Goal: Task Accomplishment & Management: Manage account settings

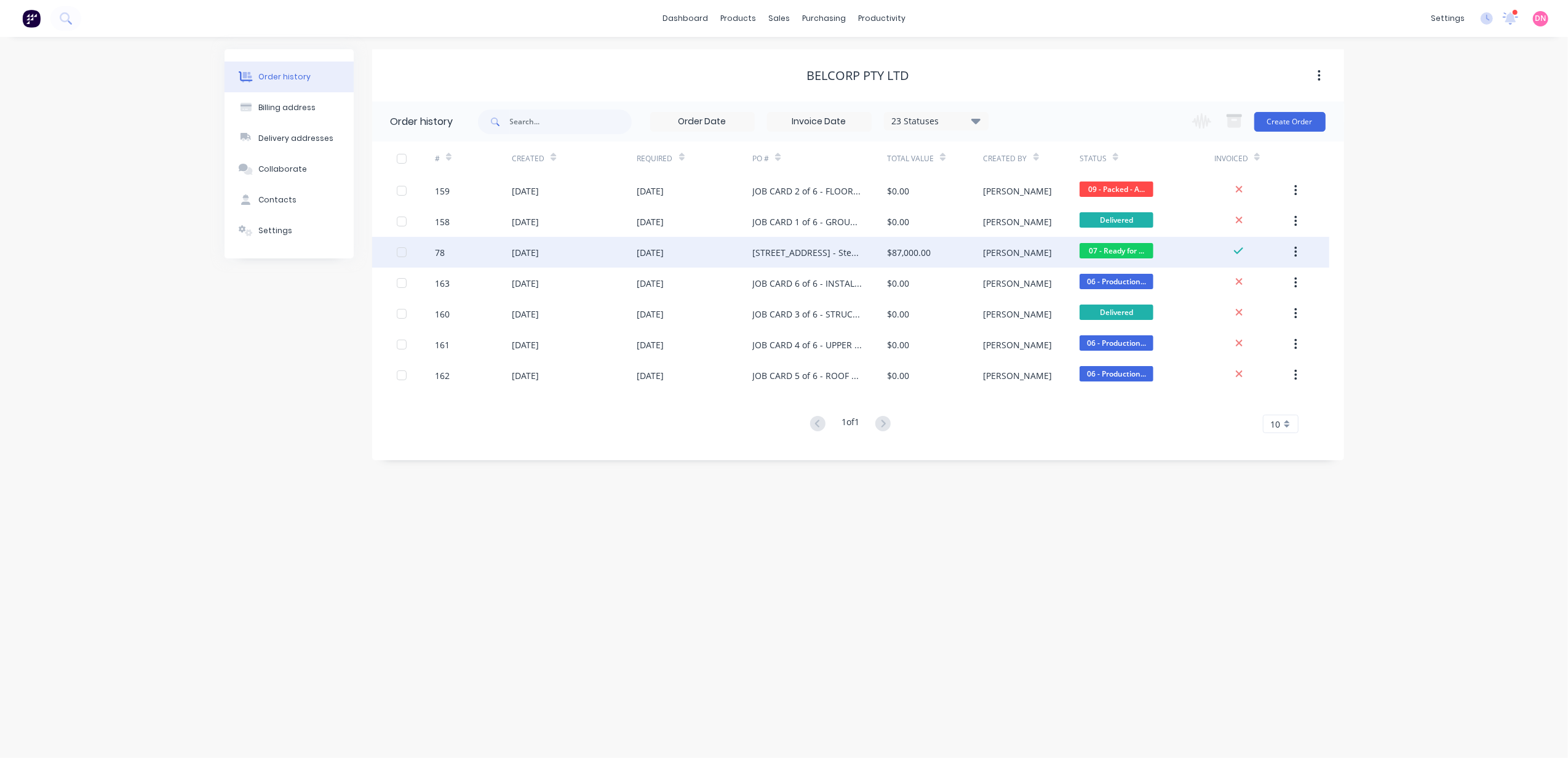
click at [799, 259] on div "[STREET_ADDRESS] - Steel Framing Solutions - rev 3" at bounding box center [807, 253] width 110 height 13
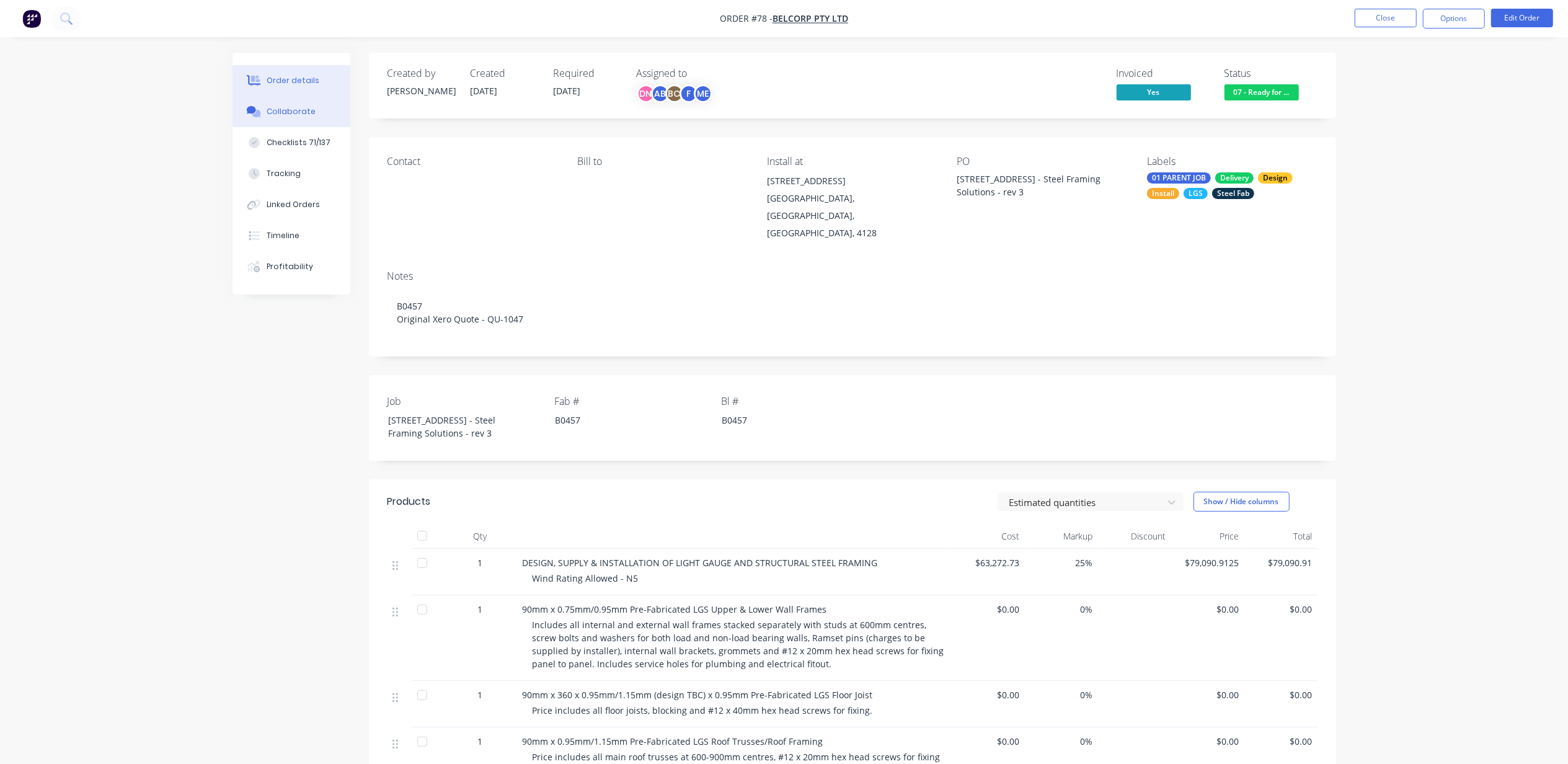
click at [289, 108] on div "Collaborate" at bounding box center [291, 111] width 49 height 11
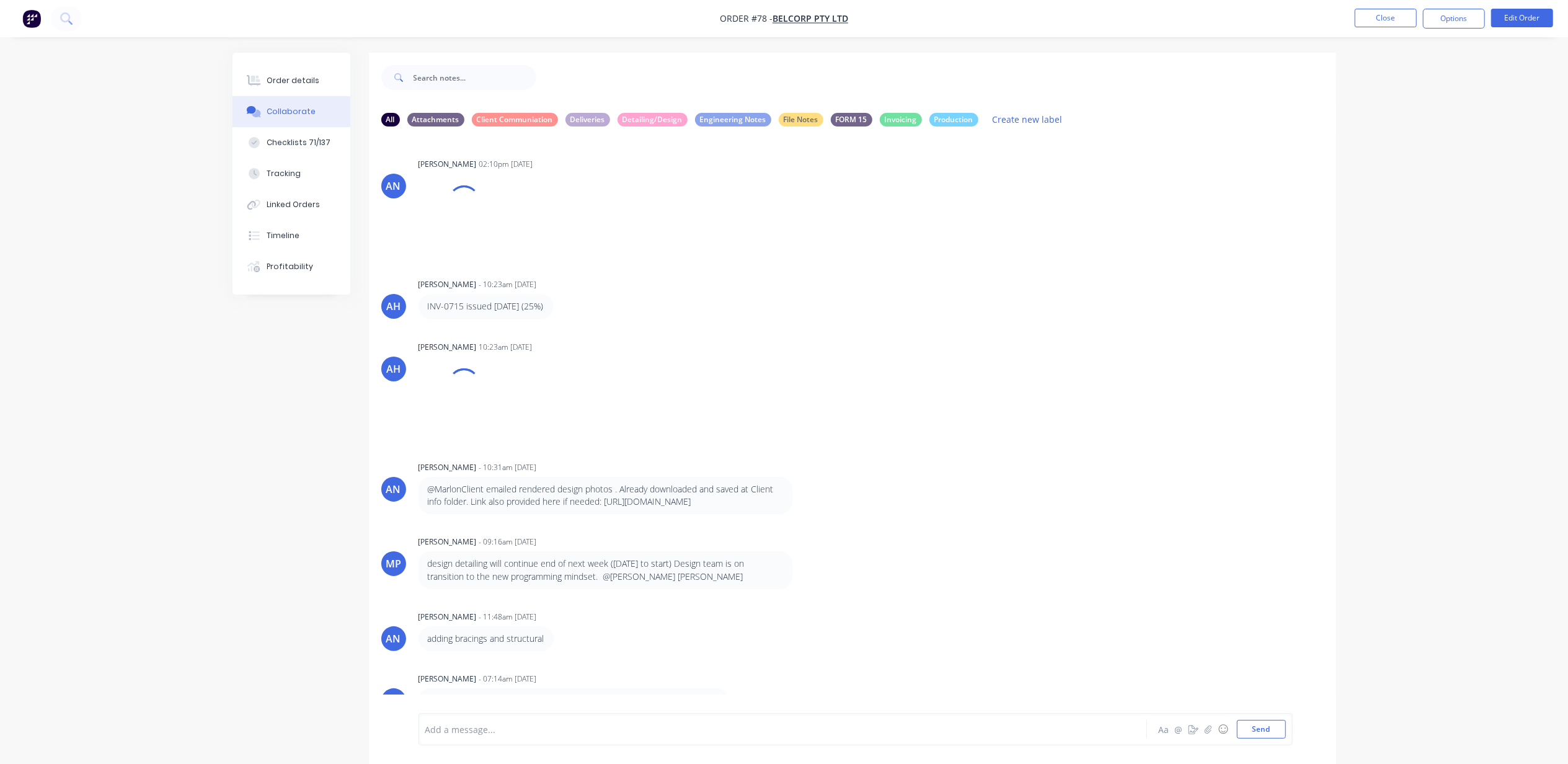
click at [568, 729] on div at bounding box center [748, 730] width 645 height 13
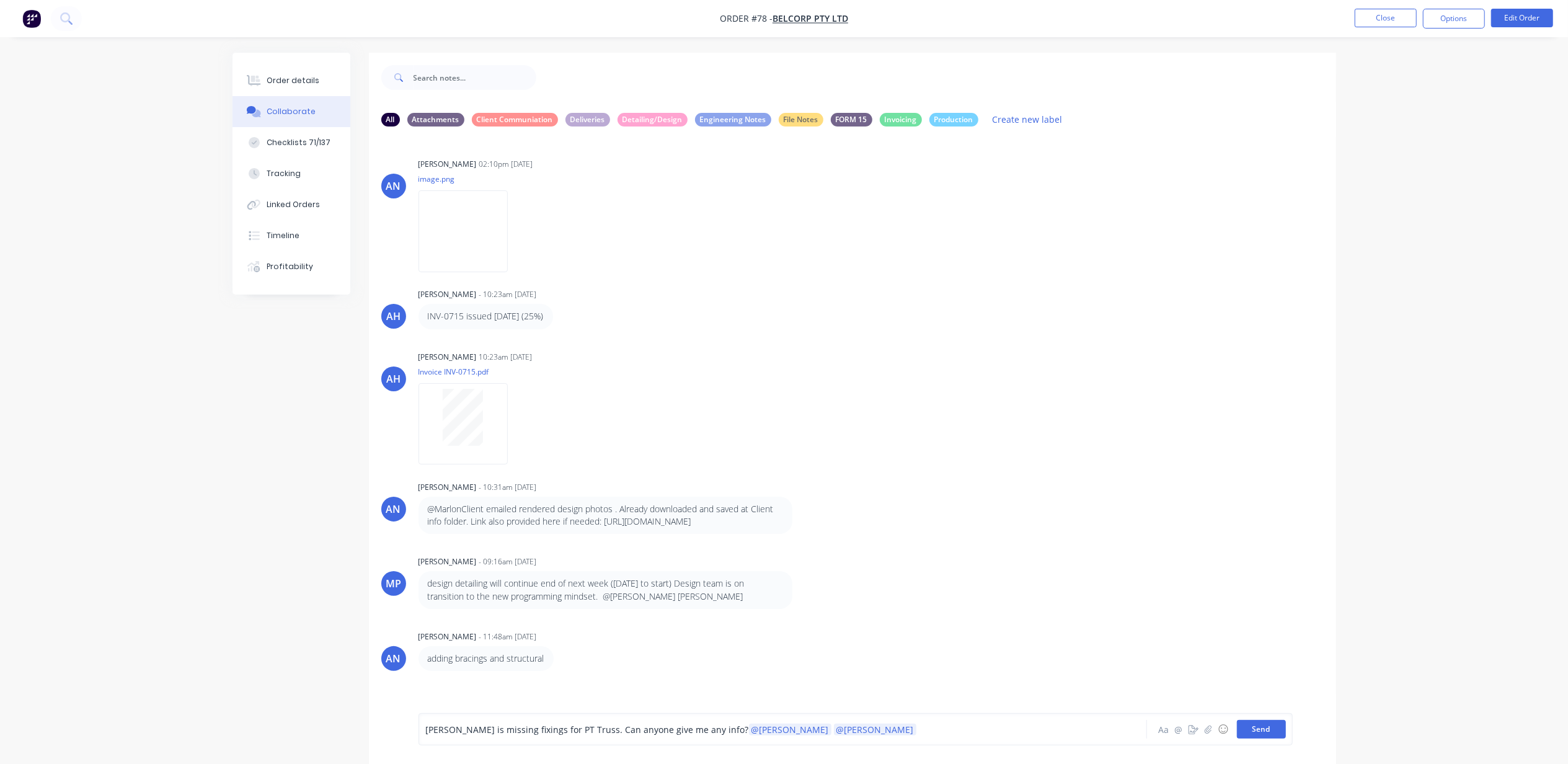
click at [1256, 737] on button "Send" at bounding box center [1261, 729] width 49 height 18
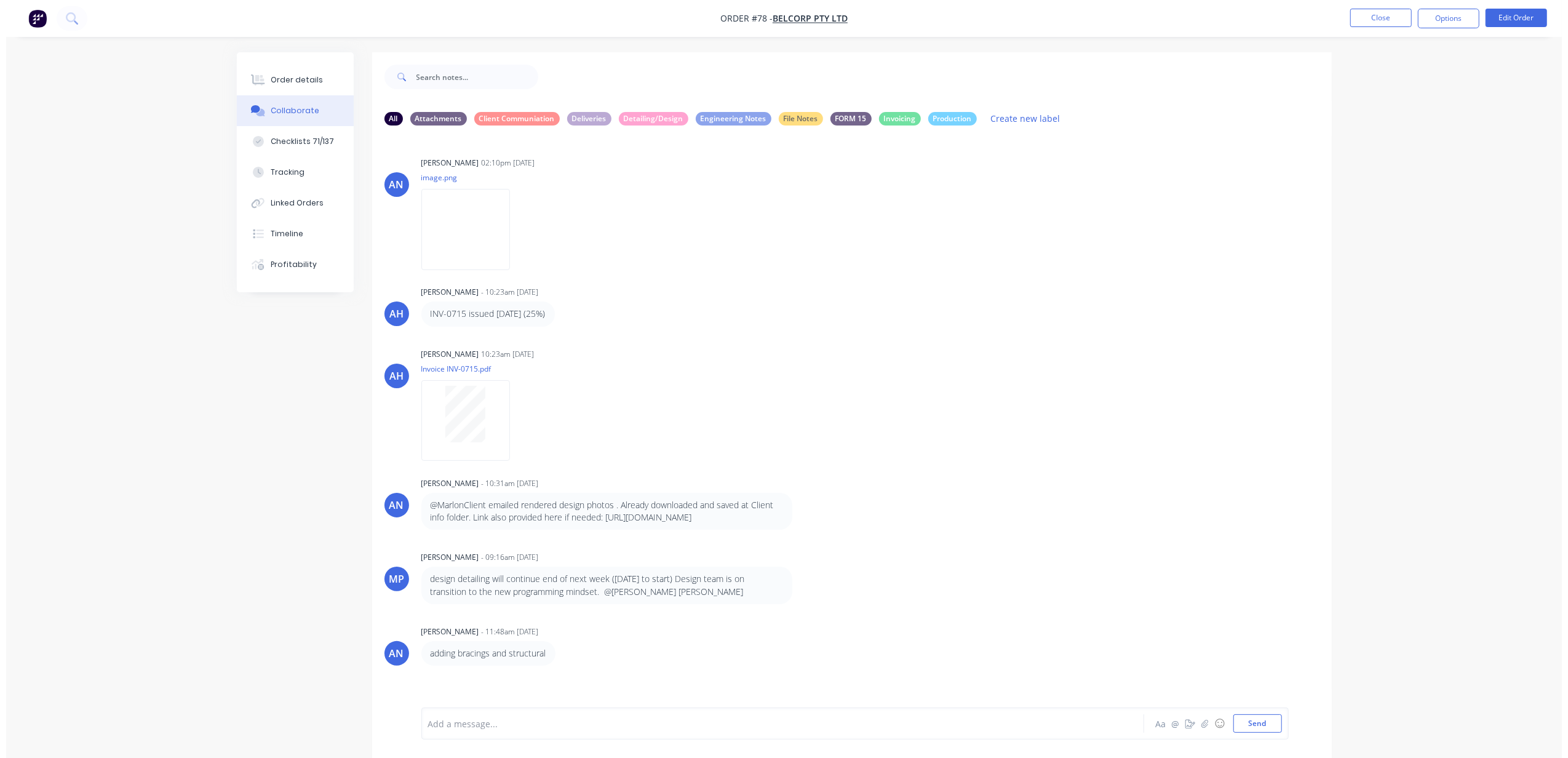
scroll to position [4756, 0]
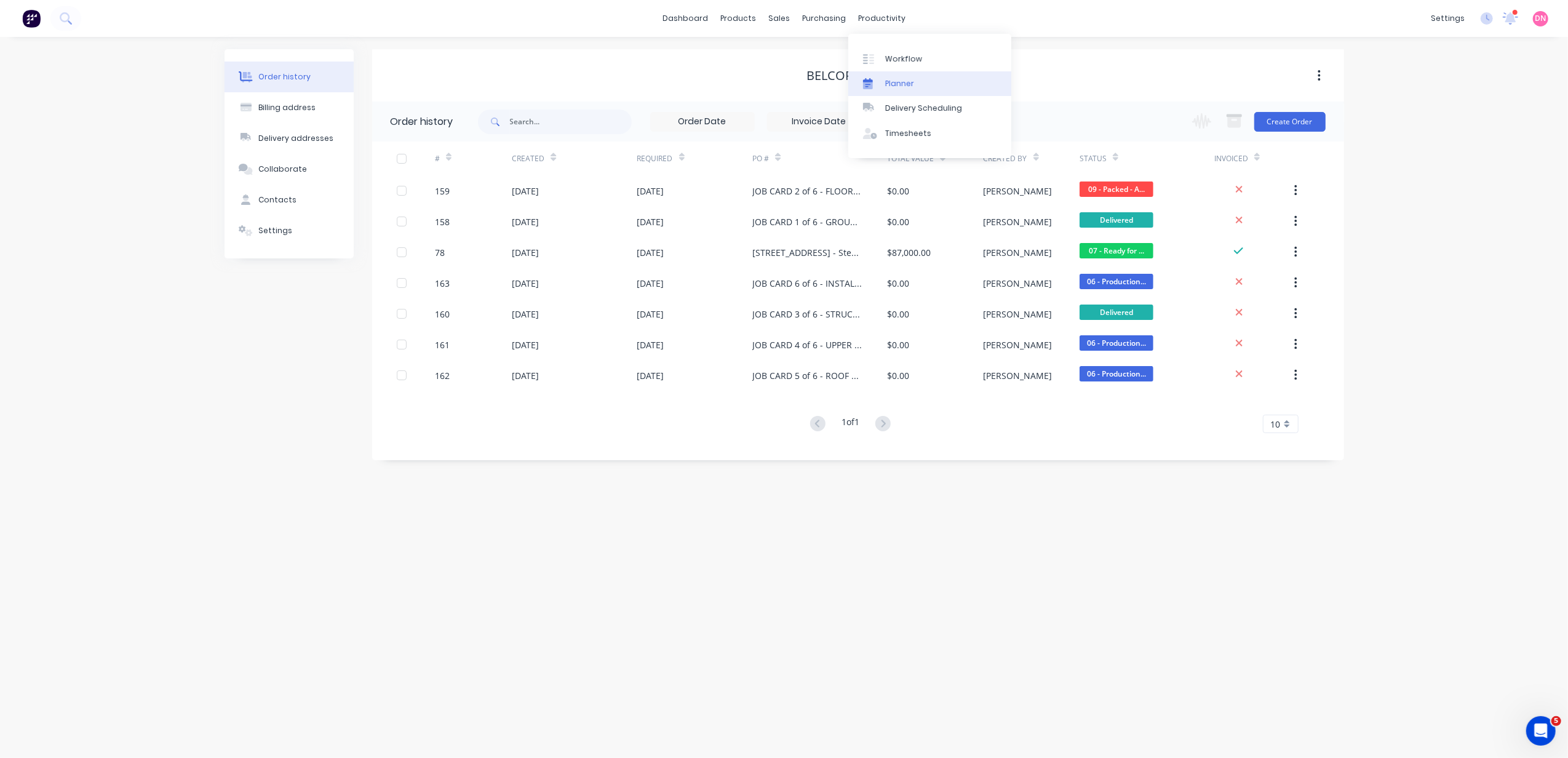
click at [872, 88] on icon at bounding box center [867, 85] width 9 height 7
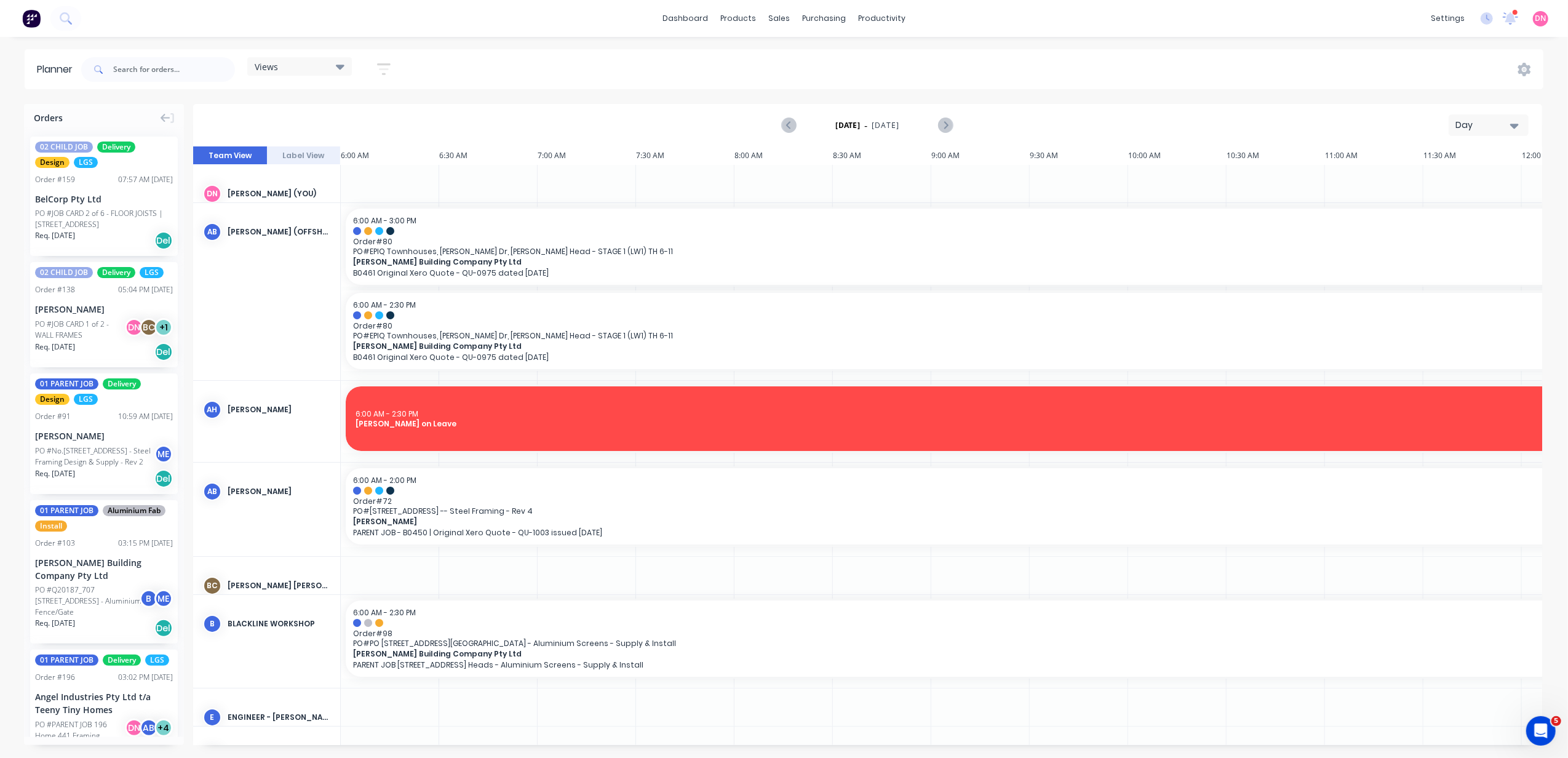
scroll to position [0, 198]
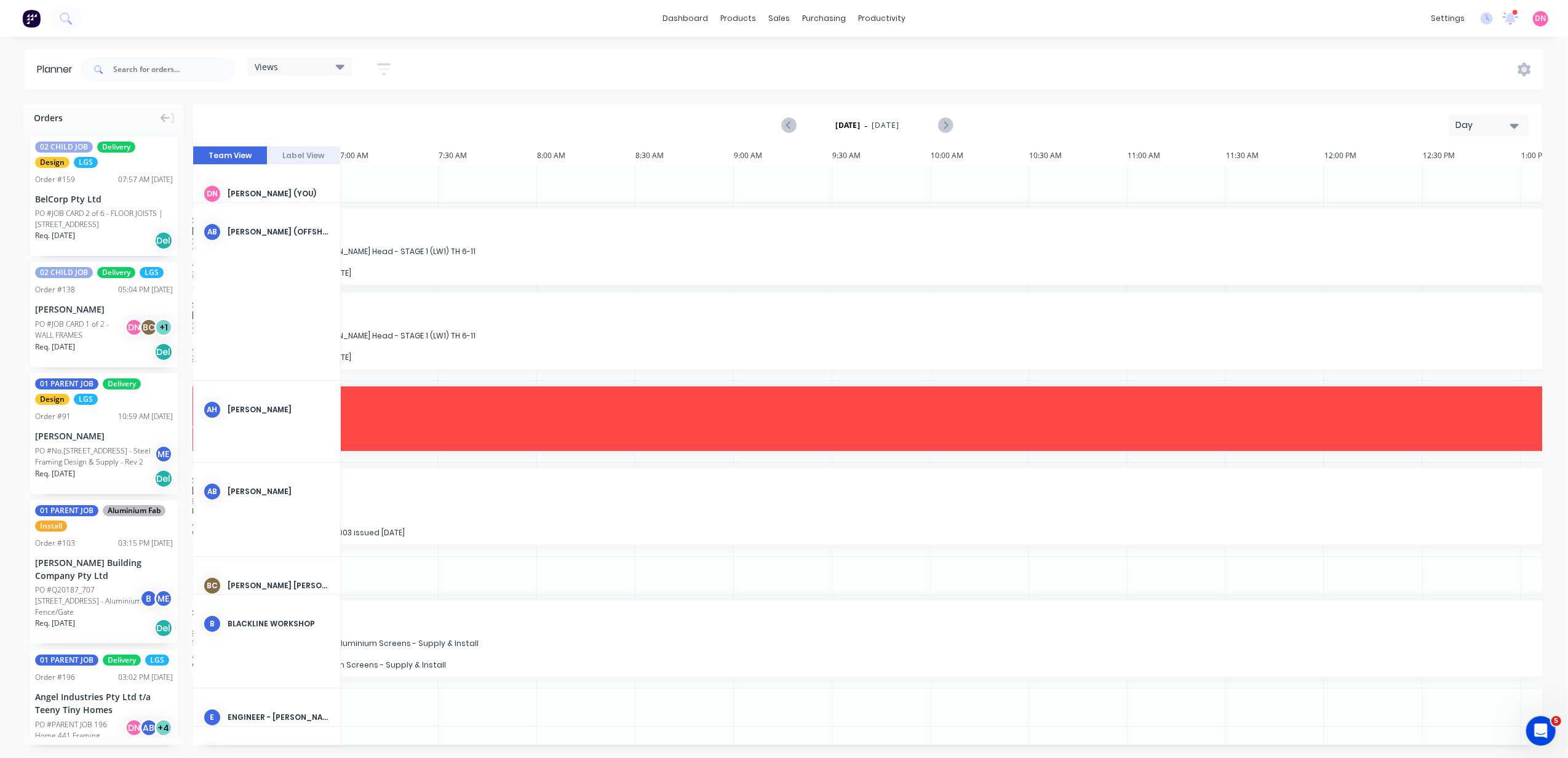
click at [1315, 227] on div at bounding box center [980, 231] width 1649 height 8
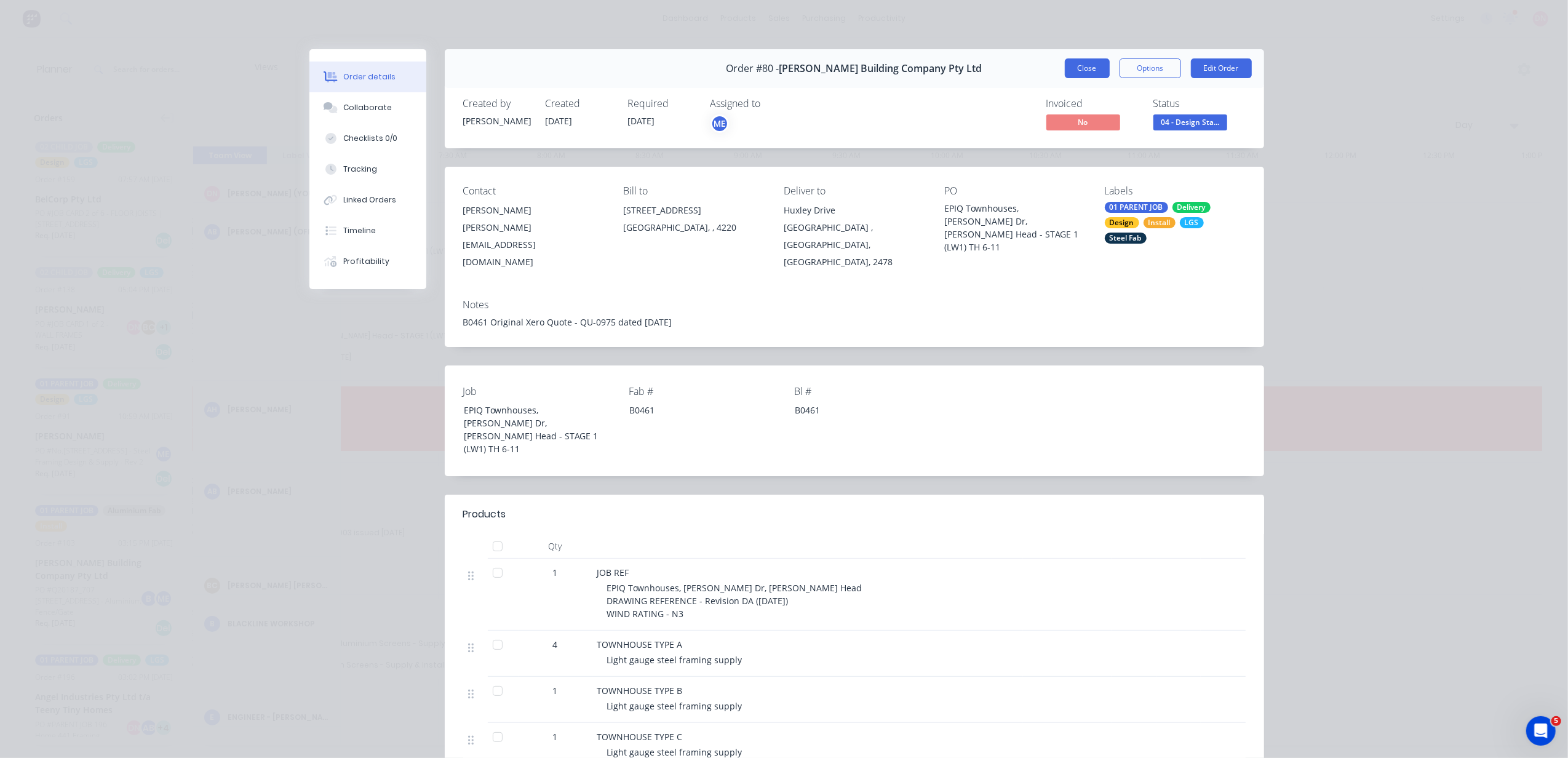
click at [1085, 69] on button "Close" at bounding box center [1088, 68] width 45 height 20
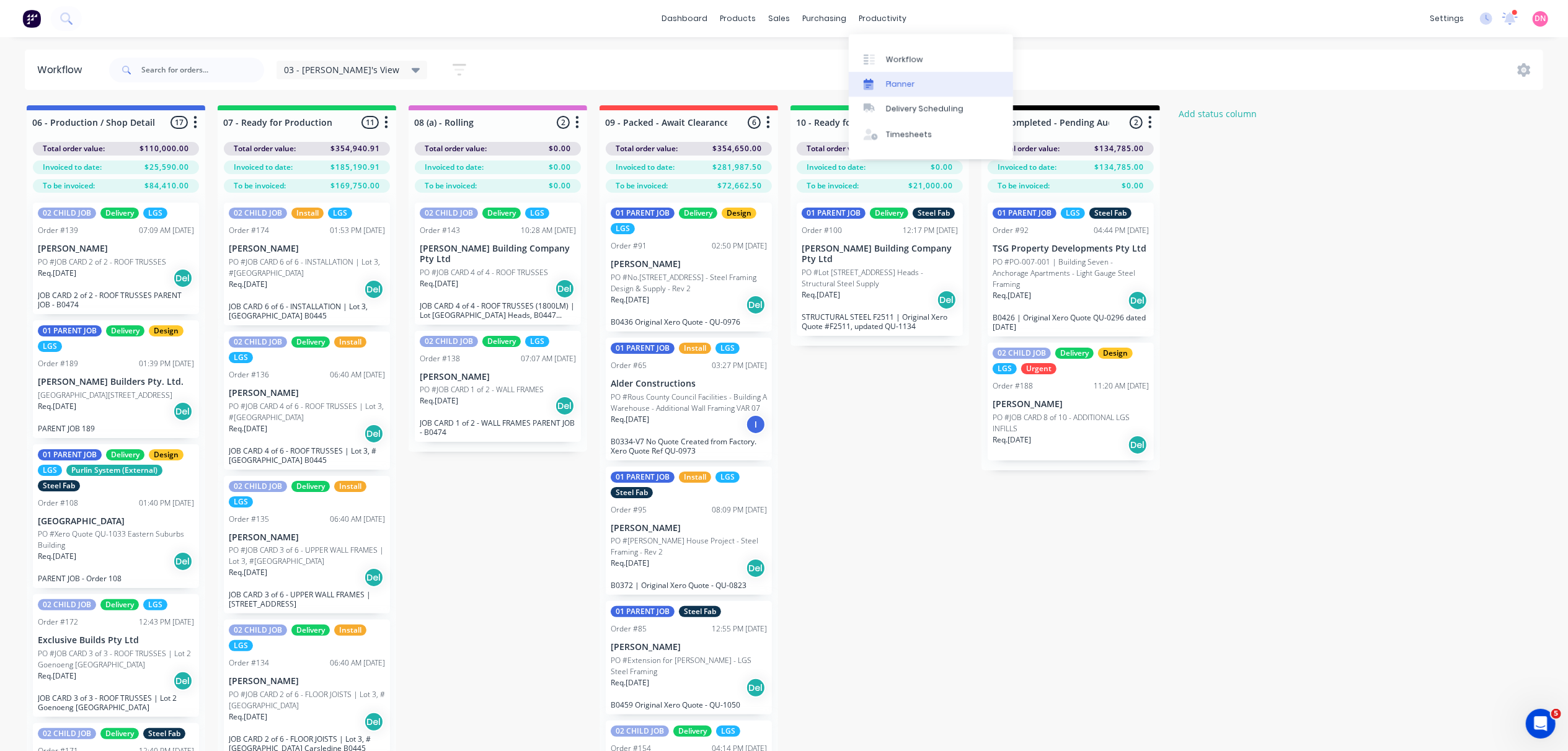
click at [884, 78] on link "Planner" at bounding box center [931, 85] width 164 height 25
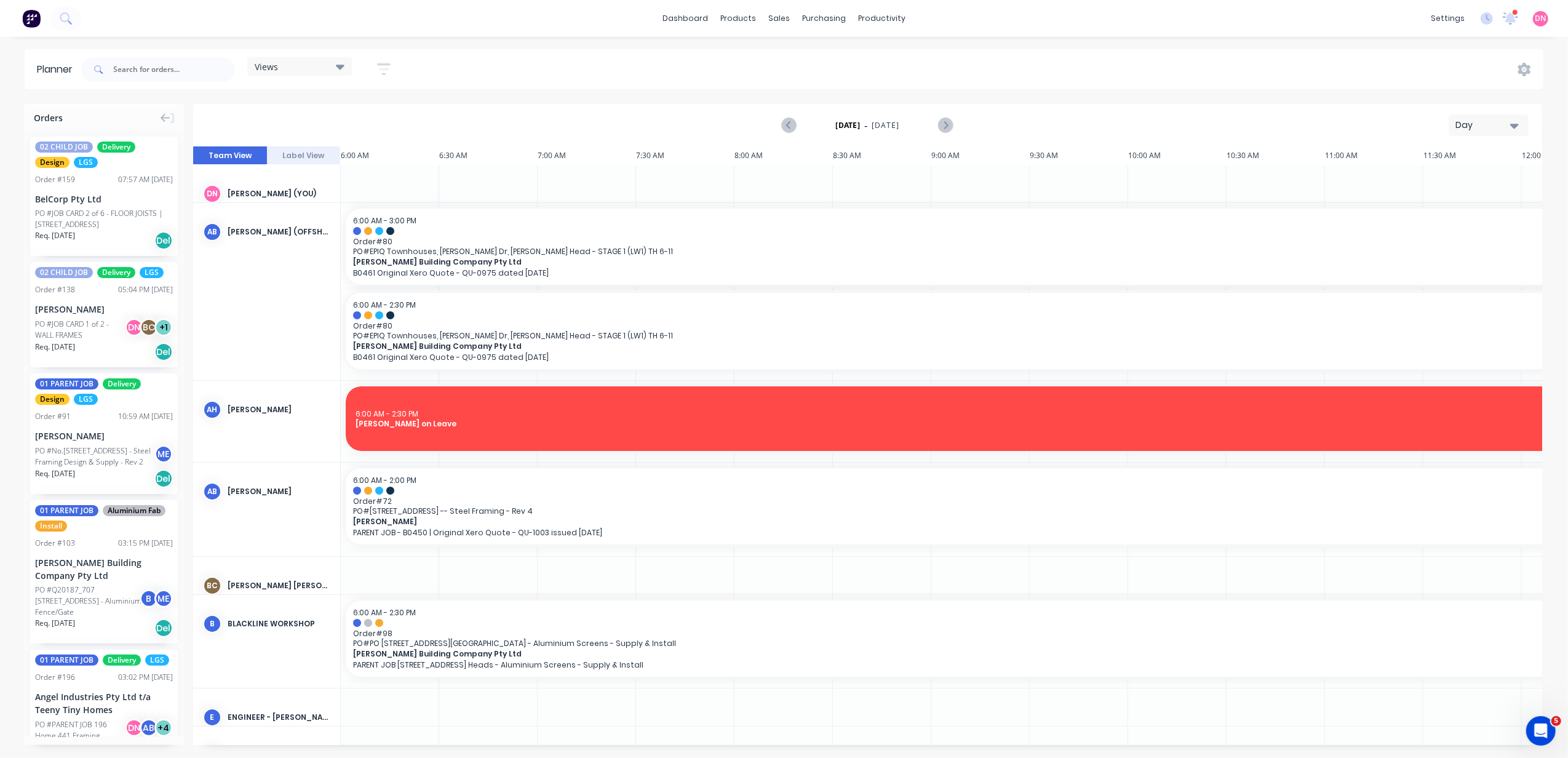
scroll to position [0, 198]
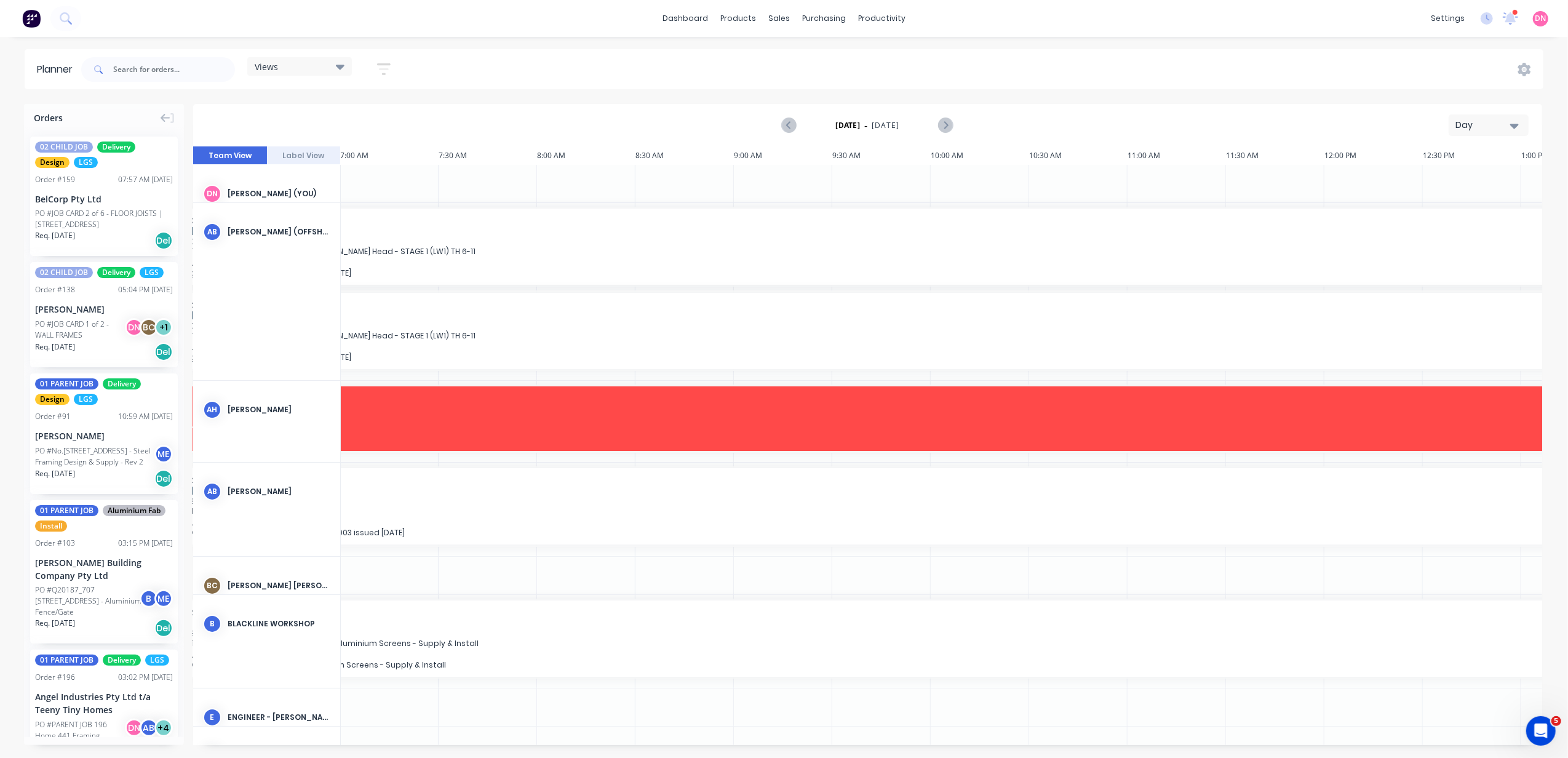
click at [341, 66] on icon at bounding box center [340, 66] width 9 height 5
click at [345, 252] on button "PRODUCTION - DEMI" at bounding box center [322, 253] width 131 height 14
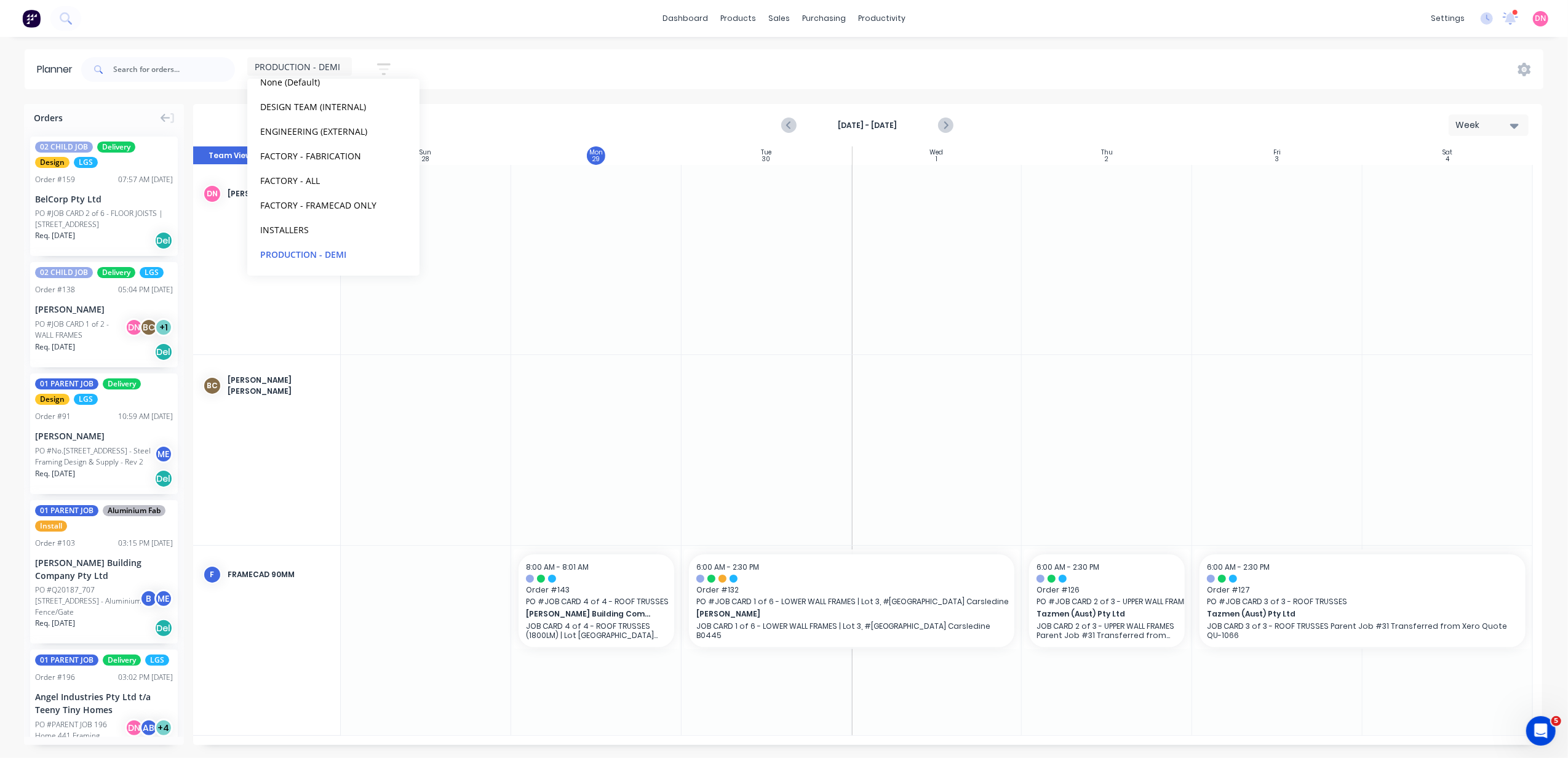
click at [499, 70] on div "PRODUCTION - DEMI Save new view None (Default) edit DESIGN TEAM (INTERNAL) edit…" at bounding box center [811, 69] width 1465 height 37
drag, startPoint x: 253, startPoint y: 565, endPoint x: 258, endPoint y: 328, distance: 237.1
click at [258, 328] on div "DN Demi Nguyen (You) BC Bastian Cuadra F FRAMECAD 90mm" at bounding box center [267, 451] width 147 height 571
drag, startPoint x: 291, startPoint y: 609, endPoint x: 296, endPoint y: 306, distance: 303.0
click at [284, 319] on div "DN Demi Nguyen (You) BC Bastian Cuadra F FRAMECAD 90mm" at bounding box center [267, 451] width 147 height 571
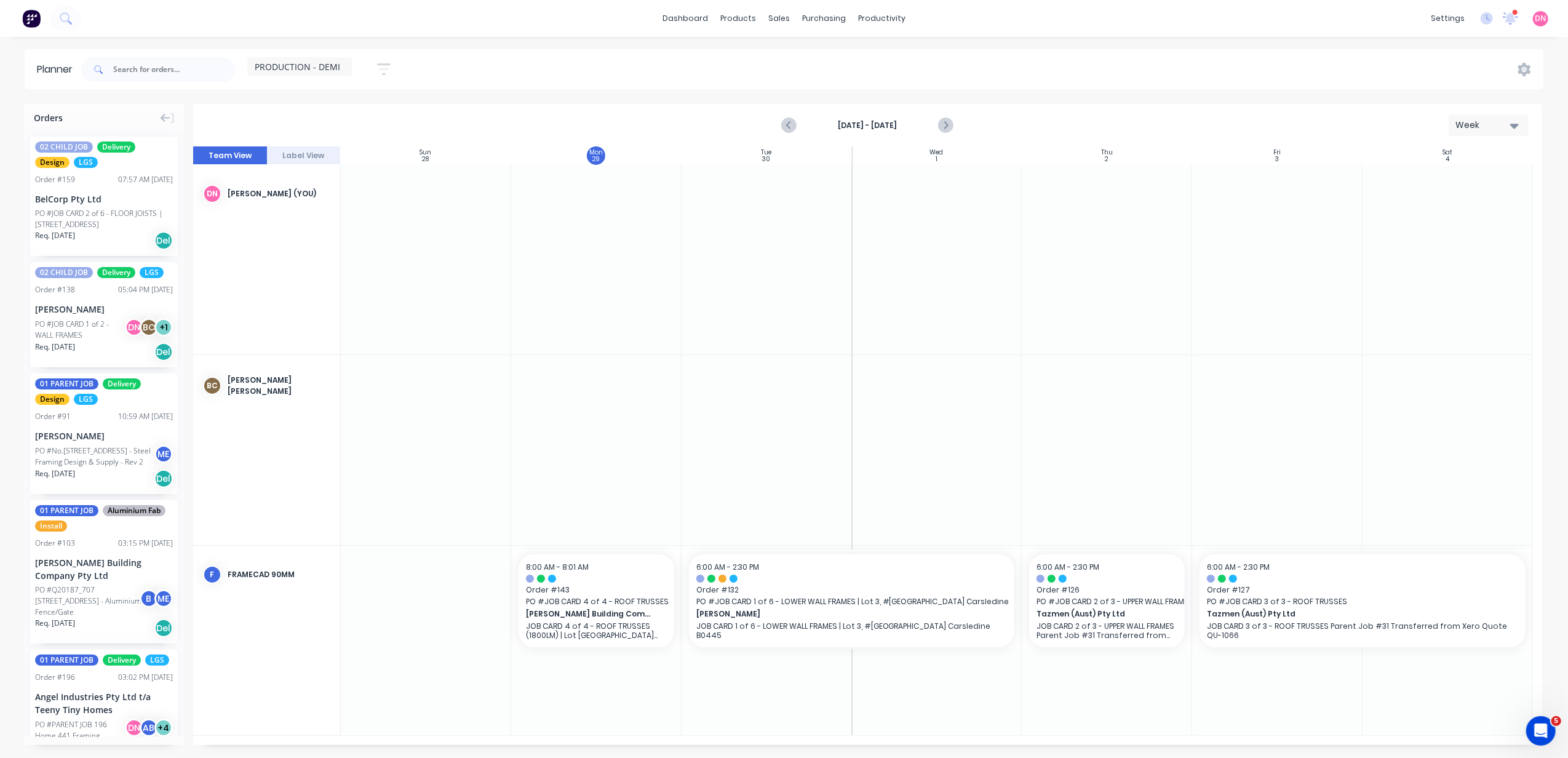
click at [382, 79] on button "button" at bounding box center [384, 69] width 39 height 24
click at [508, 72] on div "PRODUCTION - DEMI Save new view None (Default) edit DESIGN TEAM (INTERNAL) edit…" at bounding box center [811, 69] width 1465 height 37
click at [1518, 134] on button "Week" at bounding box center [1489, 125] width 80 height 21
click at [1294, 124] on div "Sep 28th - Oct 4th Week Day Week Month" at bounding box center [867, 125] width 1347 height 40
drag, startPoint x: 579, startPoint y: 609, endPoint x: 618, endPoint y: 624, distance: 41.8
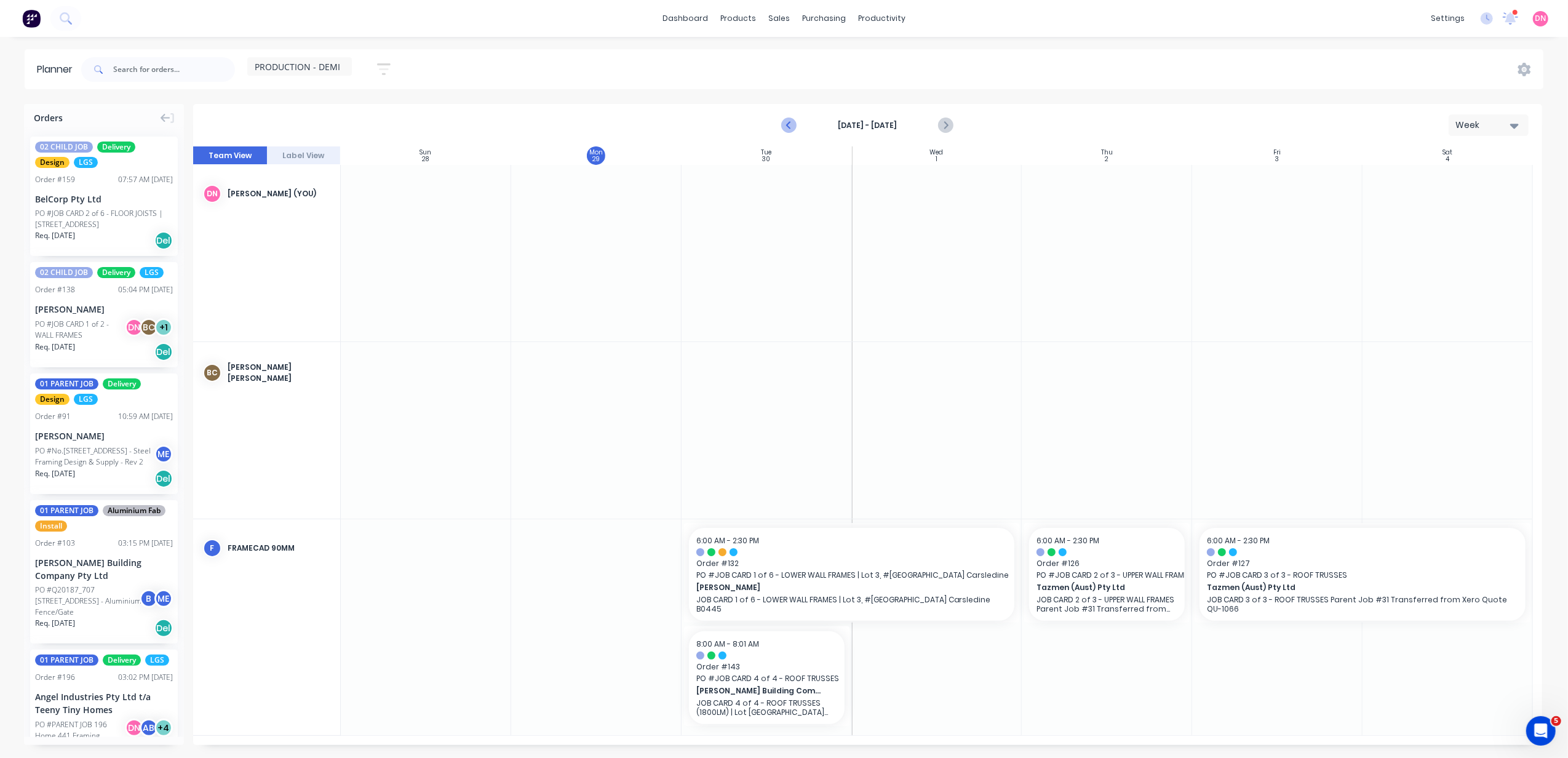
click at [791, 118] on icon "Previous page" at bounding box center [790, 126] width 15 height 15
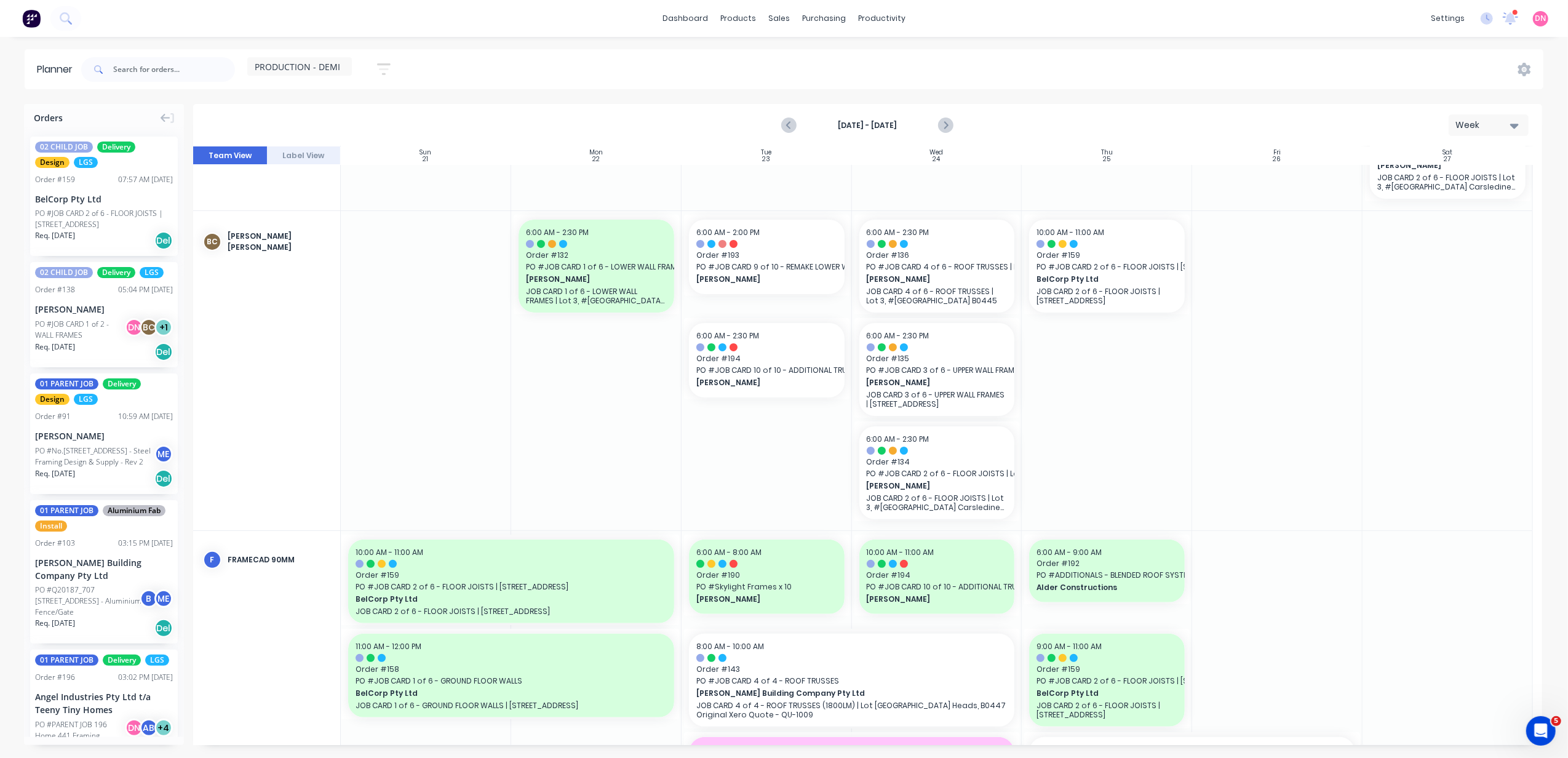
scroll to position [328, 0]
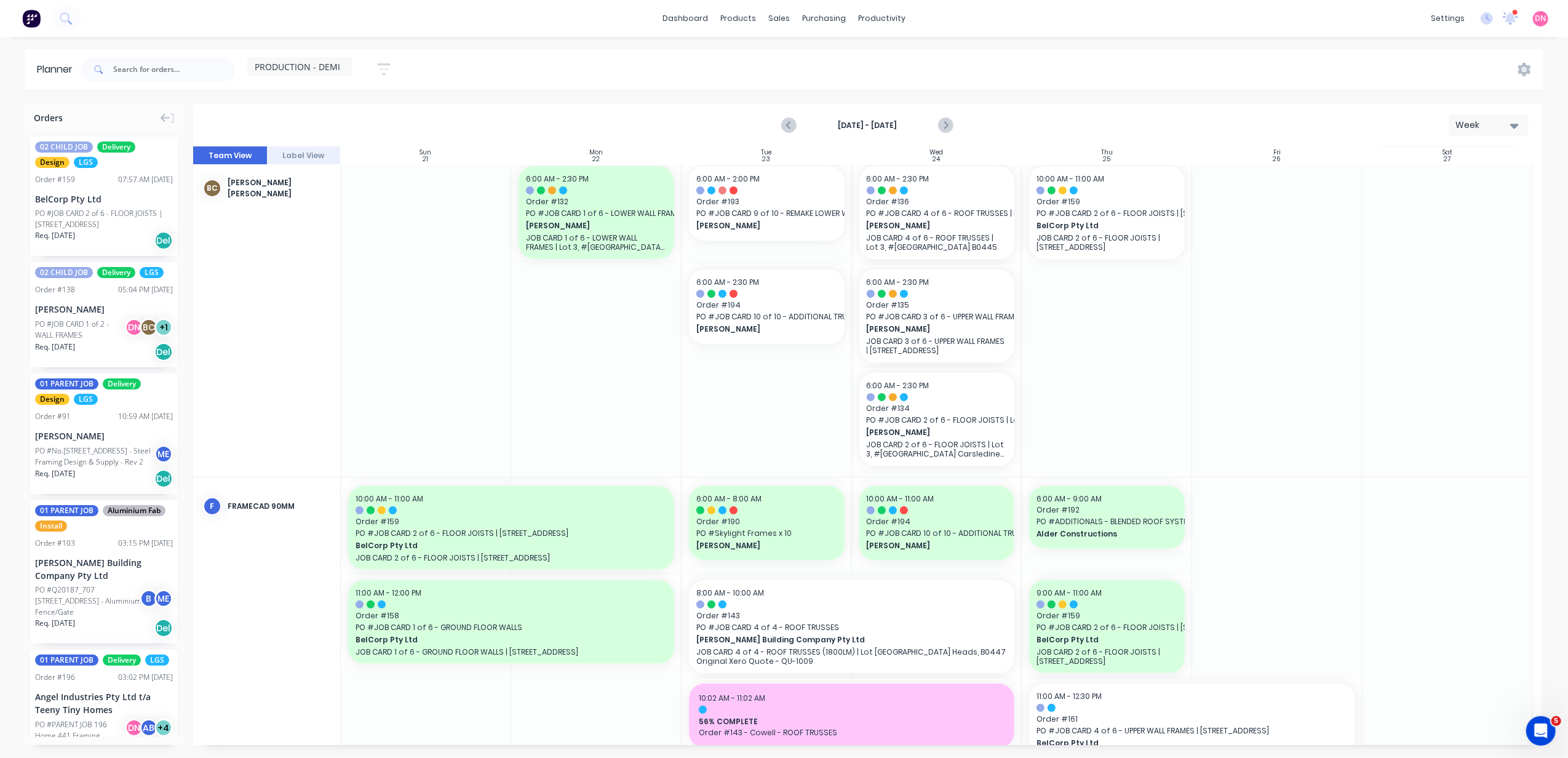
click at [374, 72] on button "button" at bounding box center [384, 69] width 39 height 24
click at [374, 111] on icon "button" at bounding box center [370, 115] width 9 height 14
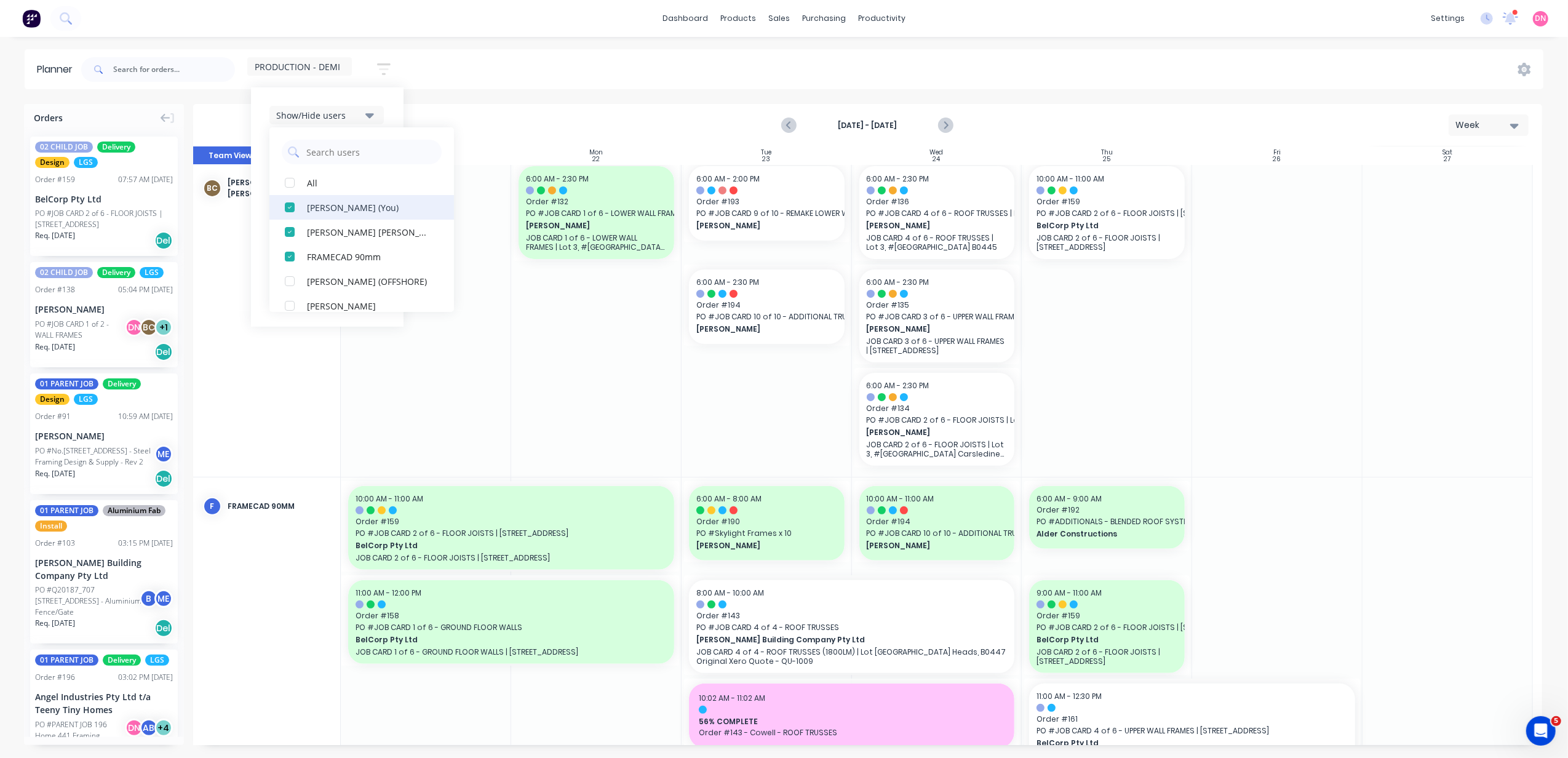
click at [285, 213] on div "button" at bounding box center [290, 207] width 25 height 25
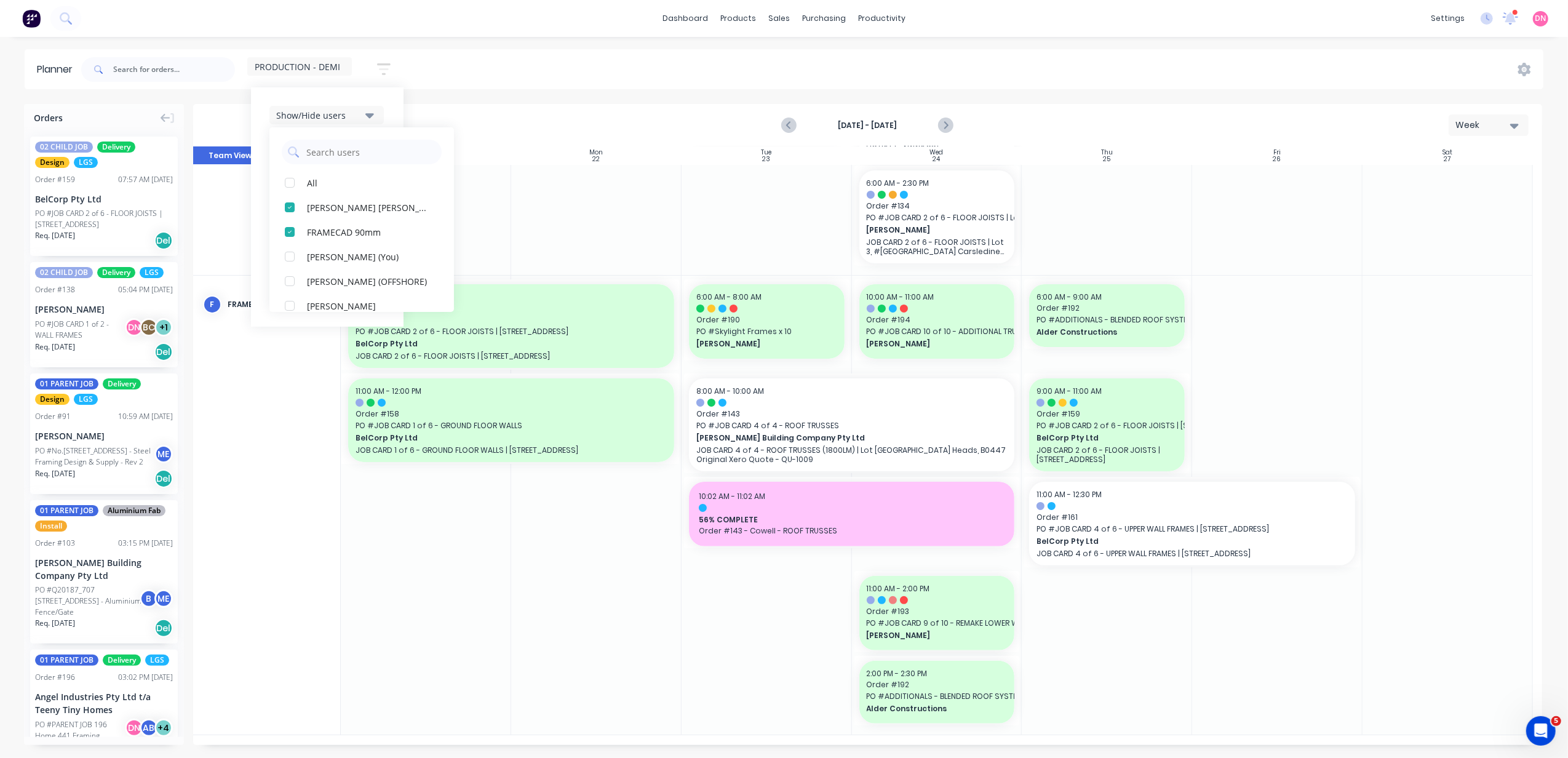
scroll to position [200, 0]
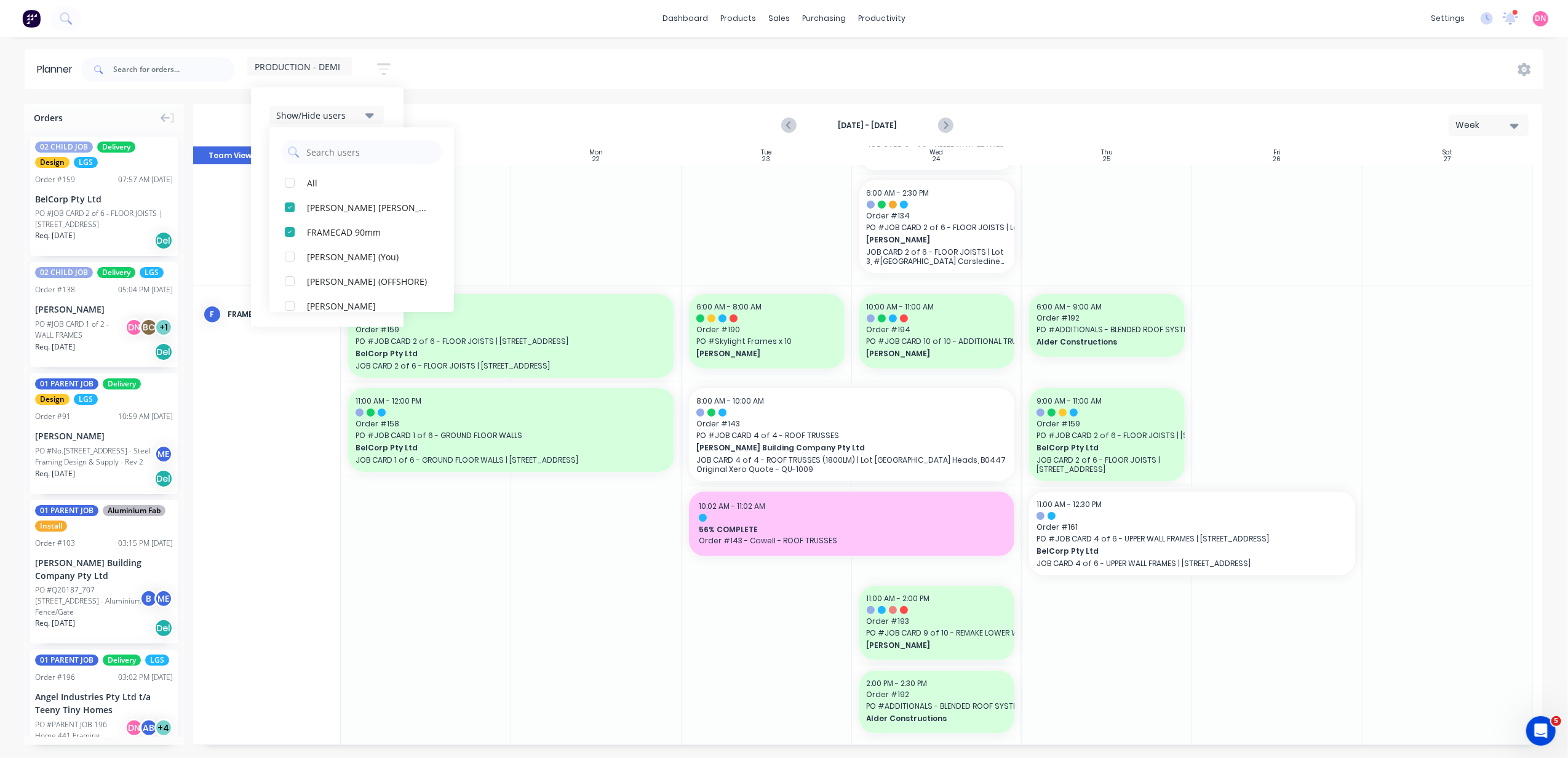
click at [285, 213] on div "button" at bounding box center [290, 207] width 25 height 25
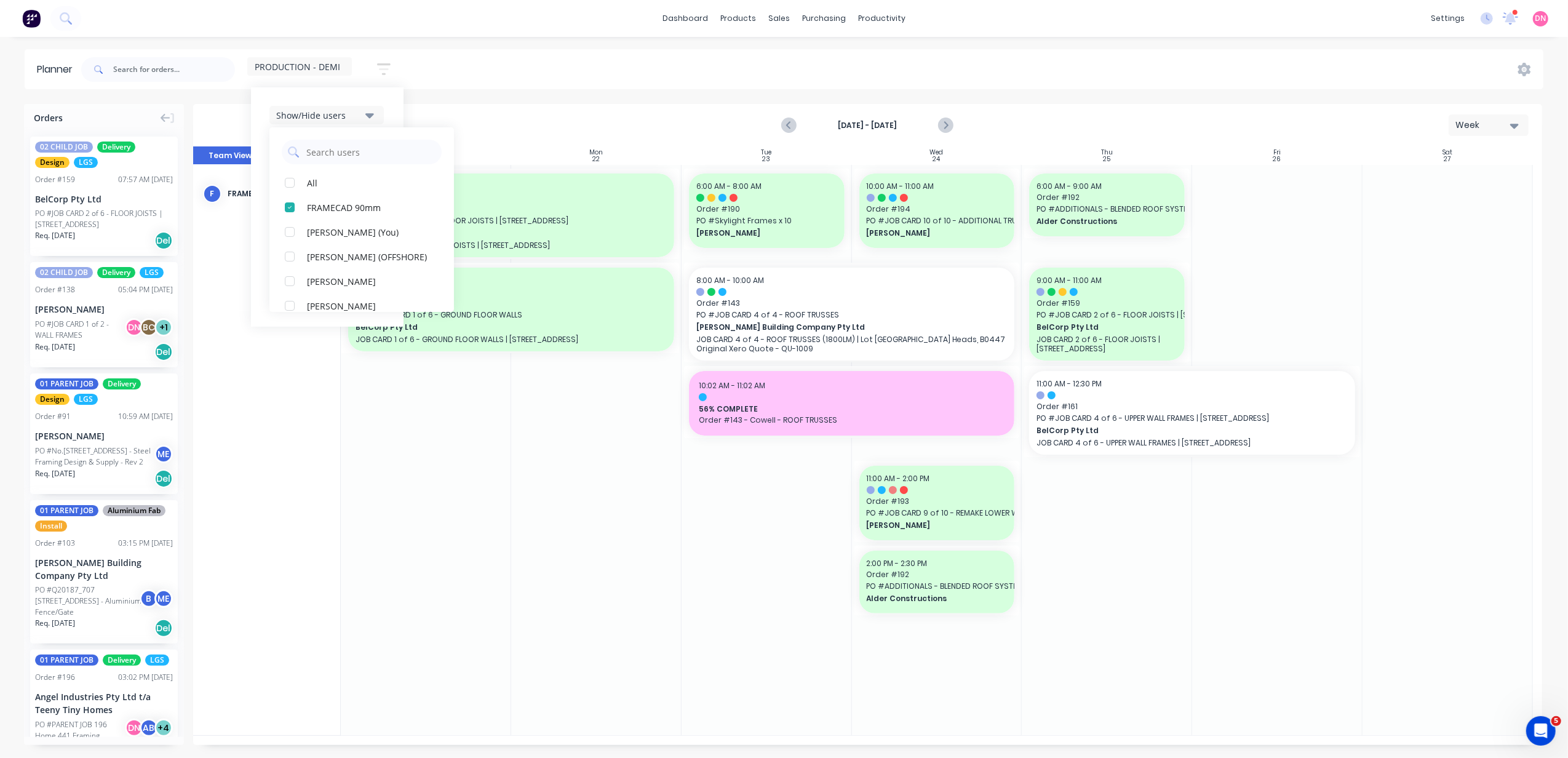
scroll to position [0, 0]
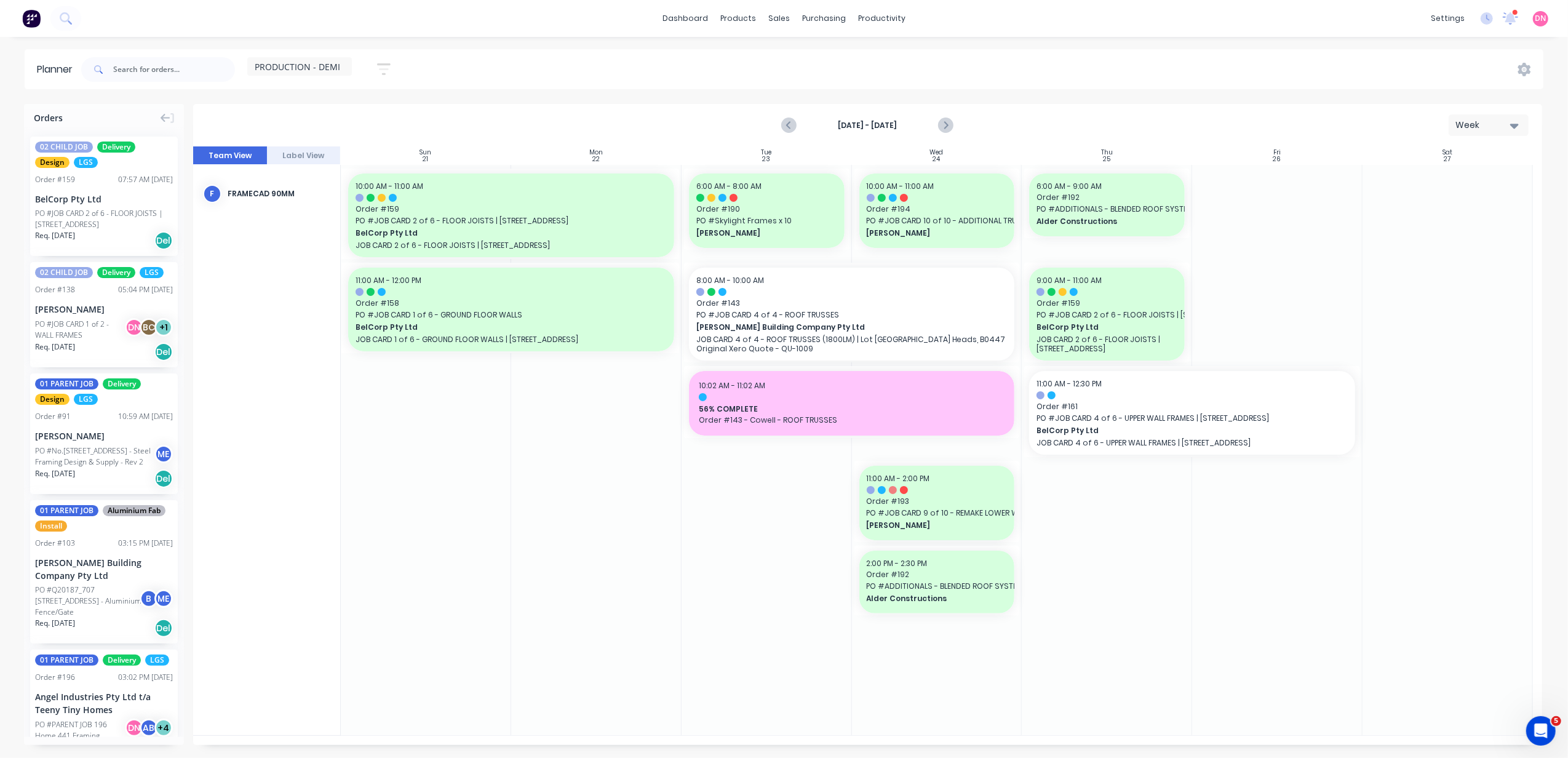
click at [454, 452] on div at bounding box center [426, 450] width 170 height 570
click at [374, 61] on button "button" at bounding box center [384, 69] width 39 height 24
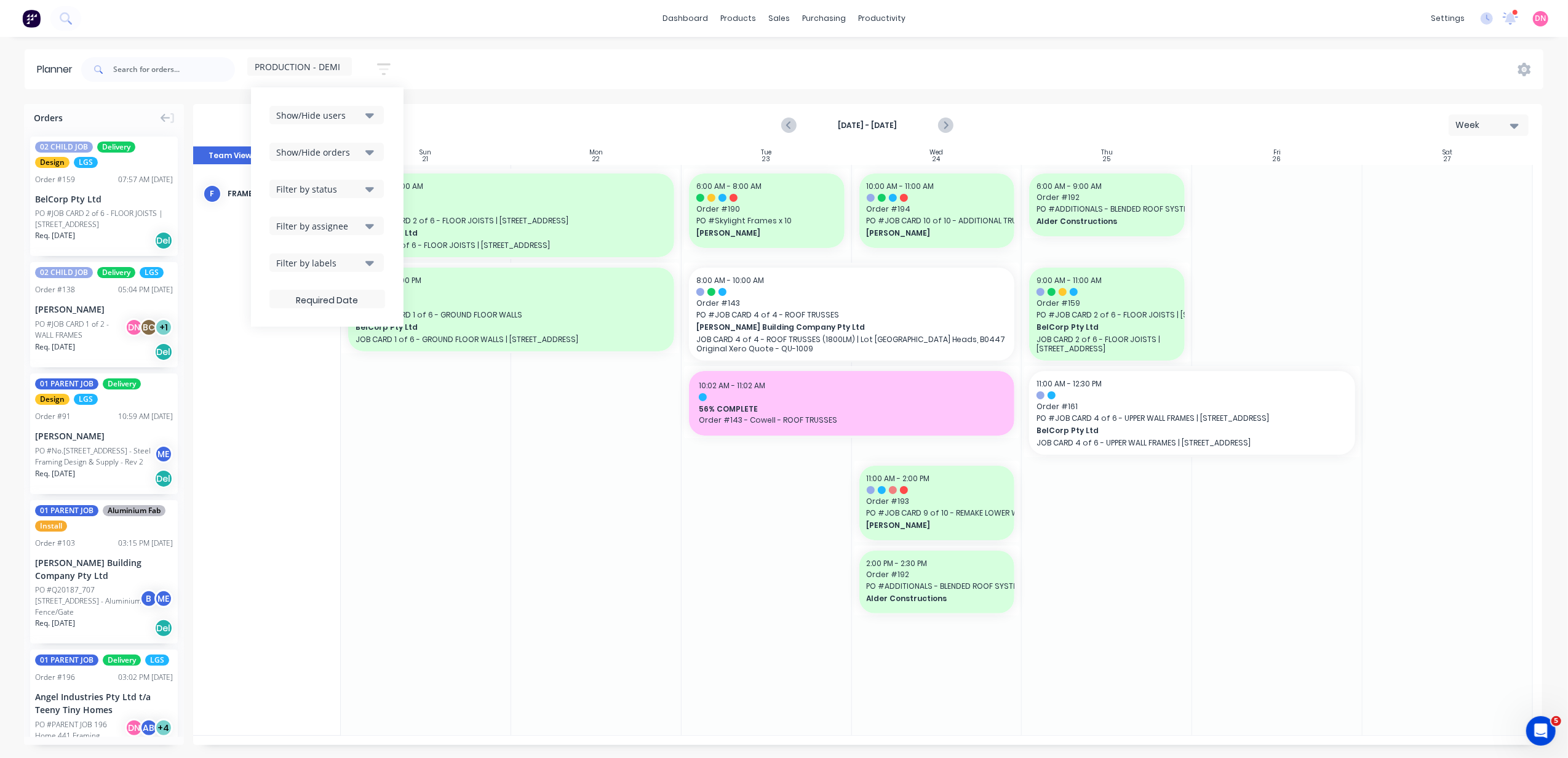
click at [342, 67] on div "PRODUCTION - DEMI" at bounding box center [299, 66] width 90 height 11
click at [390, 74] on button "button" at bounding box center [384, 69] width 39 height 24
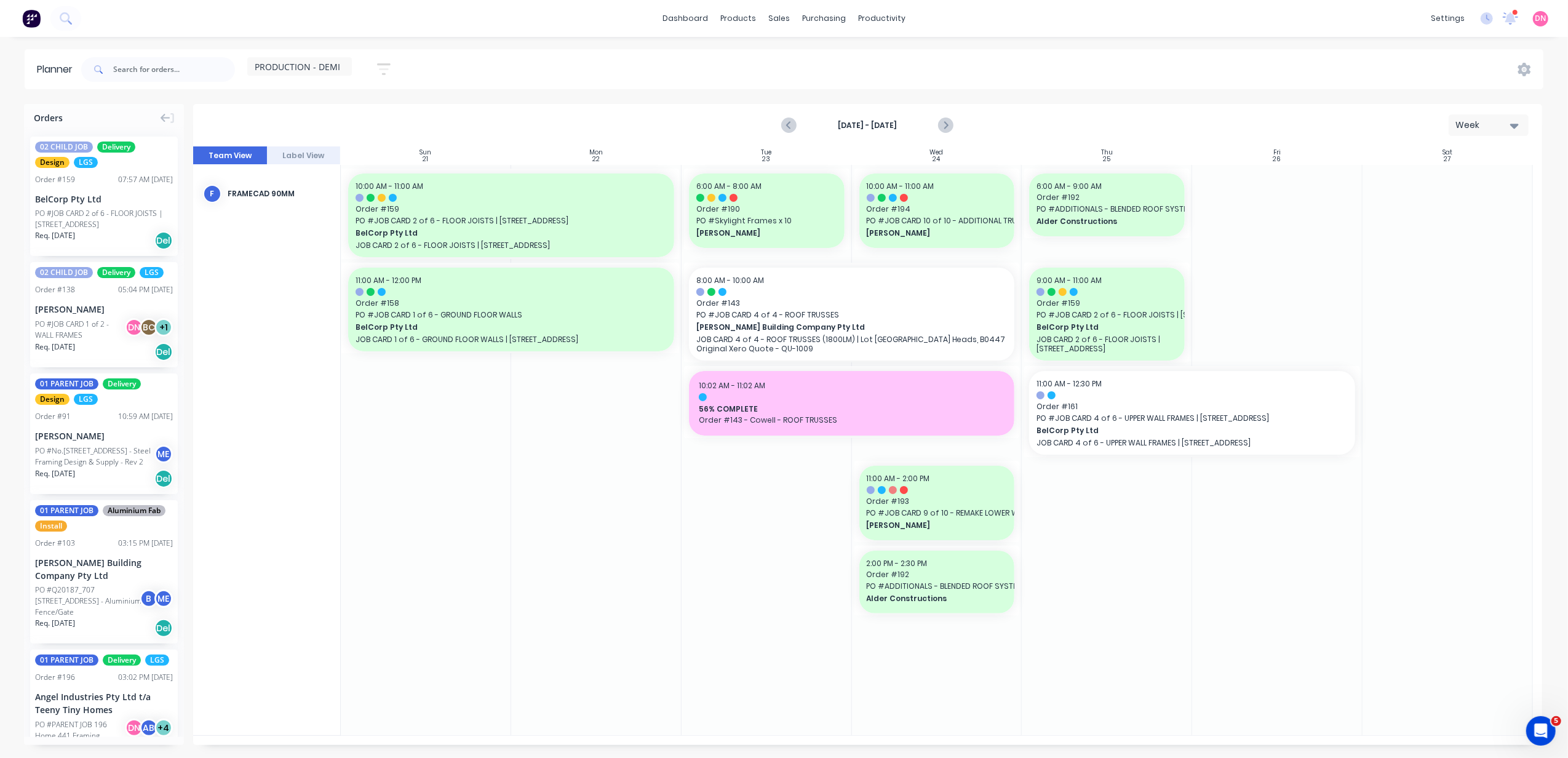
click at [347, 72] on div "PRODUCTION - DEMI" at bounding box center [299, 66] width 104 height 18
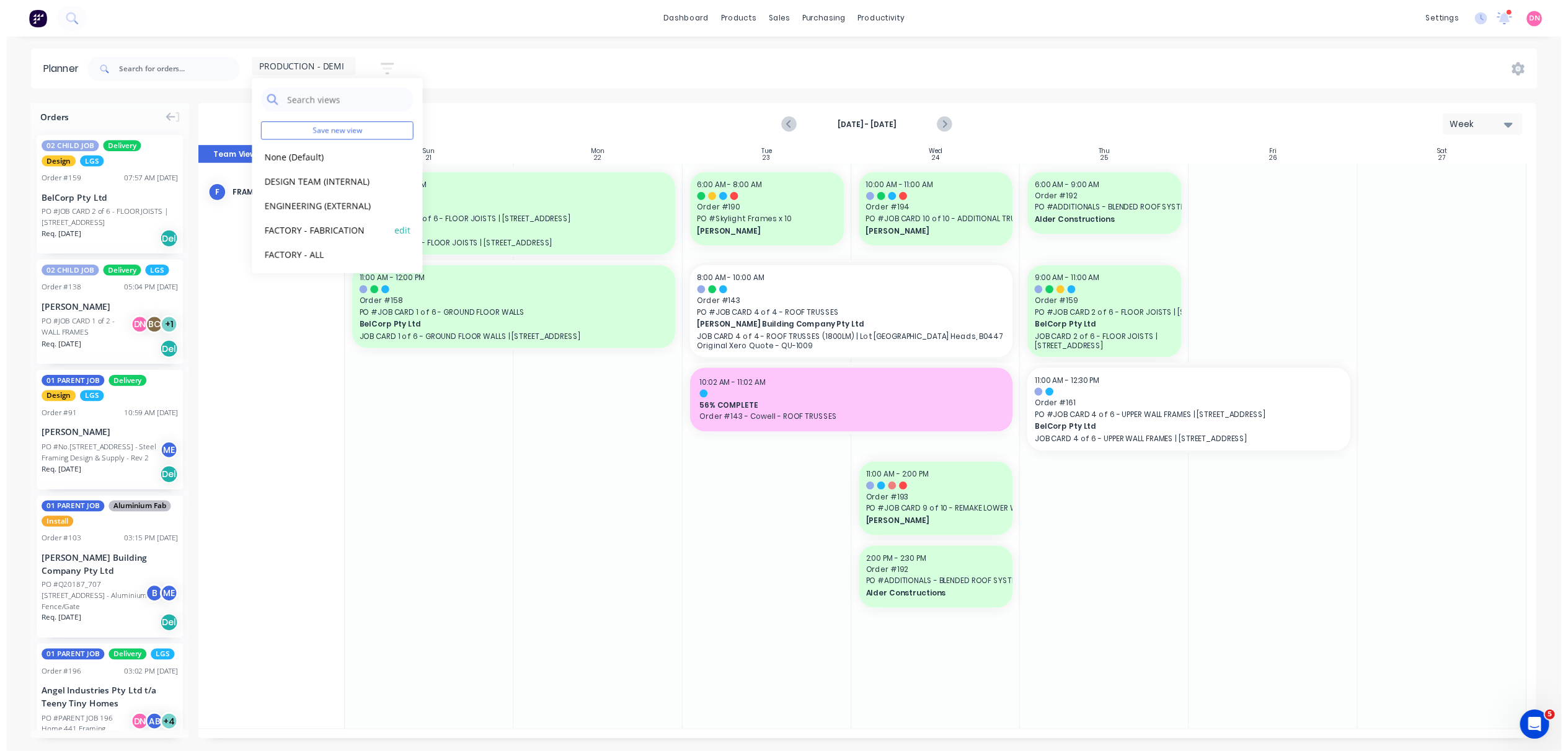
scroll to position [77, 0]
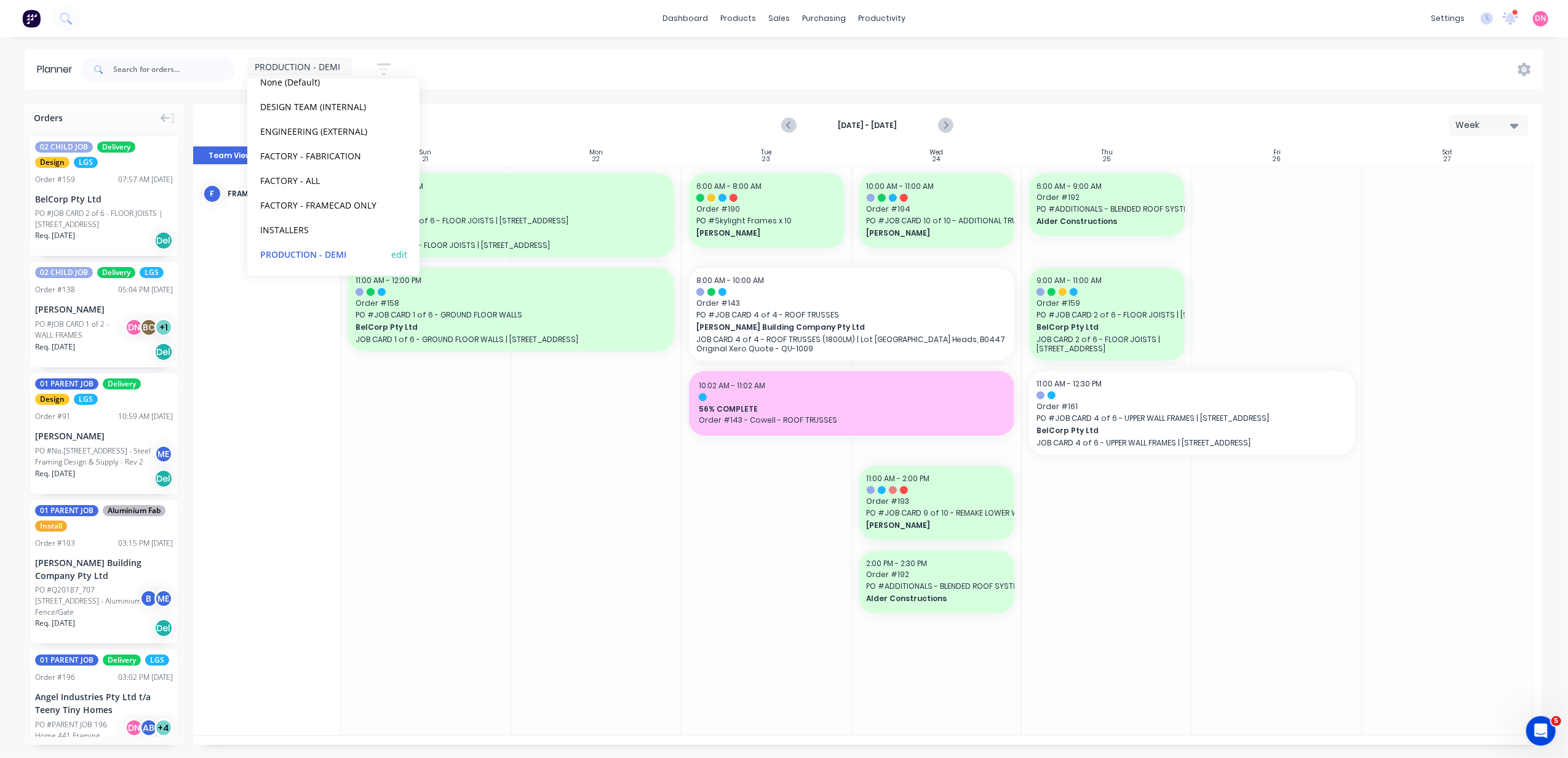
click at [391, 253] on button "edit" at bounding box center [399, 254] width 16 height 13
click at [493, 158] on button "Update" at bounding box center [474, 154] width 74 height 21
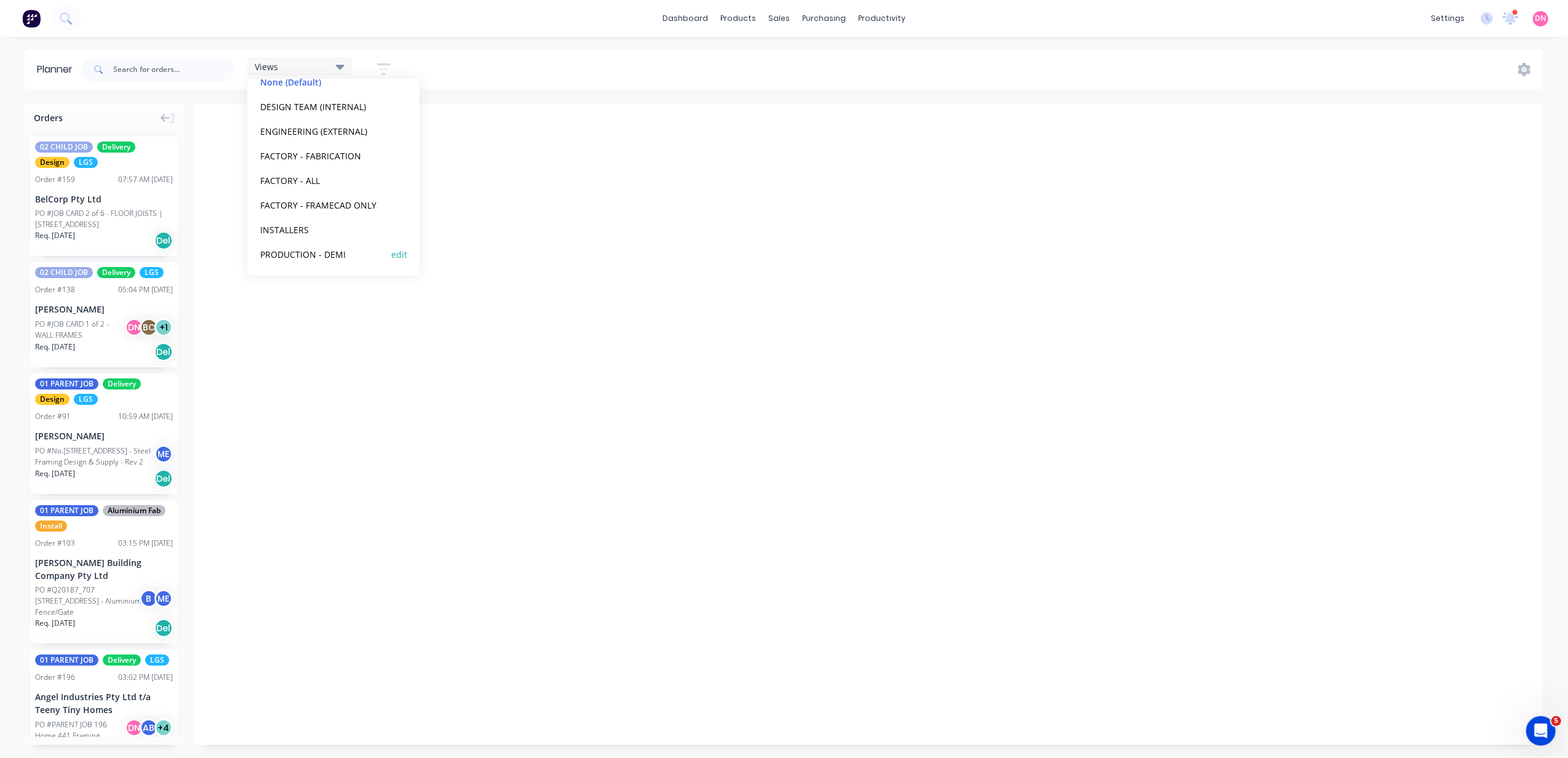
click at [342, 245] on div "PRODUCTION - DEMI edit" at bounding box center [333, 254] width 154 height 25
click at [316, 256] on button "PRODUCTION - DEMI" at bounding box center [322, 253] width 131 height 14
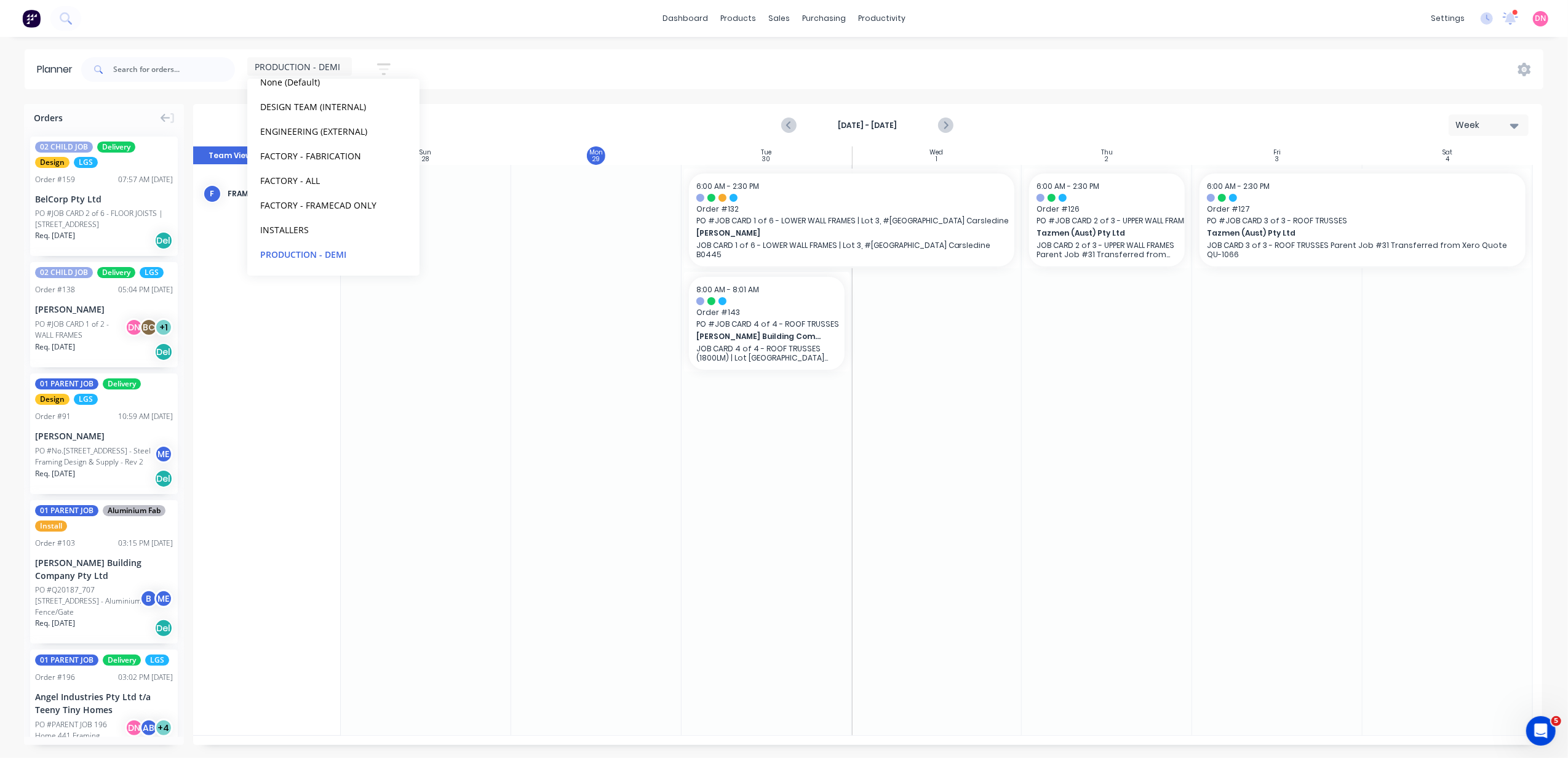
click at [723, 64] on div "PRODUCTION - DEMI Save new view None (Default) edit DESIGN TEAM (INTERNAL) edit…" at bounding box center [811, 69] width 1465 height 37
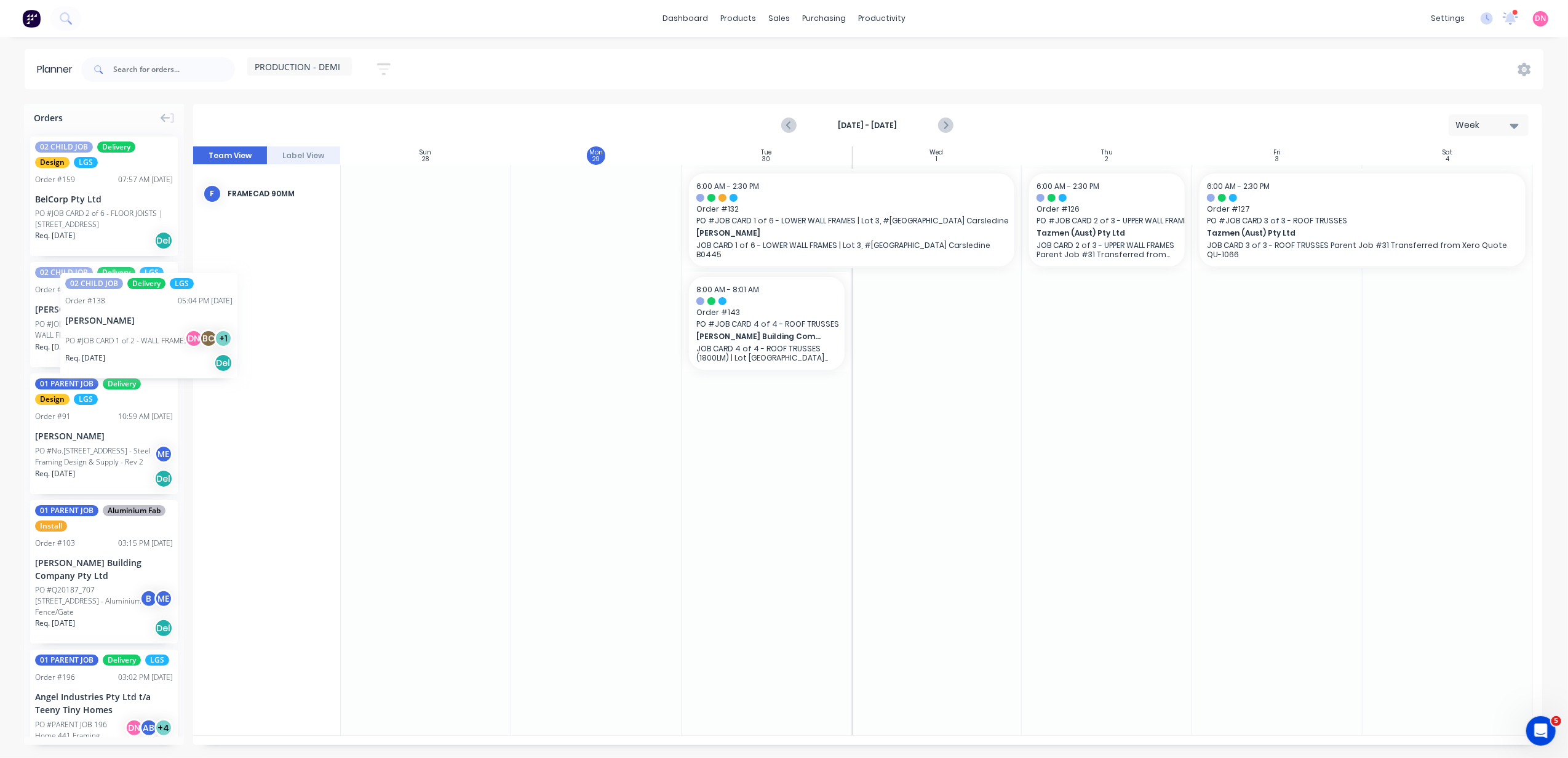
drag, startPoint x: 117, startPoint y: 307, endPoint x: 61, endPoint y: 264, distance: 70.6
click at [793, 124] on icon "Previous page" at bounding box center [790, 126] width 15 height 15
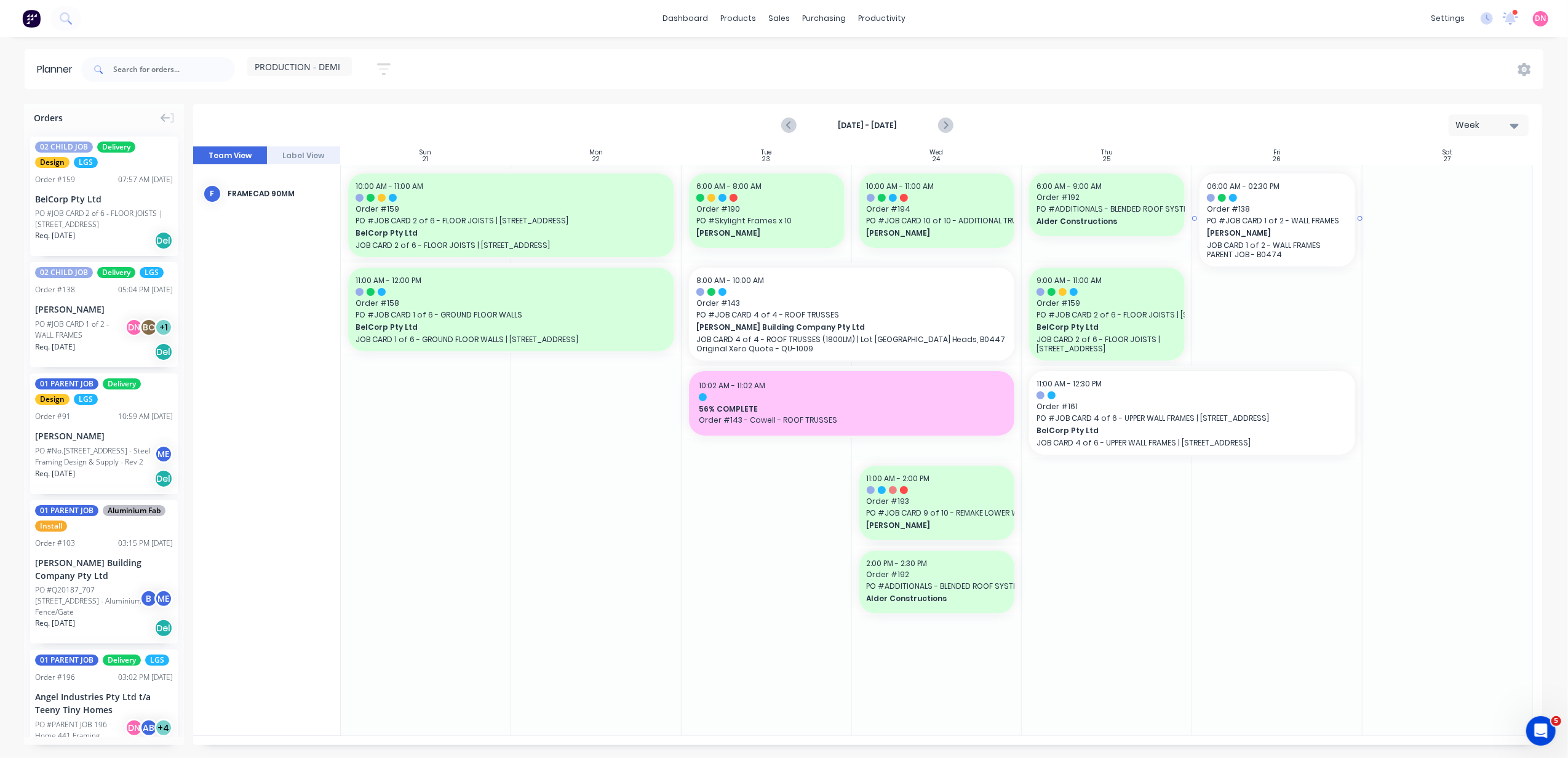
drag, startPoint x: 54, startPoint y: 307, endPoint x: 1233, endPoint y: 367, distance: 1180.5
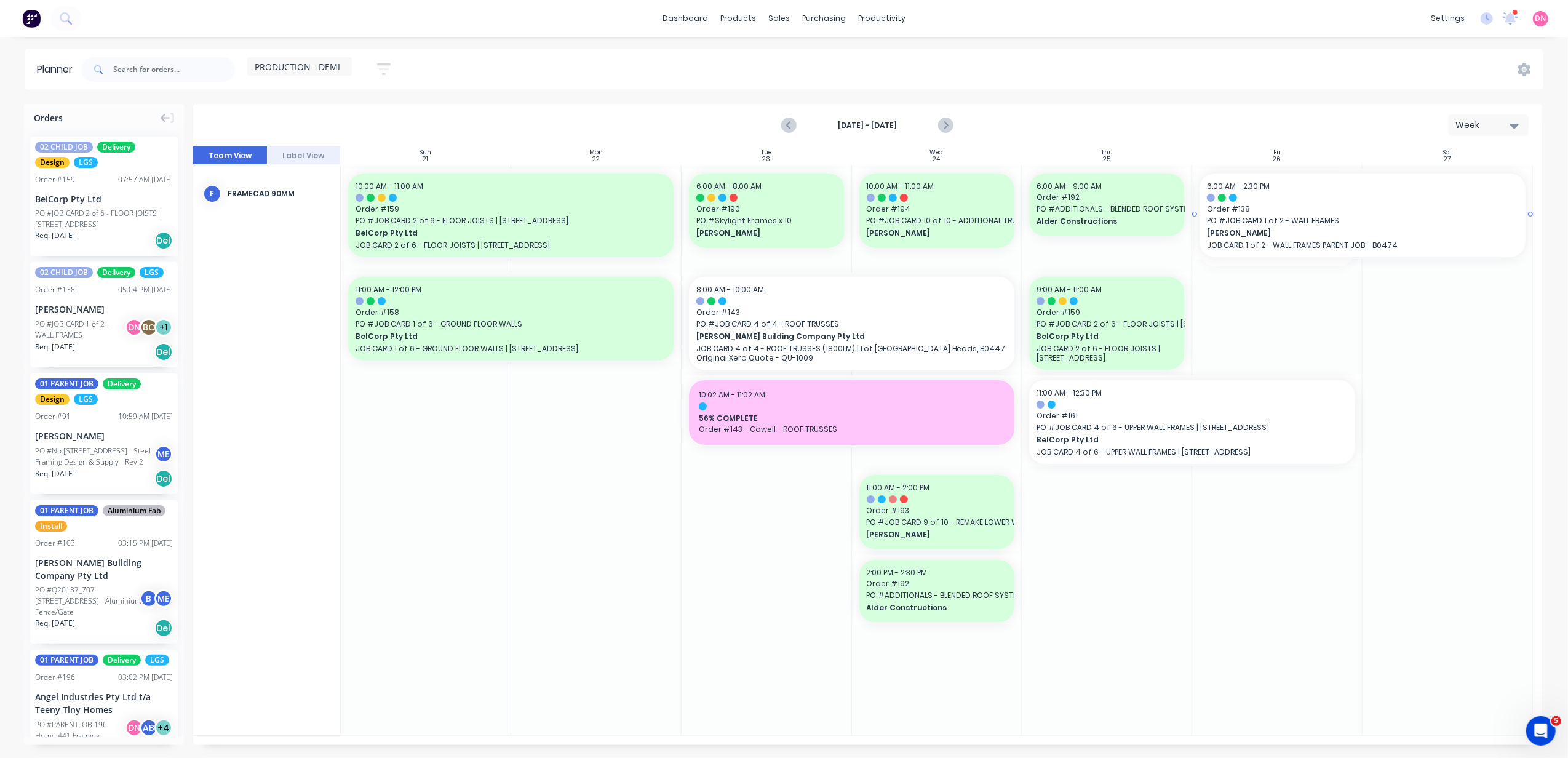
drag, startPoint x: 1360, startPoint y: 217, endPoint x: 1383, endPoint y: 217, distance: 23.0
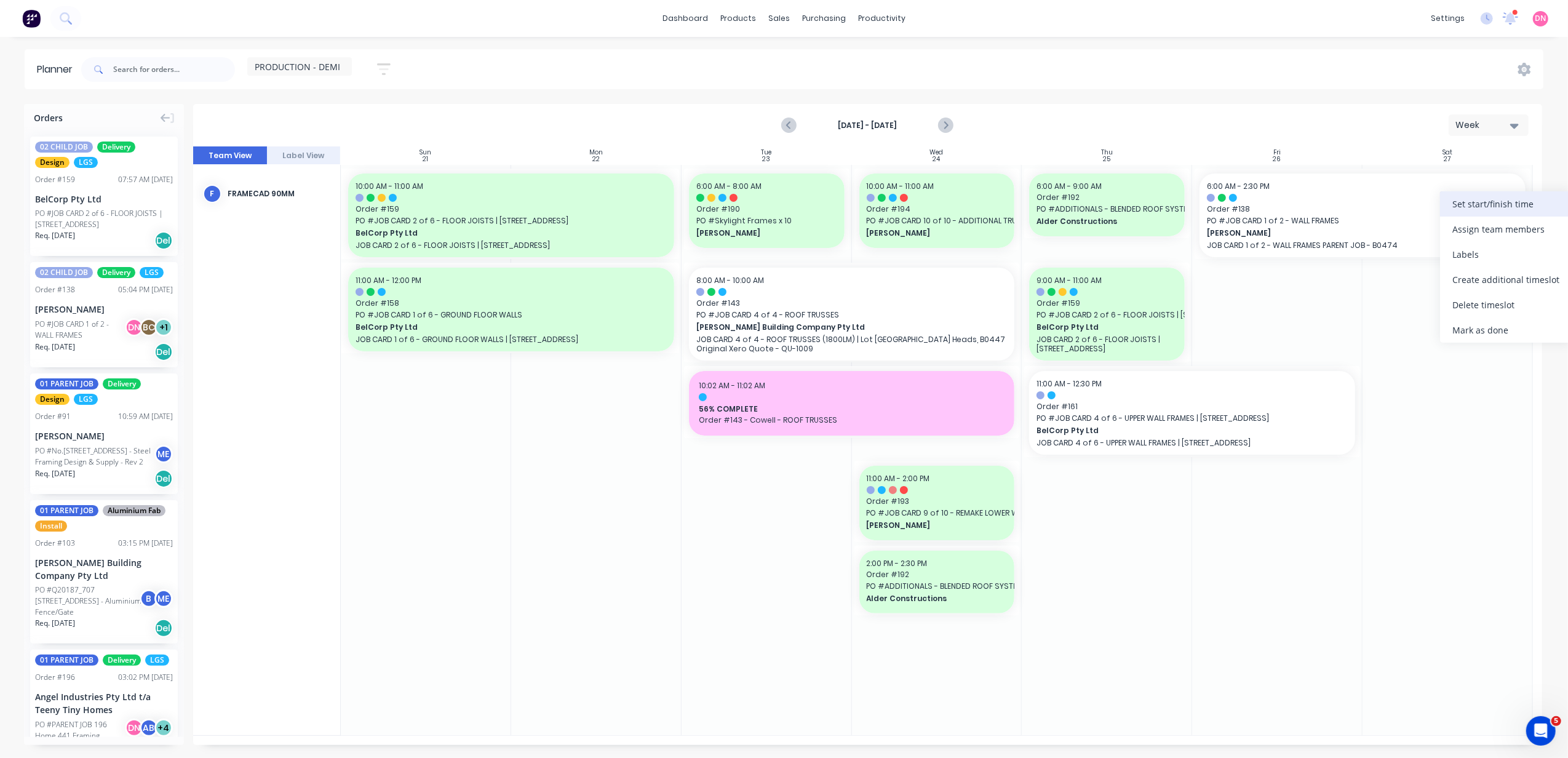
click at [1450, 215] on div "Set start/finish time" at bounding box center [1506, 204] width 131 height 26
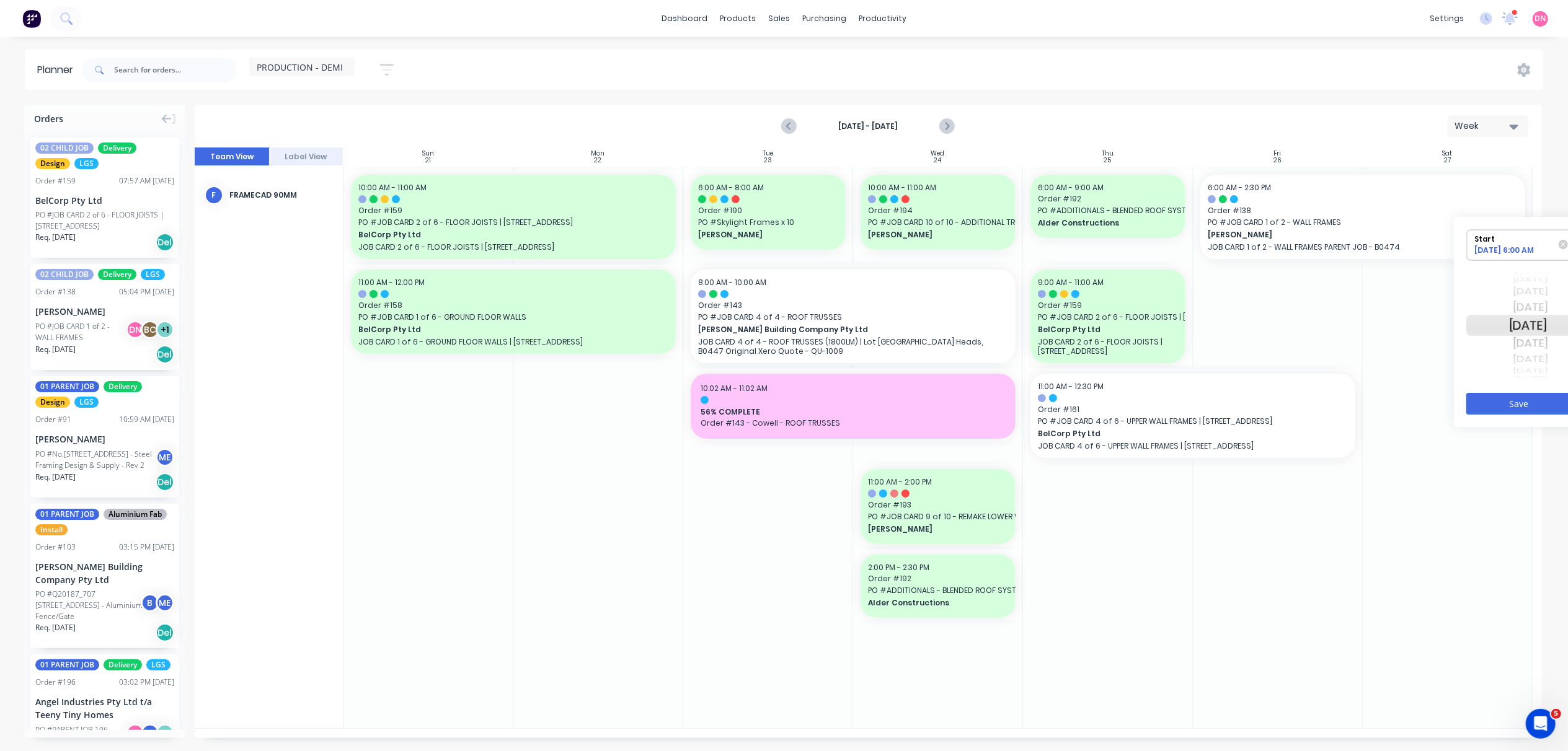
scroll to position [0, 127]
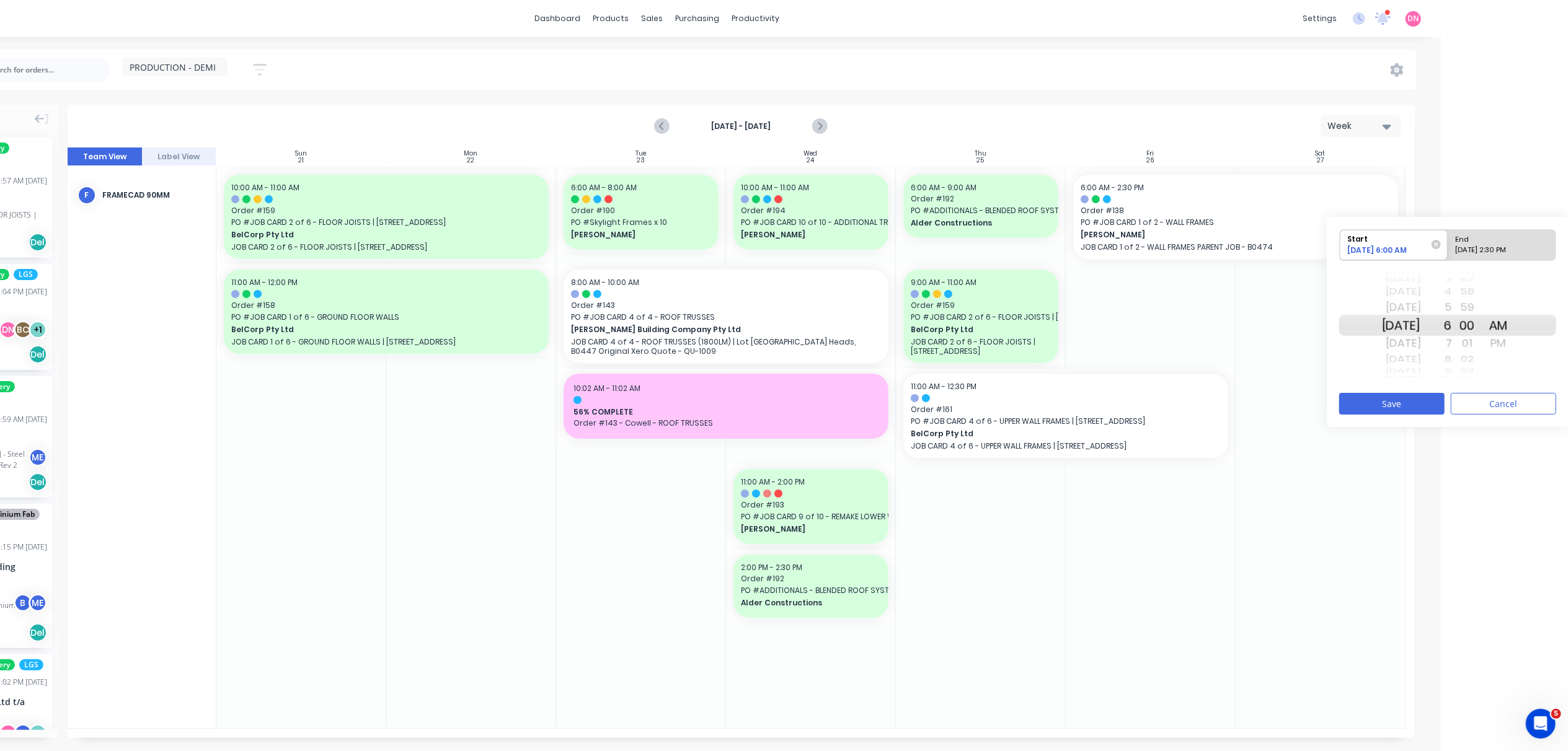
click at [1503, 251] on div "09/27/2025 2:30 PM" at bounding box center [1497, 252] width 90 height 15
click at [1449, 251] on input "End 09/27/2025 2:30 PM" at bounding box center [1448, 245] width 1 height 30
radio input "true"
click at [1452, 291] on div "12" at bounding box center [1437, 292] width 31 height 16
click at [1433, 396] on button "Save" at bounding box center [1391, 403] width 105 height 21
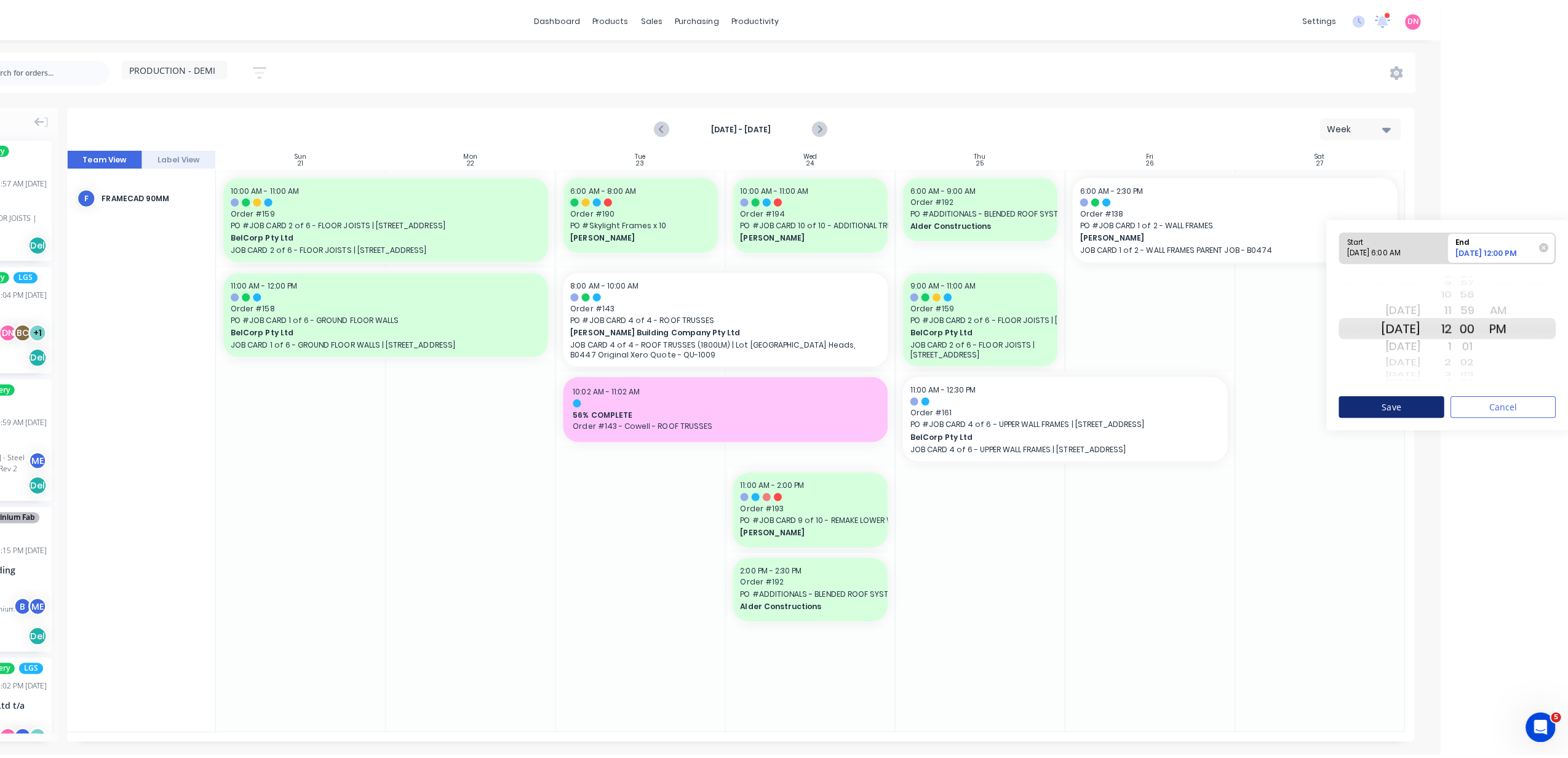
scroll to position [0, 0]
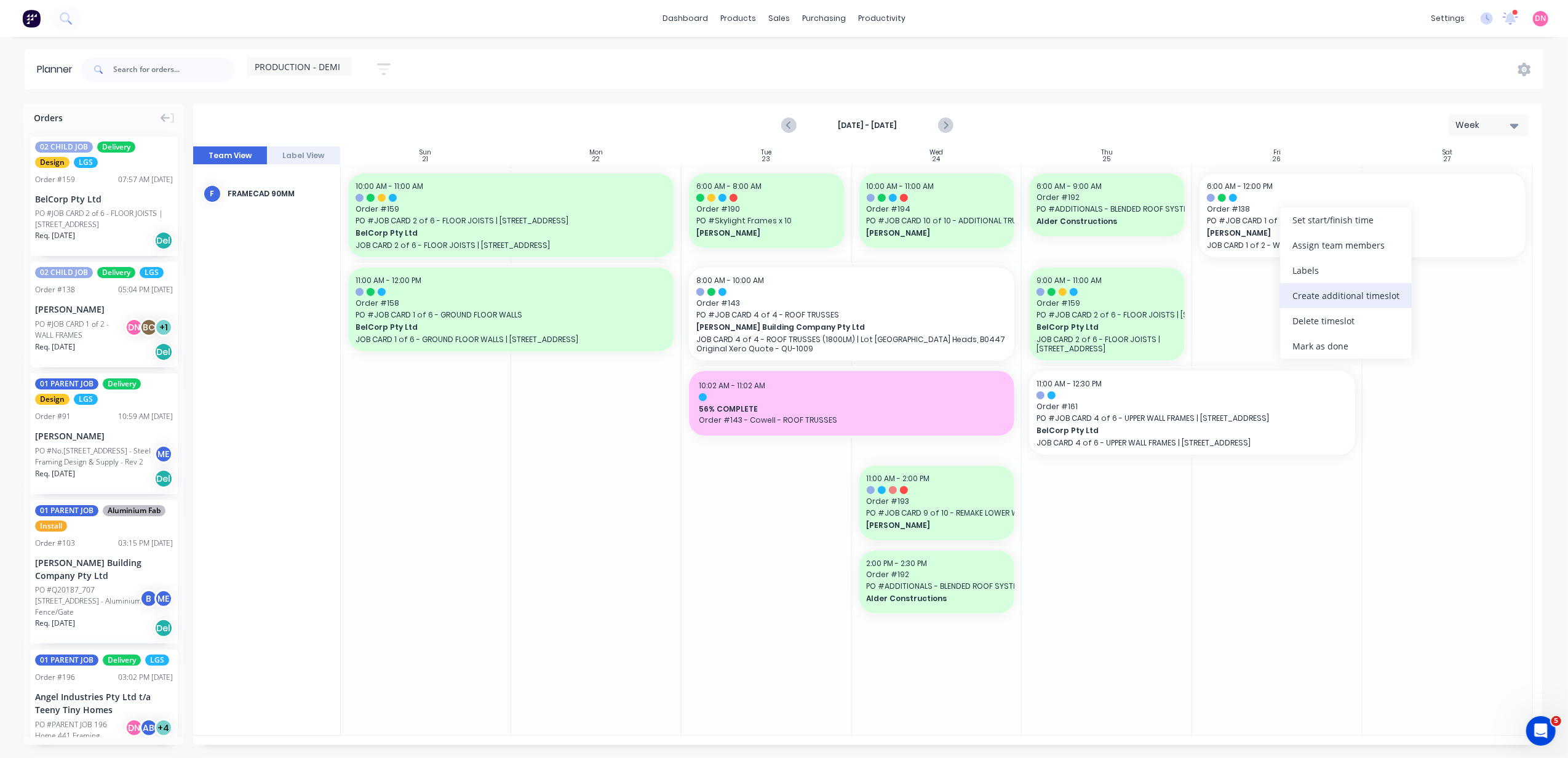
click at [1308, 305] on div "Create additional timeslot" at bounding box center [1346, 296] width 131 height 26
click at [1319, 296] on div "Set start/finish time" at bounding box center [1370, 287] width 131 height 26
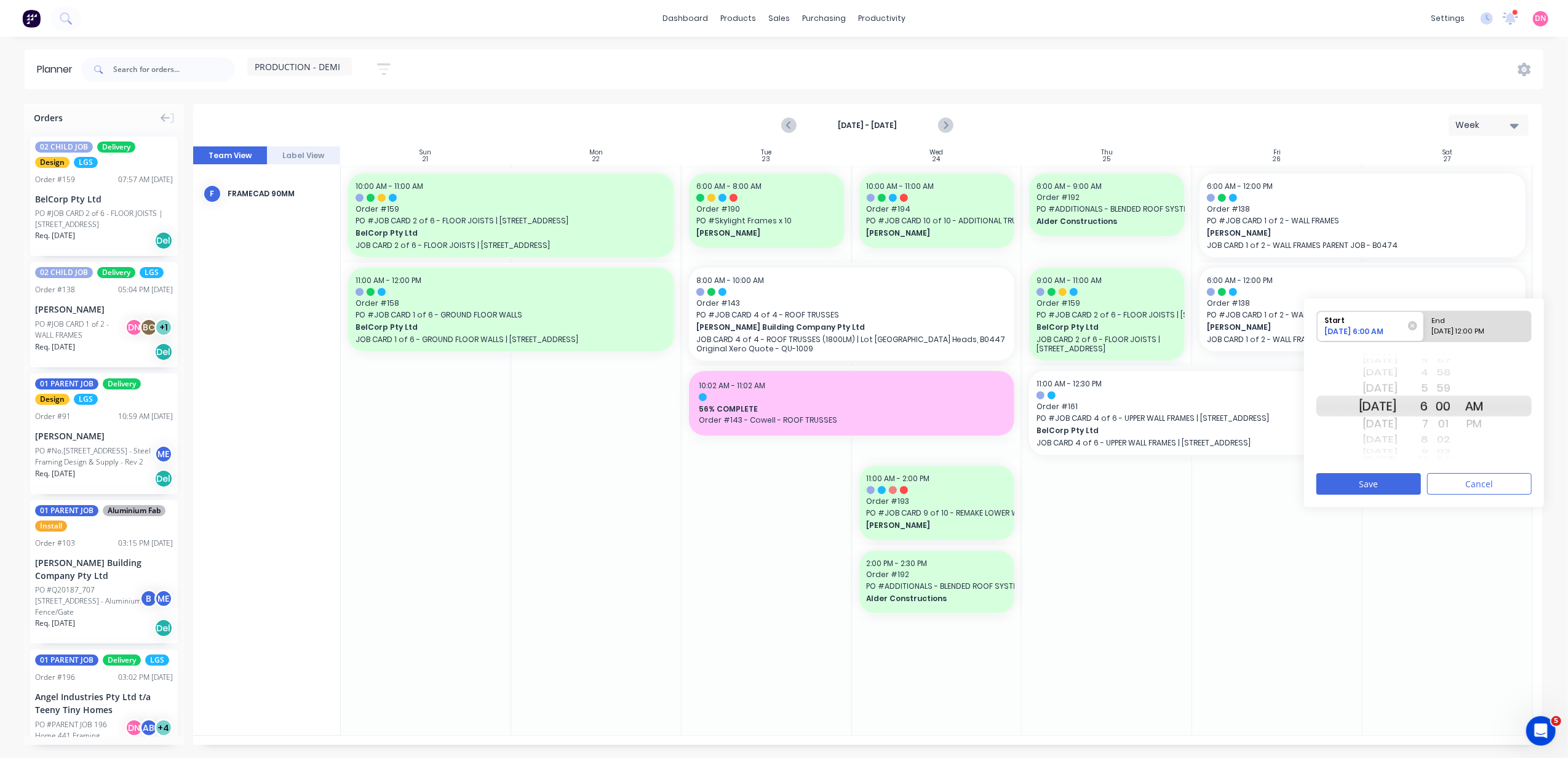
click at [1366, 425] on div "Sat Sep 27" at bounding box center [1378, 424] width 39 height 20
click at [1372, 434] on div "Today" at bounding box center [1378, 440] width 39 height 16
click at [1467, 335] on div "Please select" at bounding box center [1477, 334] width 100 height 15
click at [1425, 335] on input "End Please select" at bounding box center [1424, 326] width 1 height 30
radio input "true"
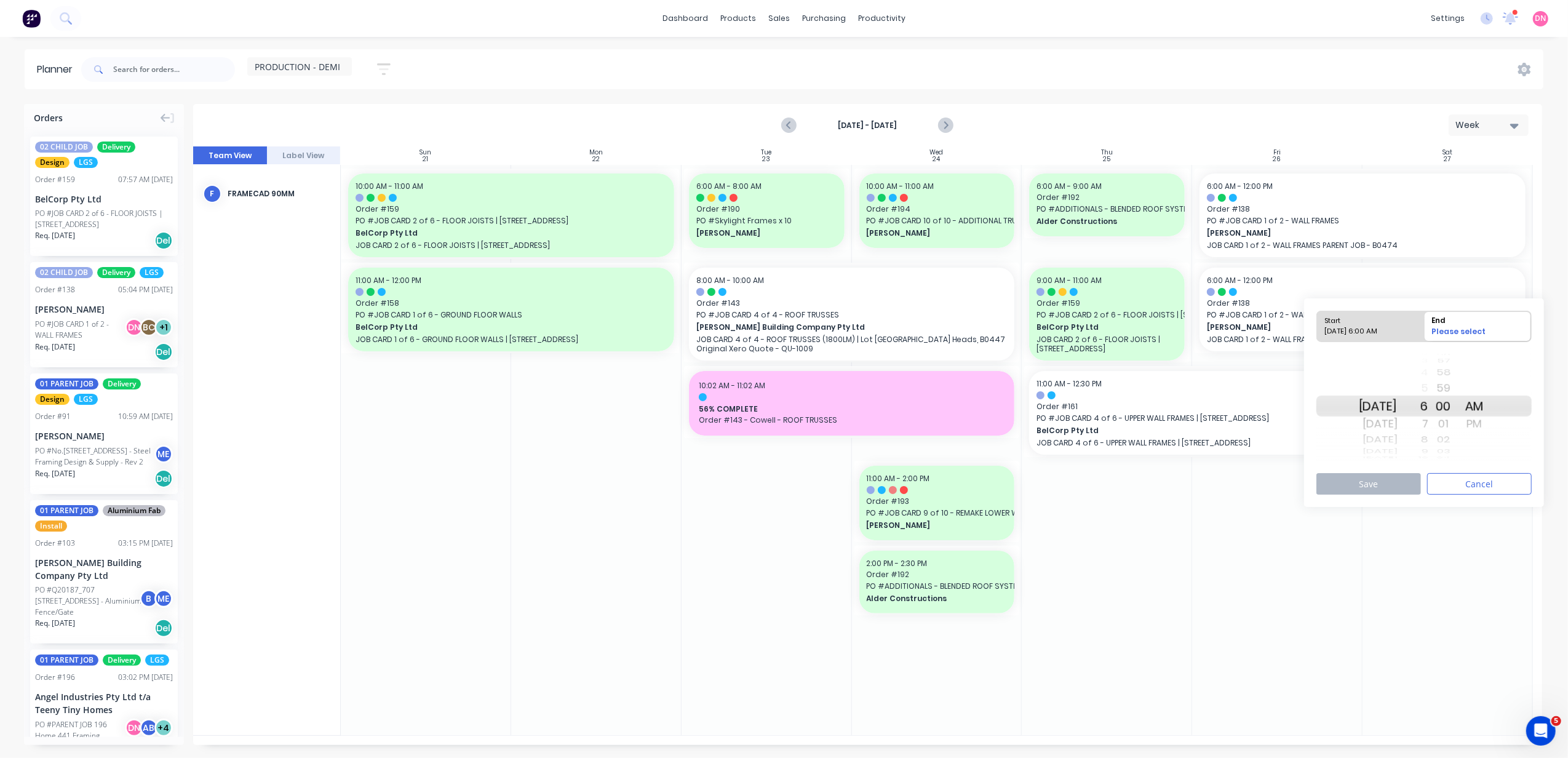
click at [1429, 438] on div "8" at bounding box center [1413, 440] width 31 height 16
click at [1429, 425] on div "9" at bounding box center [1413, 424] width 31 height 20
click at [1405, 481] on button "Save" at bounding box center [1369, 483] width 104 height 21
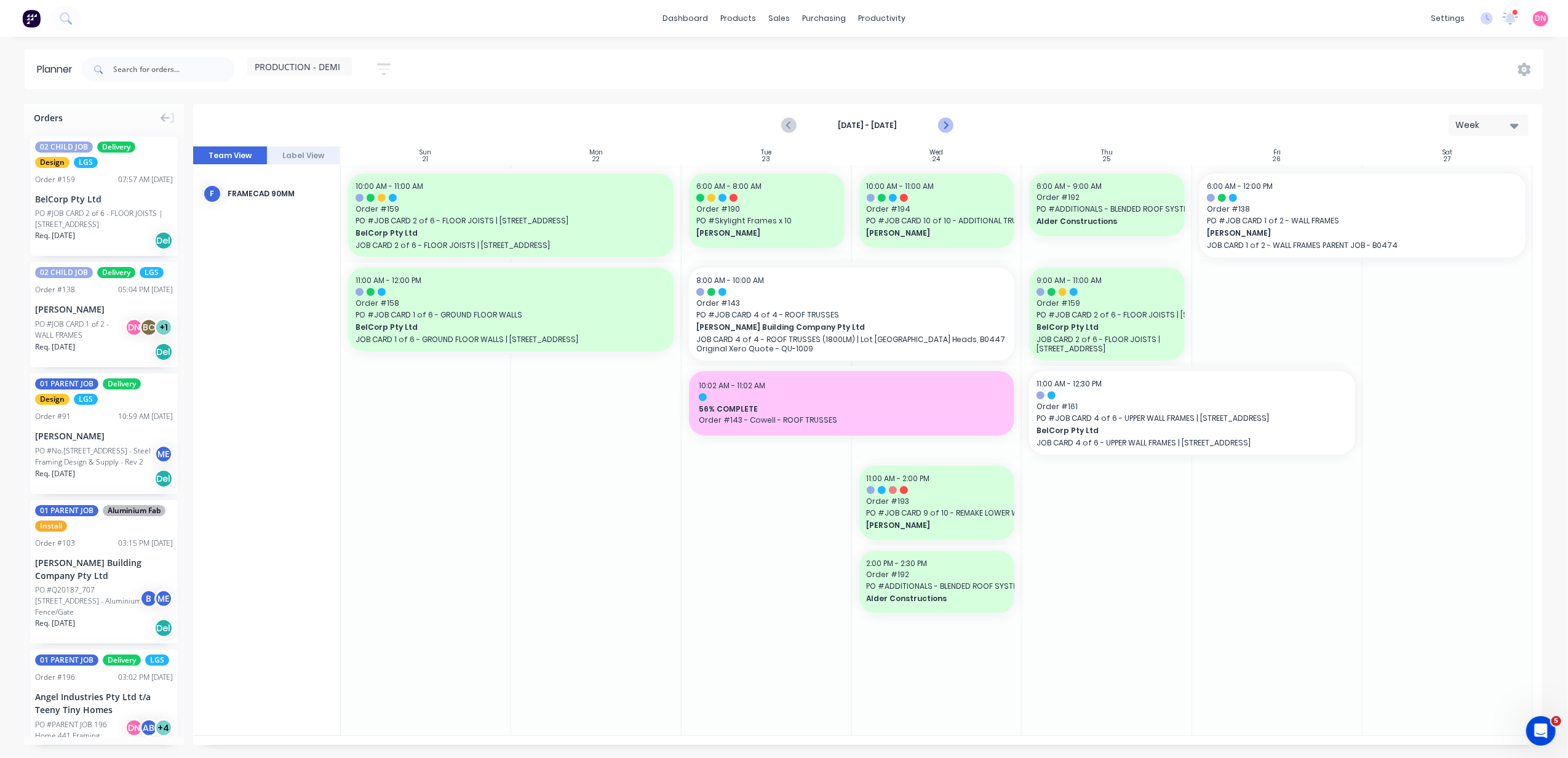
click at [938, 120] on icon "Next page" at bounding box center [945, 126] width 15 height 15
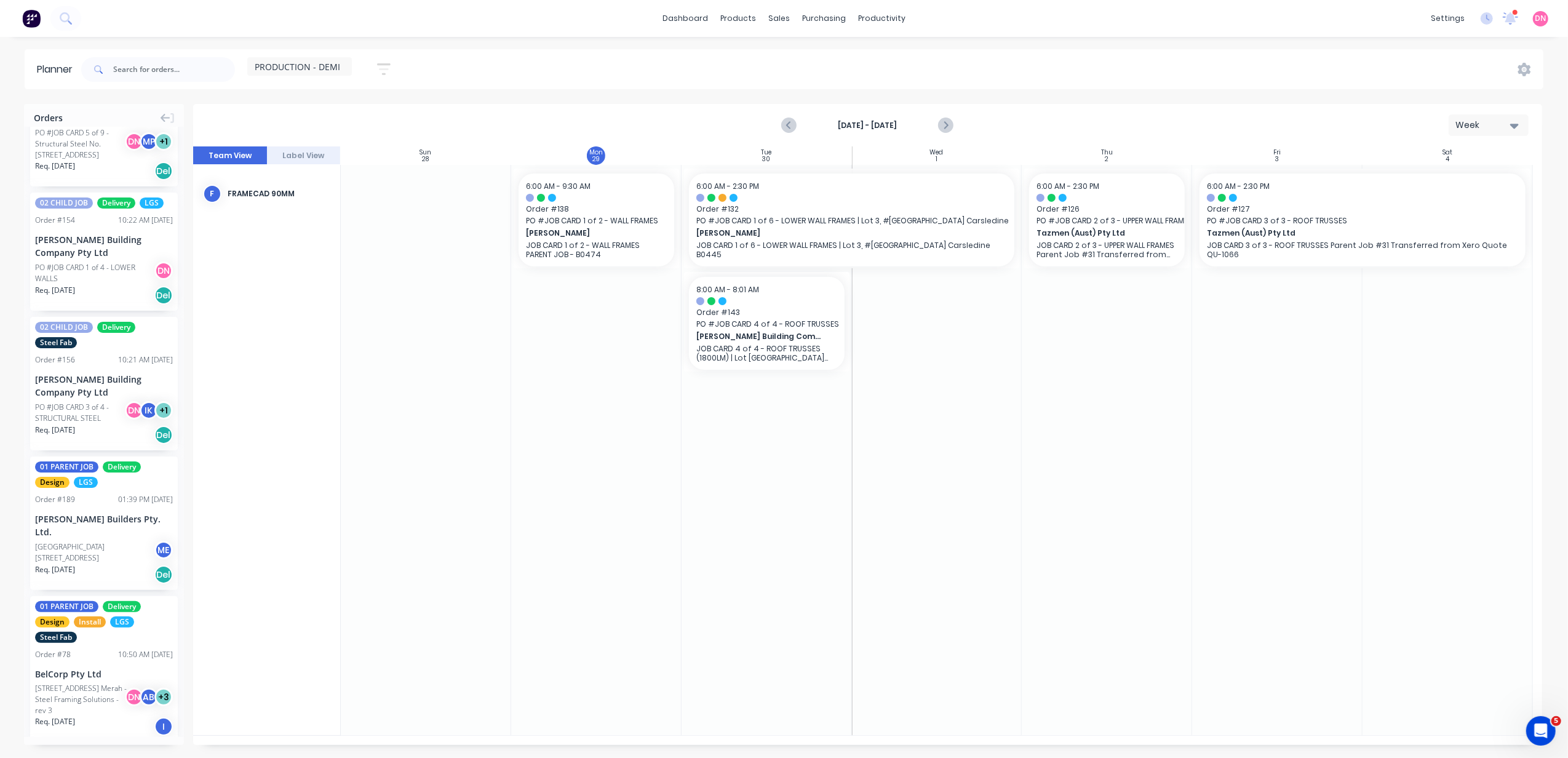
scroll to position [1067, 0]
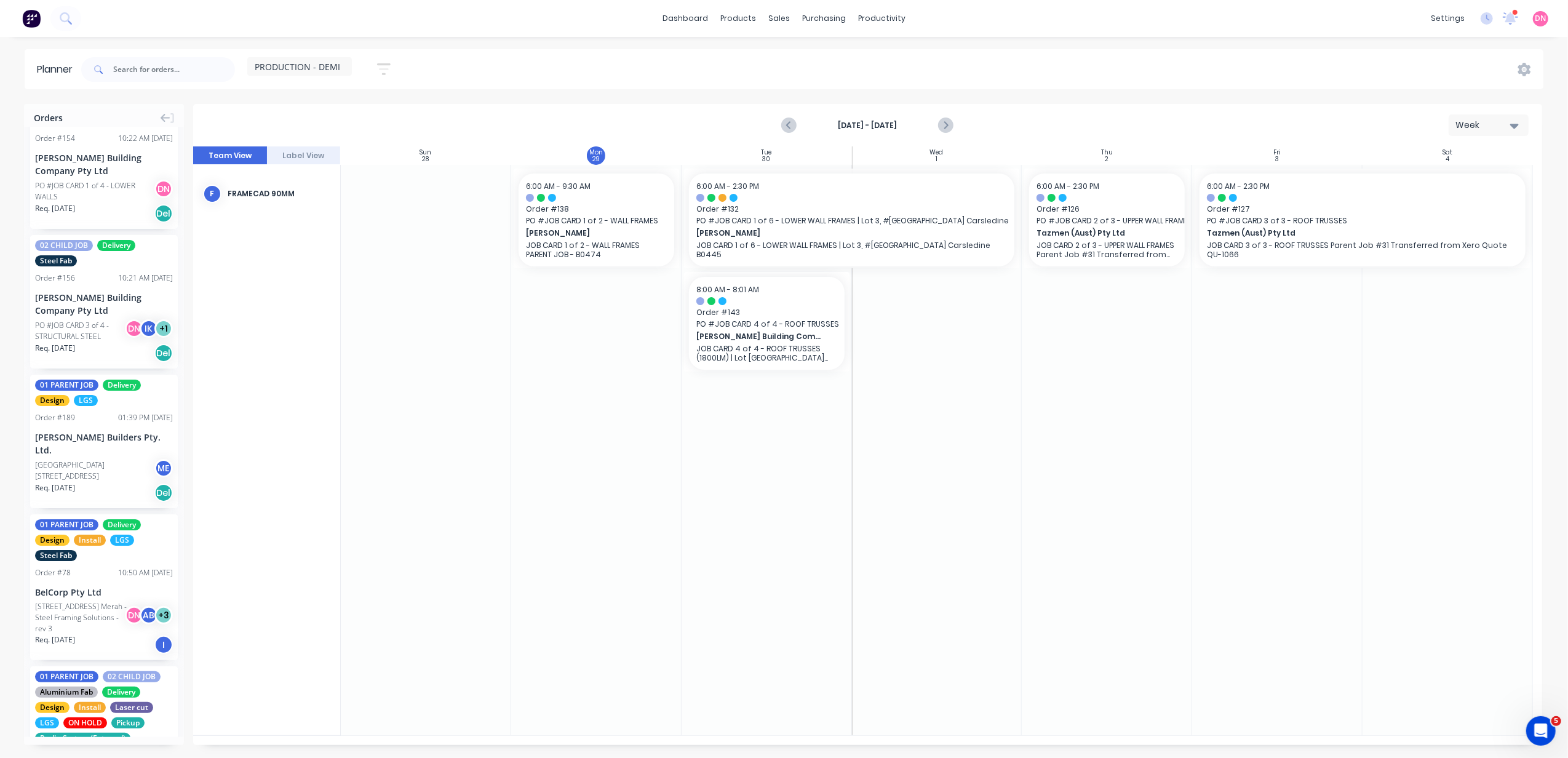
click at [383, 72] on icon "button" at bounding box center [384, 69] width 14 height 15
click at [374, 185] on icon "button" at bounding box center [370, 188] width 9 height 14
click at [369, 158] on icon "button" at bounding box center [370, 152] width 9 height 14
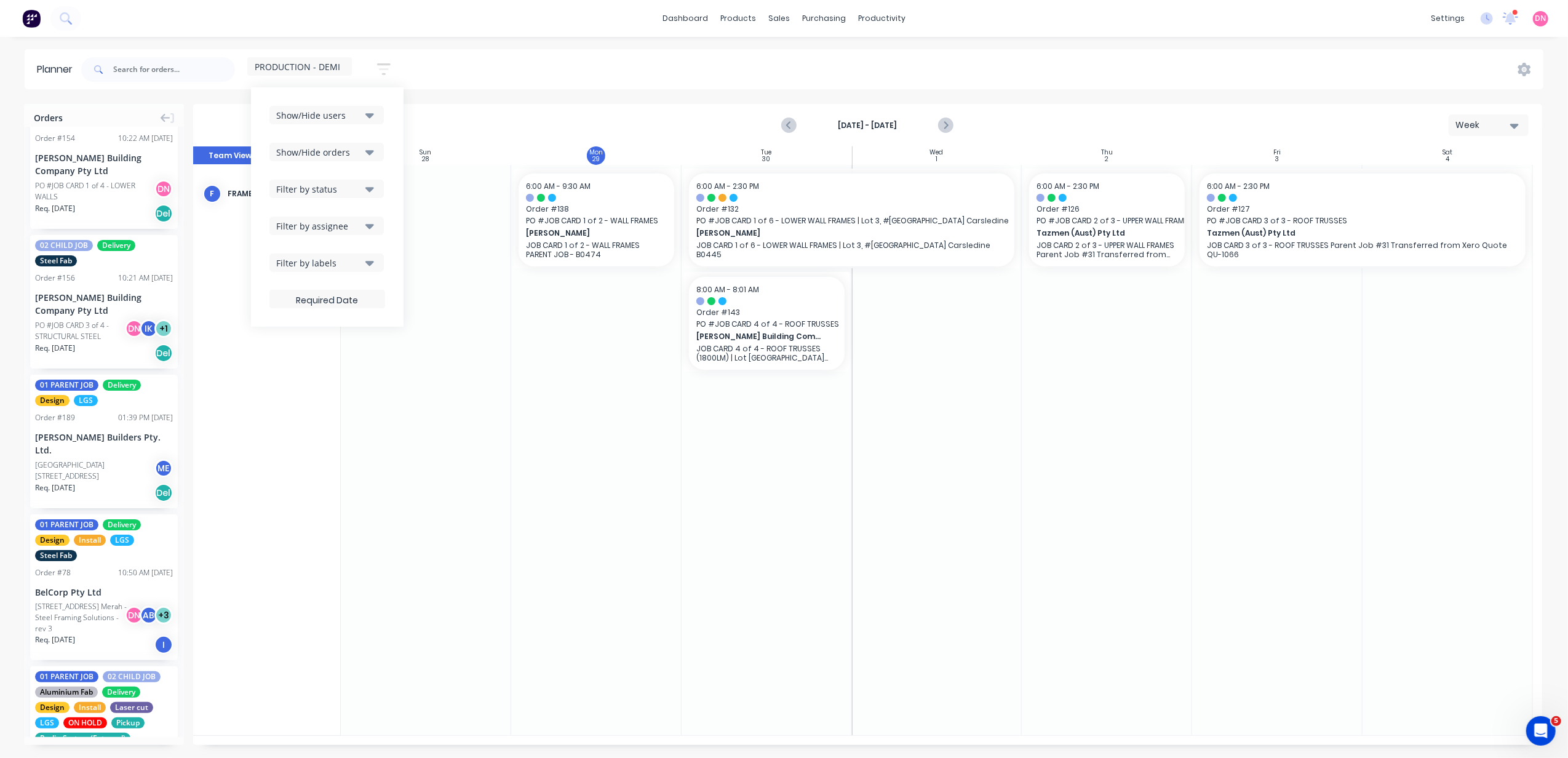
click at [363, 107] on button "Show/Hide users" at bounding box center [326, 115] width 115 height 18
click at [366, 222] on button "Filter by assignee" at bounding box center [326, 226] width 115 height 18
click at [402, 215] on div "Show/Hide users Show/Hide orders Filter by status Filter by assignee All Unassi…" at bounding box center [327, 207] width 153 height 240
click at [352, 259] on div "Filter by labels" at bounding box center [318, 263] width 85 height 13
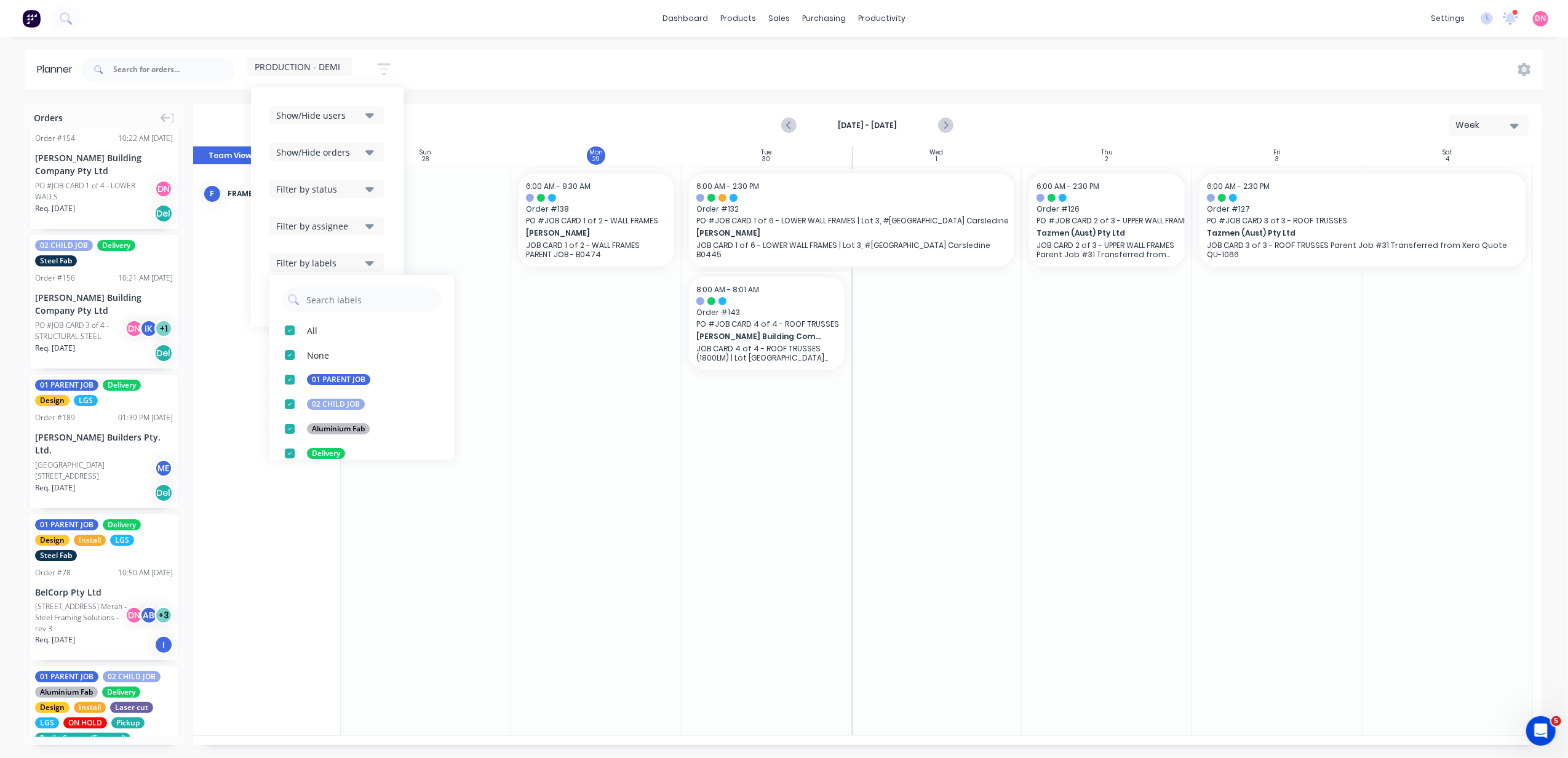
click at [588, 413] on div at bounding box center [596, 450] width 170 height 570
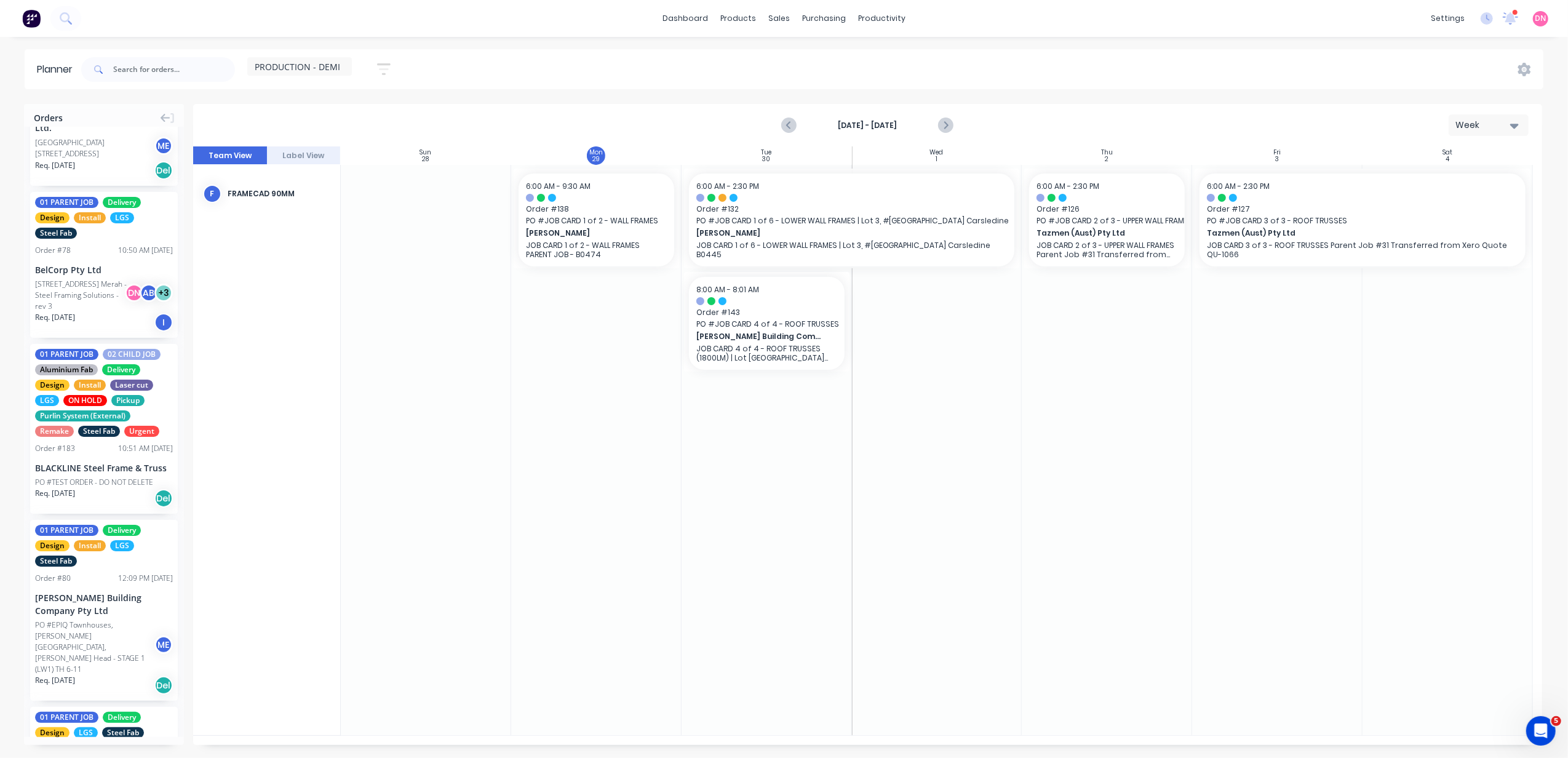
scroll to position [1477, 0]
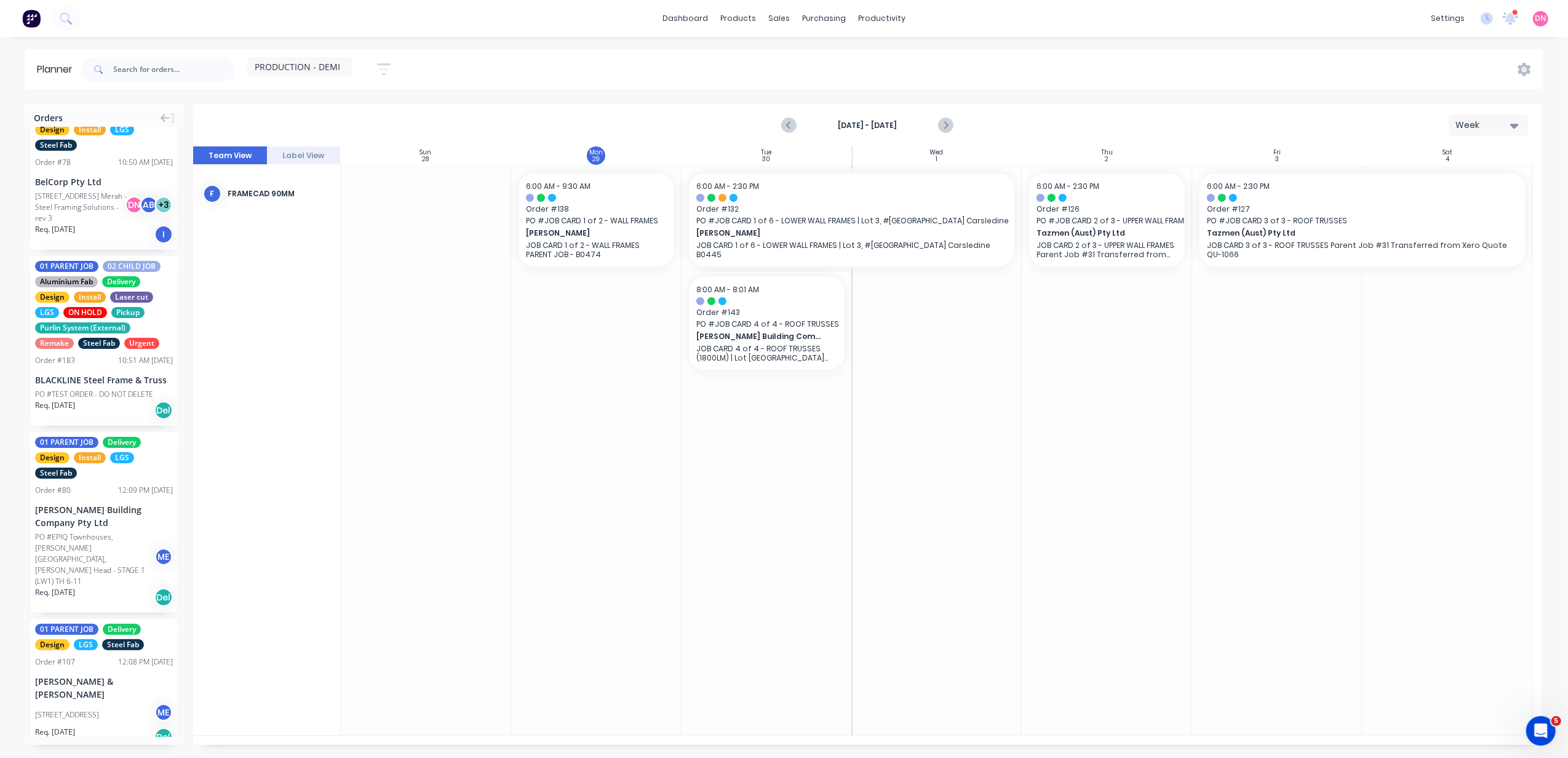
click at [339, 64] on span "PRODUCTION - DEMI" at bounding box center [297, 67] width 85 height 13
click at [399, 77] on button "button" at bounding box center [384, 69] width 39 height 24
click at [360, 148] on div "Show/Hide orders" at bounding box center [318, 153] width 85 height 13
click at [358, 119] on div "Show/Hide users" at bounding box center [318, 115] width 85 height 13
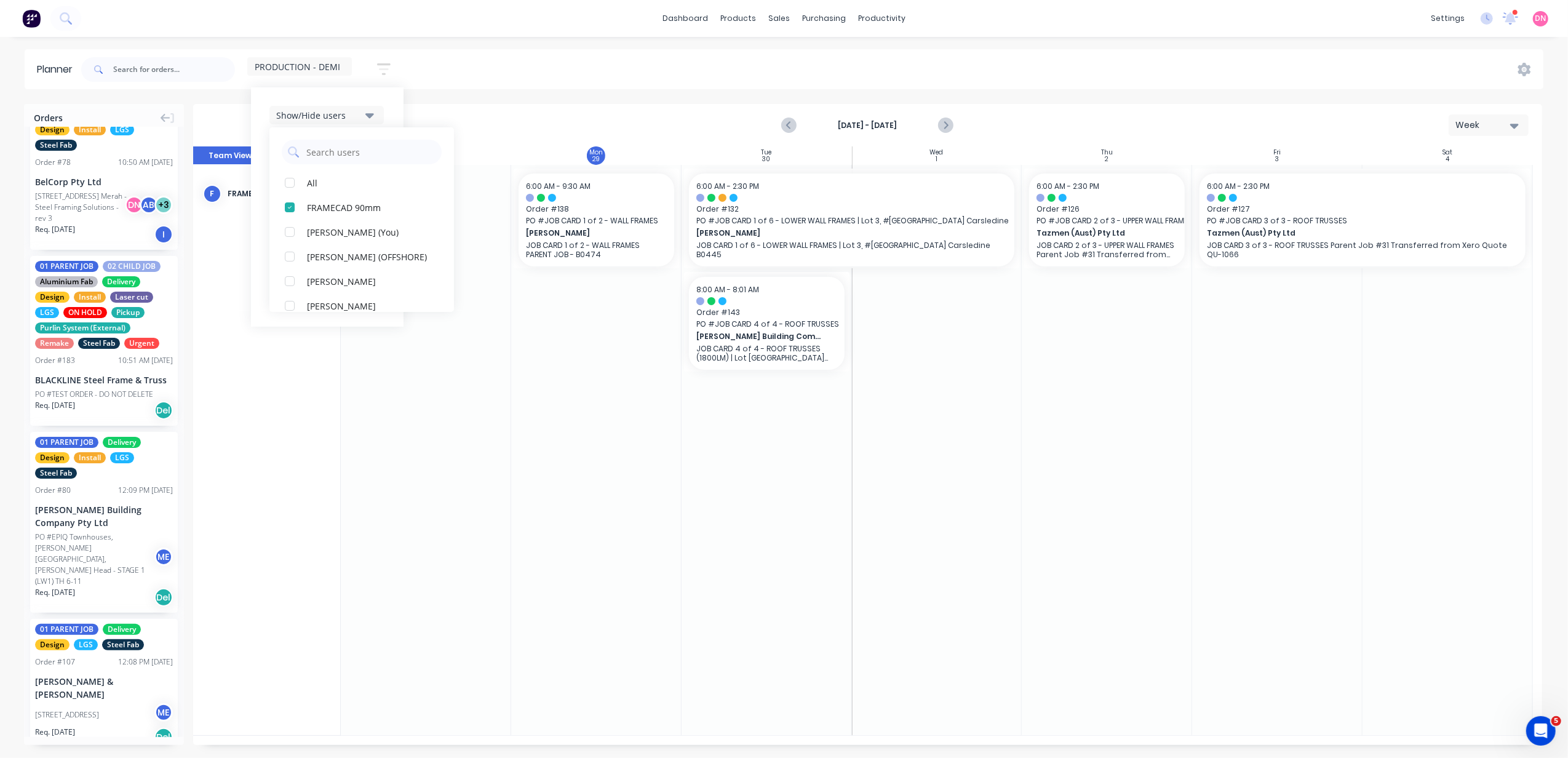
click at [358, 119] on div "Show/Hide users" at bounding box center [318, 115] width 85 height 13
click at [352, 193] on div "Filter by status" at bounding box center [318, 189] width 85 height 13
click at [362, 187] on div "Filter by status" at bounding box center [318, 189] width 85 height 13
click at [362, 227] on div "Filter by assignee" at bounding box center [318, 226] width 85 height 13
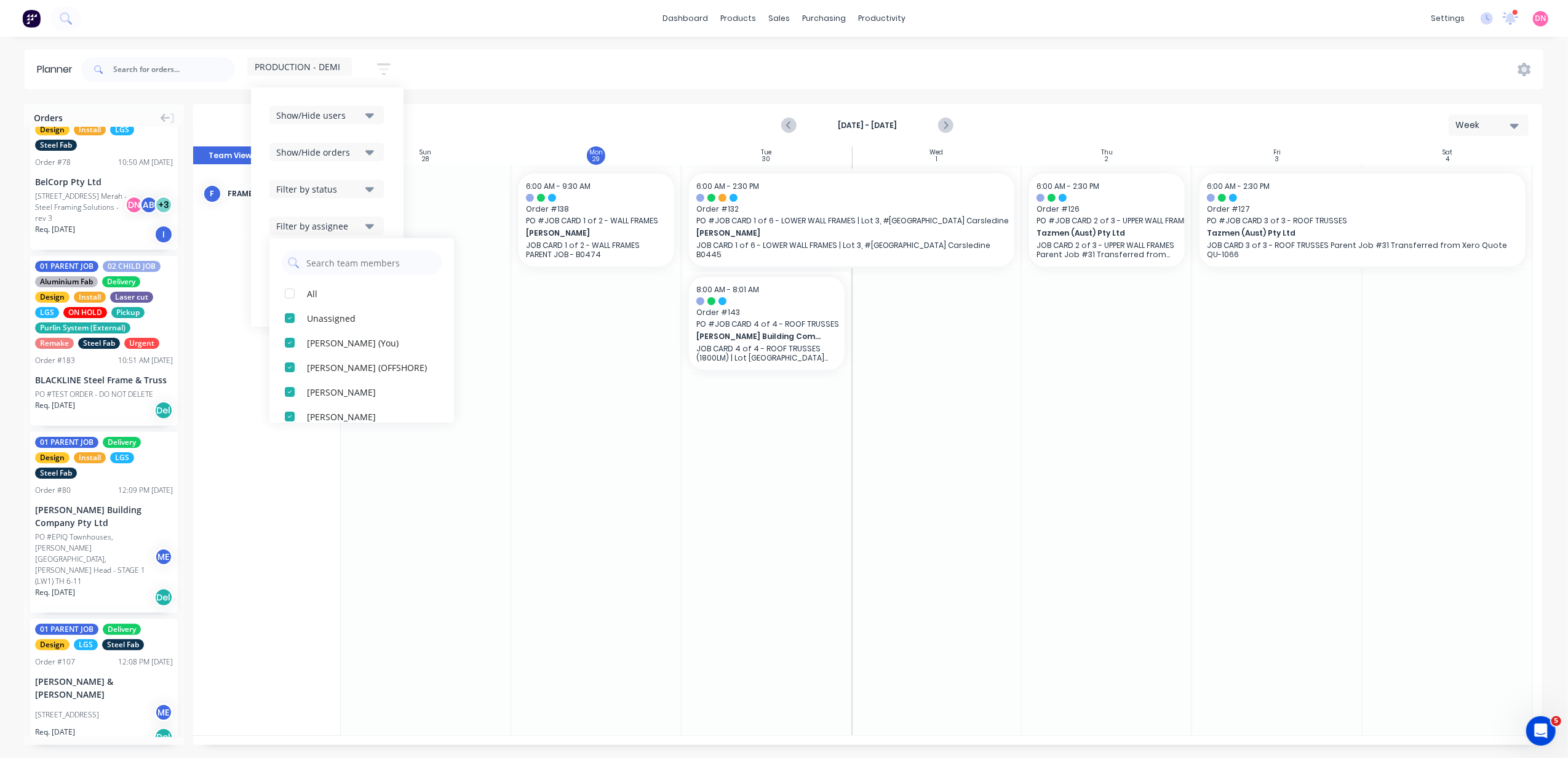
click at [350, 231] on div "Filter by assignee" at bounding box center [318, 226] width 85 height 13
click at [347, 257] on div "Filter by labels" at bounding box center [318, 263] width 85 height 13
click at [296, 331] on div "button" at bounding box center [290, 331] width 25 height 25
click at [282, 405] on div "button" at bounding box center [290, 405] width 25 height 25
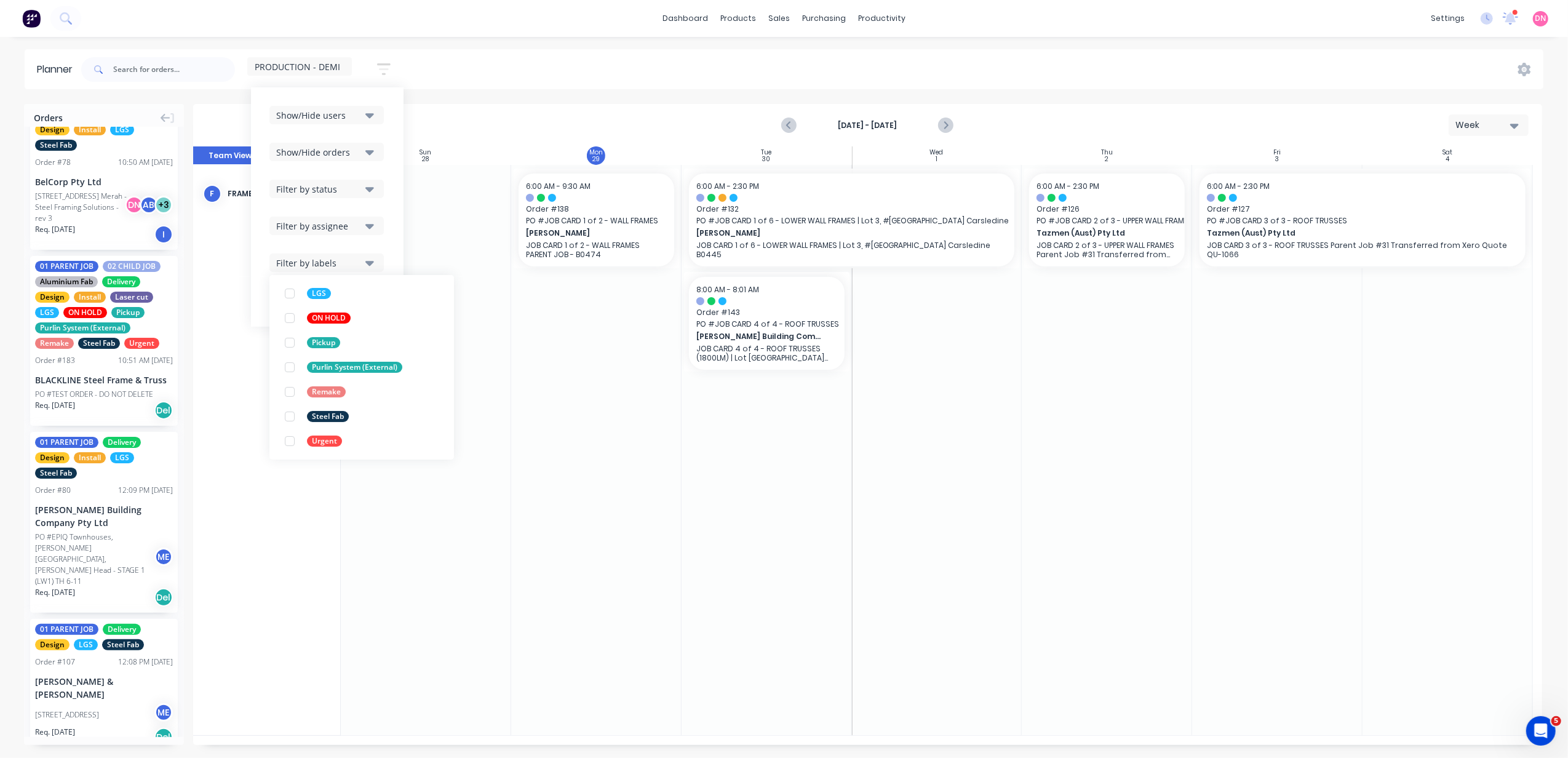
click at [393, 269] on div "Show/Hide users Show/Hide orders Filter by status Filter by assignee Filter by …" at bounding box center [327, 207] width 153 height 240
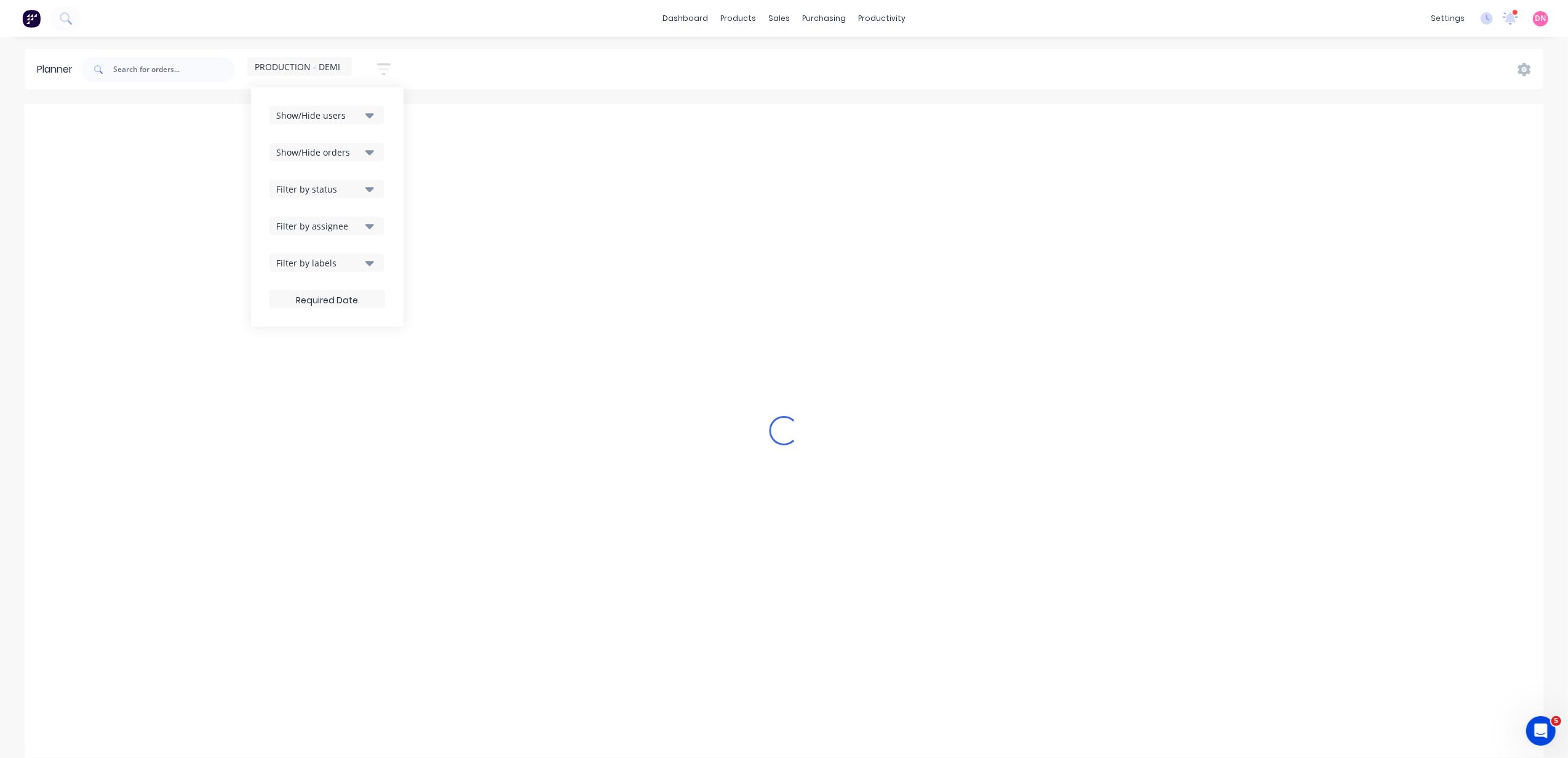
scroll to position [0, 0]
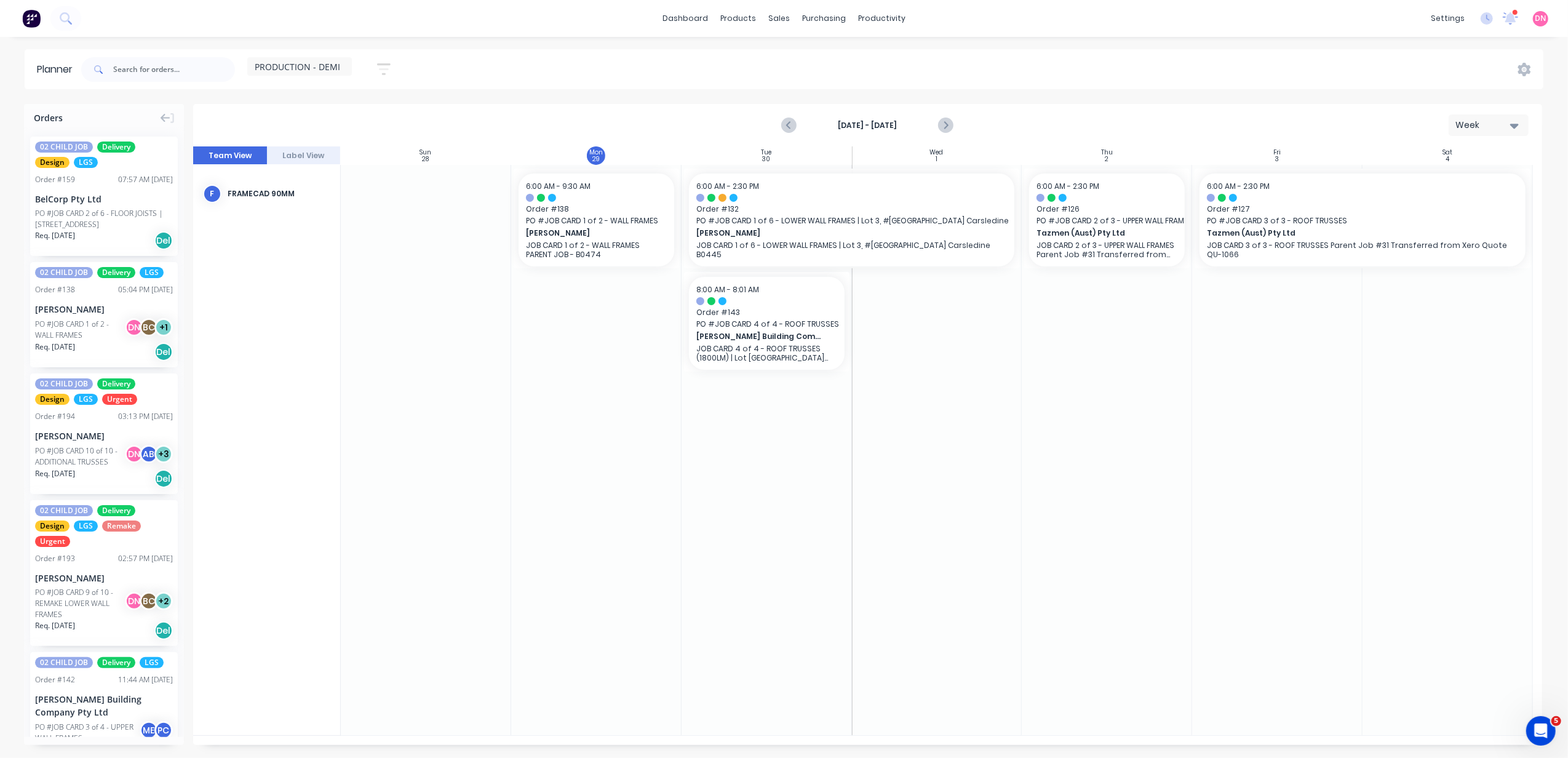
click at [339, 79] on div "PRODUCTION - DEMI Save new view None (Default) edit DESIGN TEAM (INTERNAL) edit…" at bounding box center [299, 69] width 104 height 24
click at [339, 72] on div "PRODUCTION - DEMI" at bounding box center [299, 66] width 104 height 18
click at [391, 249] on button "edit" at bounding box center [399, 254] width 16 height 13
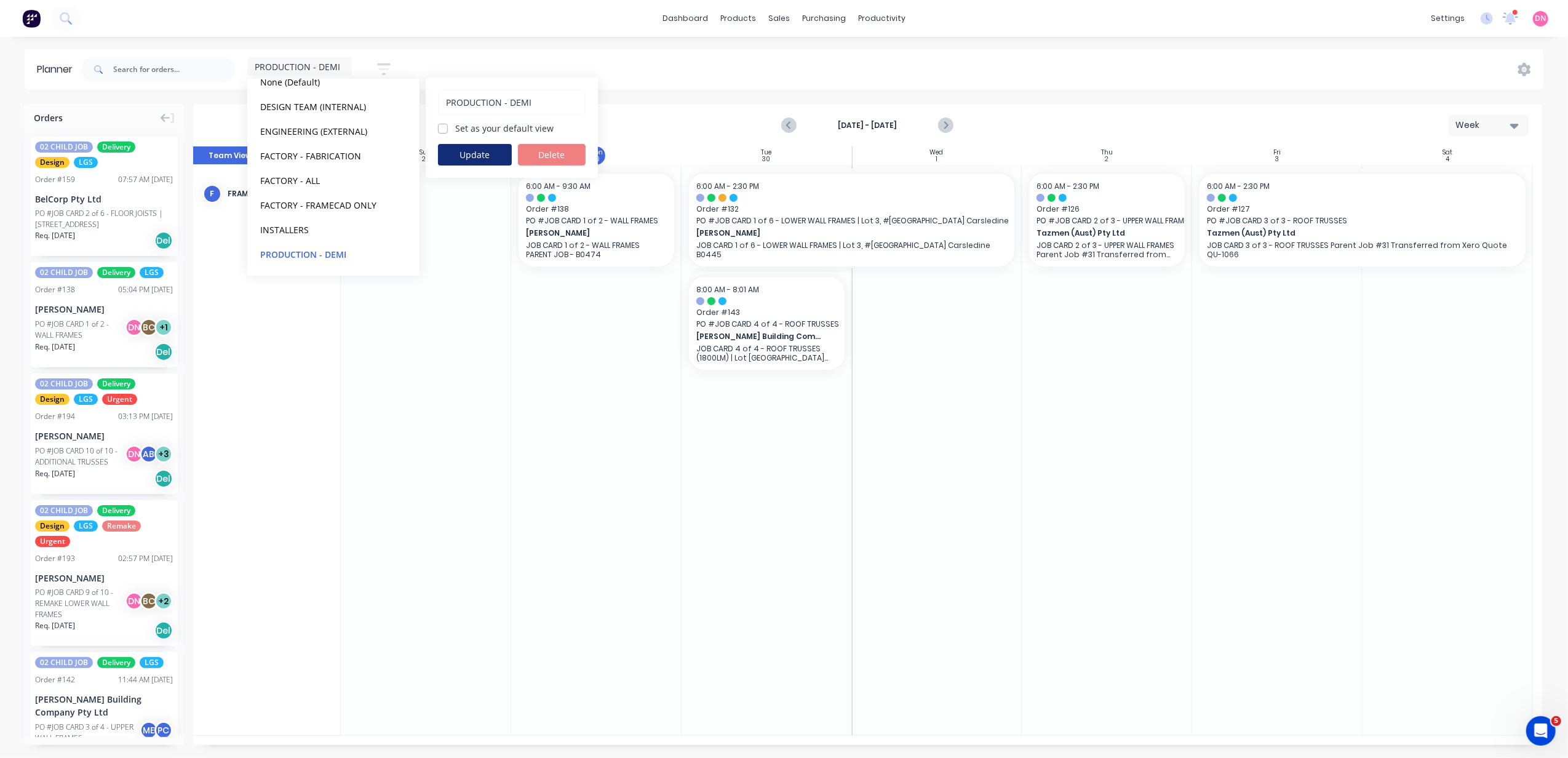
click at [488, 148] on button "Update" at bounding box center [474, 154] width 74 height 21
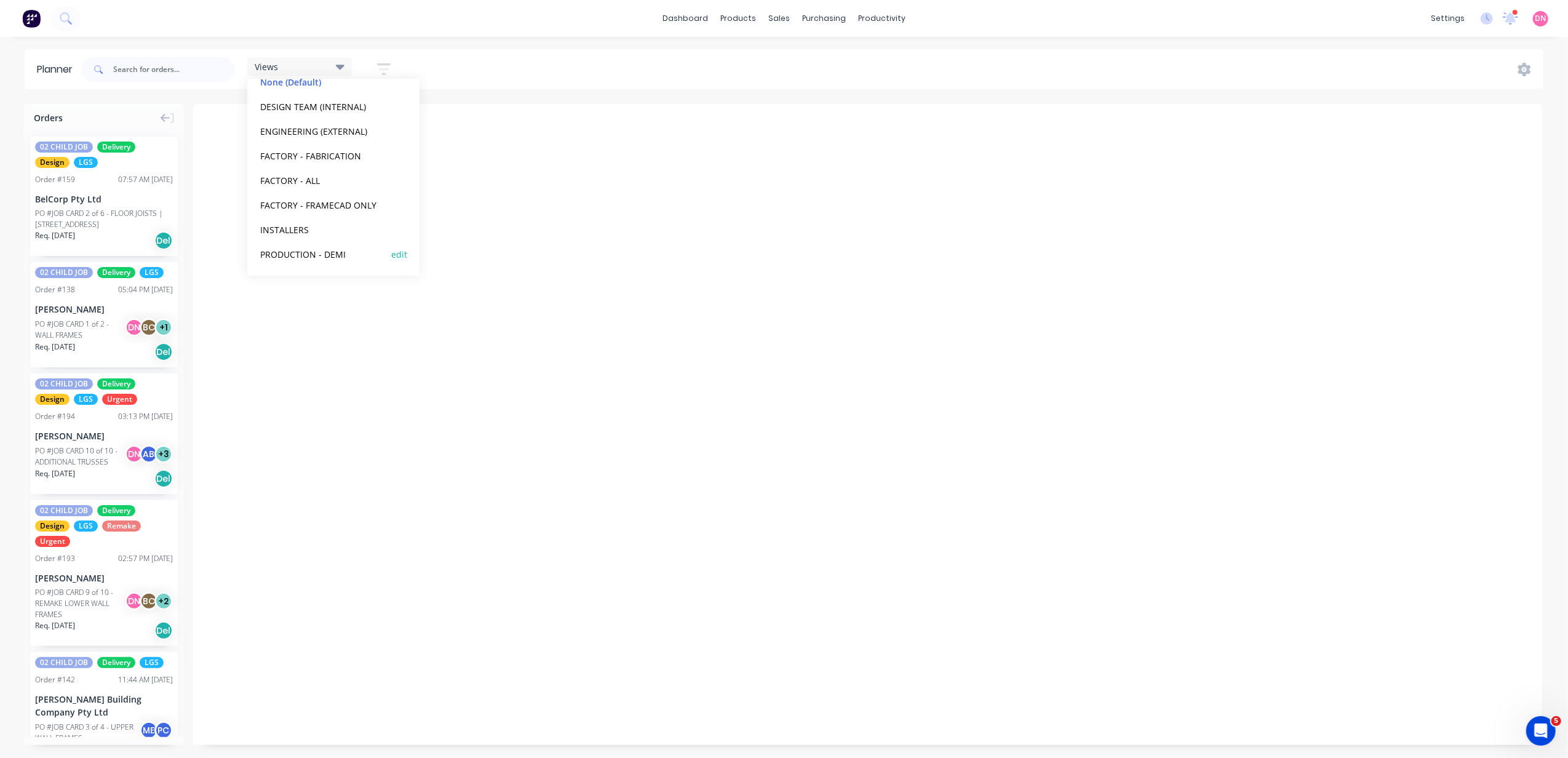
click at [306, 256] on button "PRODUCTION - DEMI" at bounding box center [322, 253] width 131 height 14
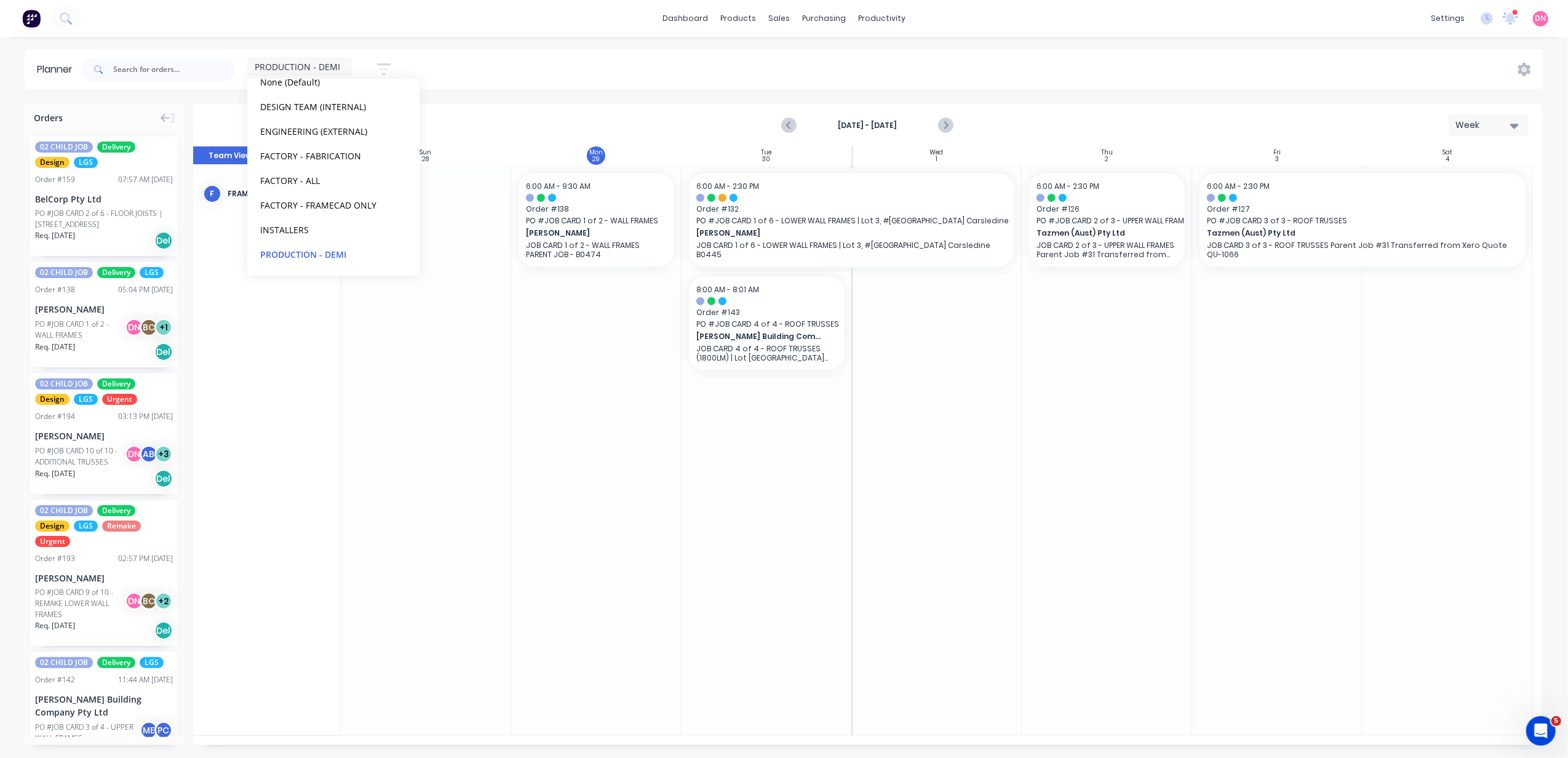
click at [458, 119] on div "Sep 28th - Oct 4th Week" at bounding box center [867, 125] width 1347 height 40
click at [382, 69] on icon "button" at bounding box center [383, 69] width 9 height 2
click at [372, 115] on icon "button" at bounding box center [370, 115] width 9 height 5
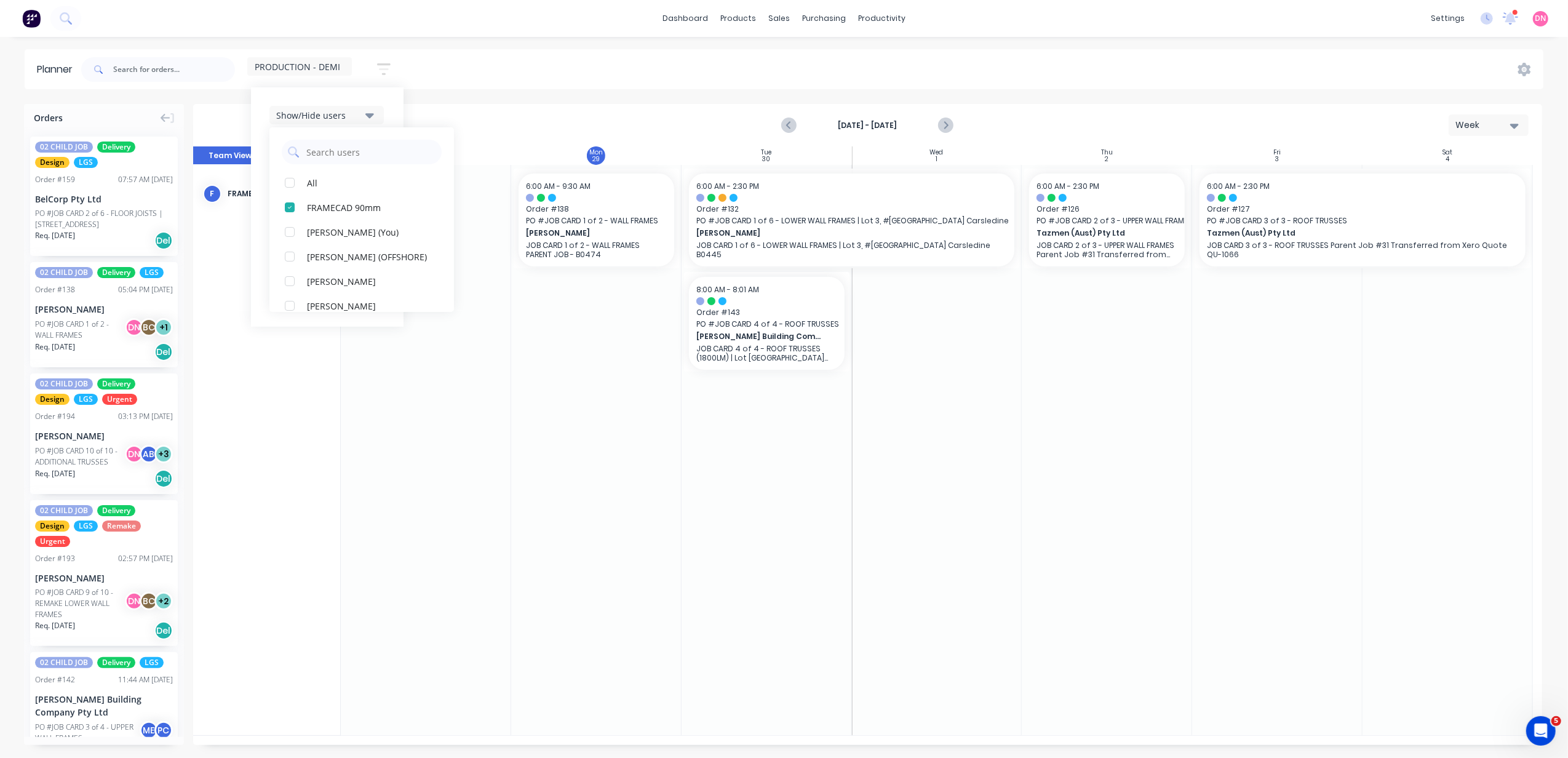
click at [372, 115] on icon "button" at bounding box center [370, 115] width 9 height 5
click at [374, 192] on icon "button" at bounding box center [370, 188] width 9 height 14
click at [372, 220] on icon "button" at bounding box center [370, 226] width 9 height 14
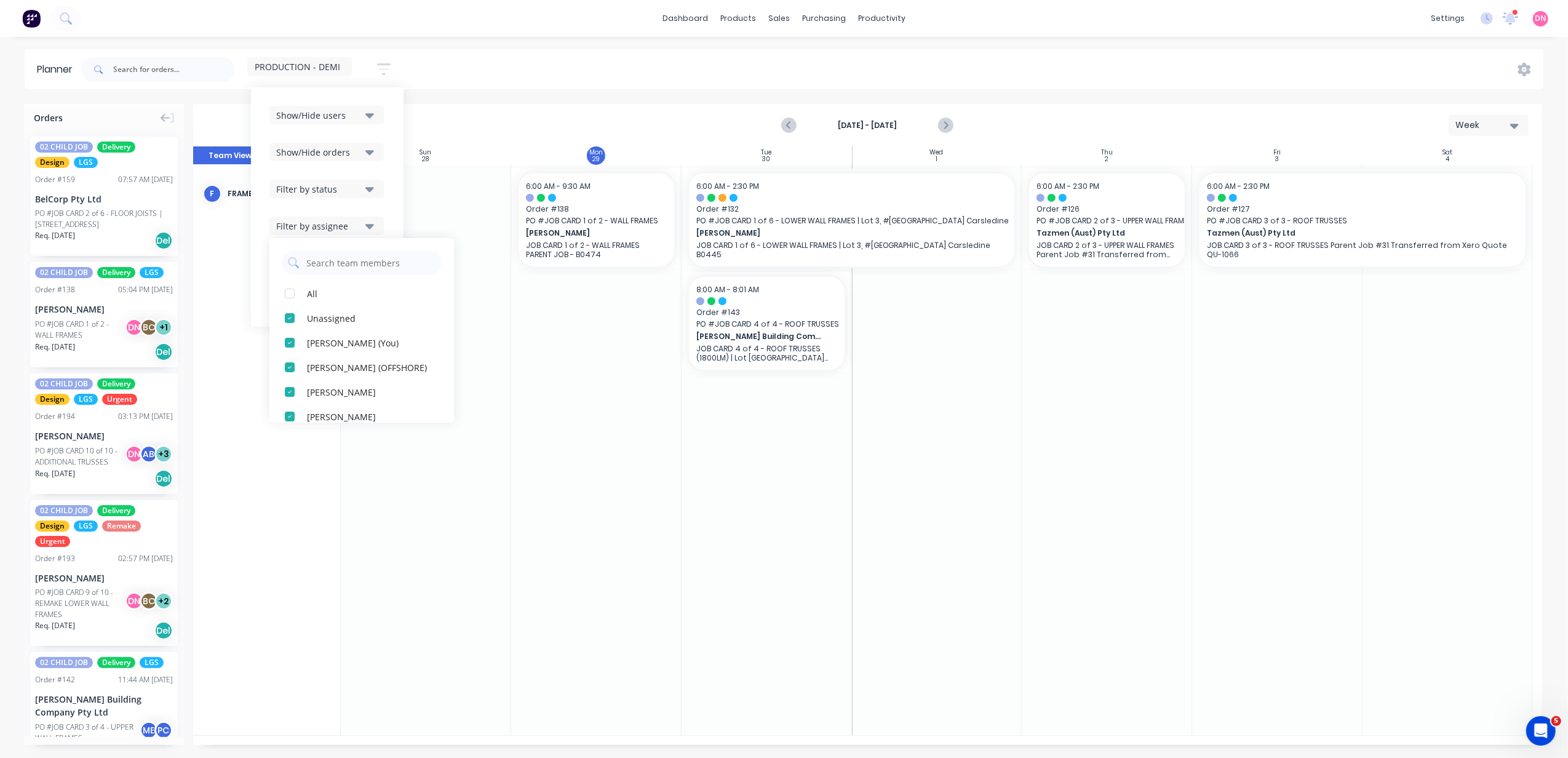
click at [372, 220] on icon "button" at bounding box center [370, 226] width 9 height 14
click at [365, 259] on button "Filter by labels" at bounding box center [326, 262] width 115 height 18
click at [321, 296] on label at bounding box center [327, 299] width 115 height 18
click at [321, 296] on input at bounding box center [327, 300] width 115 height 24
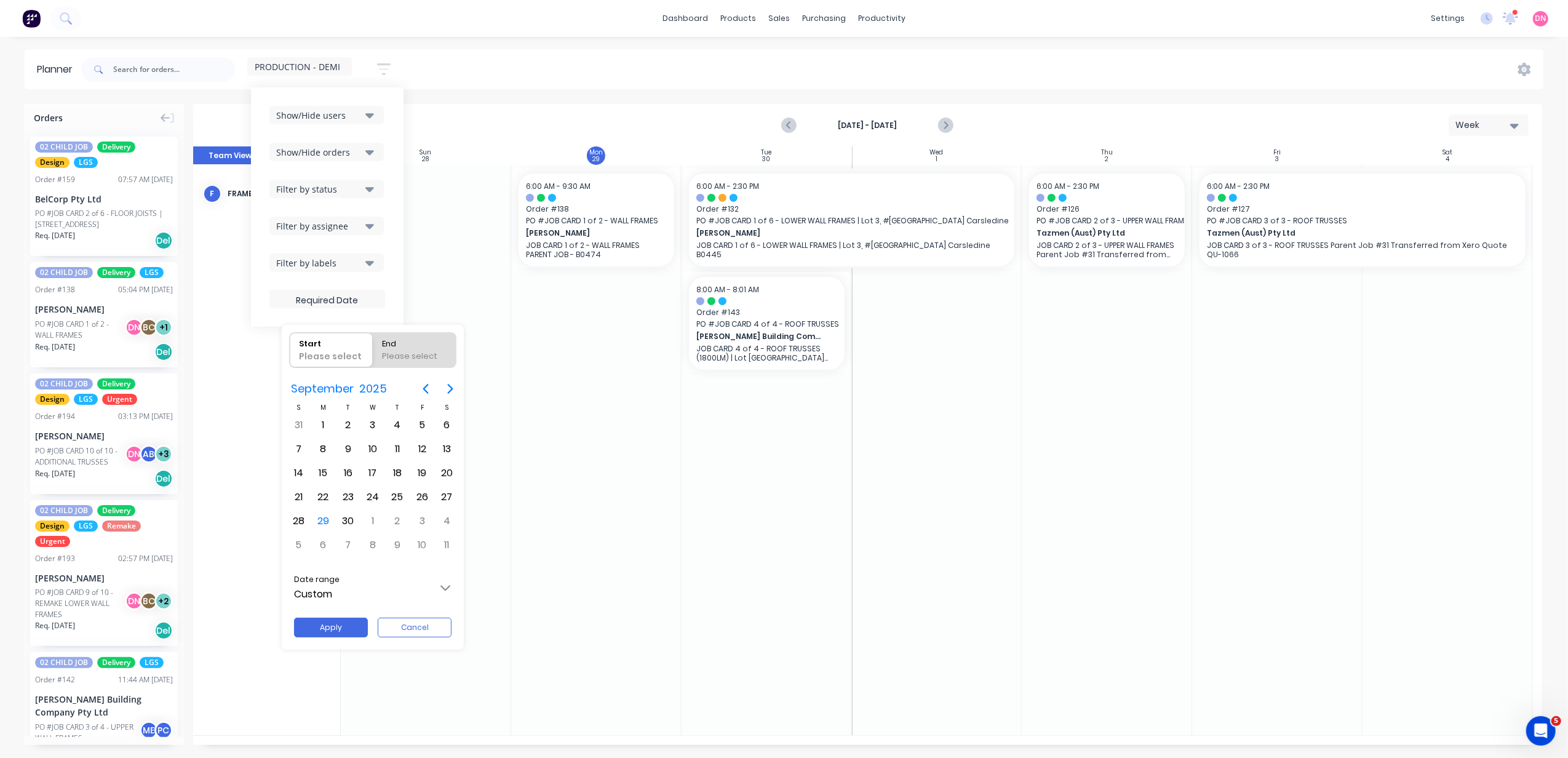
click at [434, 65] on div at bounding box center [784, 379] width 1765 height 955
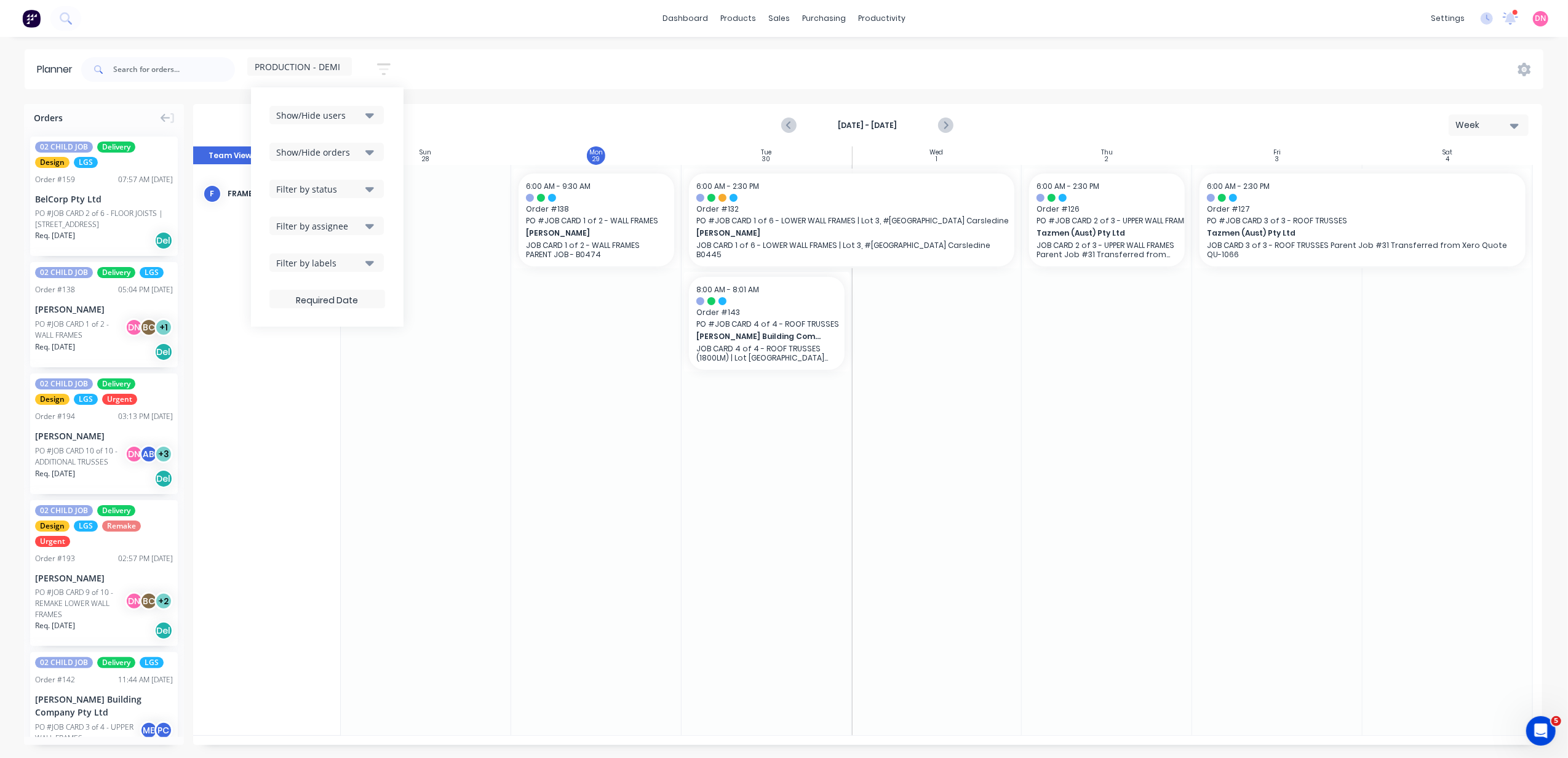
click at [420, 74] on div "PRODUCTION - DEMI Save new view None (Default) edit DESIGN TEAM (INTERNAL) edit…" at bounding box center [811, 69] width 1465 height 37
click at [141, 123] on div "Orders" at bounding box center [104, 115] width 160 height 23
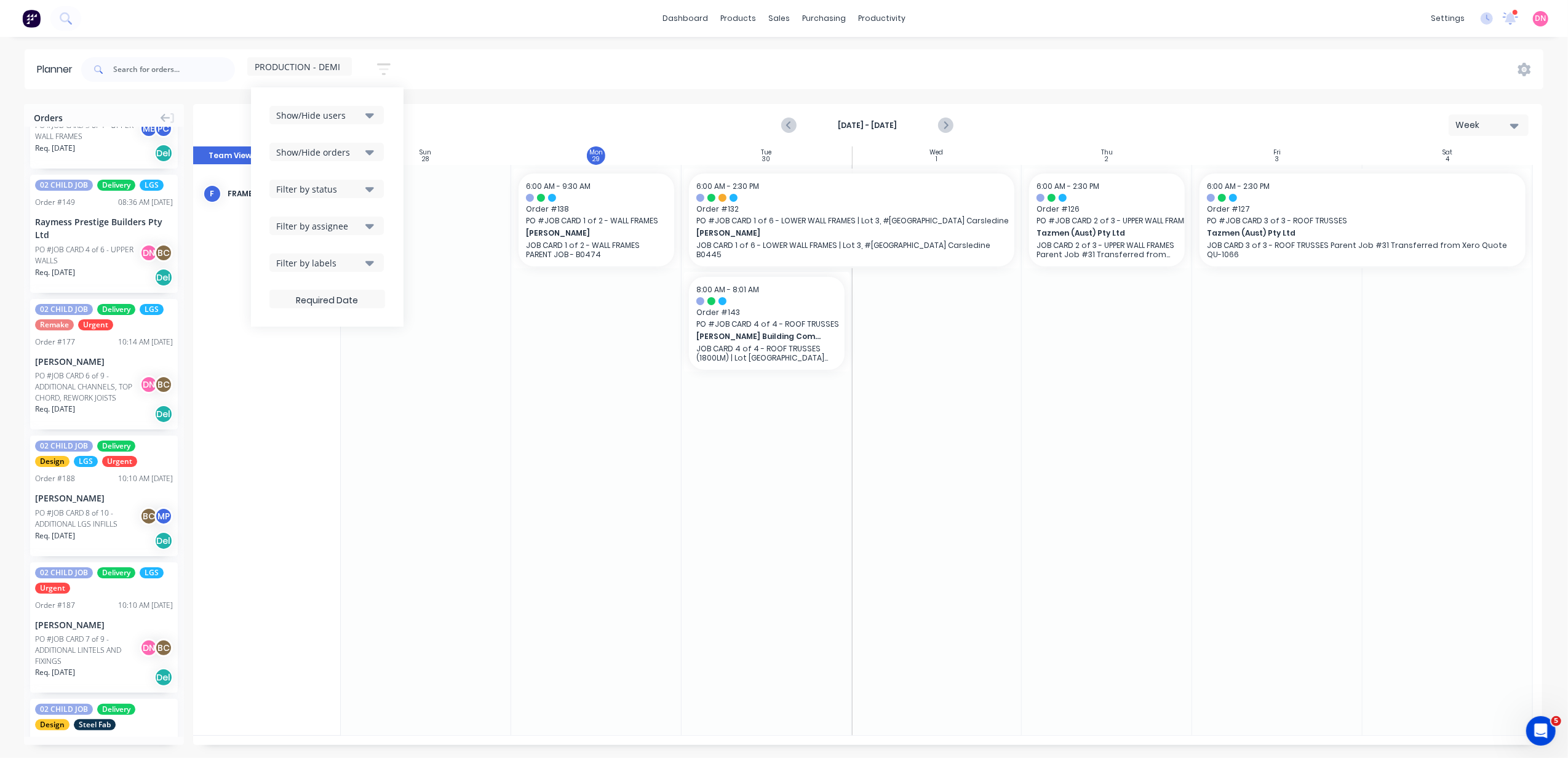
scroll to position [1087, 0]
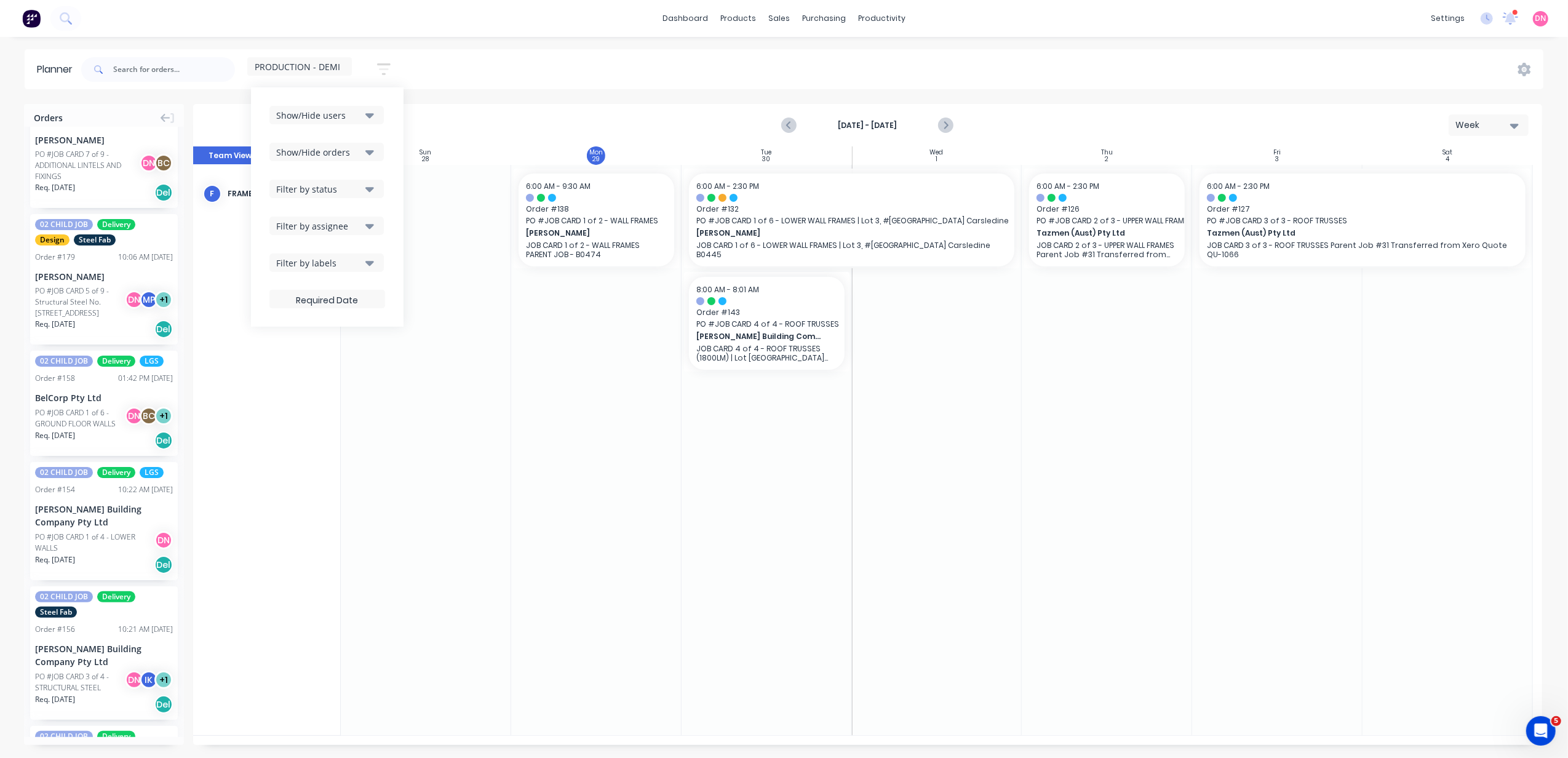
click at [369, 119] on icon "button" at bounding box center [370, 115] width 9 height 14
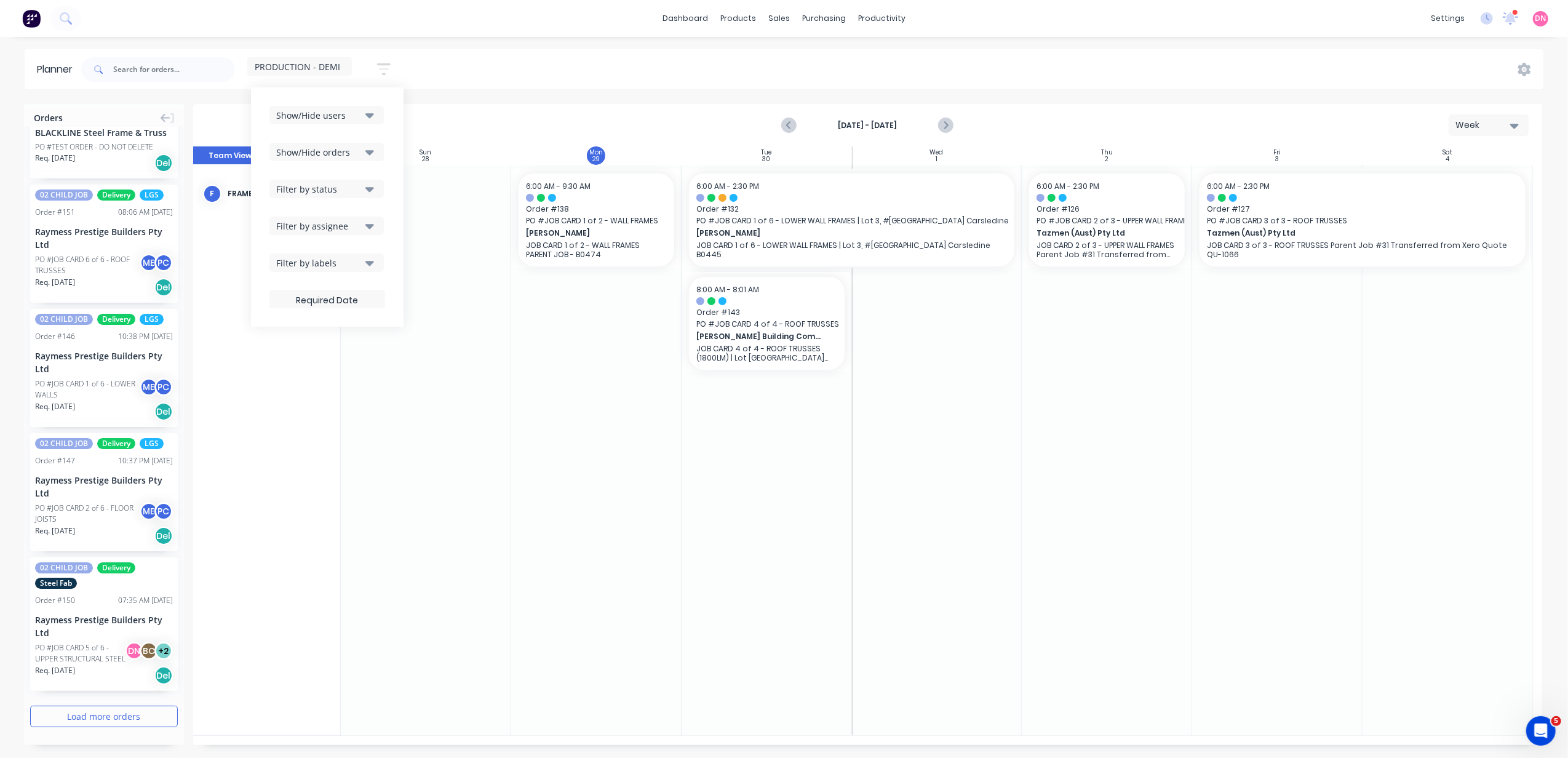
scroll to position [2105, 0]
click at [53, 722] on button "Load more orders" at bounding box center [104, 716] width 147 height 21
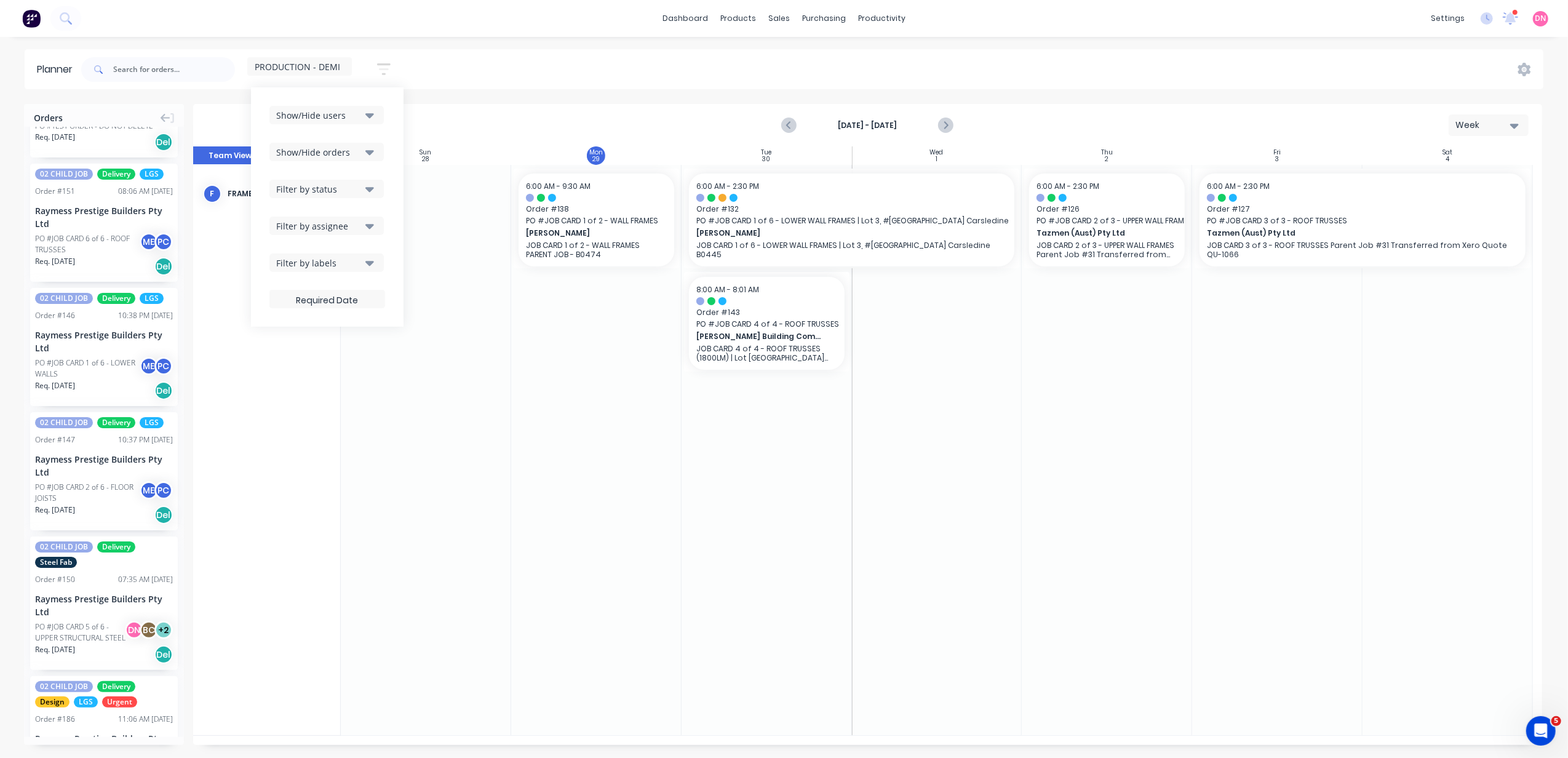
click at [362, 192] on div "Filter by status" at bounding box center [318, 189] width 85 height 13
click at [293, 354] on div "button" at bounding box center [290, 355] width 25 height 25
click at [291, 358] on div "button" at bounding box center [290, 355] width 25 height 25
click at [284, 321] on div "button" at bounding box center [290, 323] width 25 height 25
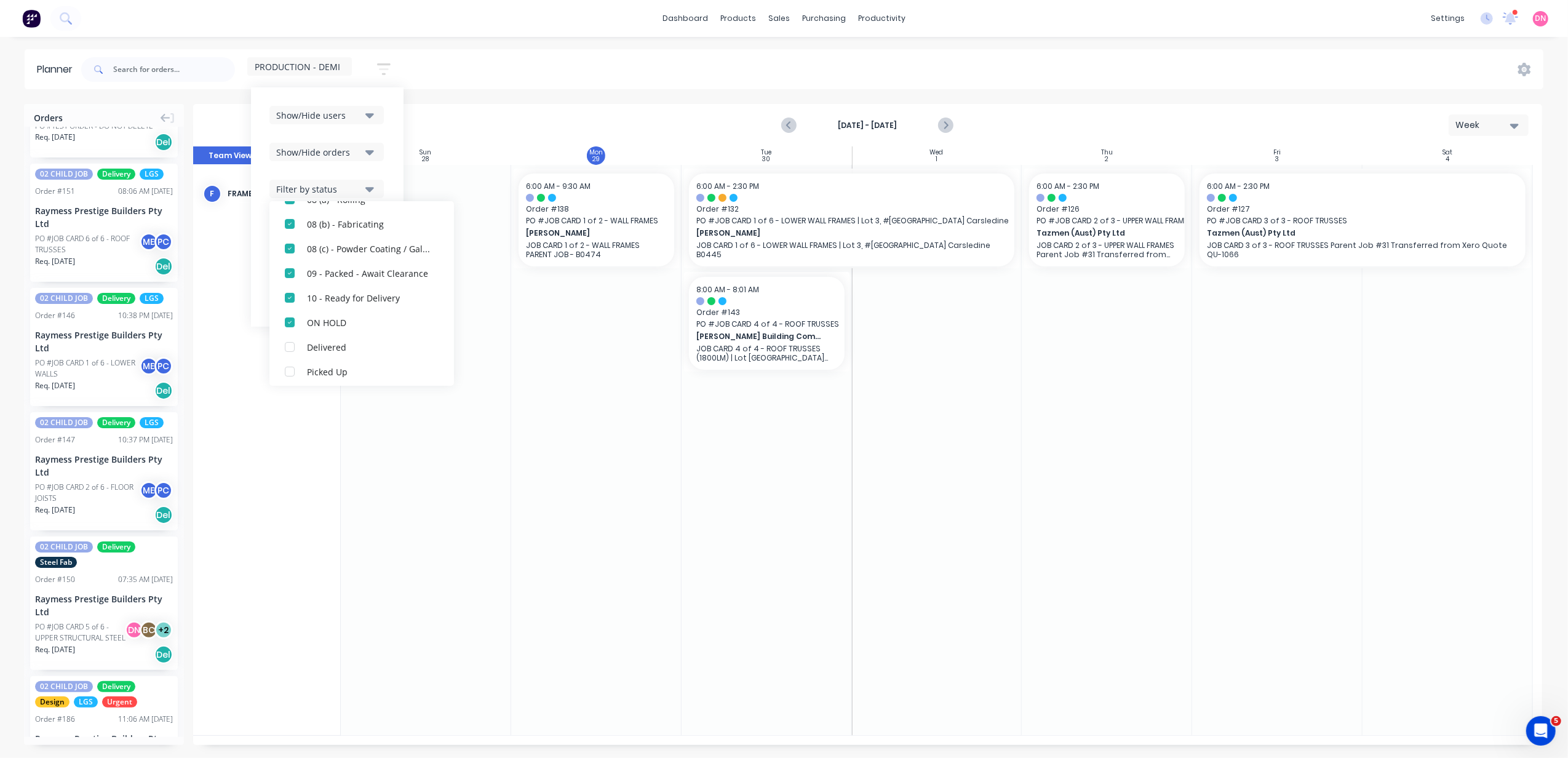
click at [473, 40] on div "dashboard products sales purchasing productivity dashboard products Product Cat…" at bounding box center [784, 379] width 1568 height 758
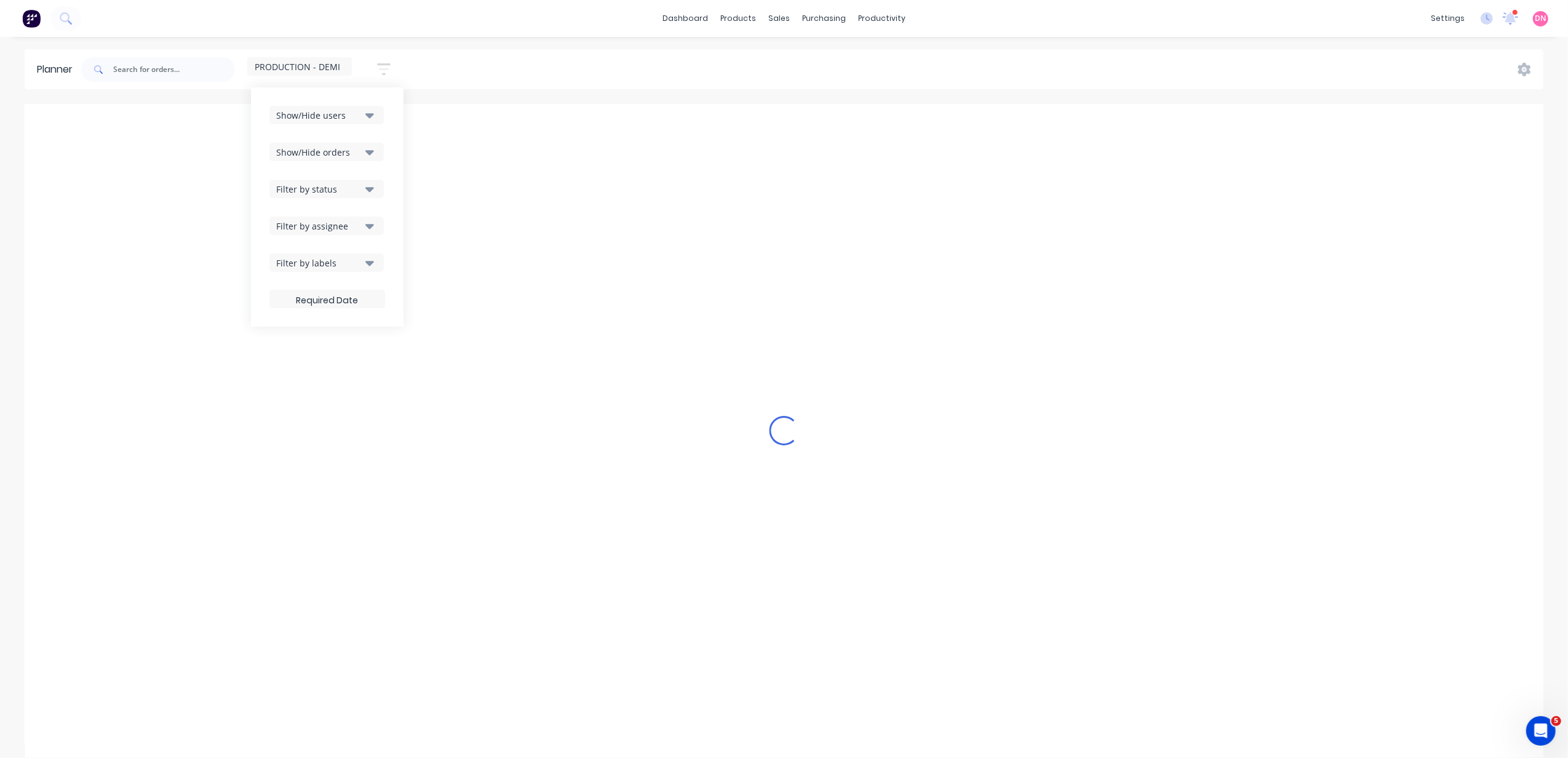
scroll to position [0, 0]
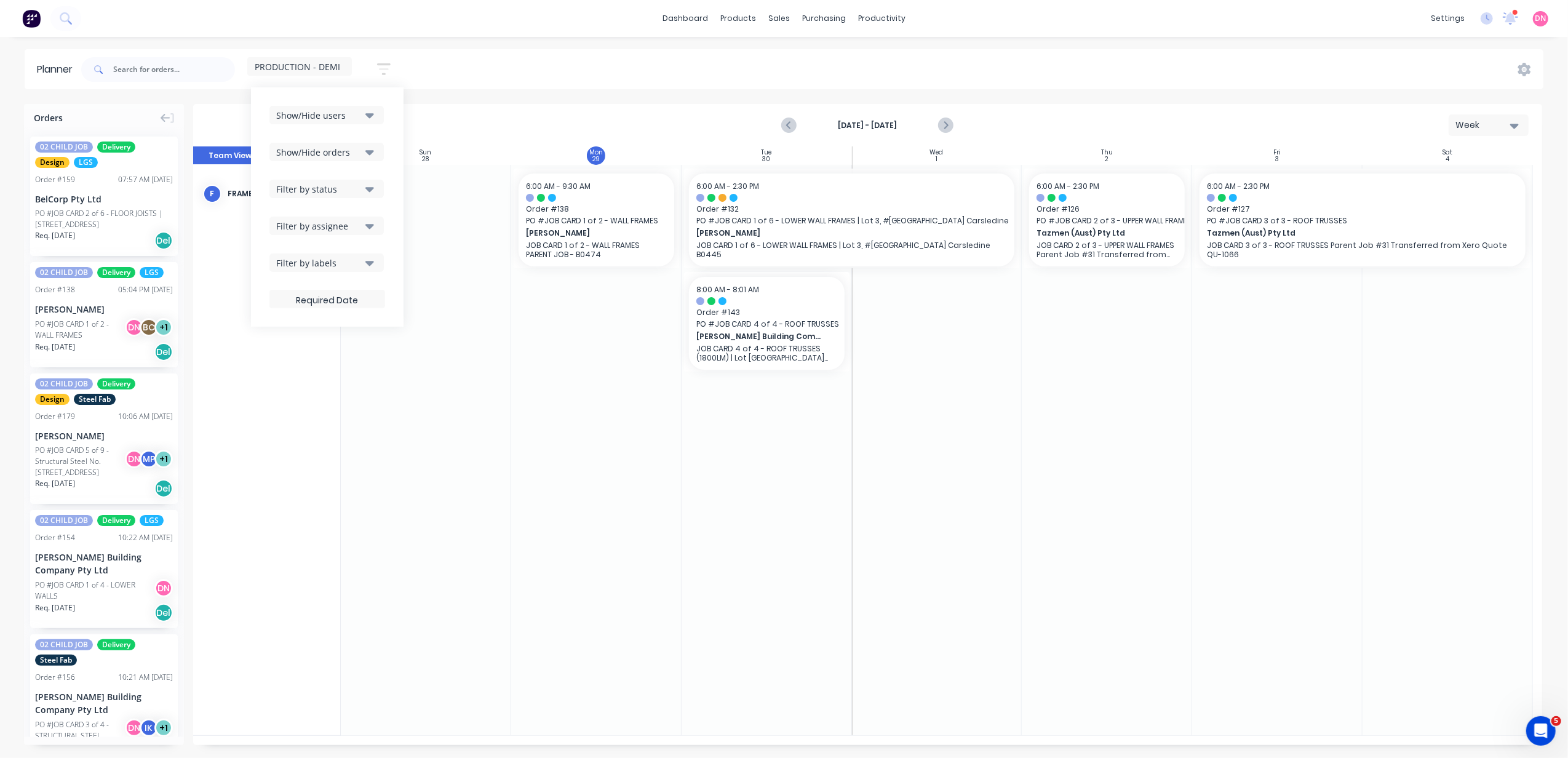
click at [296, 67] on span "PRODUCTION - DEMI" at bounding box center [297, 67] width 85 height 13
click at [391, 252] on button "edit" at bounding box center [399, 254] width 16 height 13
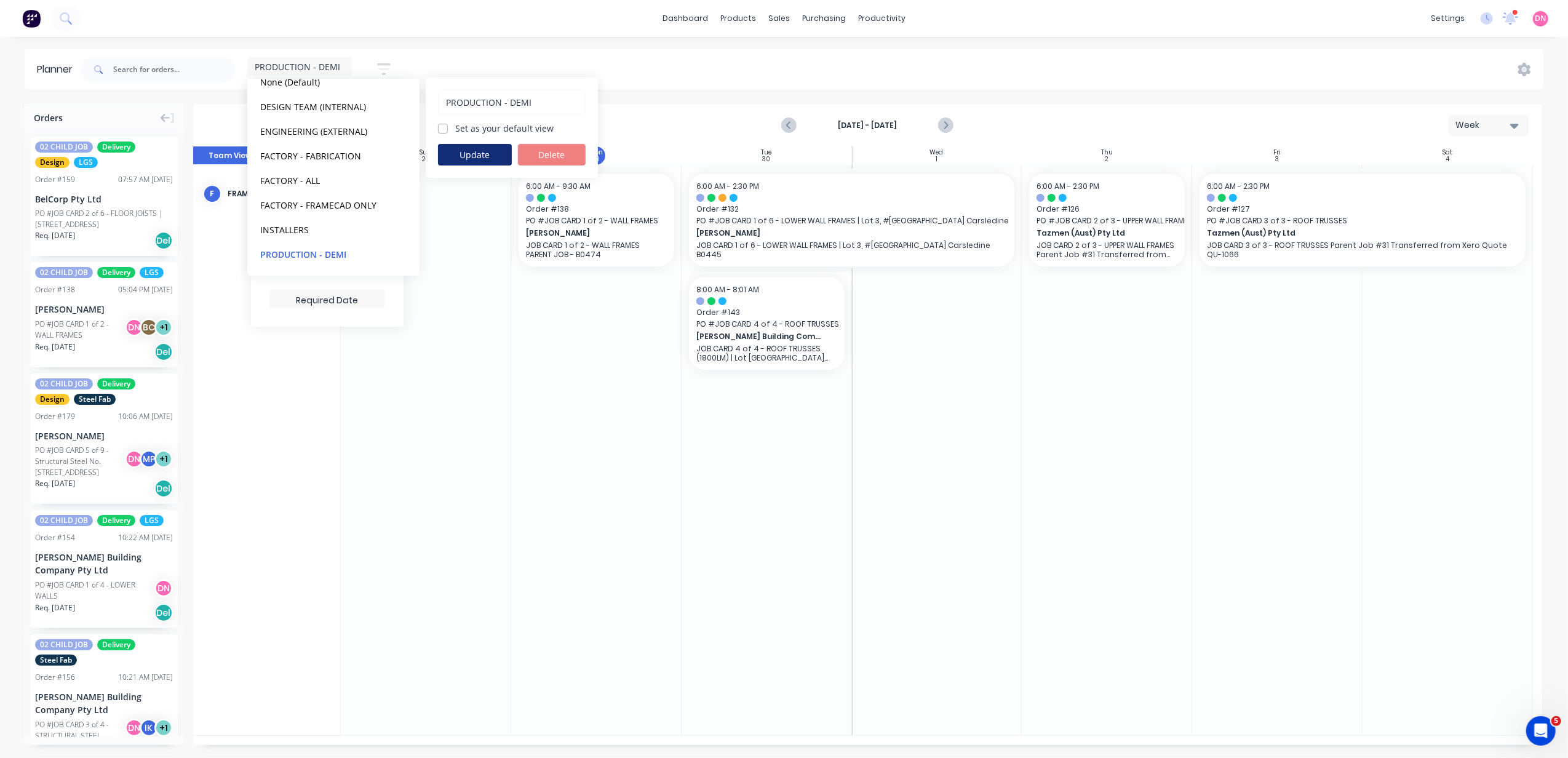
click at [475, 153] on button "Update" at bounding box center [474, 154] width 74 height 21
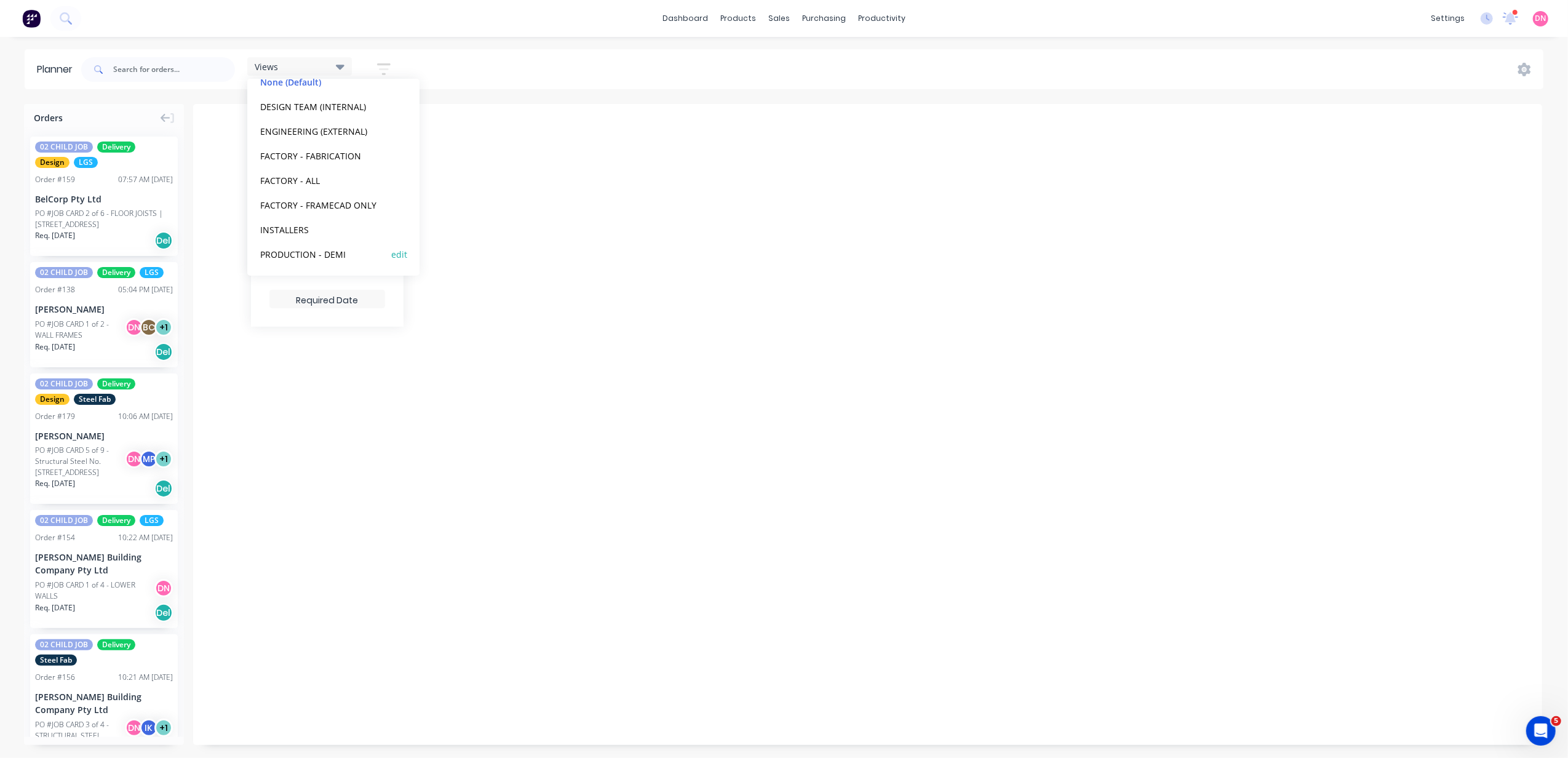
click at [331, 251] on button "PRODUCTION - DEMI" at bounding box center [322, 253] width 131 height 14
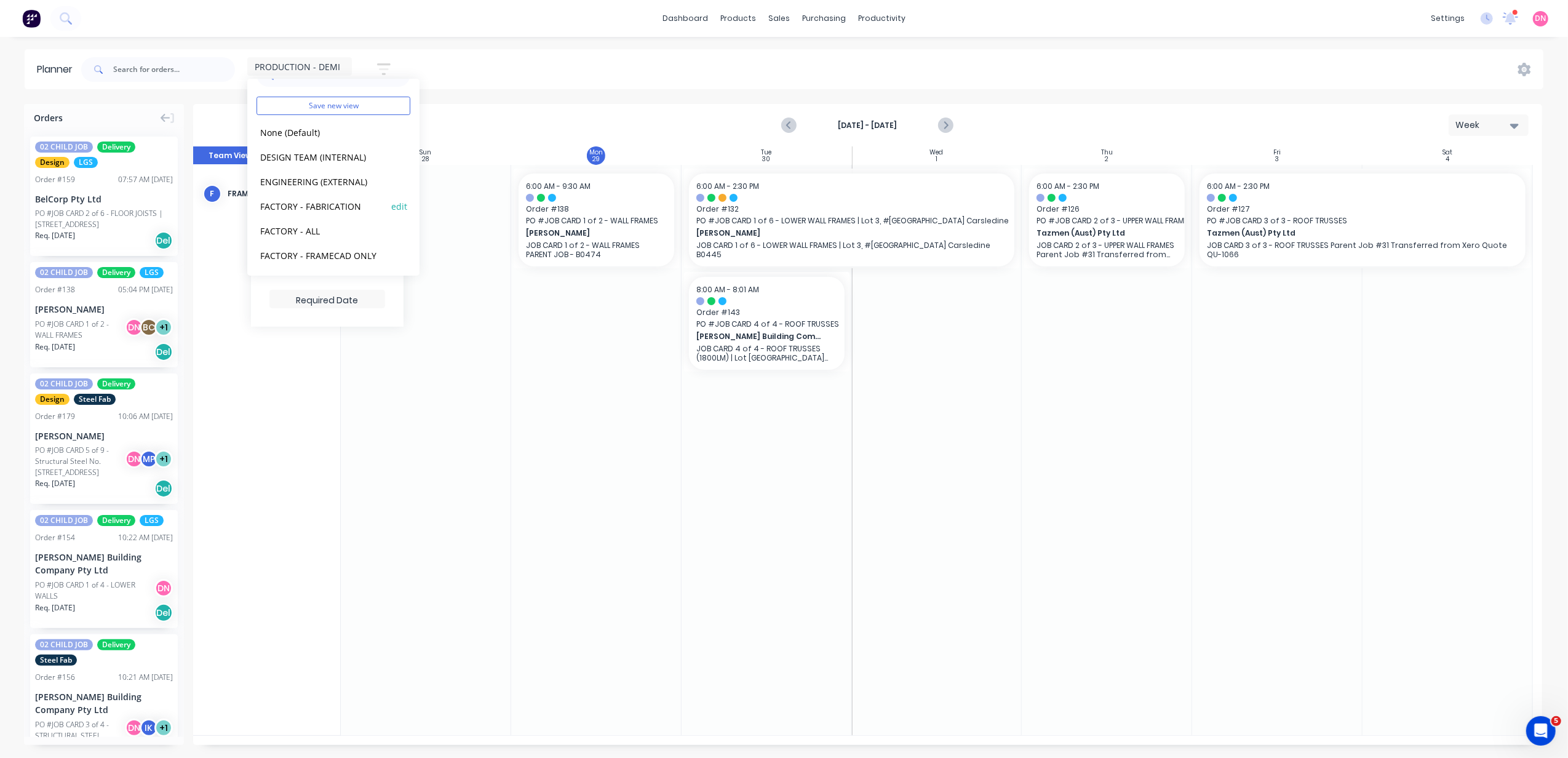
scroll to position [0, 0]
click at [321, 163] on button "None (Default)" at bounding box center [322, 157] width 131 height 14
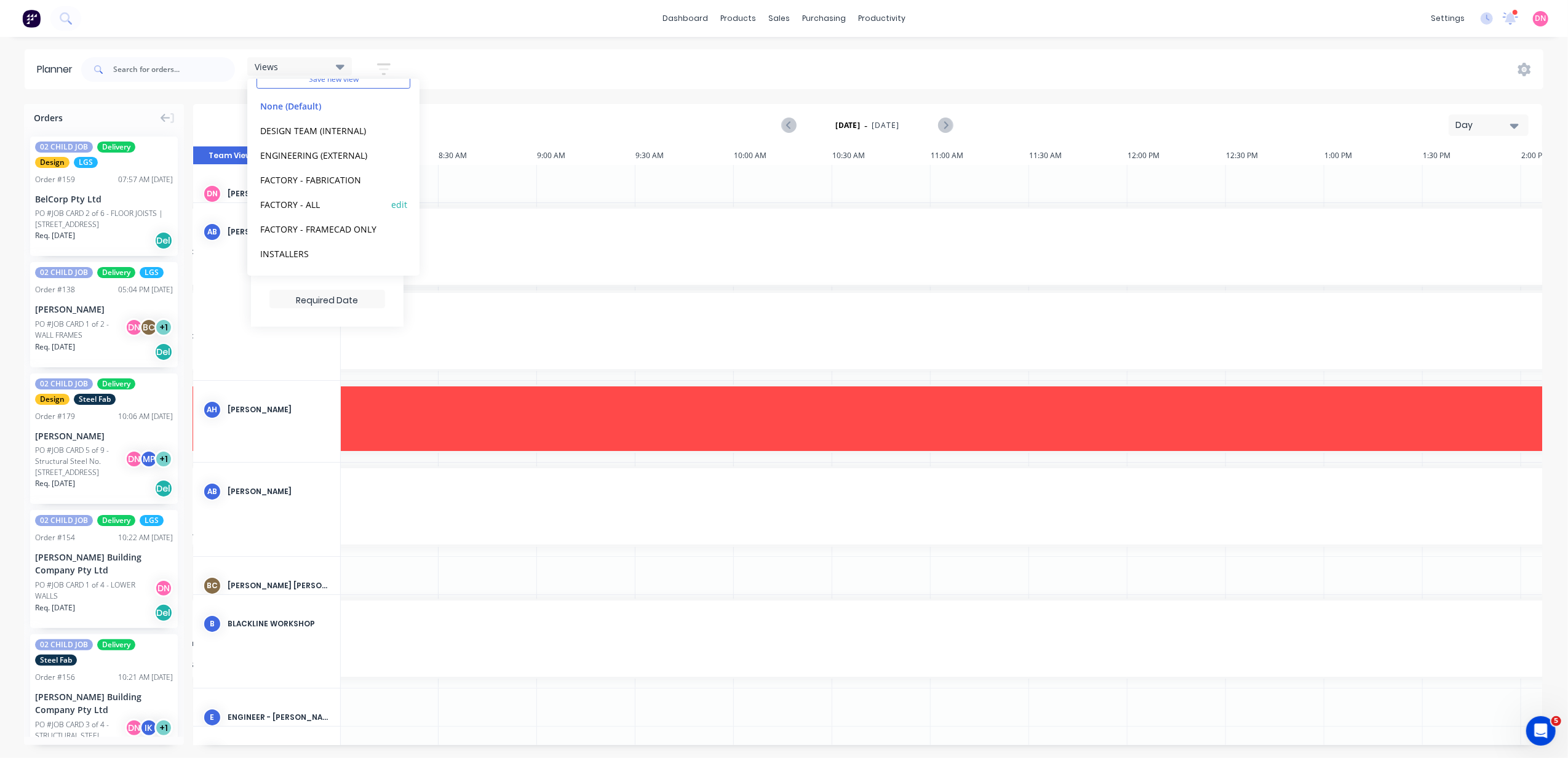
scroll to position [77, 0]
click at [311, 252] on button "PRODUCTION - DEMI" at bounding box center [322, 253] width 131 height 14
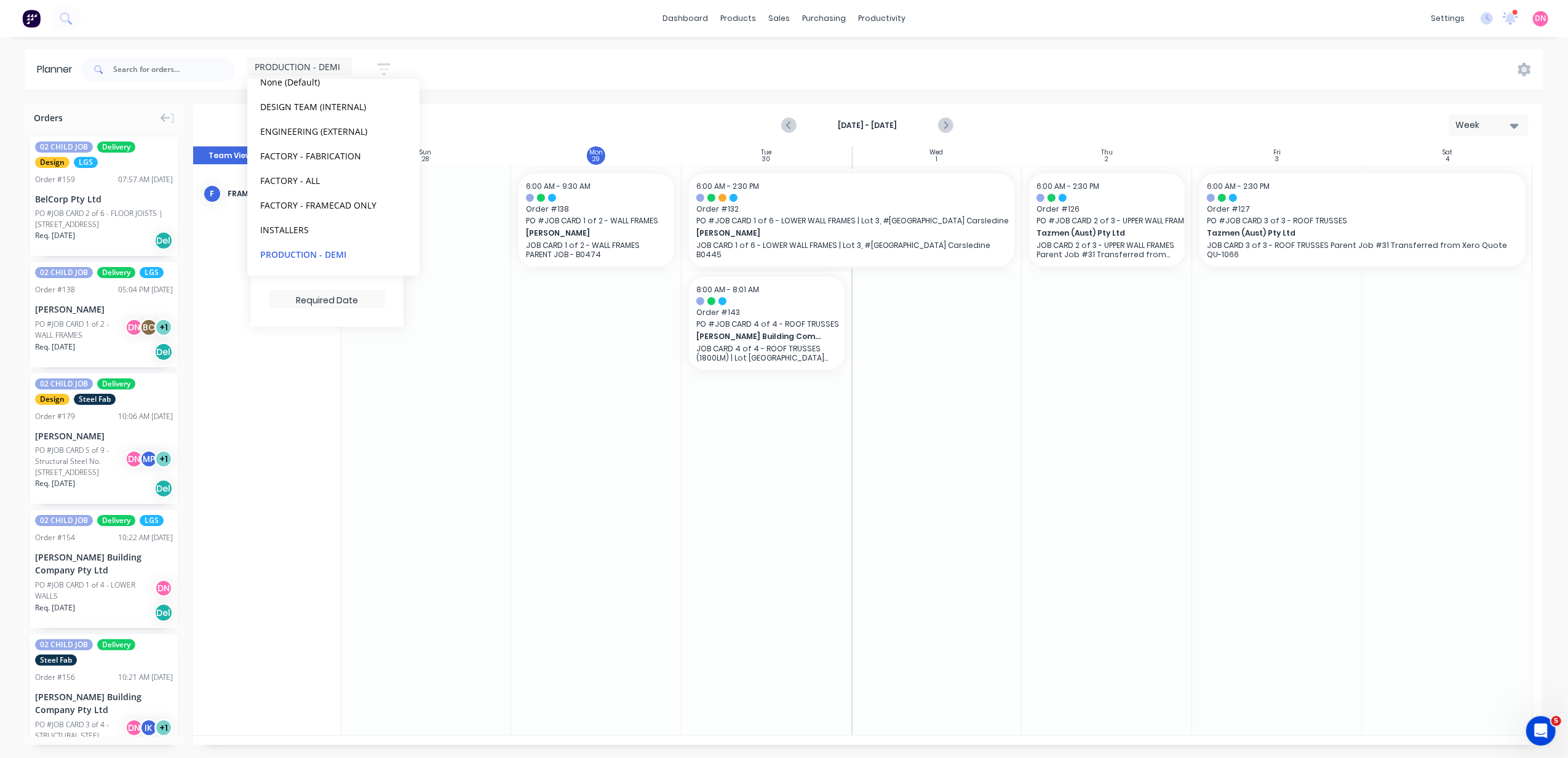
click at [479, 74] on div "PRODUCTION - DEMI Save new view None (Default) edit DESIGN TEAM (INTERNAL) edit…" at bounding box center [811, 69] width 1465 height 37
click at [444, 390] on div at bounding box center [426, 450] width 170 height 570
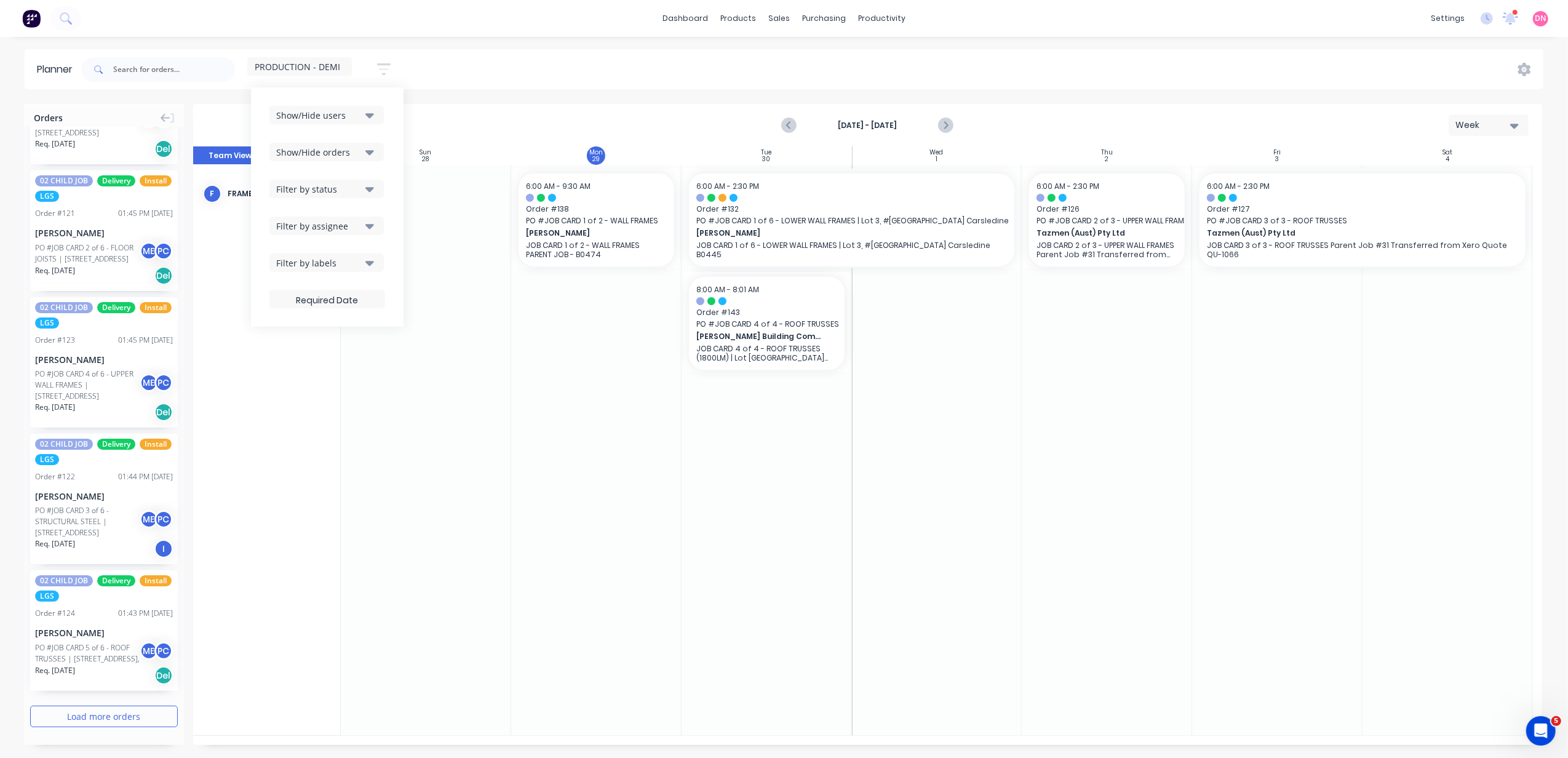
scroll to position [2133, 0]
click at [153, 712] on button "Load more orders" at bounding box center [104, 716] width 147 height 21
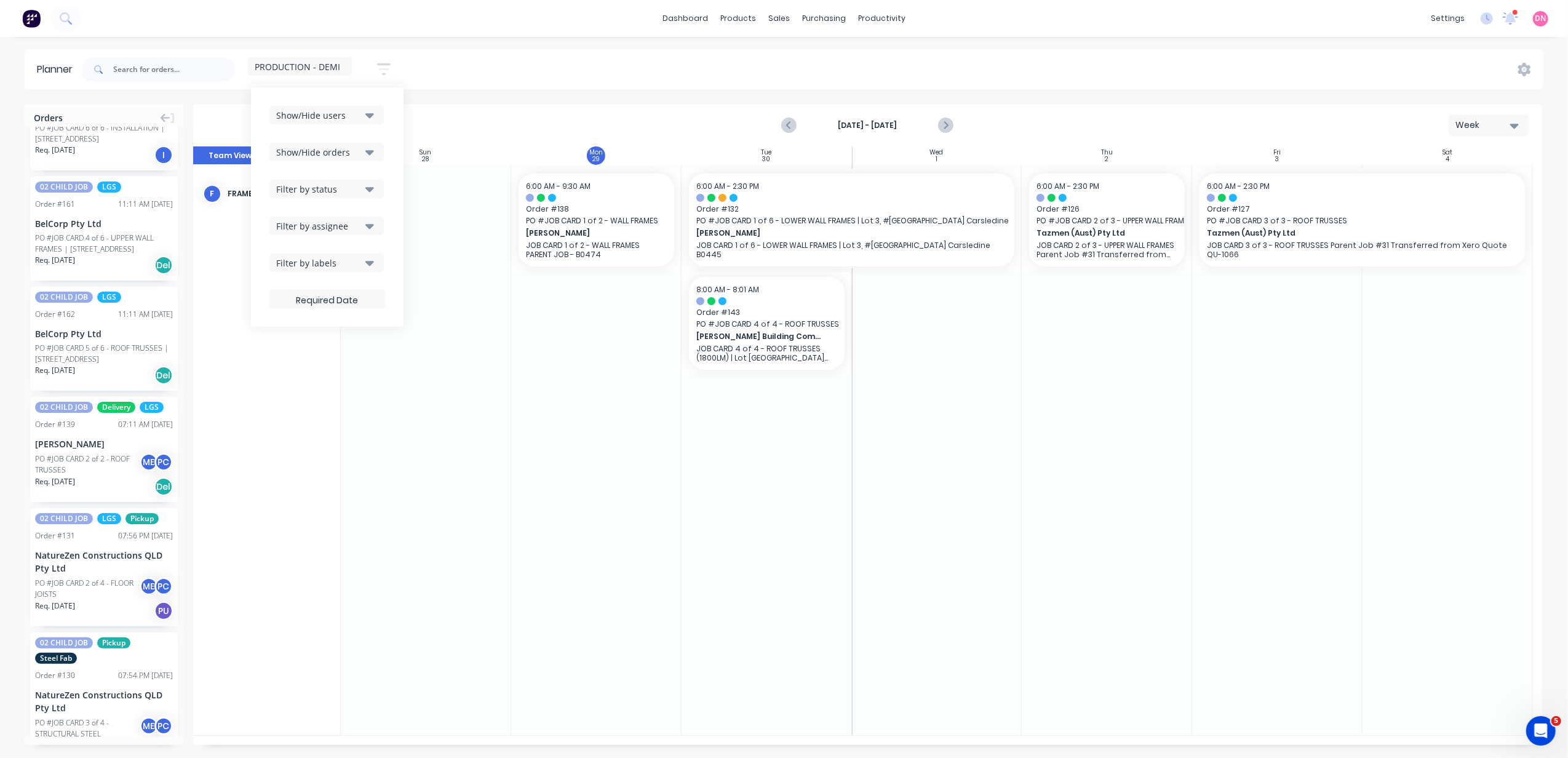
scroll to position [3856, 0]
drag, startPoint x: 108, startPoint y: 549, endPoint x: 602, endPoint y: 335, distance: 538.4
drag, startPoint x: 625, startPoint y: 310, endPoint x: 628, endPoint y: 198, distance: 112.0
click at [626, 210] on div "Set start/finish time" at bounding box center [674, 210] width 131 height 26
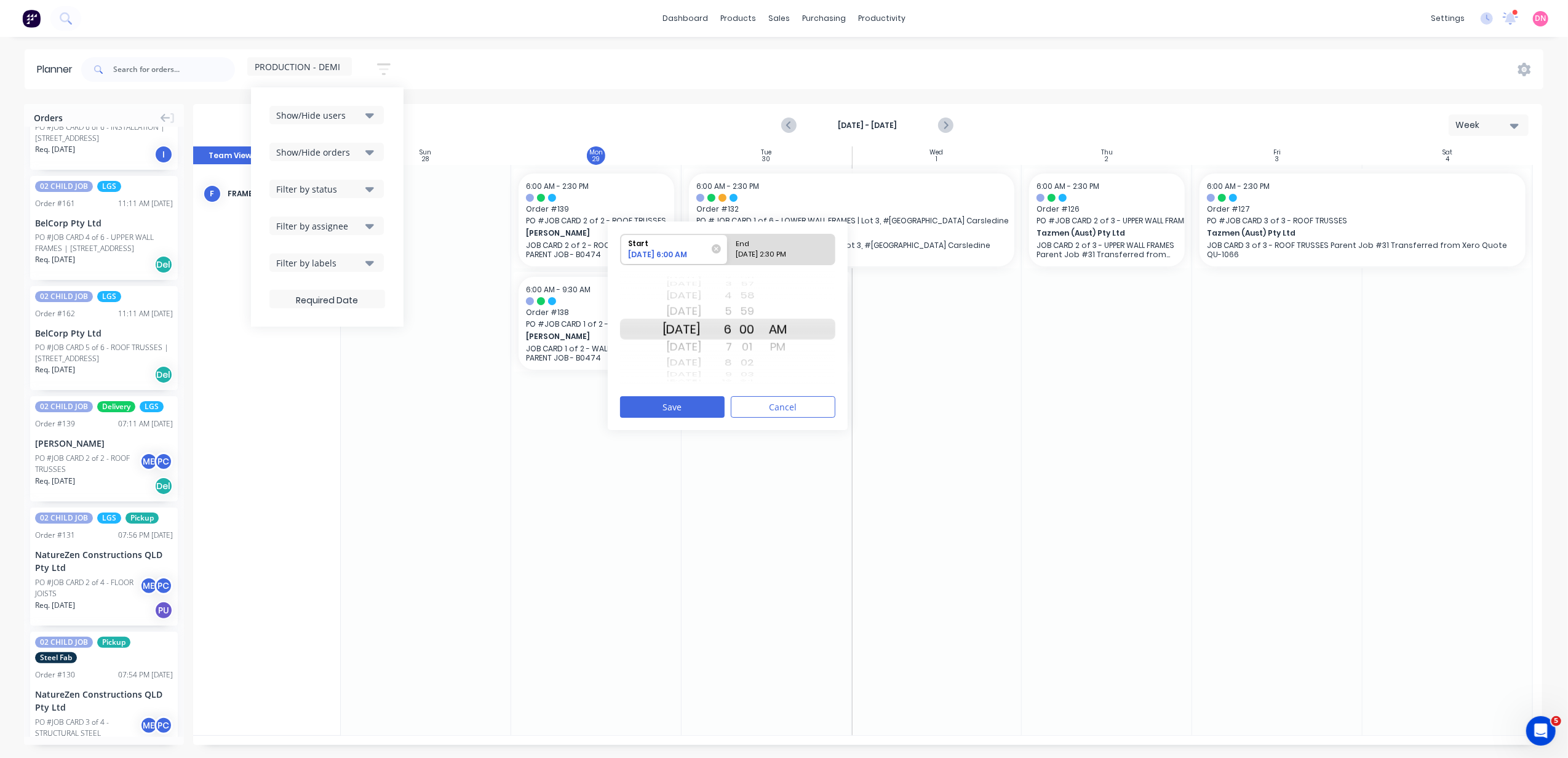
click at [732, 362] on div "8" at bounding box center [717, 363] width 31 height 16
click at [732, 356] on div "10" at bounding box center [717, 363] width 31 height 16
click at [749, 308] on div "59" at bounding box center [748, 311] width 31 height 20
click at [732, 313] on div "9" at bounding box center [717, 311] width 31 height 20
click at [771, 250] on div "09/29/2025 2:30 PM" at bounding box center [776, 256] width 89 height 15
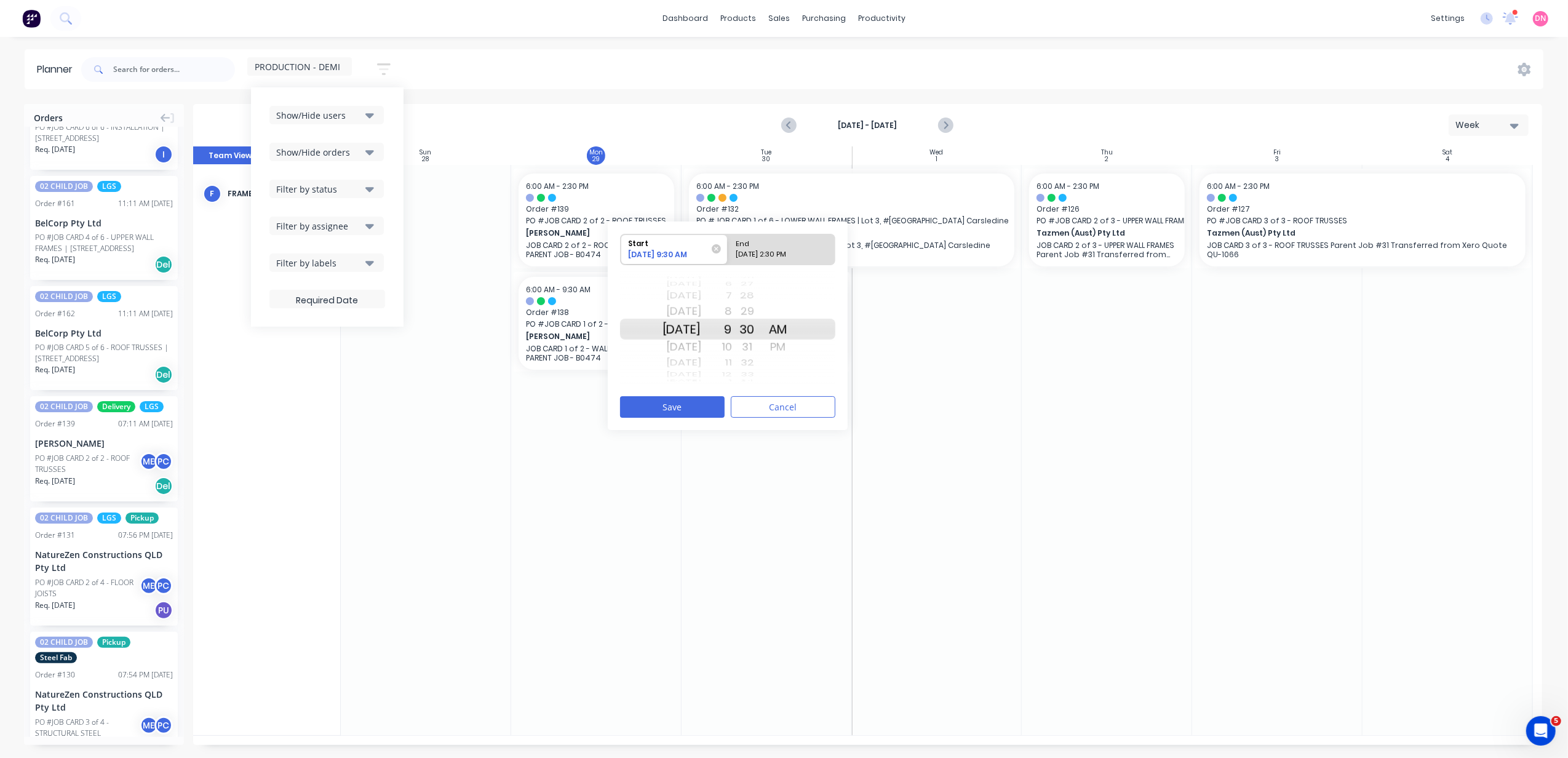
click at [729, 250] on input "End 09/29/2025 2:30 PM" at bounding box center [728, 249] width 1 height 30
radio input "true"
click at [702, 405] on button "Save" at bounding box center [672, 407] width 104 height 21
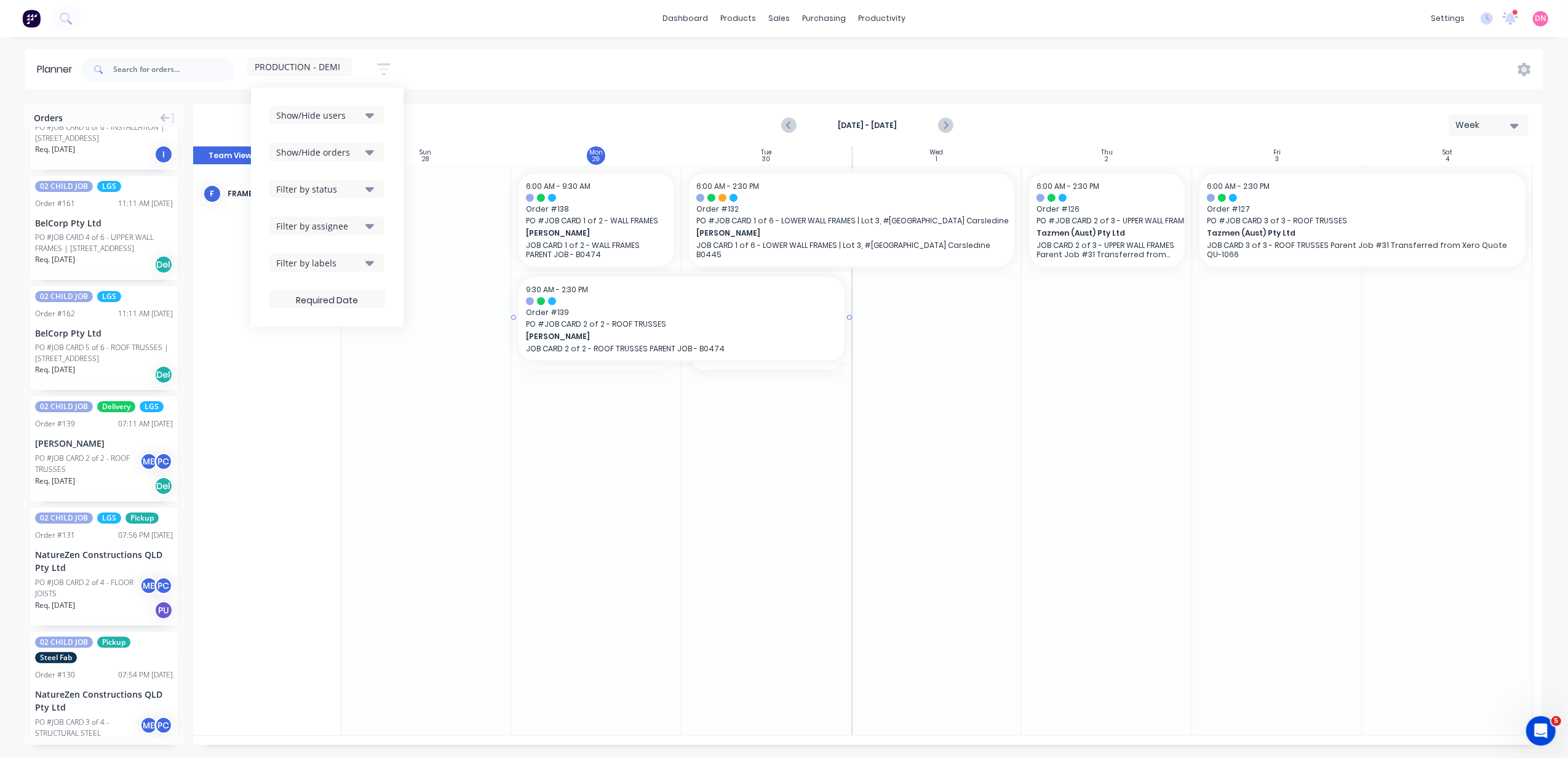
drag, startPoint x: 677, startPoint y: 321, endPoint x: 763, endPoint y: 321, distance: 86.0
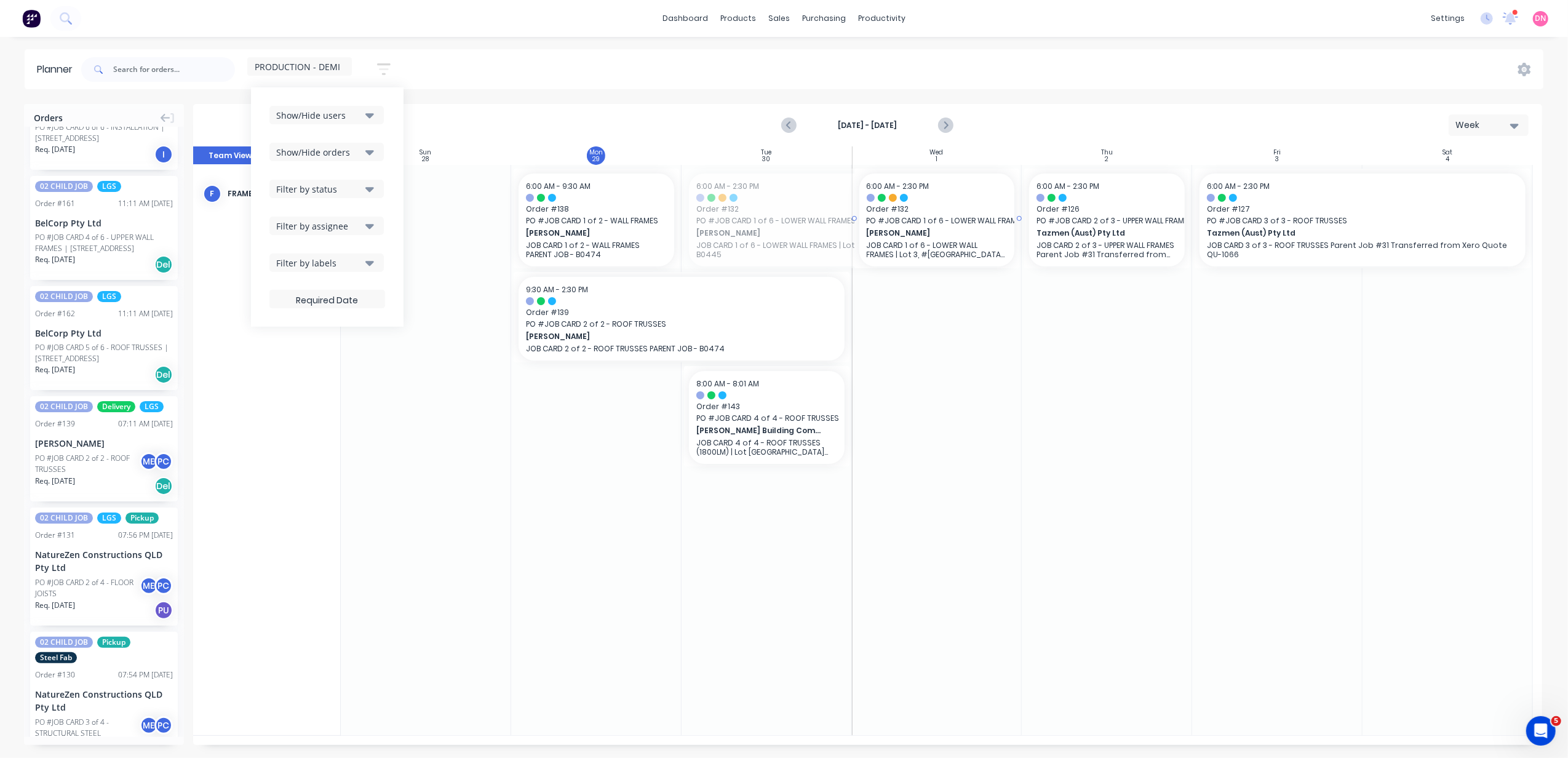
drag, startPoint x: 680, startPoint y: 212, endPoint x: 811, endPoint y: 212, distance: 131.0
drag, startPoint x: 784, startPoint y: 222, endPoint x: 918, endPoint y: 279, distance: 145.6
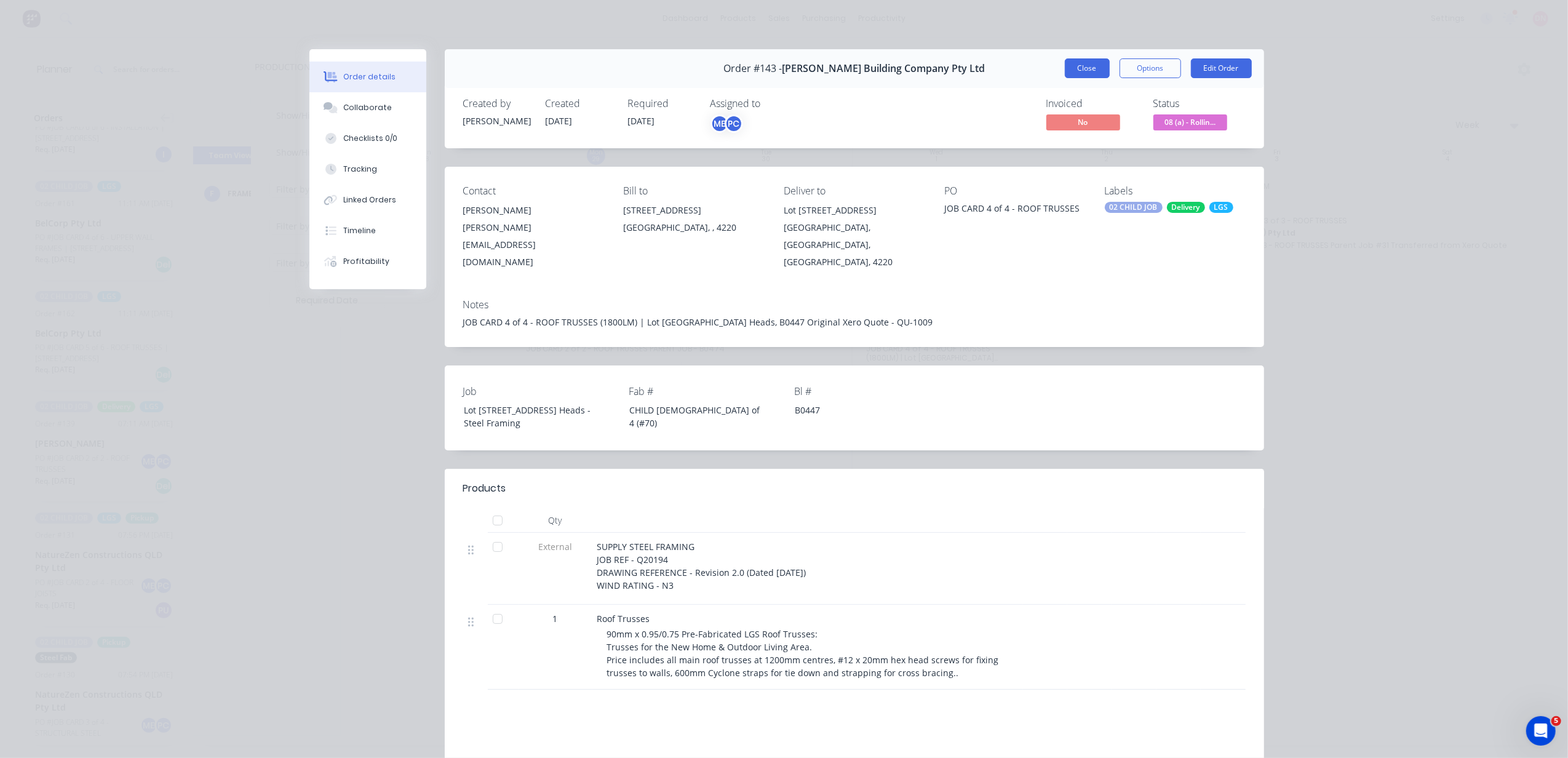
click at [1073, 64] on button "Close" at bounding box center [1088, 68] width 45 height 20
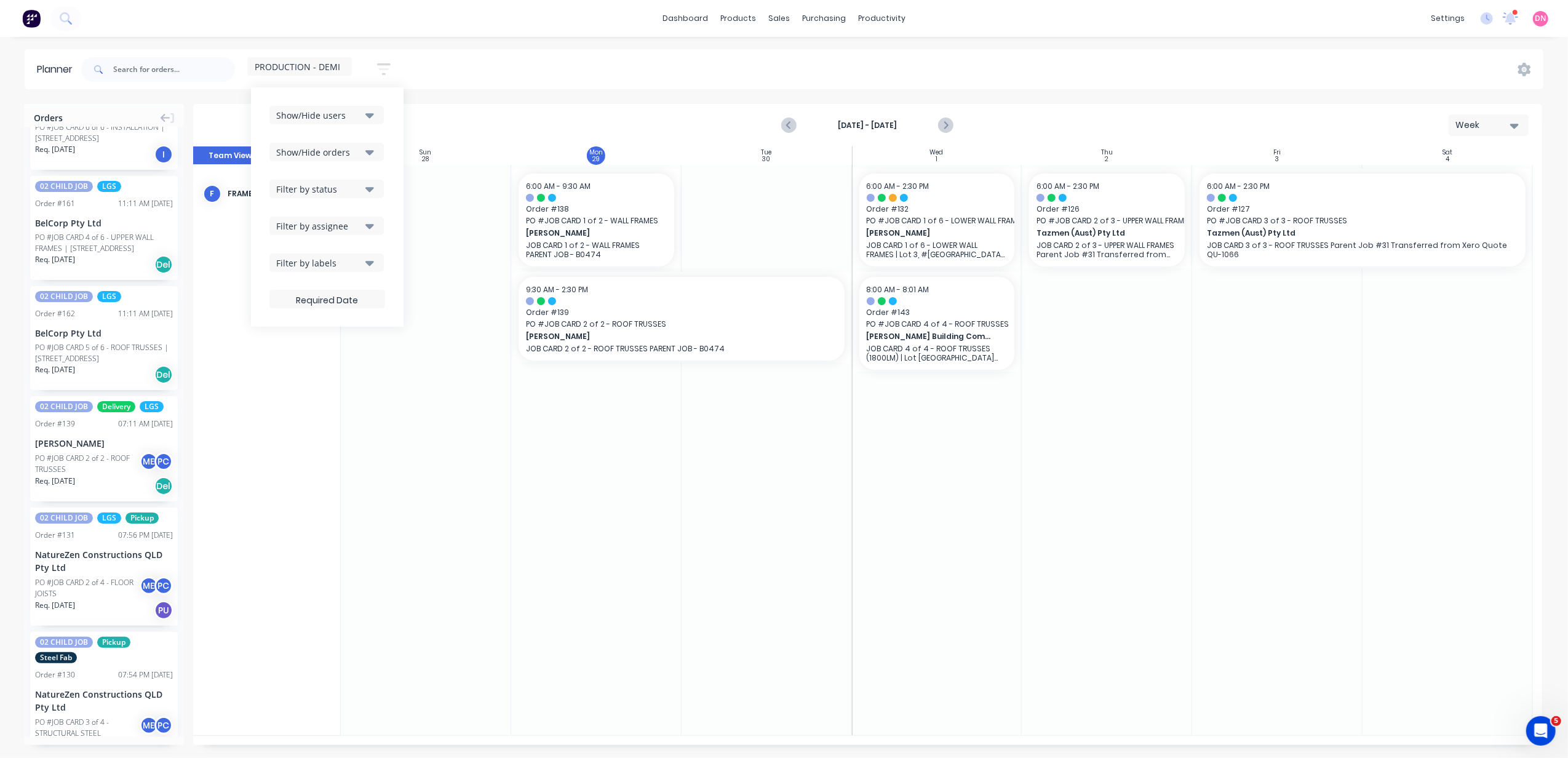
scroll to position [2133, 0]
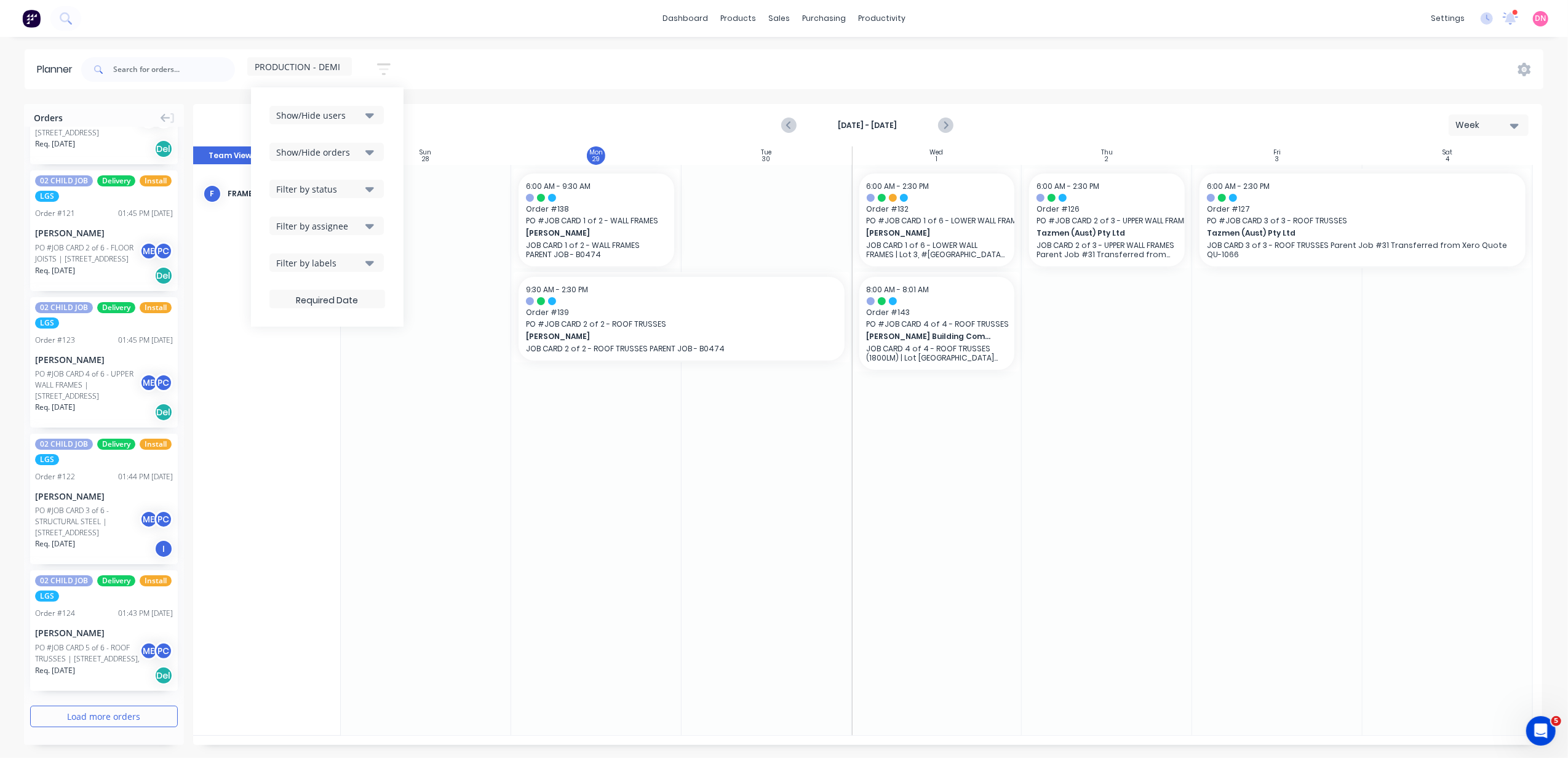
click at [983, 451] on div at bounding box center [937, 450] width 170 height 570
click at [788, 121] on icon "Previous page" at bounding box center [790, 126] width 15 height 15
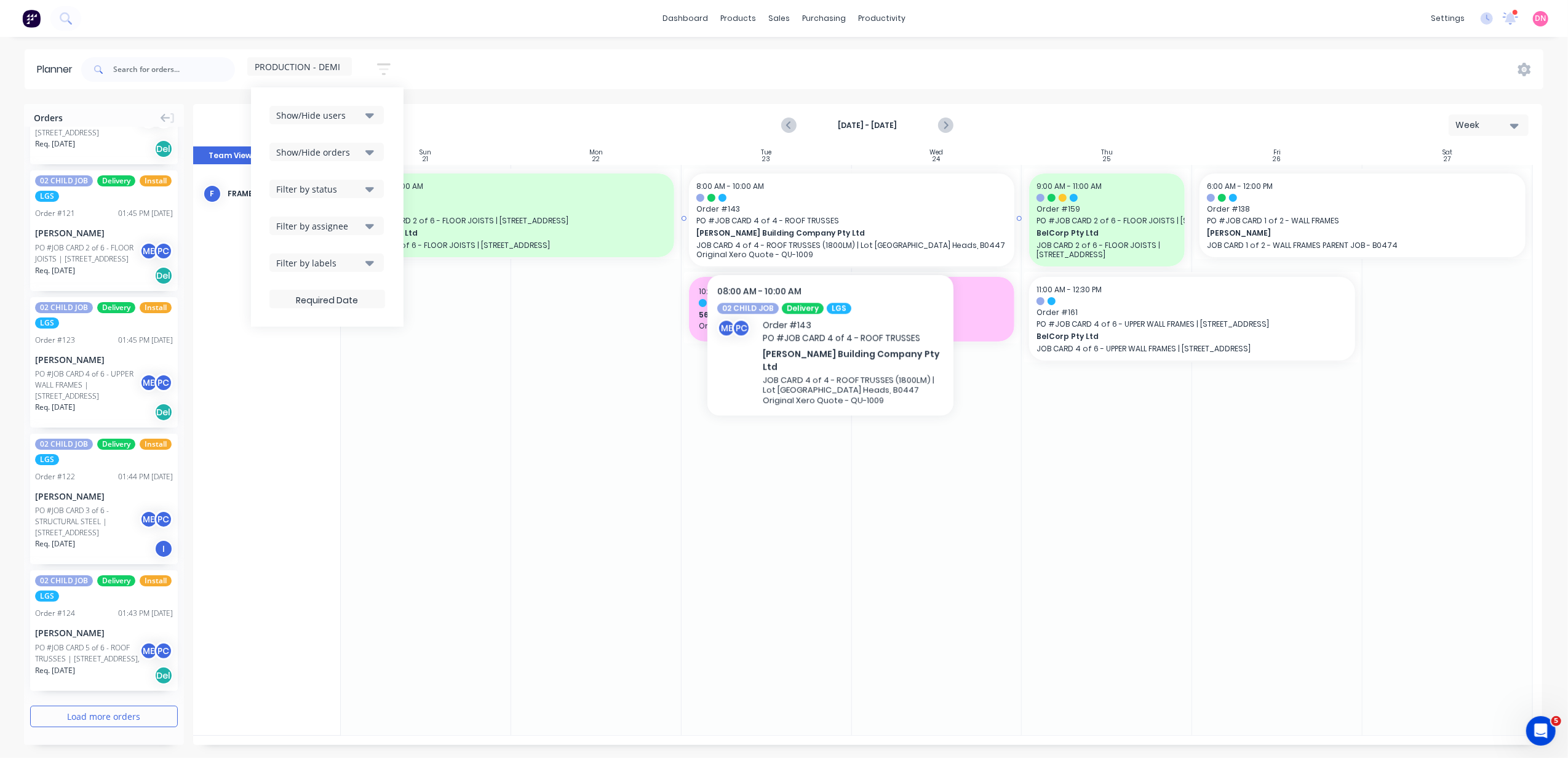
click at [832, 513] on div at bounding box center [766, 450] width 170 height 570
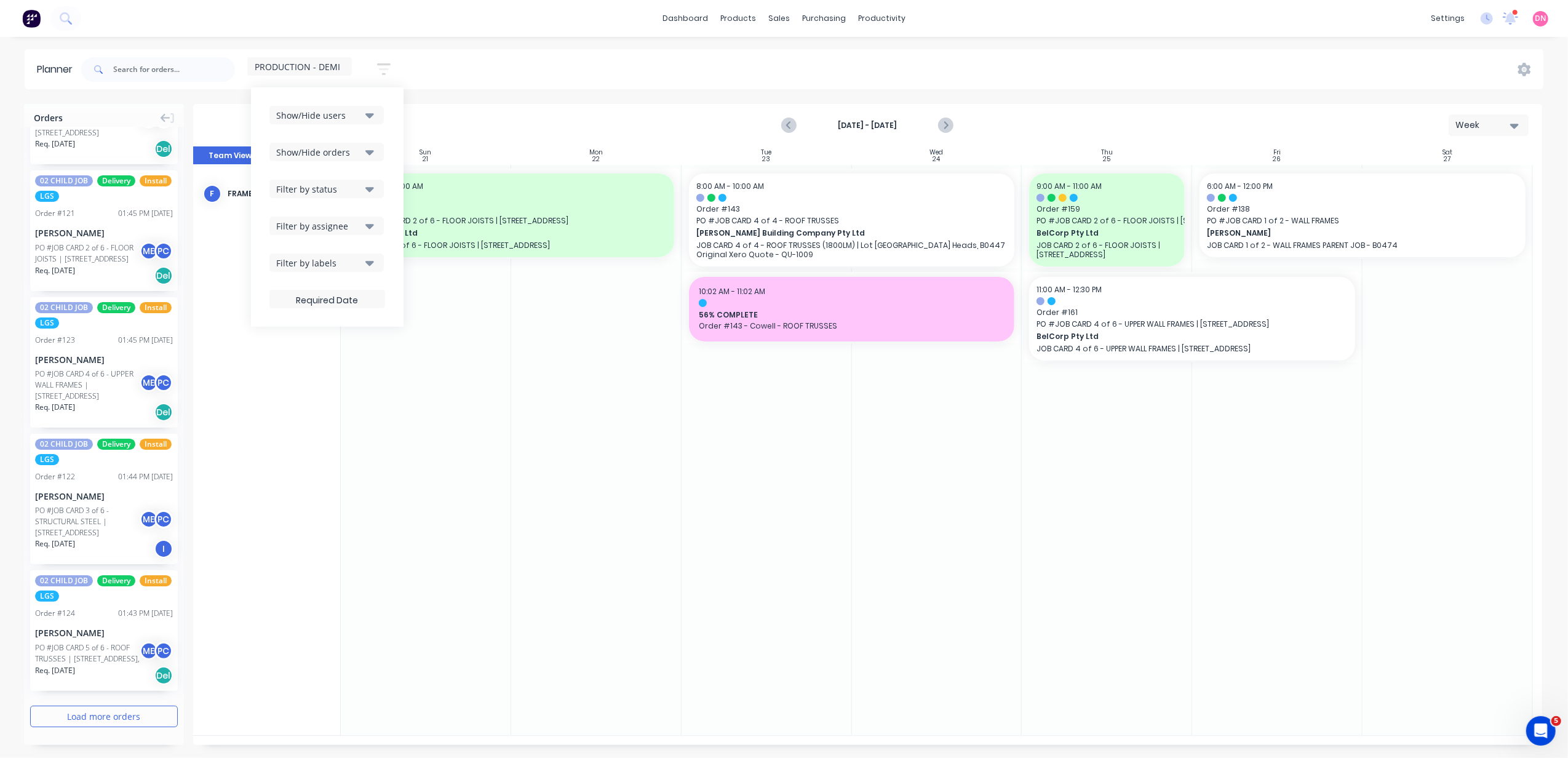
click at [299, 72] on span "PRODUCTION - DEMI" at bounding box center [297, 67] width 85 height 13
click at [392, 253] on button "edit" at bounding box center [399, 254] width 16 height 13
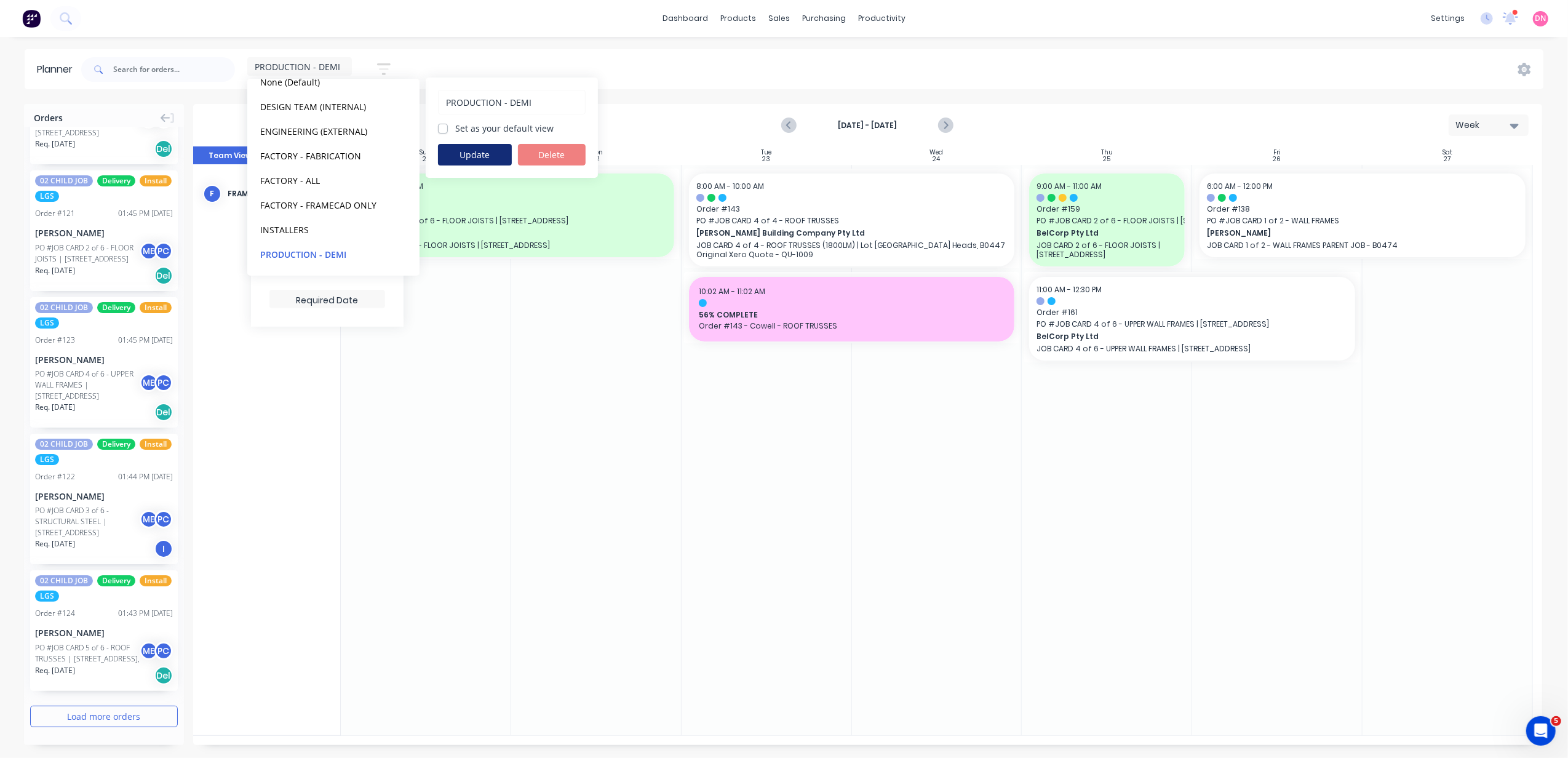
click at [497, 158] on button "Update" at bounding box center [474, 154] width 74 height 21
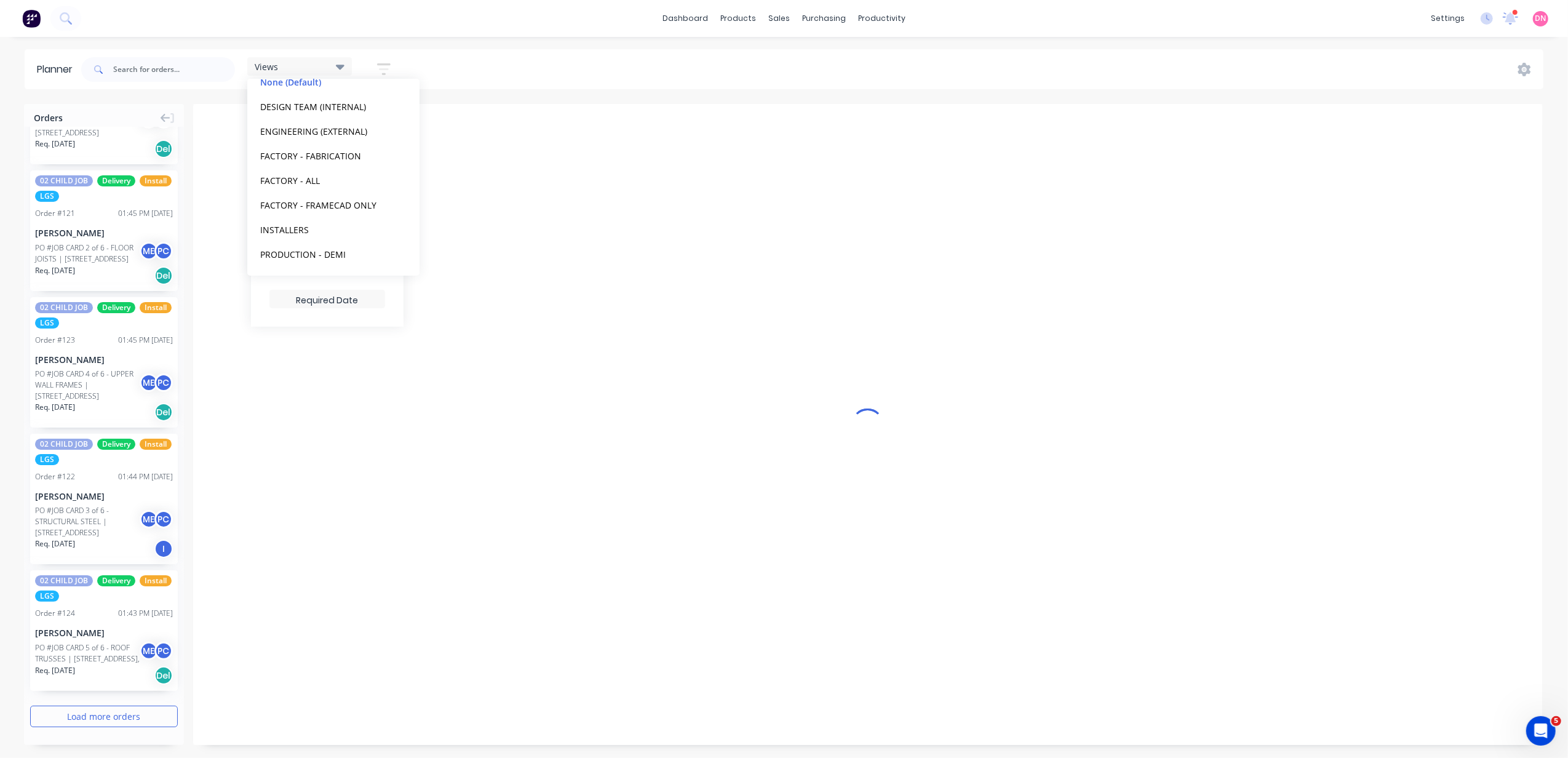
click at [589, 483] on div at bounding box center [868, 424] width 1349 height 641
click at [702, 356] on div at bounding box center [868, 424] width 1349 height 641
click at [407, 276] on div at bounding box center [868, 424] width 1349 height 641
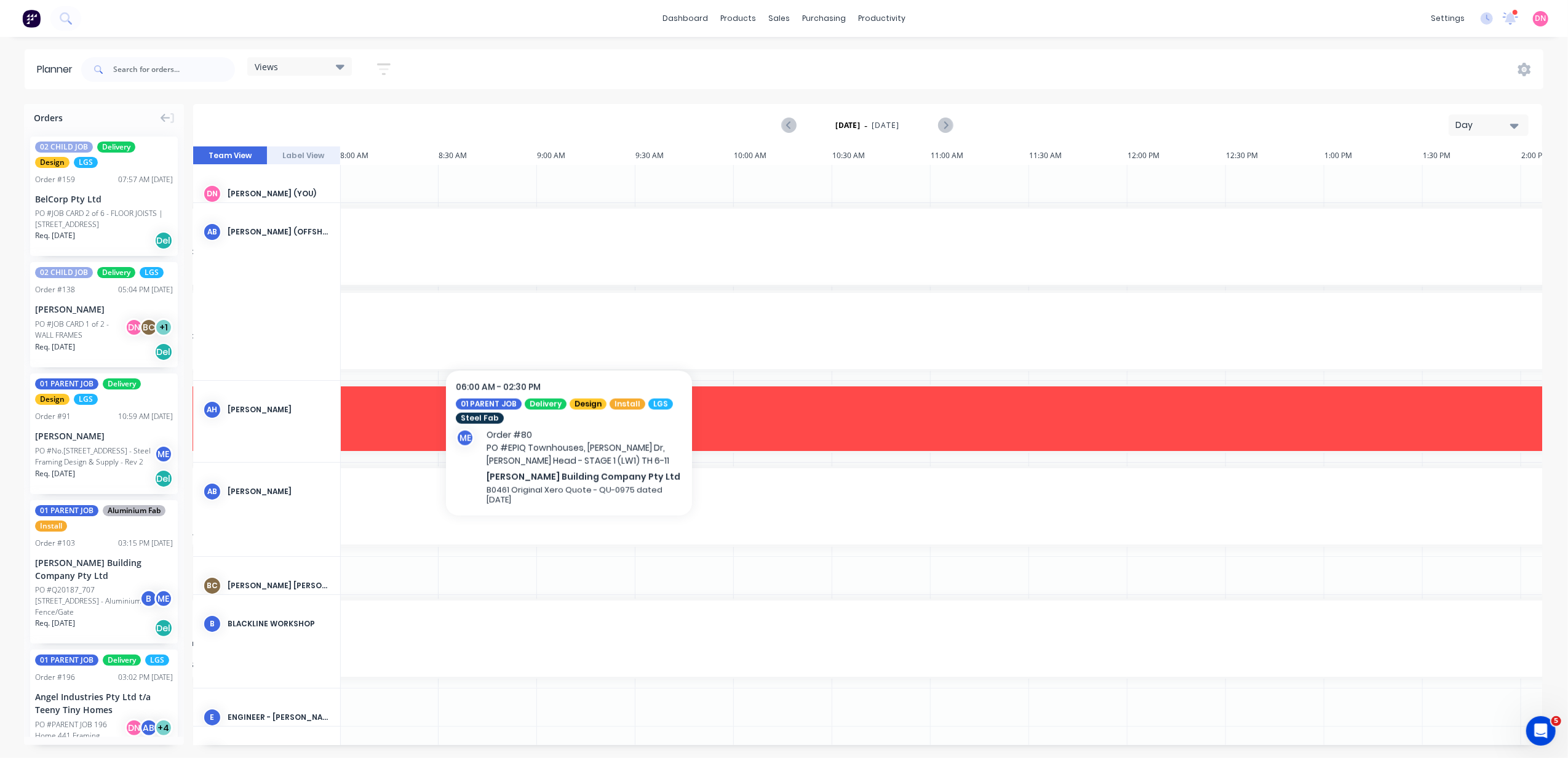
click at [326, 77] on div "Views Save new view None (Default) edit DESIGN TEAM (INTERNAL) edit ENGINEERING…" at bounding box center [299, 69] width 104 height 24
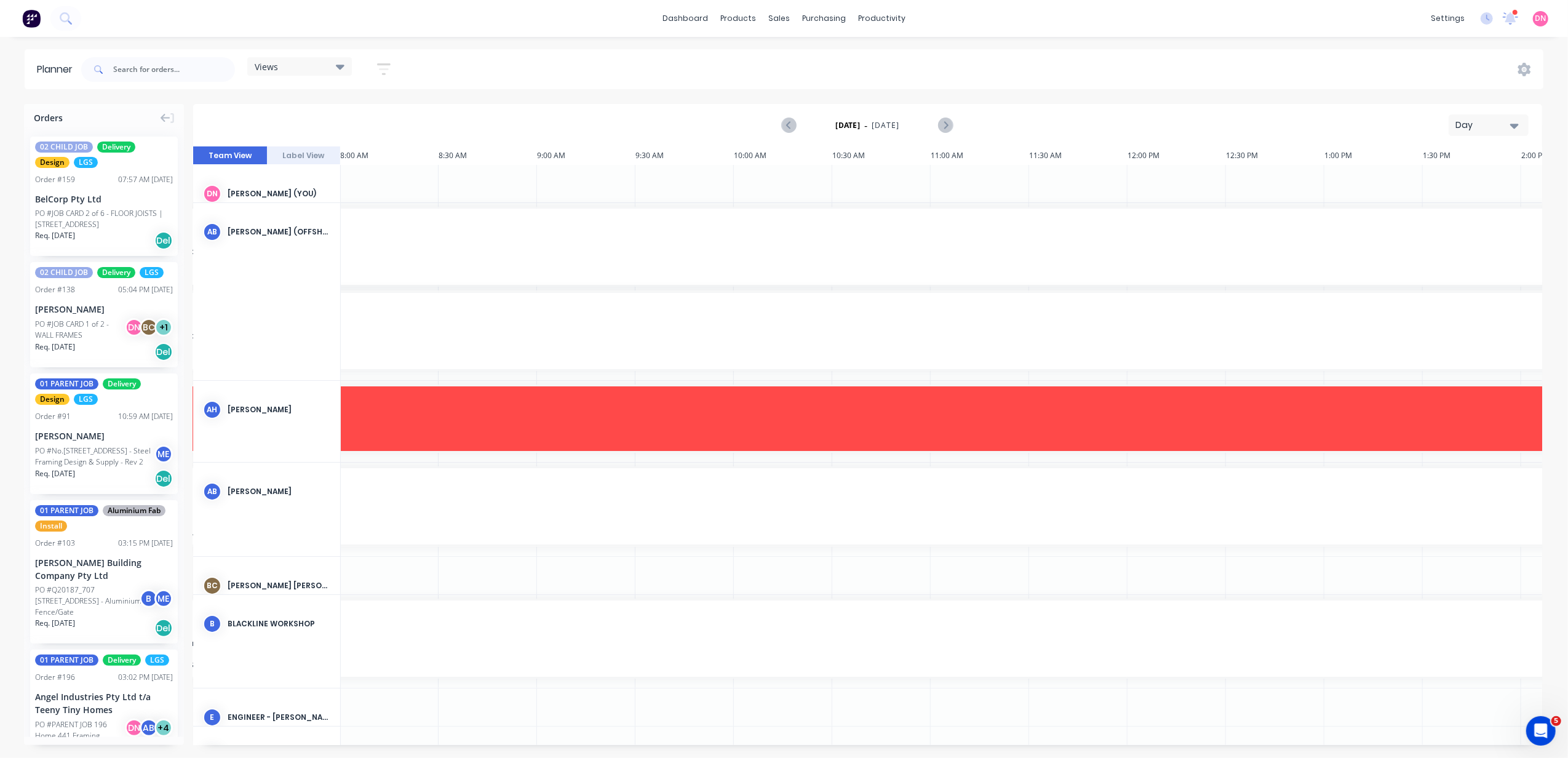
click at [326, 61] on div "Views" at bounding box center [299, 66] width 90 height 11
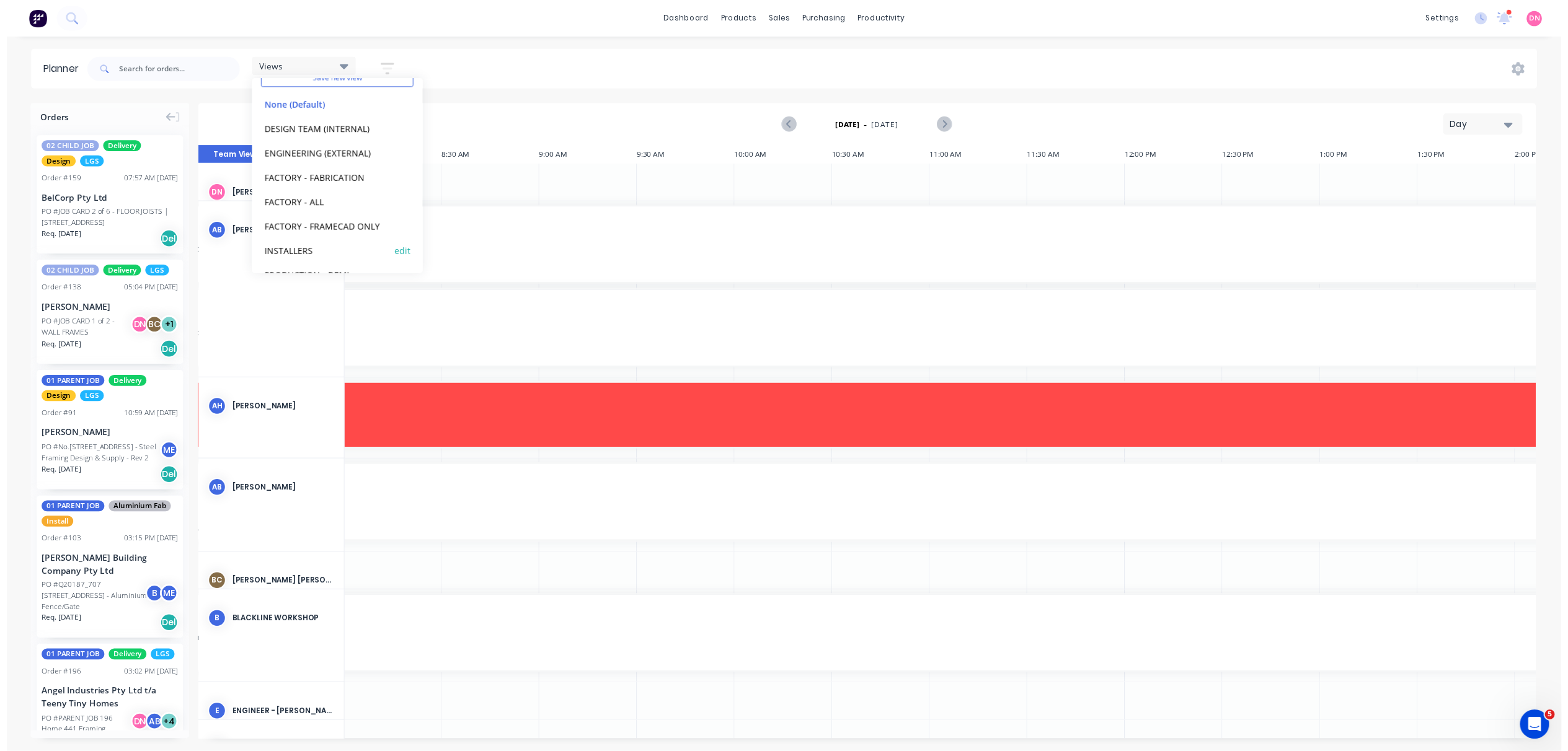
scroll to position [77, 0]
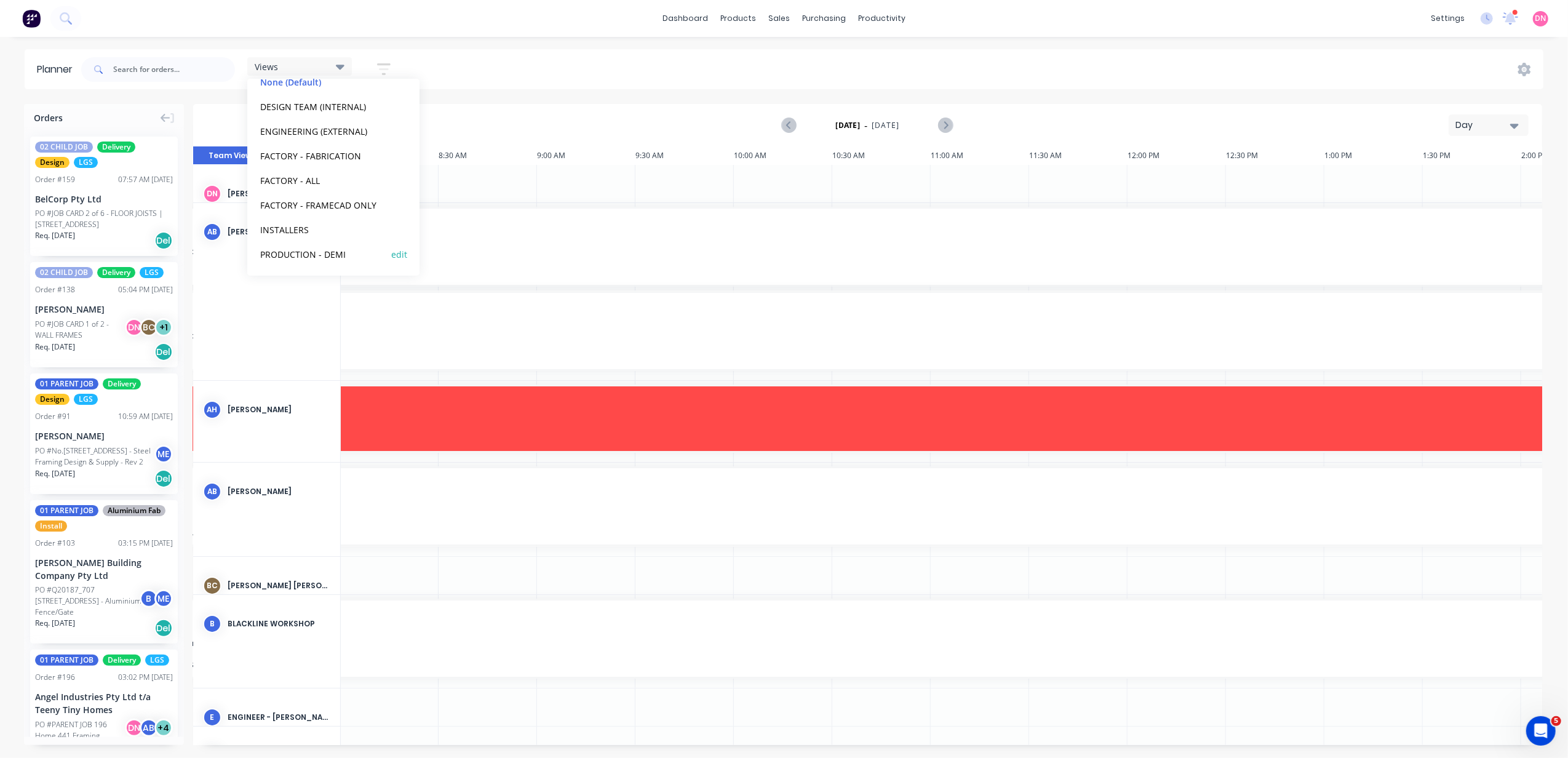
click at [315, 254] on button "PRODUCTION - DEMI" at bounding box center [322, 253] width 131 height 14
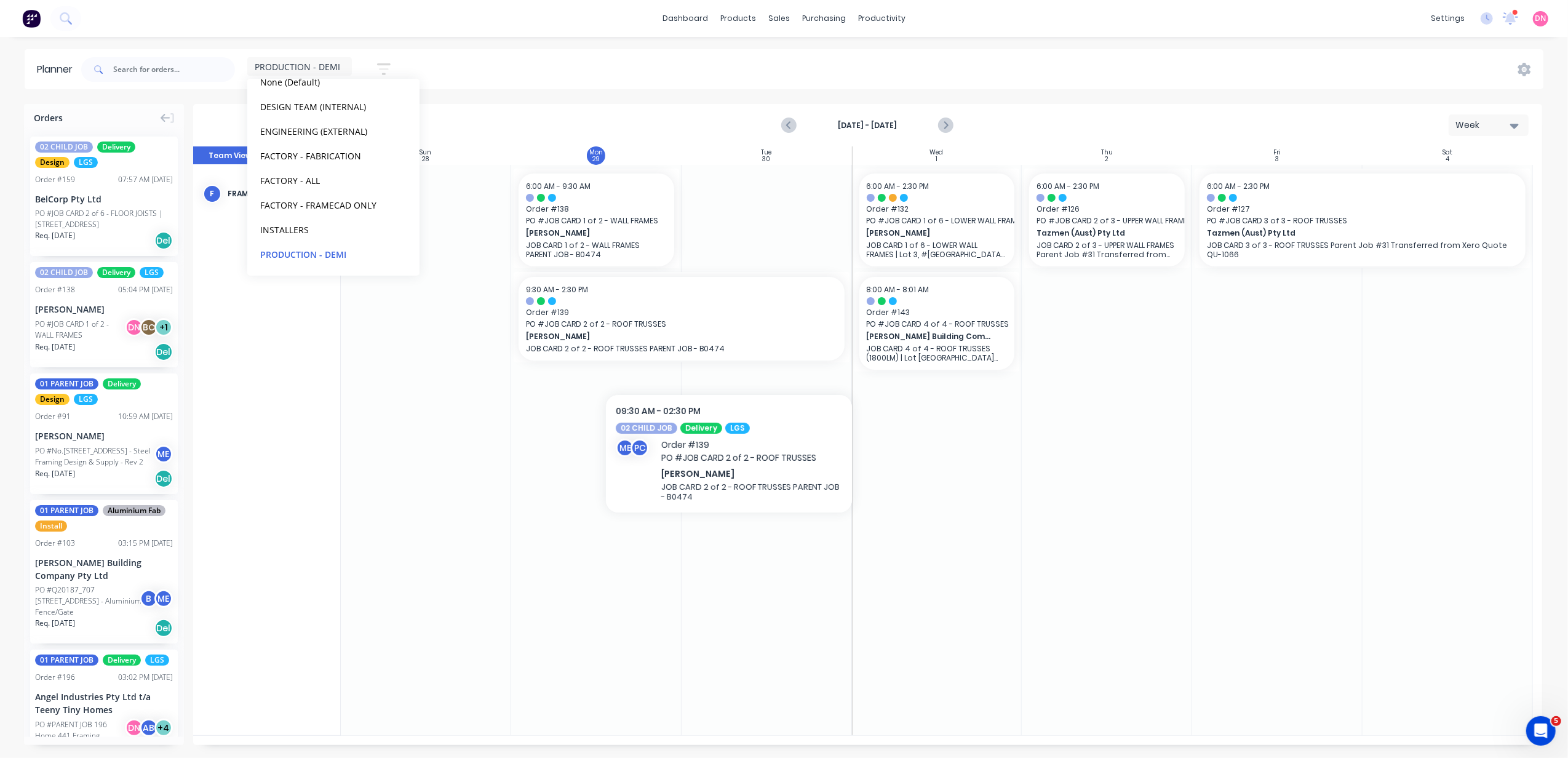
click at [810, 448] on div at bounding box center [766, 450] width 170 height 570
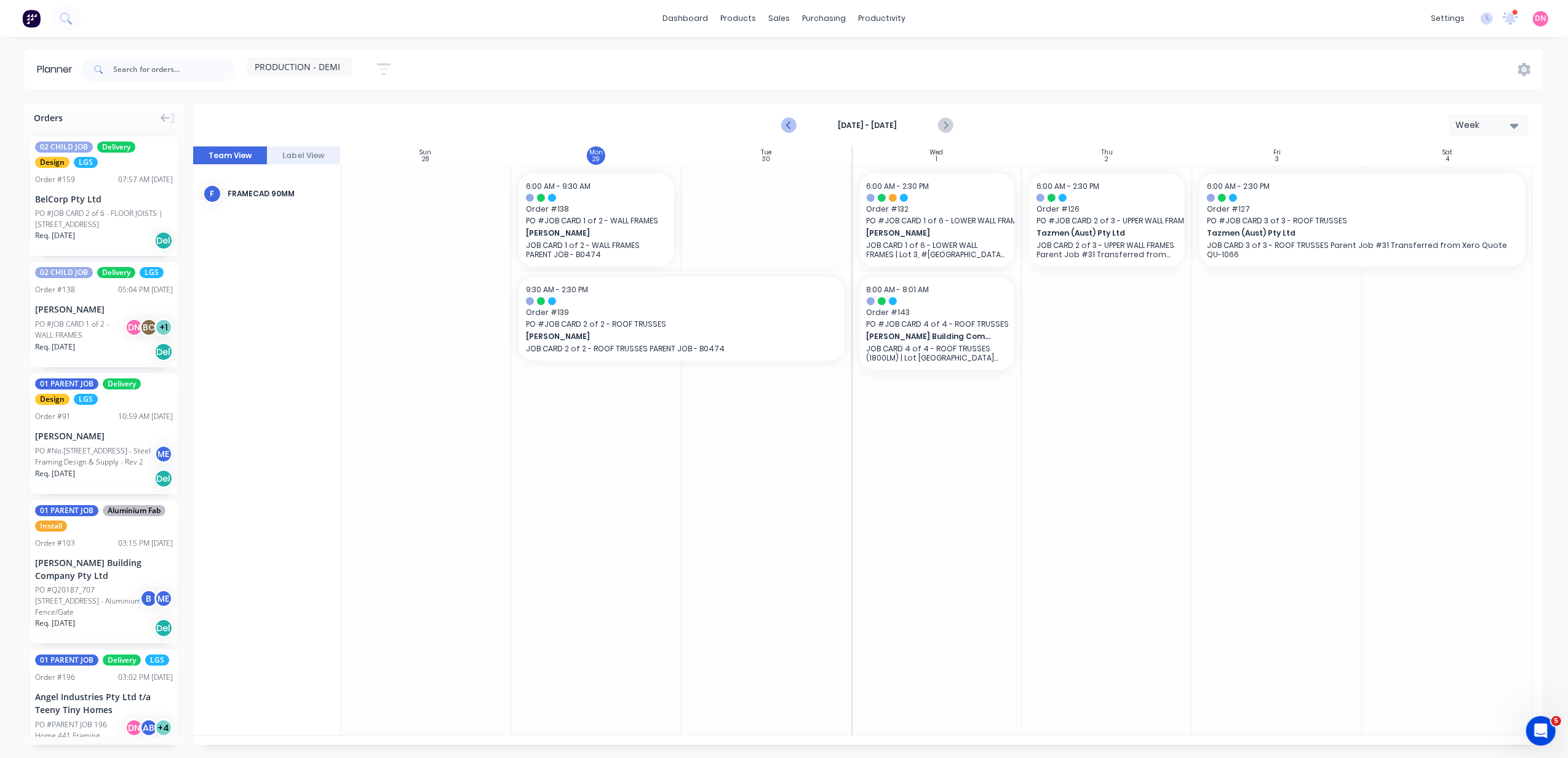
click at [791, 126] on icon "Previous page" at bounding box center [790, 126] width 15 height 15
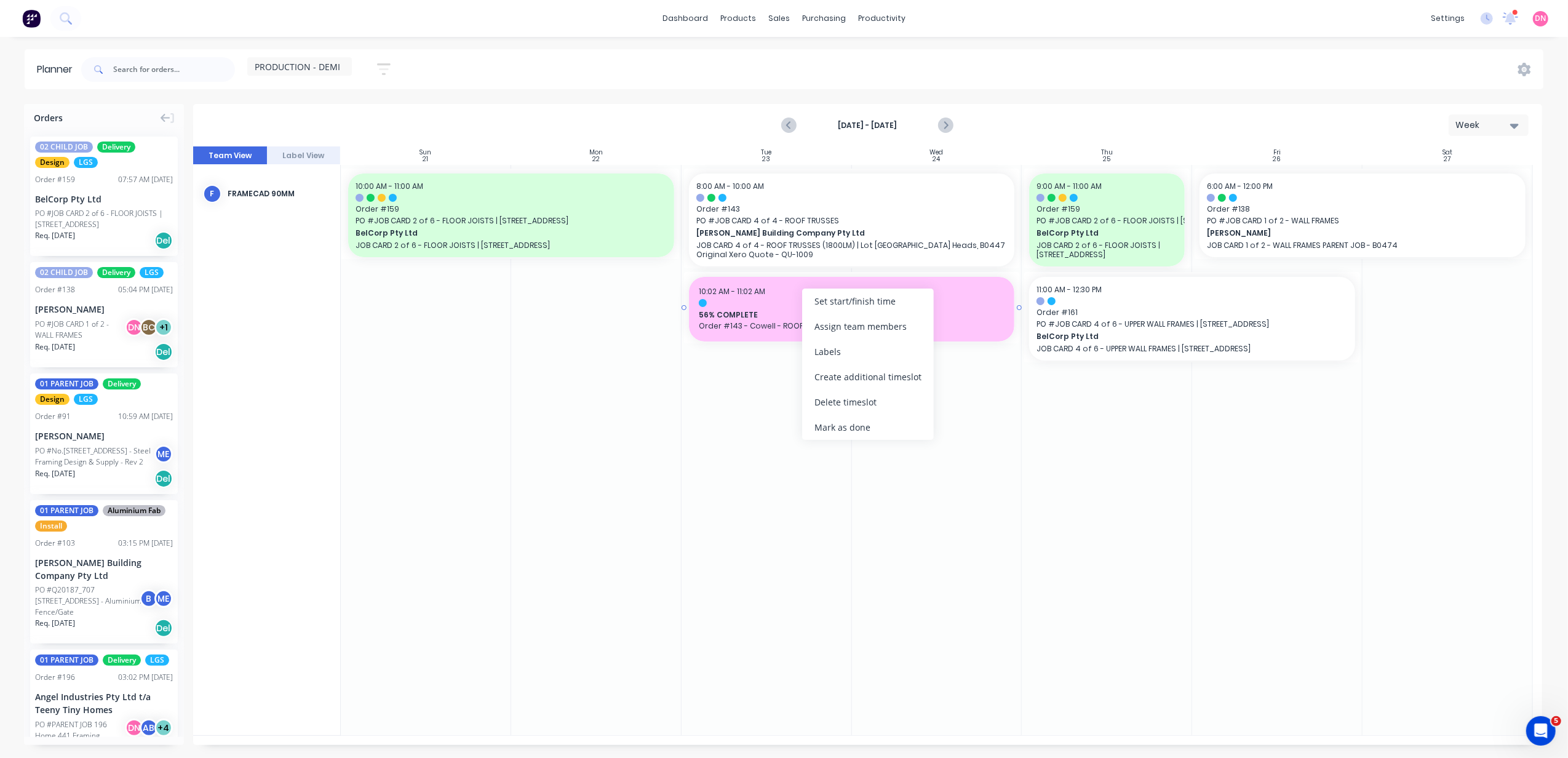
click at [745, 286] on span "10:02 AM - 11:02 AM" at bounding box center [731, 291] width 66 height 10
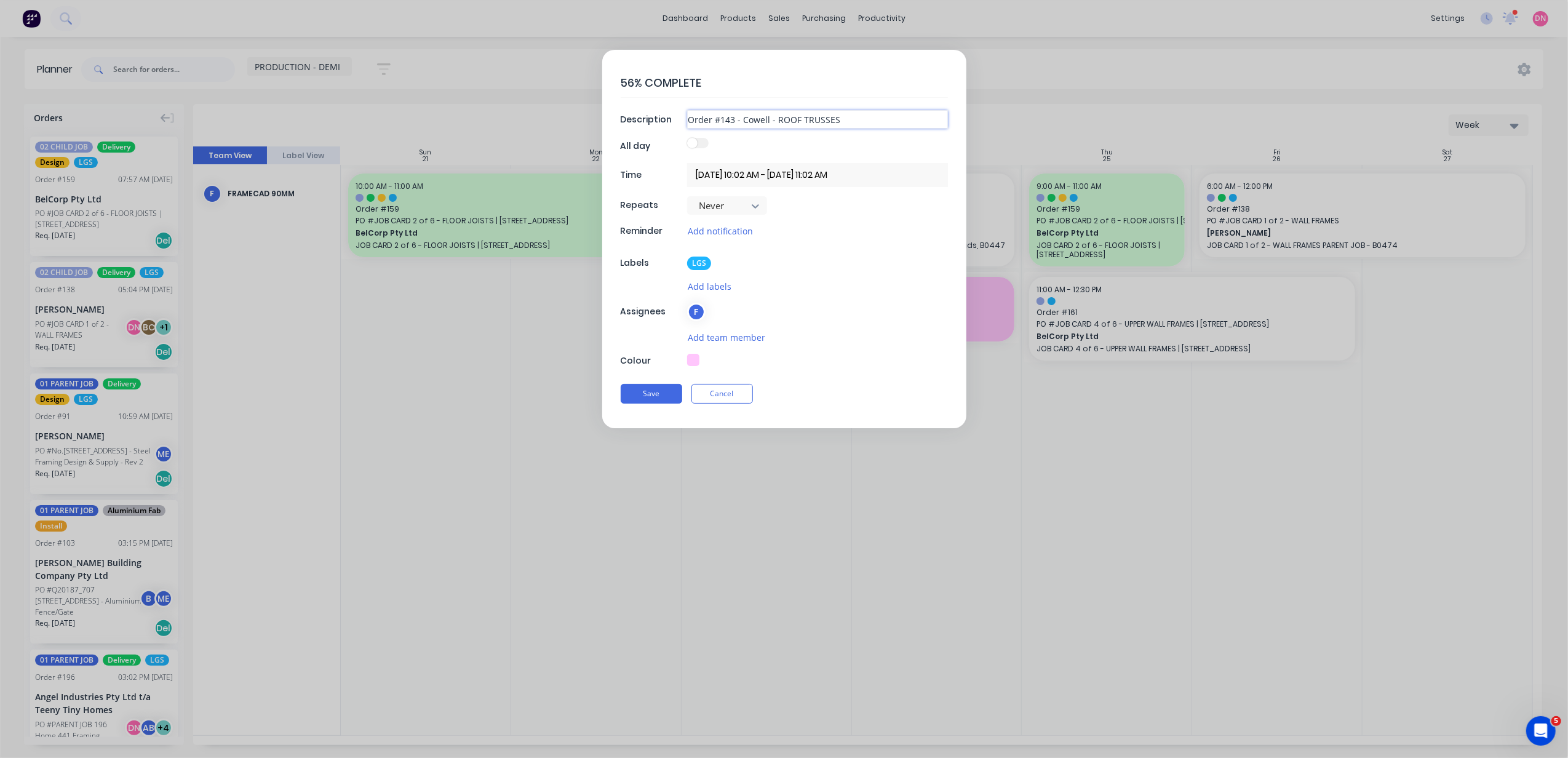
drag, startPoint x: 745, startPoint y: 286, endPoint x: 727, endPoint y: 119, distance: 168.0
click at [727, 119] on input "Order #143 - Cowell - ROOF TRUSSES" at bounding box center [817, 119] width 261 height 18
type textarea "x"
drag, startPoint x: 633, startPoint y: 84, endPoint x: 610, endPoint y: 83, distance: 23.0
click at [610, 83] on div "56% COMPLETE Description Order #143 - Cowell - ROOF TRUSSES All day Time 23/09/…" at bounding box center [784, 239] width 364 height 378
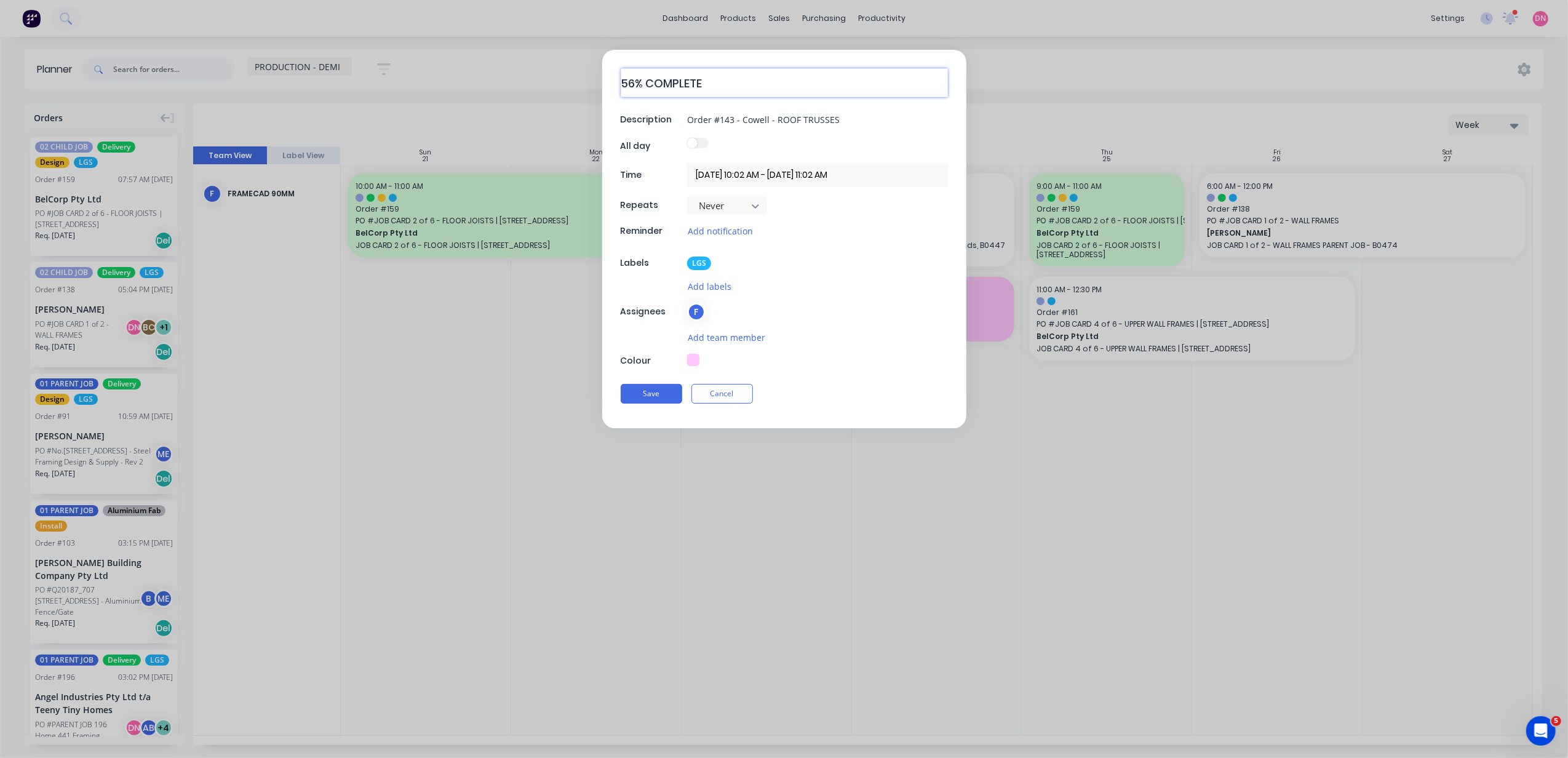
type textarea "4% COMPLETE"
type textarea "x"
type textarea "43% COMPLETE"
type textarea "x"
type textarea "43.% COMPLETE"
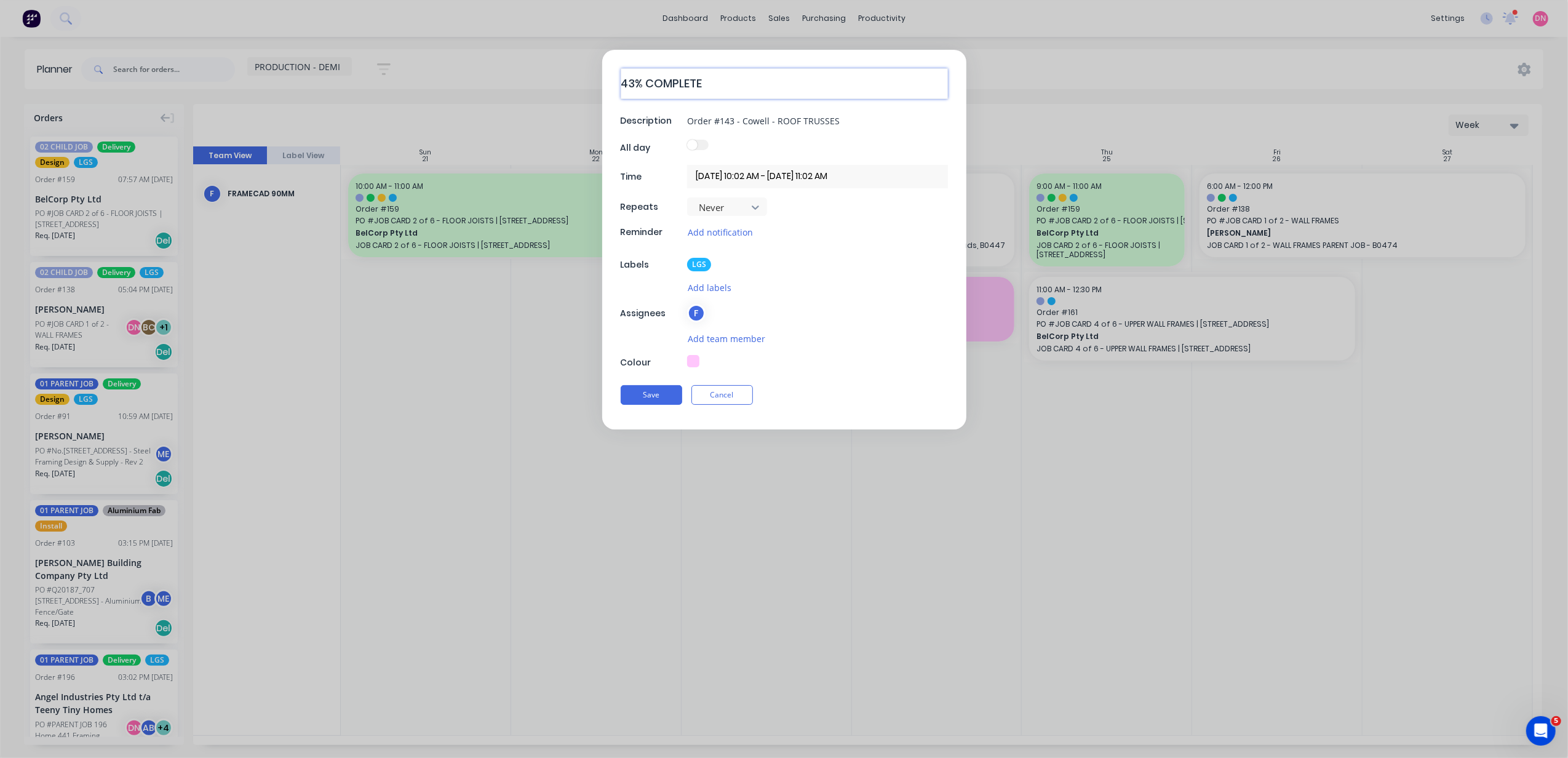
type textarea "x"
type textarea "43.3% COMPLETE"
type textarea "x"
type textarea "43.31% COMPLETE"
type textarea "x"
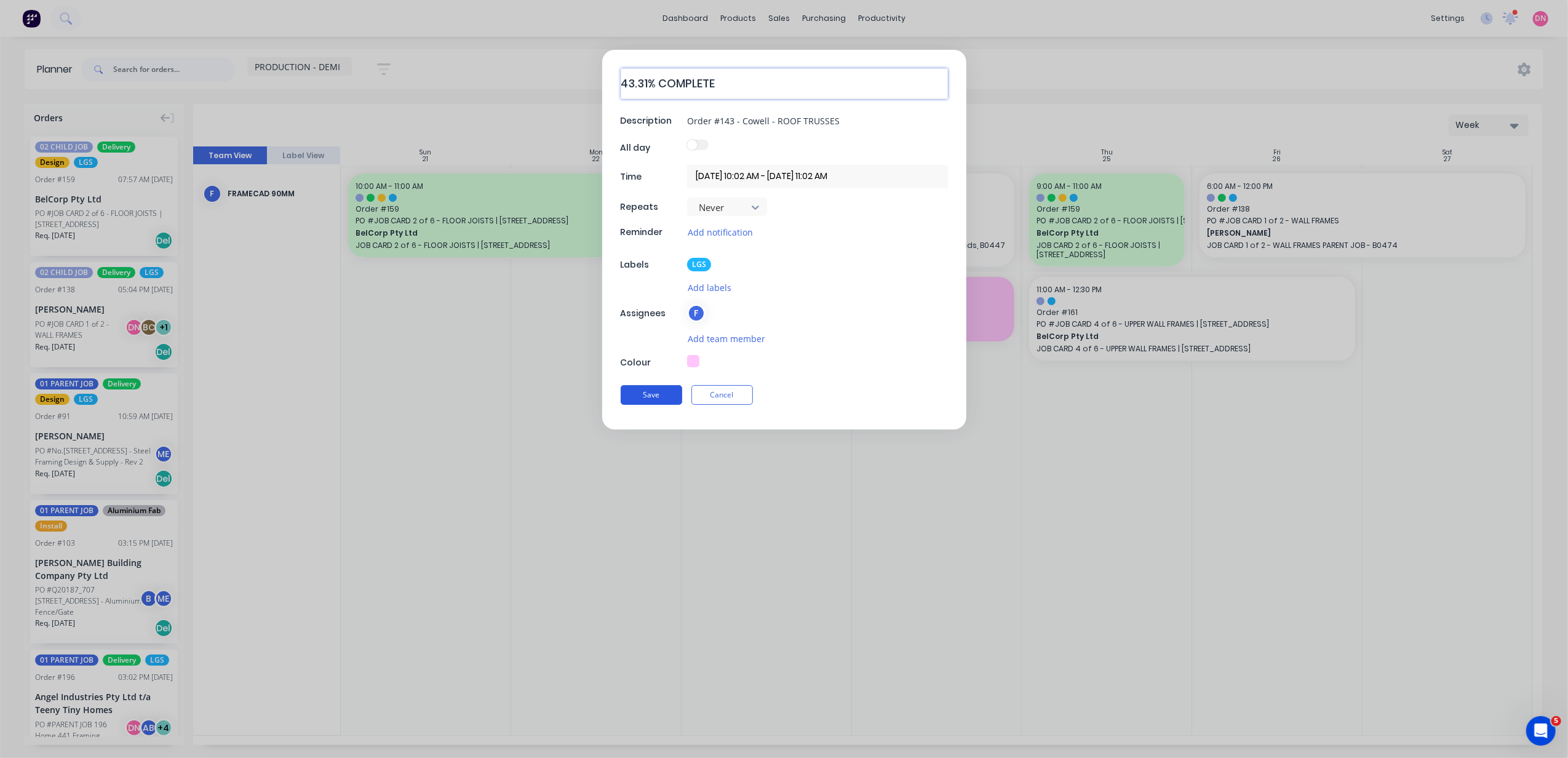
type textarea "43.31% COMPLETE"
click at [664, 388] on button "Save" at bounding box center [651, 395] width 61 height 20
type textarea "x"
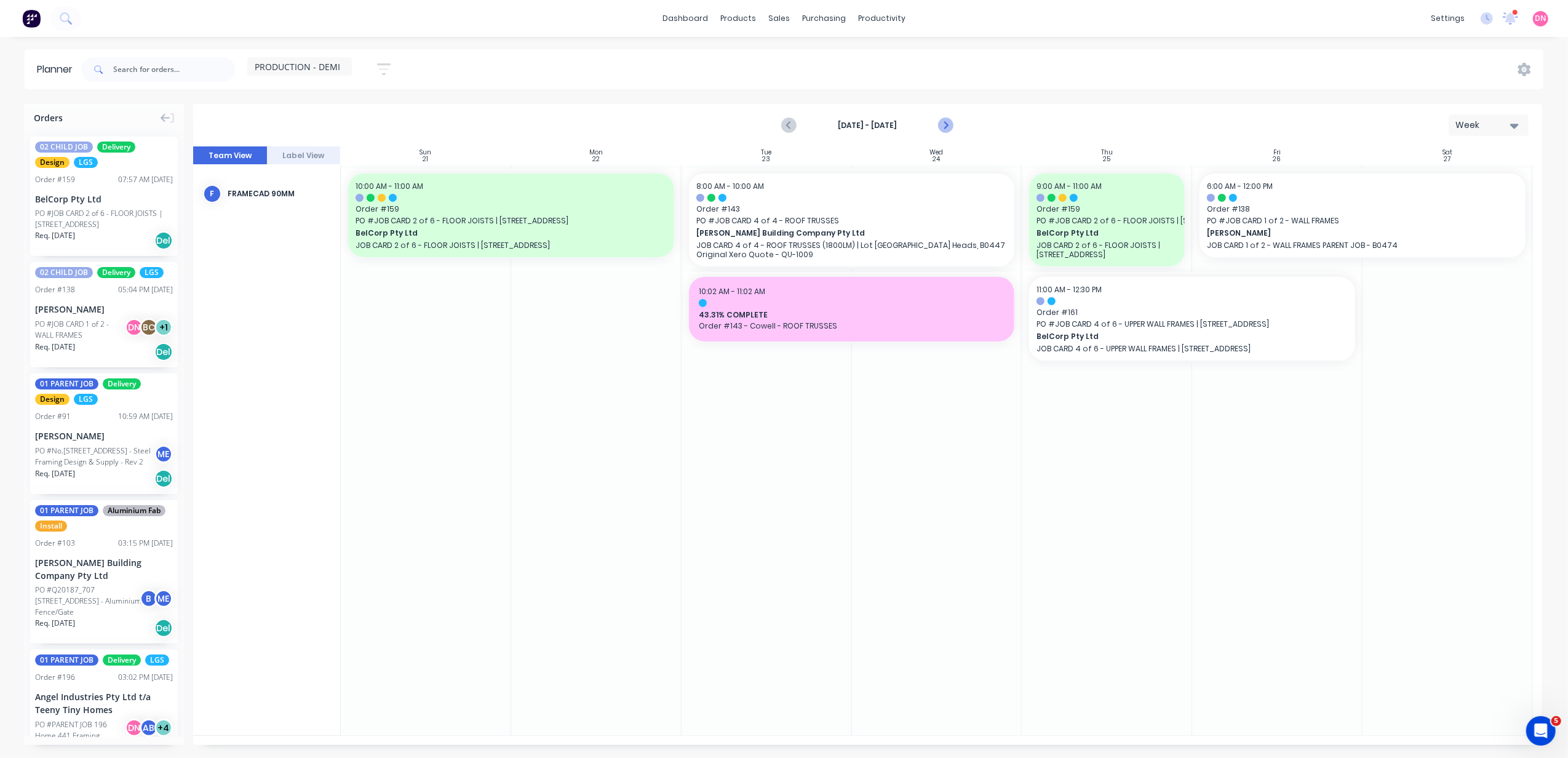
click at [941, 124] on icon "Next page" at bounding box center [945, 126] width 15 height 15
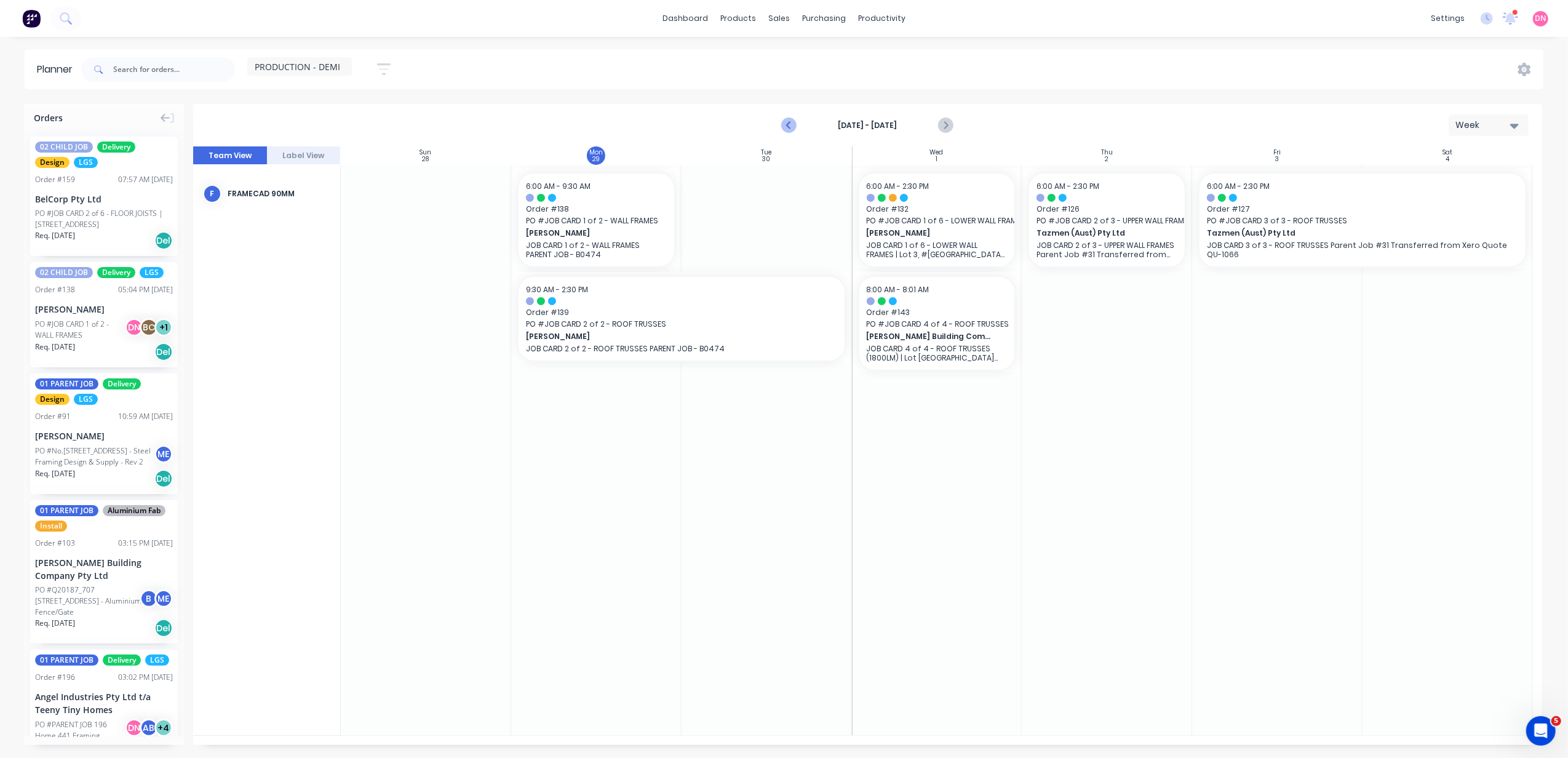
click at [799, 123] on button "Previous page" at bounding box center [790, 126] width 25 height 25
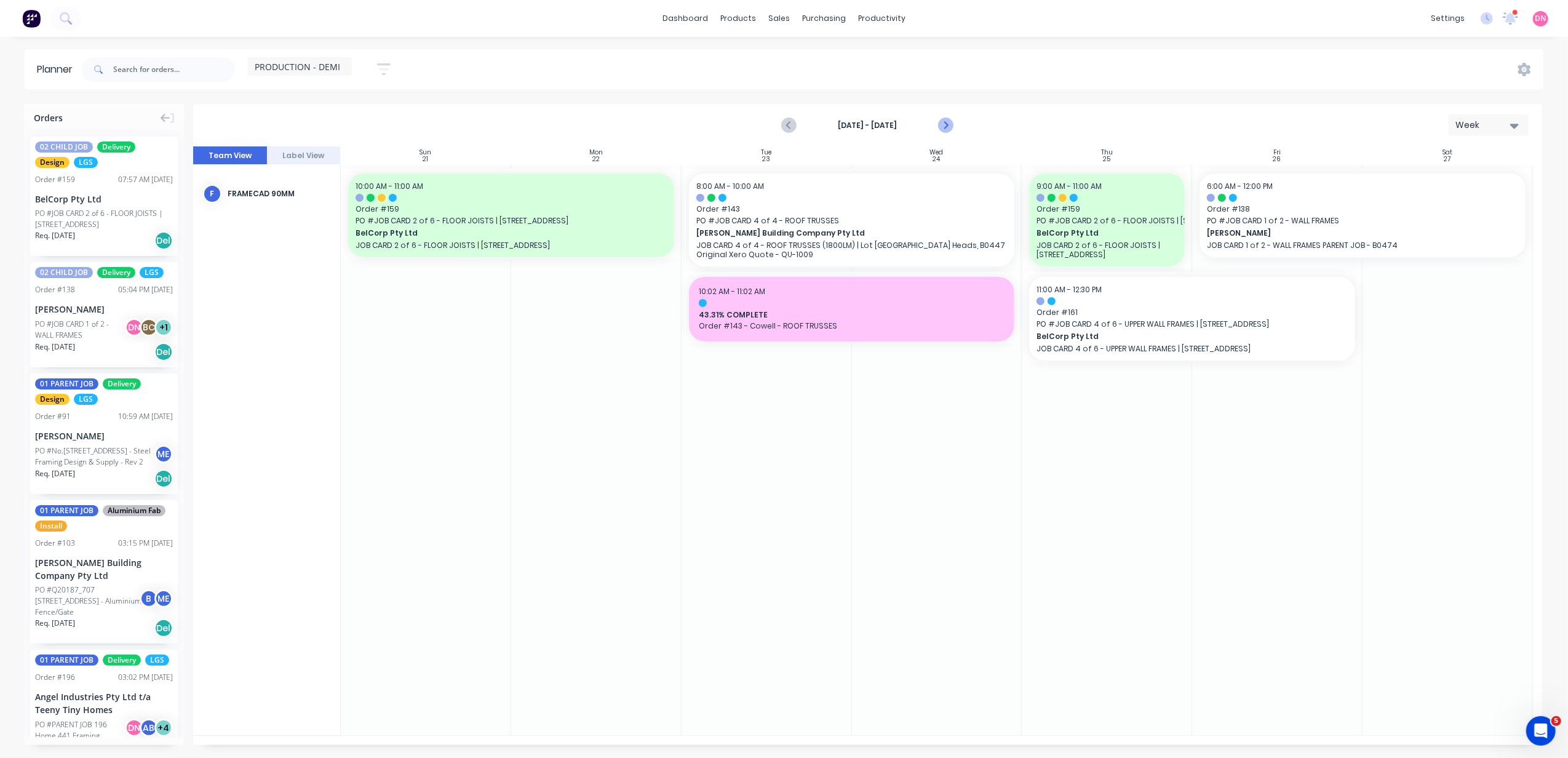
click at [949, 115] on button "Next page" at bounding box center [945, 126] width 25 height 25
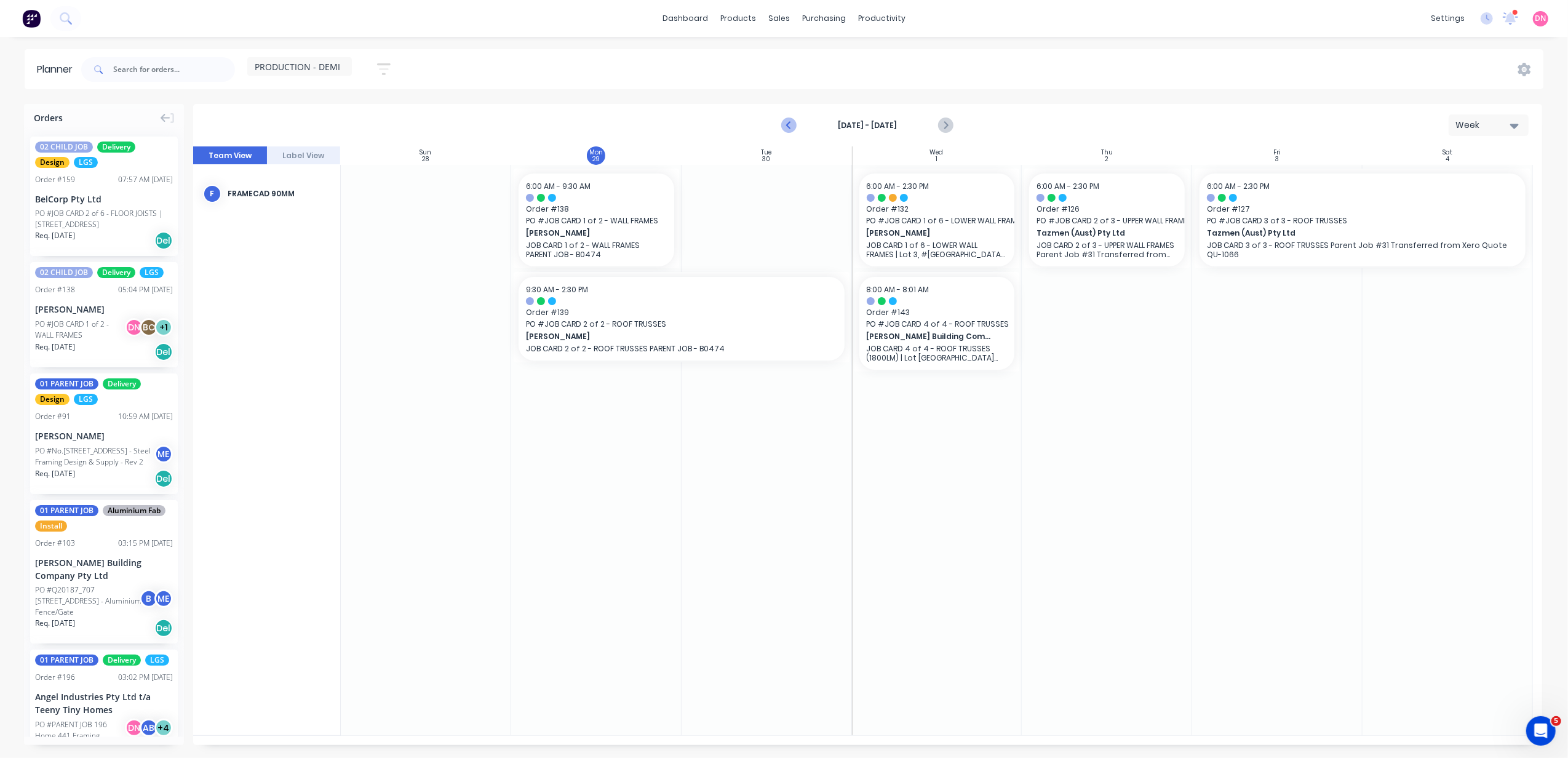
click at [792, 123] on icon "Previous page" at bounding box center [790, 126] width 15 height 15
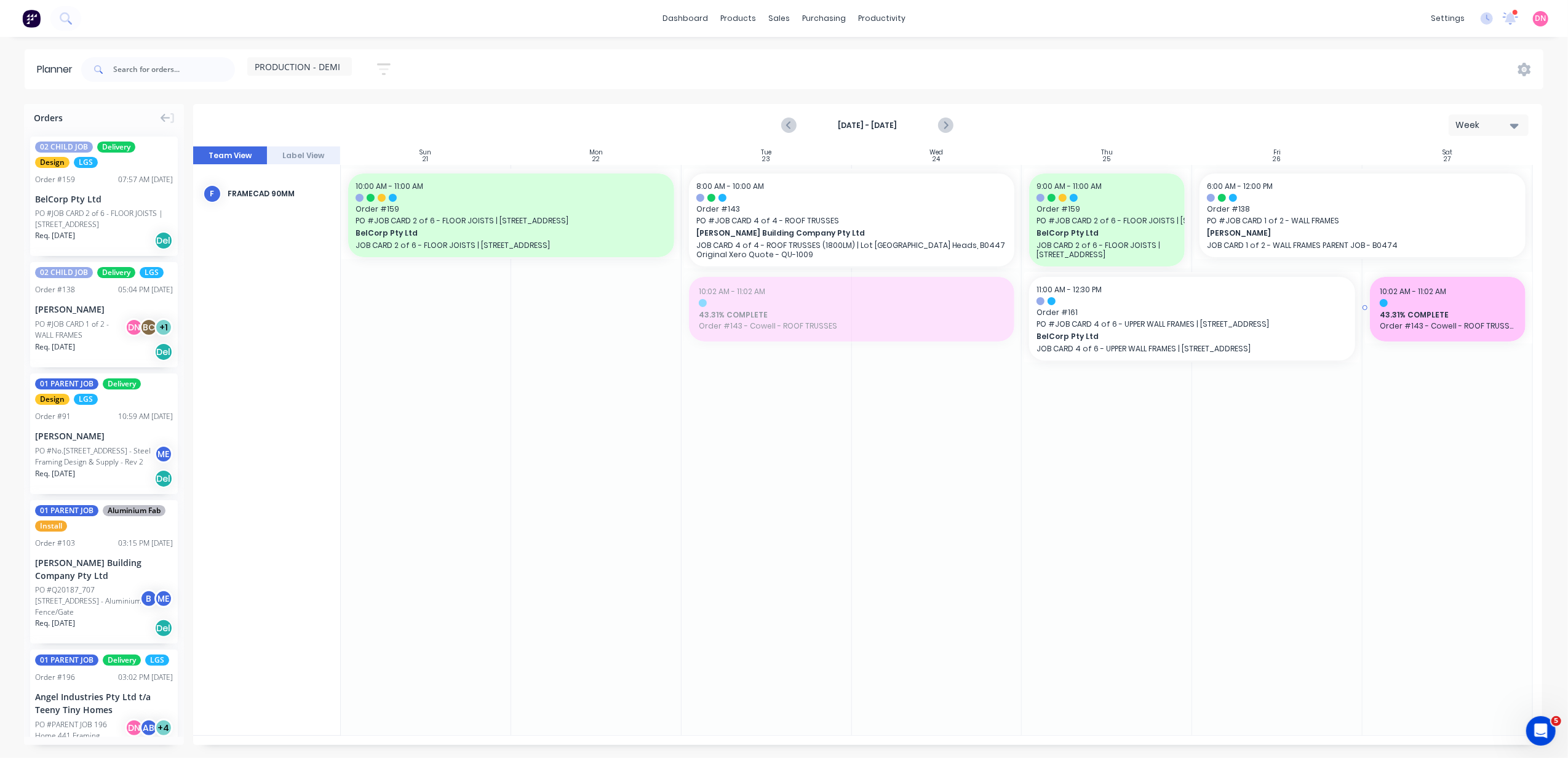
drag, startPoint x: 837, startPoint y: 310, endPoint x: 1462, endPoint y: 320, distance: 625.1
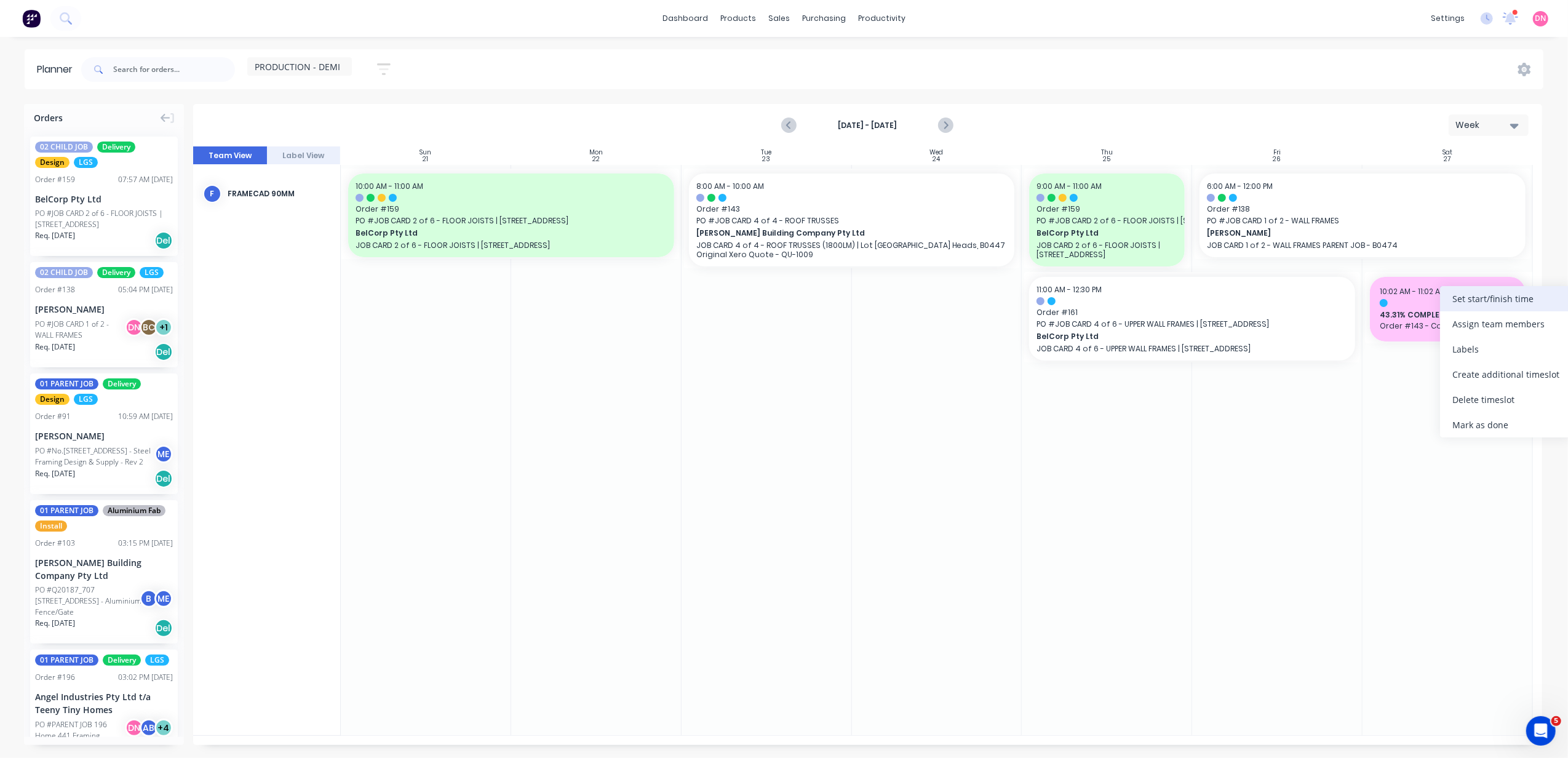
click at [1477, 305] on div "Set start/finish time" at bounding box center [1506, 299] width 131 height 26
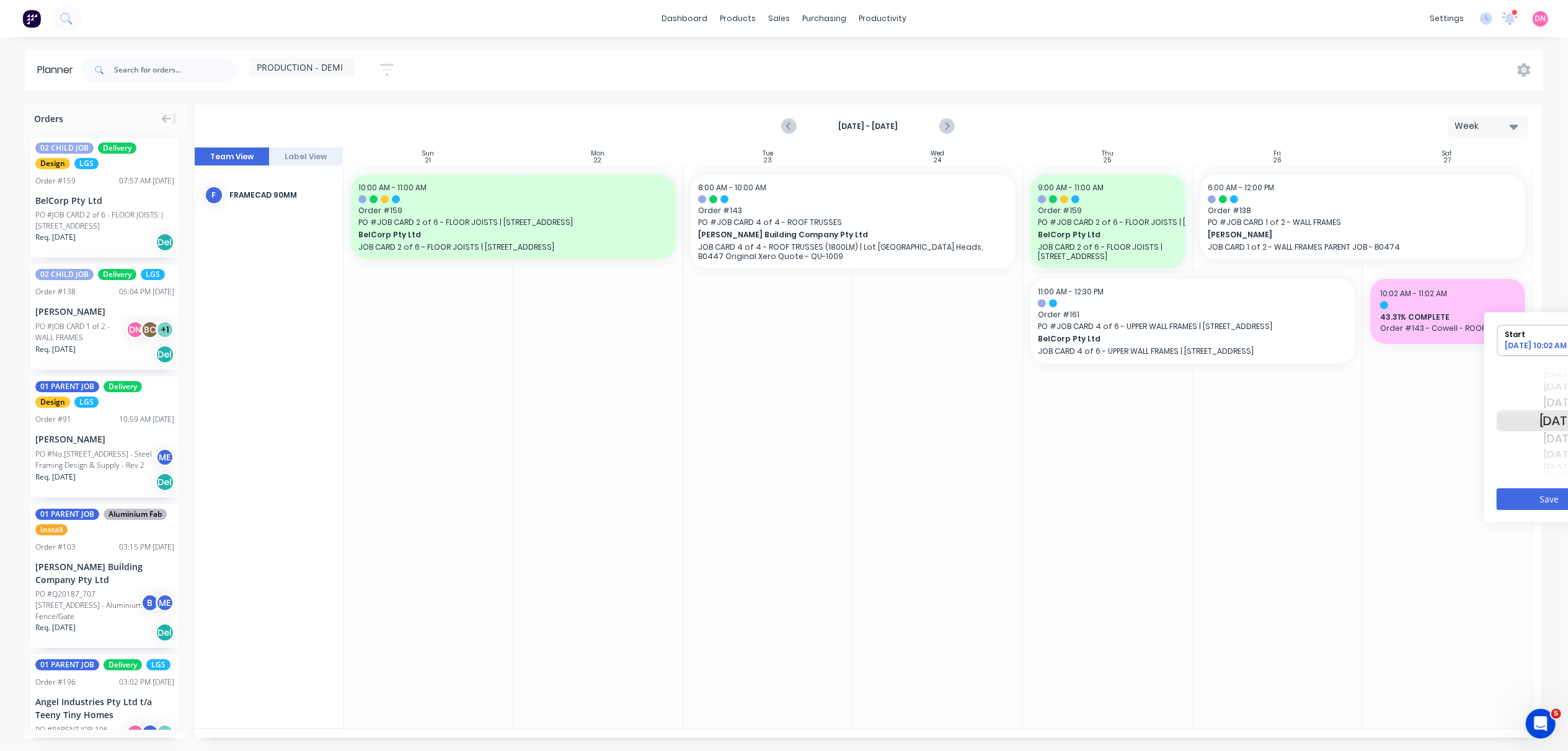
scroll to position [0, 157]
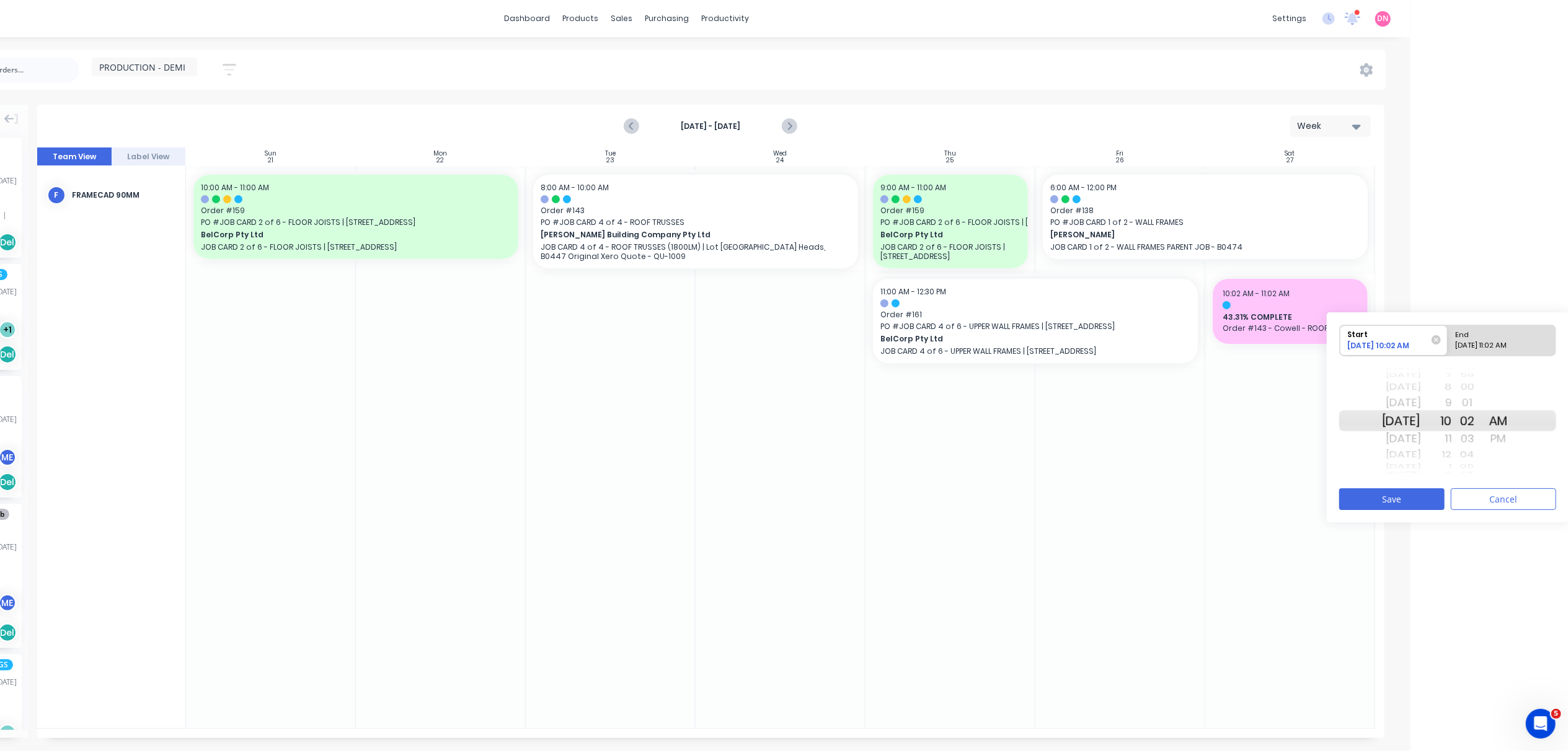
click at [1422, 450] on div "Today" at bounding box center [1402, 455] width 39 height 16
click at [1497, 341] on div "Please select" at bounding box center [1502, 348] width 101 height 15
click at [1449, 341] on input "End Please select" at bounding box center [1448, 340] width 1 height 30
radio input "true"
click at [1452, 452] on div "12" at bounding box center [1437, 455] width 31 height 16
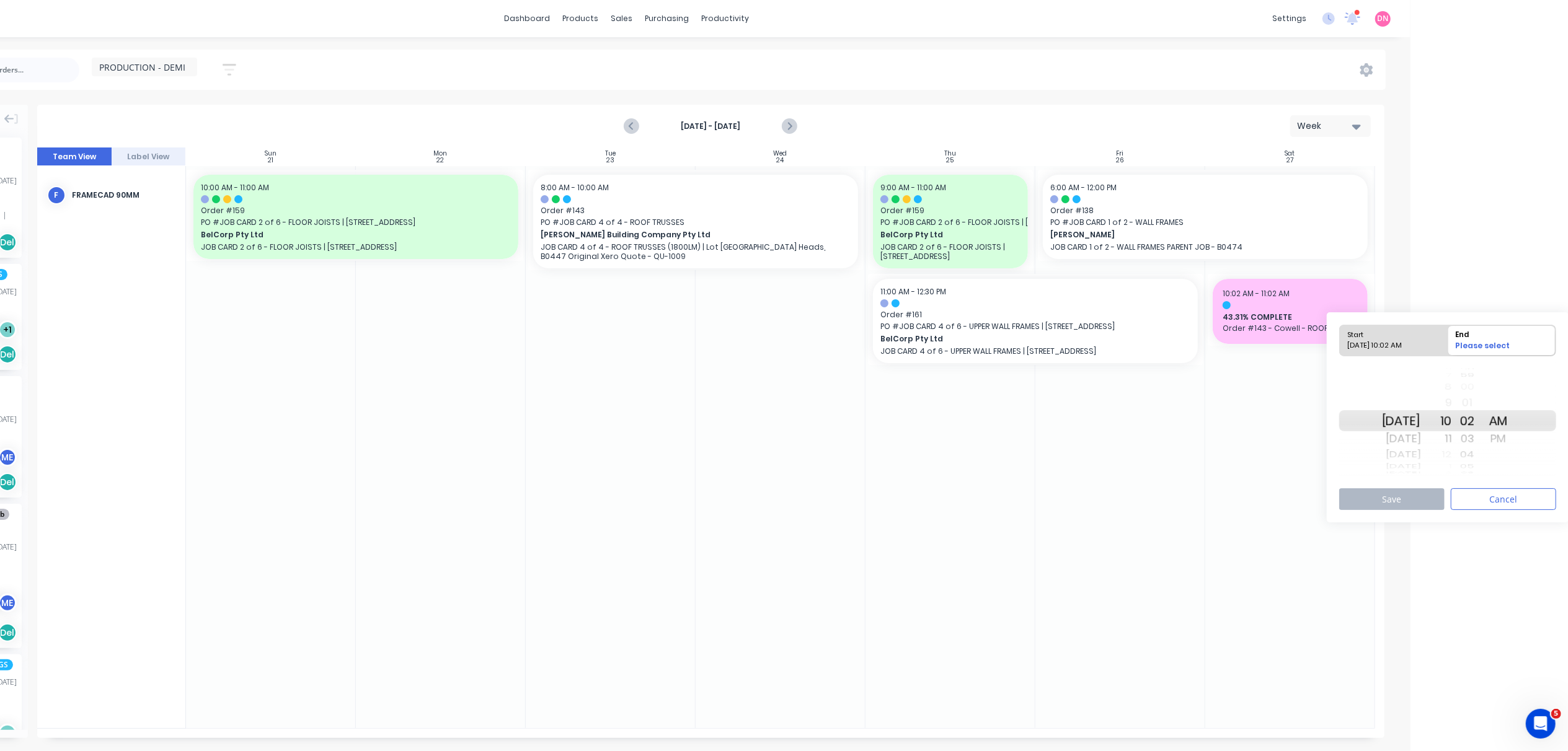
click at [1452, 452] on div "12" at bounding box center [1437, 455] width 31 height 16
click at [1504, 440] on div "PM" at bounding box center [1499, 438] width 31 height 20
click at [1452, 452] on div "12" at bounding box center [1437, 455] width 31 height 16
click at [1419, 492] on button "Save" at bounding box center [1391, 499] width 105 height 21
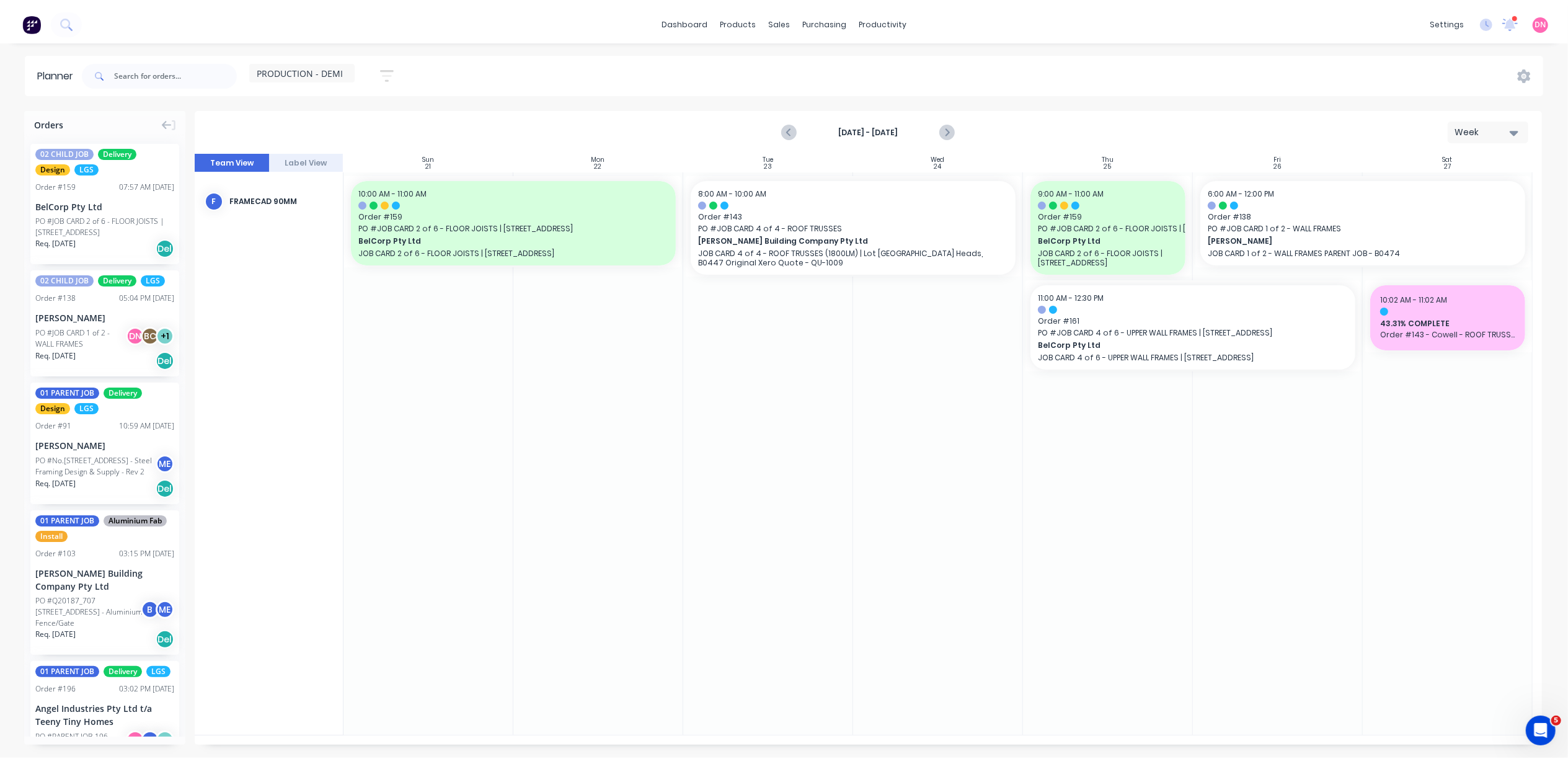
scroll to position [0, 0]
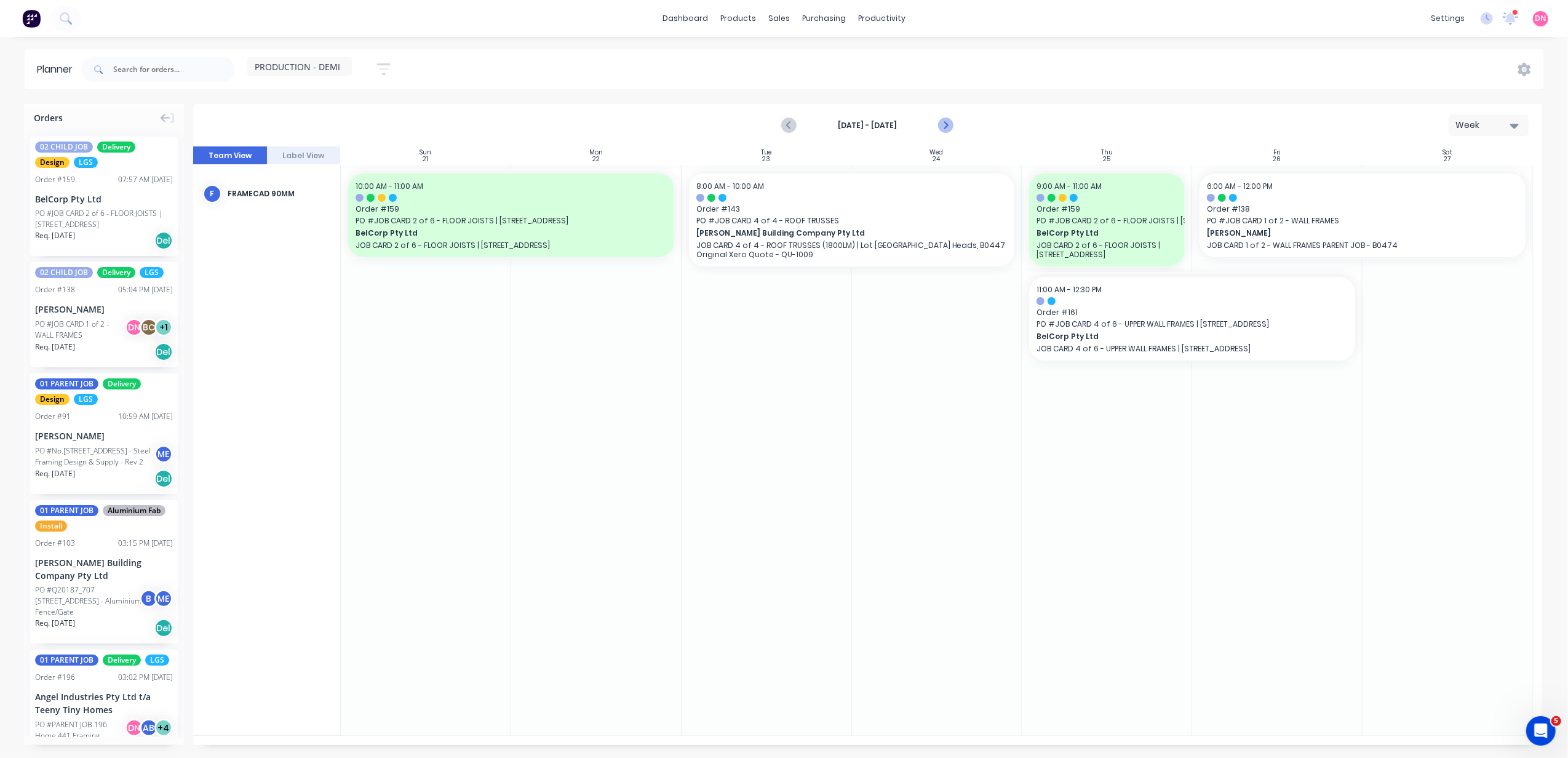
click at [950, 127] on icon "Next page" at bounding box center [945, 126] width 15 height 15
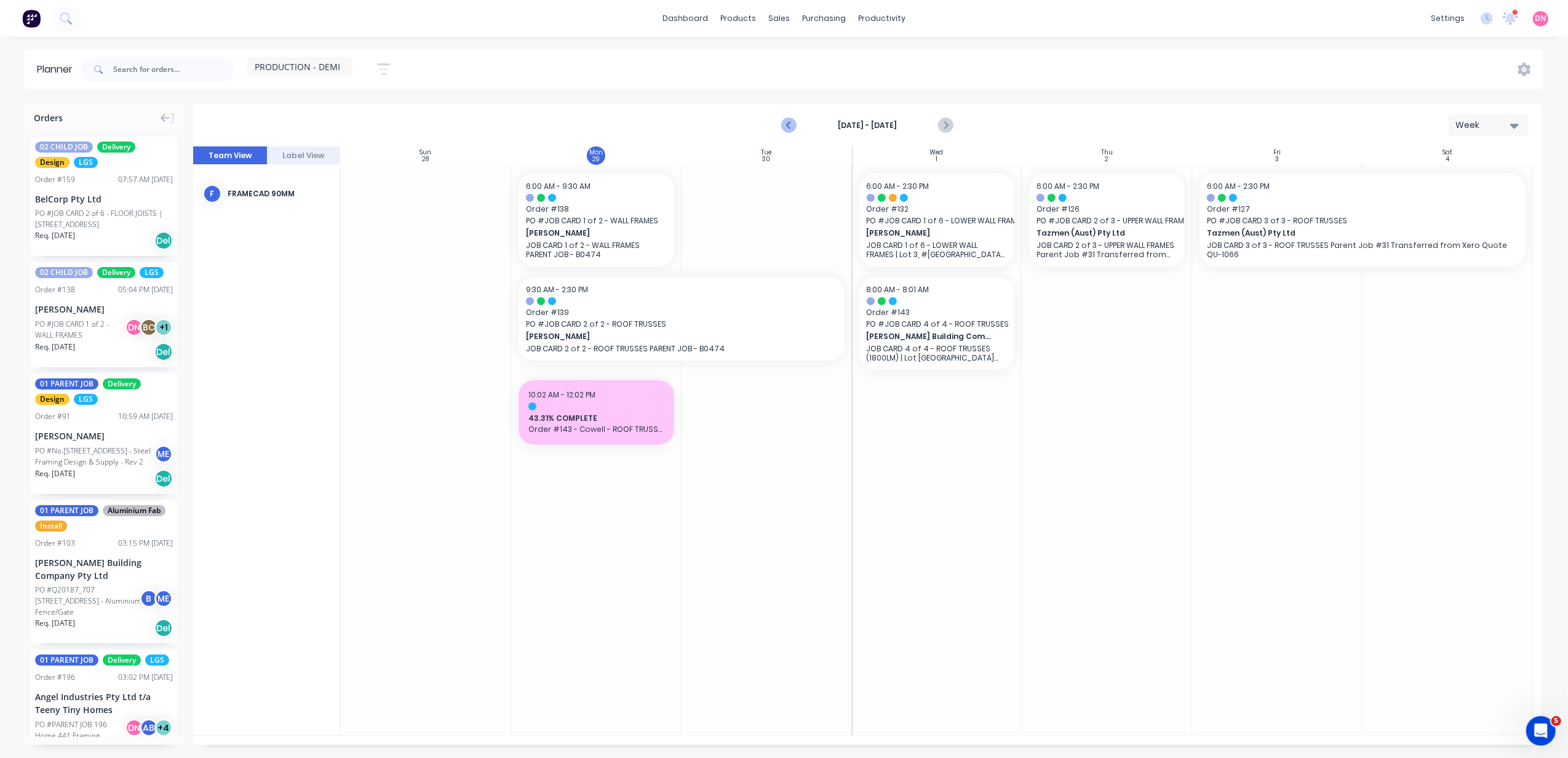
click at [786, 131] on icon "Previous page" at bounding box center [790, 126] width 15 height 15
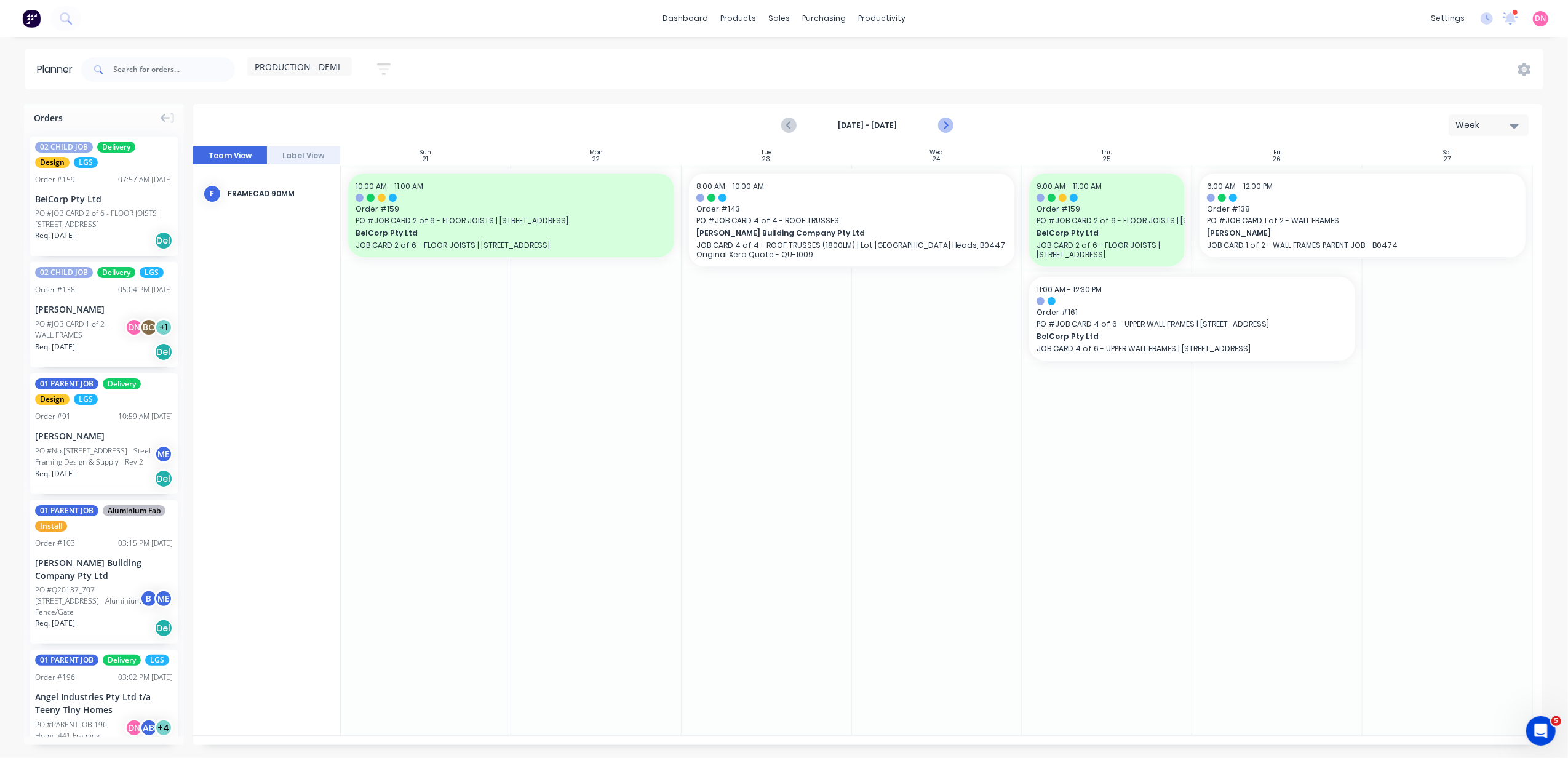
click at [942, 123] on icon "Next page" at bounding box center [945, 126] width 15 height 15
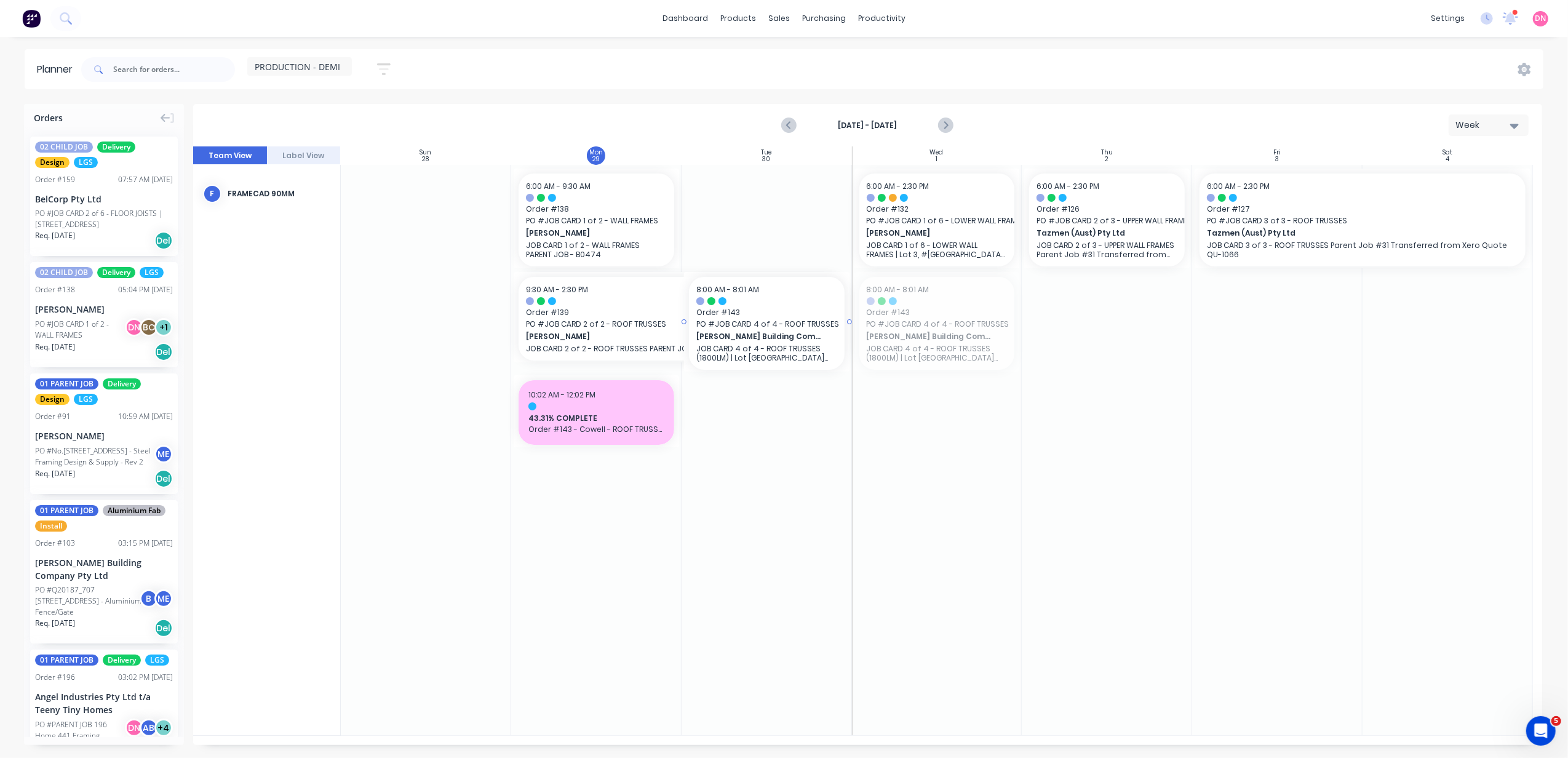
drag, startPoint x: 902, startPoint y: 331, endPoint x: 790, endPoint y: 321, distance: 112.4
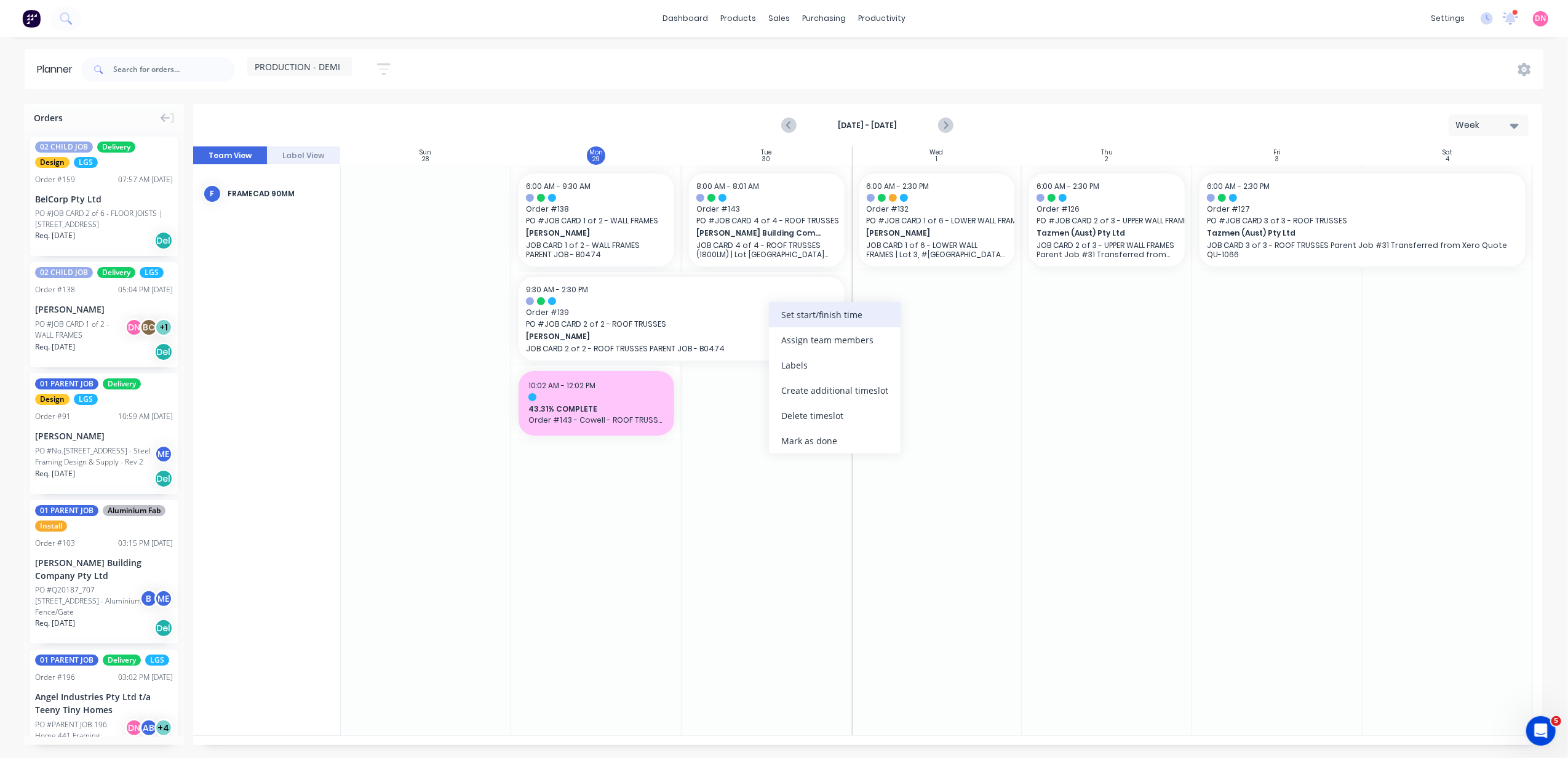
click at [796, 323] on div "Set start/finish time" at bounding box center [834, 315] width 131 height 26
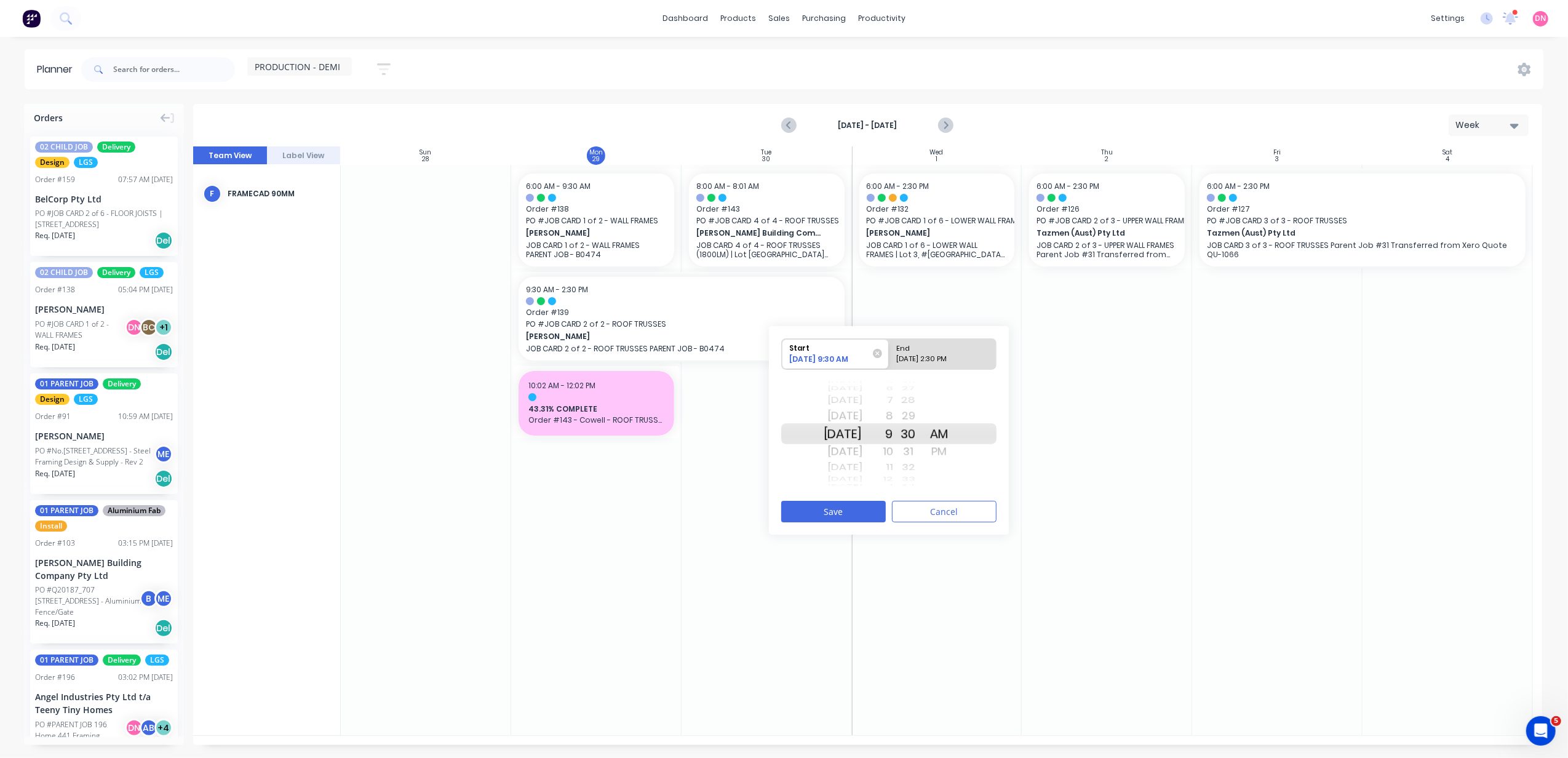
click at [929, 362] on div "09/30/2025 2:30 PM" at bounding box center [937, 361] width 89 height 15
click at [890, 362] on input "End 09/30/2025 2:30 PM" at bounding box center [889, 353] width 1 height 30
radio input "true"
click at [893, 404] on div "12" at bounding box center [878, 401] width 31 height 16
click at [893, 413] on div "11" at bounding box center [878, 416] width 31 height 20
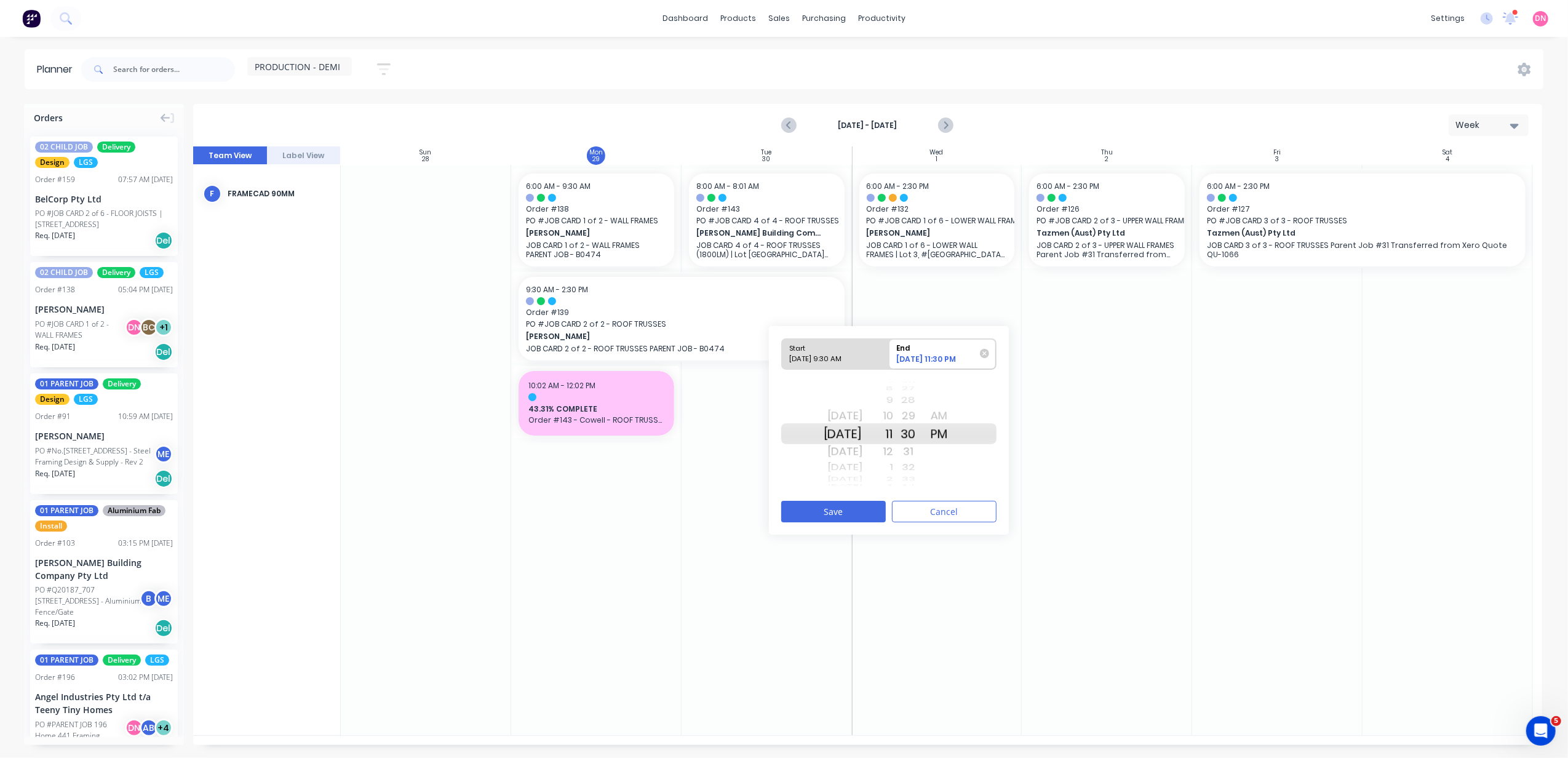
click at [955, 415] on div "AM" at bounding box center [939, 416] width 31 height 20
click at [863, 520] on button "Save" at bounding box center [833, 511] width 104 height 21
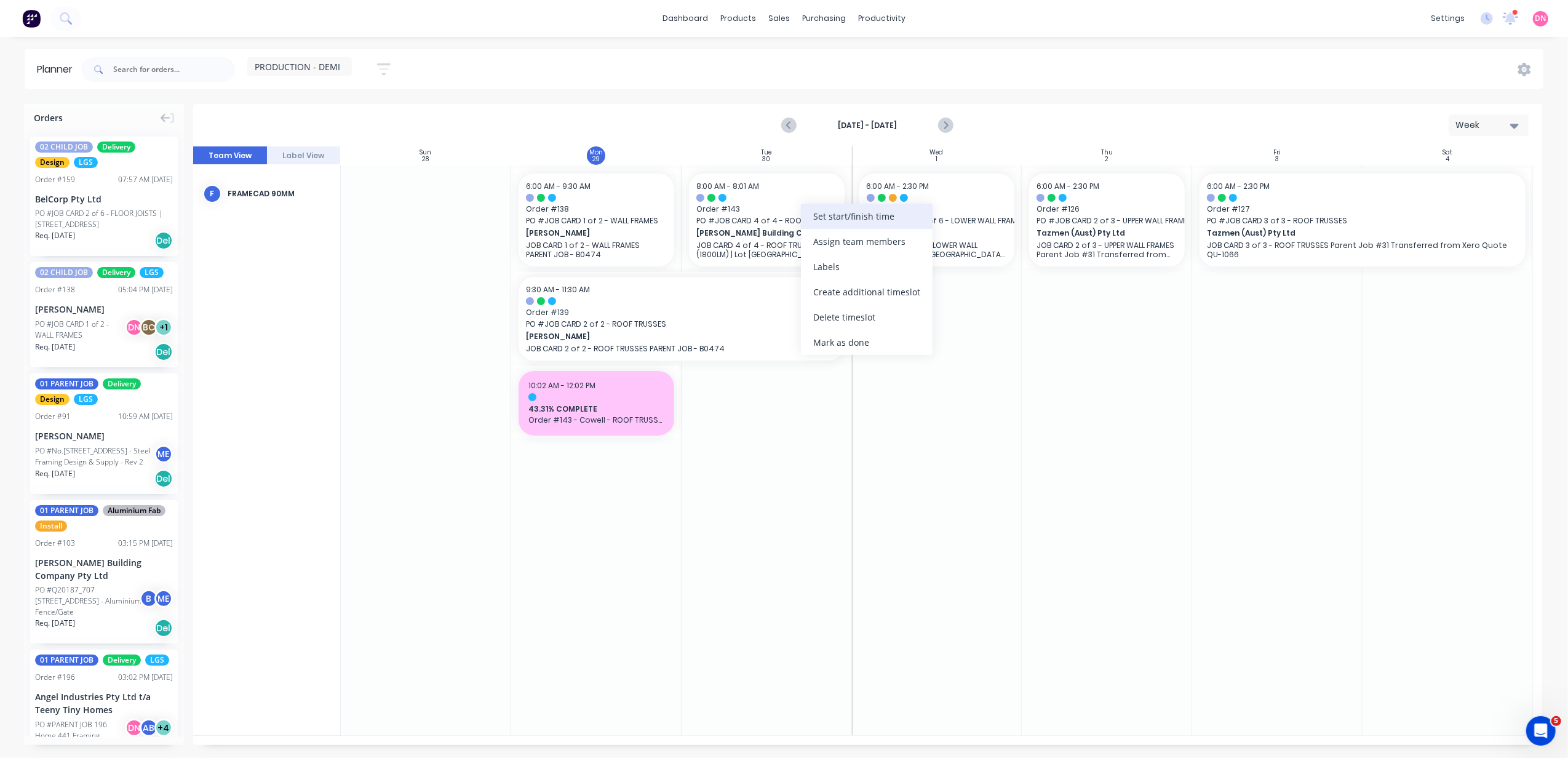
click at [815, 218] on div "Set start/finish time" at bounding box center [866, 216] width 131 height 26
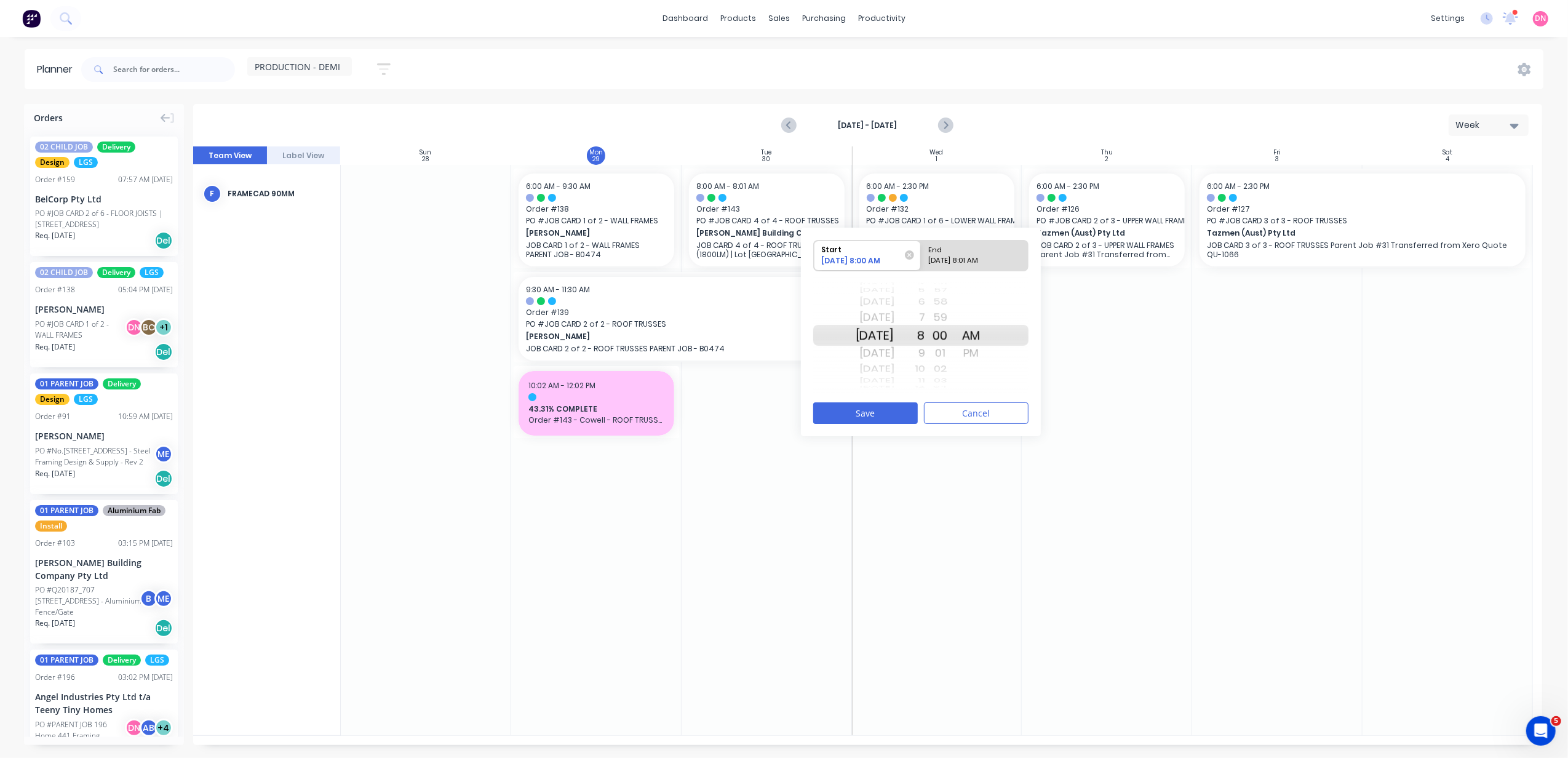
click at [926, 375] on div "11" at bounding box center [910, 380] width 31 height 10
click at [956, 367] on div "02" at bounding box center [941, 370] width 31 height 16
click at [967, 256] on div "Please select" at bounding box center [975, 263] width 100 height 15
click at [921, 255] on input "End Please select" at bounding box center [921, 256] width 1 height 30
radio input "true"
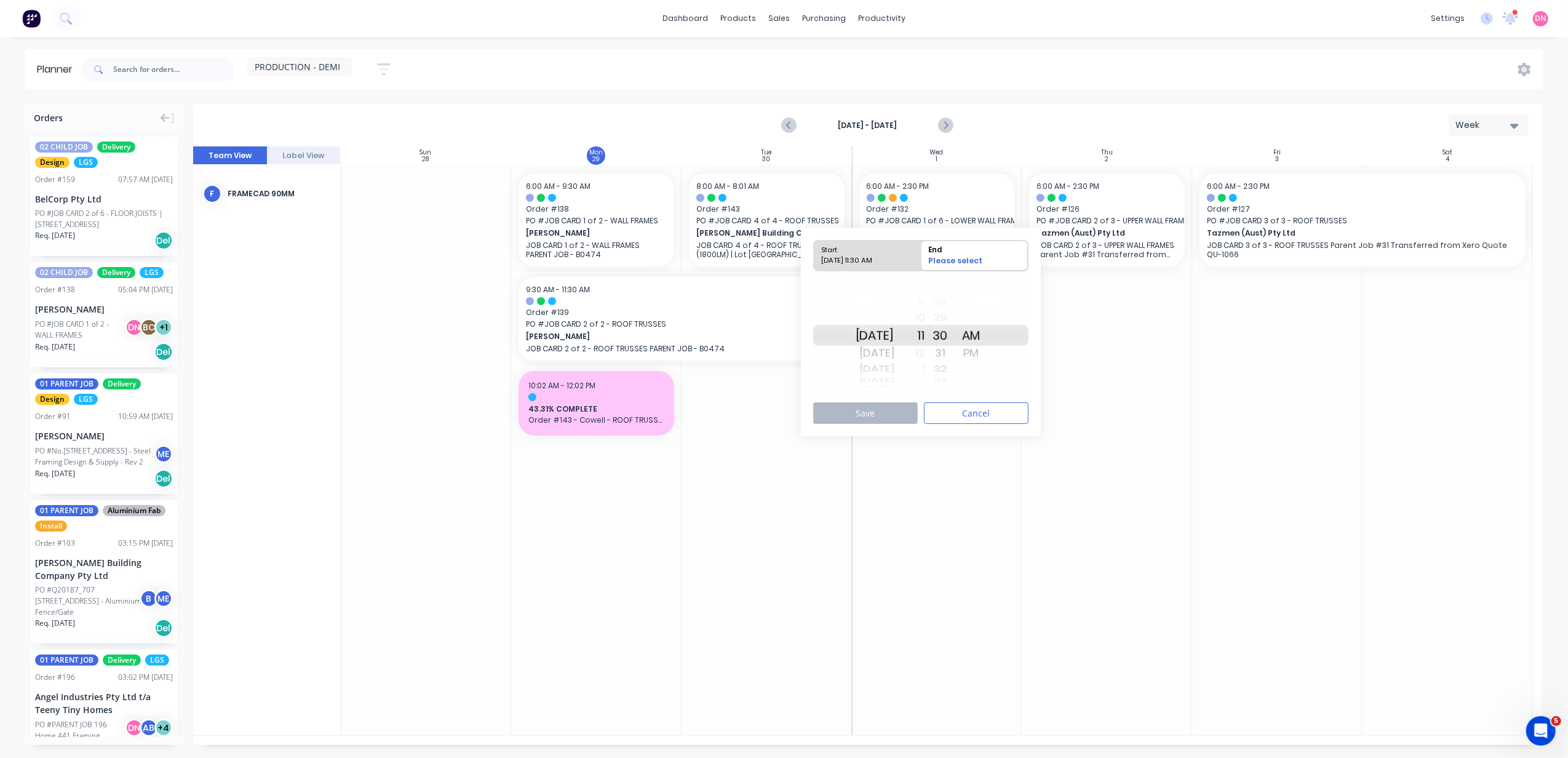
click at [941, 370] on div "32" at bounding box center [941, 370] width 31 height 16
click at [926, 370] on div "1" at bounding box center [910, 370] width 31 height 16
click at [926, 367] on div "1" at bounding box center [910, 370] width 31 height 16
click at [987, 351] on div "PM" at bounding box center [972, 353] width 31 height 20
click at [926, 362] on div "1" at bounding box center [910, 370] width 31 height 16
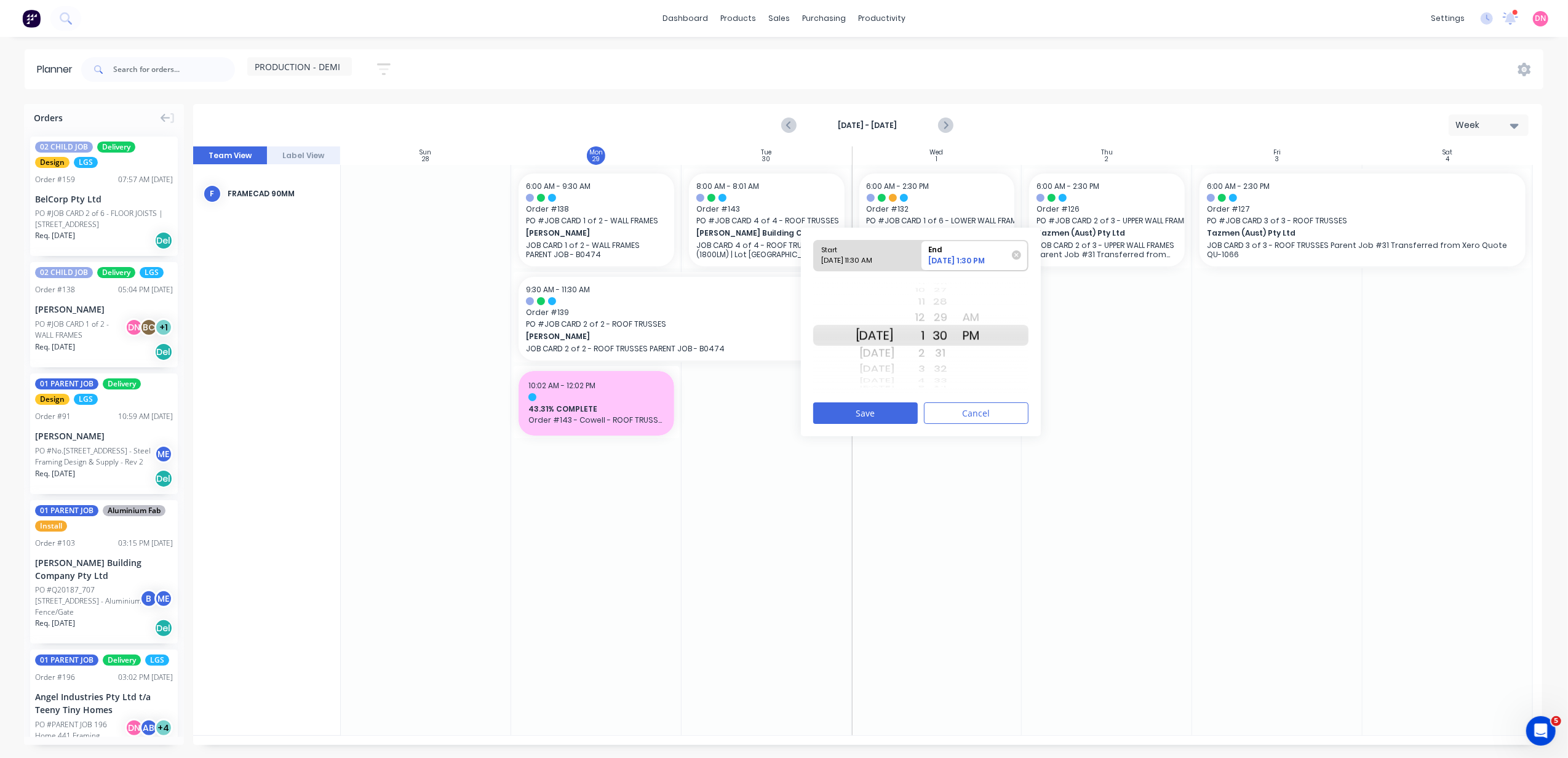
click at [926, 356] on div "2" at bounding box center [910, 353] width 31 height 20
click at [909, 405] on button "Save" at bounding box center [865, 413] width 104 height 21
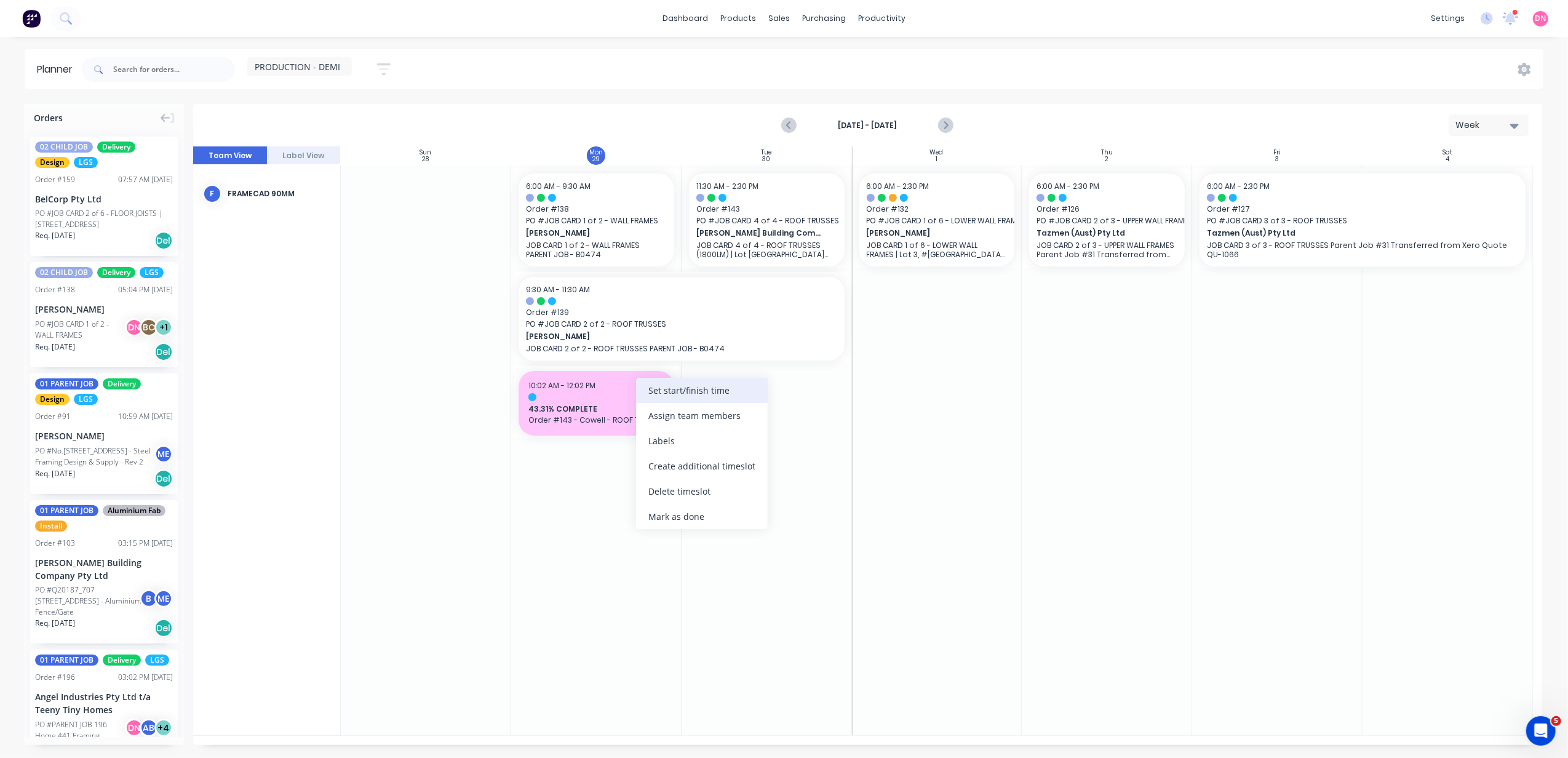
click at [651, 401] on div "Set start/finish time" at bounding box center [702, 390] width 131 height 26
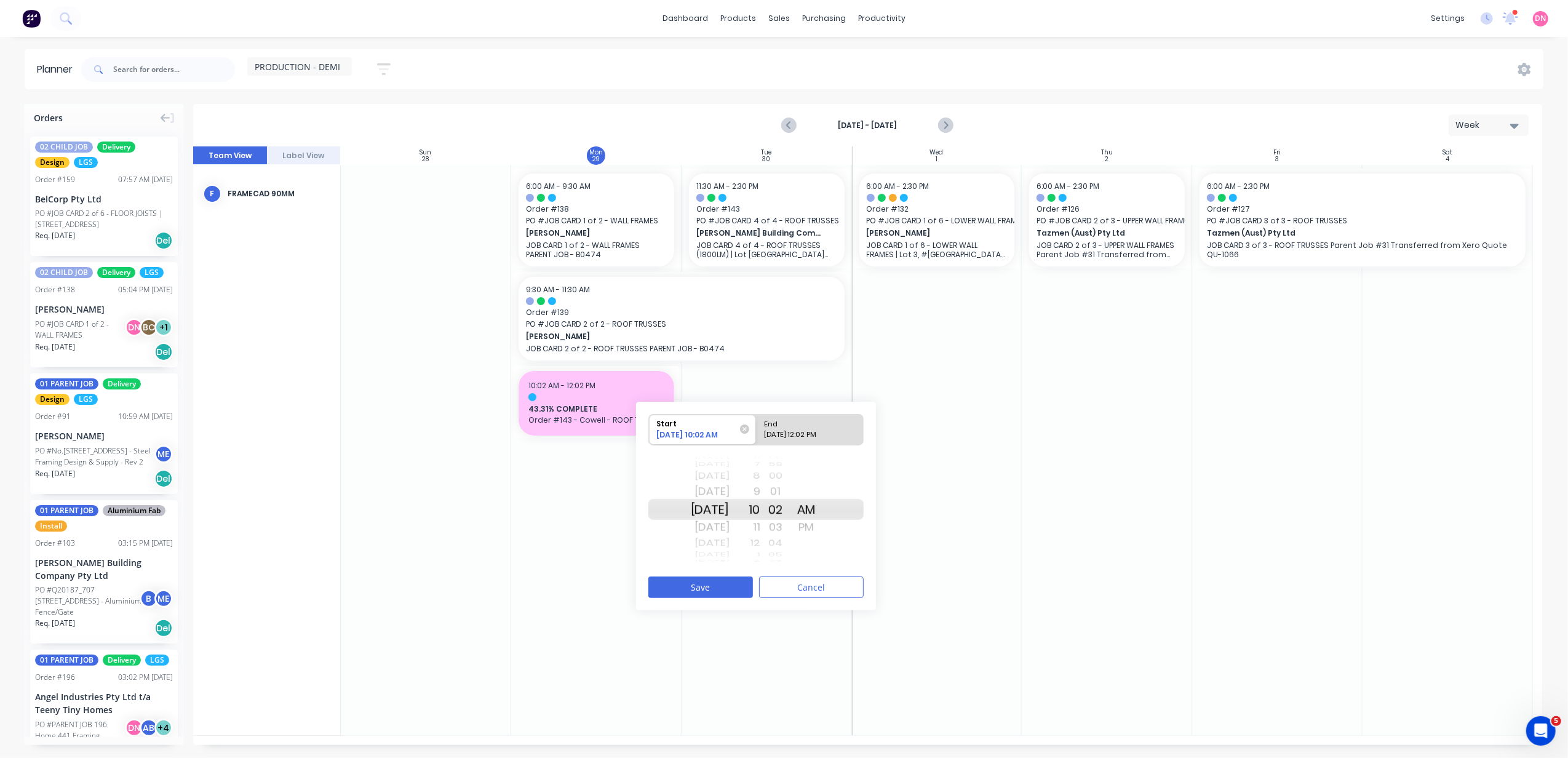
click at [727, 522] on div "Tue Sep 30" at bounding box center [710, 527] width 39 height 20
click at [761, 530] on div "11" at bounding box center [745, 527] width 31 height 20
click at [798, 427] on div "End" at bounding box center [810, 422] width 100 height 15
click at [757, 427] on input "End Please select" at bounding box center [756, 429] width 1 height 30
radio input "true"
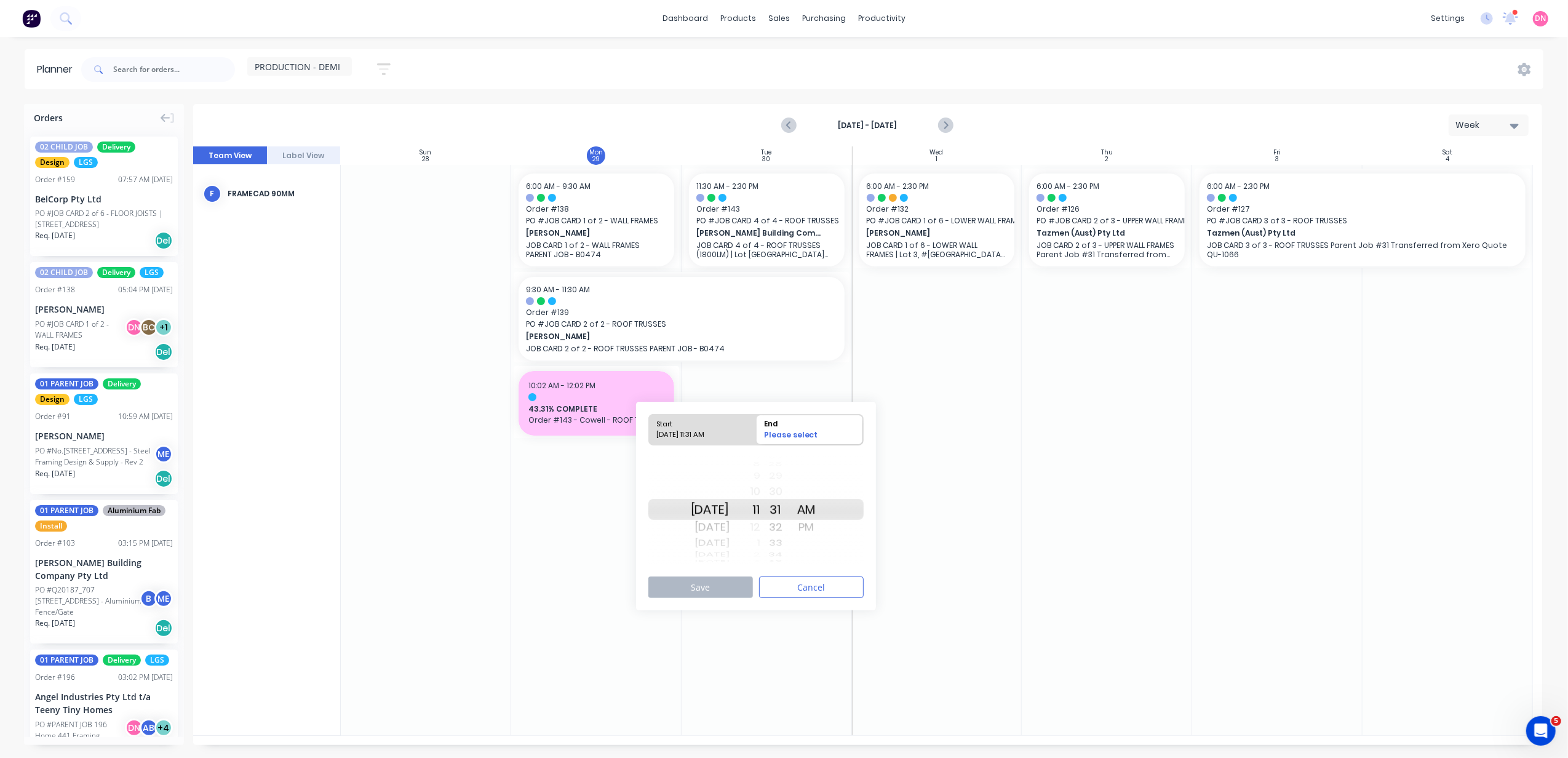
click at [791, 530] on div "32" at bounding box center [776, 527] width 31 height 20
click at [729, 589] on button "Save" at bounding box center [700, 587] width 104 height 21
click at [785, 549] on div "34" at bounding box center [776, 543] width 31 height 16
click at [791, 557] on div "37" at bounding box center [776, 555] width 31 height 10
click at [729, 594] on button "Save" at bounding box center [700, 597] width 104 height 21
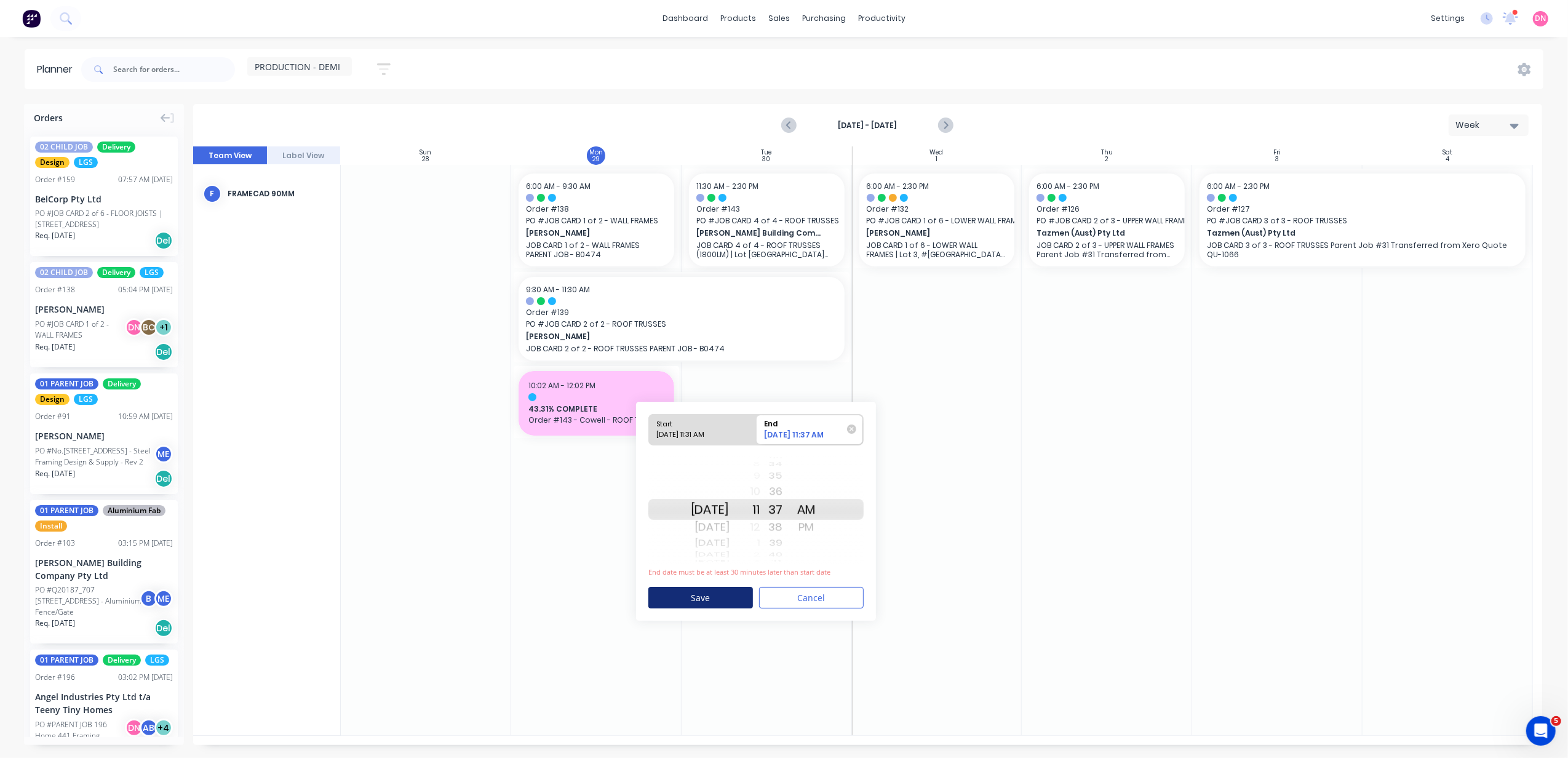
click at [737, 601] on button "Save" at bounding box center [700, 597] width 104 height 21
click at [729, 600] on button "Save" at bounding box center [700, 597] width 104 height 21
click at [788, 544] on div "41" at bounding box center [776, 543] width 31 height 16
click at [734, 593] on button "Save" at bounding box center [700, 597] width 104 height 21
click at [761, 526] on div "12" at bounding box center [745, 527] width 31 height 20
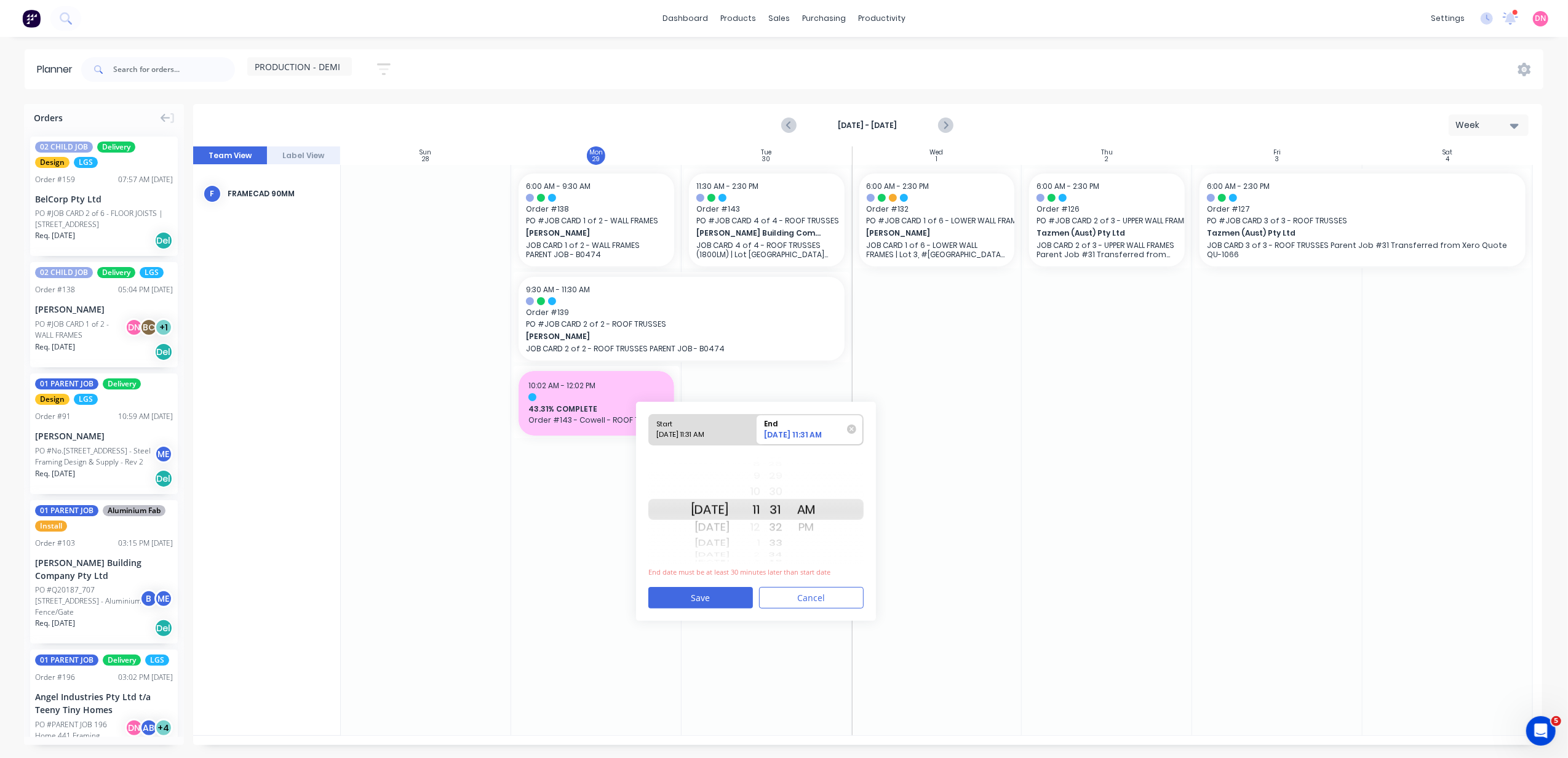
click at [822, 527] on div "PM" at bounding box center [807, 527] width 31 height 20
click at [777, 543] on div "33" at bounding box center [776, 543] width 31 height 16
click at [761, 550] on div "2" at bounding box center [745, 555] width 31 height 10
click at [726, 601] on button "Save" at bounding box center [700, 597] width 104 height 21
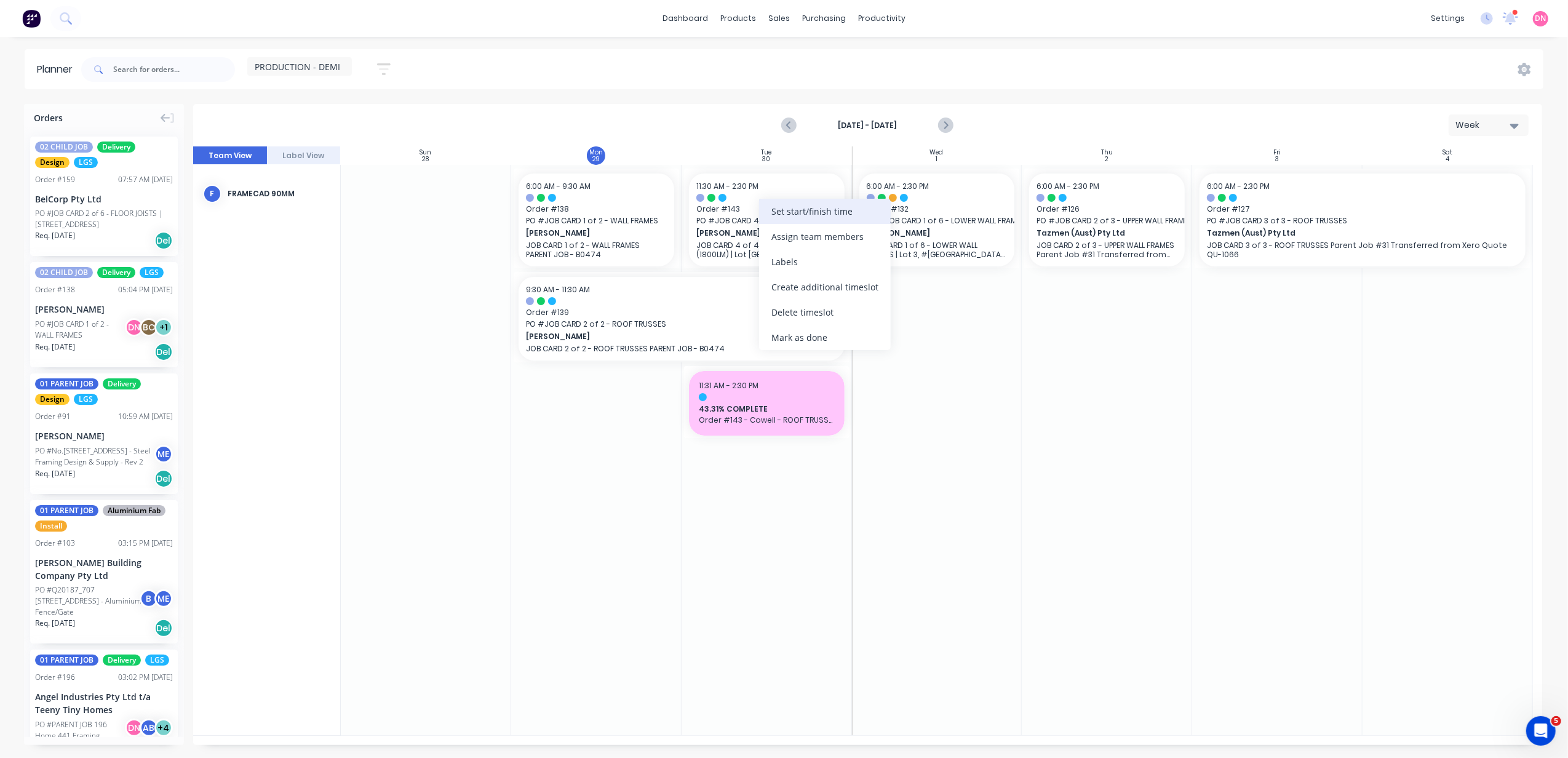
click at [783, 221] on div "Set start/finish time" at bounding box center [825, 211] width 131 height 26
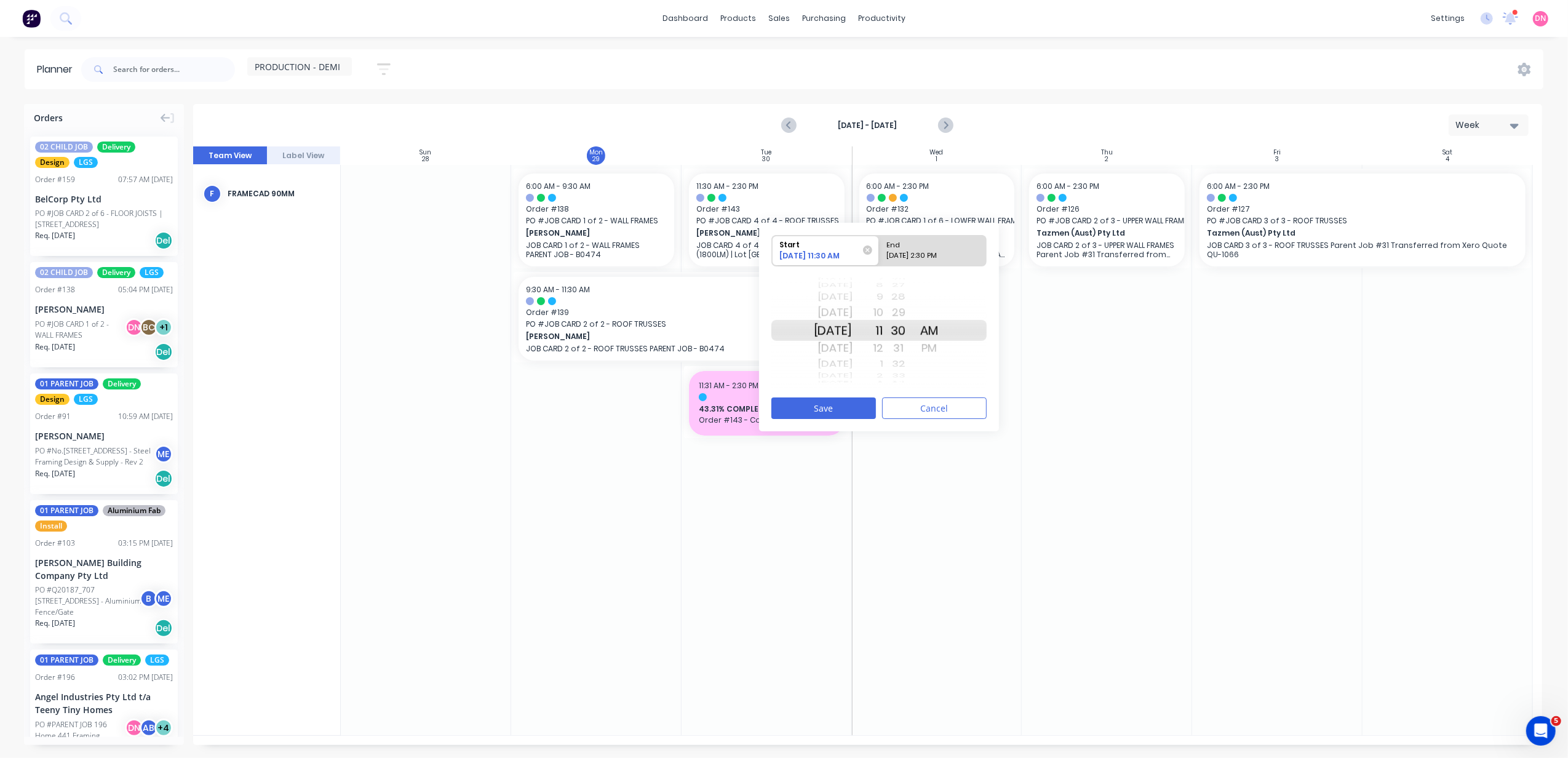
click at [914, 350] on div "31" at bounding box center [899, 348] width 31 height 20
click at [848, 407] on button "Save" at bounding box center [823, 407] width 104 height 21
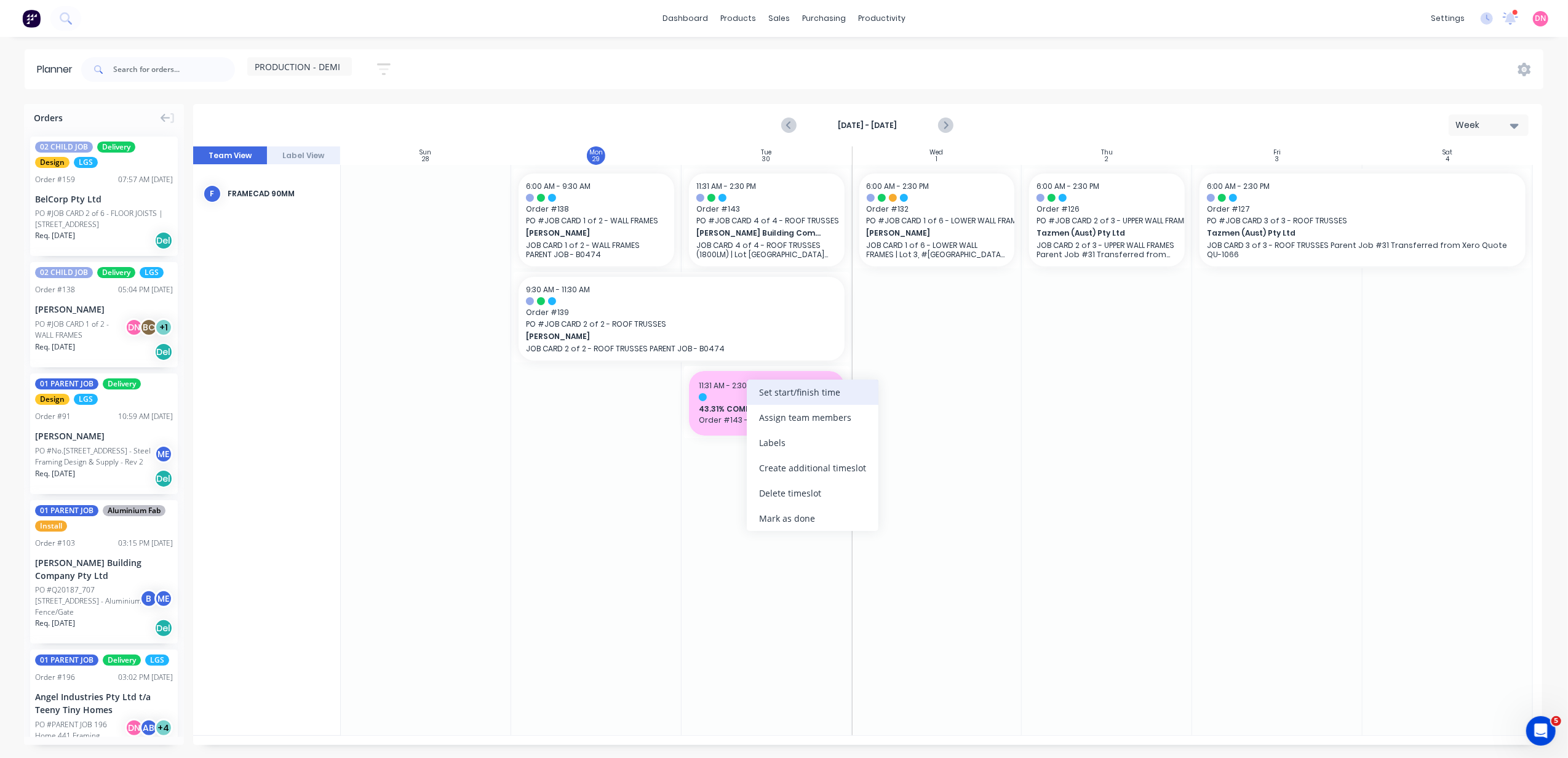
click at [764, 394] on div "Set start/finish time" at bounding box center [812, 392] width 131 height 26
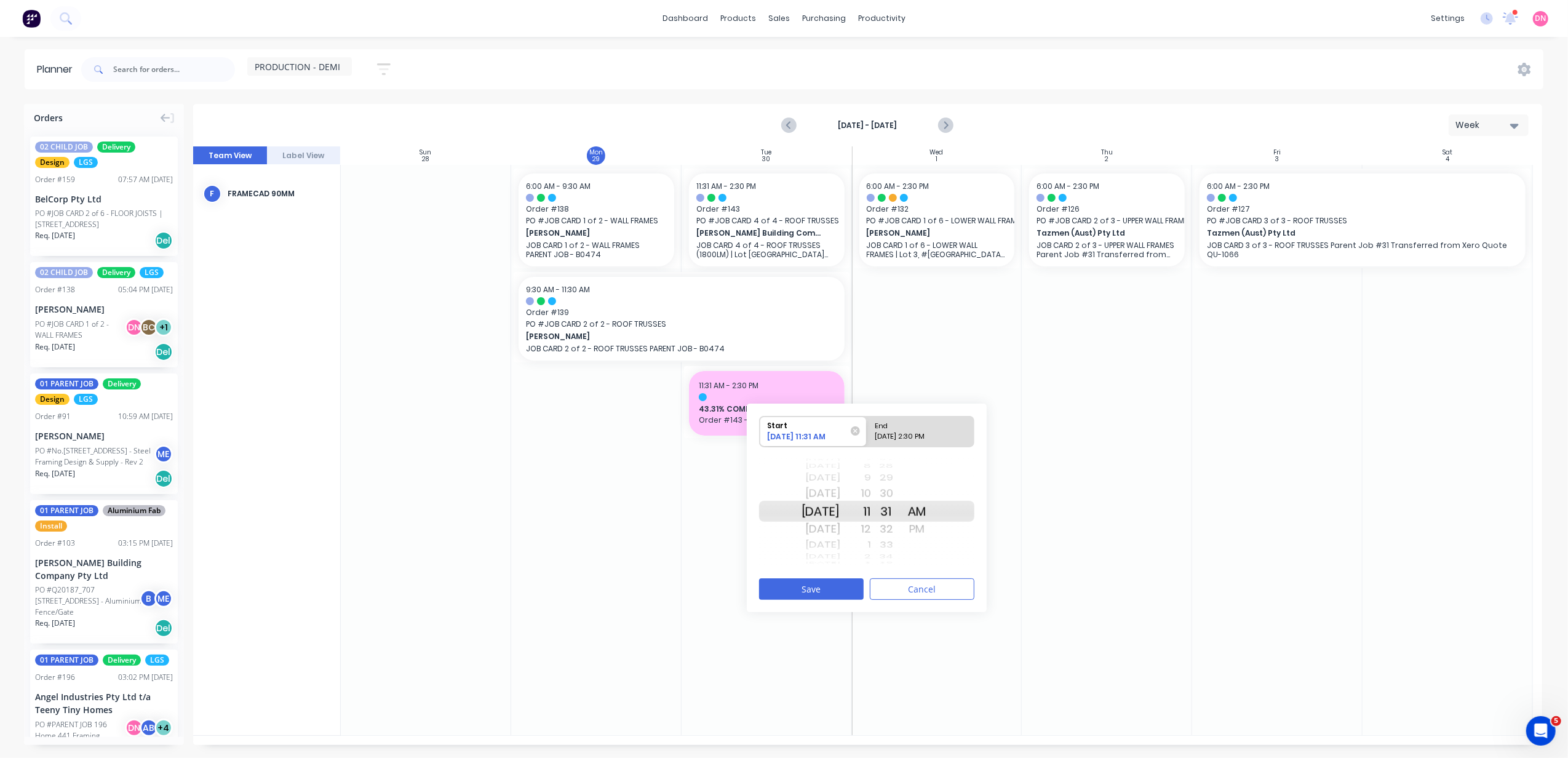
click at [902, 537] on div "33" at bounding box center [886, 545] width 31 height 16
click at [840, 585] on button "Save" at bounding box center [811, 589] width 104 height 21
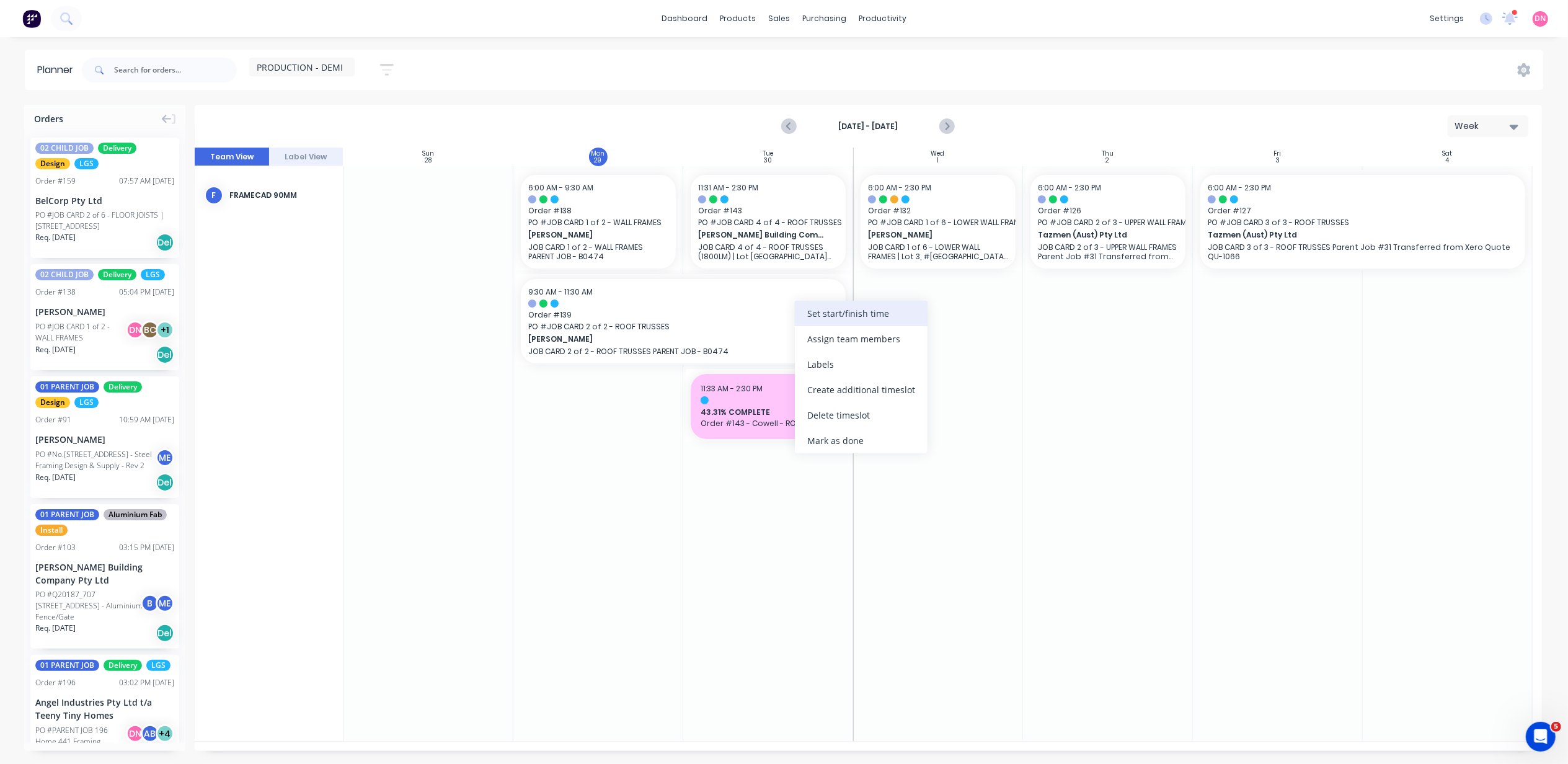
click at [834, 321] on div "Set start/finish time" at bounding box center [861, 314] width 132 height 26
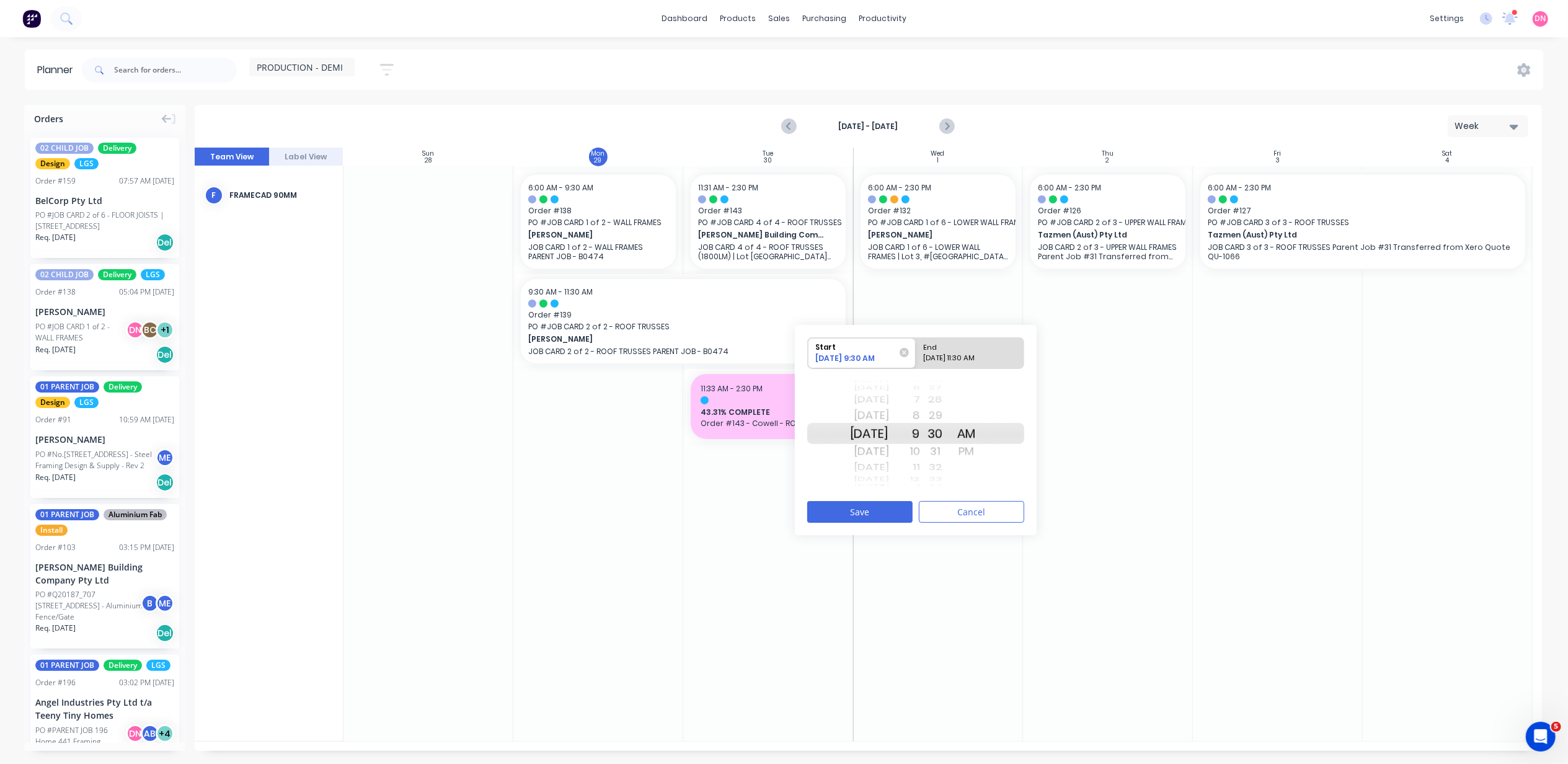
click at [961, 355] on div "09/30/2025 11:30 AM" at bounding box center [965, 361] width 90 height 15
click at [917, 355] on input "End 09/30/2025 11:30 AM" at bounding box center [916, 353] width 1 height 30
radio input "true"
click at [951, 420] on div "29" at bounding box center [936, 415] width 31 height 20
click at [898, 509] on button "Save" at bounding box center [859, 512] width 105 height 21
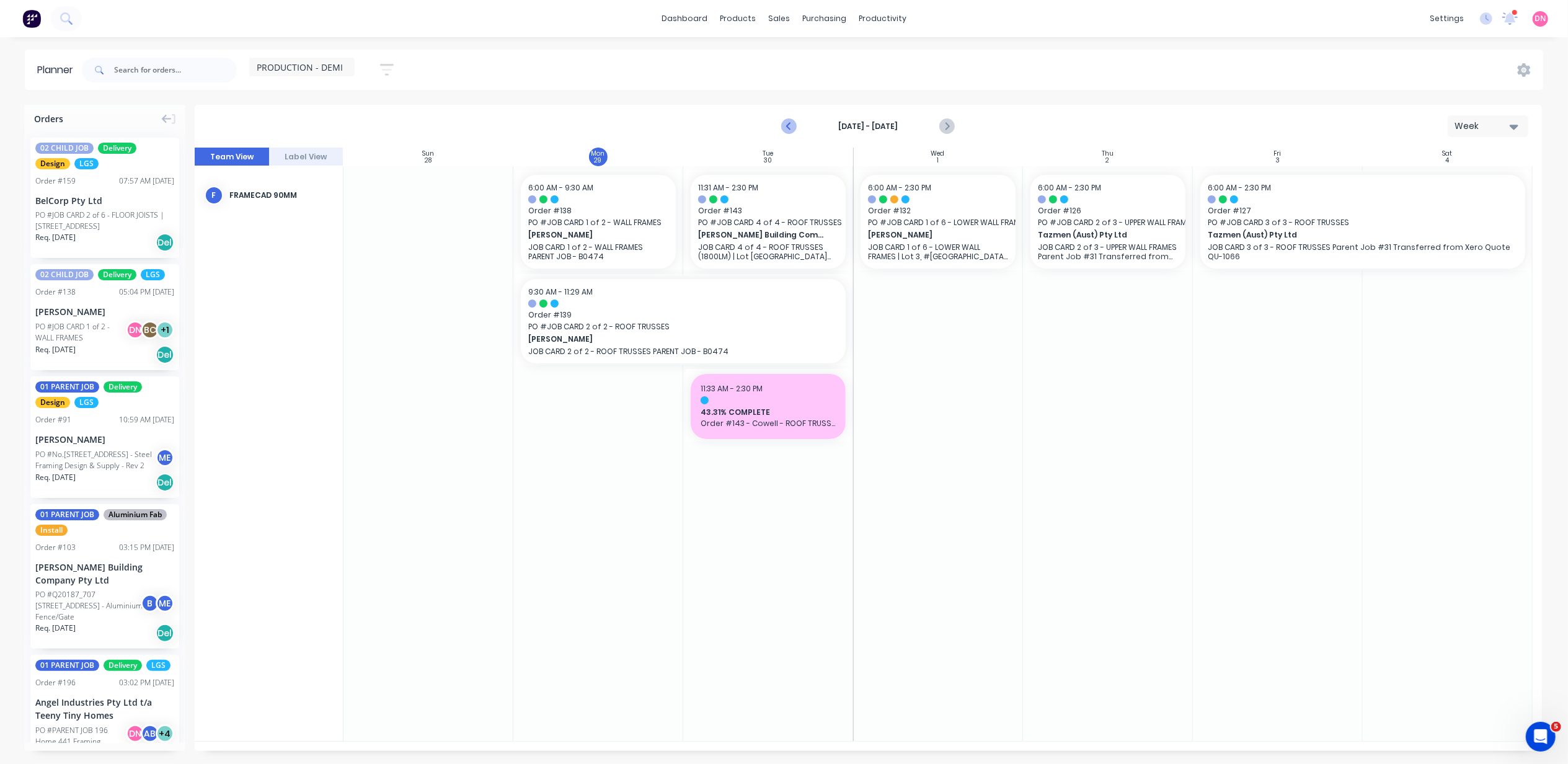
click at [790, 132] on icon "Previous page" at bounding box center [790, 127] width 15 height 15
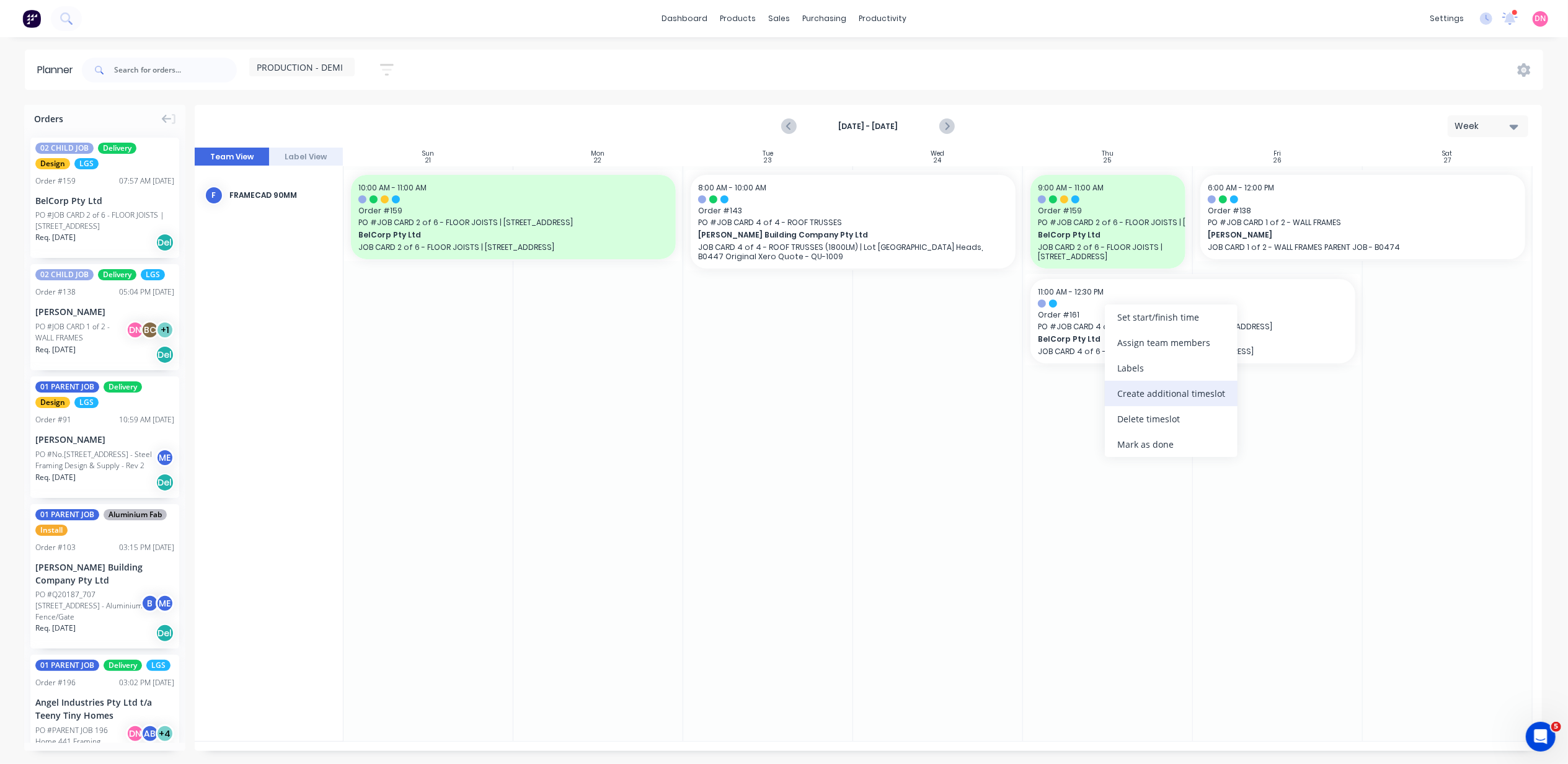
click at [1122, 389] on div "Create additional timeslot" at bounding box center [1171, 393] width 132 height 26
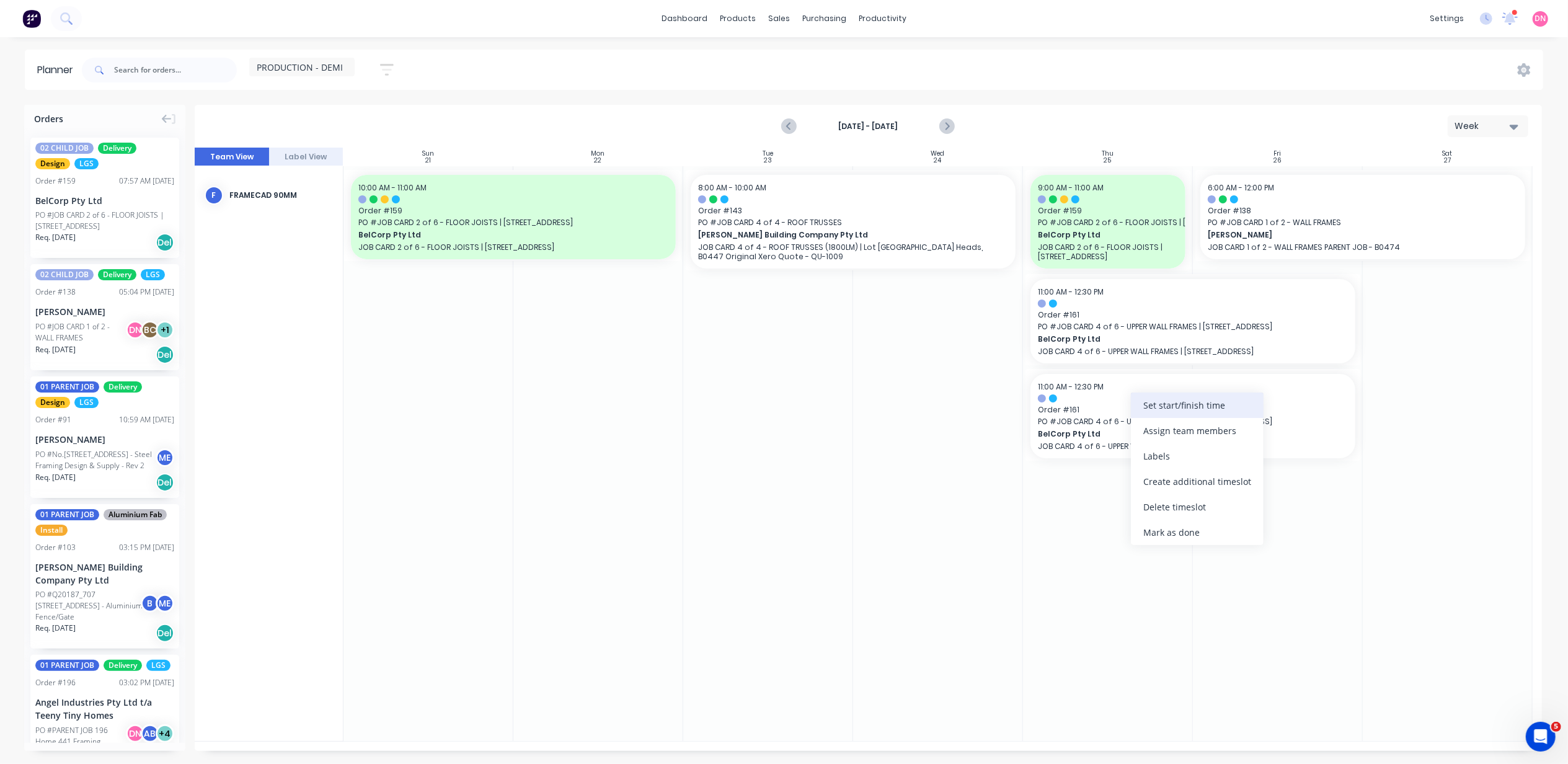
click at [1144, 411] on div "Set start/finish time" at bounding box center [1197, 405] width 132 height 26
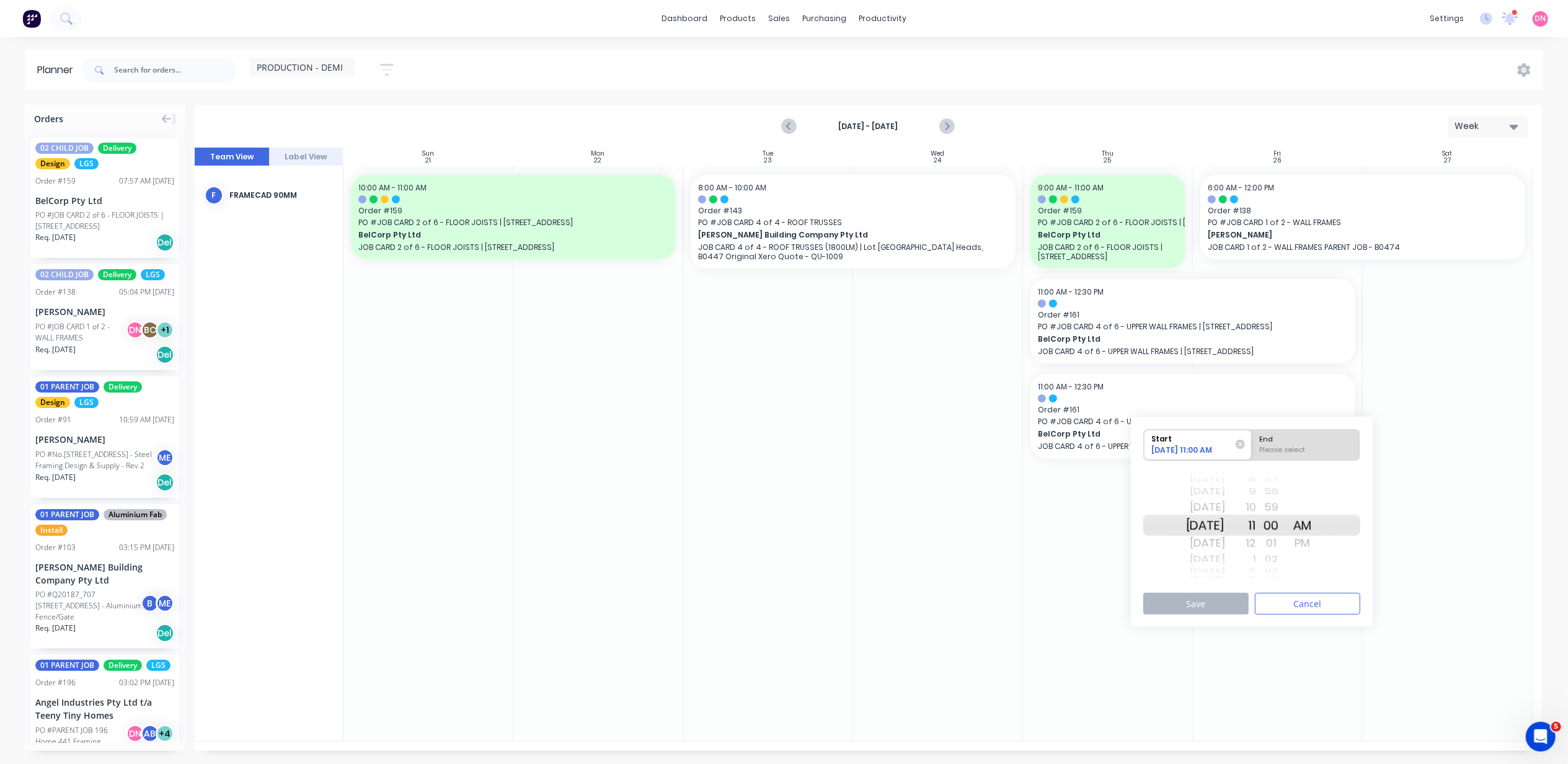
click at [1272, 456] on div "Please select" at bounding box center [1306, 452] width 101 height 15
click at [1252, 456] on input "End Please select" at bounding box center [1252, 445] width 1 height 30
radio input "true"
click at [1256, 545] on div "12" at bounding box center [1241, 543] width 31 height 20
click at [1311, 542] on div "PM" at bounding box center [1303, 543] width 31 height 20
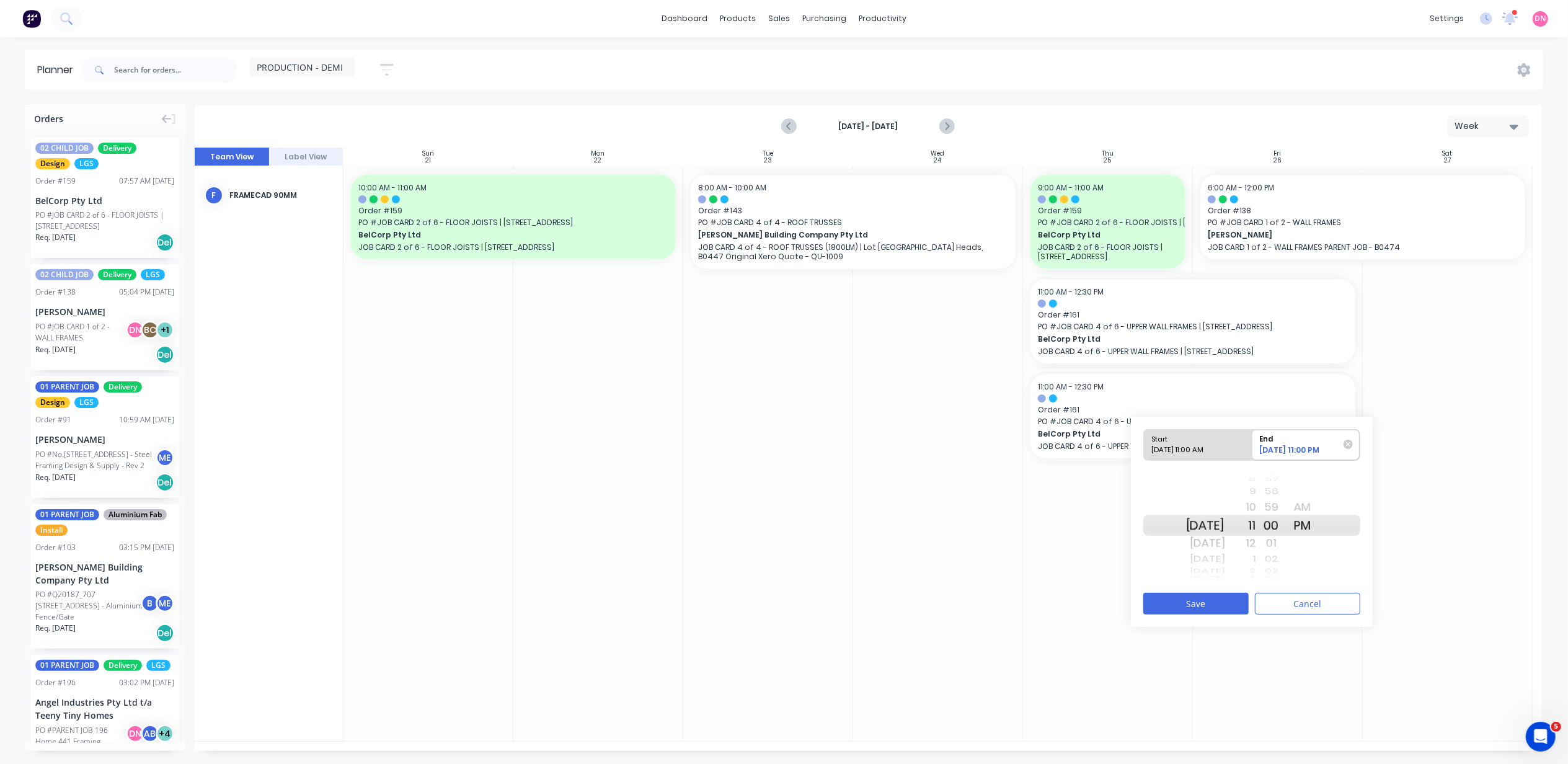
click at [1256, 544] on div "12" at bounding box center [1241, 543] width 31 height 20
click at [1233, 597] on button "Save" at bounding box center [1196, 604] width 105 height 21
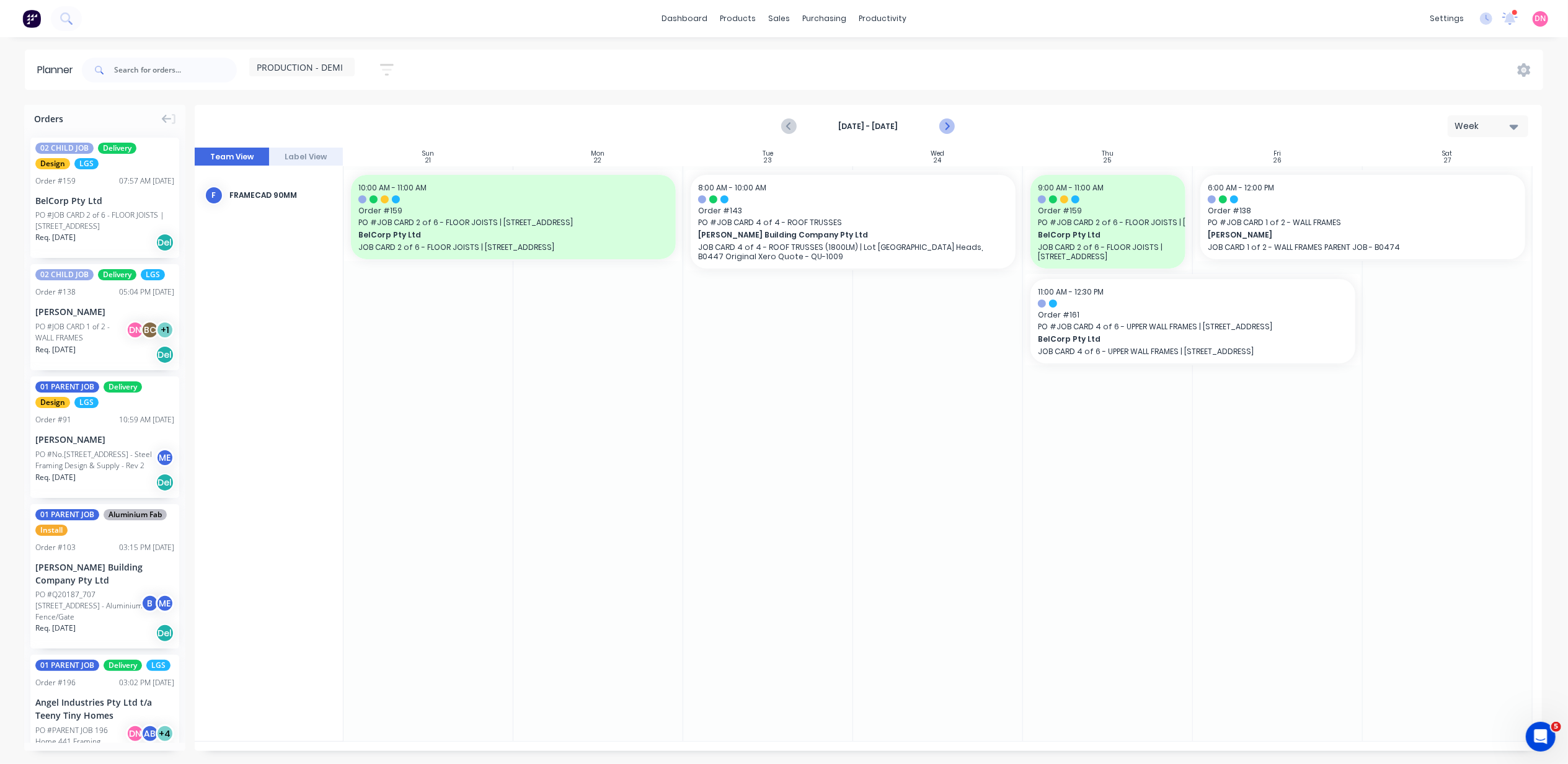
click at [946, 128] on icon "Next page" at bounding box center [947, 127] width 15 height 15
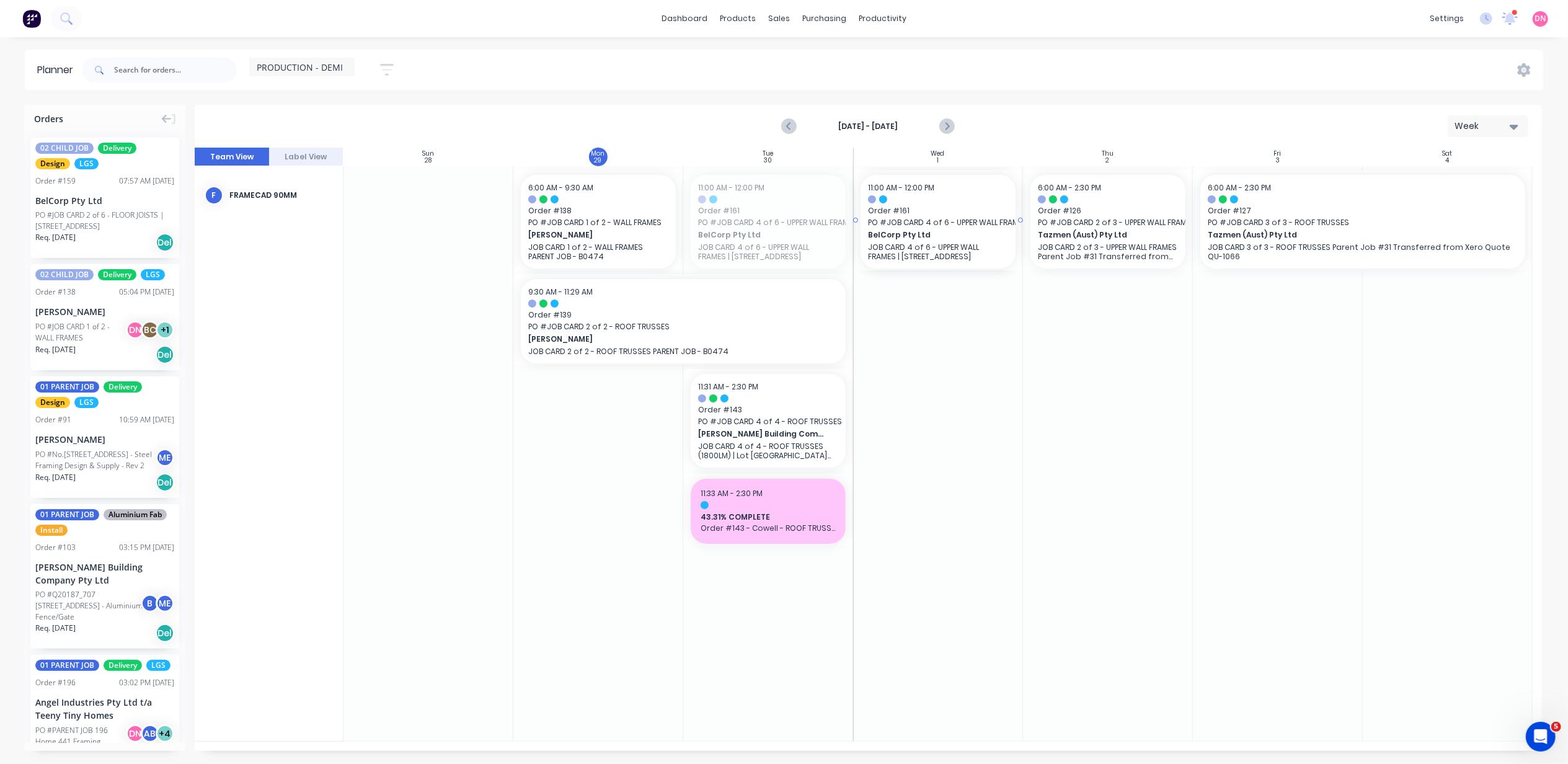
drag, startPoint x: 782, startPoint y: 235, endPoint x: 884, endPoint y: 236, distance: 102.0
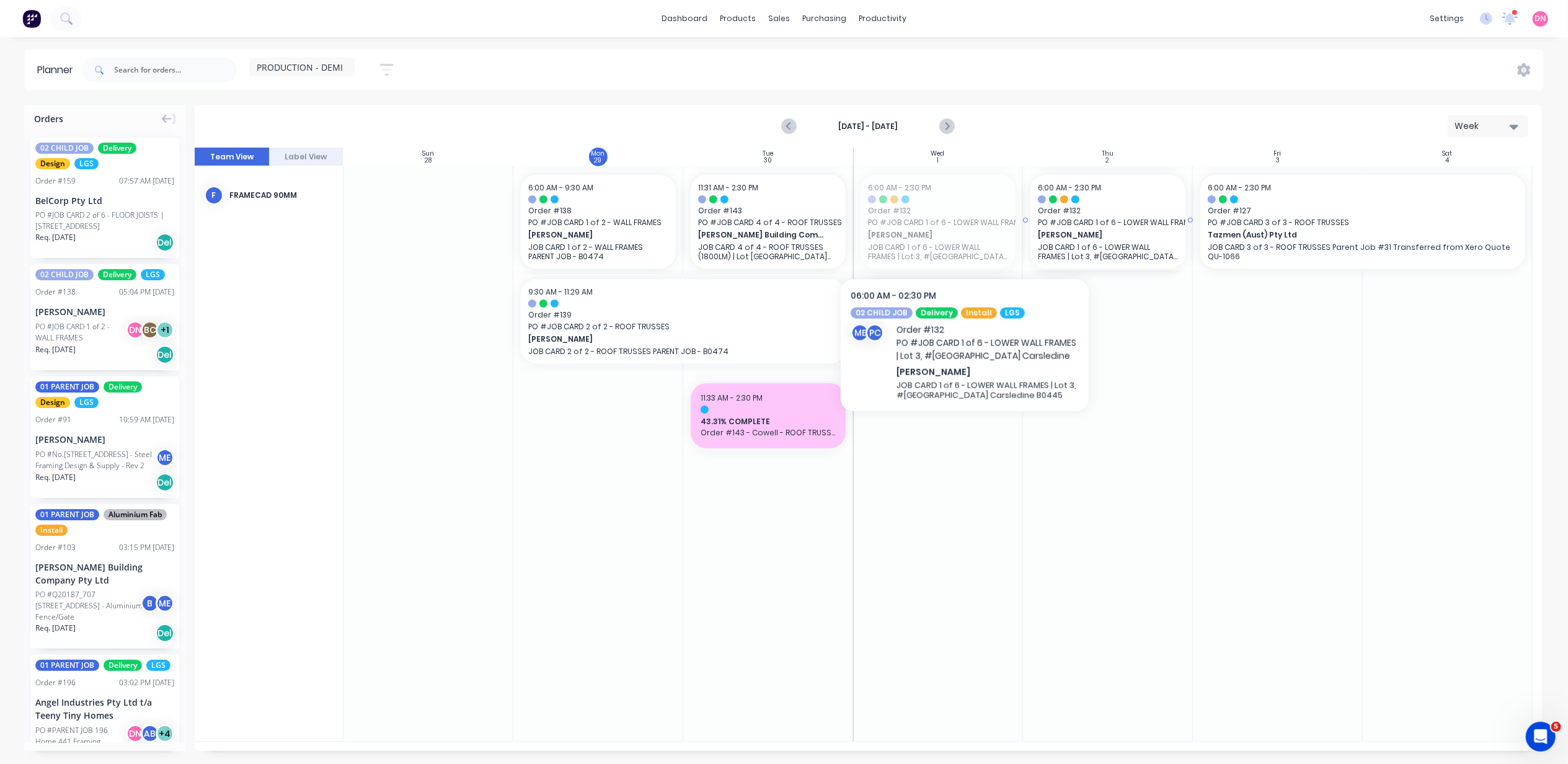
drag, startPoint x: 938, startPoint y: 229, endPoint x: 1107, endPoint y: 241, distance: 169.4
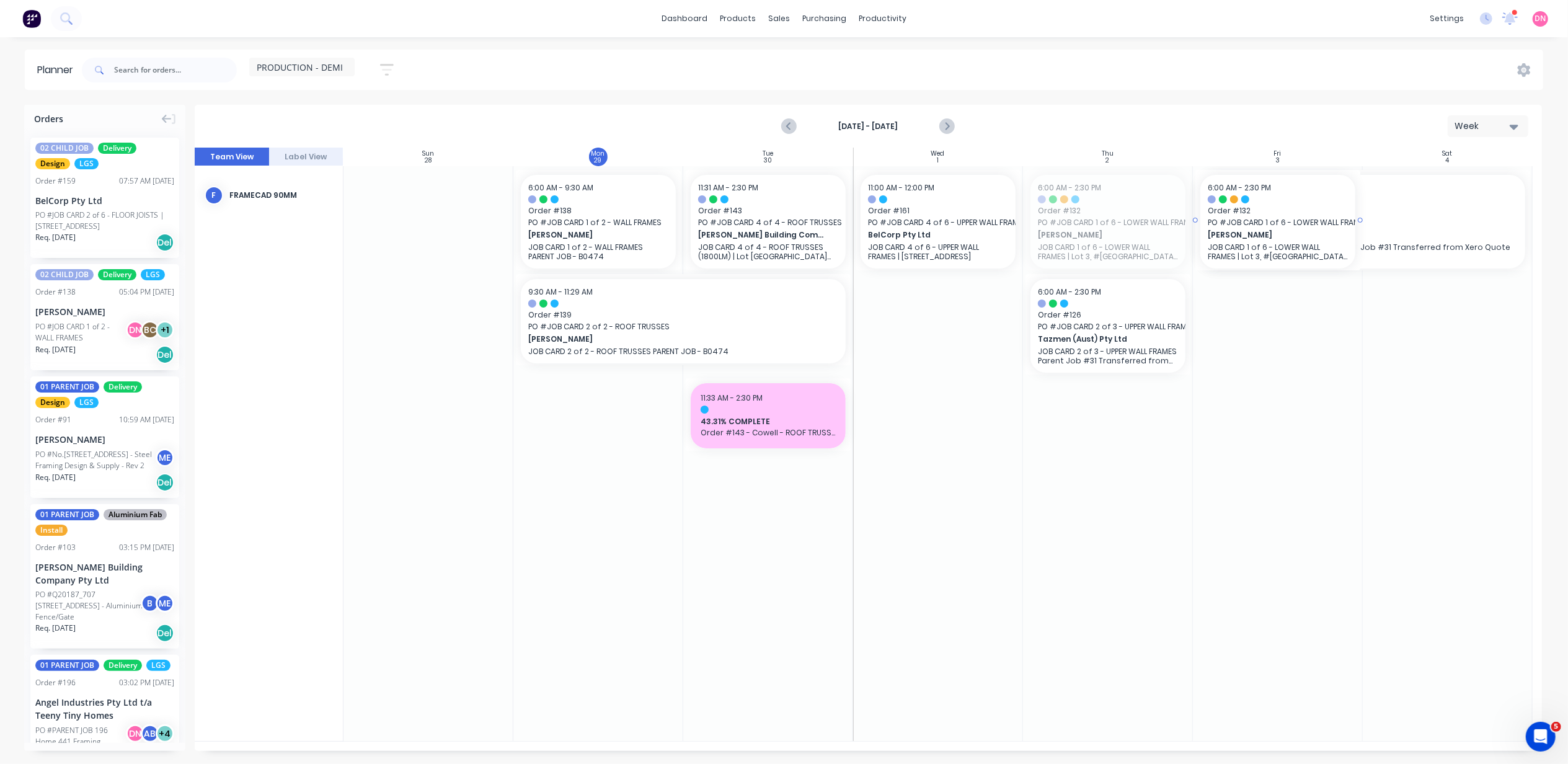
drag, startPoint x: 1114, startPoint y: 236, endPoint x: 1229, endPoint y: 232, distance: 115.1
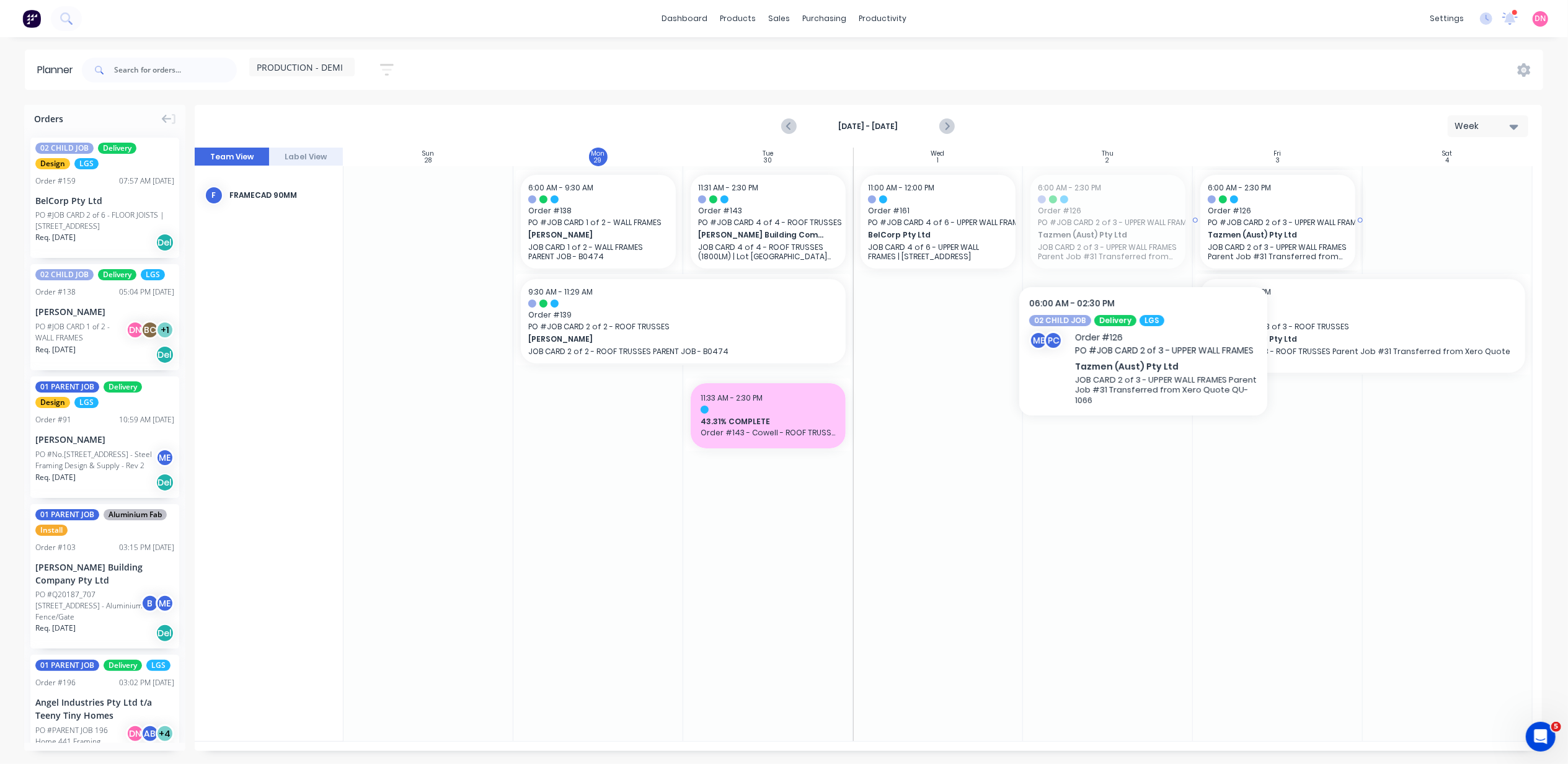
drag, startPoint x: 1104, startPoint y: 246, endPoint x: 1338, endPoint y: 239, distance: 234.1
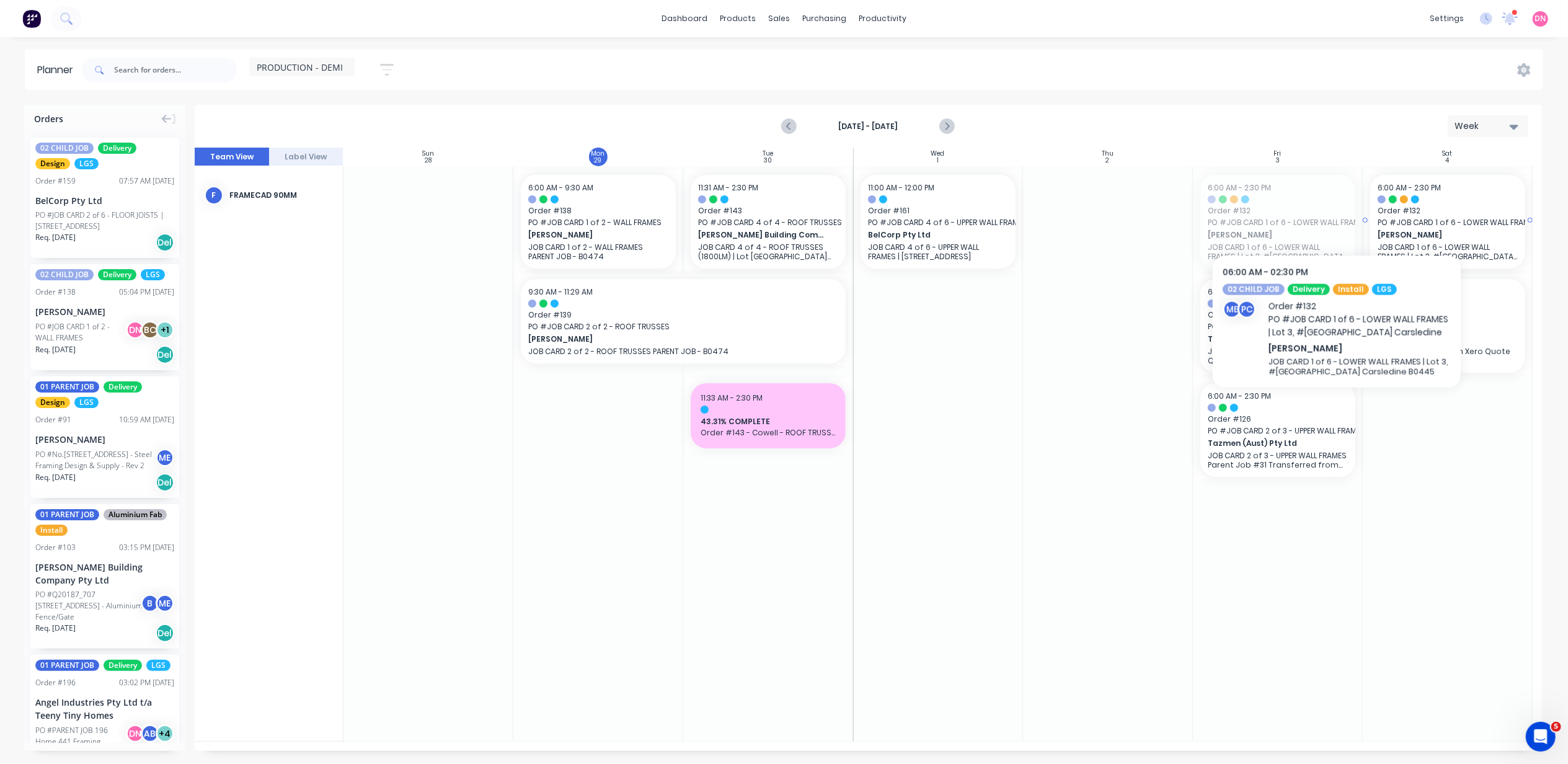
drag, startPoint x: 1310, startPoint y: 207, endPoint x: 1337, endPoint y: 206, distance: 27.0
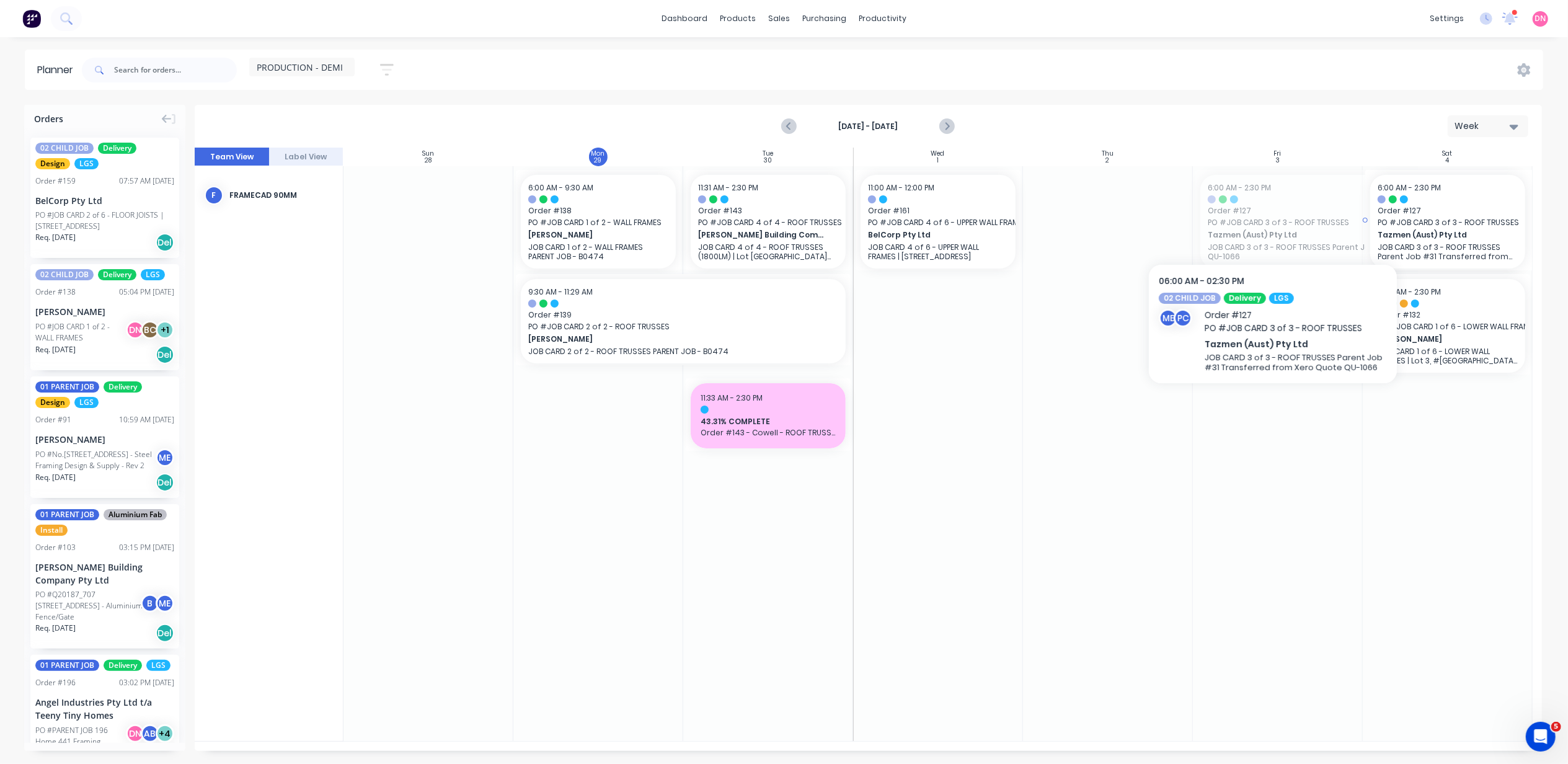
drag, startPoint x: 1250, startPoint y: 221, endPoint x: 1419, endPoint y: 216, distance: 169.1
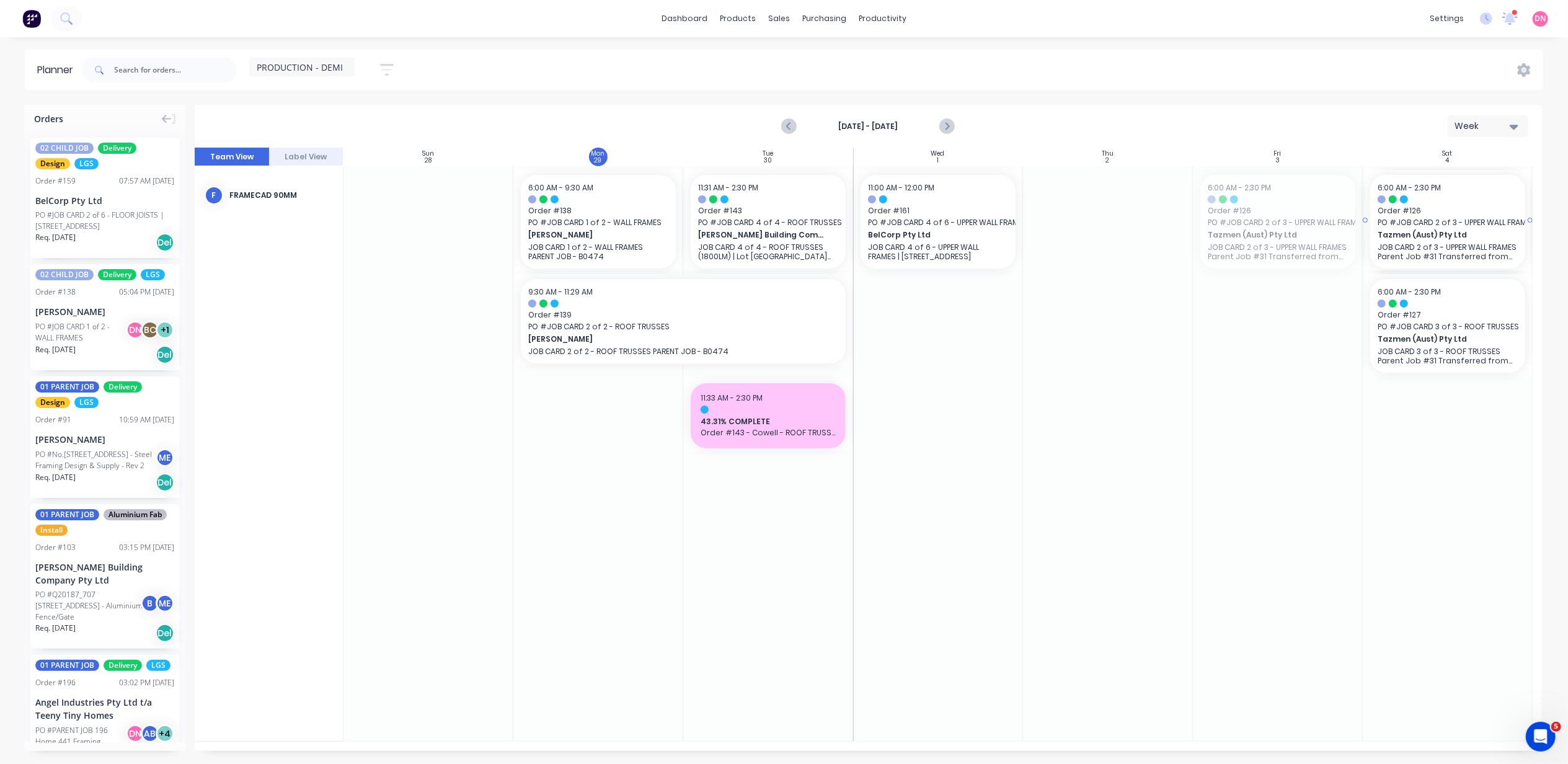
drag, startPoint x: 1290, startPoint y: 247, endPoint x: 1341, endPoint y: 234, distance: 52.6
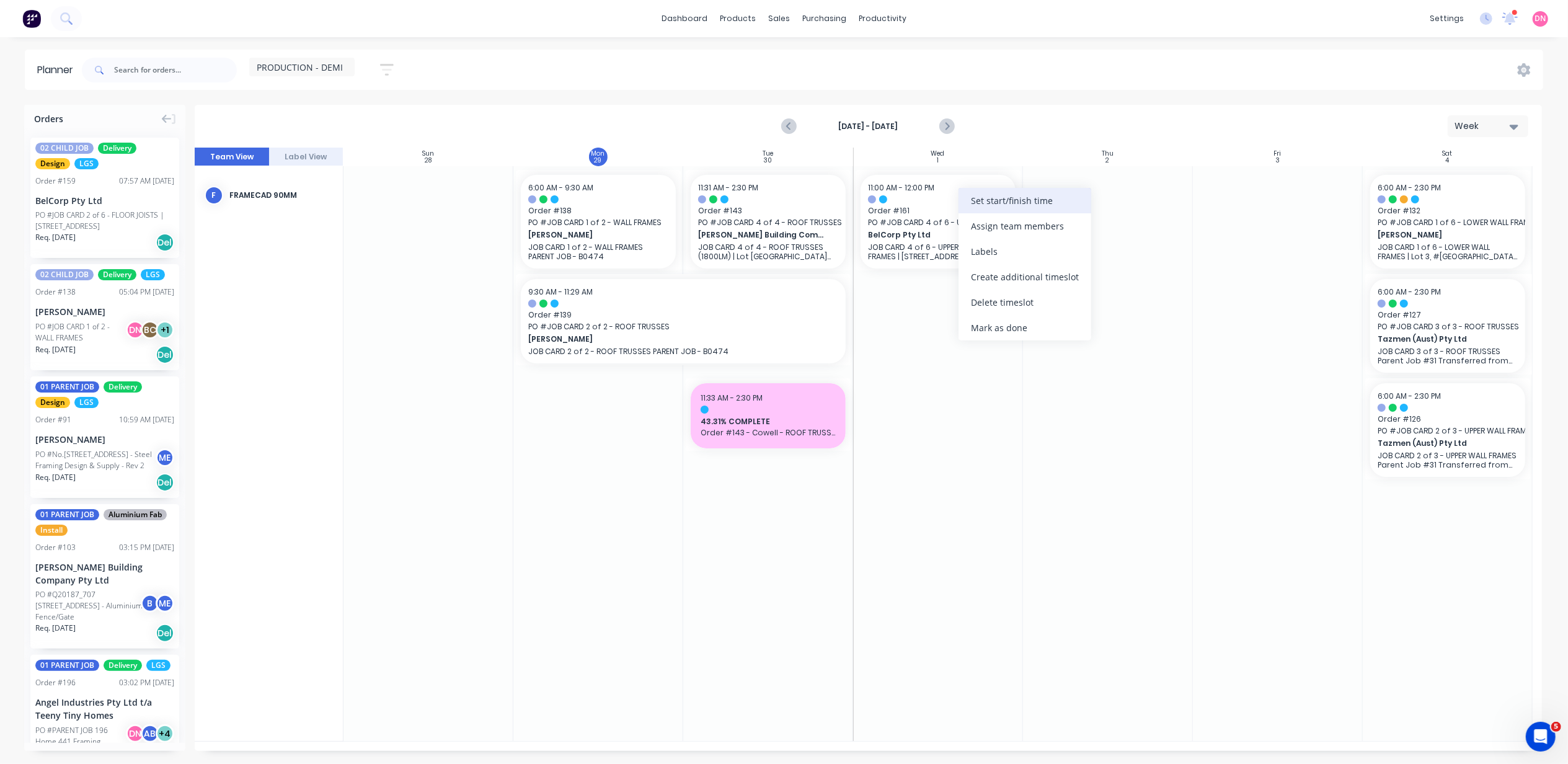
click at [983, 210] on div "Set start/finish time" at bounding box center [1025, 200] width 132 height 26
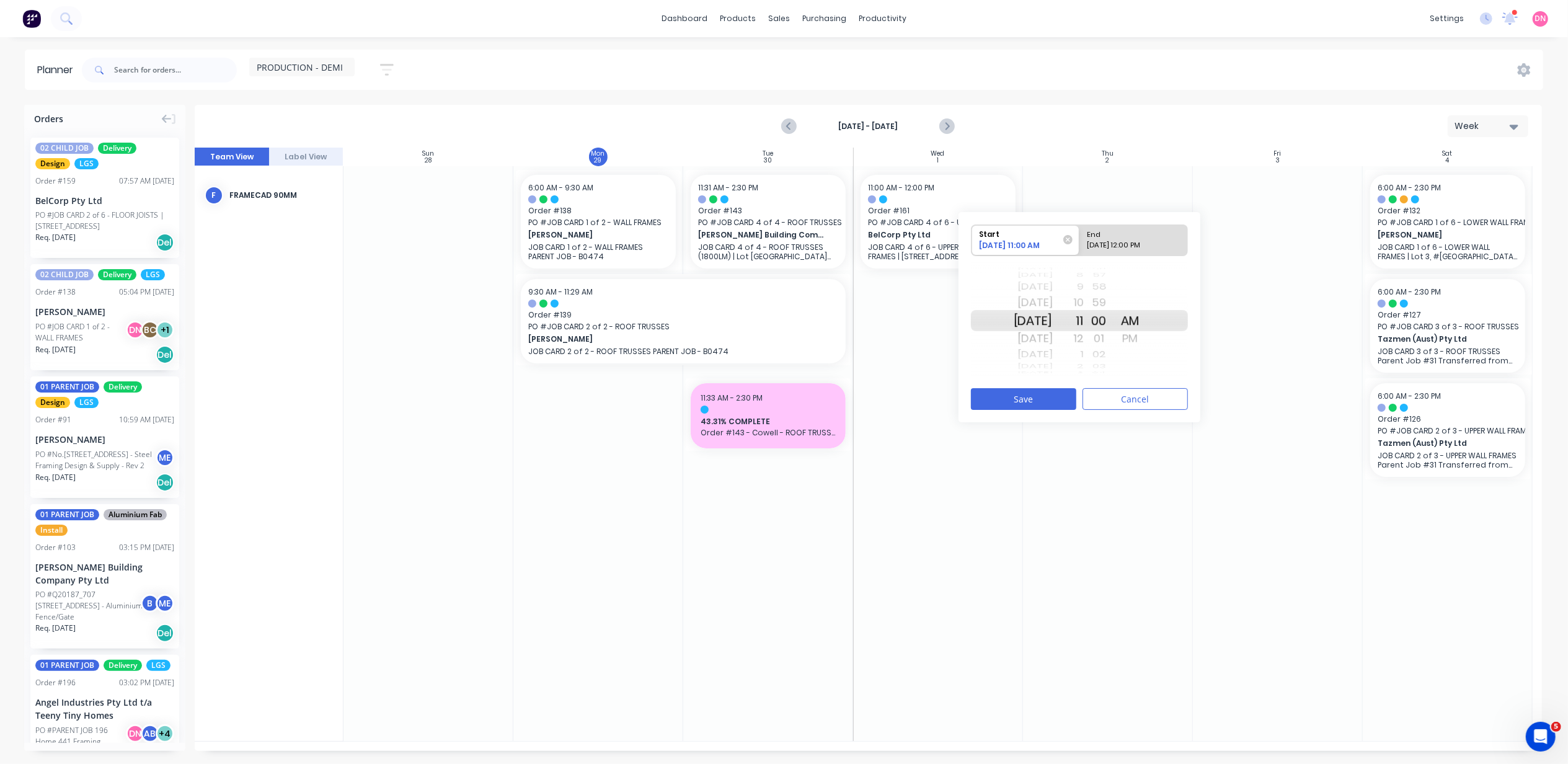
click at [1053, 305] on div "Tue Sep 30" at bounding box center [1033, 303] width 39 height 20
click at [1053, 339] on div "Wed Oct 1" at bounding box center [1033, 339] width 39 height 20
click at [1100, 300] on div "59" at bounding box center [1099, 303] width 31 height 20
click at [1084, 295] on div "10" at bounding box center [1068, 303] width 31 height 20
click at [1137, 247] on div "10/01/2025 12:00 PM" at bounding box center [1128, 247] width 90 height 15
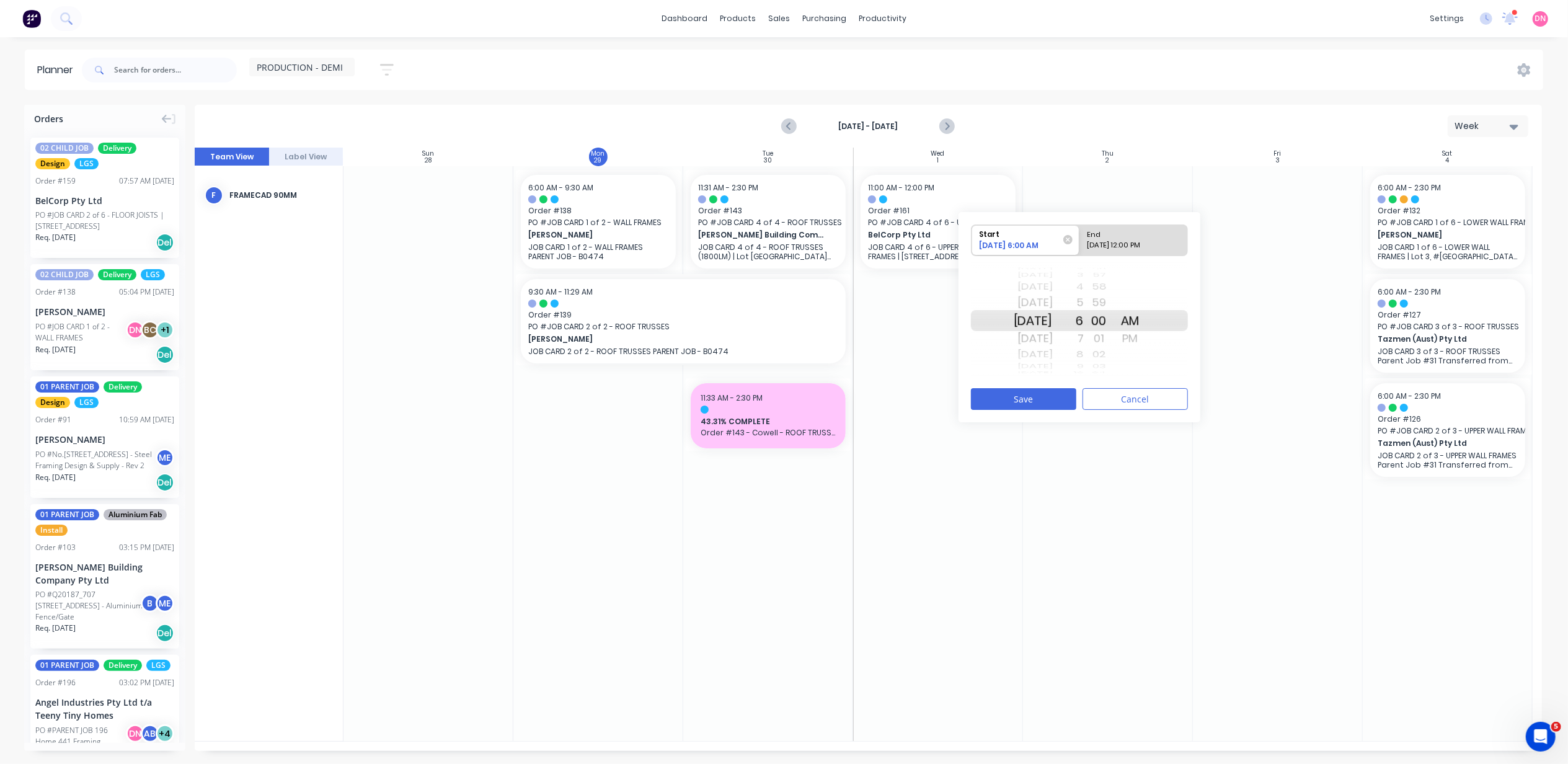
click at [1080, 247] on input "End 10/01/2025 12:00 PM" at bounding box center [1079, 240] width 1 height 30
radio input "true"
click at [1084, 357] on div "2" at bounding box center [1068, 355] width 31 height 16
click at [1065, 386] on div "Start 10/01/2025 6:00 AM End 10/01/2025 2:30 PM Wed Oct 1 Thu Oct 2 Fri Oct 3 S…" at bounding box center [1079, 317] width 242 height 211
click at [1059, 395] on button "Save" at bounding box center [1024, 399] width 105 height 21
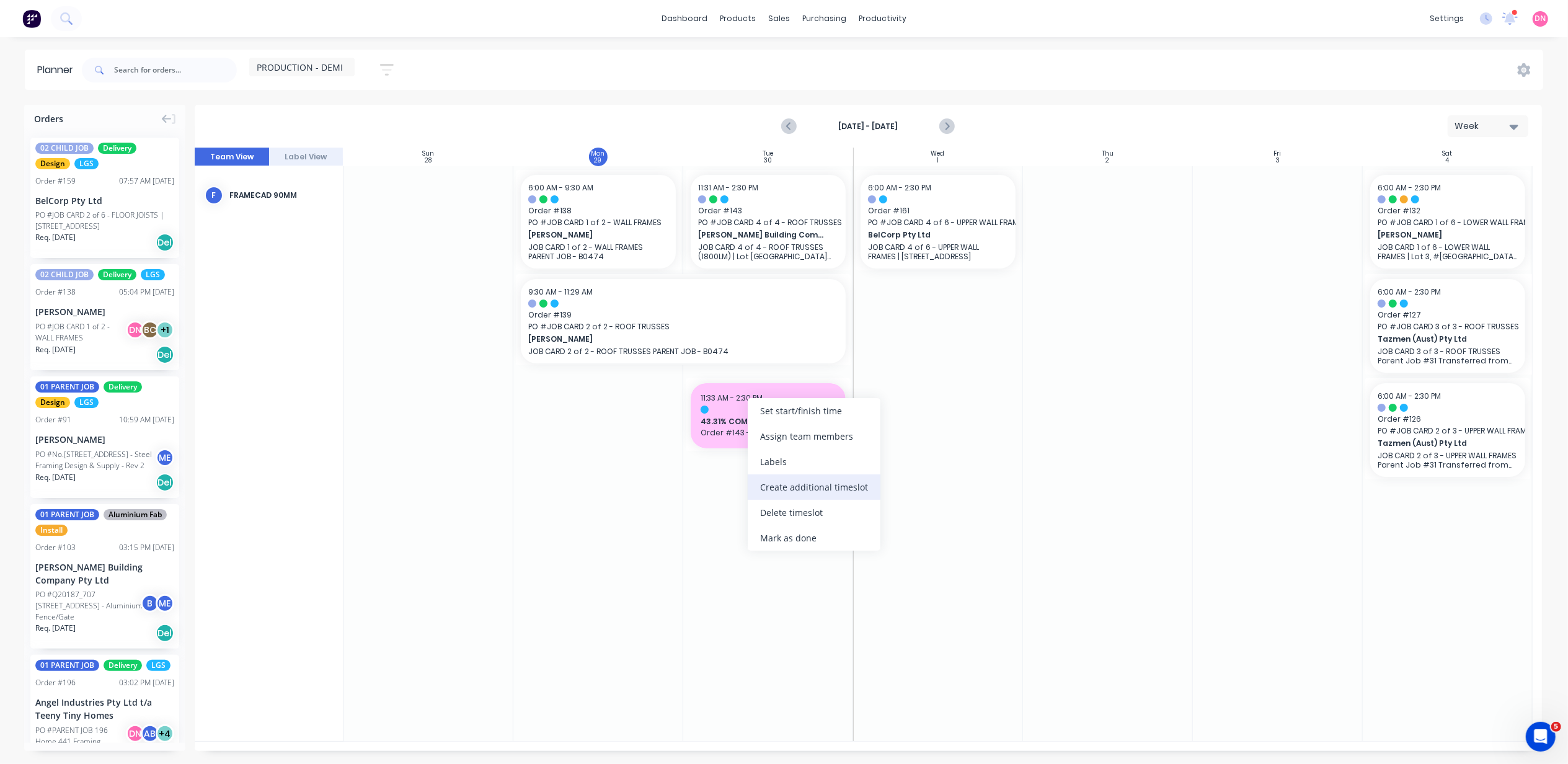
click at [797, 484] on div "Create additional timeslot" at bounding box center [814, 487] width 132 height 26
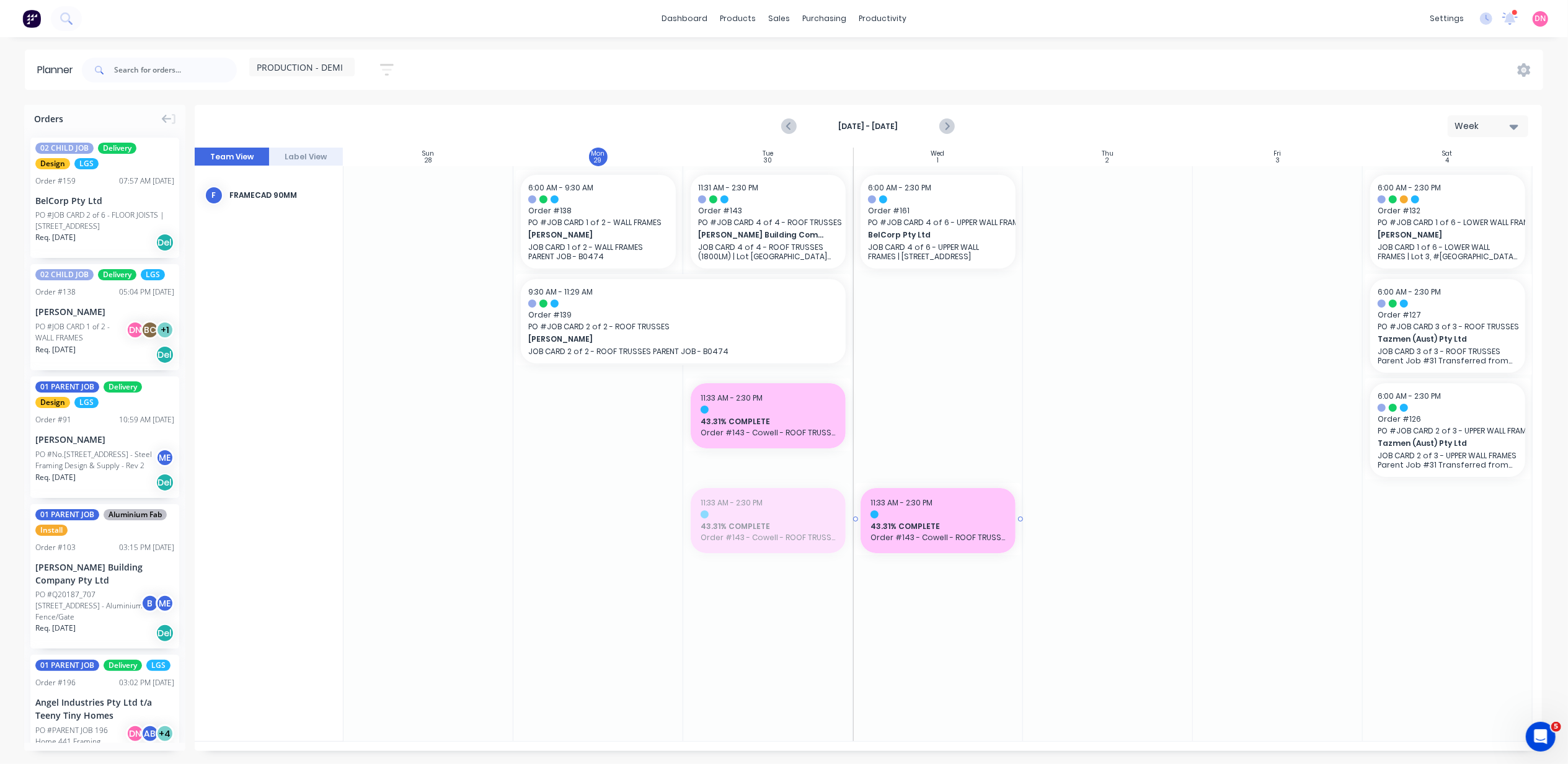
drag, startPoint x: 767, startPoint y: 511, endPoint x: 933, endPoint y: 452, distance: 176.2
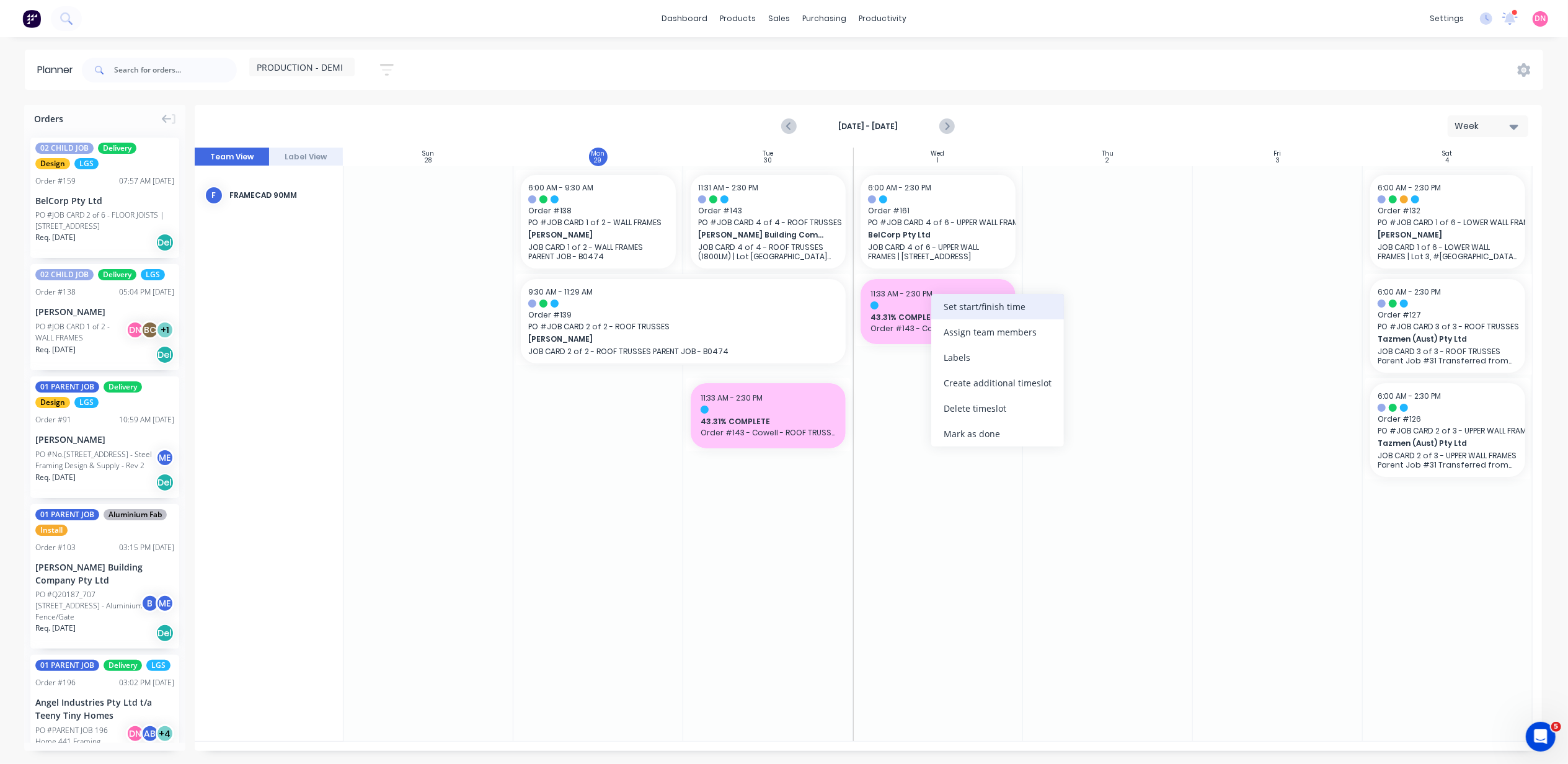
click at [944, 311] on div "Set start/finish time" at bounding box center [998, 306] width 132 height 26
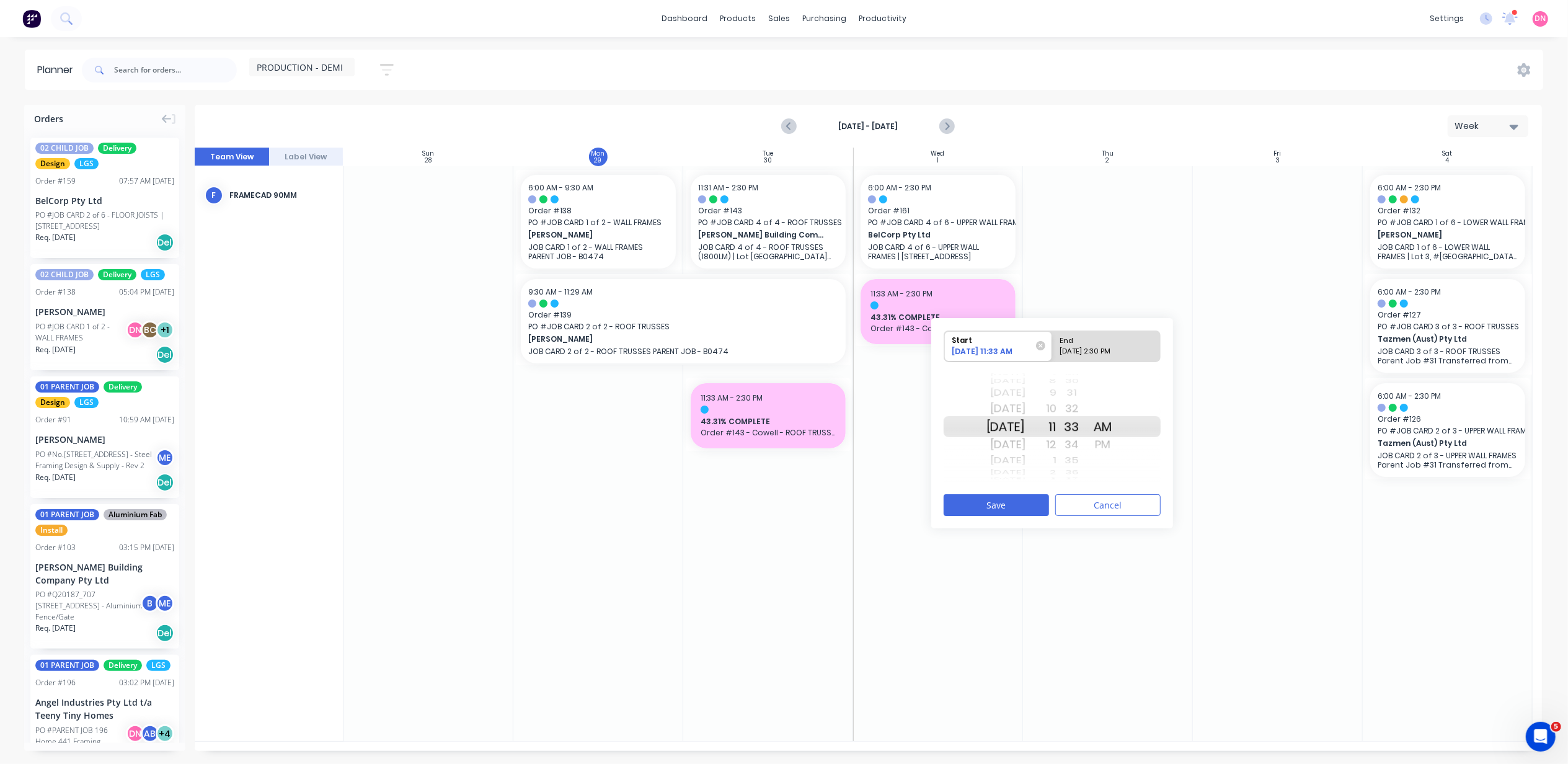
click at [1057, 456] on div "1" at bounding box center [1041, 461] width 31 height 16
click at [1018, 511] on button "Save" at bounding box center [996, 505] width 105 height 21
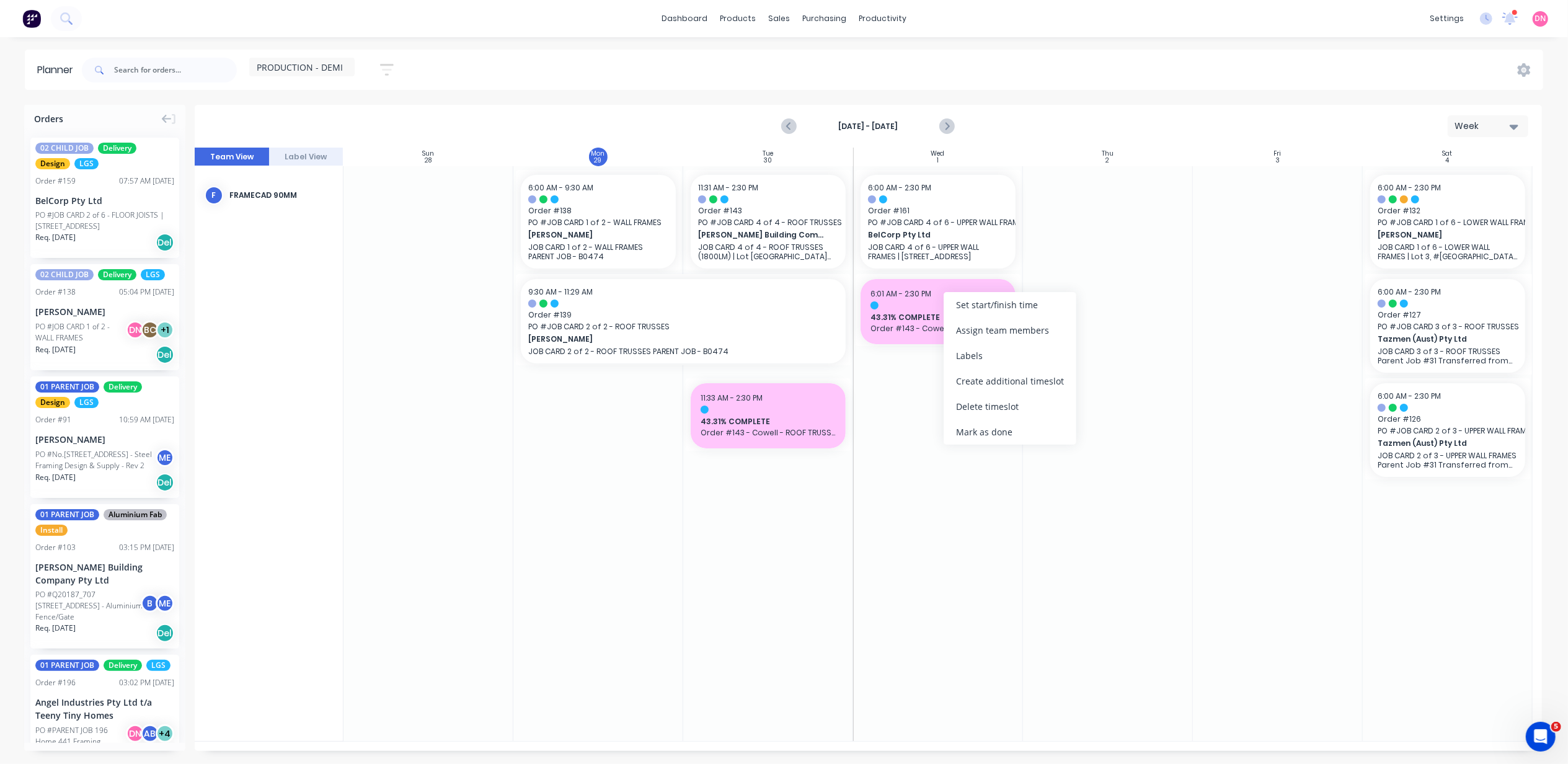
click at [929, 316] on span "43.31% COMPLETE" at bounding box center [938, 317] width 135 height 11
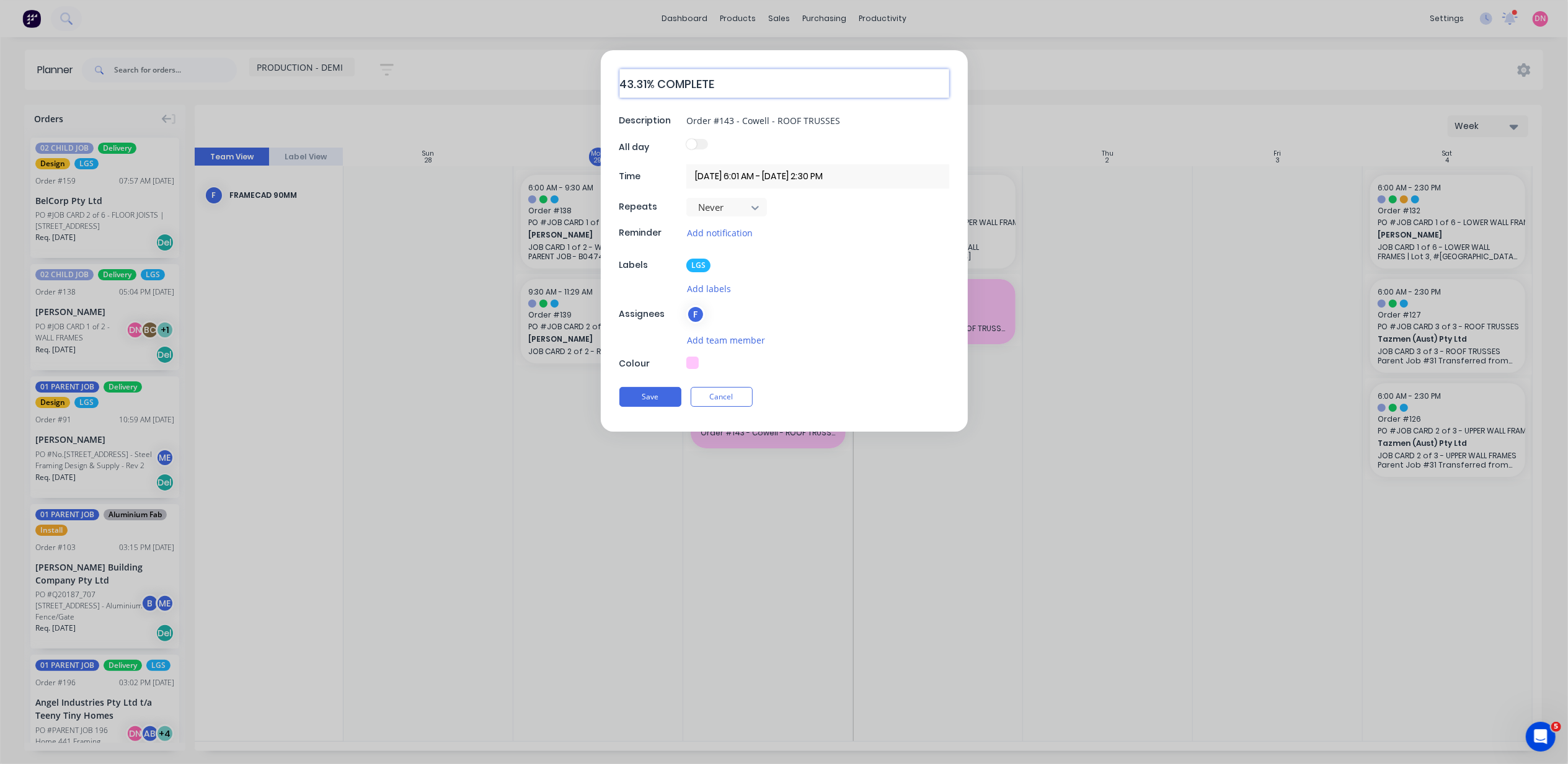
drag, startPoint x: 645, startPoint y: 85, endPoint x: 578, endPoint y: 87, distance: 67.0
click at [578, 87] on form "43.31% COMPLETE Description Order #143 - Cowell - ROOF TRUSSES All day Time 01/…" at bounding box center [784, 241] width 1542 height 381
type textarea "x"
type textarea "% COMPLETE"
type textarea "x"
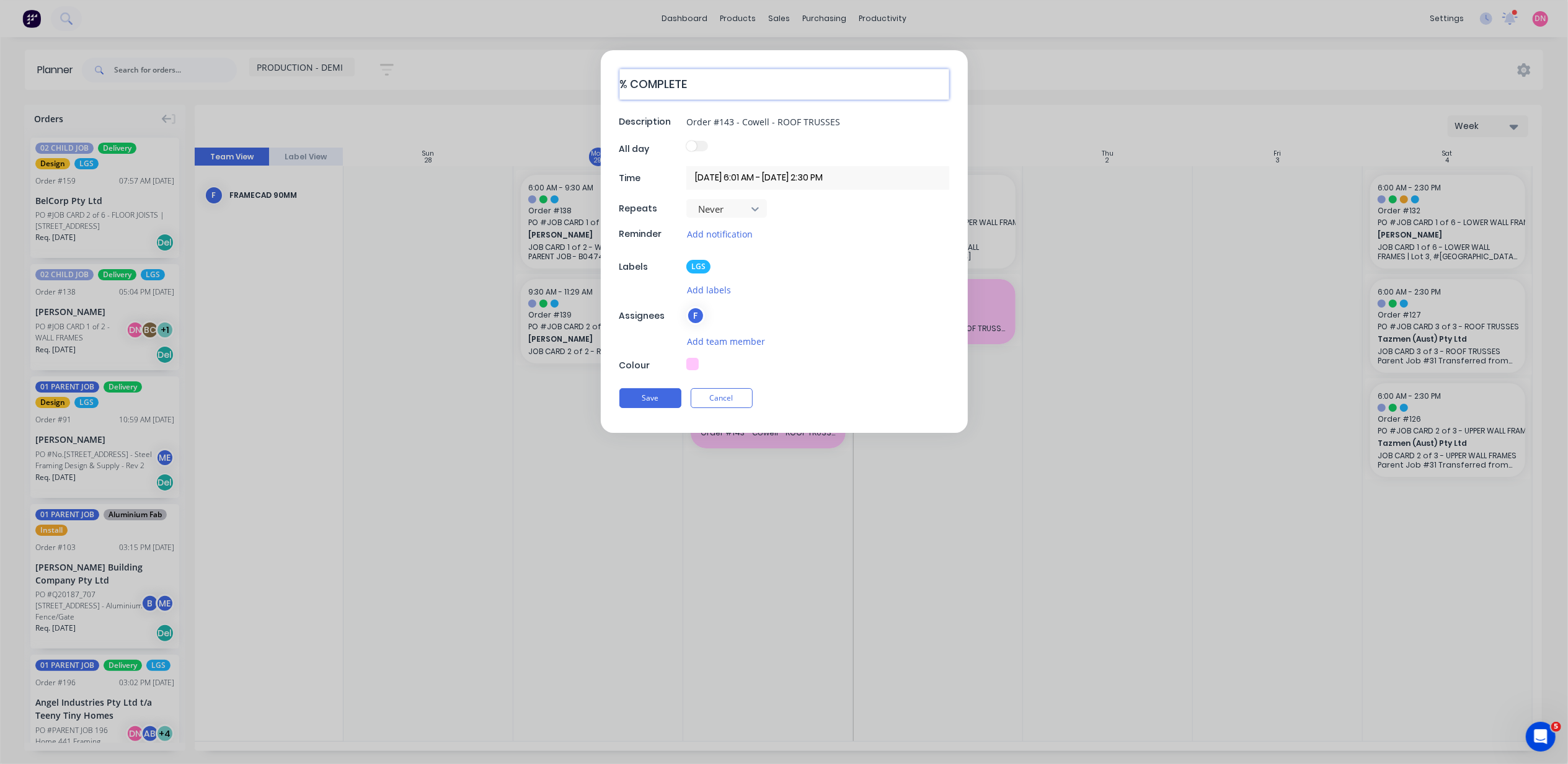
type textarea "?% COMPLETE"
type textarea "x"
type textarea "??% COMPLETE"
drag, startPoint x: 834, startPoint y: 117, endPoint x: 621, endPoint y: 109, distance: 213.2
click at [621, 109] on div "??% COMPLETE Description Order #143 - Cowell - ROOF TRUSSES All day Time 01/10/…" at bounding box center [784, 241] width 367 height 381
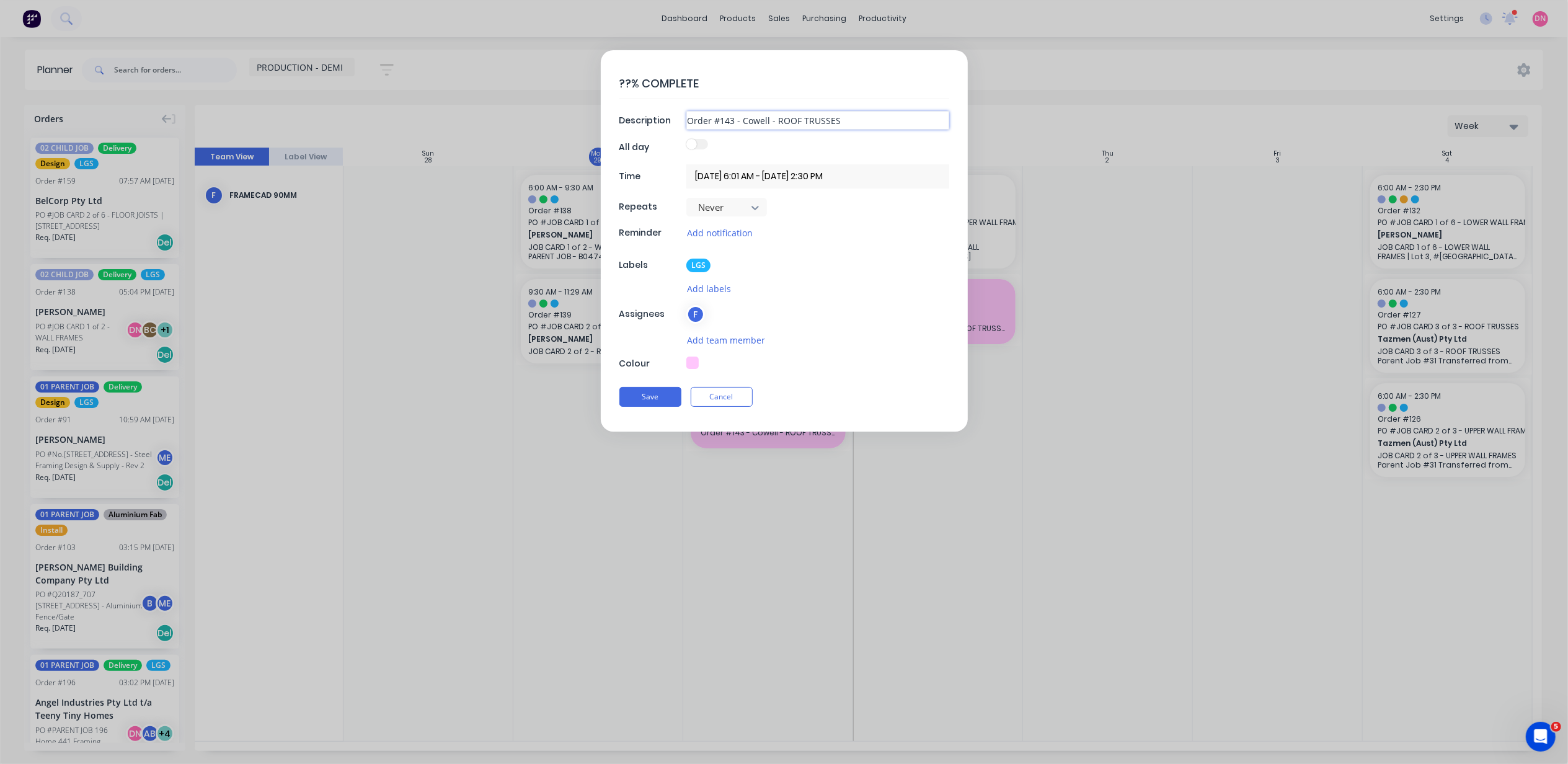
type textarea "x"
type input "B"
type textarea "x"
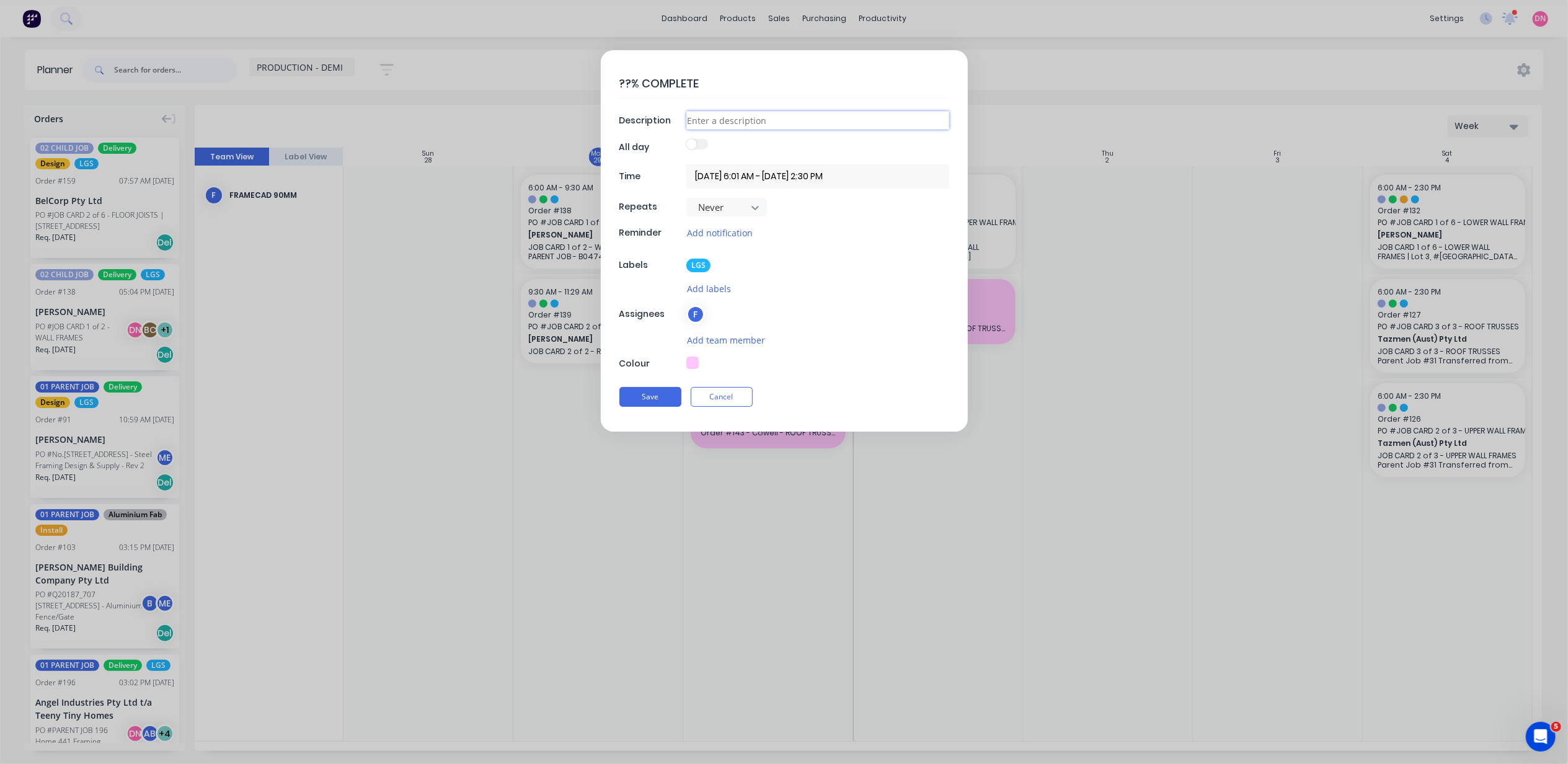
type input "B"
type textarea "x"
type input "Be"
type textarea "x"
type input "Bel"
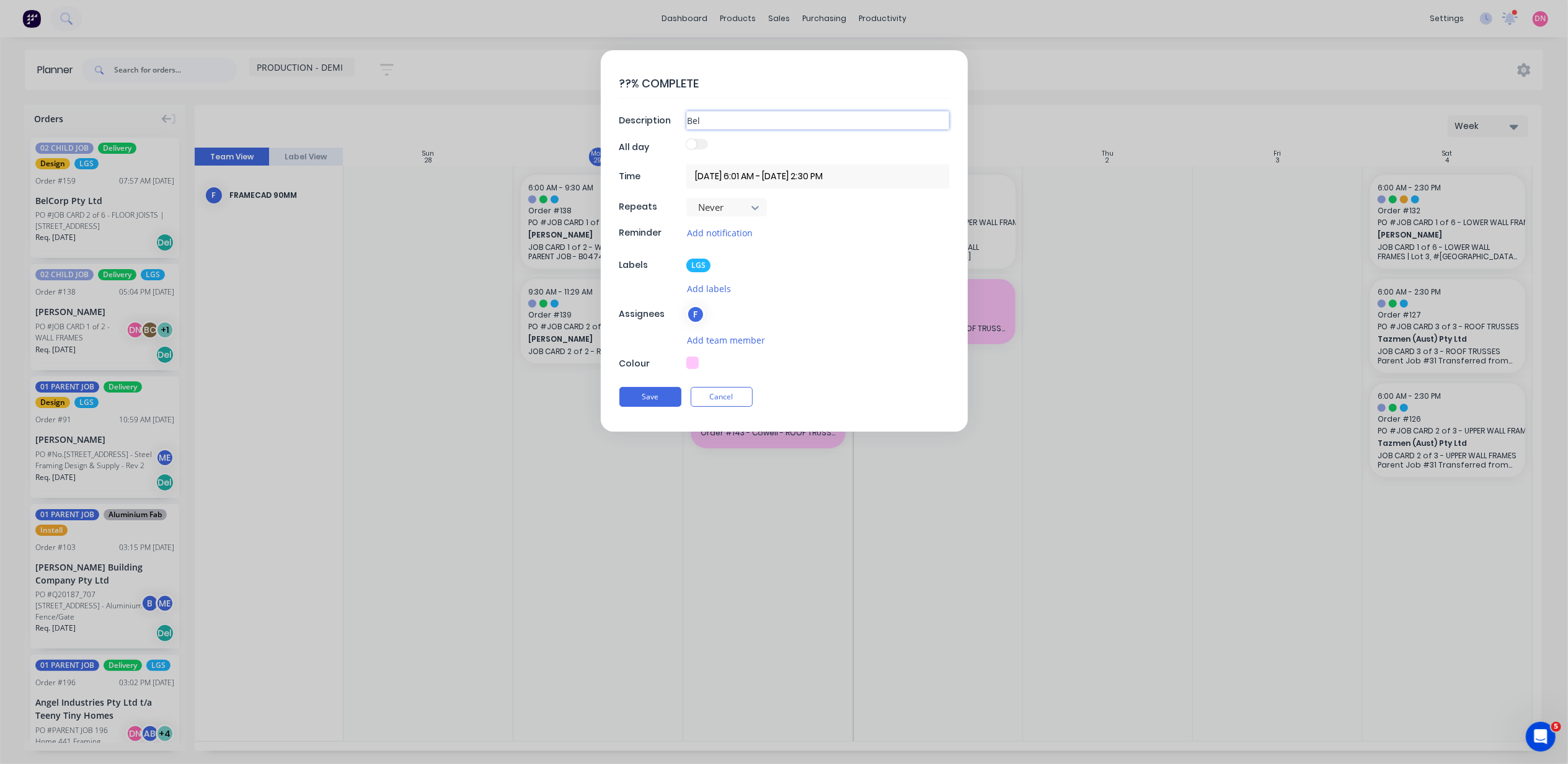
type textarea "x"
type input "Belo"
type textarea "x"
type input "Beloc"
type textarea "x"
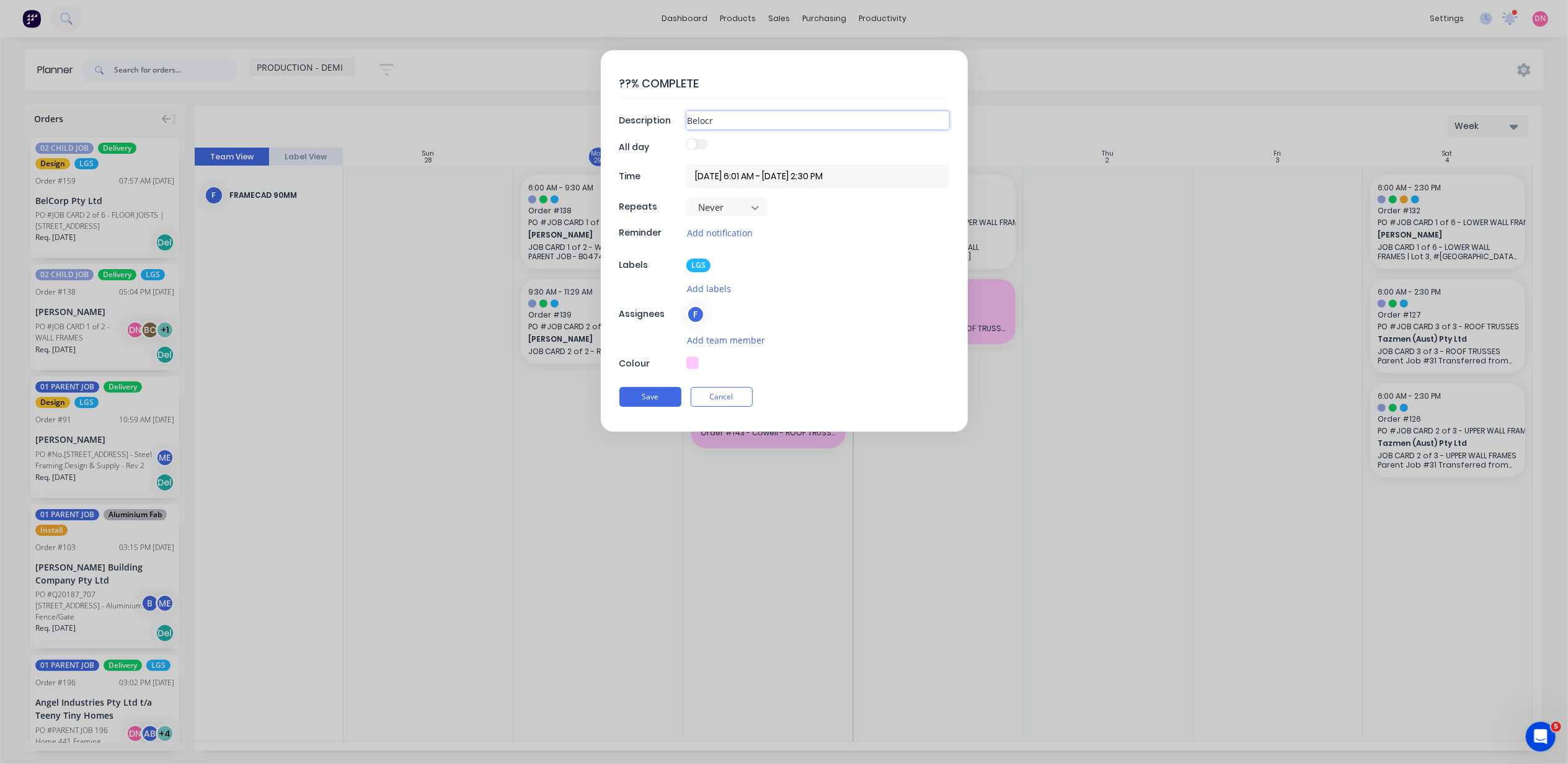
type input "Belocrp"
type textarea "x"
type input "Belocr"
type textarea "x"
type input "Beloc"
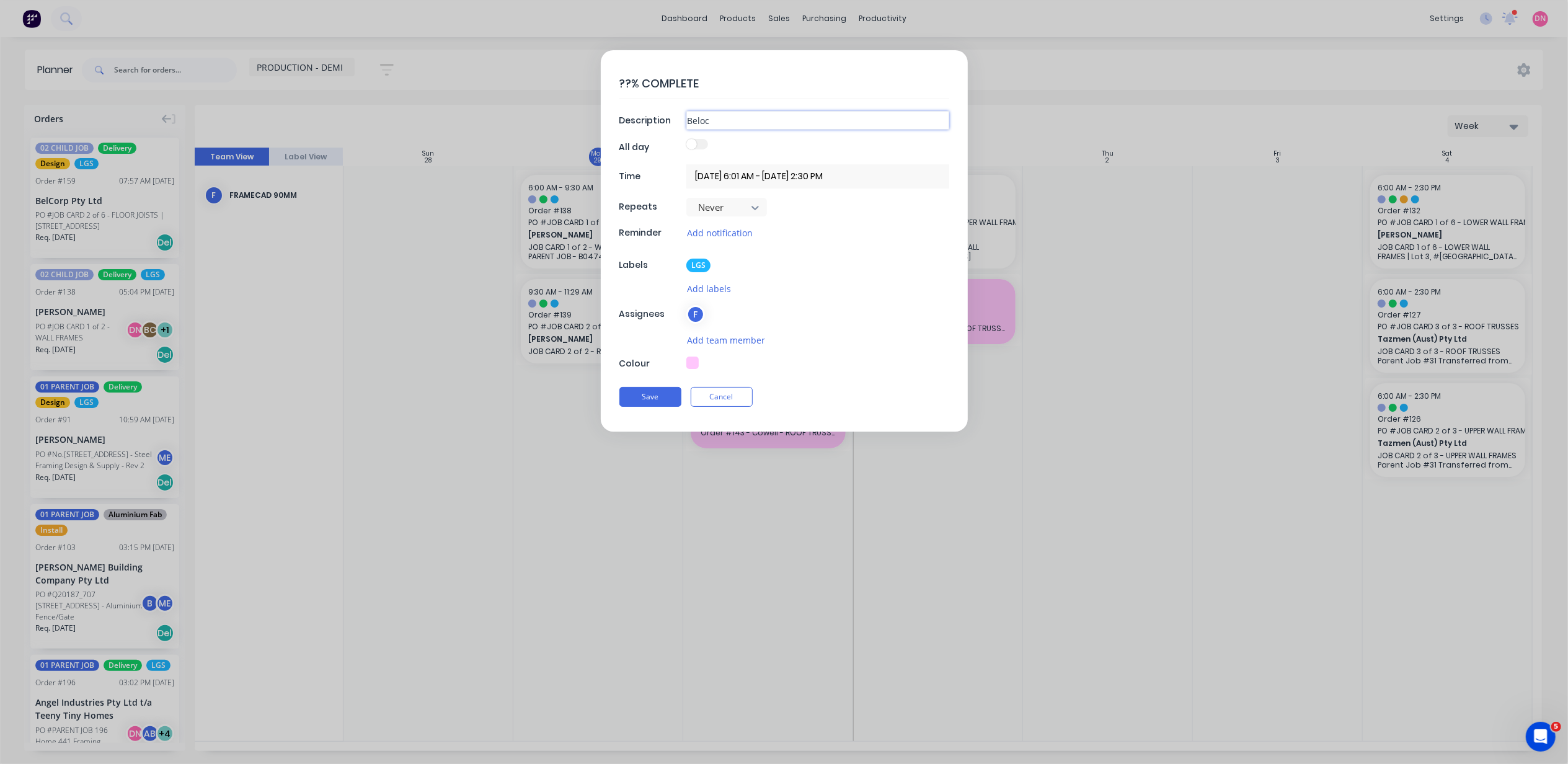
type textarea "x"
type input "Belo"
type textarea "x"
type input "Bel"
type textarea "x"
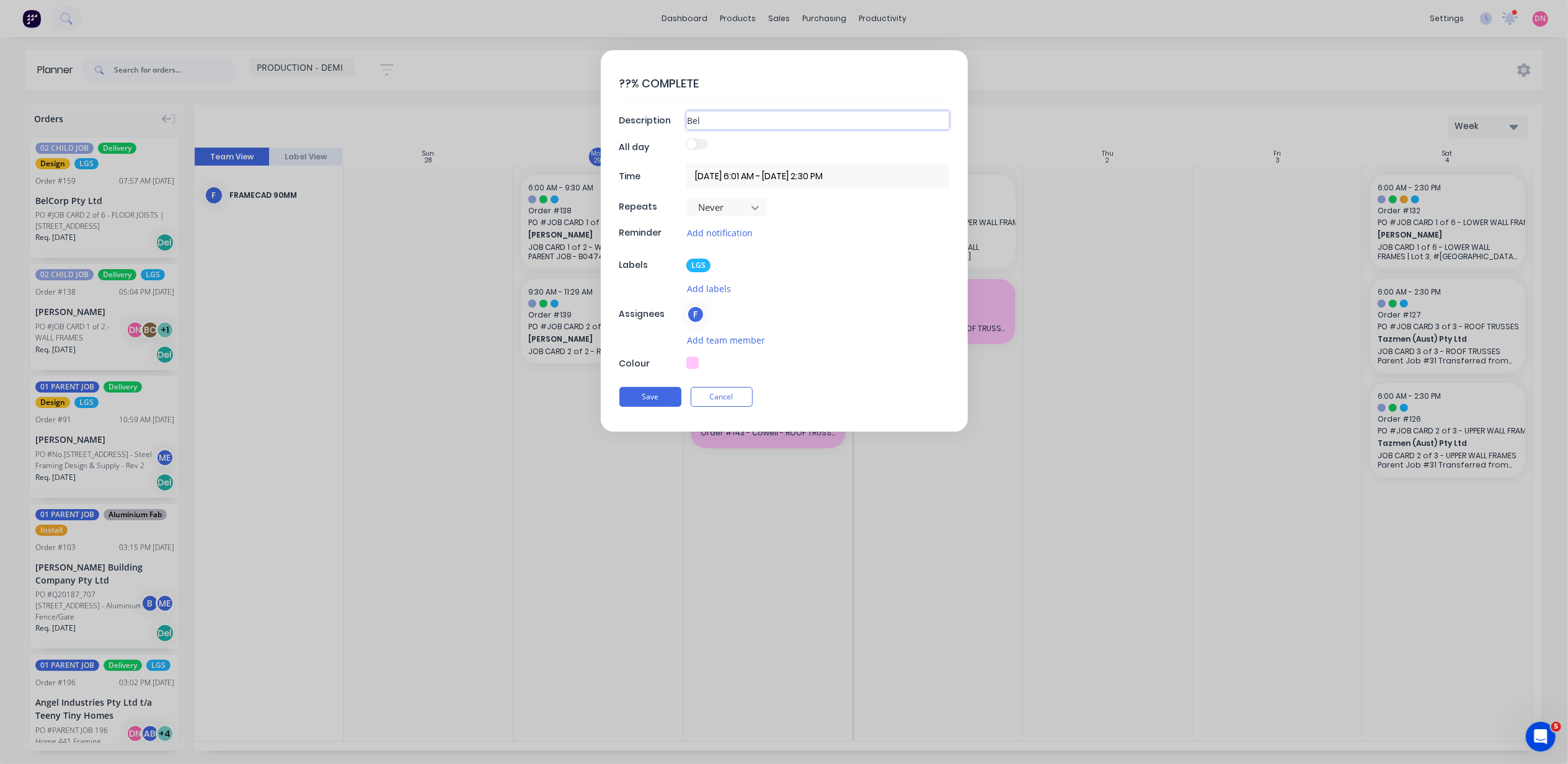
type input "Belc"
type textarea "x"
type input "Belco"
type textarea "x"
type input "Belcor"
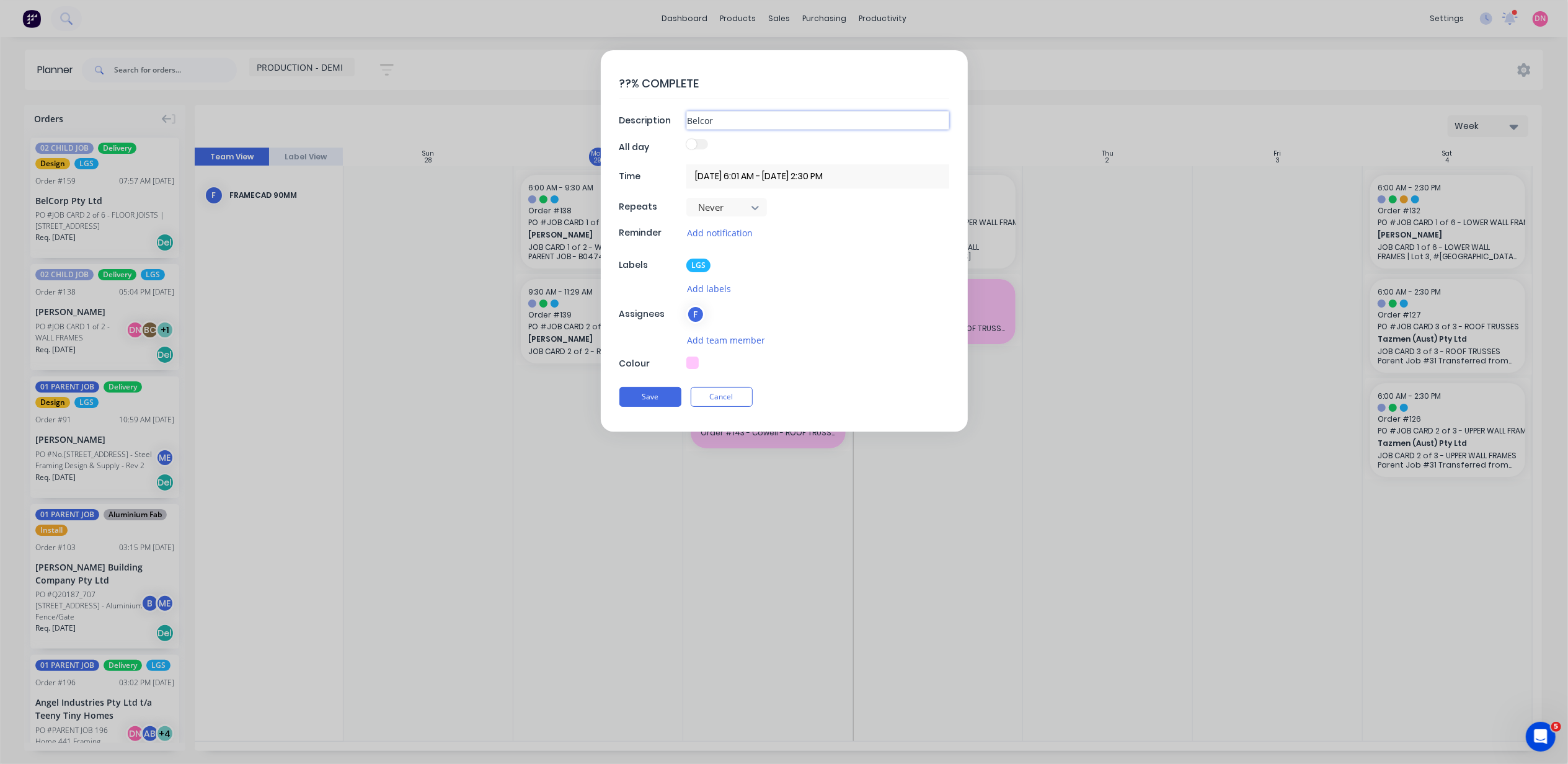
type textarea "x"
type input "Belcorp"
type textarea "x"
type input "Belcorp"
type textarea "x"
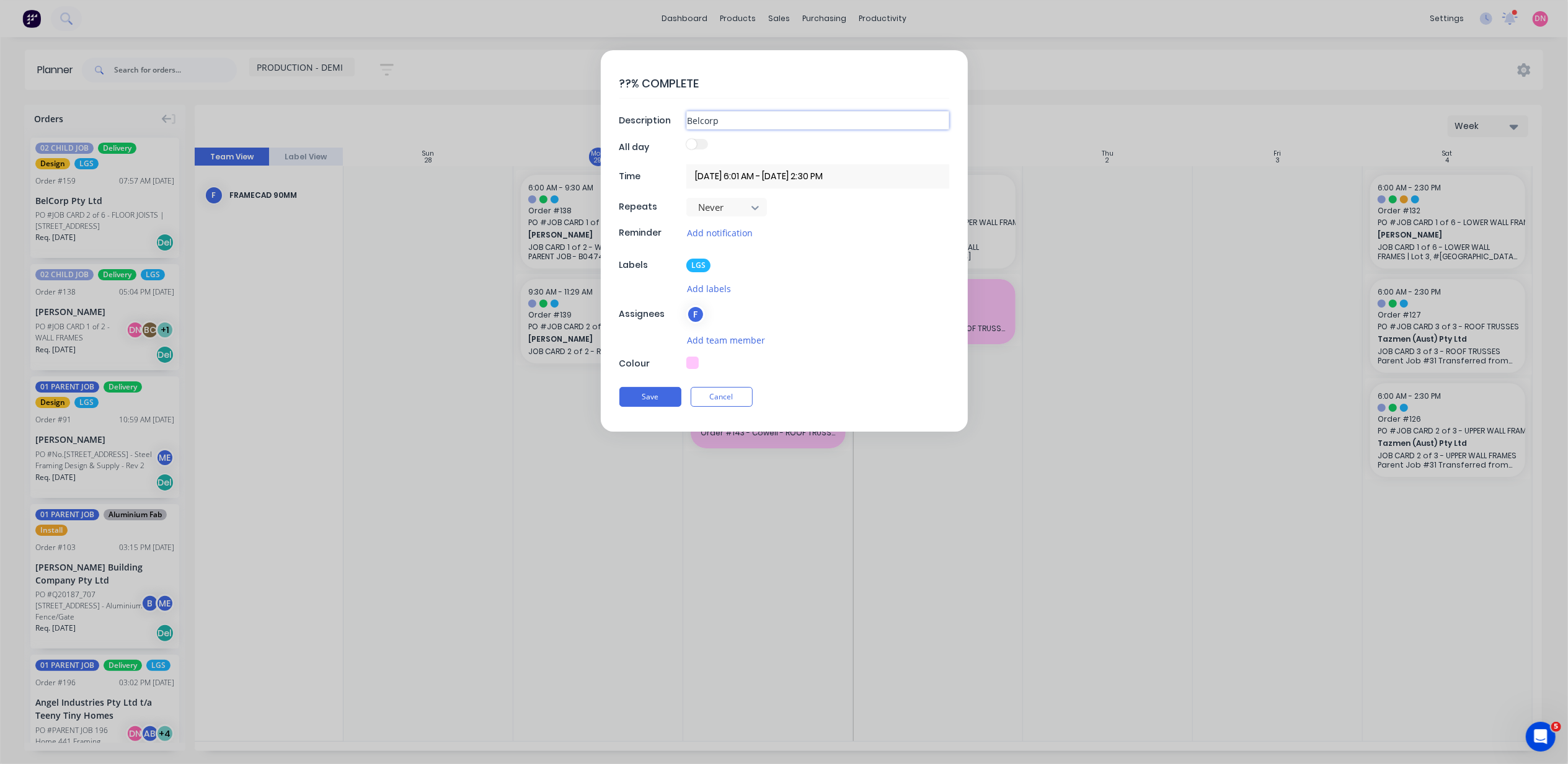
type input "Belcorp -"
type textarea "x"
type input "Belcorp -"
type textarea "x"
type input "Belcorp - U"
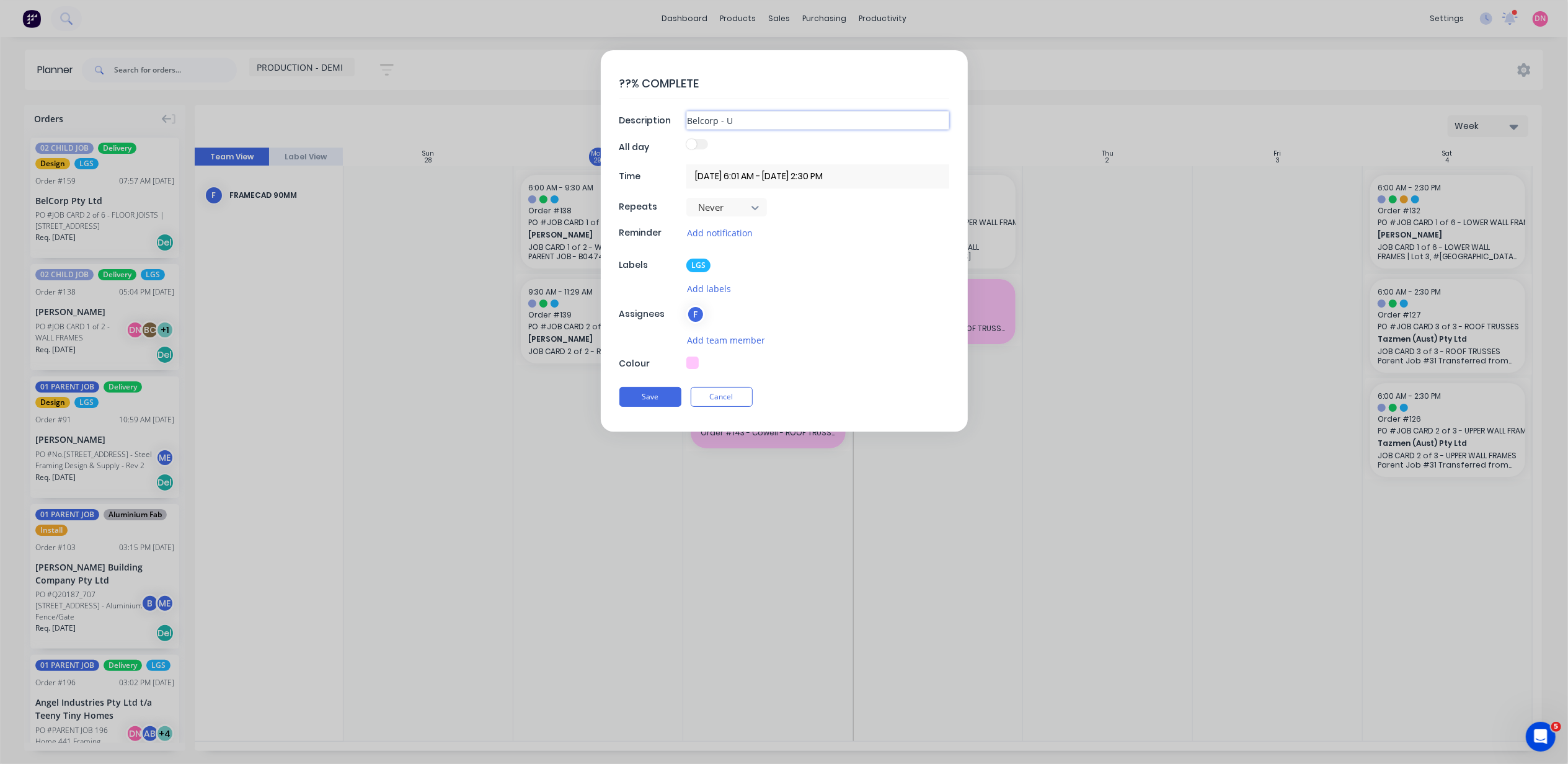
type textarea "x"
type input "Belcorp - Up"
type textarea "x"
type input "Belcorp - Upp"
type textarea "x"
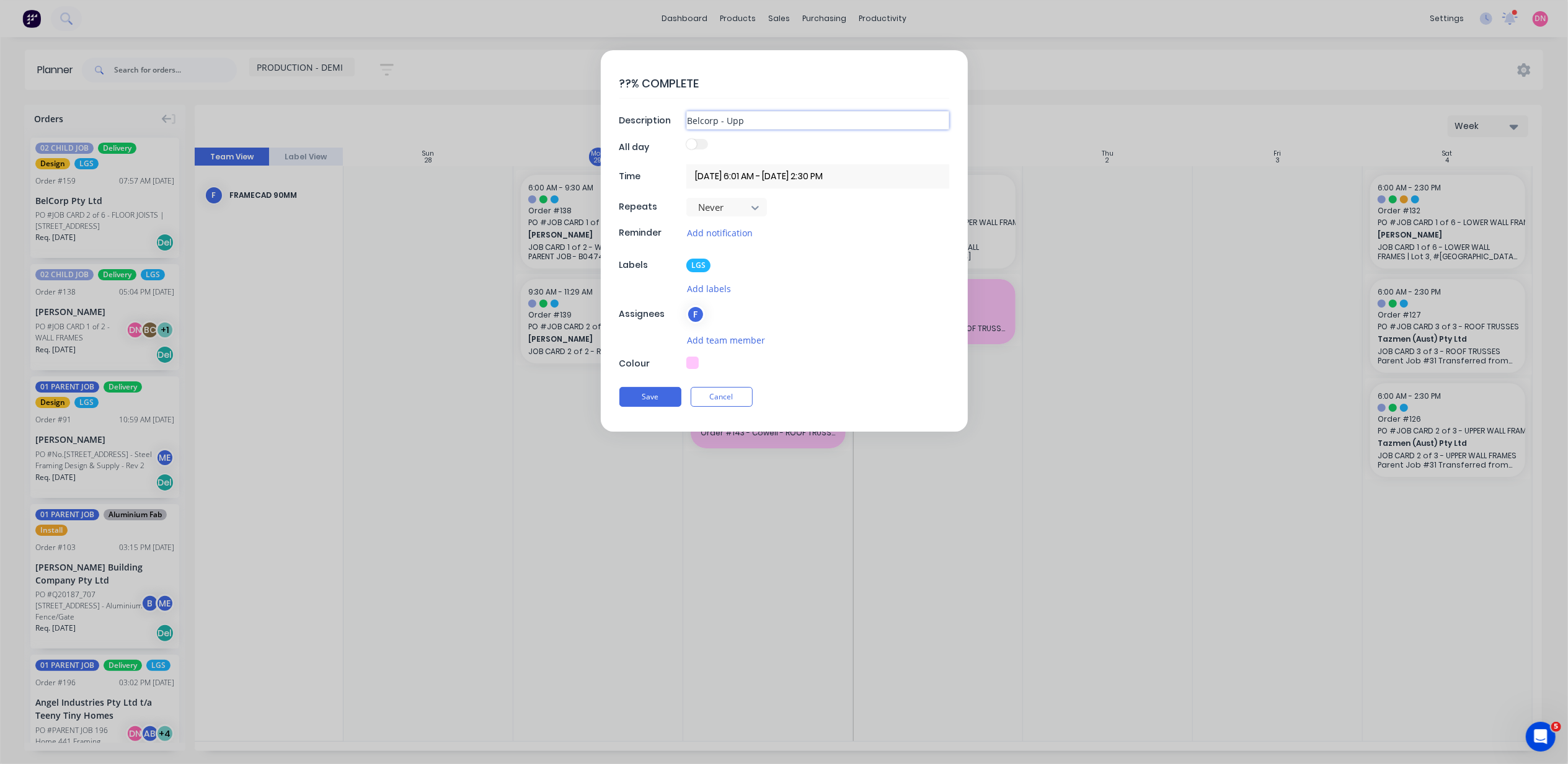
type input "Belcorp - Uppe"
type textarea "x"
type input "Belcorp - Upper"
type textarea "x"
type input "Belcorp - Upper"
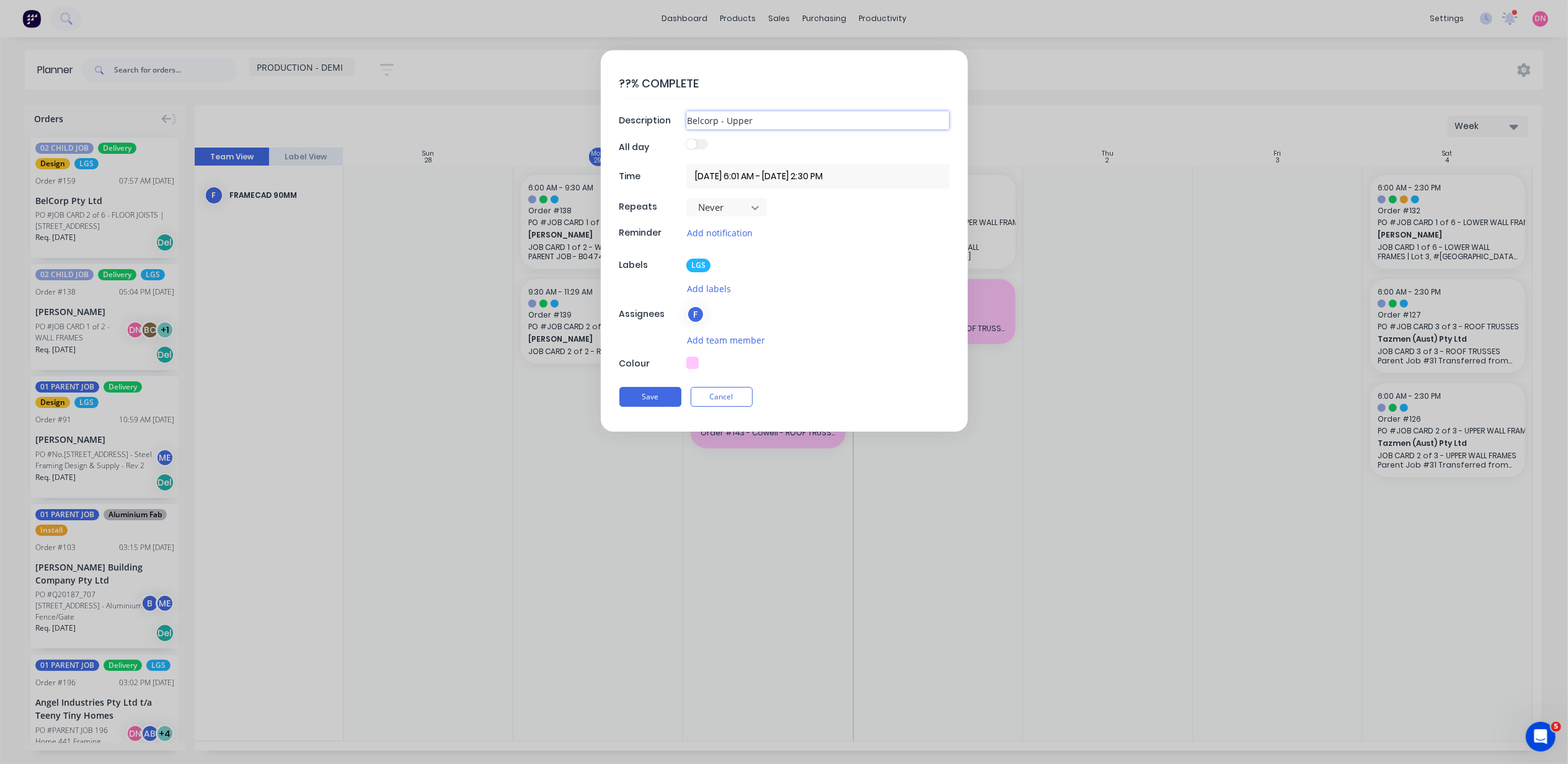
type textarea "x"
type input "Belcorp - Upper W"
type textarea "x"
type input "Belcorp - Upper Wa"
type textarea "x"
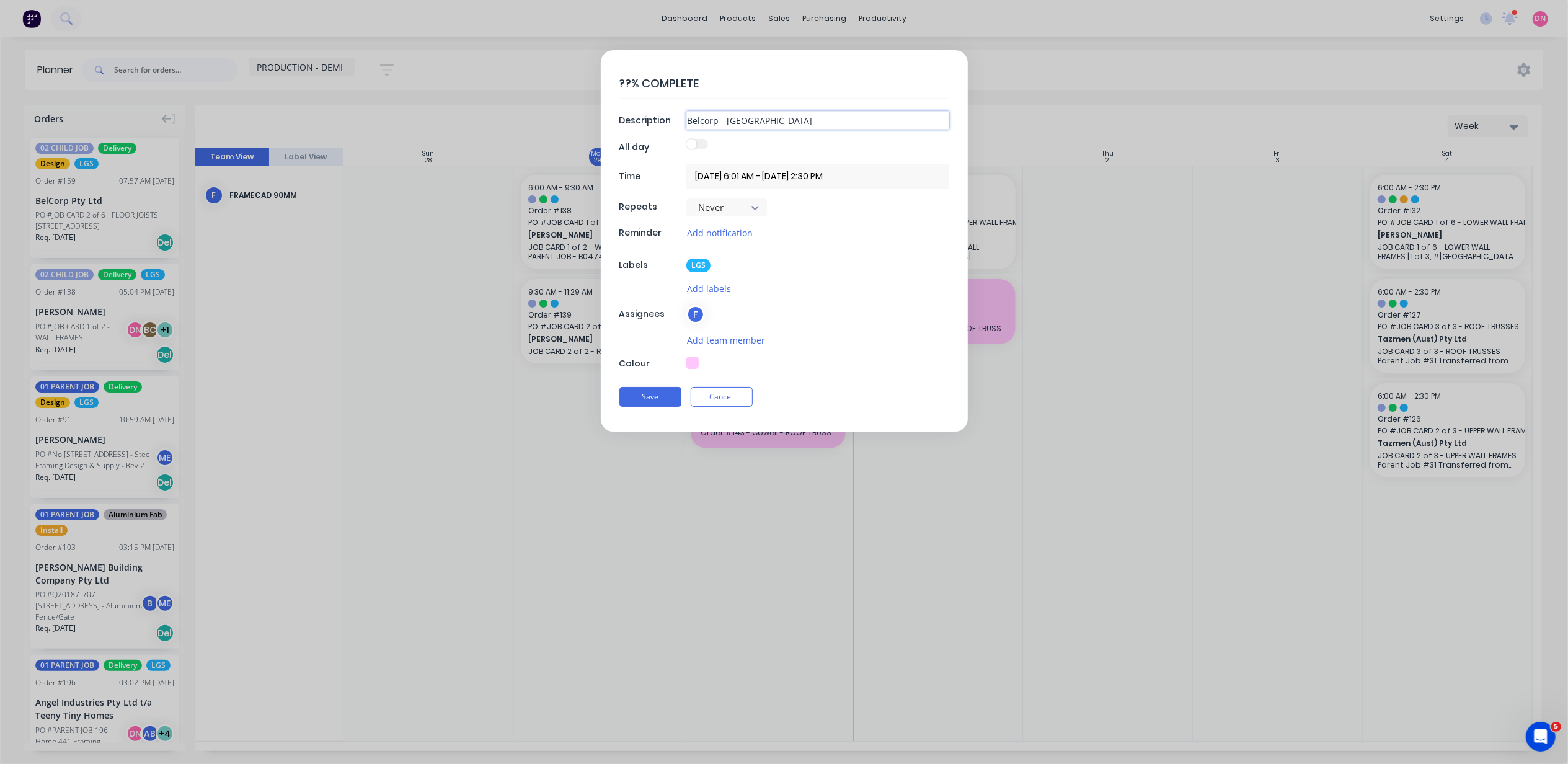
type input "Belcorp - Upper Wal"
type textarea "x"
type input "Belcorp - Upper Wall"
type textarea "x"
type input "Belcorp - Upper Walls"
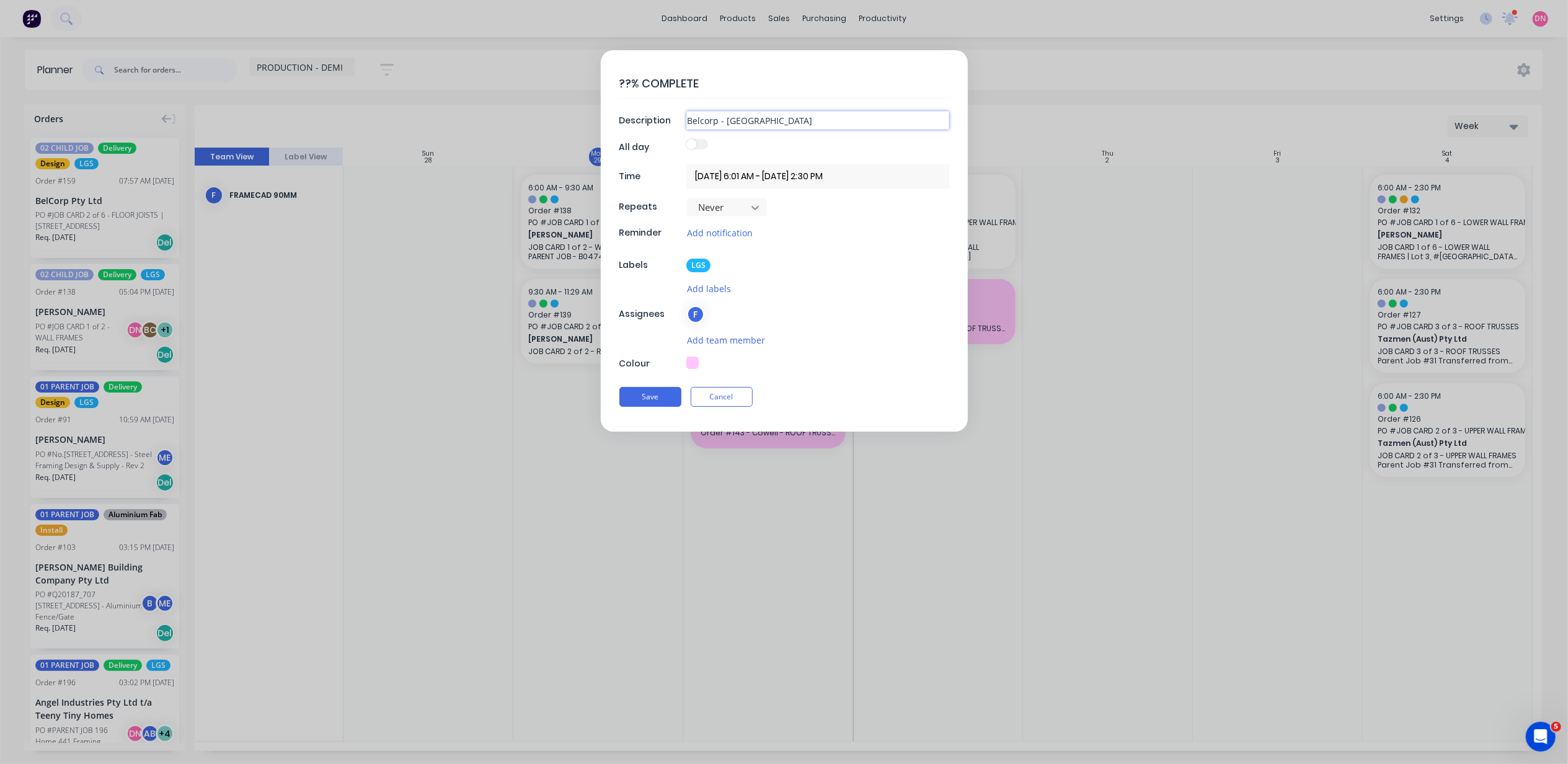
type textarea "x"
type input "Belcorp - Upper Wall"
type textarea "x"
type input "Belcorp - Upper Wall"
type textarea "x"
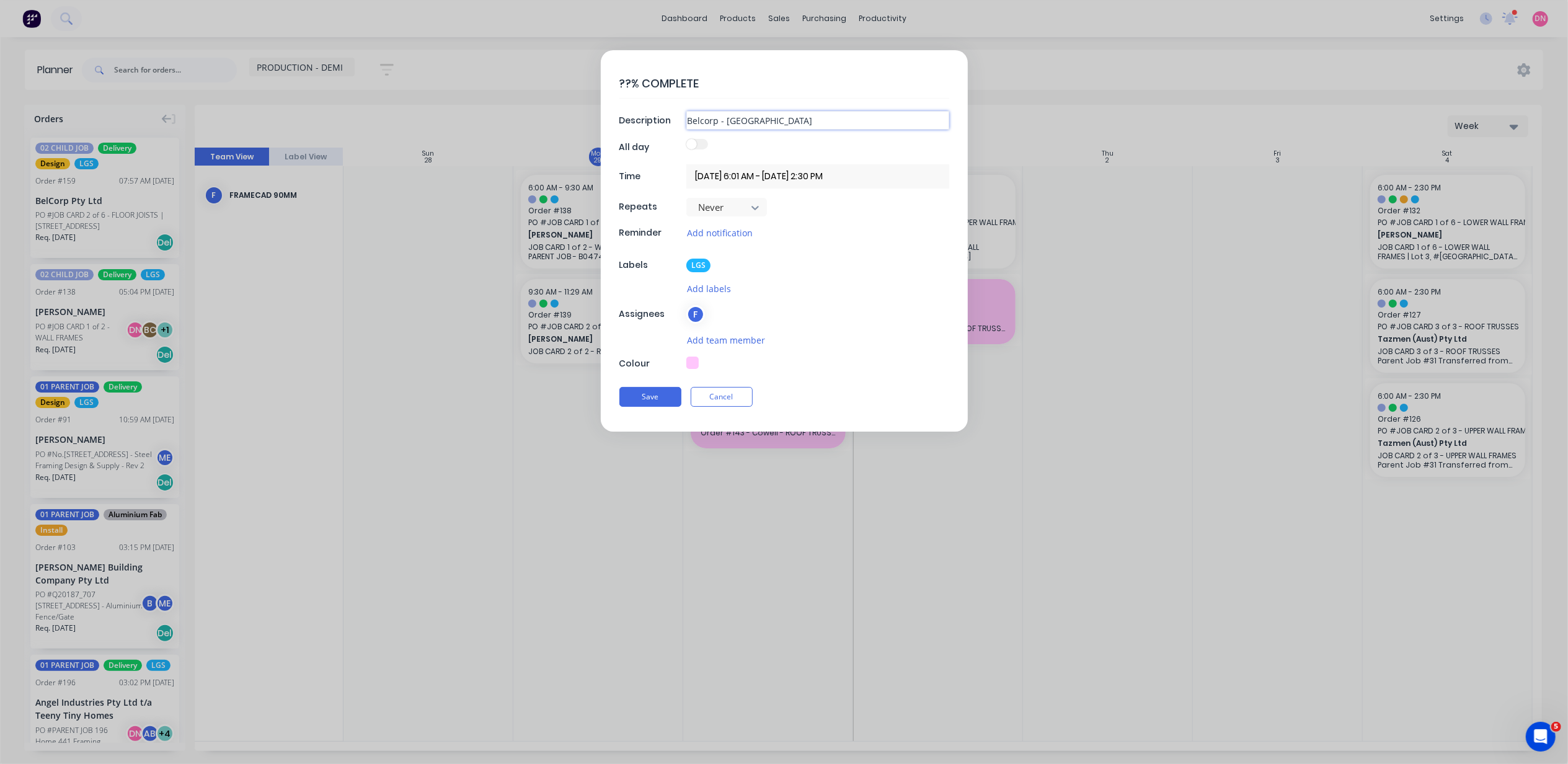
type input "Belcorp - Upper Wall F"
type textarea "x"
type input "Belcorp - Upper Wall Fr"
type textarea "x"
type input "Belcorp - Upper Wall Fra"
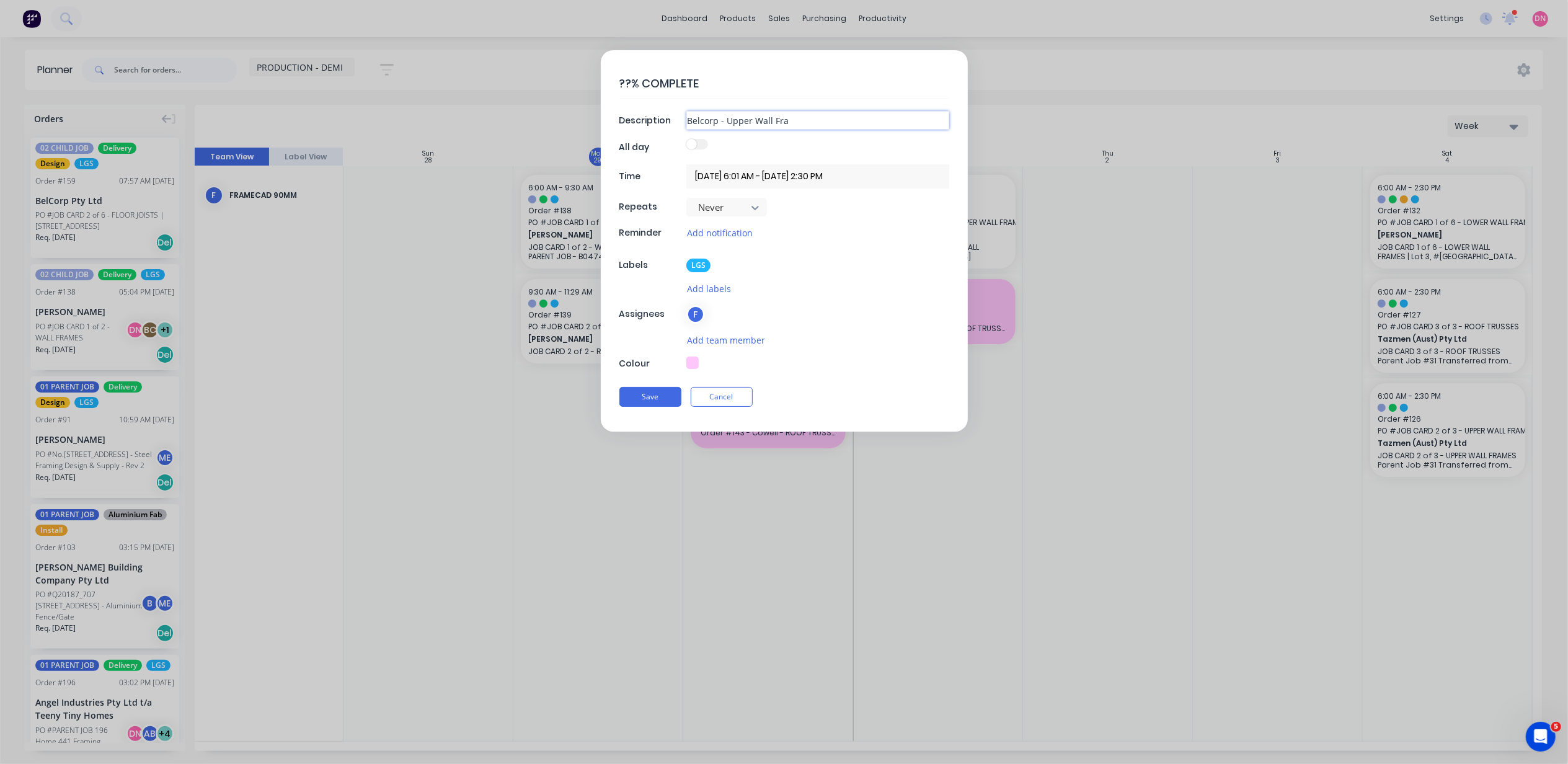
type textarea "x"
type input "Belcorp - Upper Wall Fram"
type textarea "x"
type input "Belcorp - Upper Wall Frame"
type textarea "x"
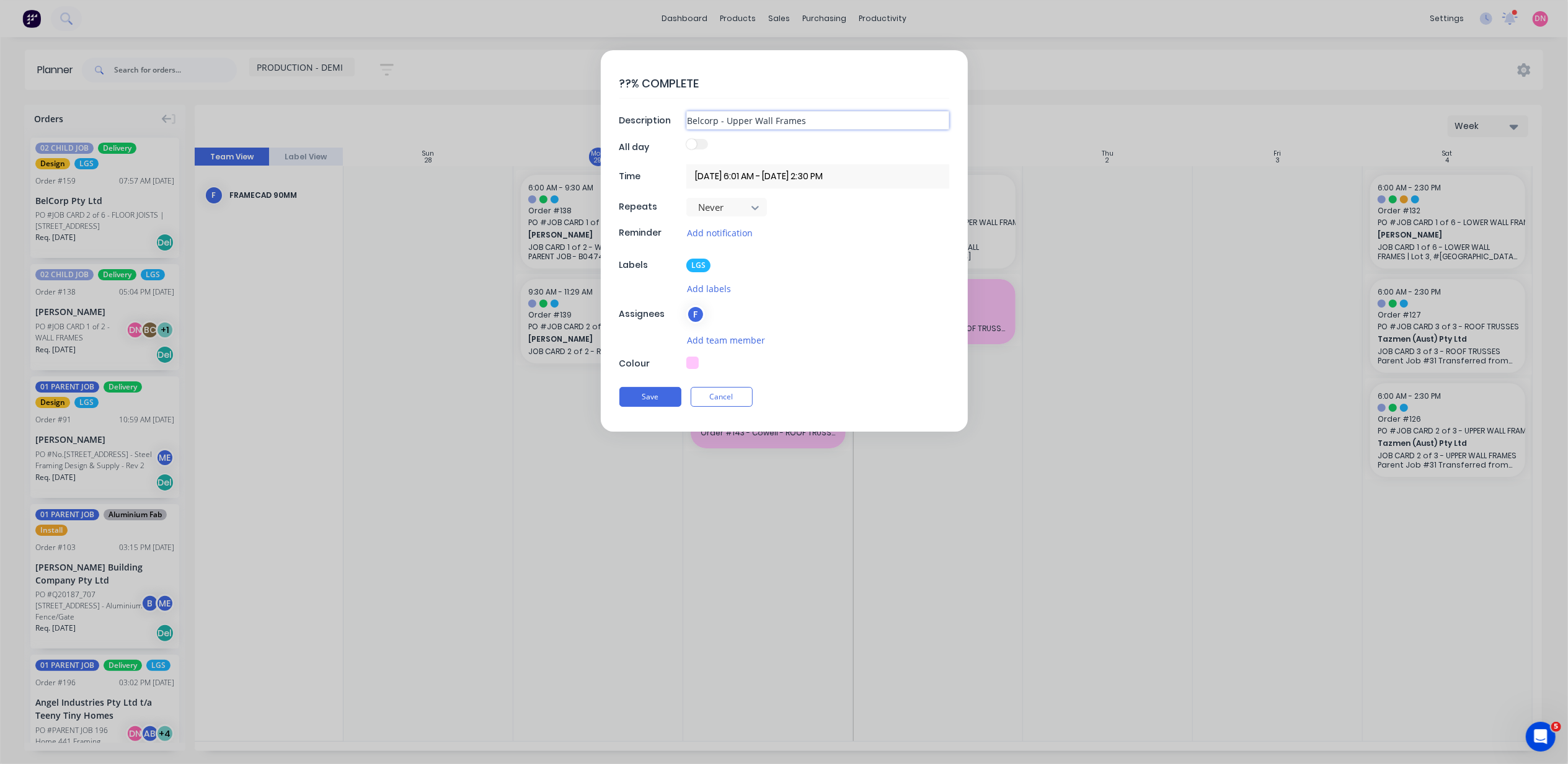
type input "Belcorp - Upper Wall Frames"
click at [698, 150] on div at bounding box center [817, 147] width 263 height 17
click at [698, 145] on label at bounding box center [697, 144] width 21 height 10
click at [706, 144] on label at bounding box center [697, 144] width 21 height 10
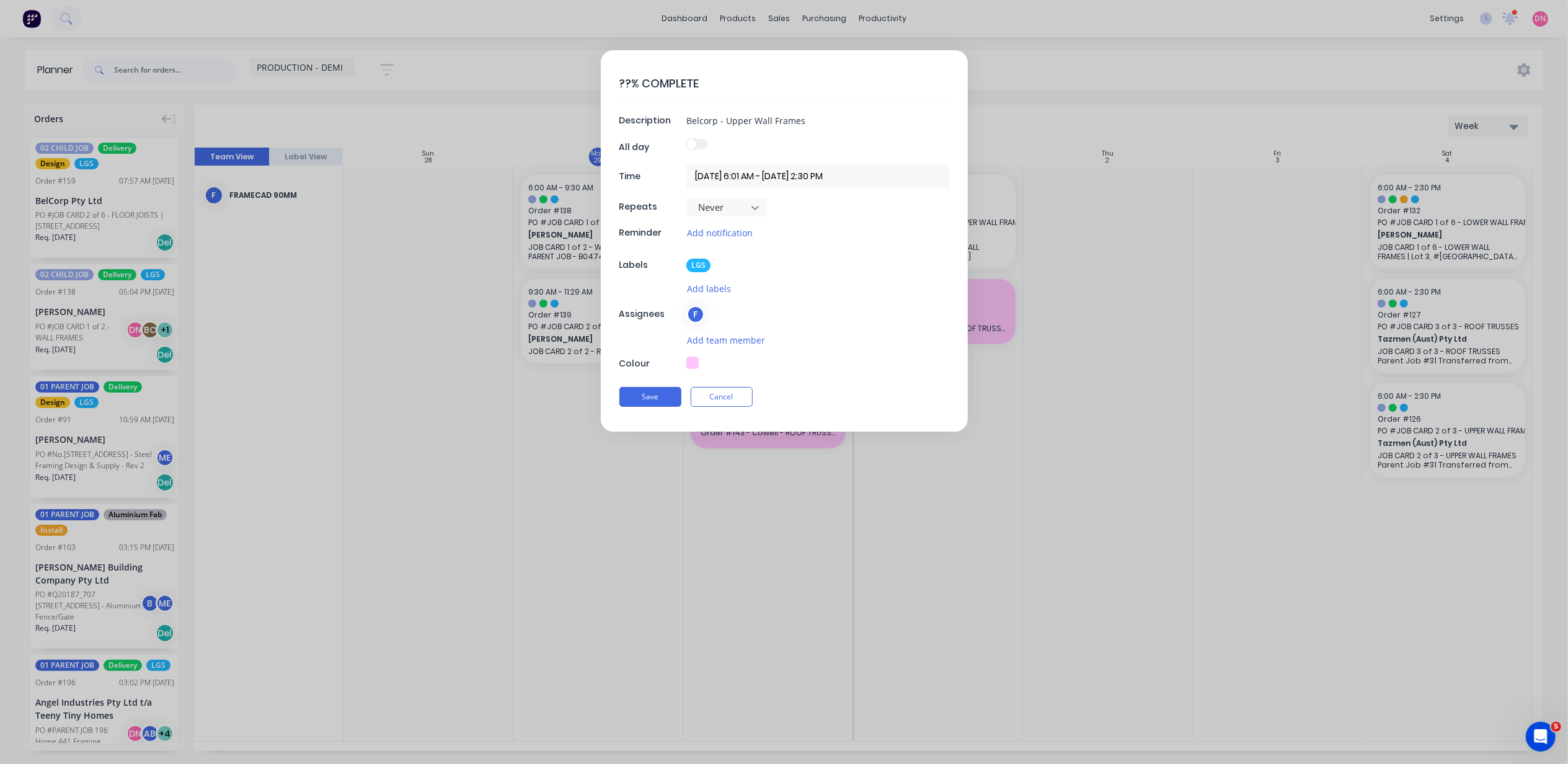
click at [706, 144] on label at bounding box center [697, 144] width 21 height 10
click at [718, 227] on button "Add notification" at bounding box center [720, 233] width 67 height 14
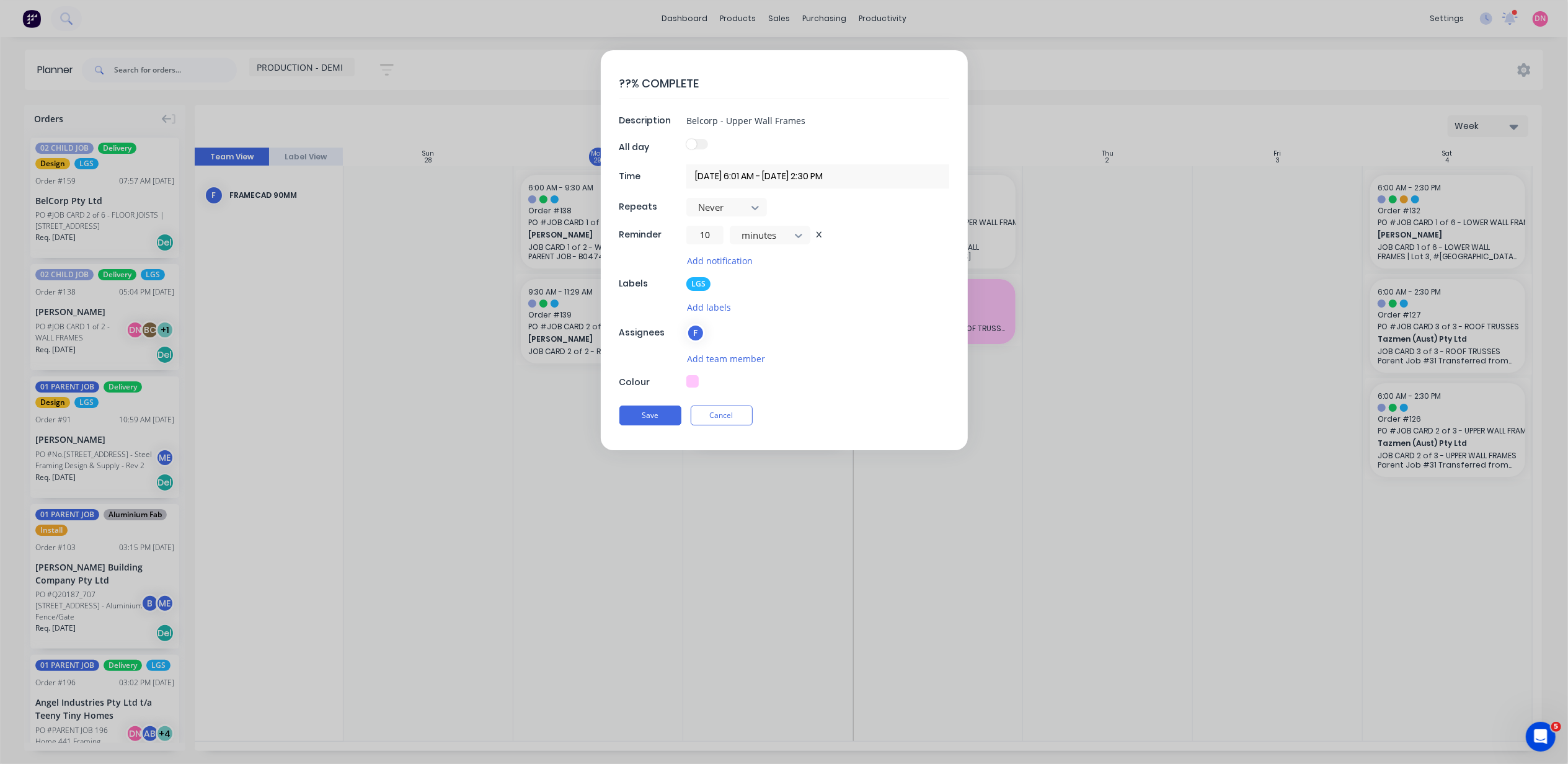
click at [817, 237] on icon at bounding box center [819, 234] width 5 height 7
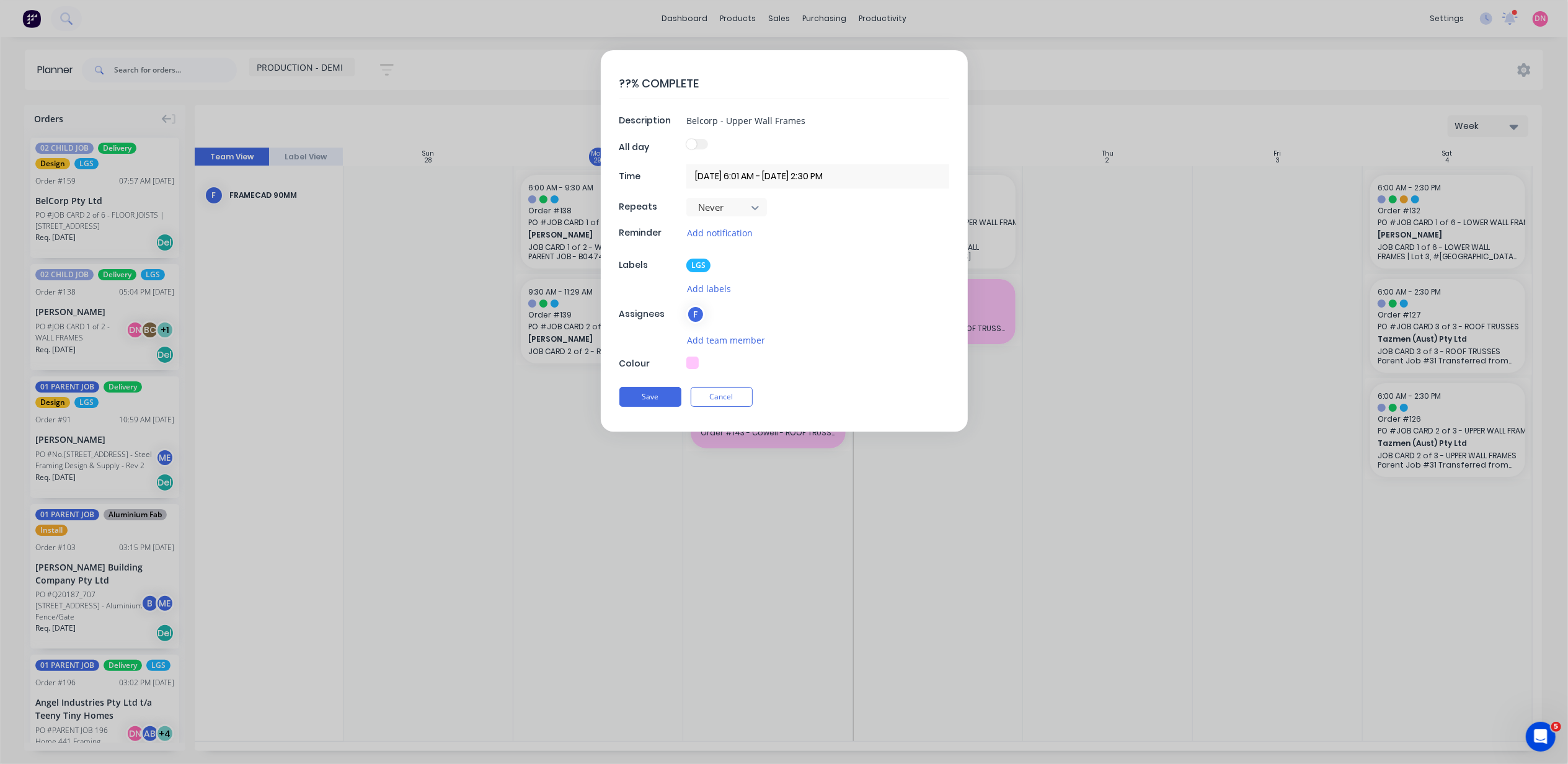
click at [689, 362] on button "button" at bounding box center [692, 363] width 13 height 13
type textarea "x"
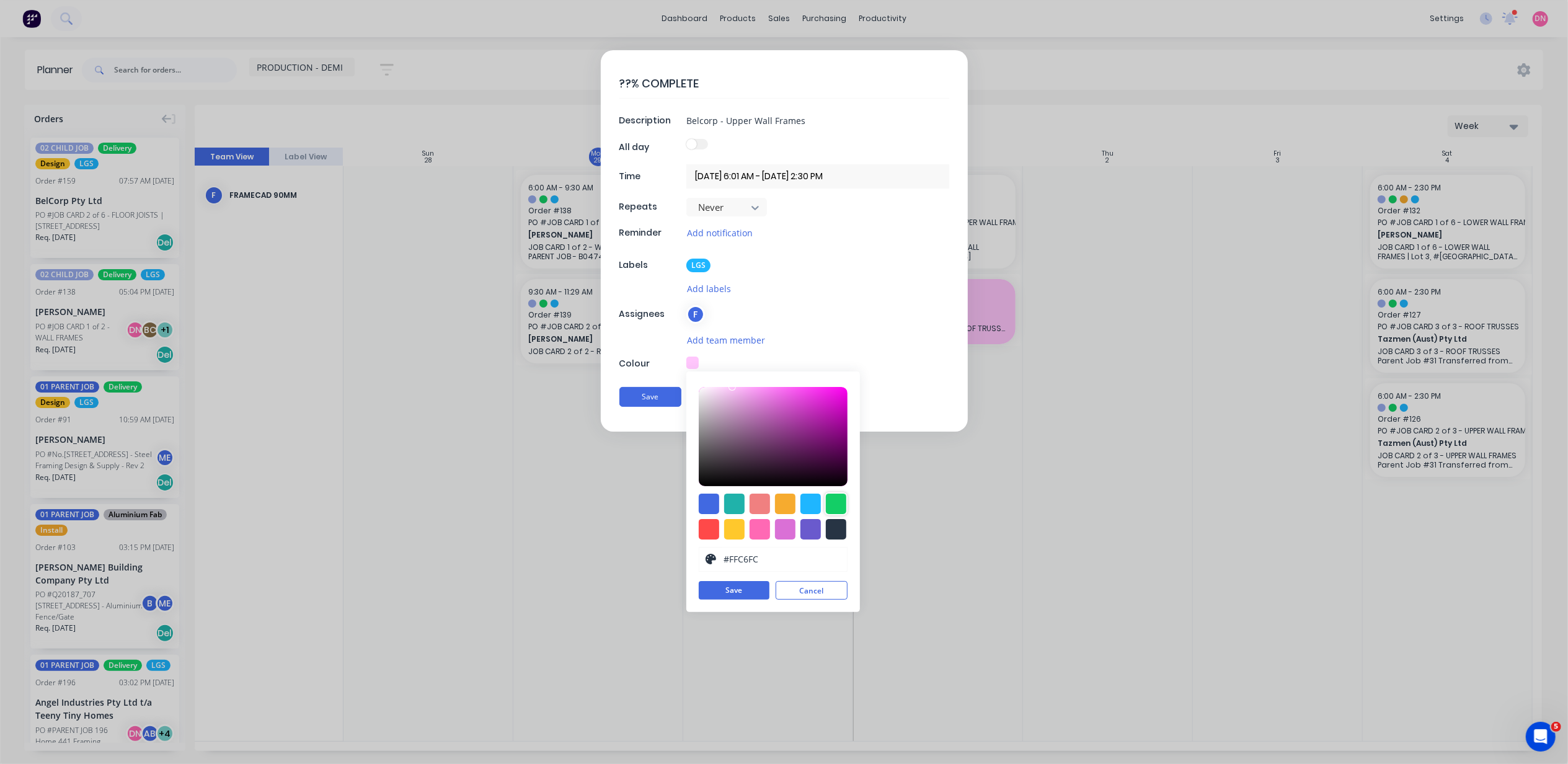
click at [830, 498] on div at bounding box center [837, 504] width 21 height 21
click at [802, 532] on div at bounding box center [811, 529] width 21 height 21
type input "#C1BBE1"
drag, startPoint x: 764, startPoint y: 420, endPoint x: 724, endPoint y: 400, distance: 44.7
click at [724, 400] on div at bounding box center [773, 436] width 149 height 99
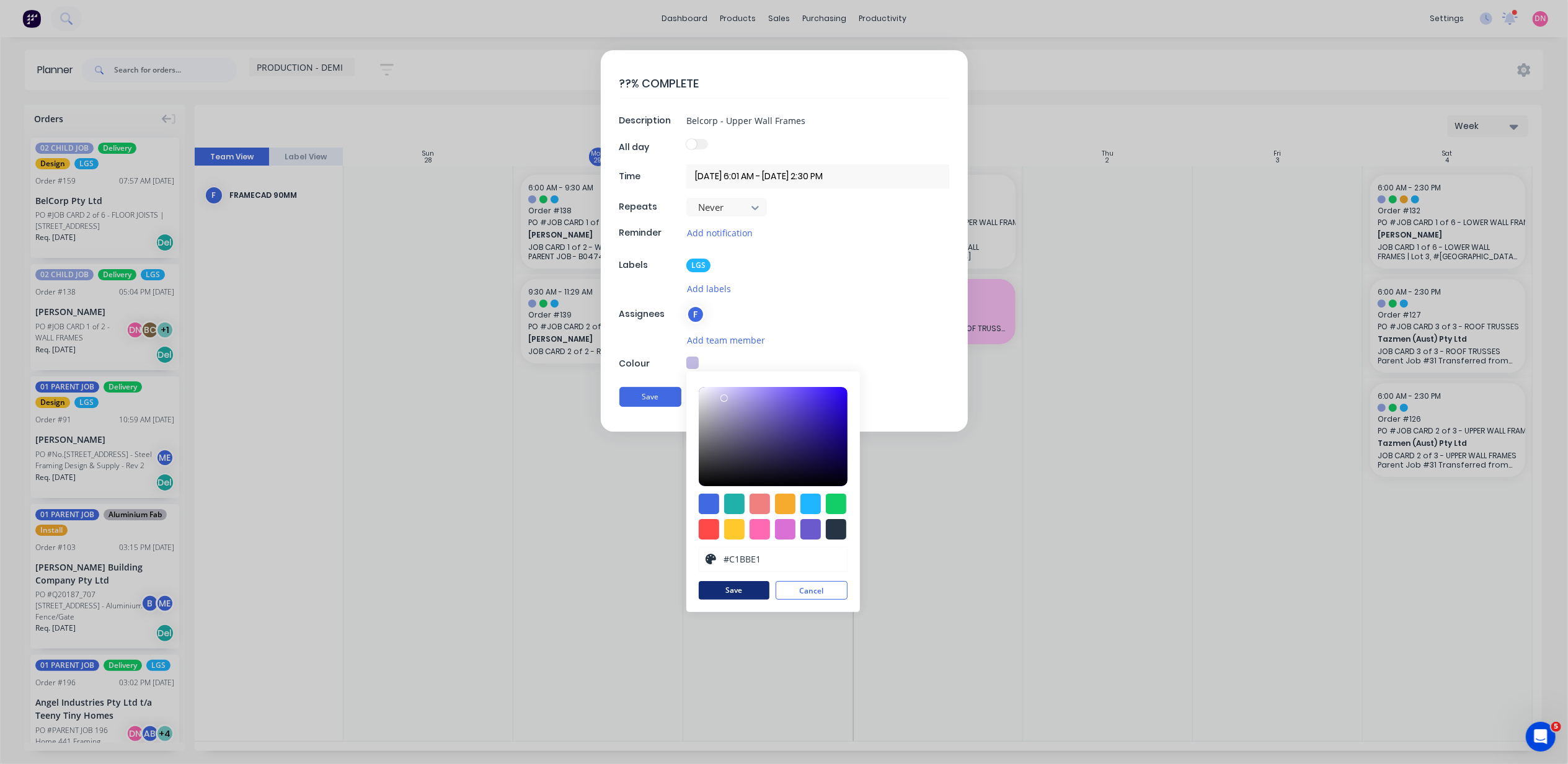
click at [743, 593] on button "Save" at bounding box center [734, 590] width 71 height 18
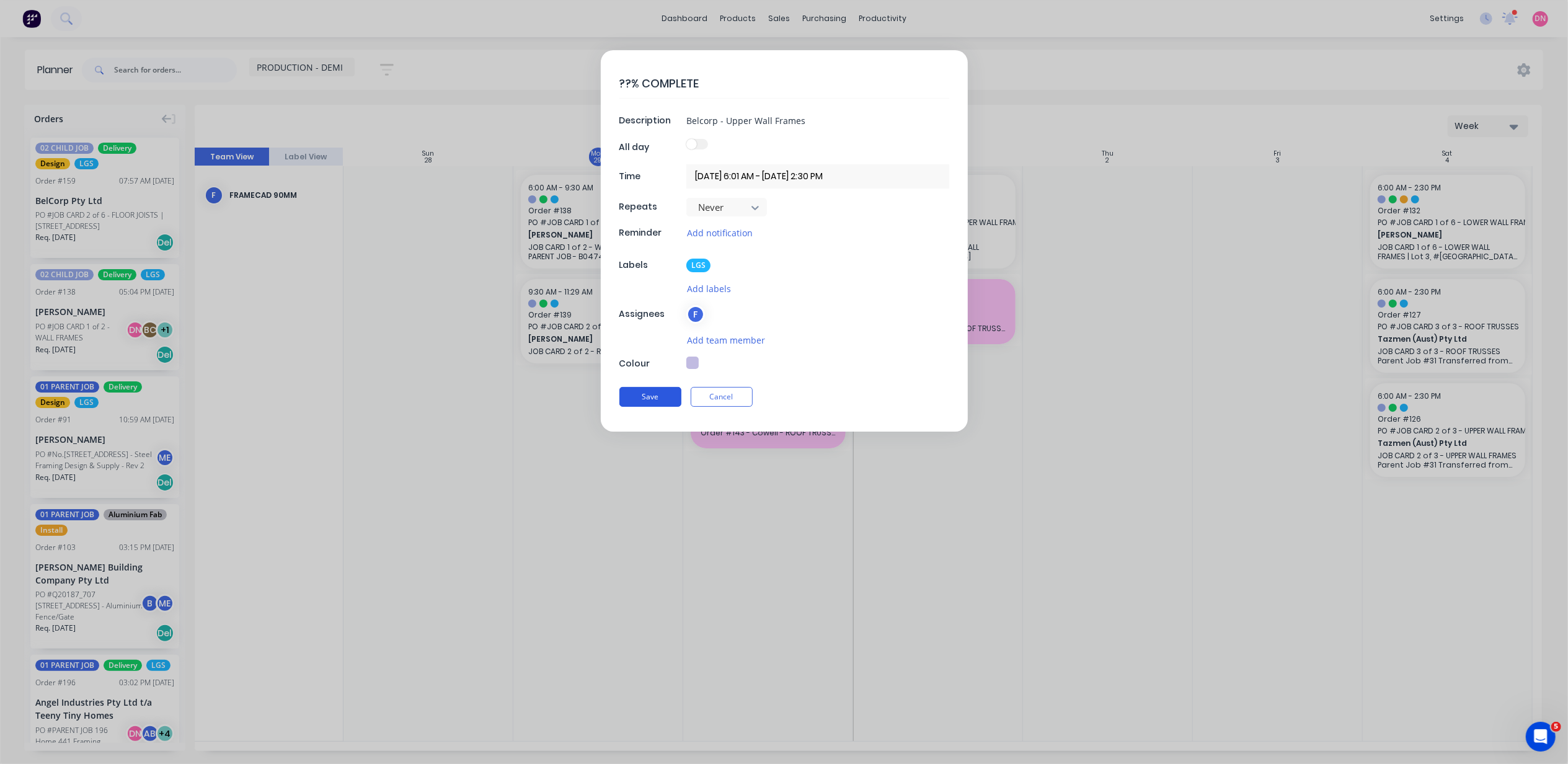
click at [670, 403] on button "Save" at bounding box center [650, 397] width 62 height 20
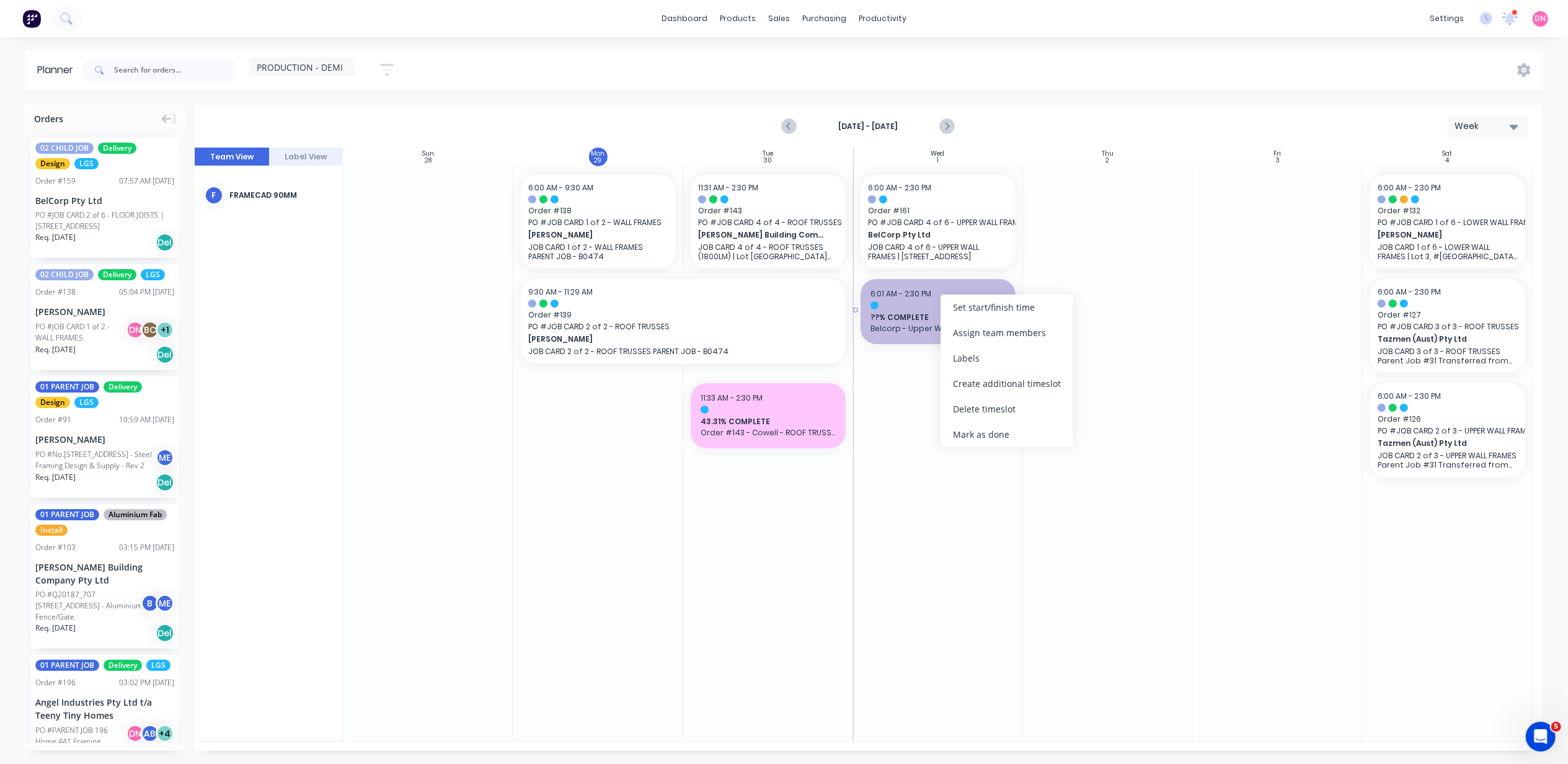
click at [921, 324] on span "Belcorp - Upper Wall Frames" at bounding box center [938, 328] width 135 height 11
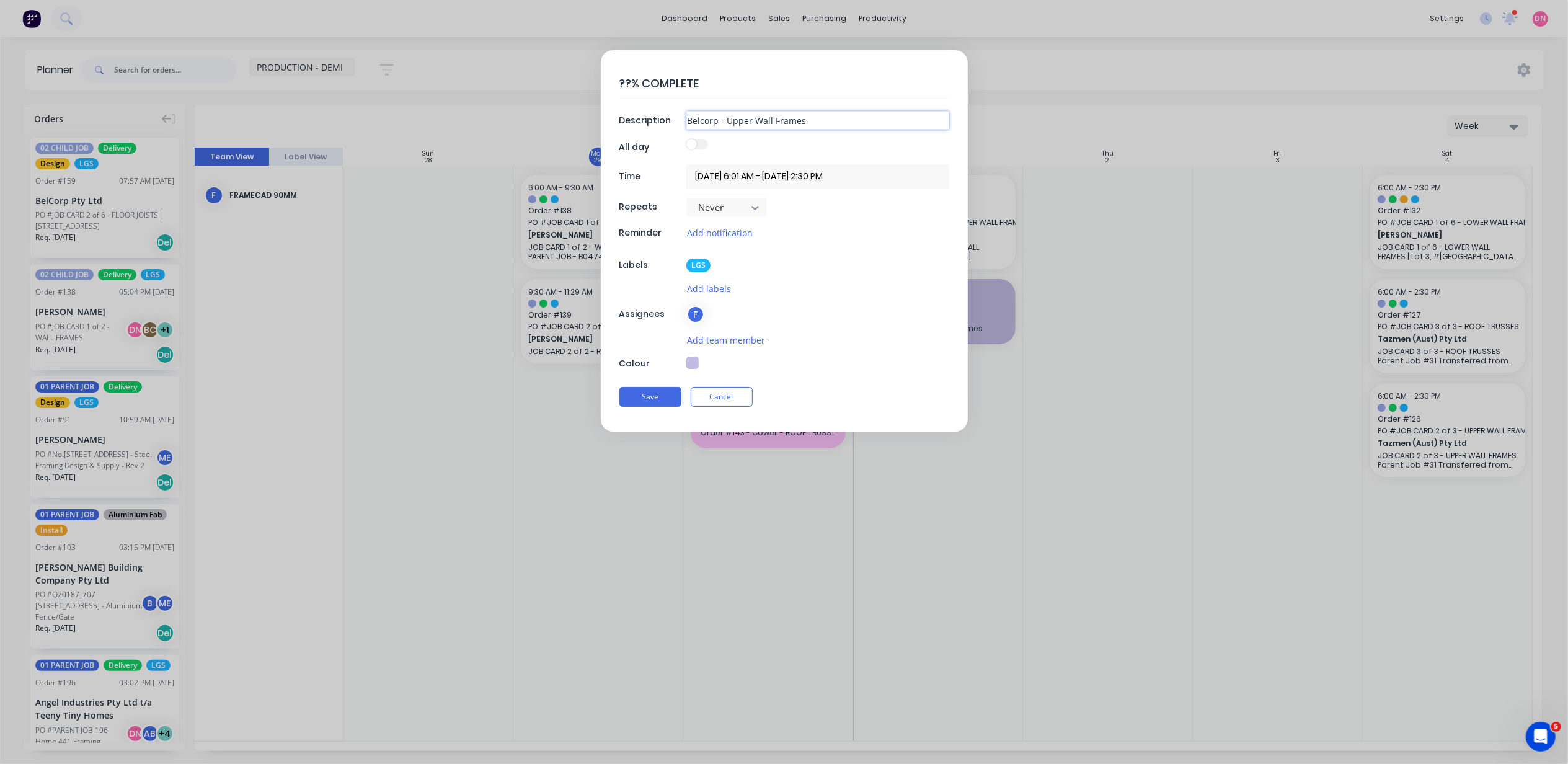
click at [688, 116] on input "Belcorp - Upper Wall Frames" at bounding box center [817, 120] width 263 height 18
type textarea "x"
type input "OBelcorp - Upper Wall Frames"
type textarea "x"
type input "OrBelcorp - Upper Wall Frames"
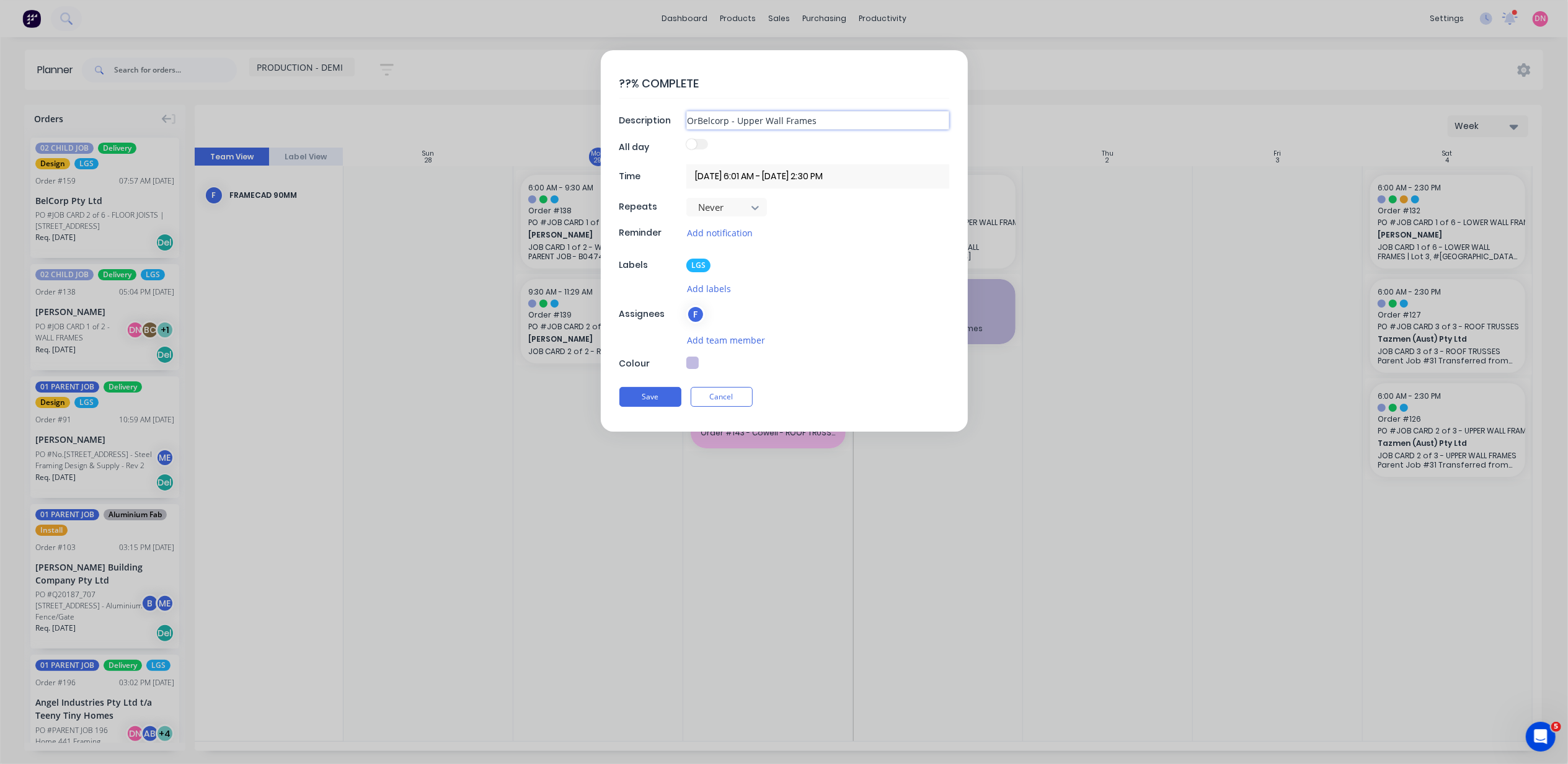
type textarea "x"
type input "OrdBelcorp - Upper Wall Frames"
type textarea "x"
type input "OrdeBelcorp - Upper Wall Frames"
type textarea "x"
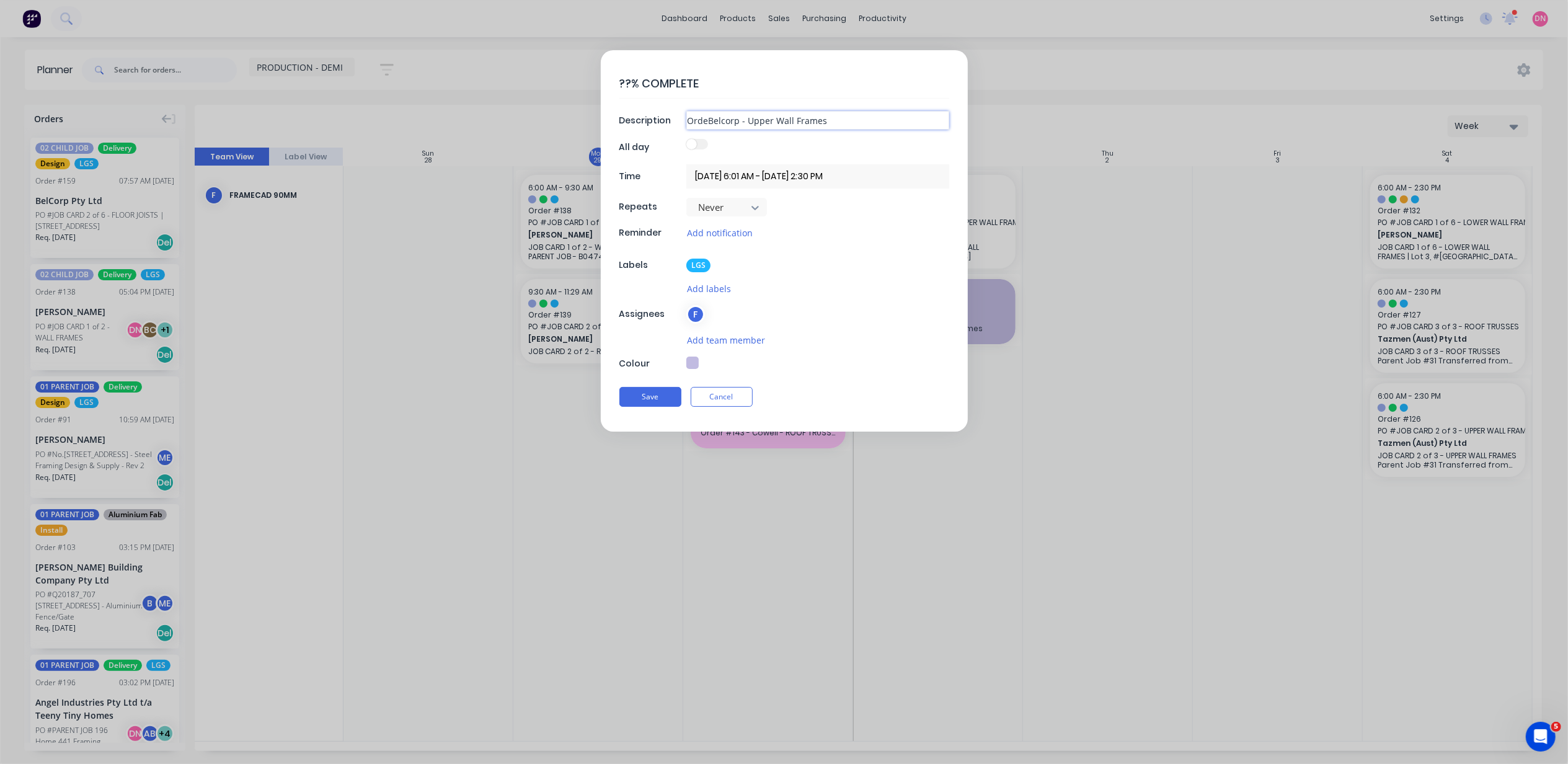
type input "OrderBelcorp - Upper Wall Frames"
type textarea "x"
type input "Order Belcorp - Upper Wall Frames"
type textarea "x"
type input "Order 1Belcorp - Upper Wall Frames"
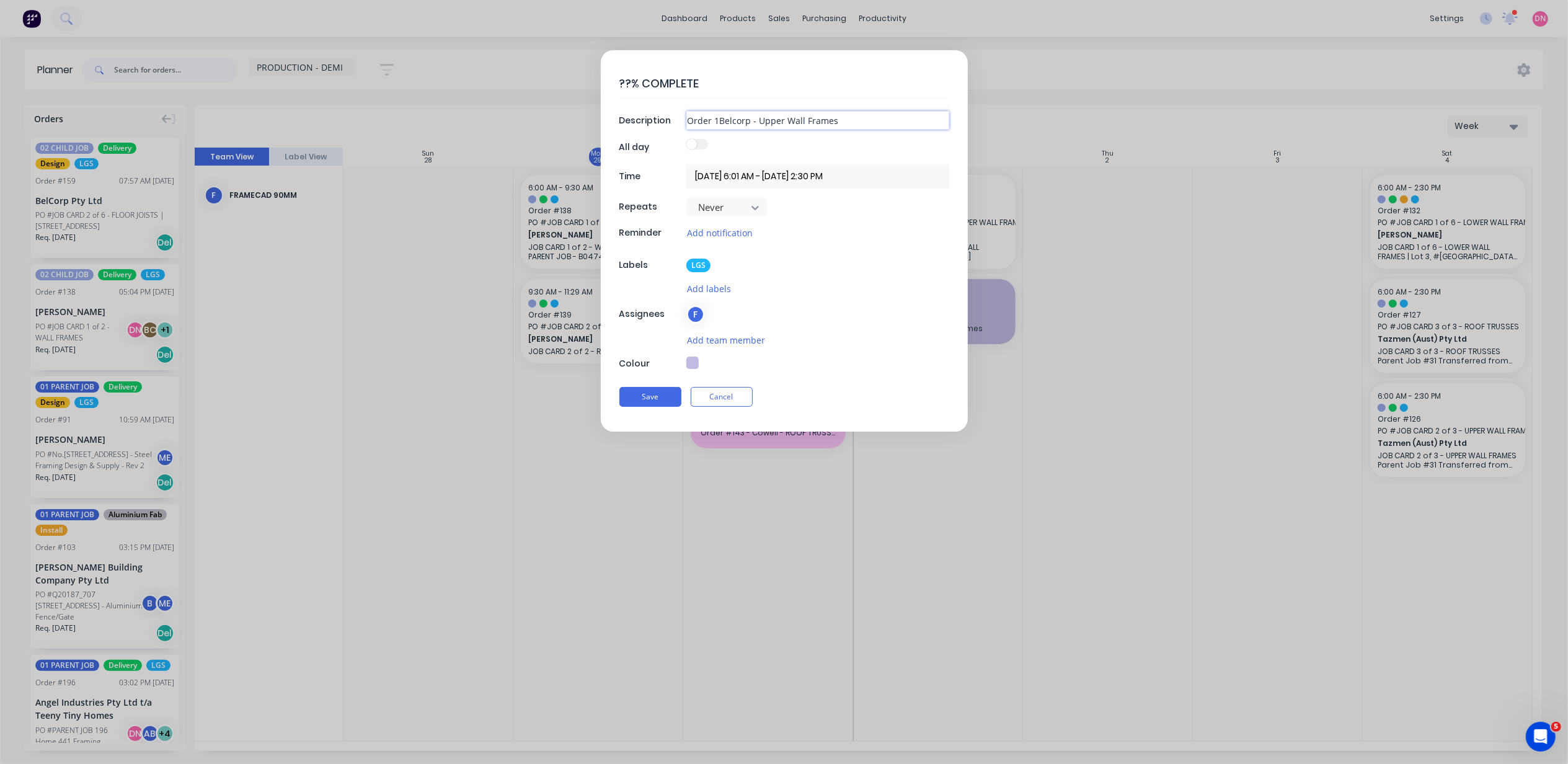
type textarea "x"
type input "Order 16Belcorp - Upper Wall Frames"
type textarea "x"
type input "Order 1Belcorp - Upper Wall Frames"
type textarea "x"
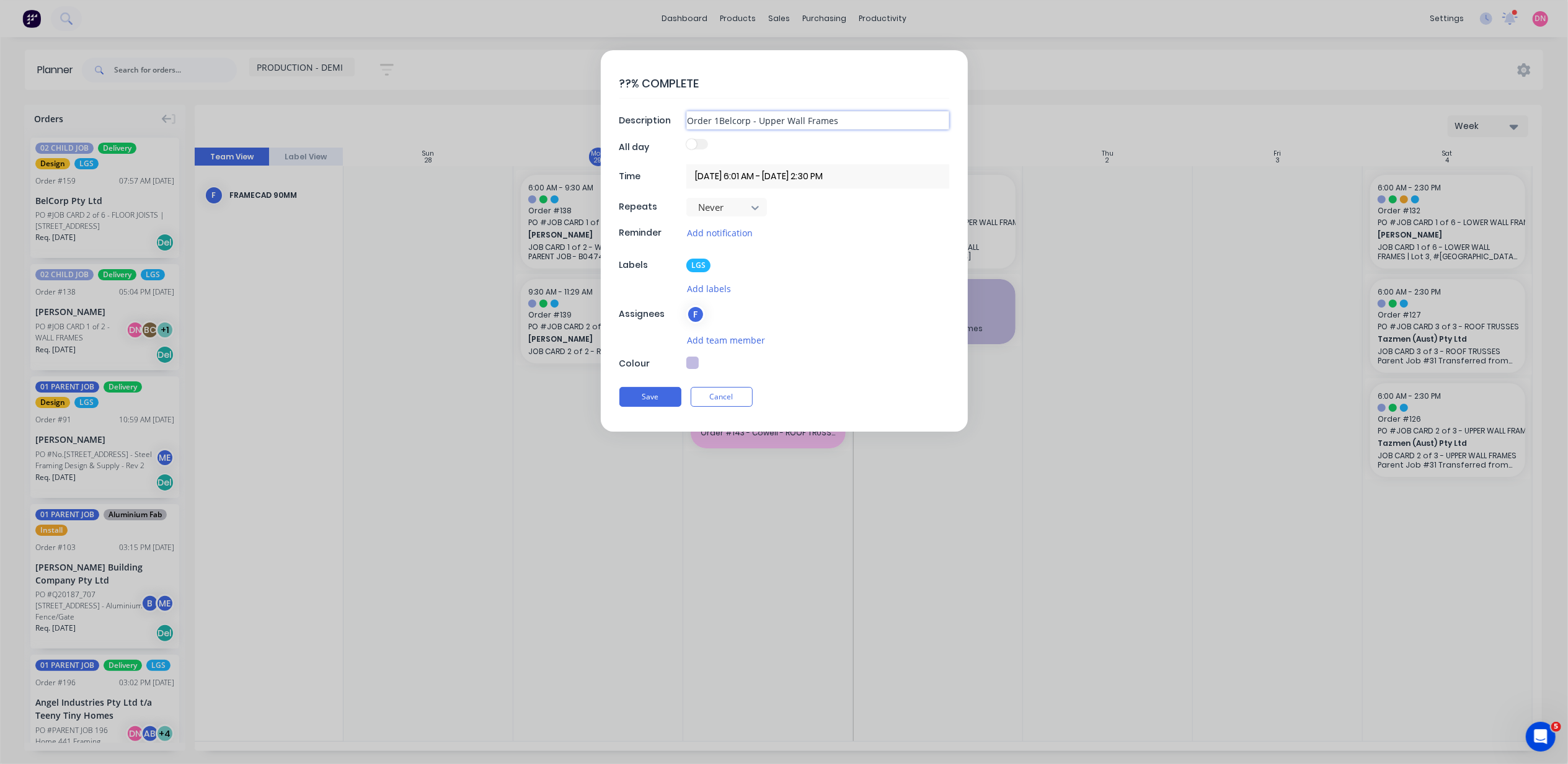
type input "Order Belcorp - Upper Wall Frames"
type textarea "x"
type input "Order #Belcorp - Upper Wall Frames"
type textarea "x"
type input "Order #1Belcorp - Upper Wall Frames"
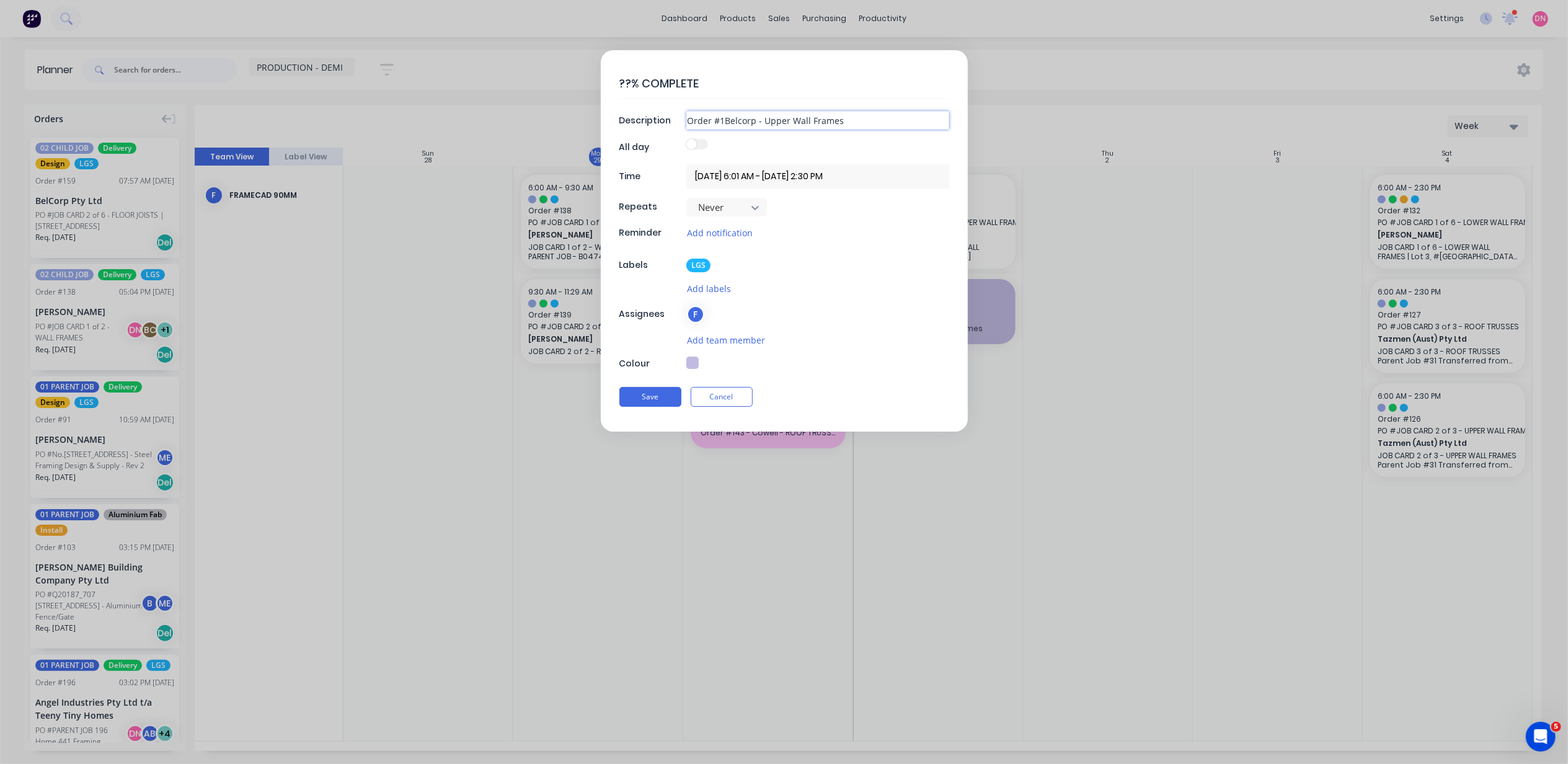
type textarea "x"
type input "Order #16Belcorp - Upper Wall Frames"
type textarea "x"
type input "Order #161Belcorp - Upper Wall Frames"
type textarea "x"
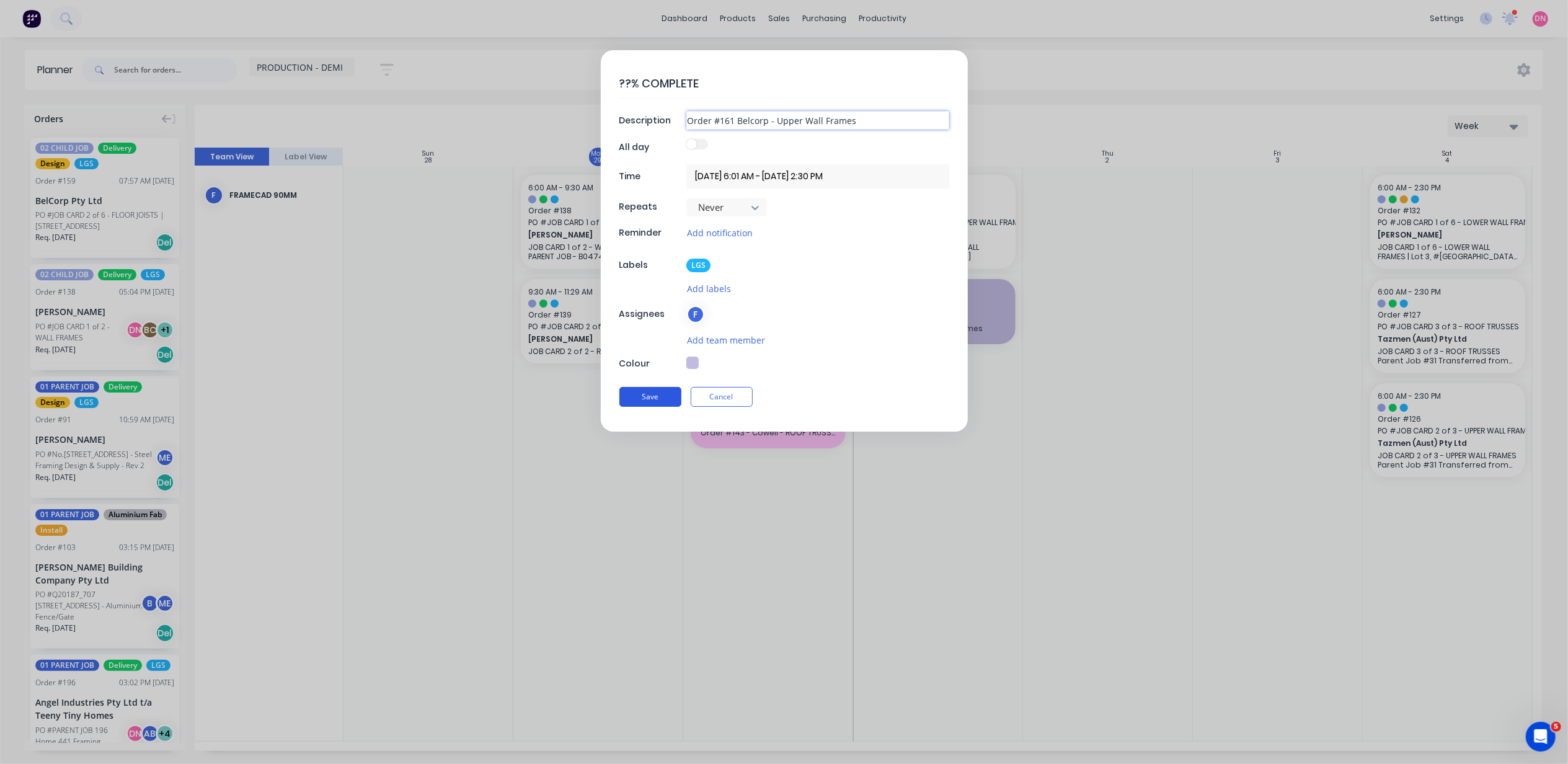
type input "Order #161 Belcorp - Upper Wall Frames"
click at [662, 396] on button "Save" at bounding box center [650, 397] width 62 height 20
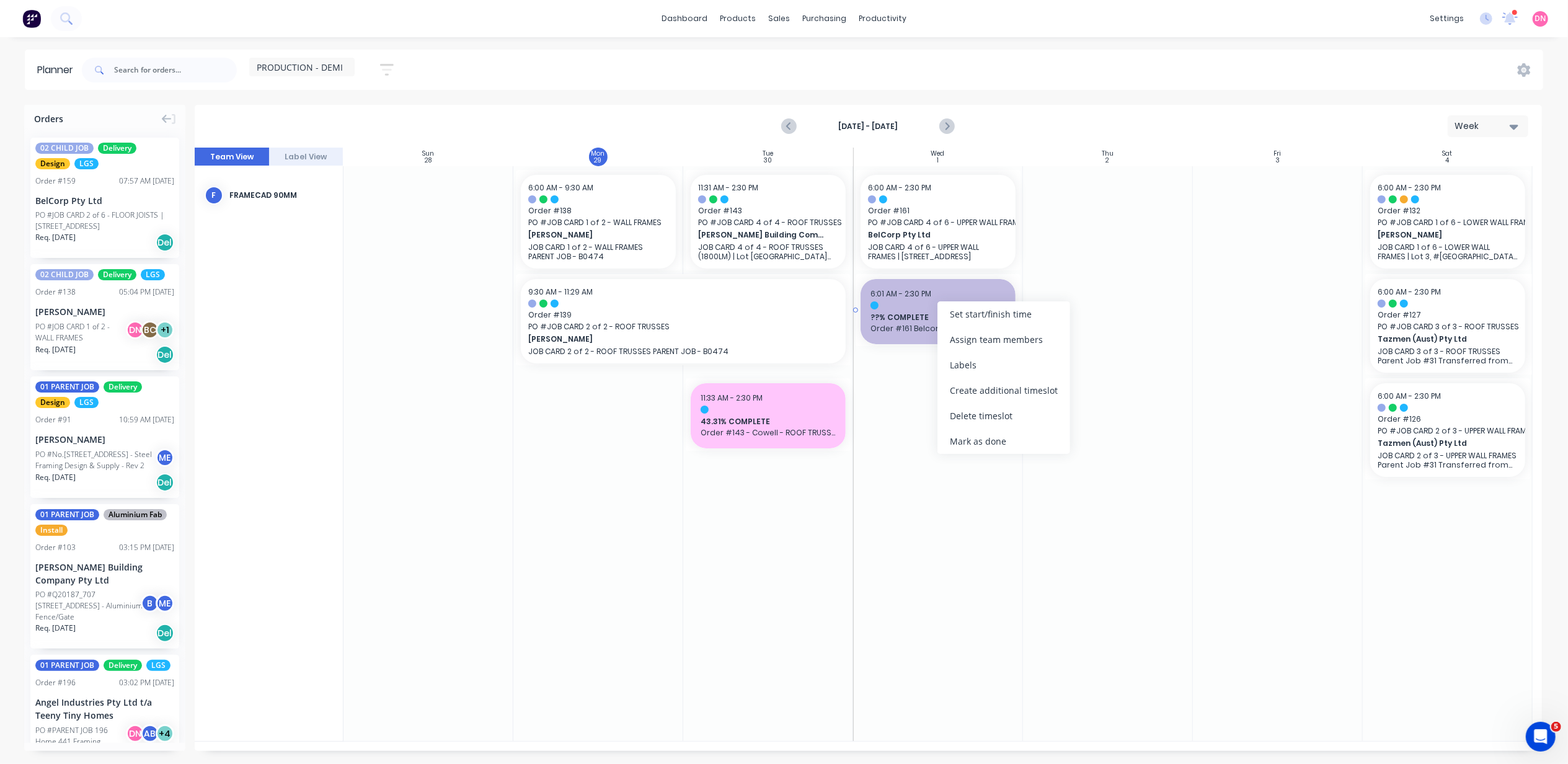
click at [888, 325] on span "Order #161 Belcorp - Upper Wall Frames" at bounding box center [938, 328] width 135 height 11
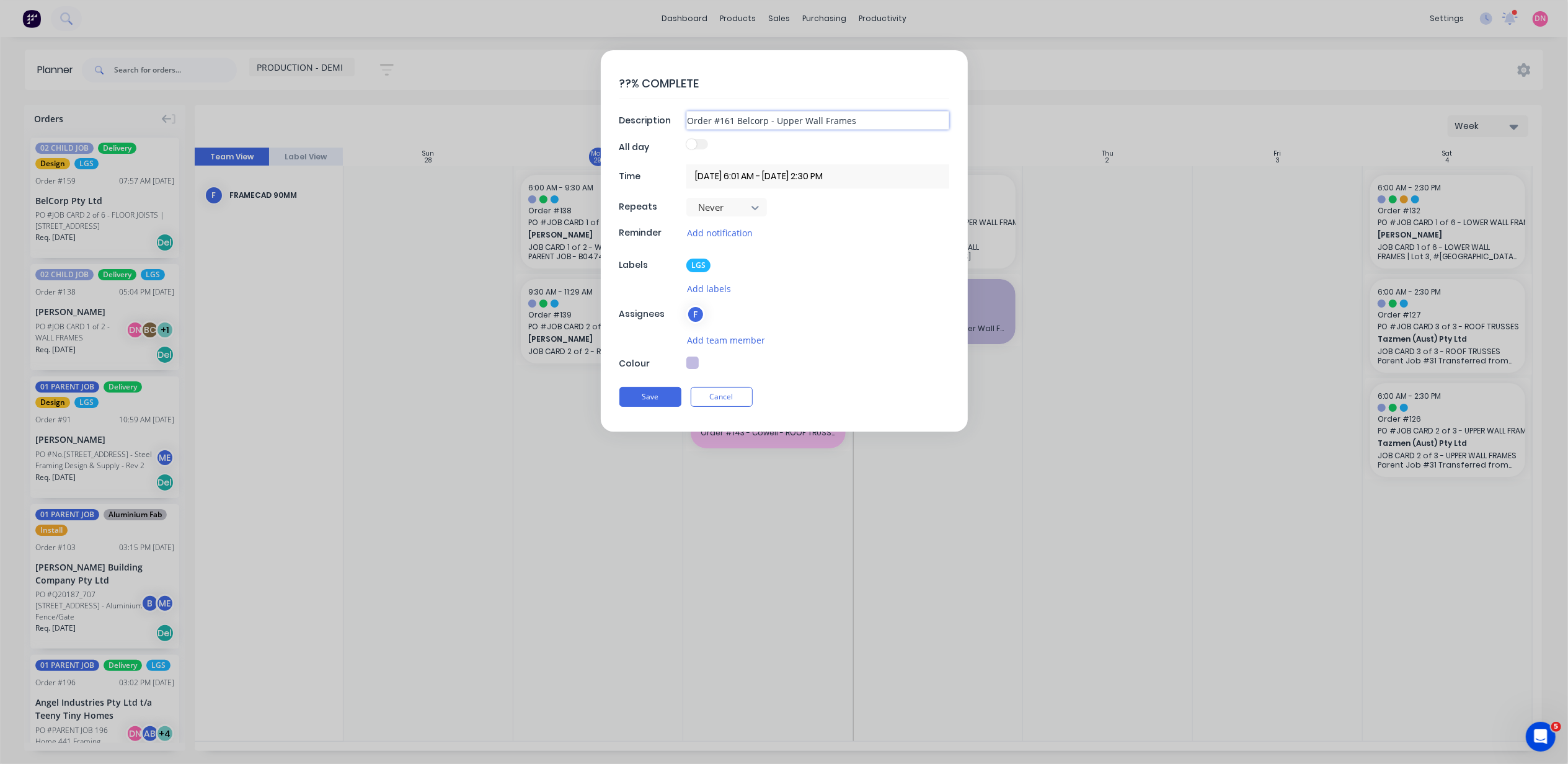
click at [714, 112] on input "Order #161 Belcorp - Upper Wall Frames" at bounding box center [817, 120] width 263 height 18
drag, startPoint x: 737, startPoint y: 120, endPoint x: 503, endPoint y: 127, distance: 234.1
click at [503, 127] on form "??% COMPLETE Description Order #161 Belcorp - Upper Wall Frames All day Time 01…" at bounding box center [784, 241] width 1542 height 381
type textarea "x"
type input "Belcorp - Upper Wall Frames"
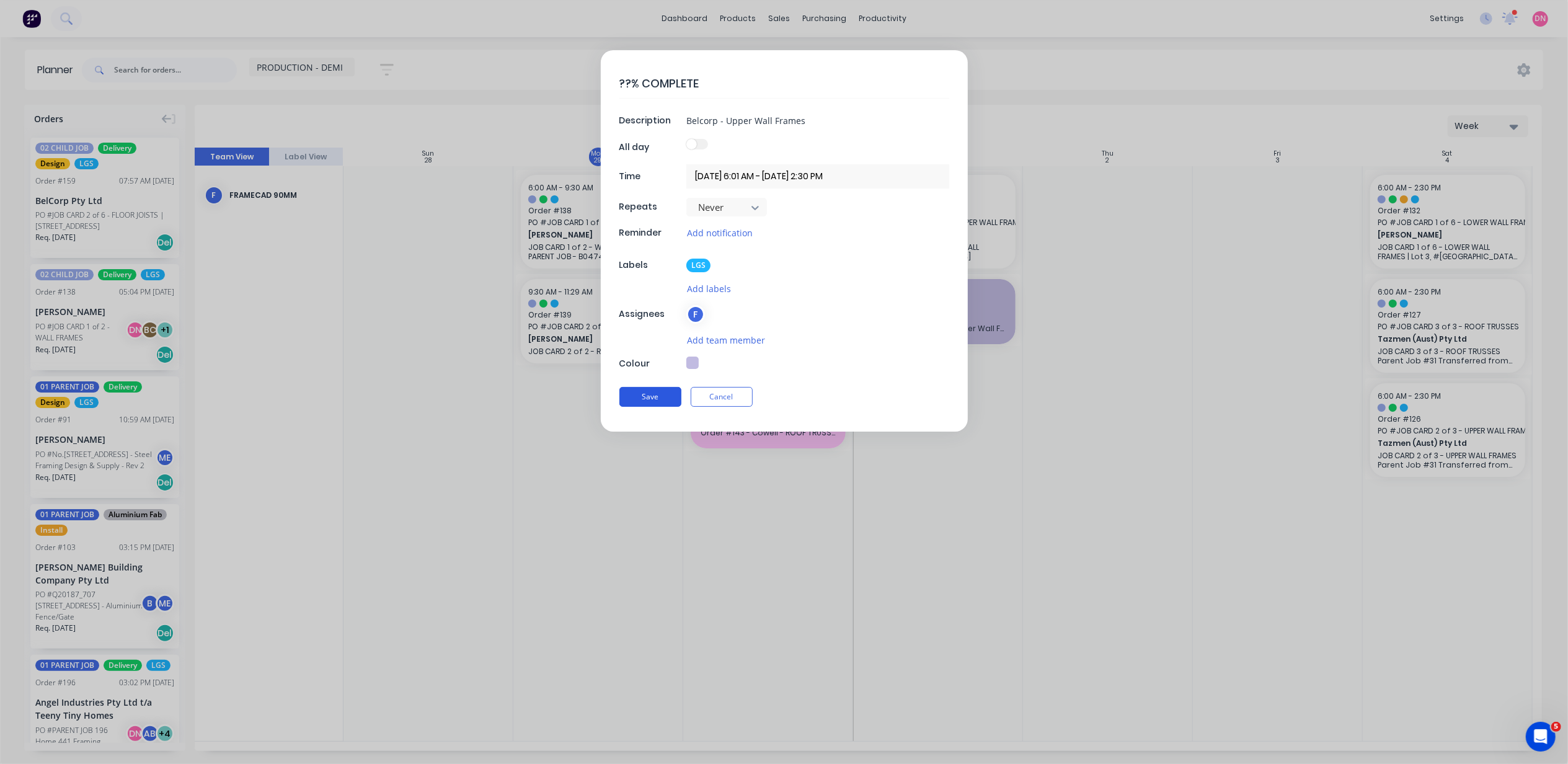
click at [640, 393] on button "Save" at bounding box center [650, 397] width 62 height 20
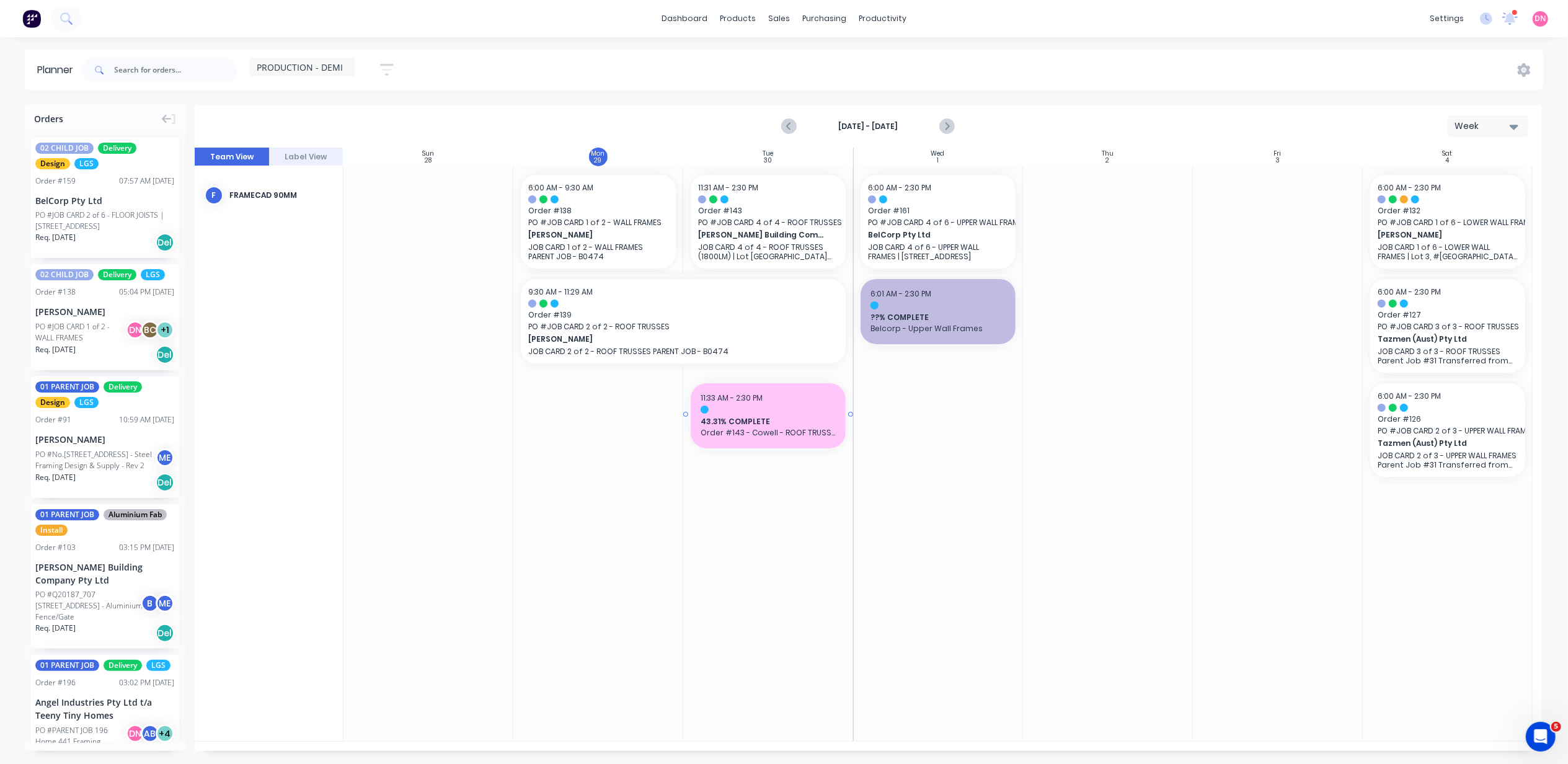
click at [773, 435] on span "Order #143 - Cowell - ROOF TRUSSES" at bounding box center [768, 433] width 135 height 11
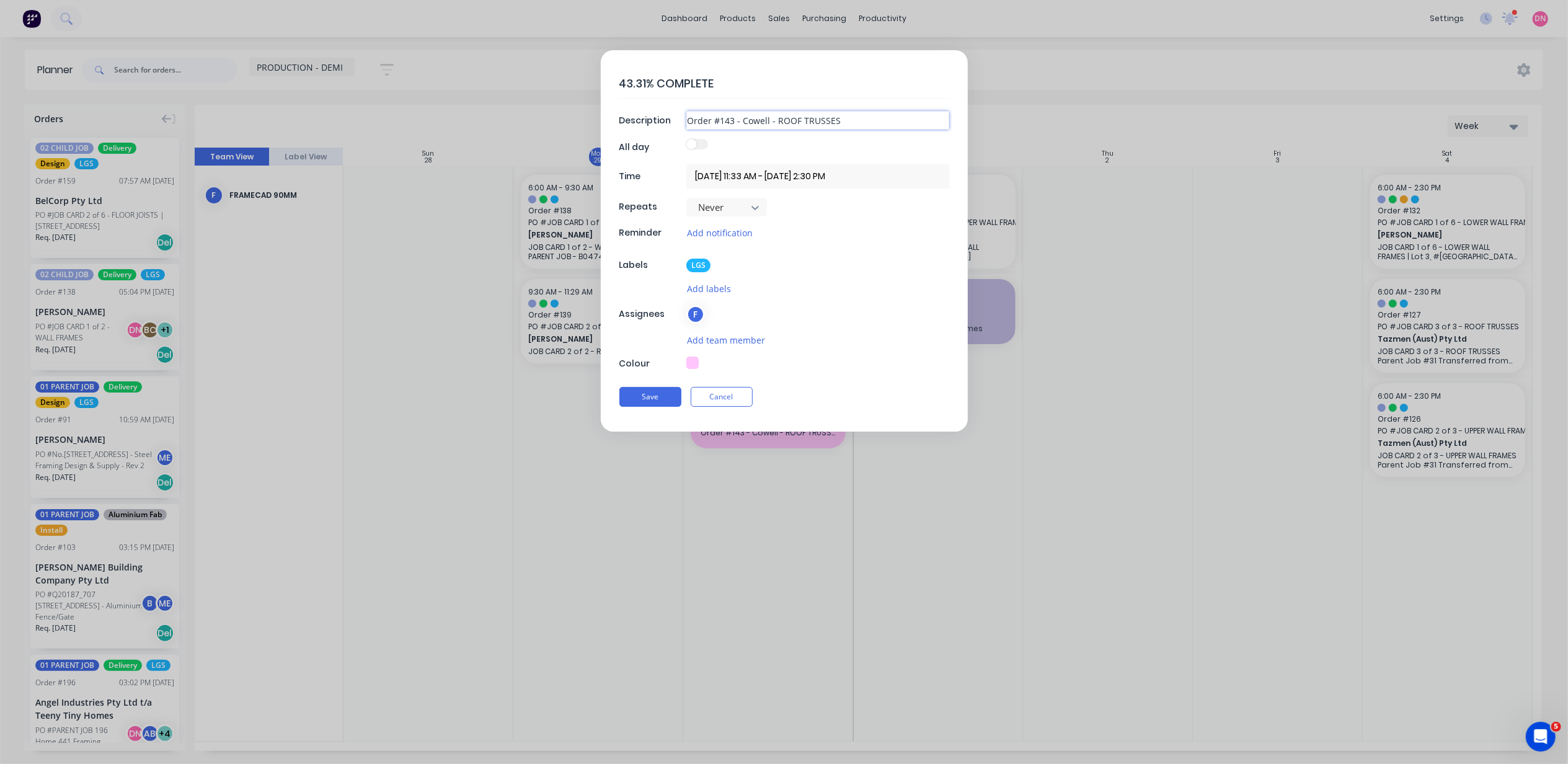
drag, startPoint x: 742, startPoint y: 113, endPoint x: 623, endPoint y: 112, distance: 119.0
click at [623, 112] on div "Description Order #143 - Cowell - ROOF TRUSSES" at bounding box center [784, 120] width 330 height 18
type textarea "x"
type input "Cowell - ROOF TRUSSES"
type textarea "x"
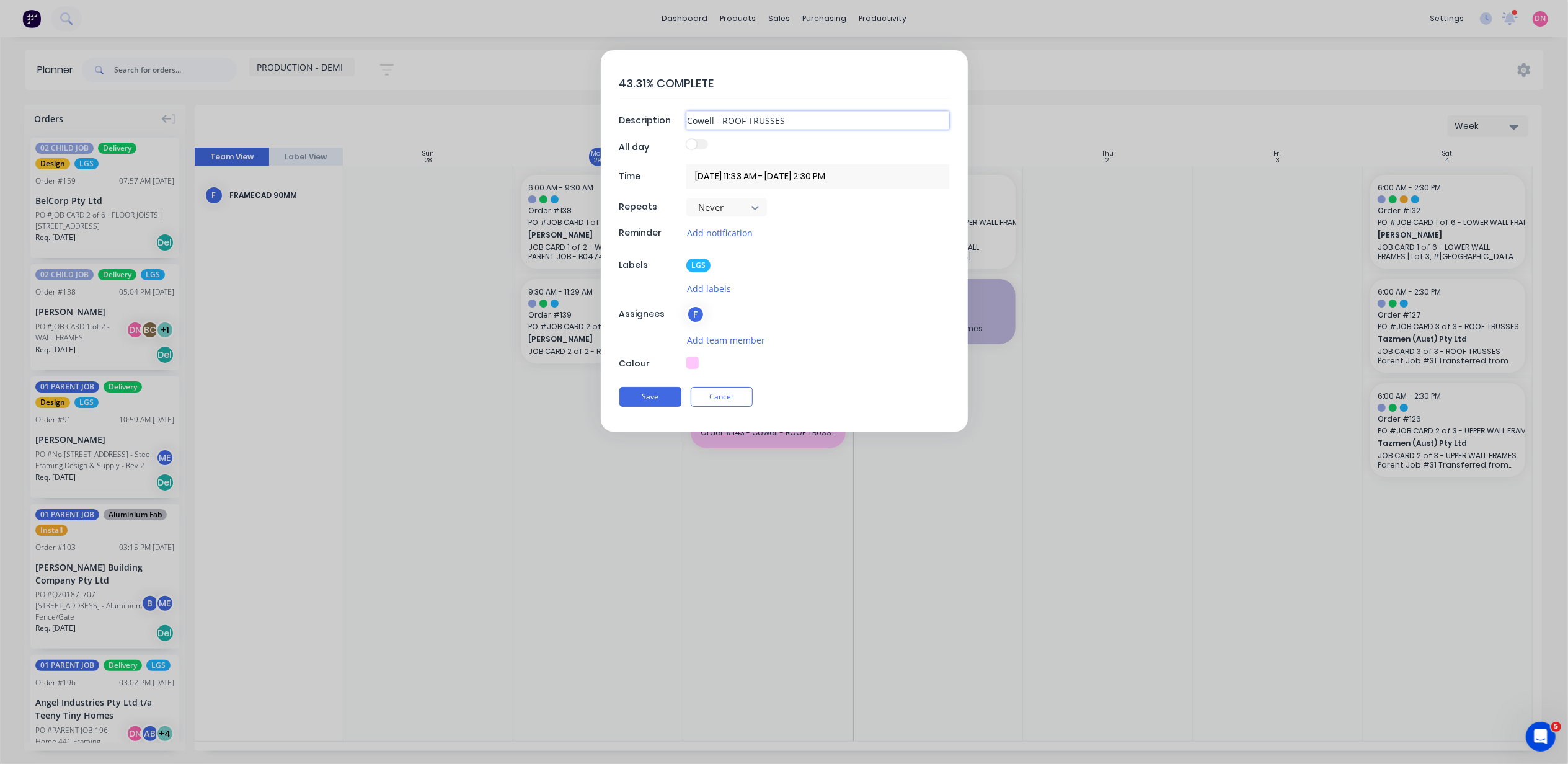
type input "BCowell - ROOF TRUSSES"
type textarea "x"
type input "BlCowell - ROOF TRUSSES"
type textarea "x"
type input "BlaCowell - ROOF TRUSSES"
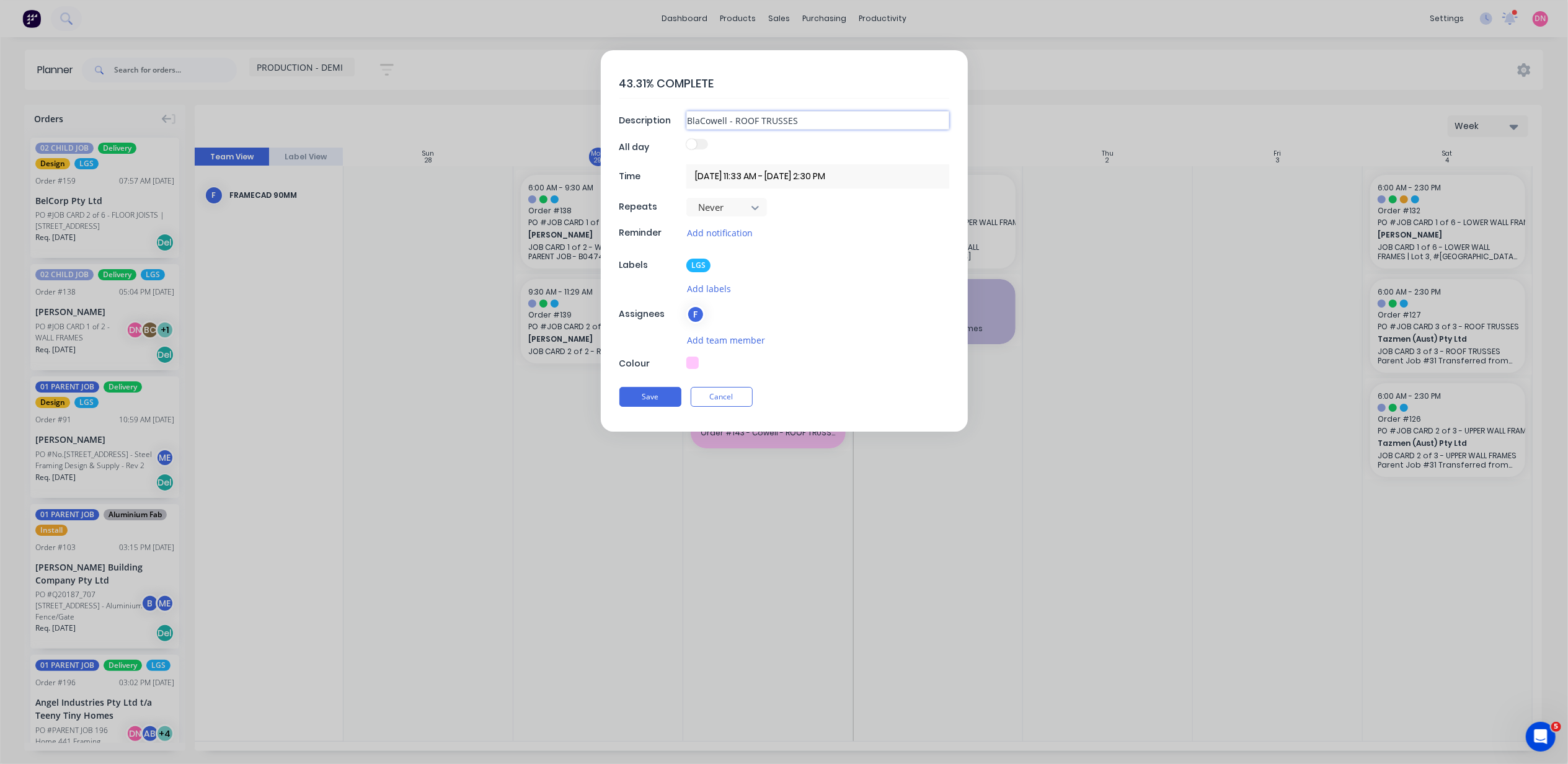
type textarea "x"
type input "BlacCowell - ROOF TRUSSES"
type textarea "x"
type input "BlackCowell - ROOF TRUSSES"
type textarea "x"
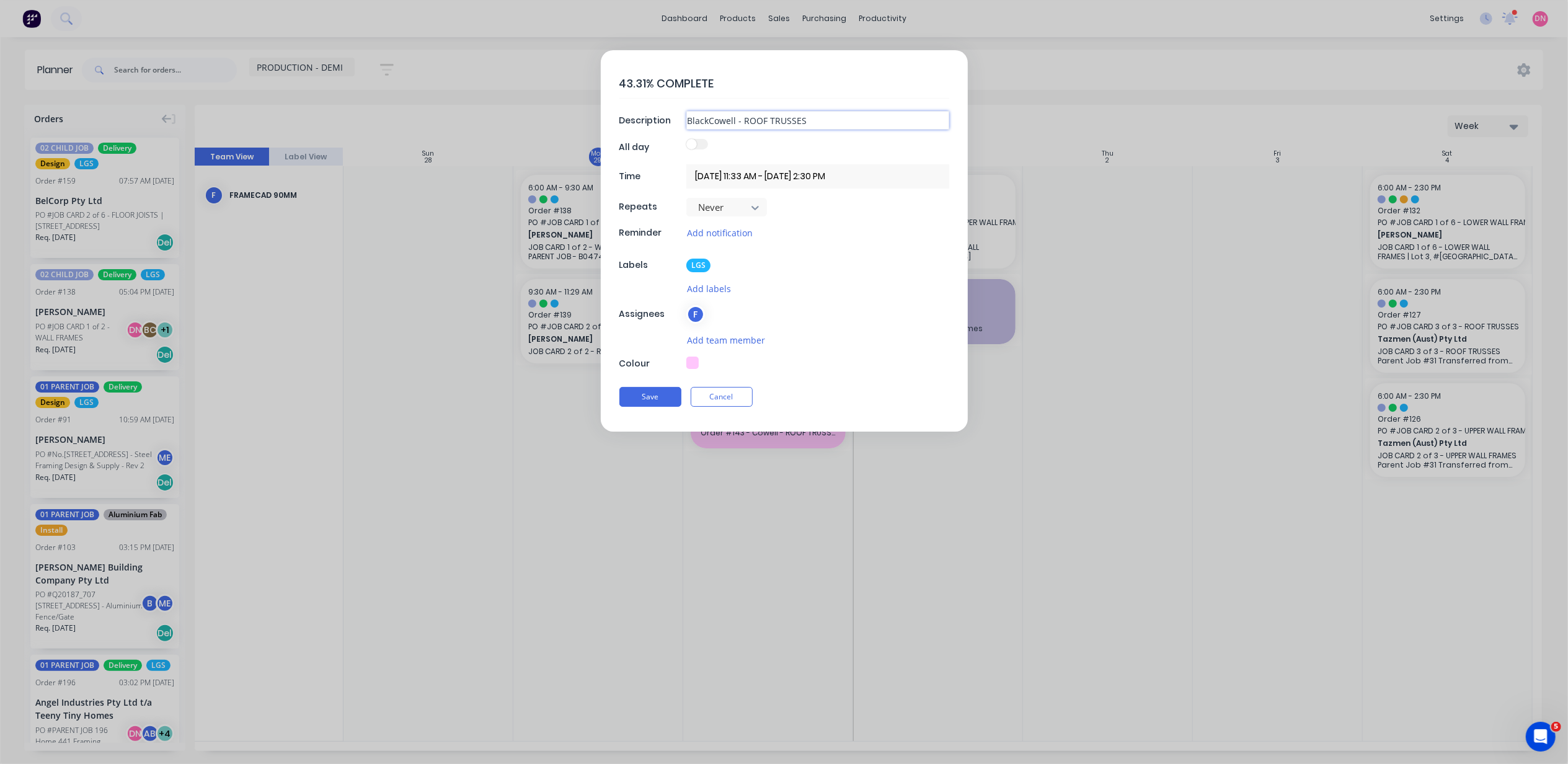
type input "BlackwCowell - ROOF TRUSSES"
type textarea "x"
type input "BlackwoCowell - ROOF TRUSSES"
type textarea "x"
type input "BlackwooCowell - ROOF TRUSSES"
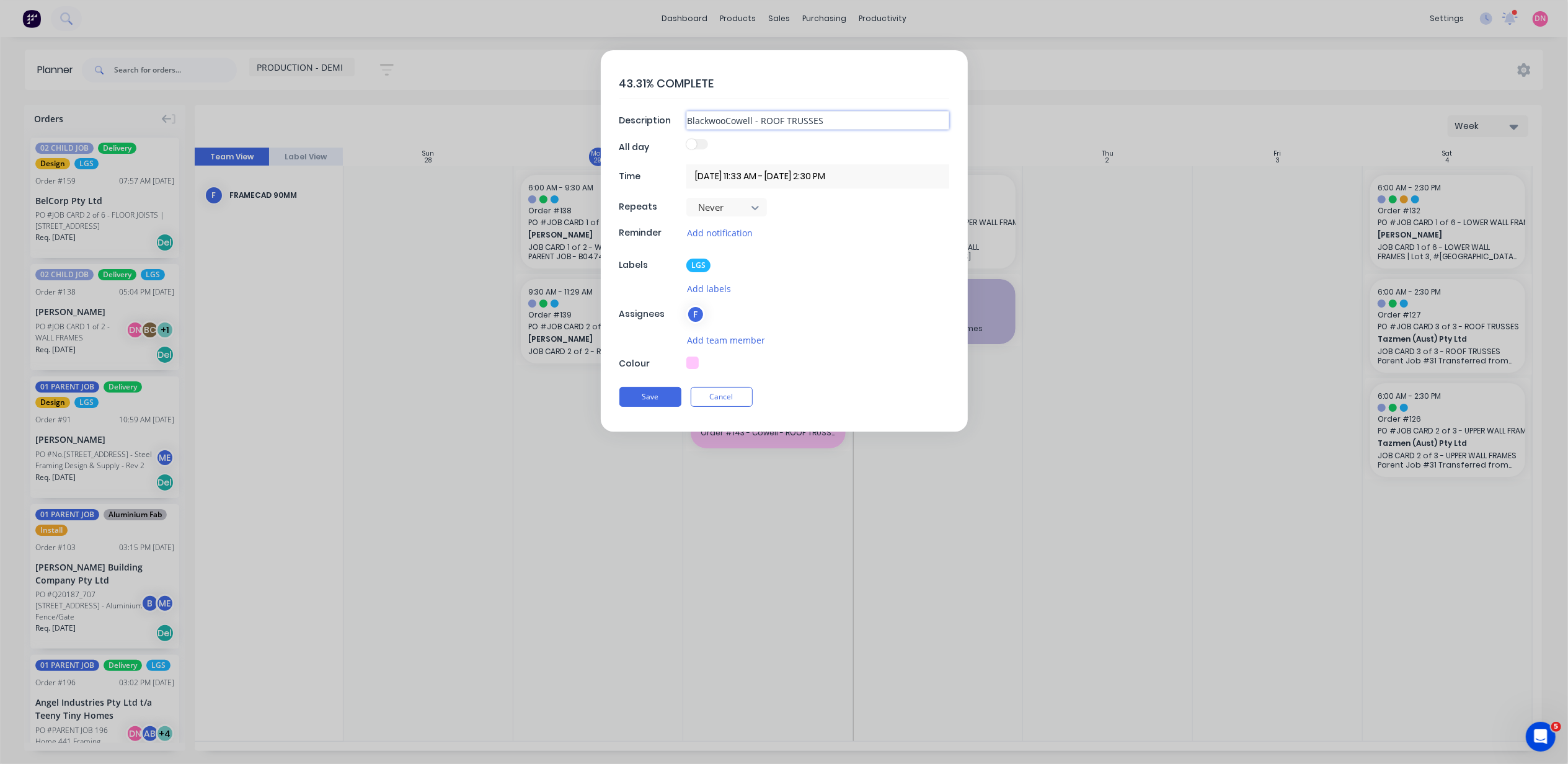
type textarea "x"
type input "BlackwoodCowell - ROOF TRUSSES"
type textarea "x"
type input "Blackwood Cowell - ROOF TRUSSES"
drag, startPoint x: 851, startPoint y: 123, endPoint x: 769, endPoint y: 124, distance: 82.0
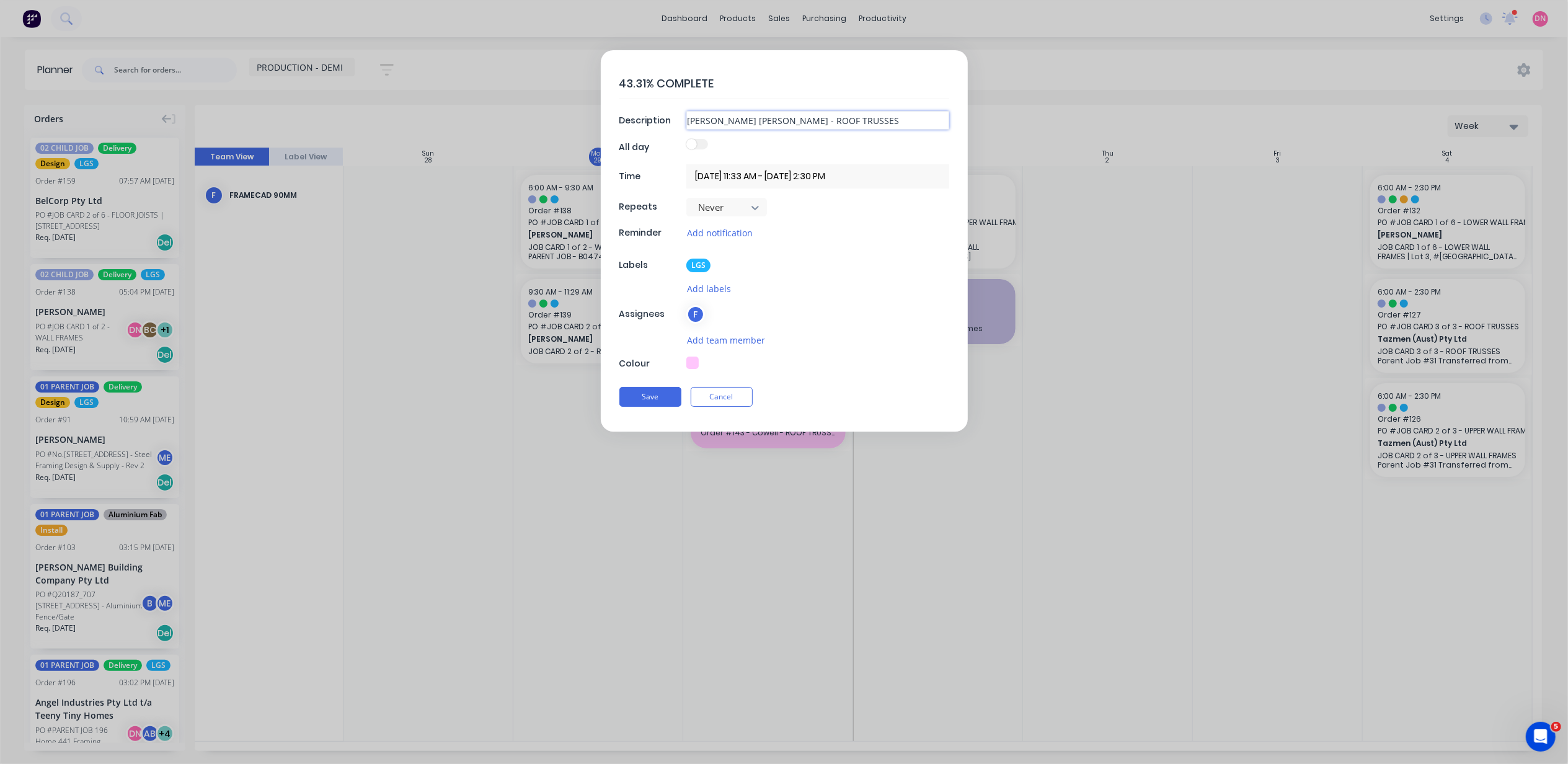
click at [769, 124] on input "Blackwood Cowell - ROOF TRUSSES" at bounding box center [817, 120] width 263 height 18
type textarea "x"
type input "Blackwood Cowell - T"
type textarea "x"
type input "Blackwood Cowell -"
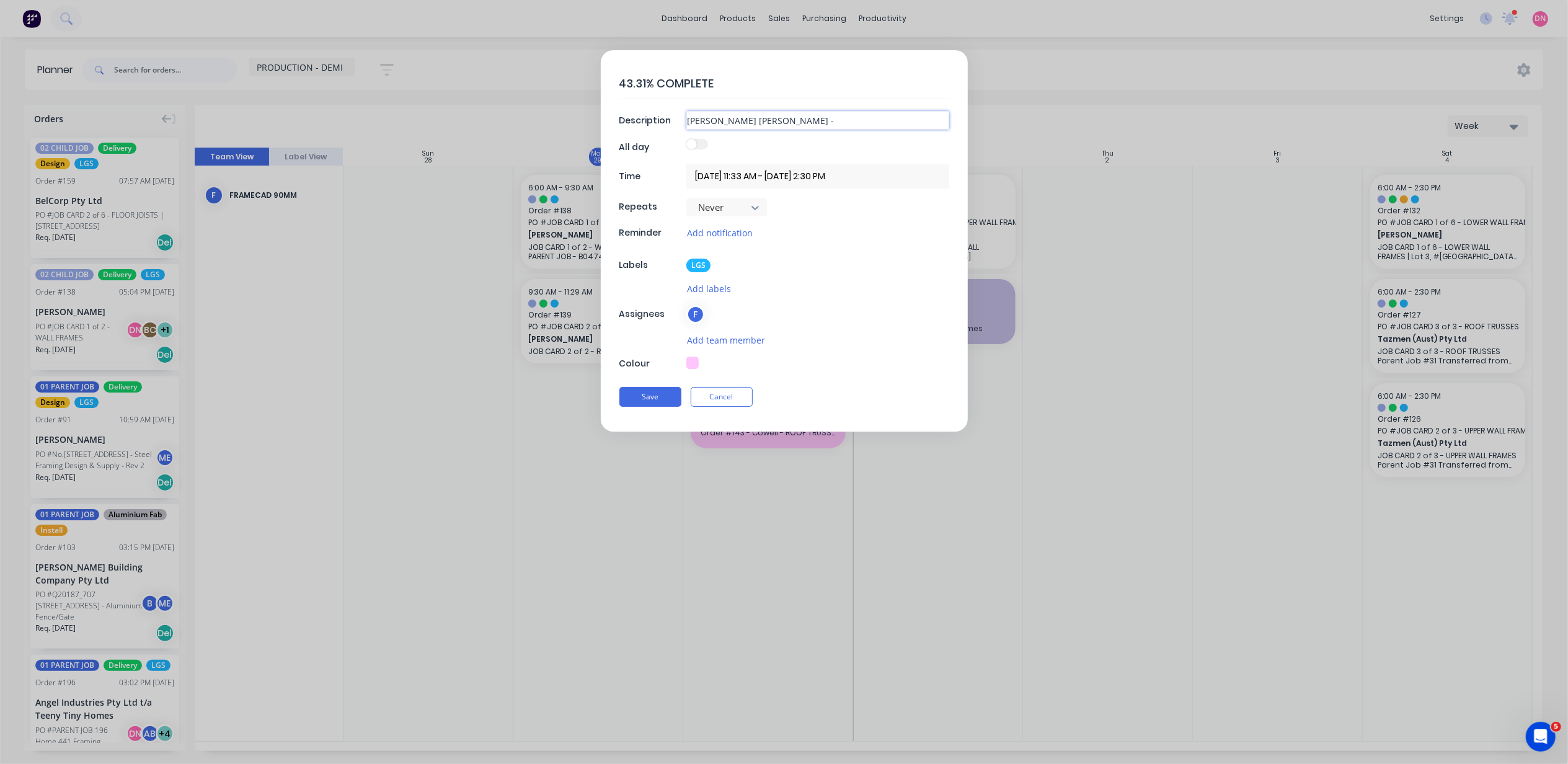
type textarea "x"
type input "Blackwood Cowell - T"
type textarea "x"
type input "Blackwood Cowell - Tr"
type textarea "x"
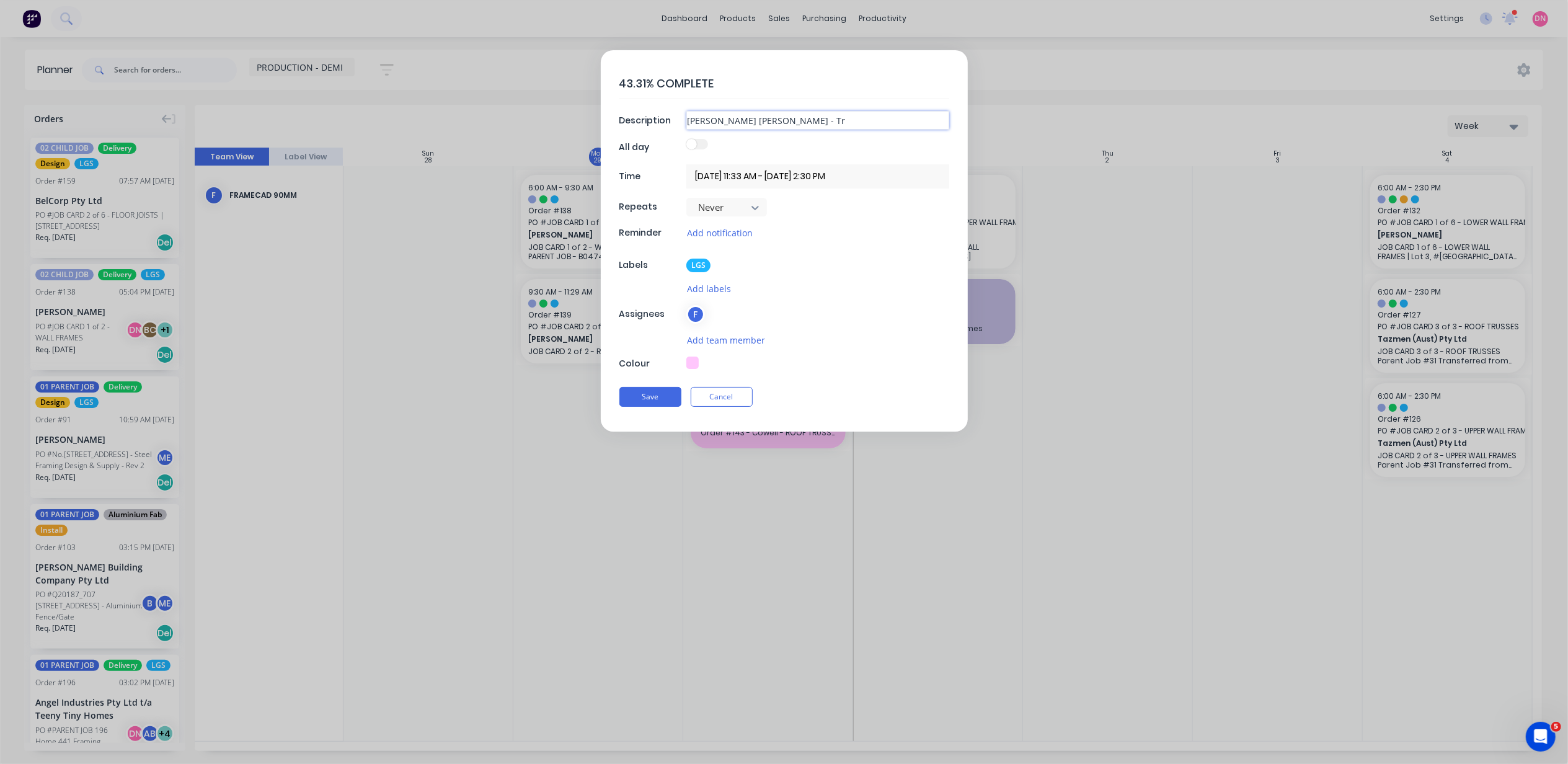
type input "Blackwood Cowell - Tru"
type textarea "x"
type input "Blackwood Cowell - Trus"
type textarea "x"
type input "Blackwood Cowell - Truss"
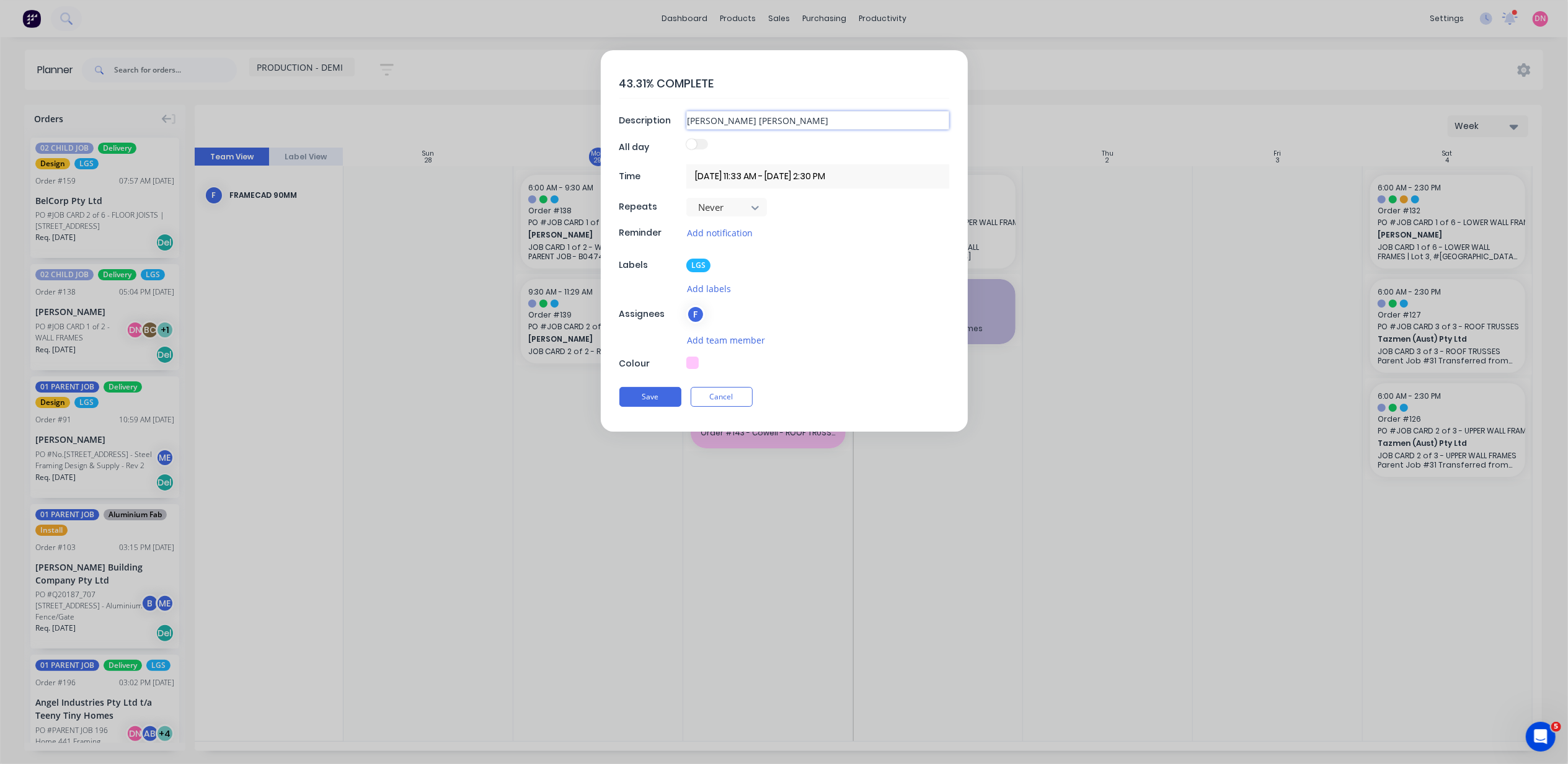
type textarea "x"
type input "Blackwood Cowell - Trusse"
type textarea "x"
type input "Blackwood Cowell - Trusses"
type textarea "x"
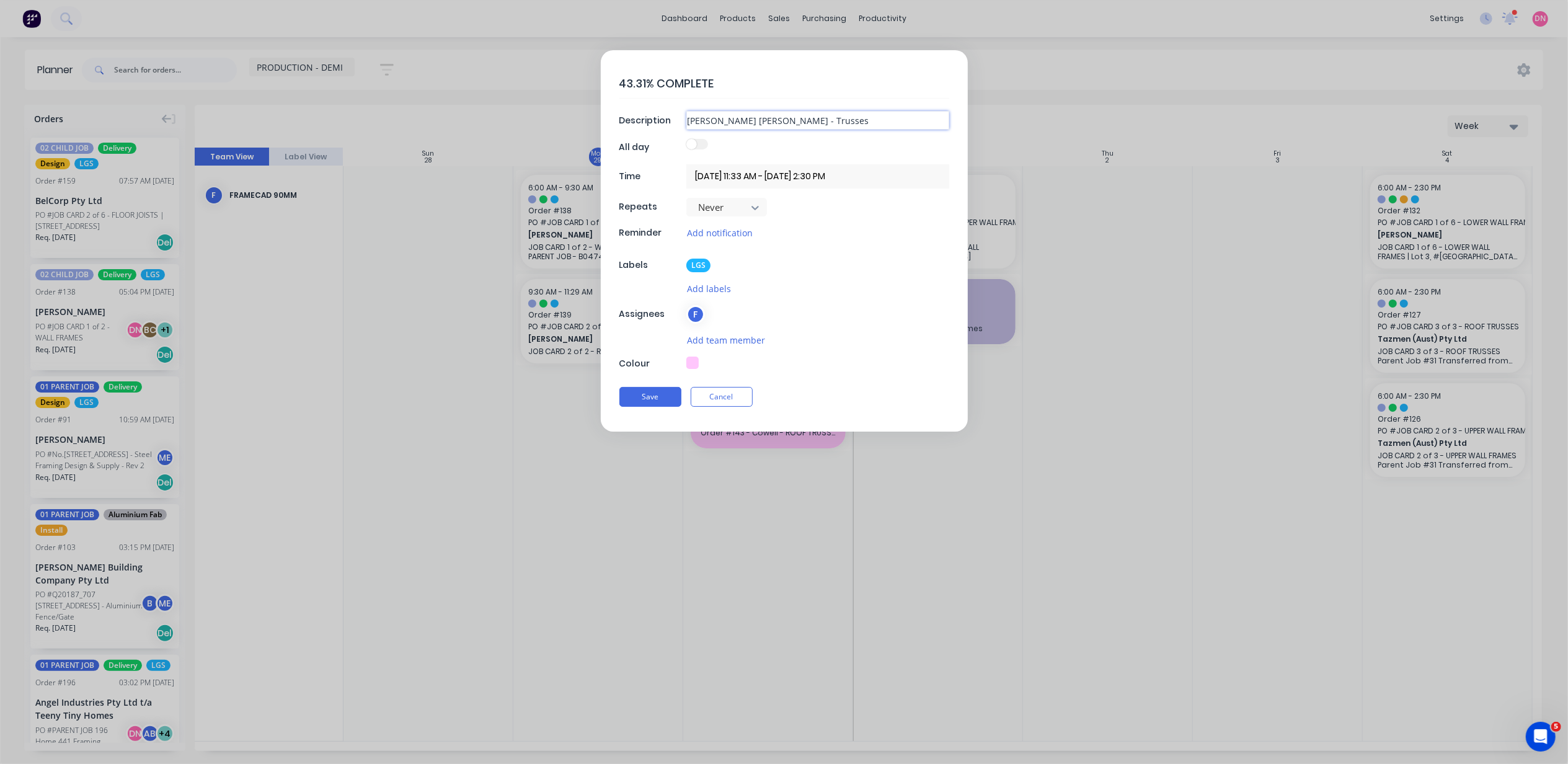
type input "Blackwood Cowell - Trusses,"
type textarea "x"
type input "Blackwood Cowell - Trusses,"
type textarea "x"
type input "Blackwood Cowell - Trusses, C"
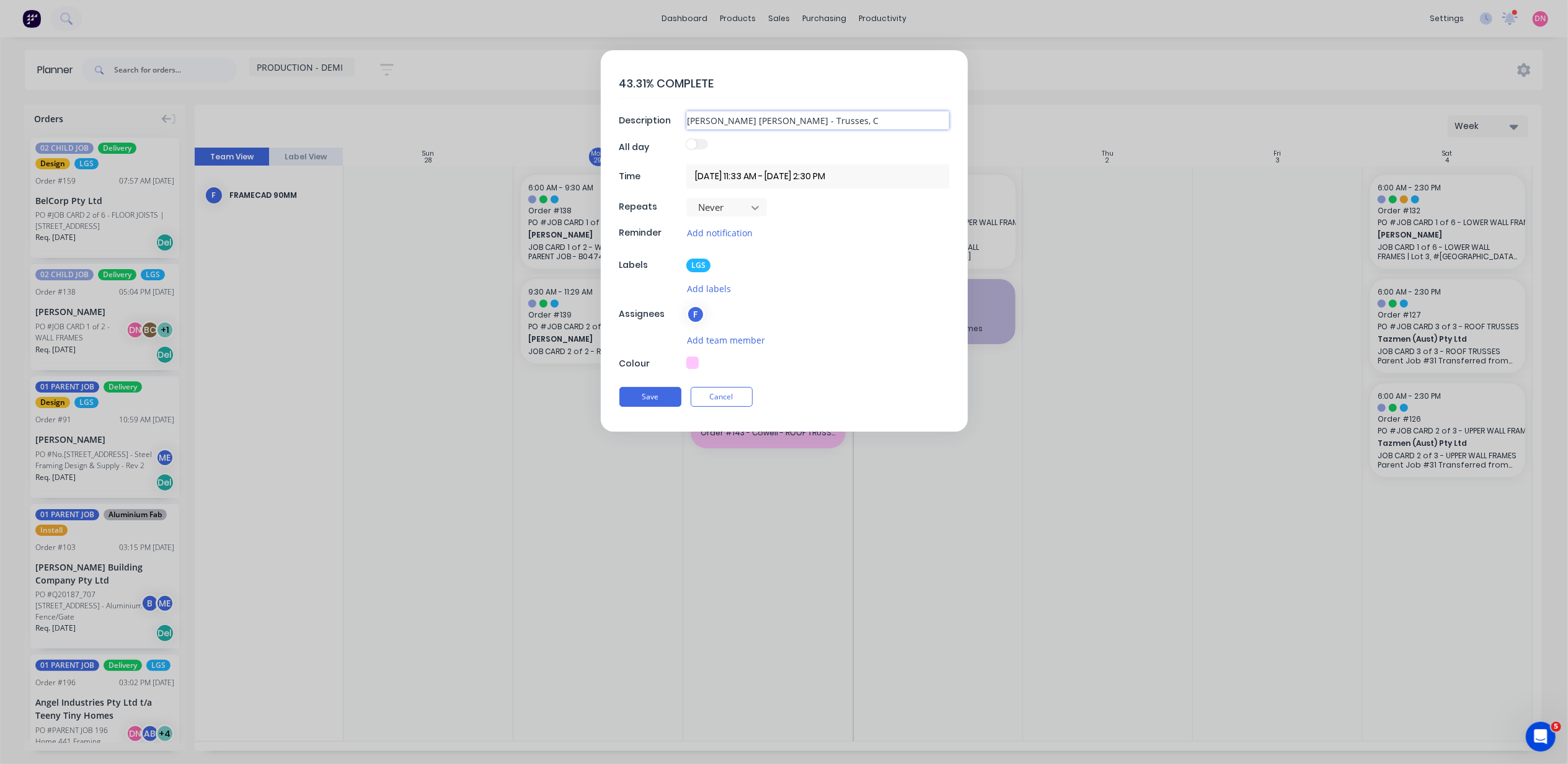
type textarea "x"
type input "Blackwood Cowell - Trusses, CO"
type textarea "x"
type input "Blackwood Cowell - Trusses, C"
type textarea "x"
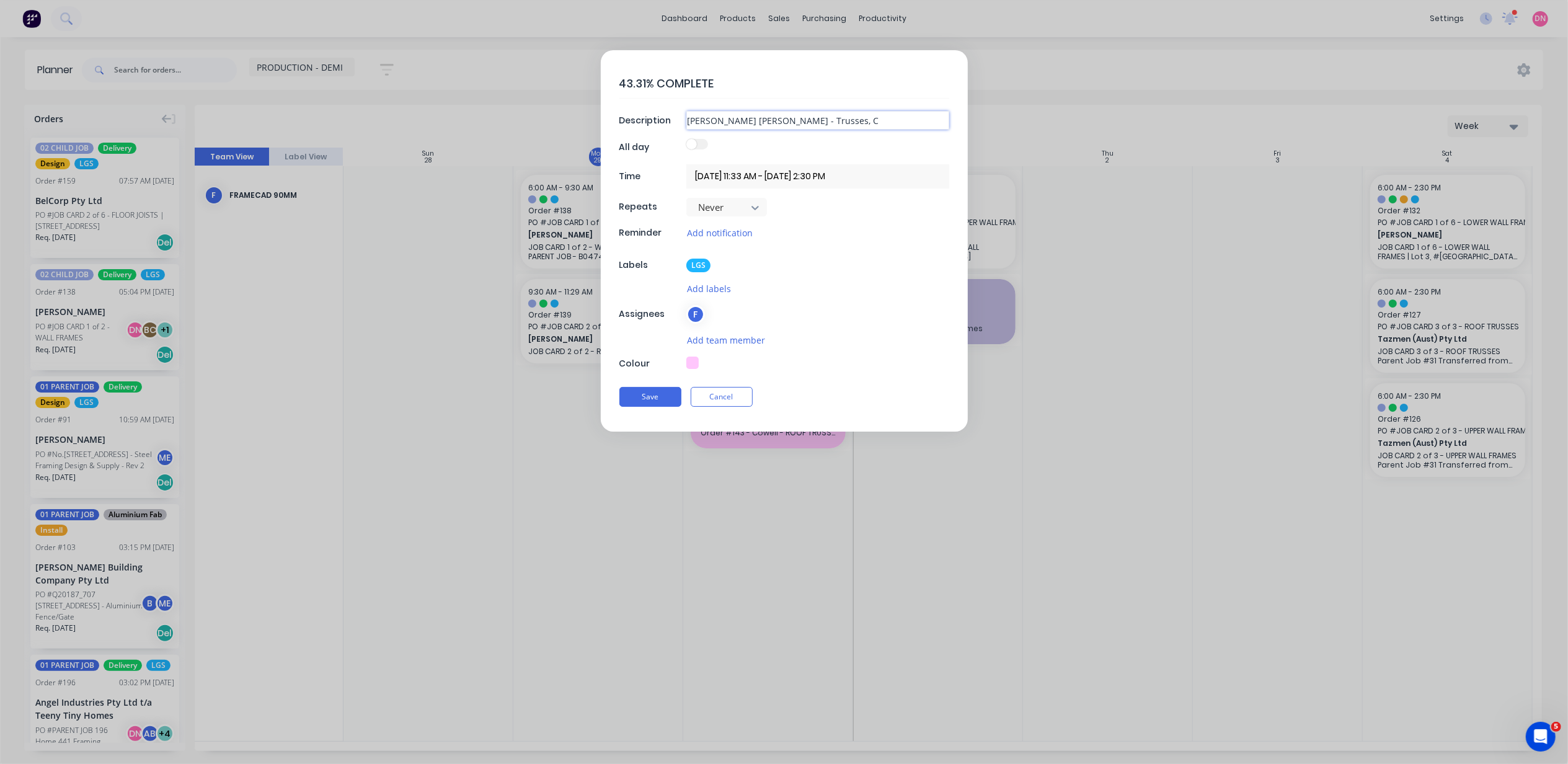
type input "Blackwood Cowell - Trusses, CP"
type textarea "x"
type input "Blackwood Cowell - Trusses, CP,"
type textarea "x"
type input "Blackwood Cowell - Trusses, CP,"
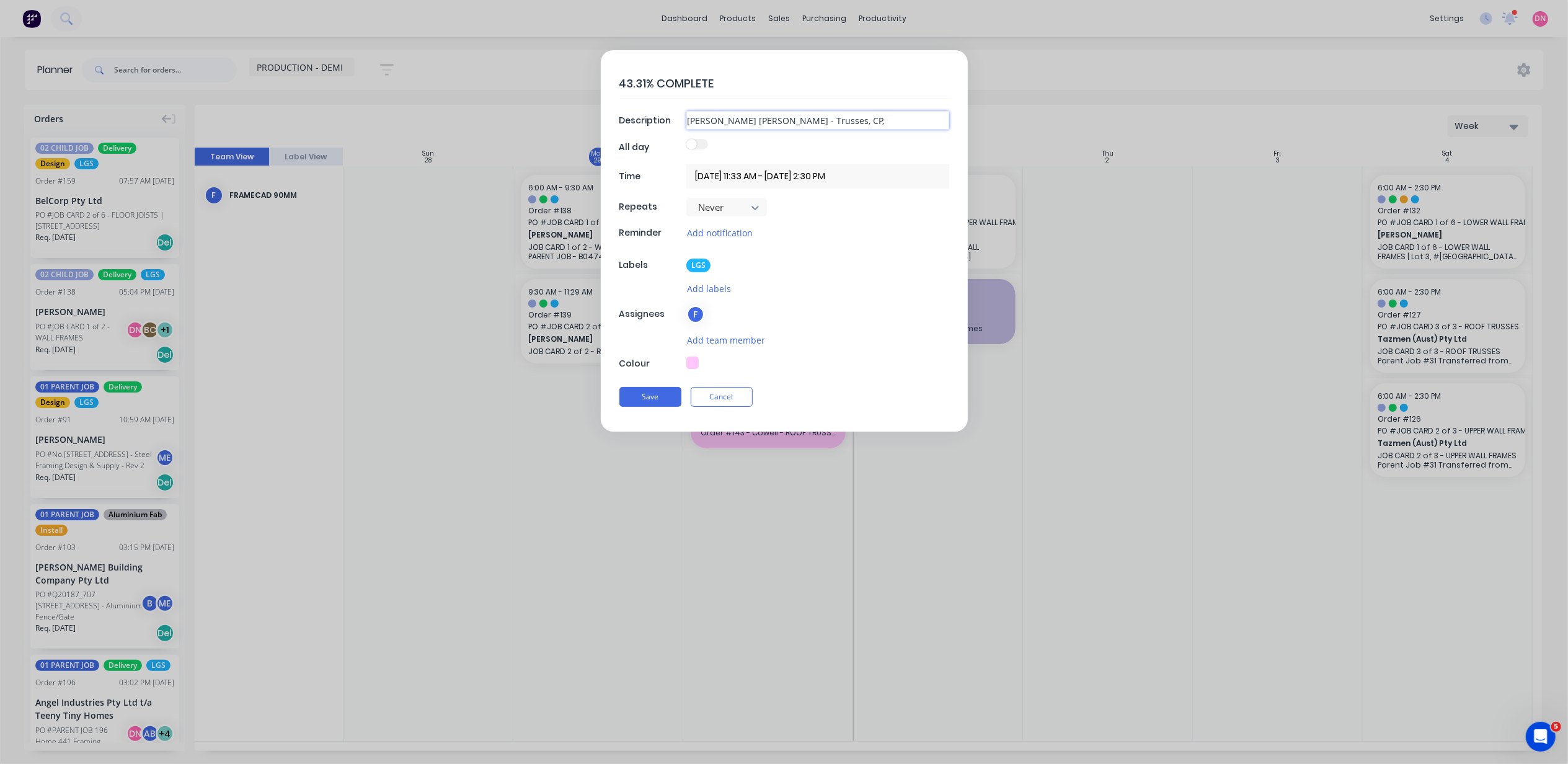
type textarea "x"
type input "Blackwood Cowell - Trusses, CP, R"
type textarea "x"
type input "Blackwood Cowell - Trusses, CP, RO"
type textarea "x"
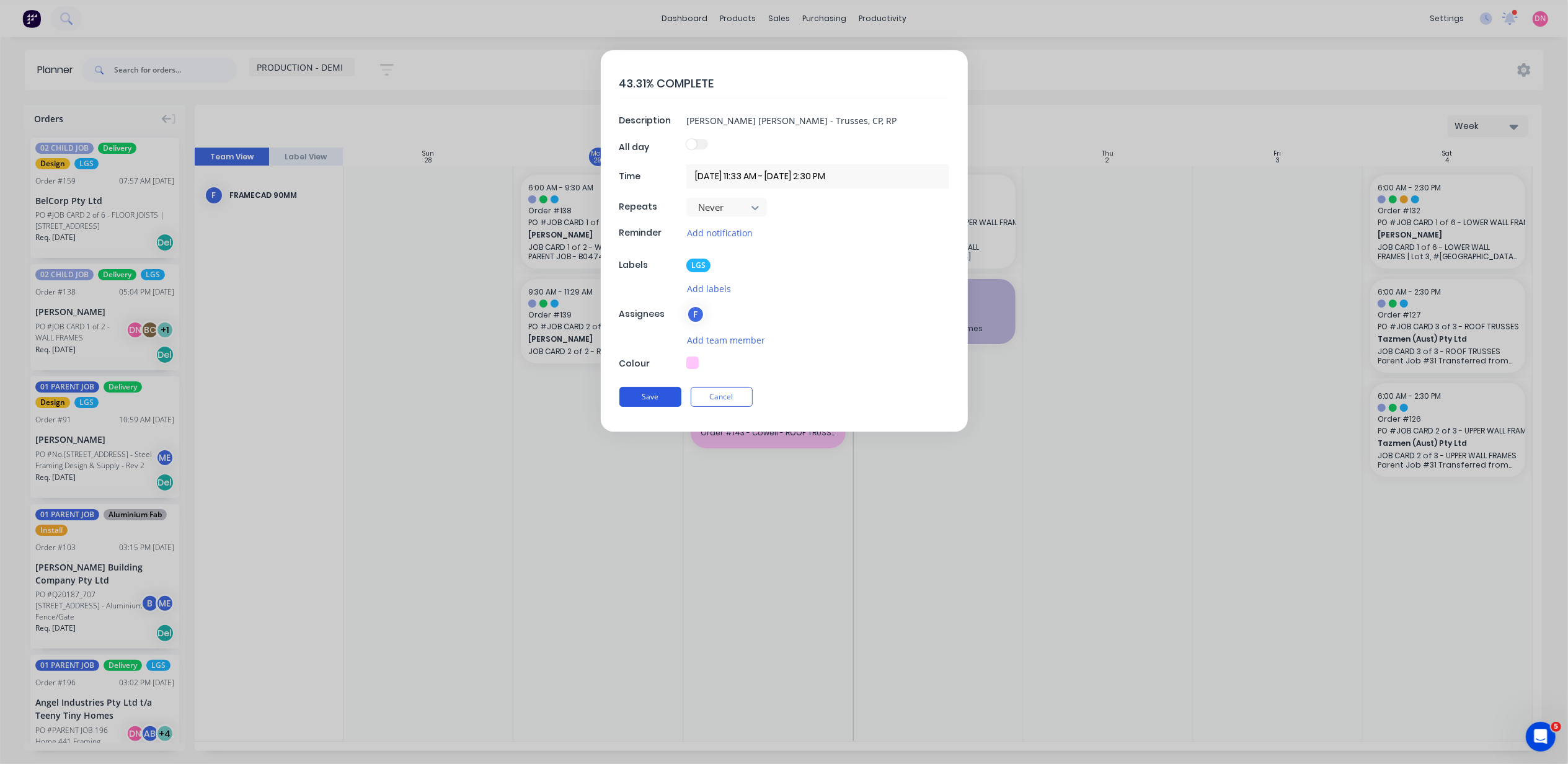
click at [639, 396] on button "Save" at bounding box center [650, 397] width 62 height 20
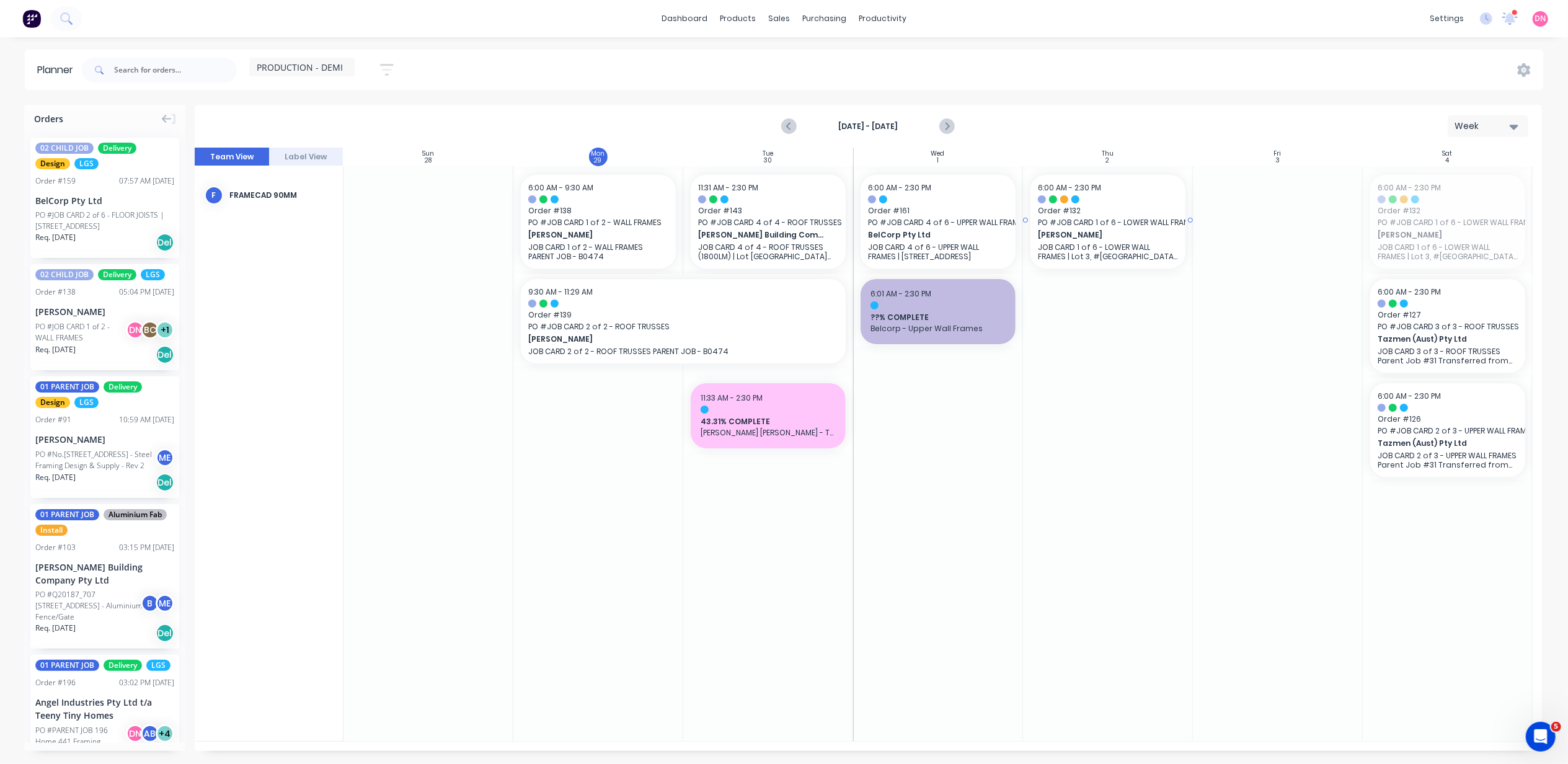
drag, startPoint x: 1444, startPoint y: 207, endPoint x: 1134, endPoint y: 188, distance: 310.6
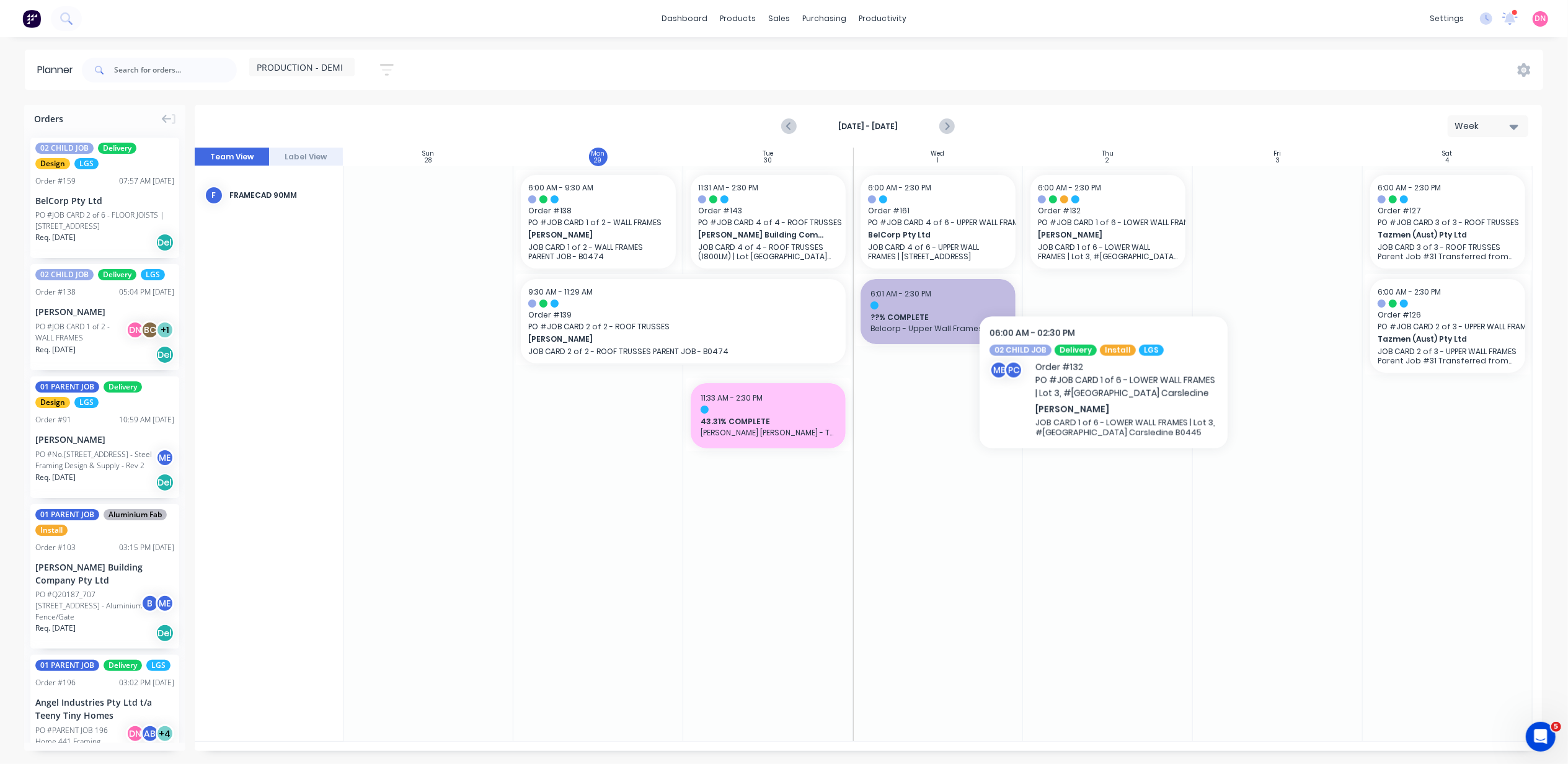
click at [1107, 320] on div at bounding box center [1108, 453] width 170 height 575
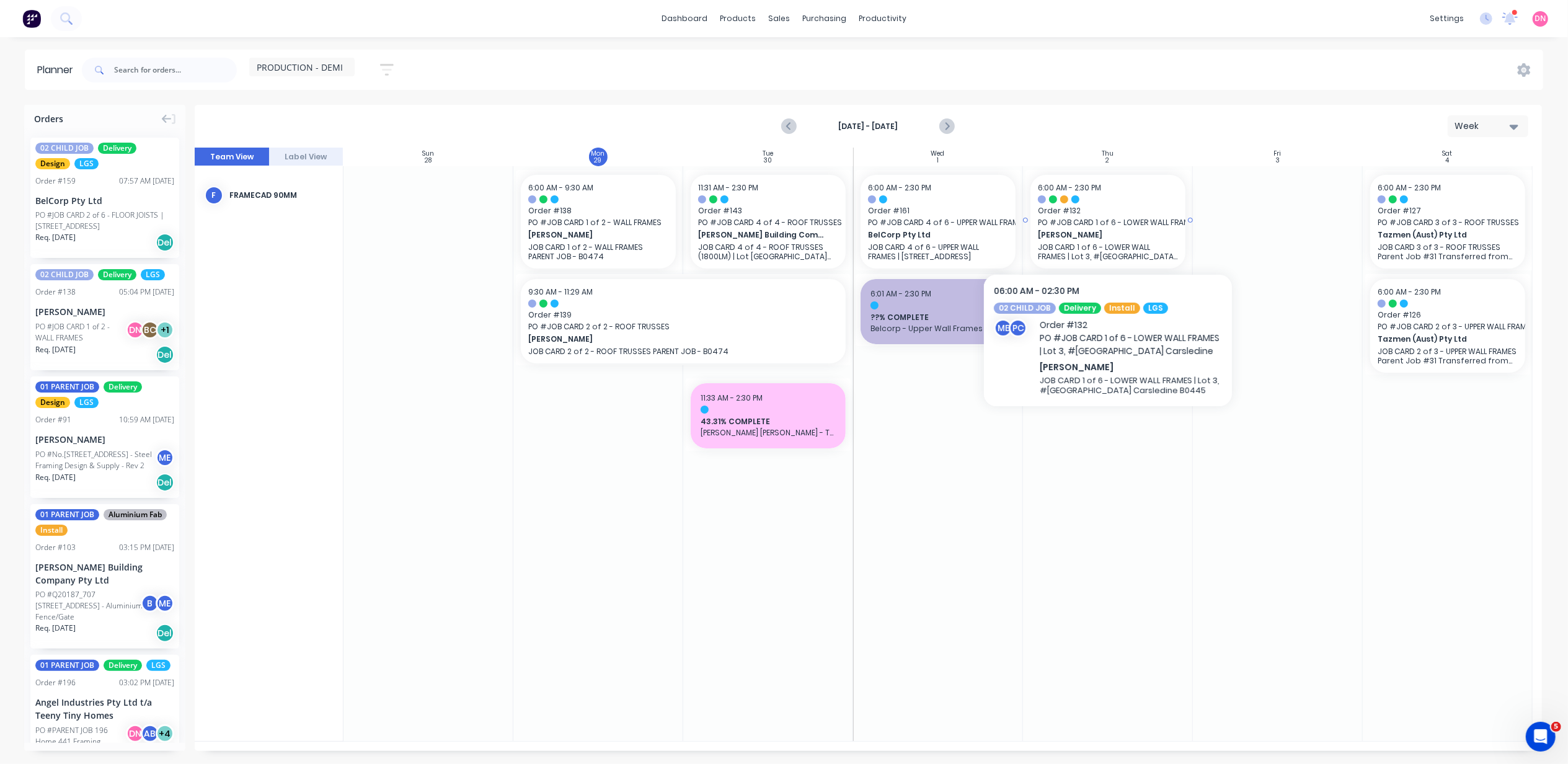
click at [1118, 249] on p "JOB CARD 1 of 6 - LOWER WALL FRAMES | Lot 3, #6 Cowie Road Carsledine B0445" at bounding box center [1108, 252] width 140 height 18
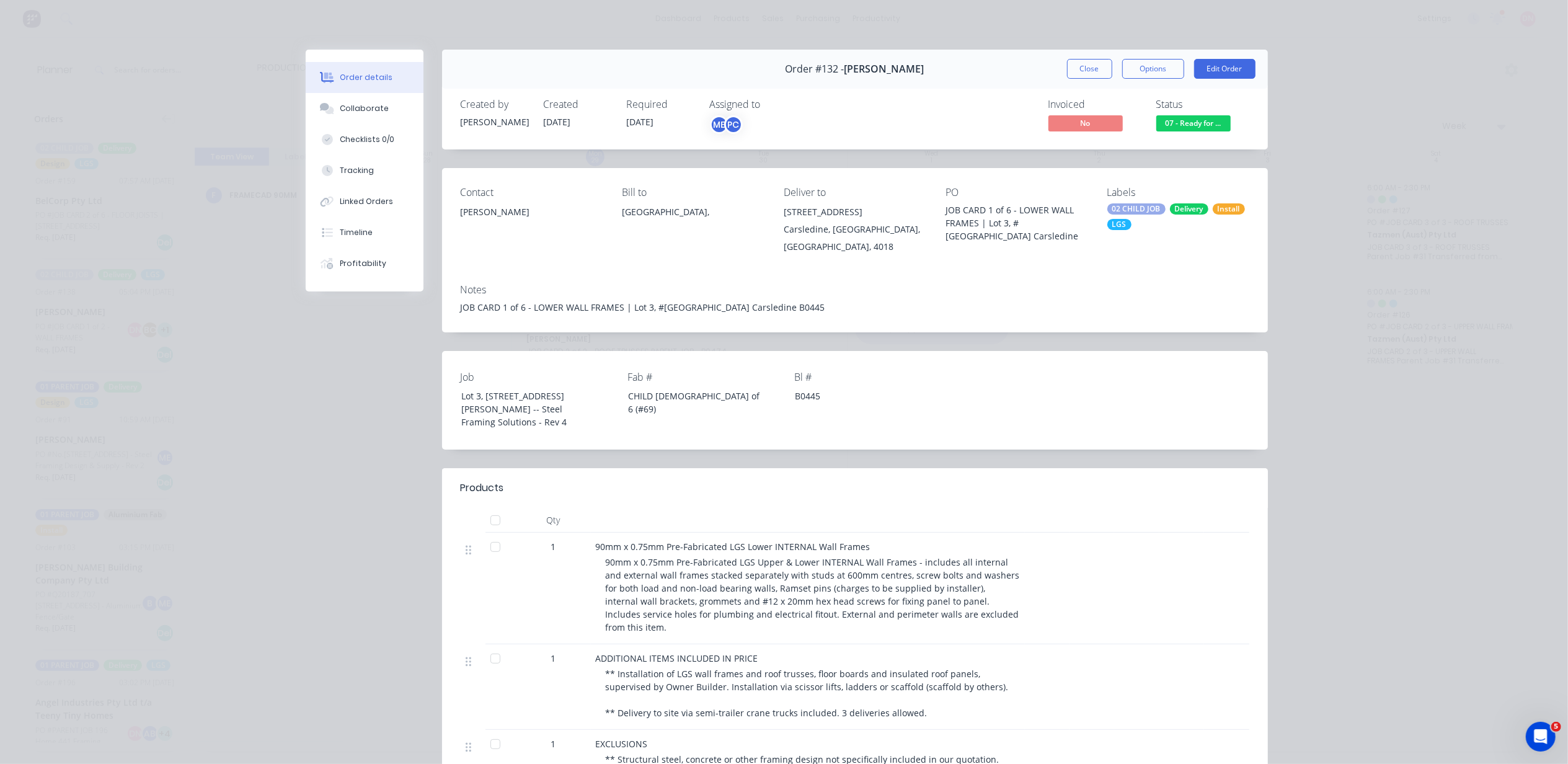
click at [625, 311] on div "JOB CARD 1 of 6 - LOWER WALL FRAMES | Lot 3, #6 Cowie Road Carsledine B0445" at bounding box center [855, 308] width 789 height 13
drag, startPoint x: 625, startPoint y: 311, endPoint x: 608, endPoint y: 308, distance: 17.3
click at [606, 309] on div "JOB CARD 1 of 6 - LOWER WALL FRAMES | Lot 3, #6 Cowie Road Carsledine B0445" at bounding box center [855, 308] width 789 height 13
click at [613, 303] on div "JOB CARD 1 of 6 - LOWER WALL FRAMES | Lot 3, #6 Cowie Road Carsledine B0445" at bounding box center [855, 308] width 789 height 13
click at [620, 304] on div "JOB CARD 1 of 6 - LOWER WALL FRAMES | Lot 3, #6 Cowie Road Carsledine B0445" at bounding box center [855, 308] width 789 height 13
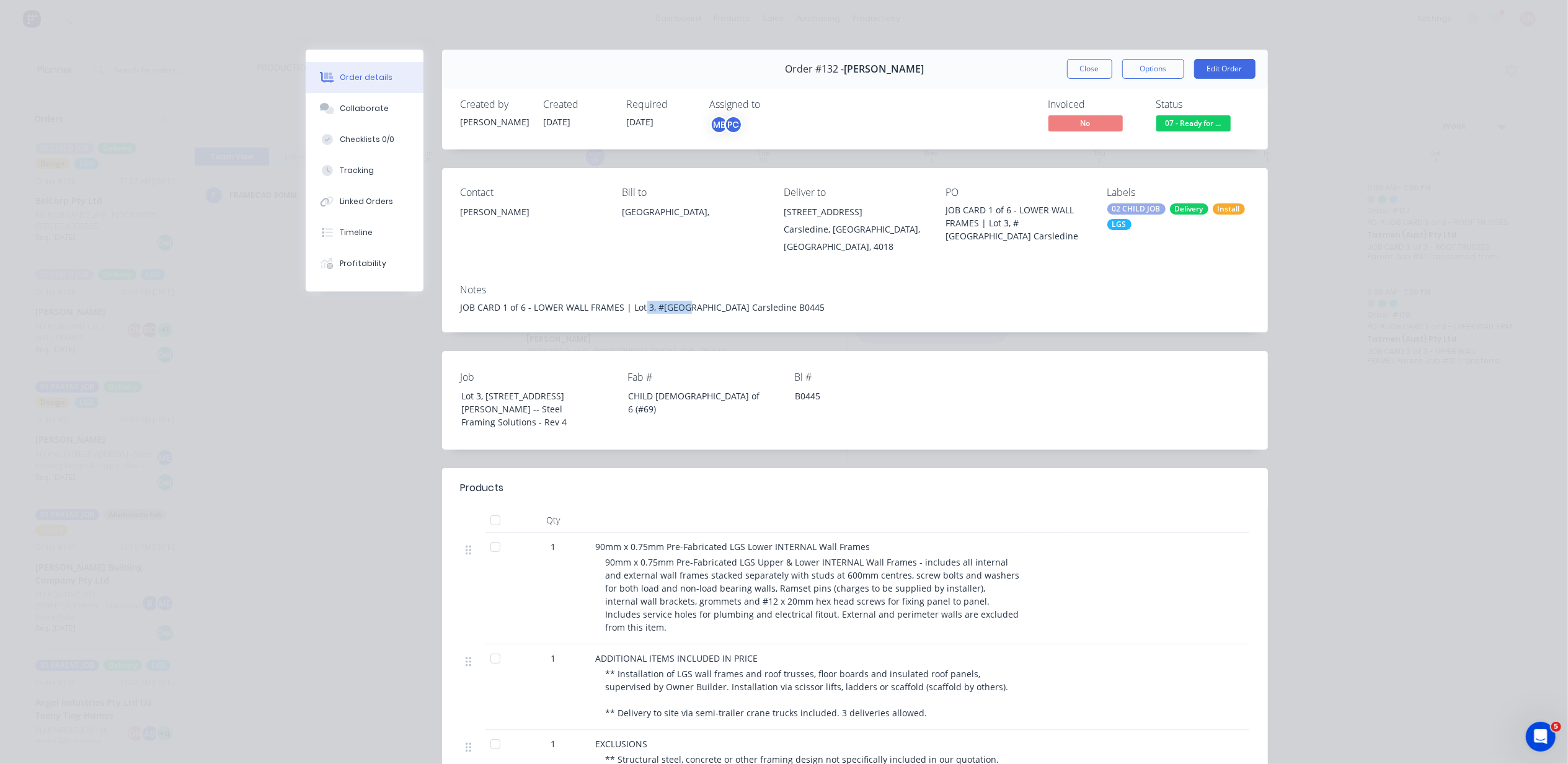
drag, startPoint x: 636, startPoint y: 303, endPoint x: 680, endPoint y: 303, distance: 44.0
click at [680, 303] on div "JOB CARD 1 of 6 - LOWER WALL FRAMES | Lot 3, #6 Cowie Road Carsledine B0445" at bounding box center [855, 308] width 789 height 13
drag, startPoint x: 680, startPoint y: 303, endPoint x: 772, endPoint y: 311, distance: 92.3
click at [772, 311] on div "JOB CARD 1 of 6 - LOWER WALL FRAMES | Lot 3, #6 Cowie Road Carsledine B0445" at bounding box center [855, 308] width 789 height 13
click at [1154, 71] on button "Options" at bounding box center [1153, 68] width 62 height 20
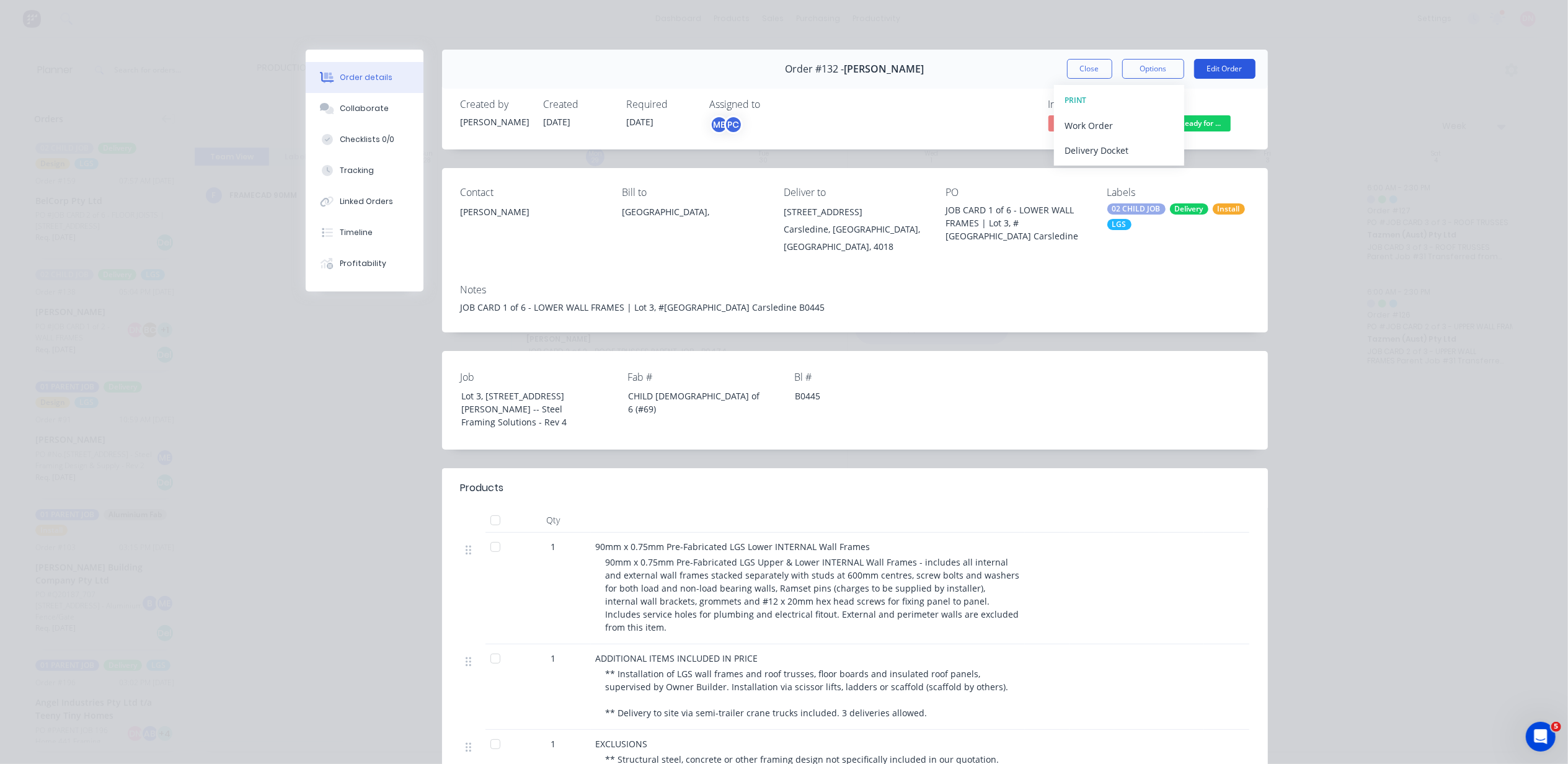
click at [1201, 73] on button "Edit Order" at bounding box center [1224, 68] width 61 height 20
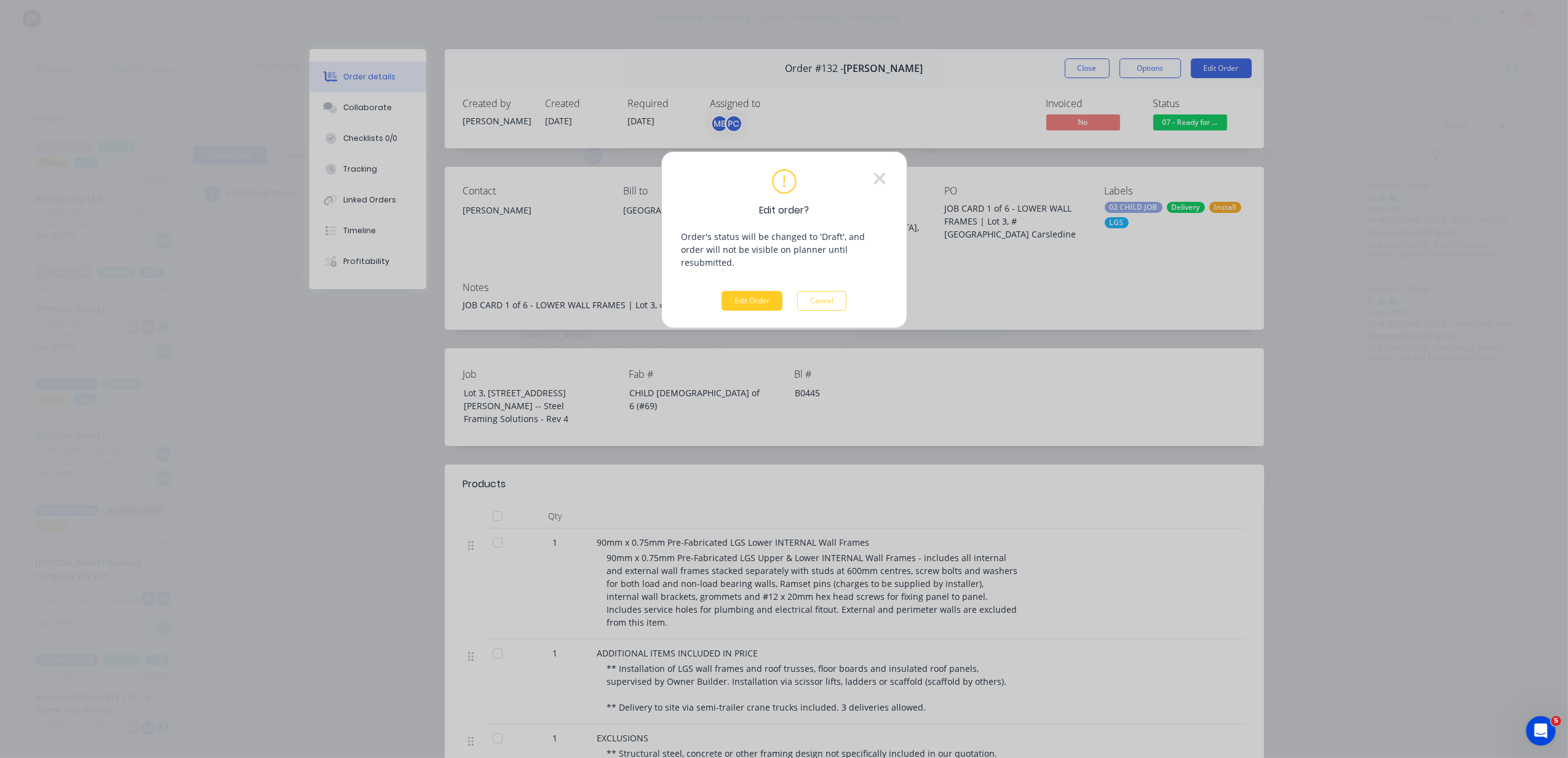
click at [758, 291] on button "Edit Order" at bounding box center [752, 301] width 61 height 20
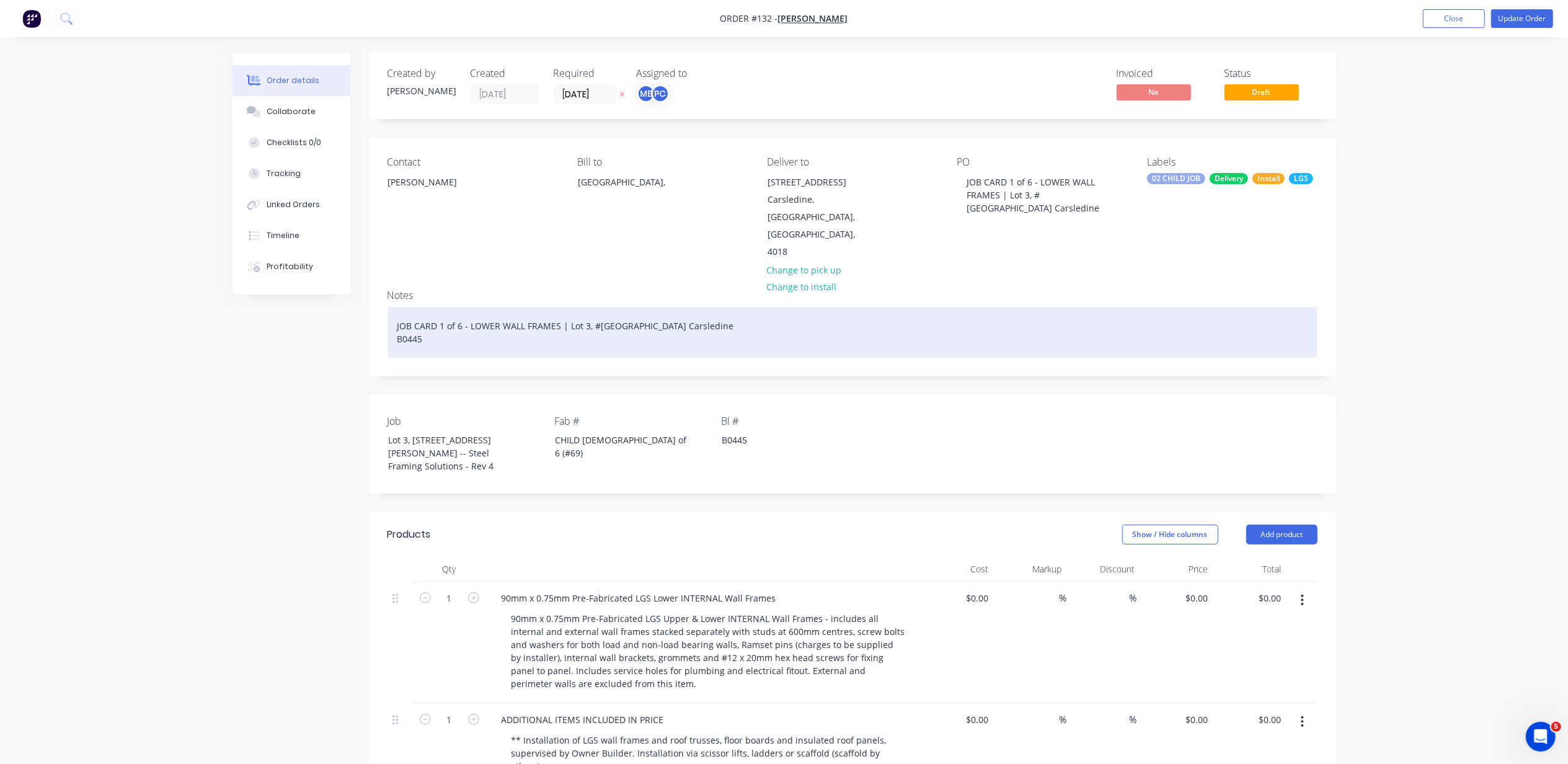
click at [678, 330] on div "JOB CARD 1 of 6 - LOWER WALL FRAMES | Lot 3, #6 Cowie Road Carsledine B0445" at bounding box center [853, 332] width 930 height 51
drag, startPoint x: 569, startPoint y: 290, endPoint x: 718, endPoint y: 311, distance: 150.5
click at [718, 311] on div "JOB CARD 1 of 6 - LOWER WALL FRAMES | Lot 3, #6 Cowie Road Carsledine B0445" at bounding box center [853, 332] width 930 height 51
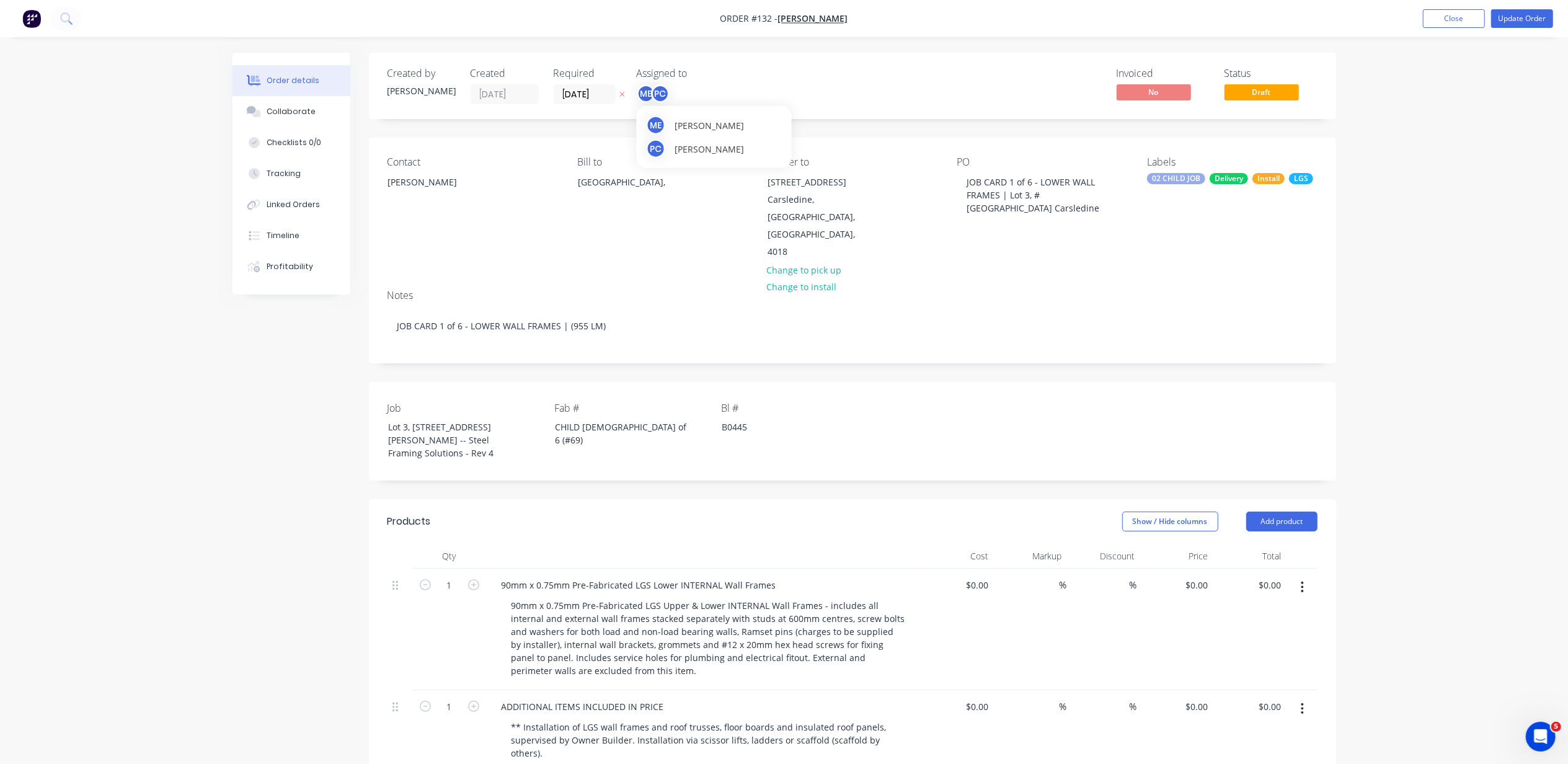
click at [661, 88] on div "PC" at bounding box center [660, 93] width 18 height 18
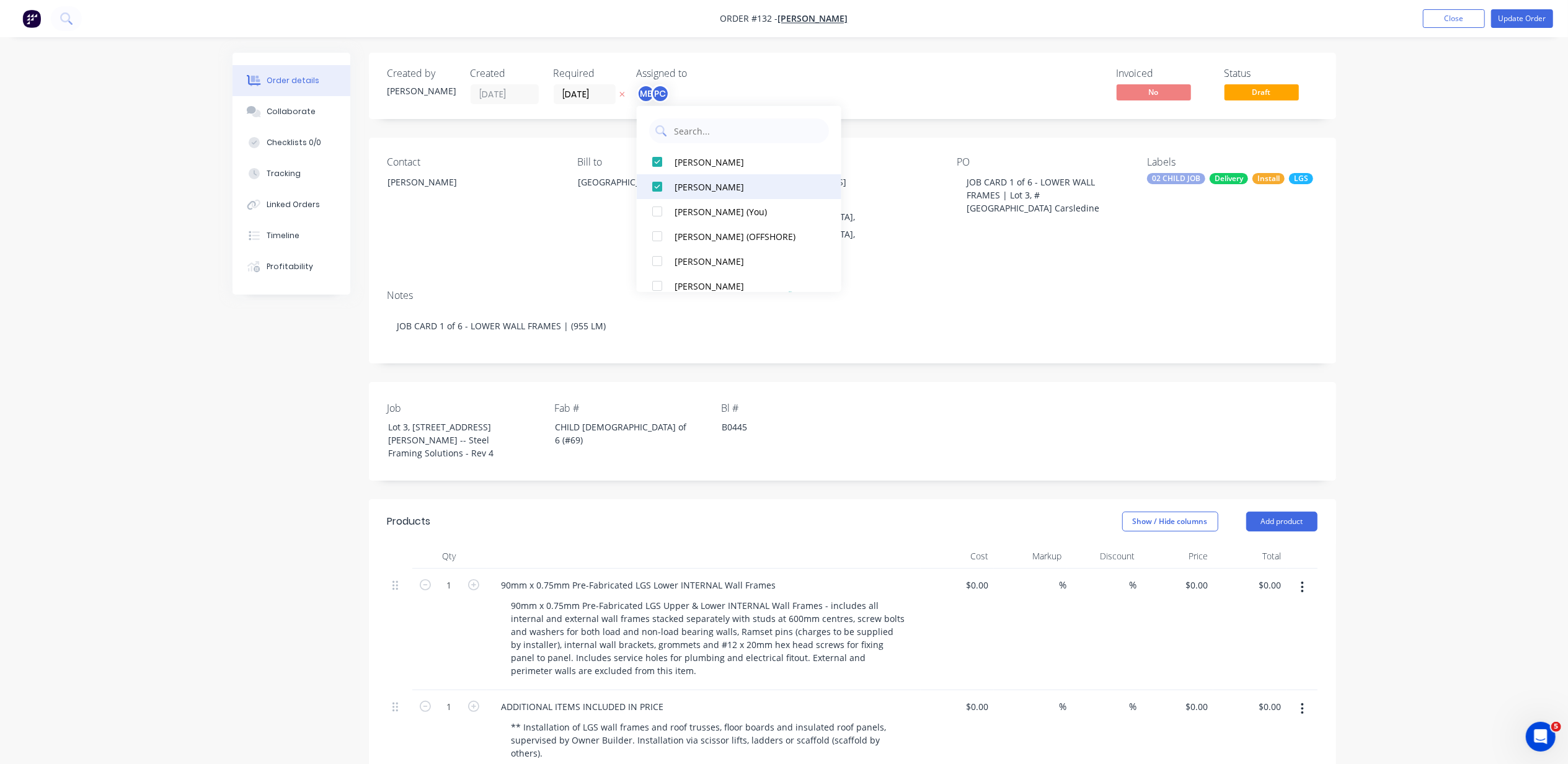
click at [650, 181] on div at bounding box center [657, 187] width 25 height 25
click at [653, 196] on div at bounding box center [657, 187] width 25 height 25
click at [655, 208] on div at bounding box center [657, 204] width 25 height 25
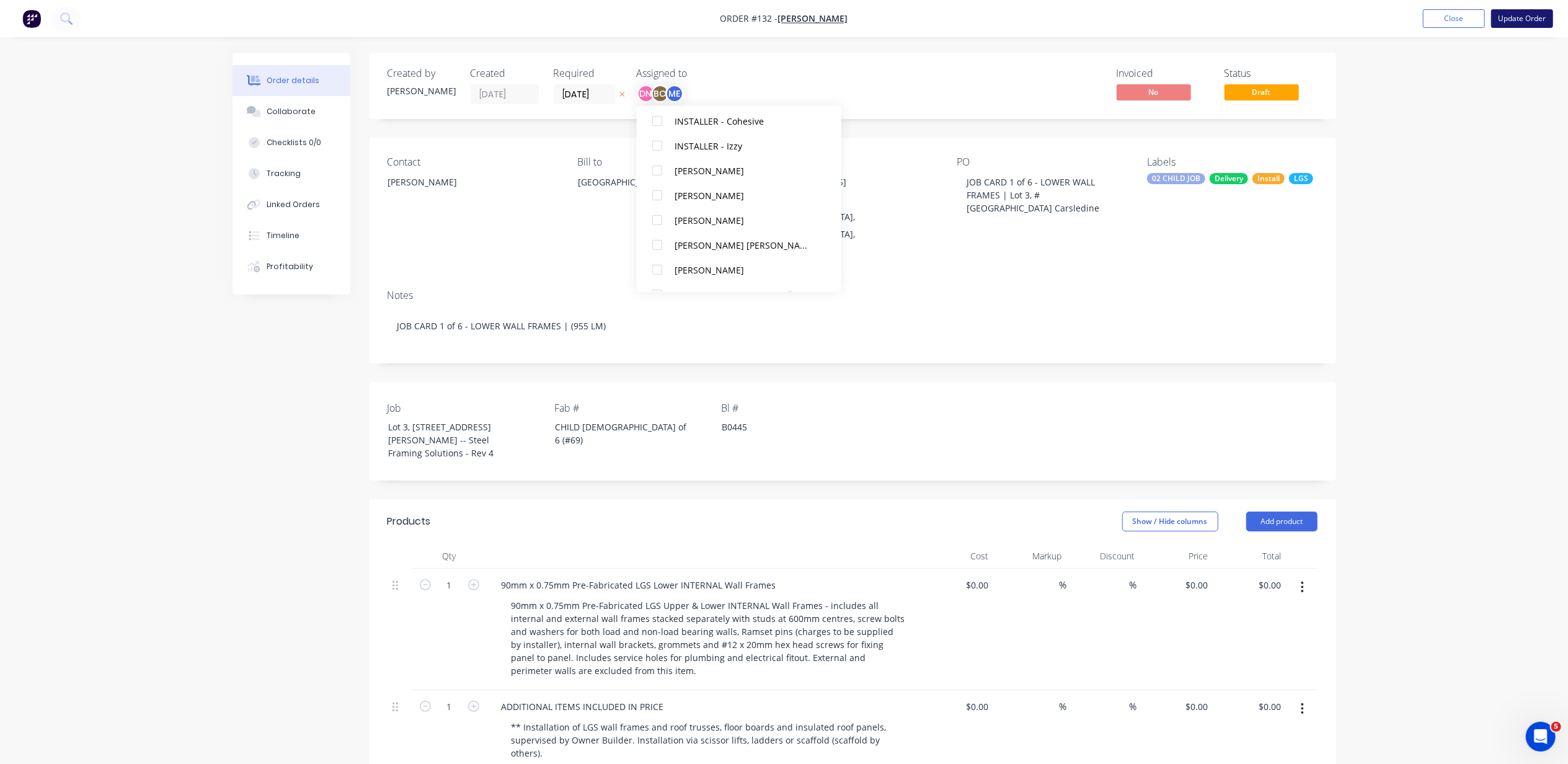
click at [1518, 20] on button "Update Order" at bounding box center [1522, 18] width 62 height 18
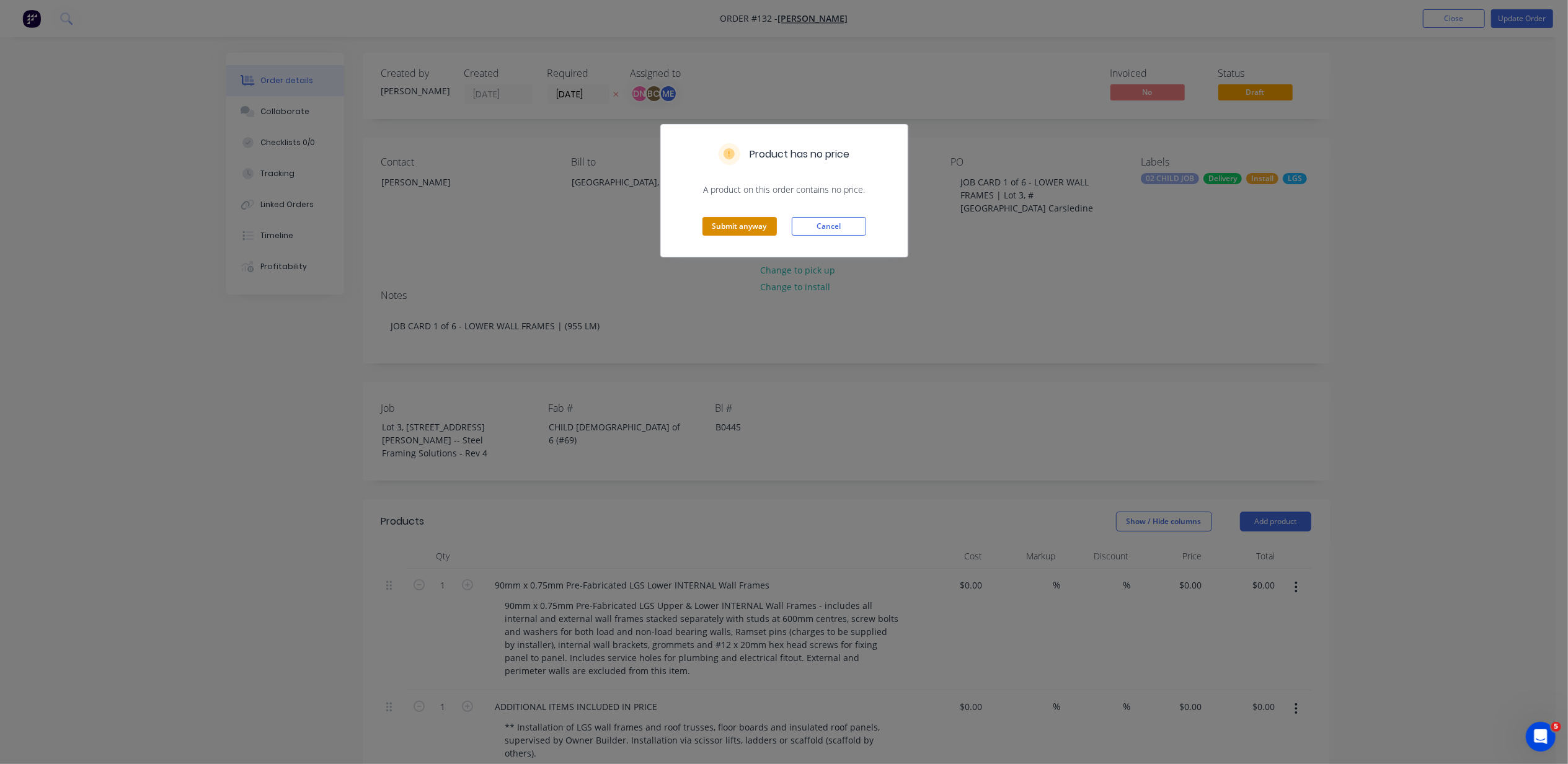
click at [748, 226] on button "Submit anyway" at bounding box center [739, 226] width 74 height 18
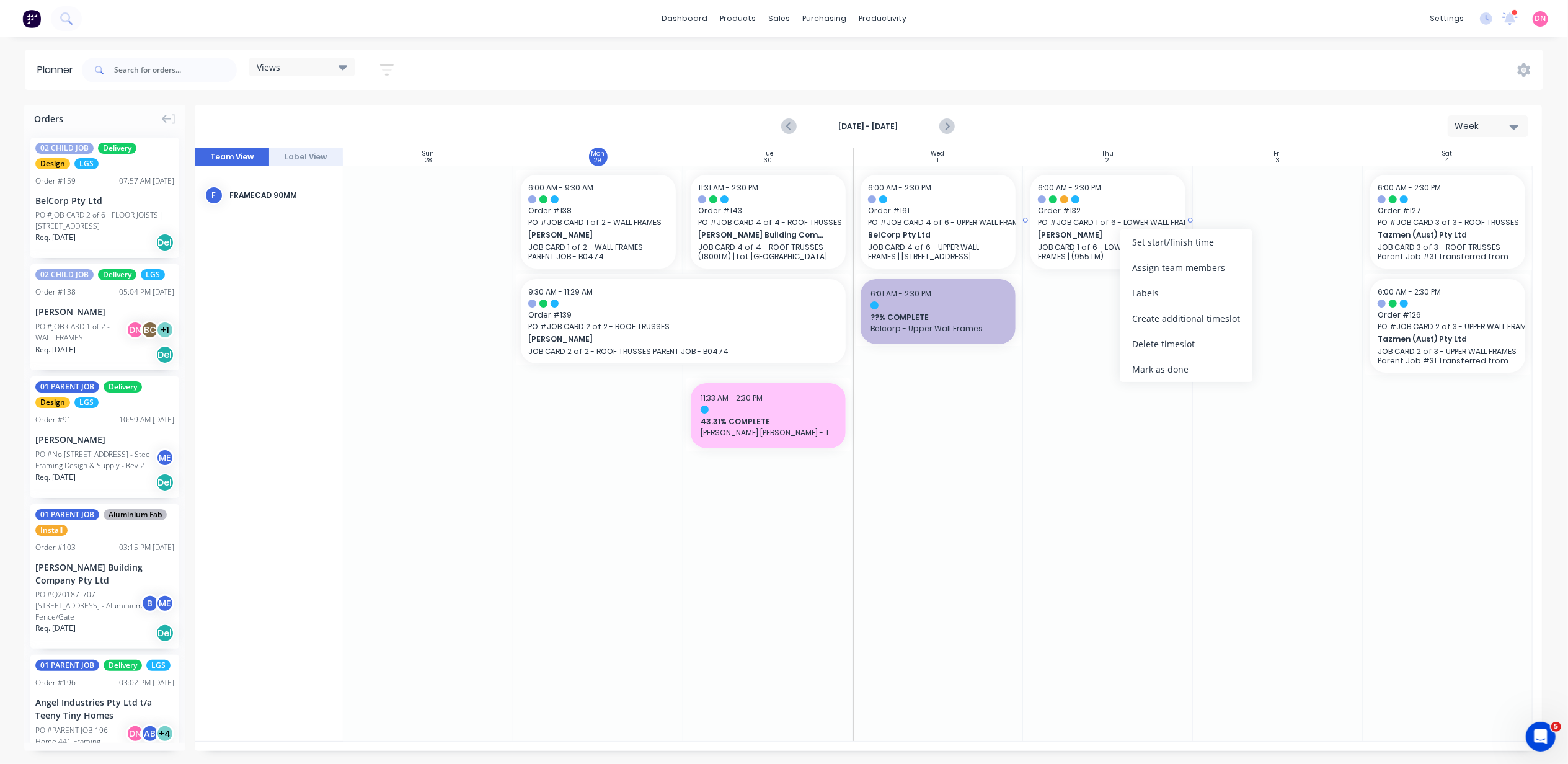
click at [1090, 230] on span "[PERSON_NAME]" at bounding box center [1101, 235] width 126 height 11
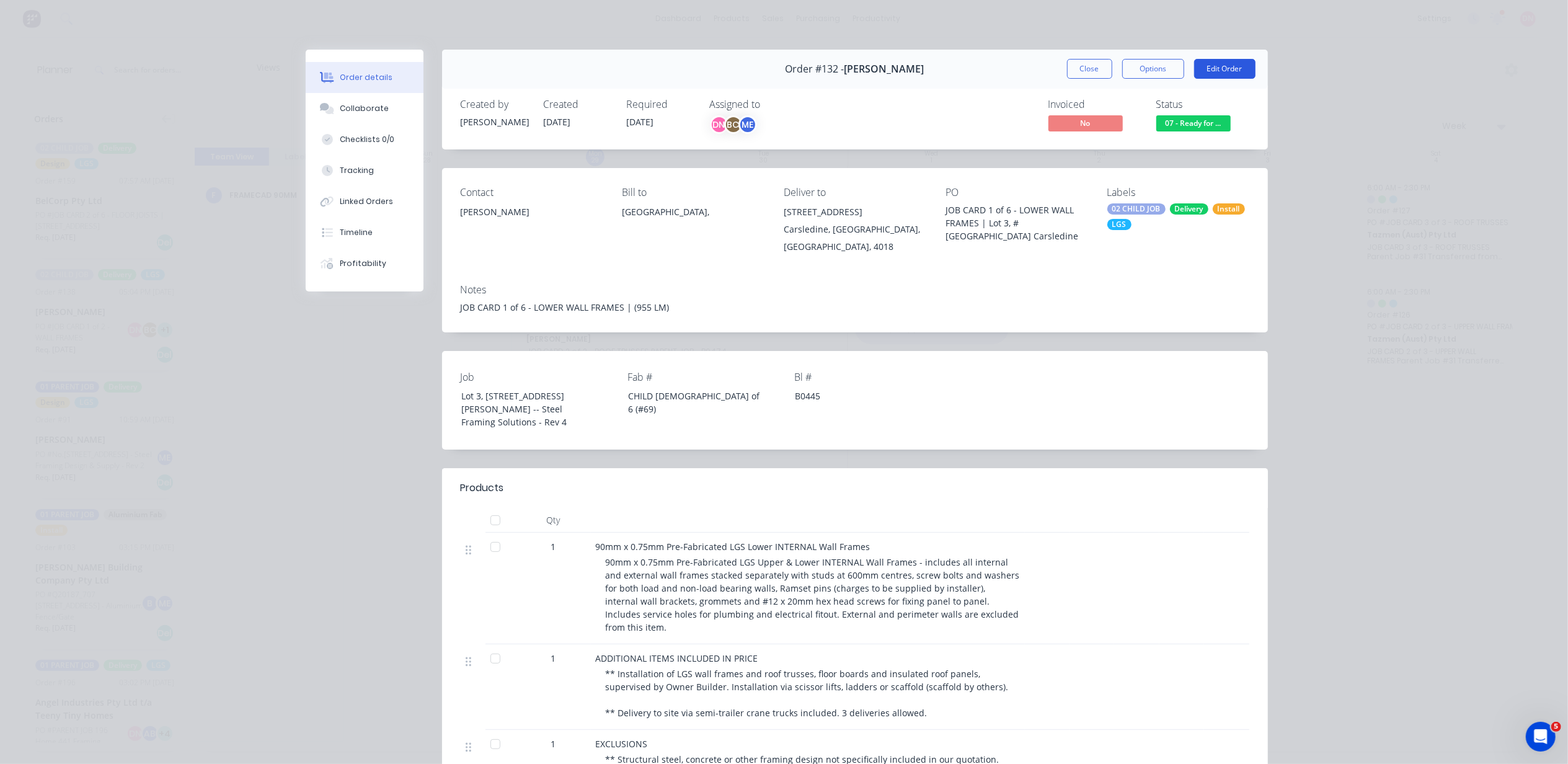
click at [1205, 61] on button "Edit Order" at bounding box center [1224, 68] width 61 height 20
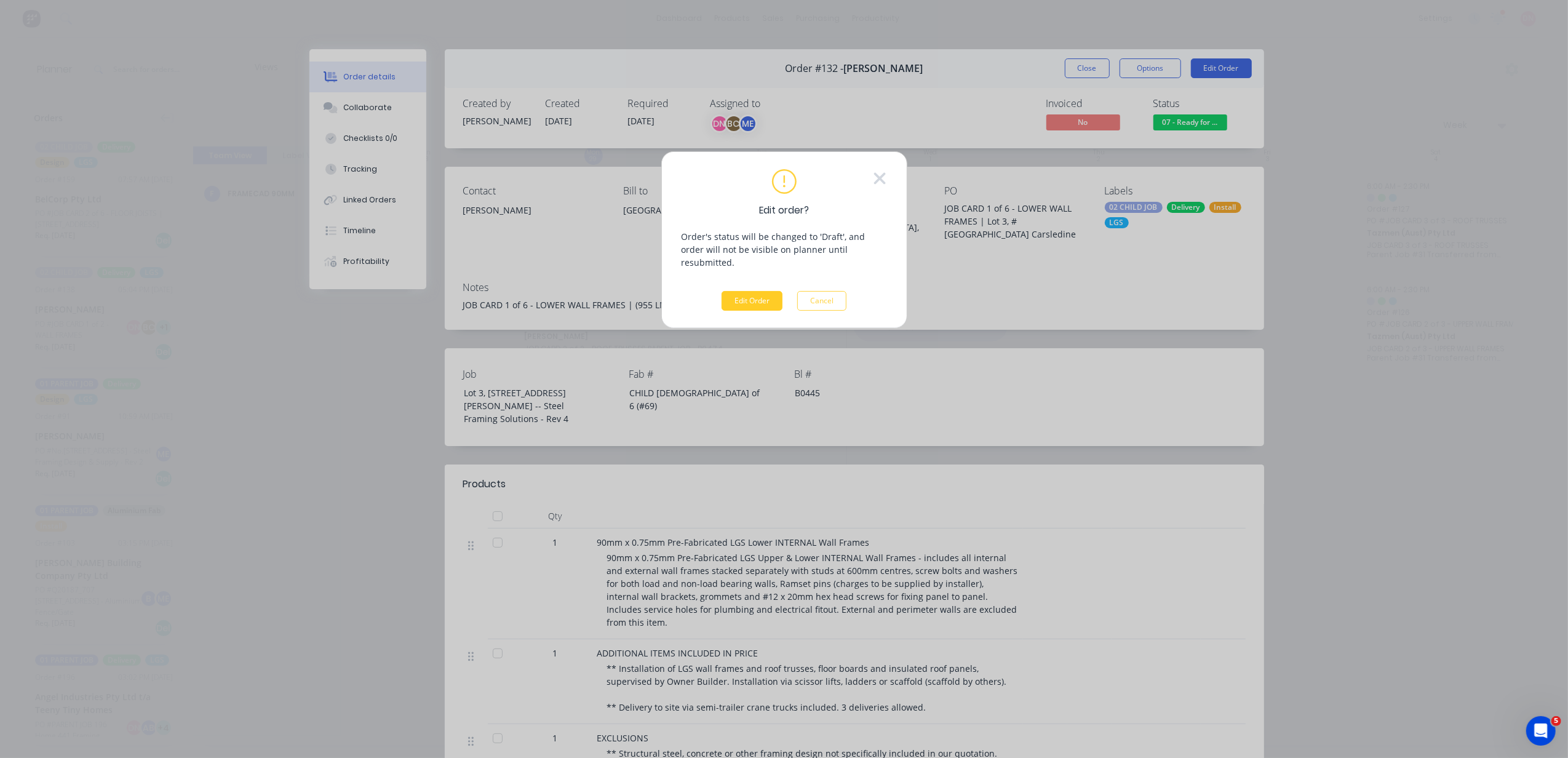
click at [739, 298] on button "Edit Order" at bounding box center [752, 301] width 61 height 20
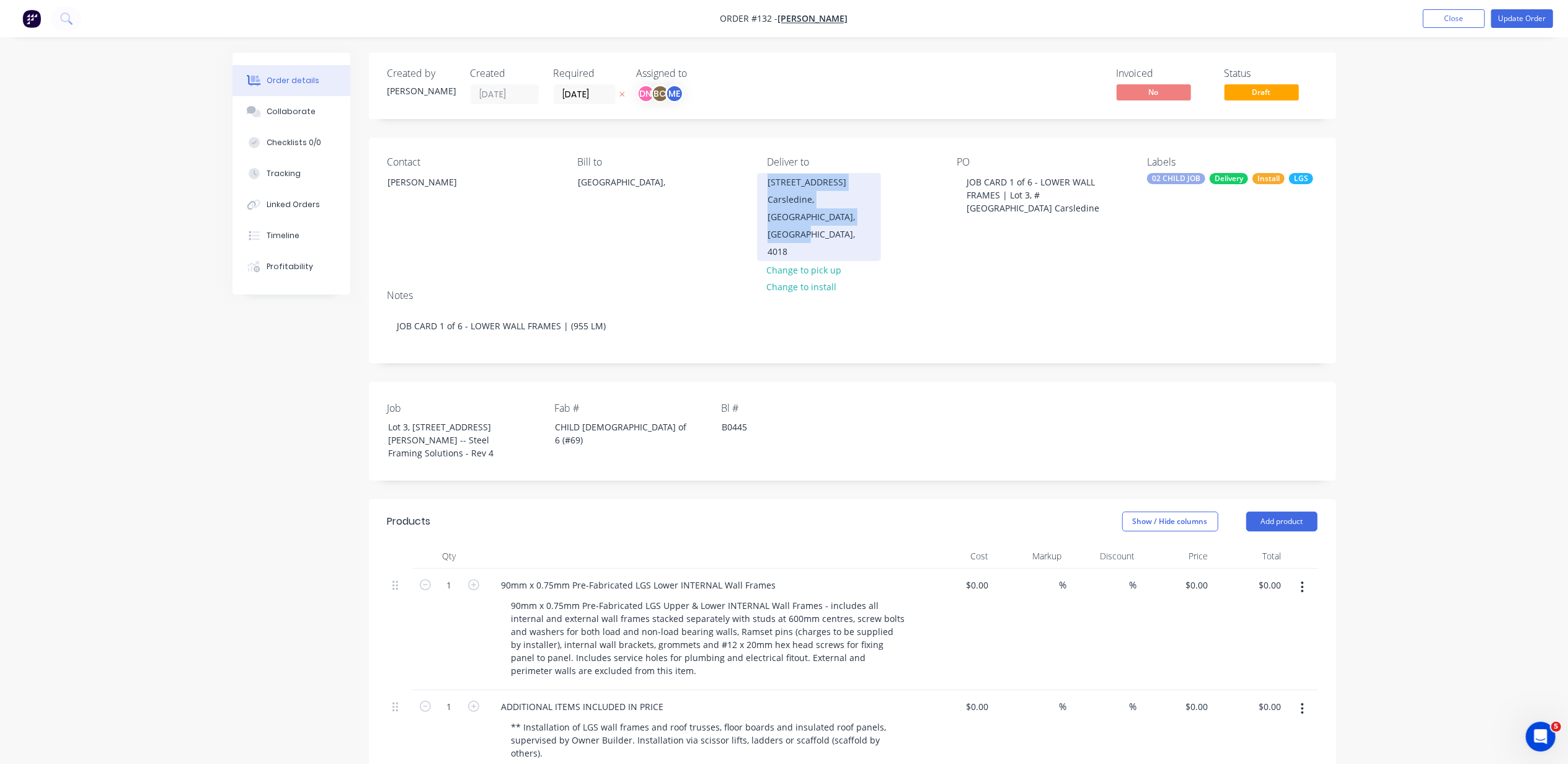
drag, startPoint x: 770, startPoint y: 184, endPoint x: 848, endPoint y: 221, distance: 86.3
click at [848, 221] on div "Lot 3, #6 Cowie Road Carsledine, Queensland, Australia, 4018" at bounding box center [819, 217] width 124 height 88
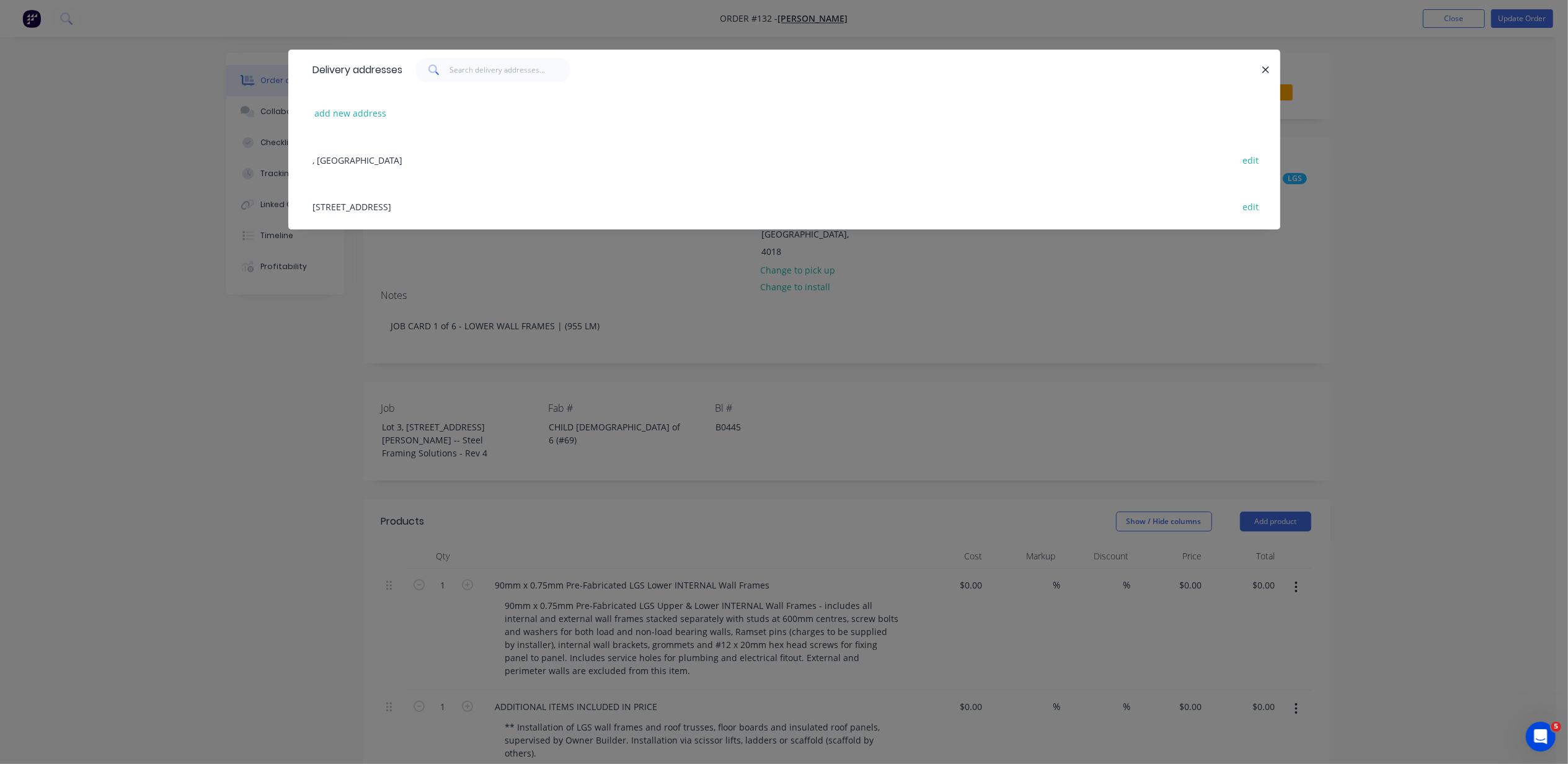
click at [1285, 67] on div "Delivery addresses add new address , Australia edit Lot 3, #6 Cowie Road, Carsl…" at bounding box center [784, 382] width 1568 height 764
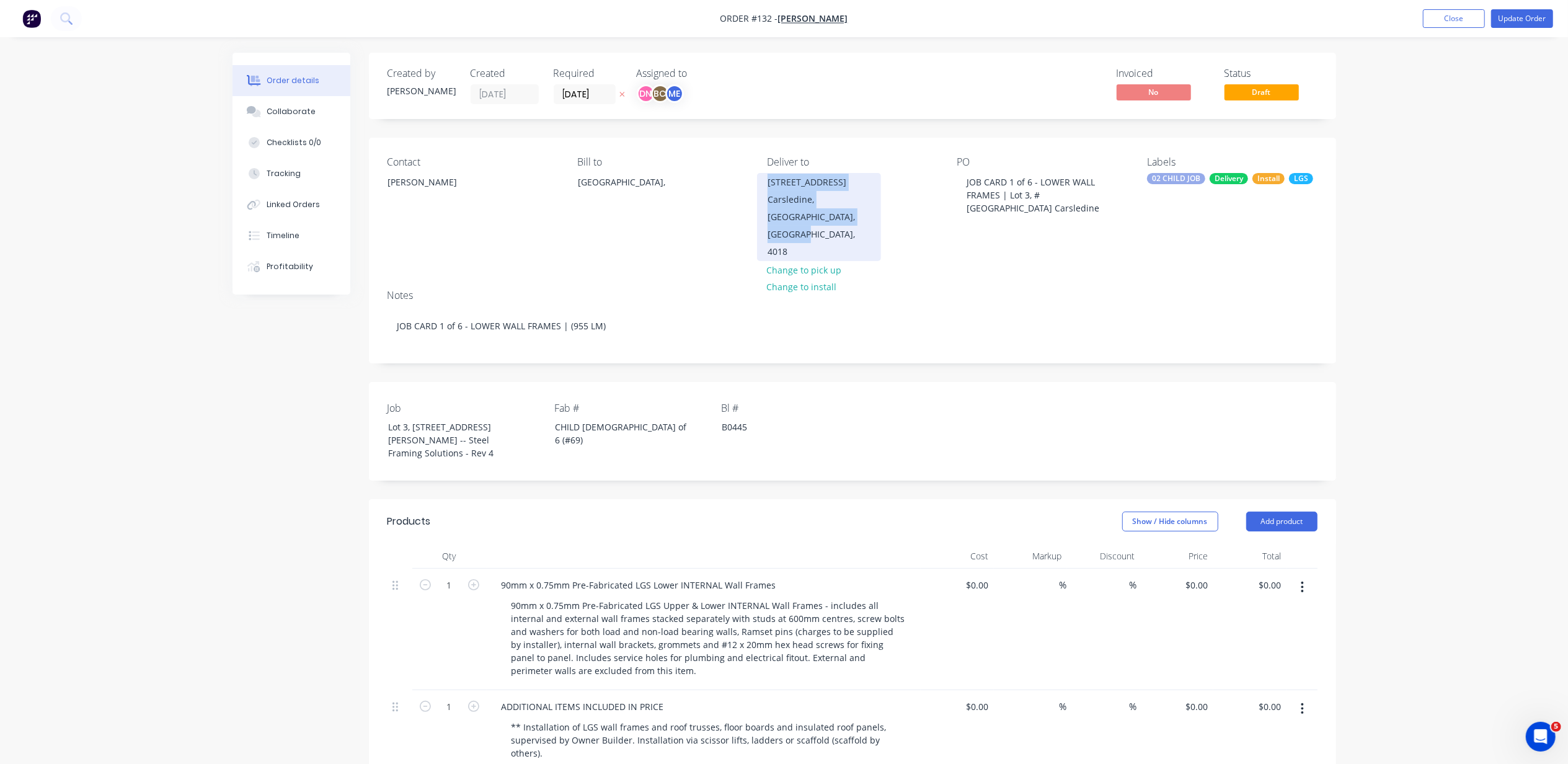
drag, startPoint x: 830, startPoint y: 222, endPoint x: 757, endPoint y: 180, distance: 84.2
click at [757, 180] on div "Lot 3, #6 Cowie Road Carsledine, Queensland, Australia, 4018" at bounding box center [819, 217] width 124 height 88
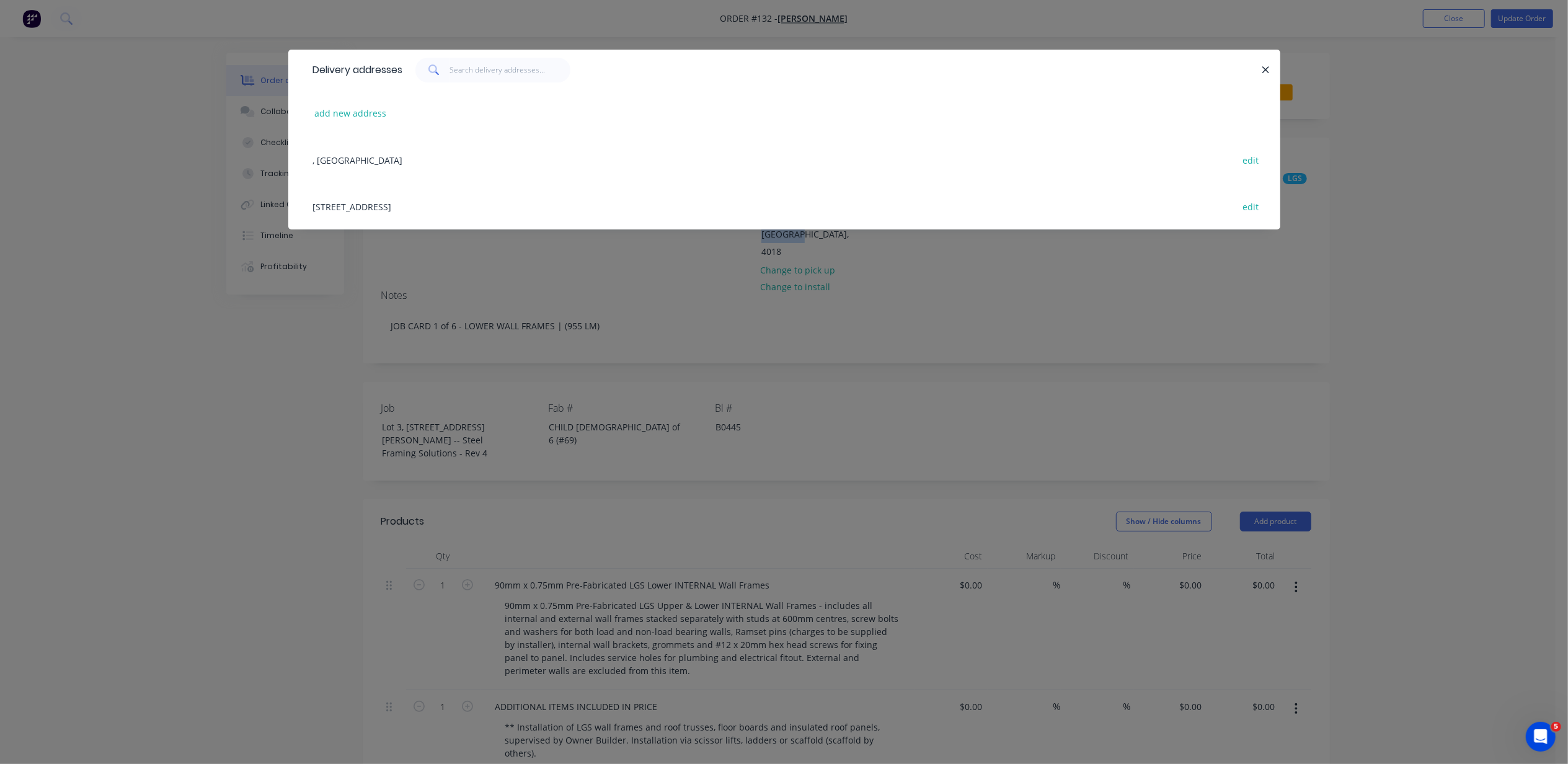
copy div "Lot 3, #6 Cowie Road Carsledine, Queensland, Australia, 4018"
click at [1261, 75] on button "button" at bounding box center [1266, 69] width 15 height 15
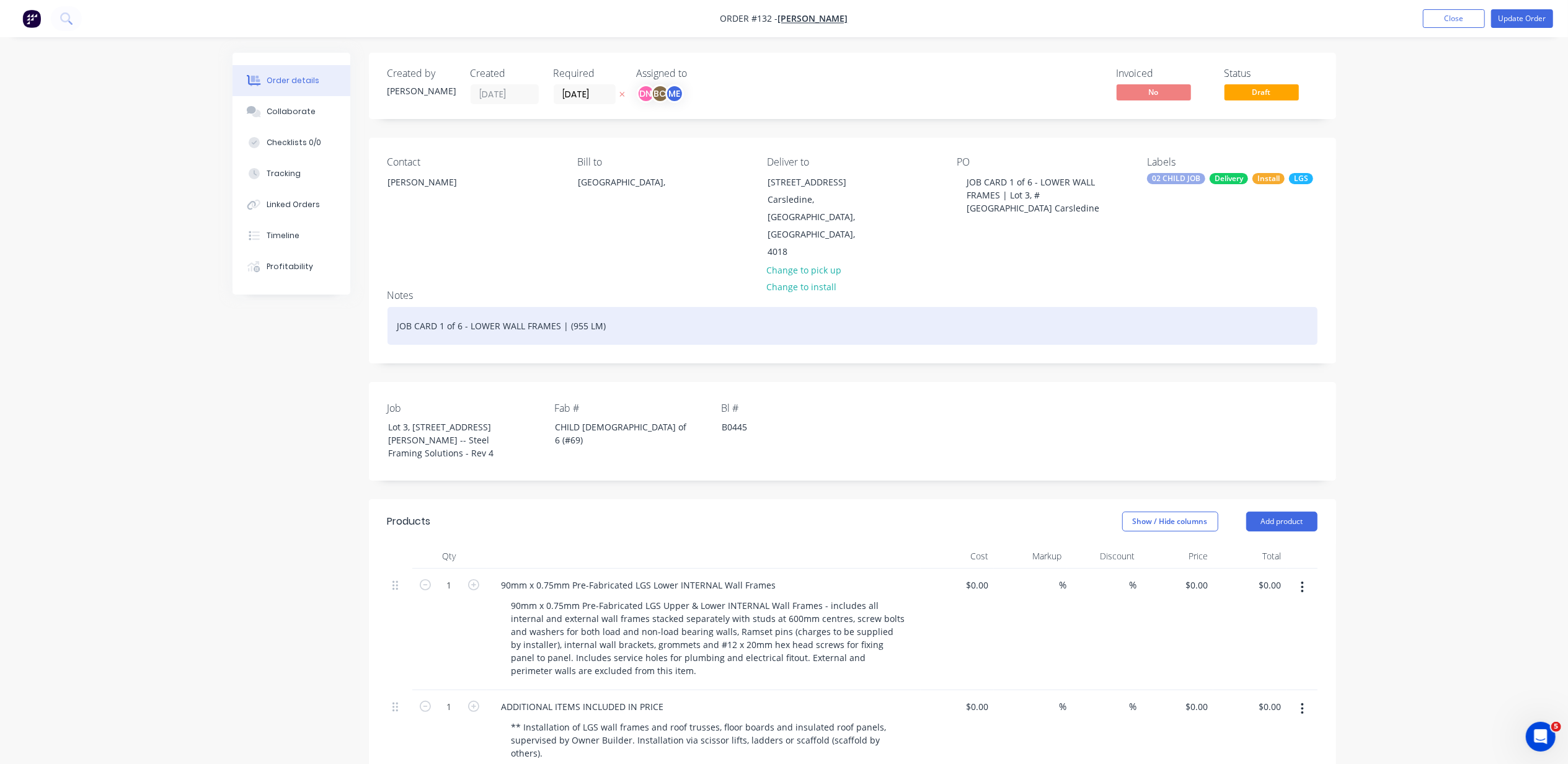
click at [661, 307] on div "JOB CARD 1 of 6 - LOWER WALL FRAMES | (955 LM)" at bounding box center [853, 325] width 930 height 38
click at [556, 307] on div "JOB CARD 1 of 6 - LOWER WALL FRAMES | (955 LM) Lot 3, #6 Cowie Road Carsledine,…" at bounding box center [853, 325] width 930 height 38
drag, startPoint x: 564, startPoint y: 303, endPoint x: 438, endPoint y: 308, distance: 126.1
click at [438, 308] on div "JOB CARD 1 of 6 - LOWER WALL FRAMES | (955 LM) Lot 3, #6 Cowie Road Carsledine,…" at bounding box center [853, 325] width 930 height 38
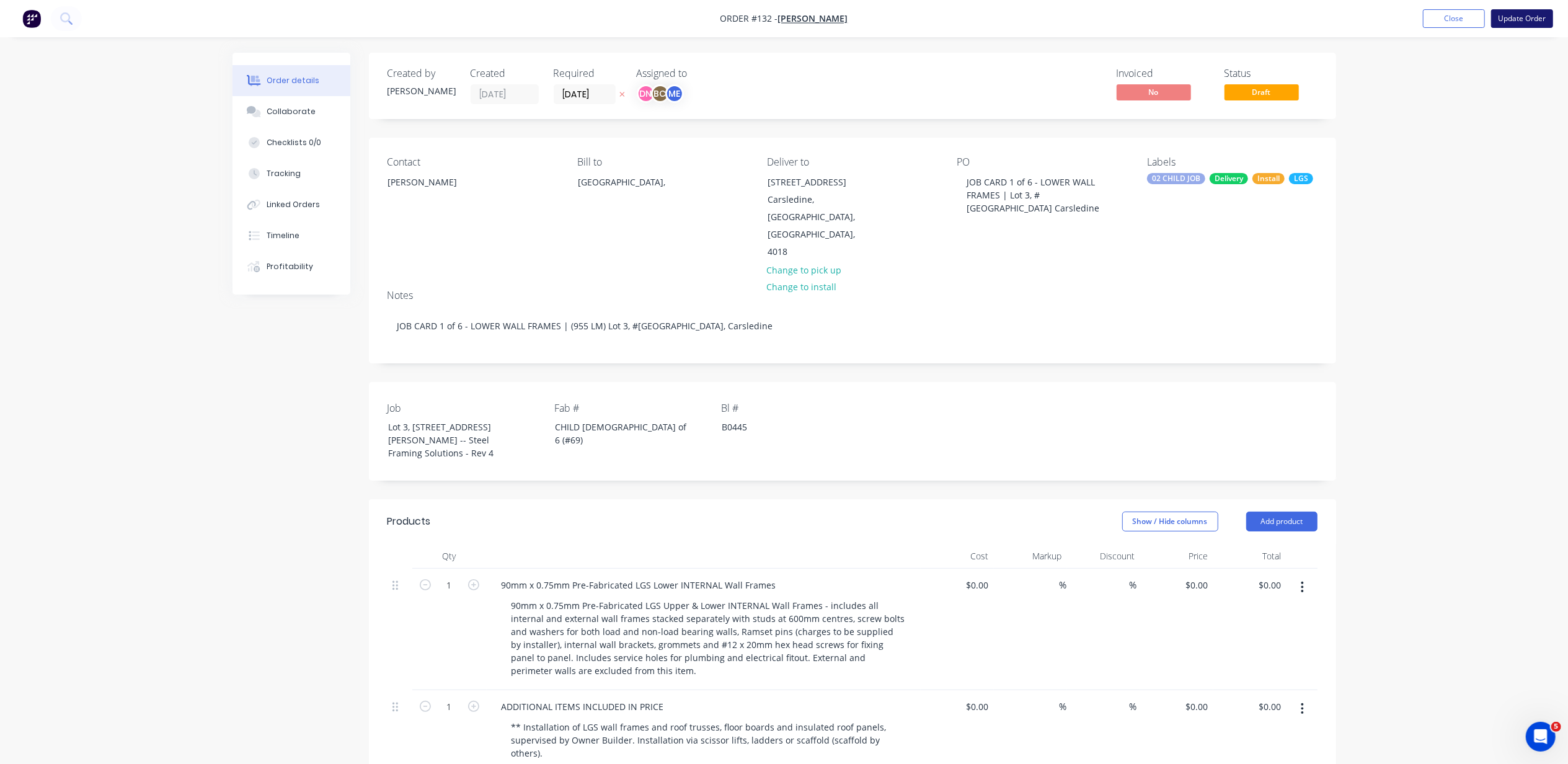
click at [1499, 23] on button "Update Order" at bounding box center [1522, 18] width 62 height 18
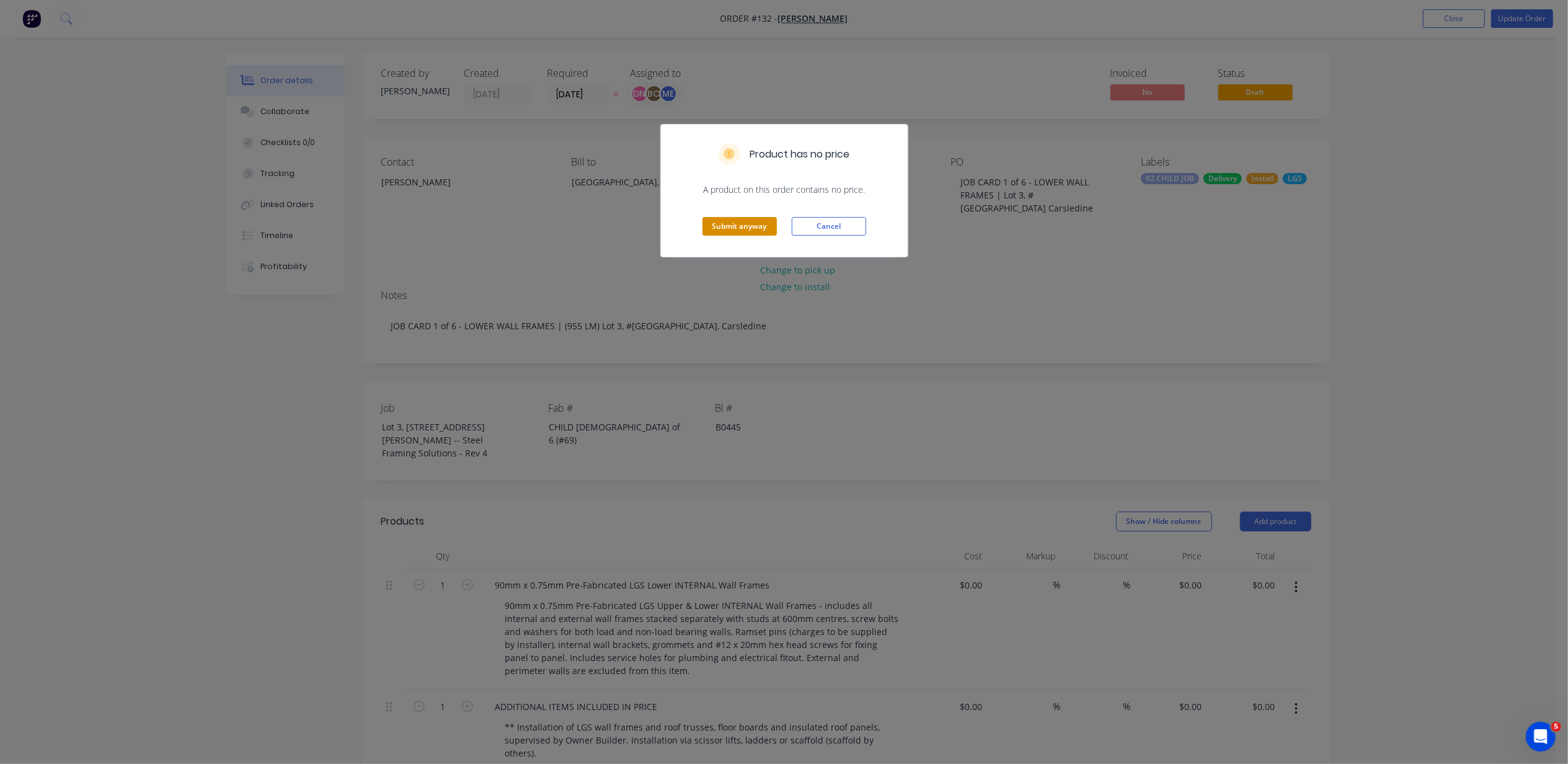
click at [743, 217] on button "Submit anyway" at bounding box center [739, 226] width 74 height 18
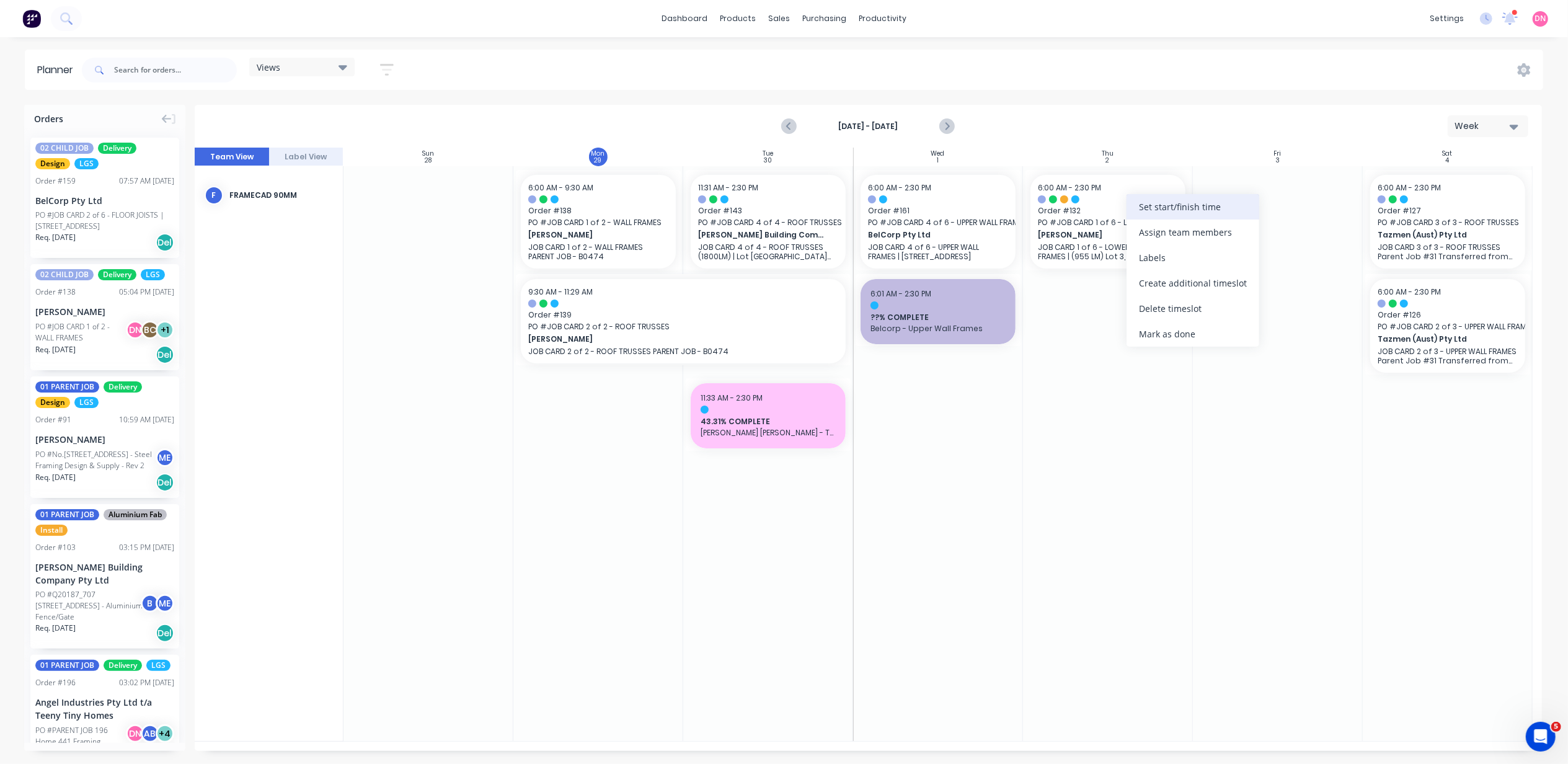
click at [1154, 208] on div "Set start/finish time" at bounding box center [1193, 207] width 132 height 26
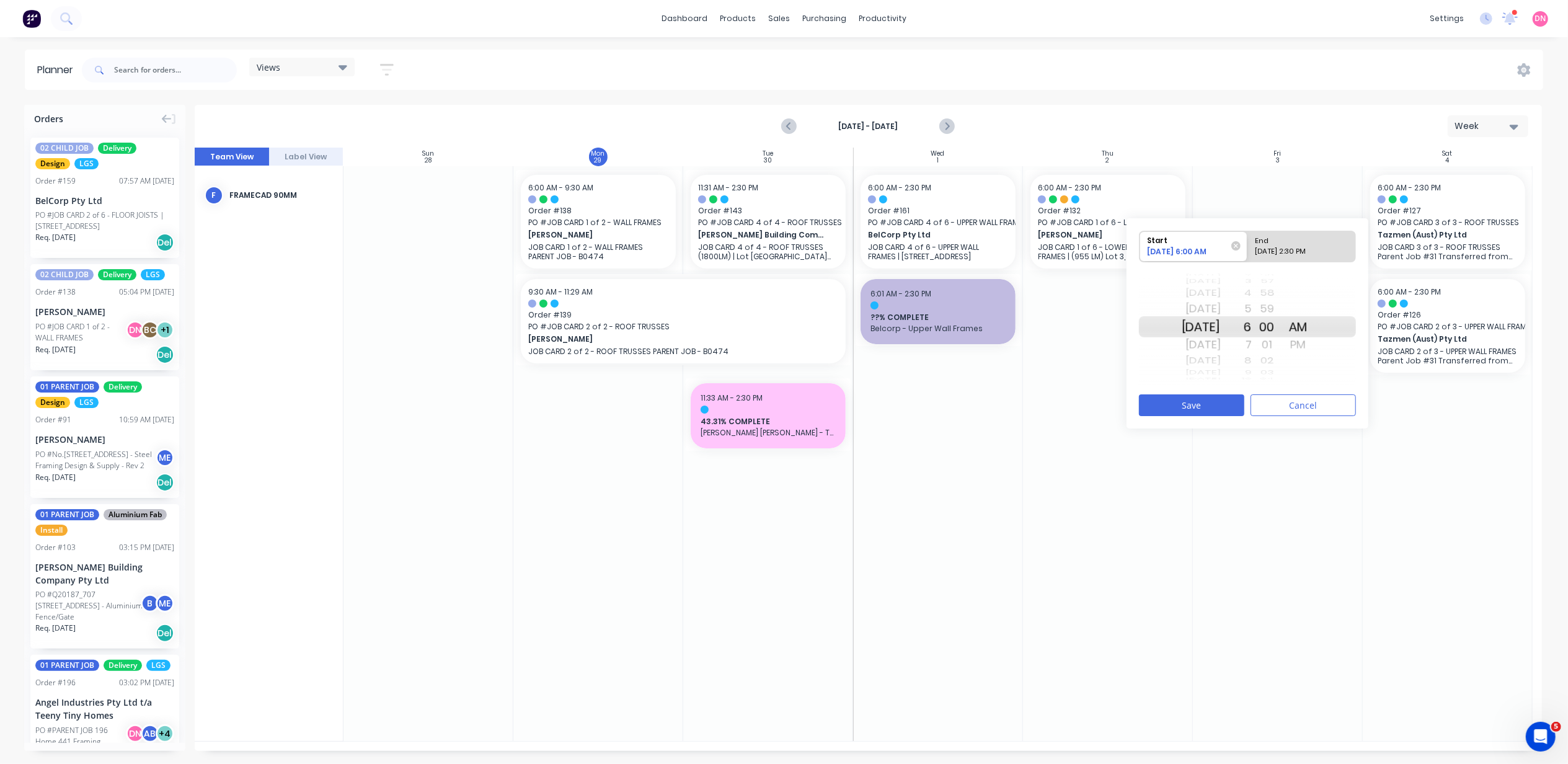
click at [1283, 252] on div "10/02/2025 2:30 PM" at bounding box center [1296, 254] width 90 height 15
click at [1248, 252] on input "End 10/02/2025 2:30 PM" at bounding box center [1248, 246] width 1 height 30
click at [1252, 296] on div "12" at bounding box center [1236, 294] width 31 height 16
click at [1252, 315] on div "11" at bounding box center [1236, 308] width 31 height 20
click at [1314, 313] on div "AM" at bounding box center [1299, 308] width 31 height 20
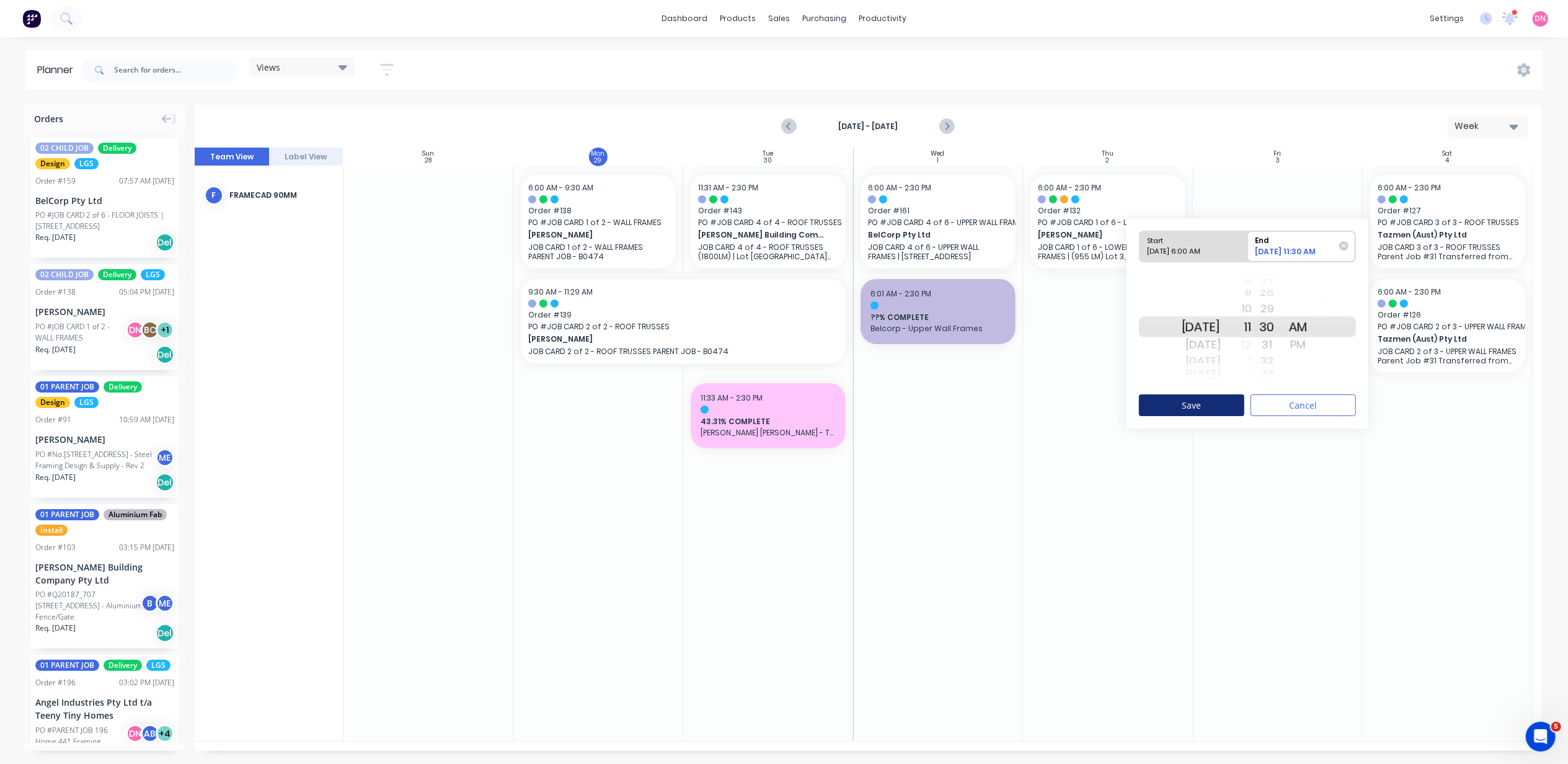
click at [1221, 408] on button "Save" at bounding box center [1191, 405] width 105 height 21
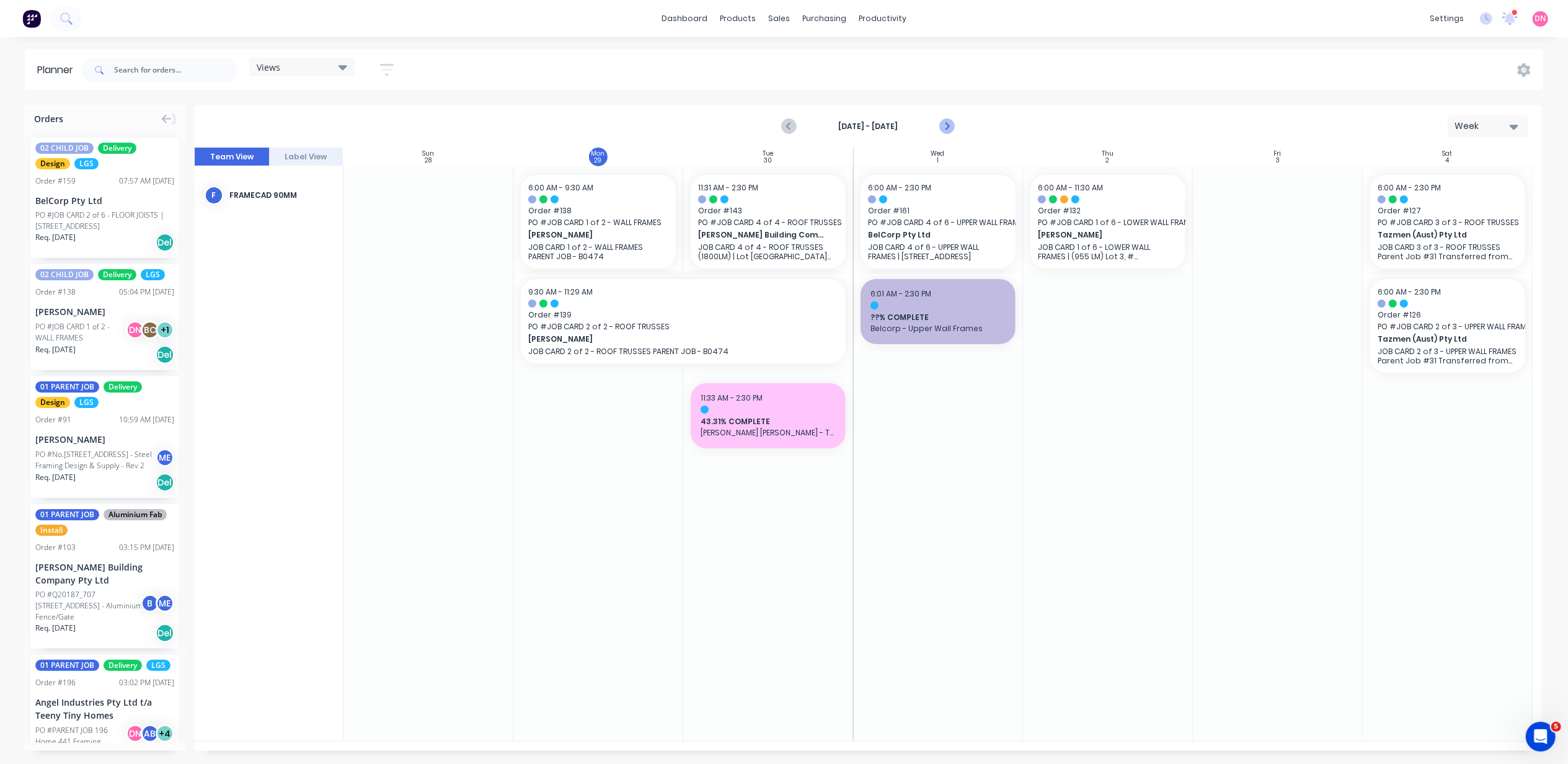
click at [946, 122] on icon "Next page" at bounding box center [947, 126] width 6 height 10
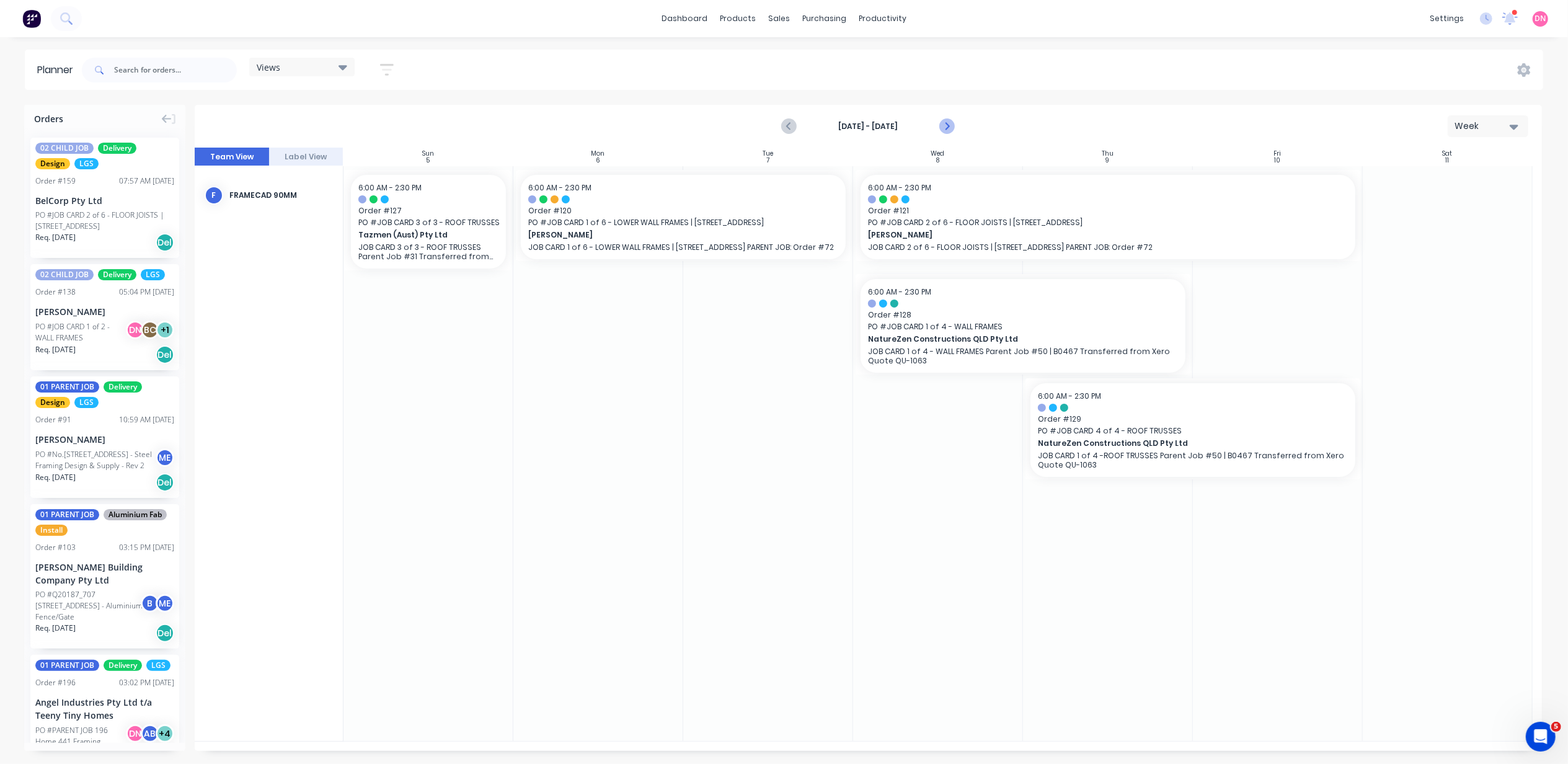
click at [948, 124] on icon "Next page" at bounding box center [947, 127] width 15 height 15
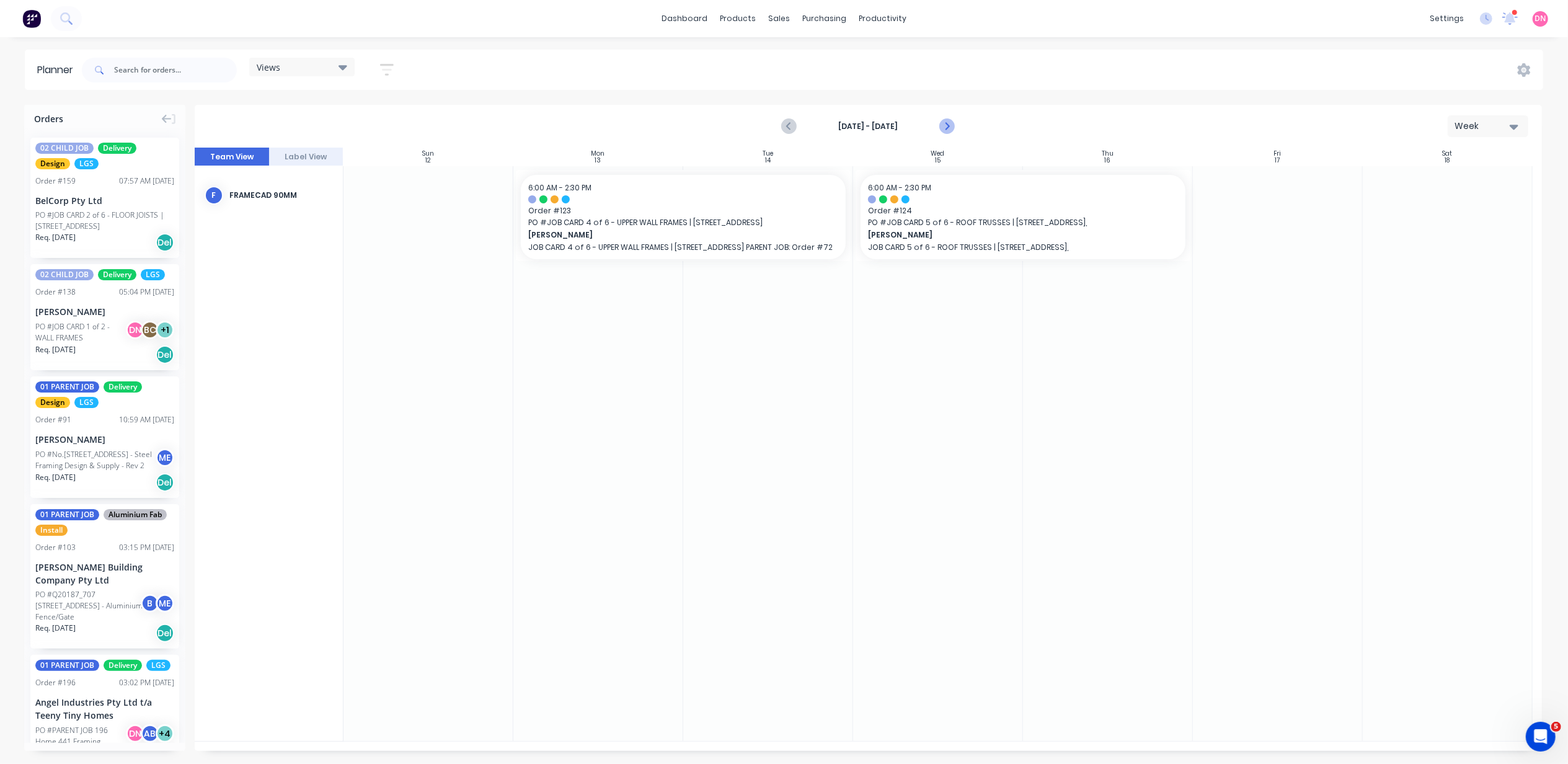
click at [948, 124] on icon "Next page" at bounding box center [947, 127] width 15 height 15
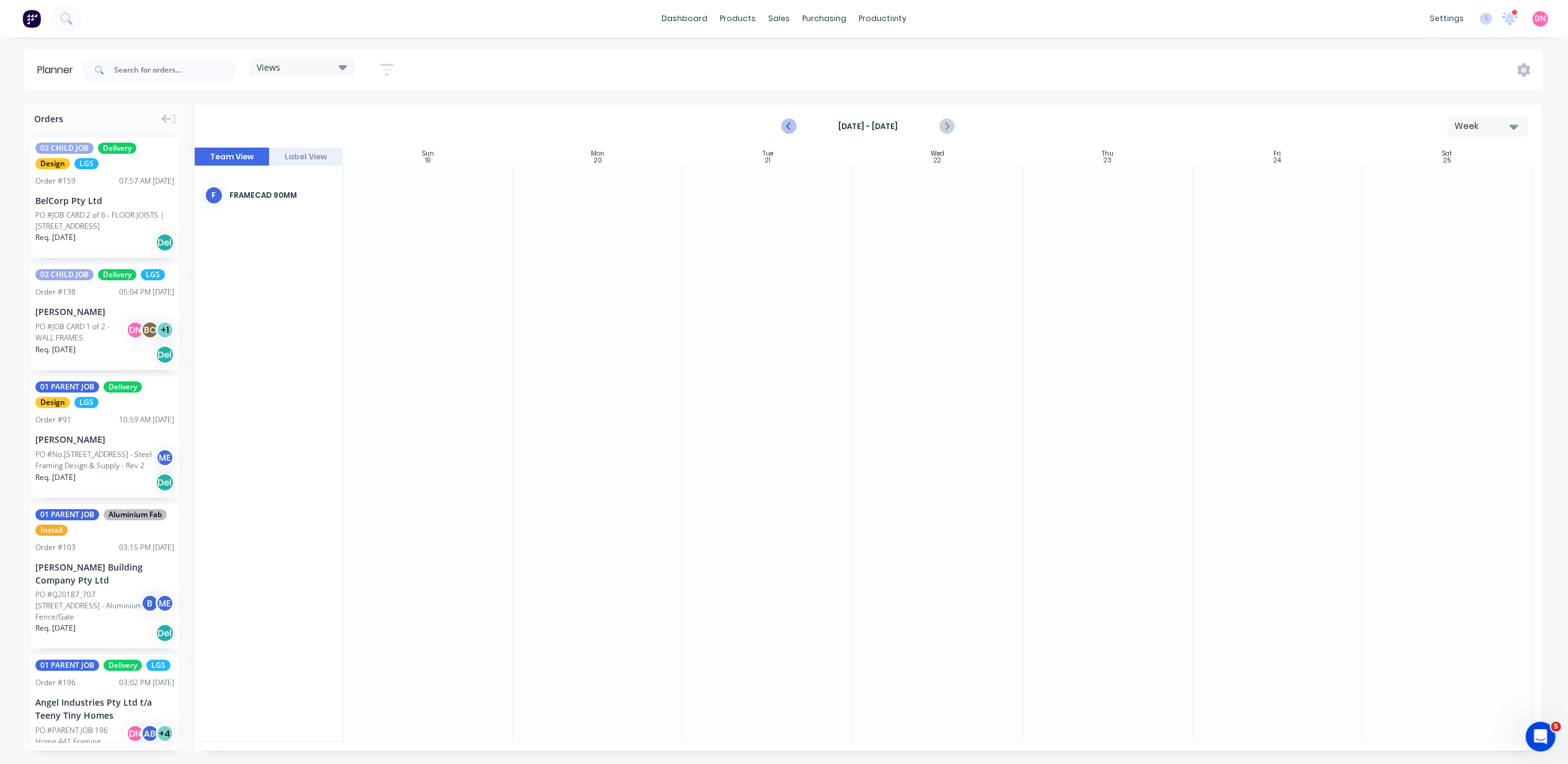
click at [780, 132] on button "Previous page" at bounding box center [790, 127] width 25 height 25
click at [780, 132] on div at bounding box center [868, 428] width 1347 height 646
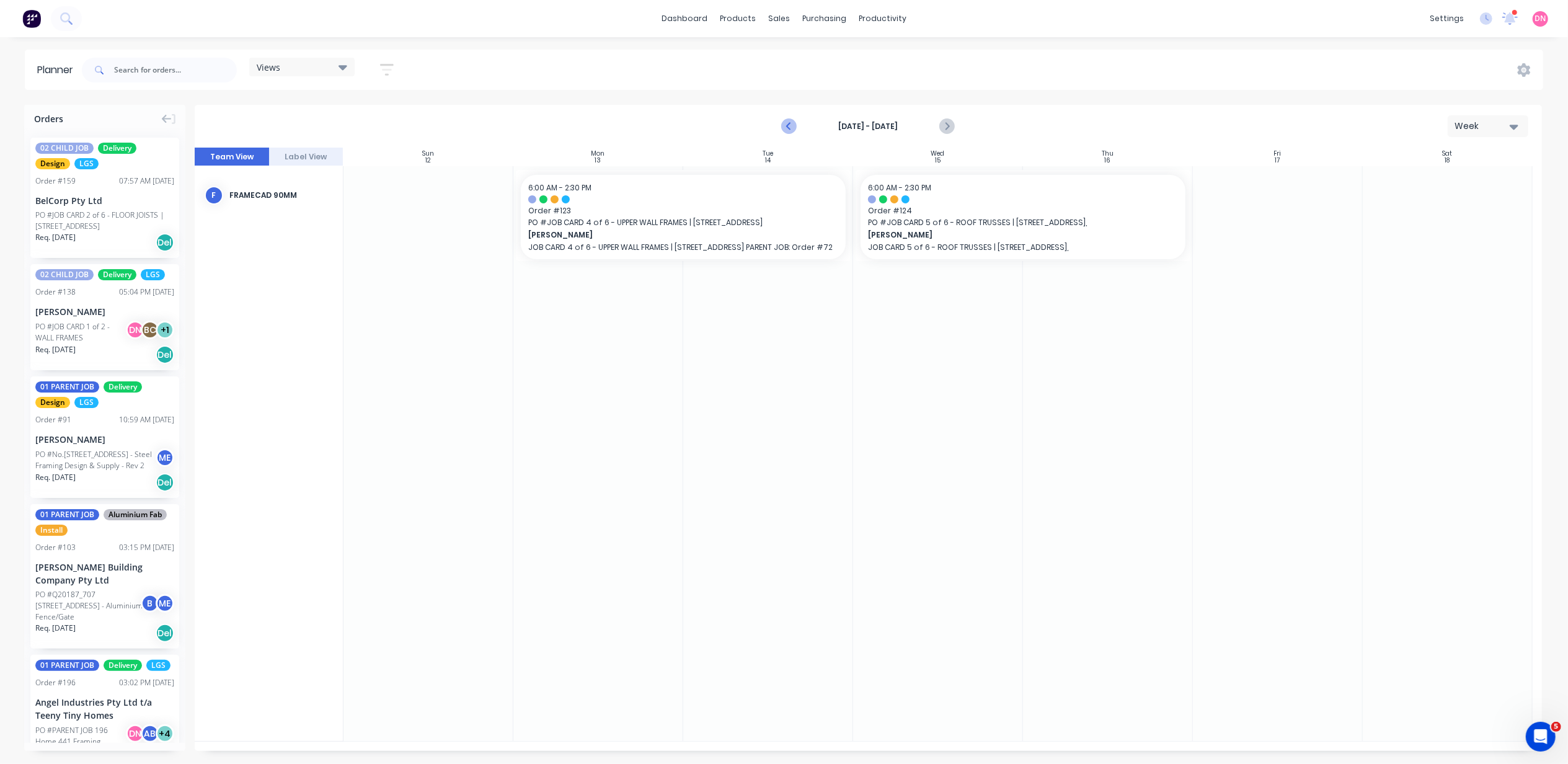
click at [780, 132] on button "Previous page" at bounding box center [790, 127] width 25 height 25
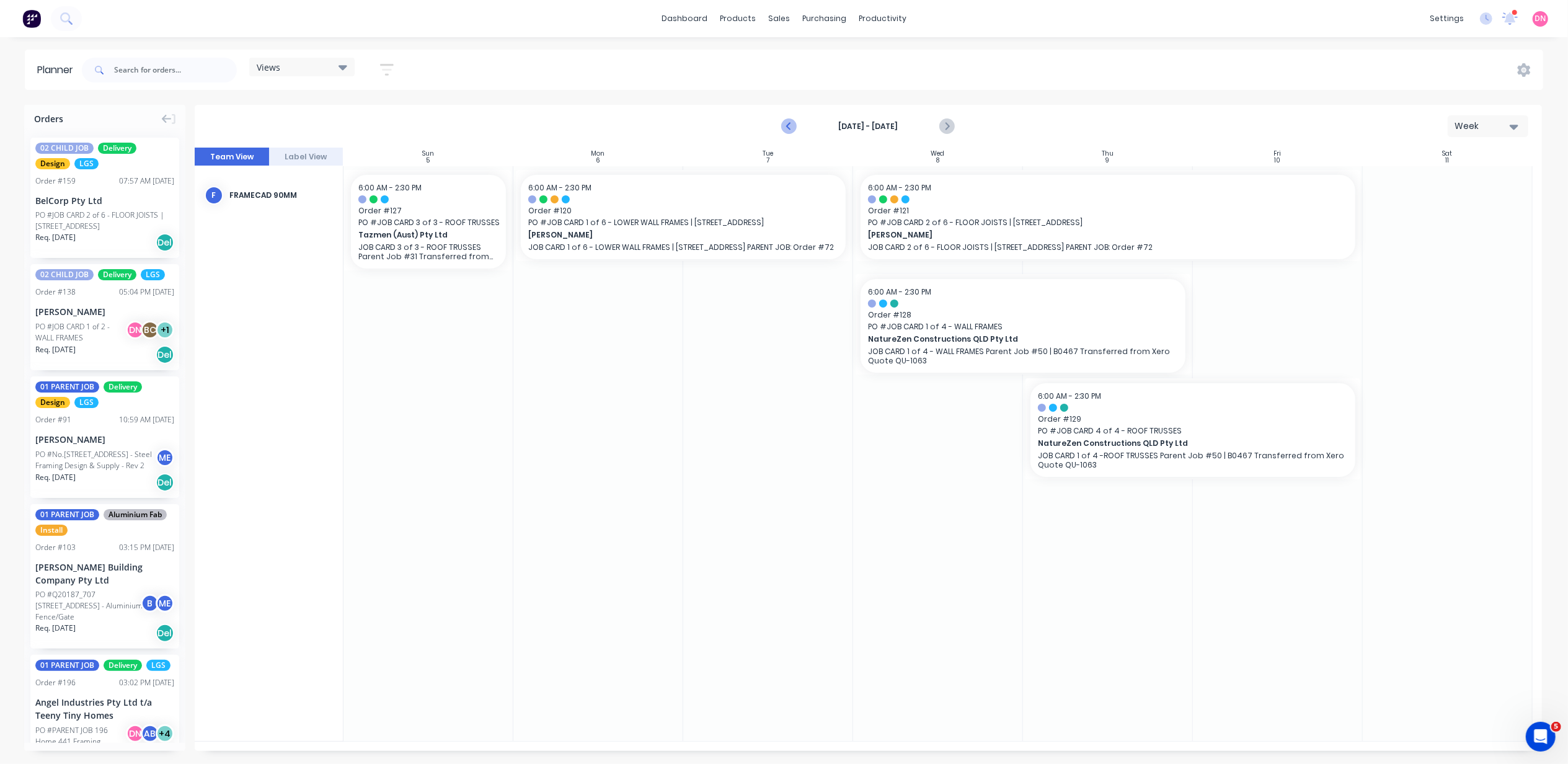
click at [780, 132] on button "Previous page" at bounding box center [790, 127] width 25 height 25
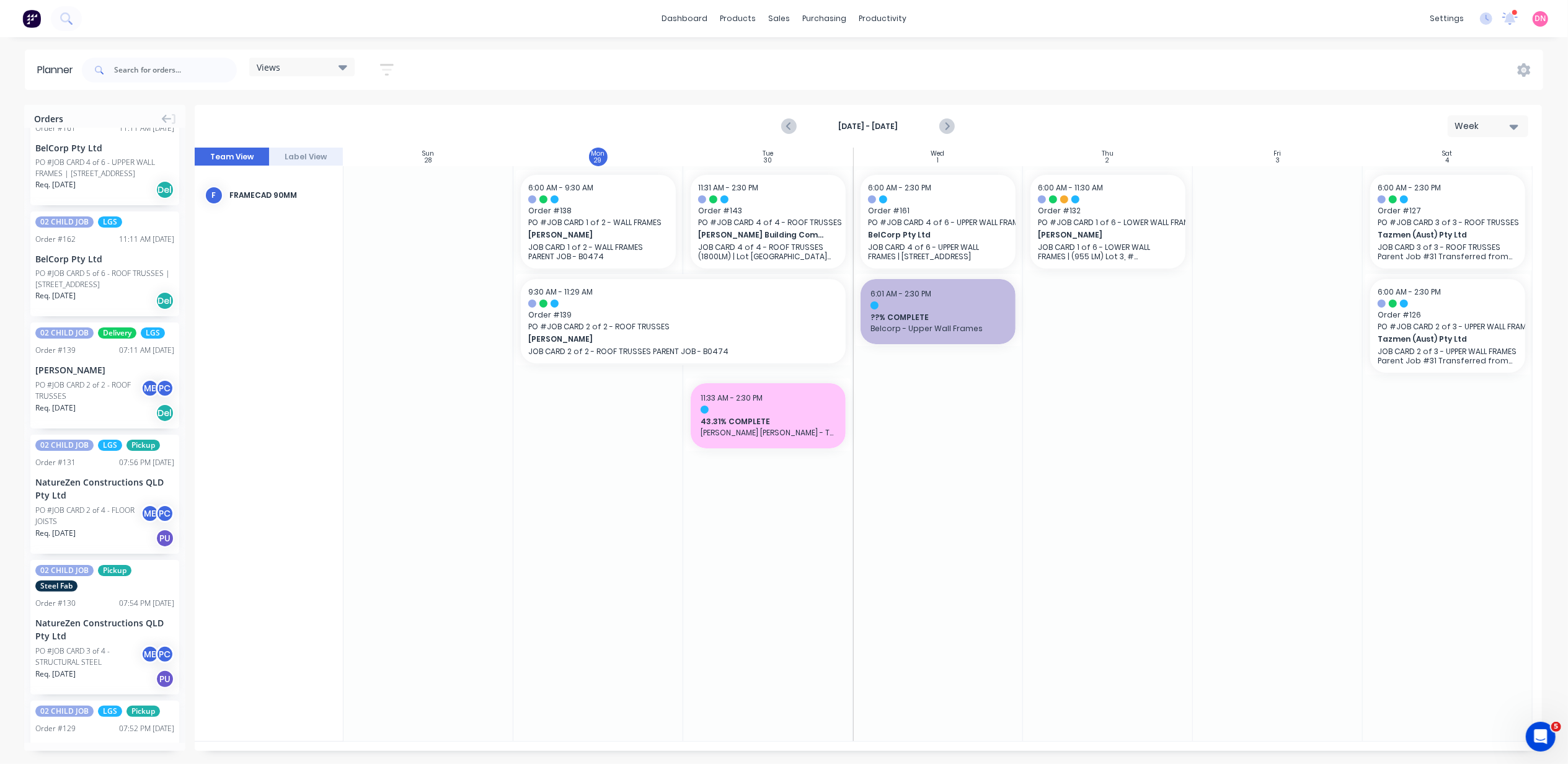
scroll to position [4218, 0]
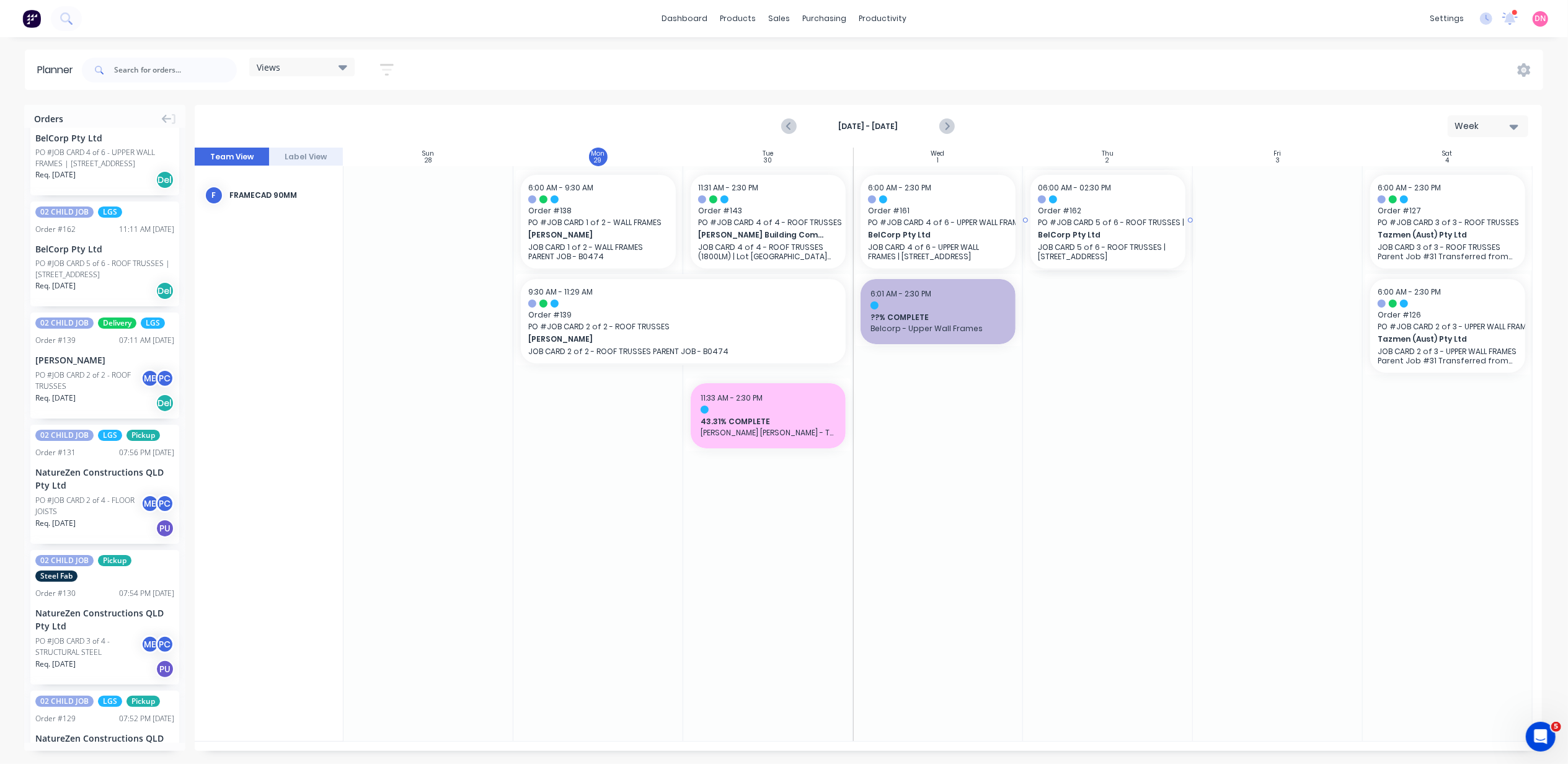
drag, startPoint x: 112, startPoint y: 261, endPoint x: 1143, endPoint y: 270, distance: 1031.0
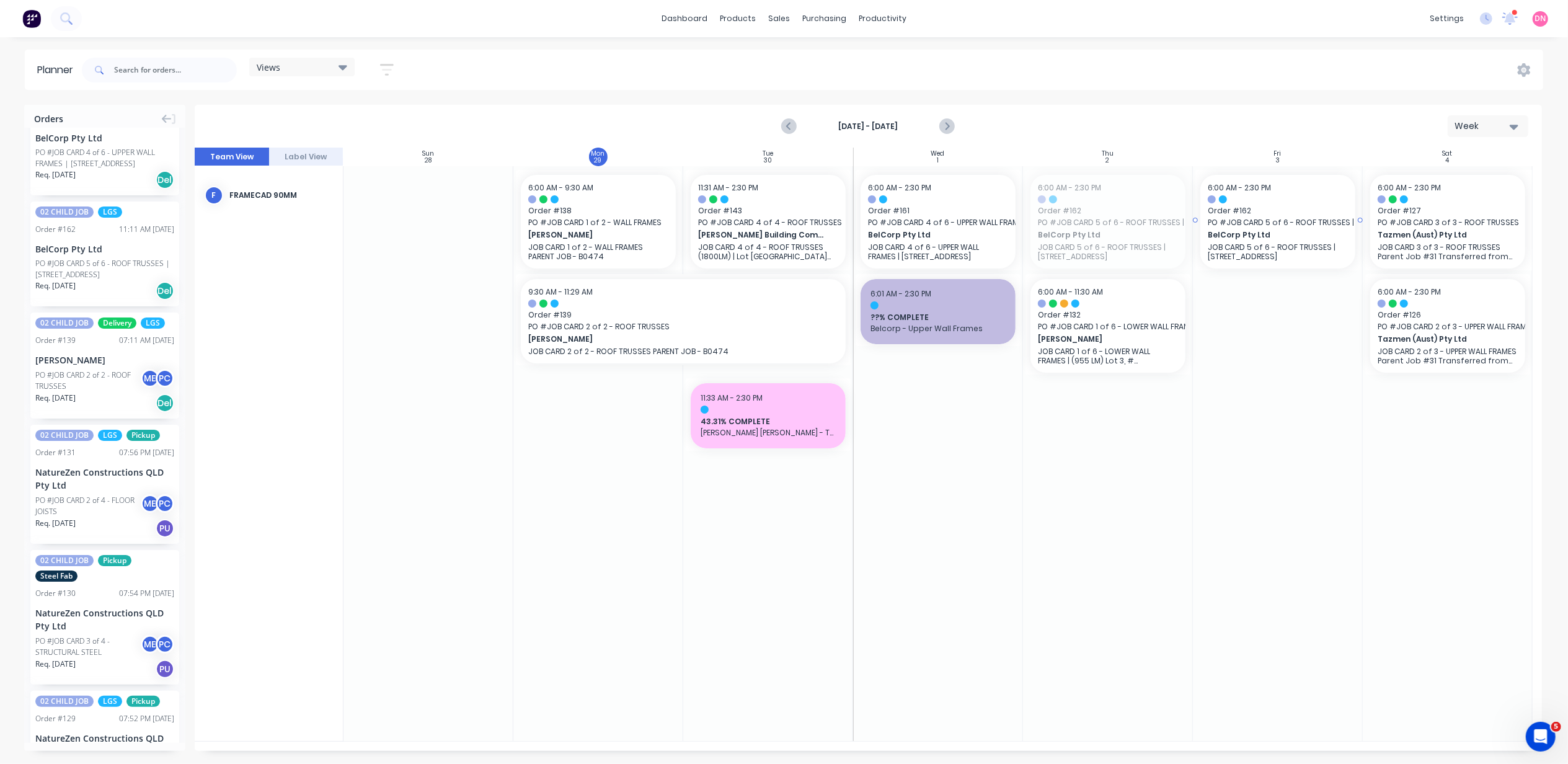
drag, startPoint x: 1129, startPoint y: 219, endPoint x: 1144, endPoint y: 216, distance: 15.3
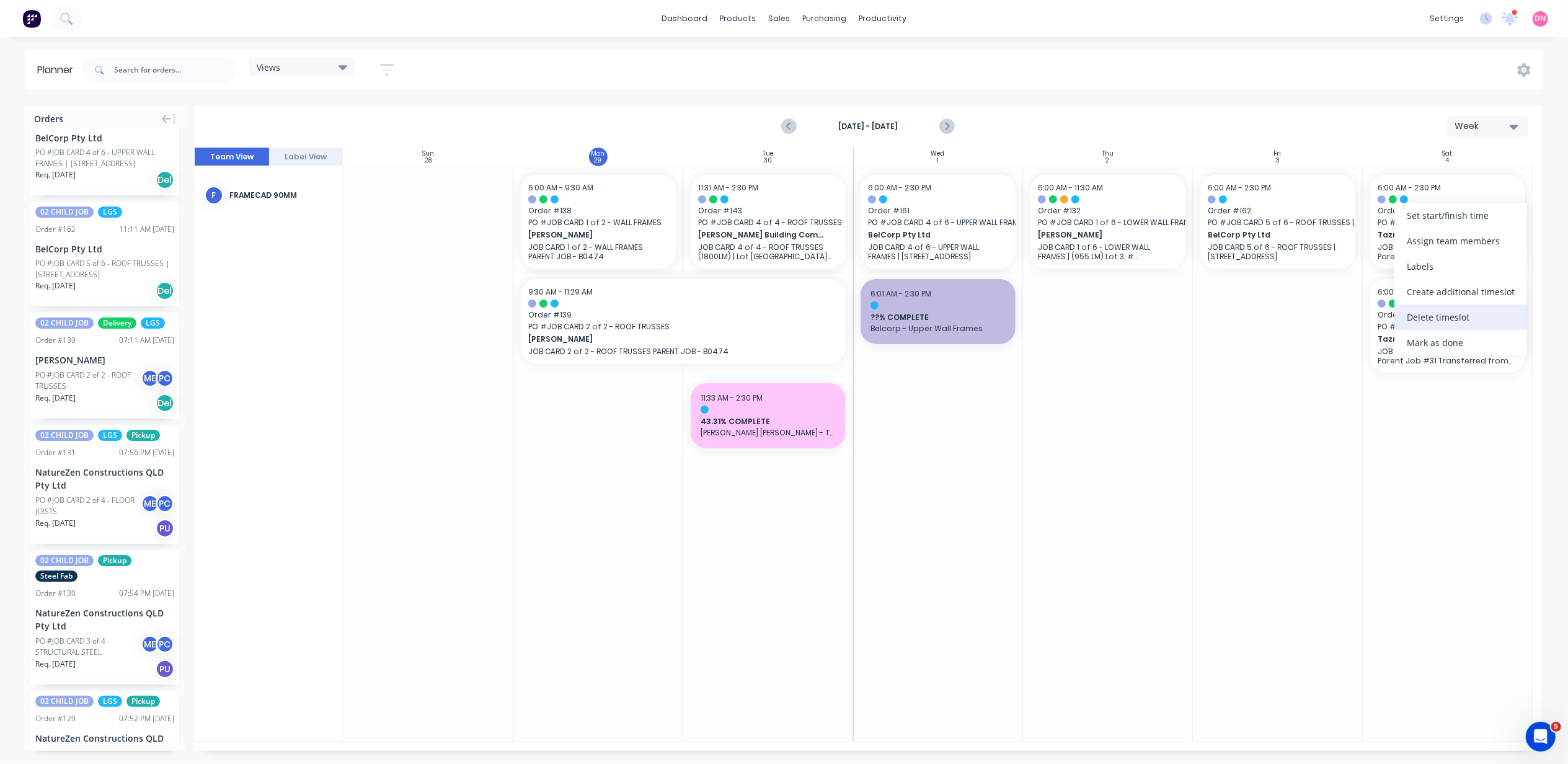
click at [1458, 316] on div "Delete timeslot" at bounding box center [1461, 317] width 132 height 26
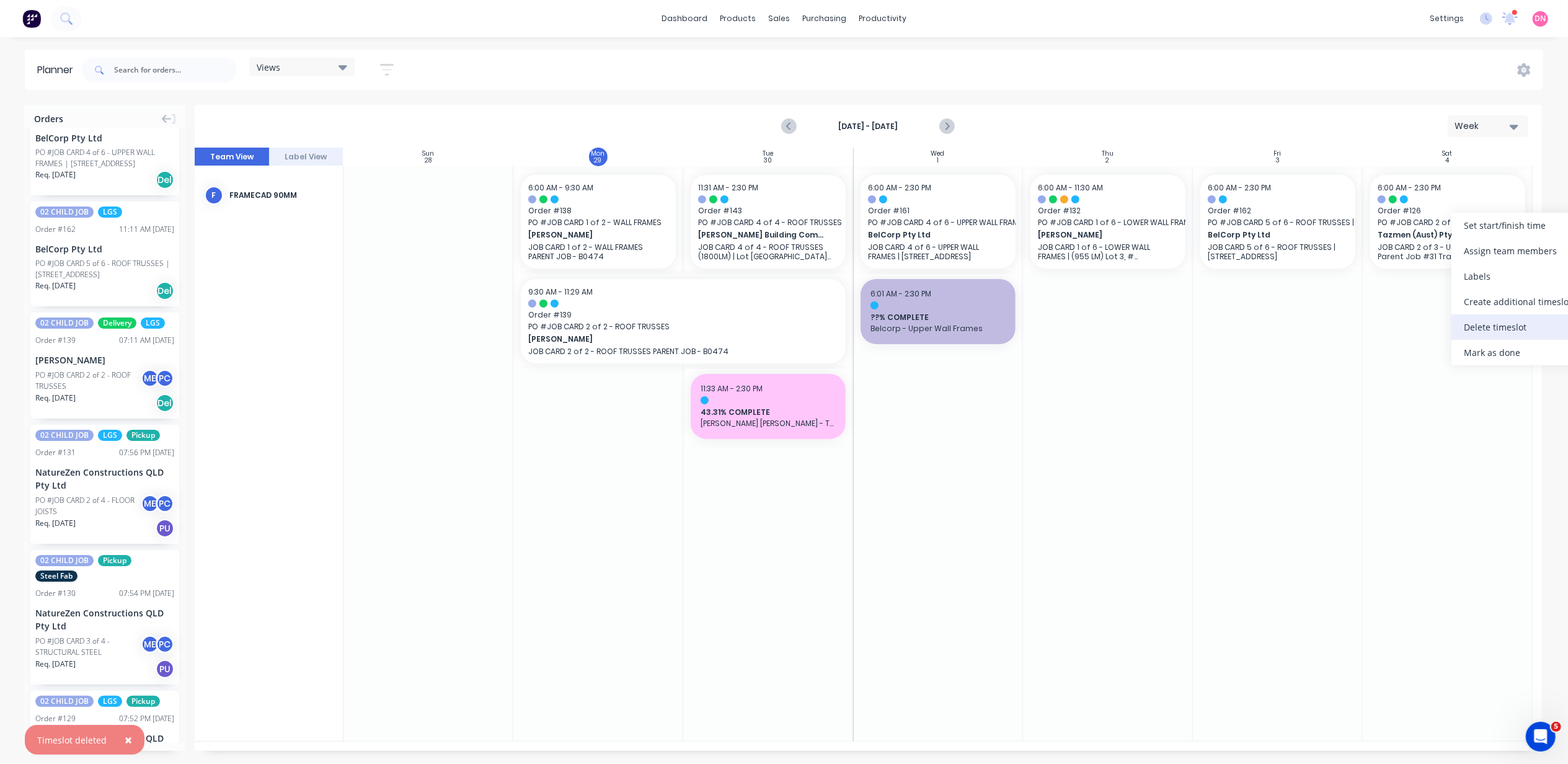
click at [1491, 333] on div "Delete timeslot" at bounding box center [1518, 327] width 132 height 26
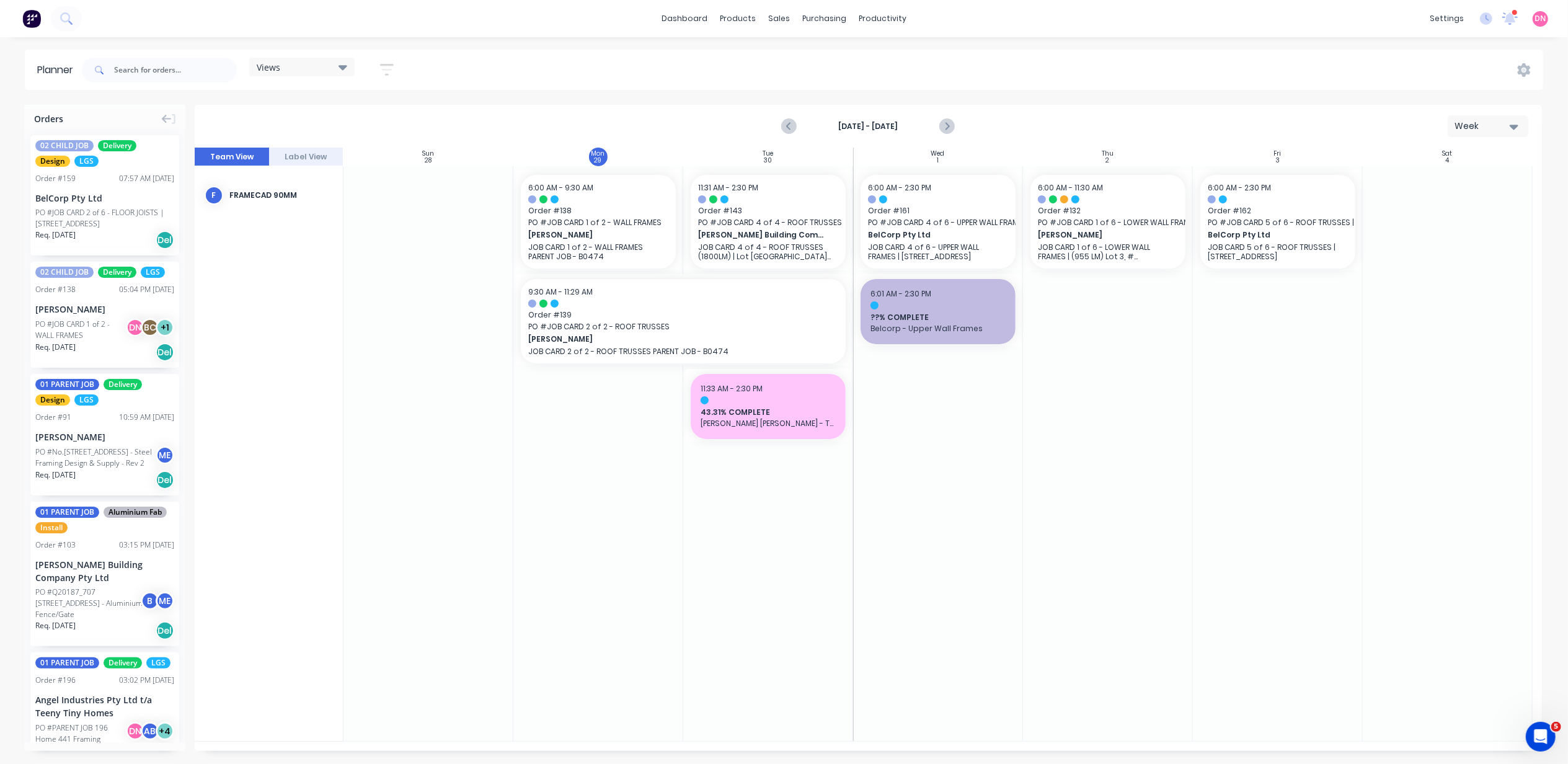
scroll to position [0, 0]
click at [345, 73] on div "Views" at bounding box center [302, 66] width 105 height 18
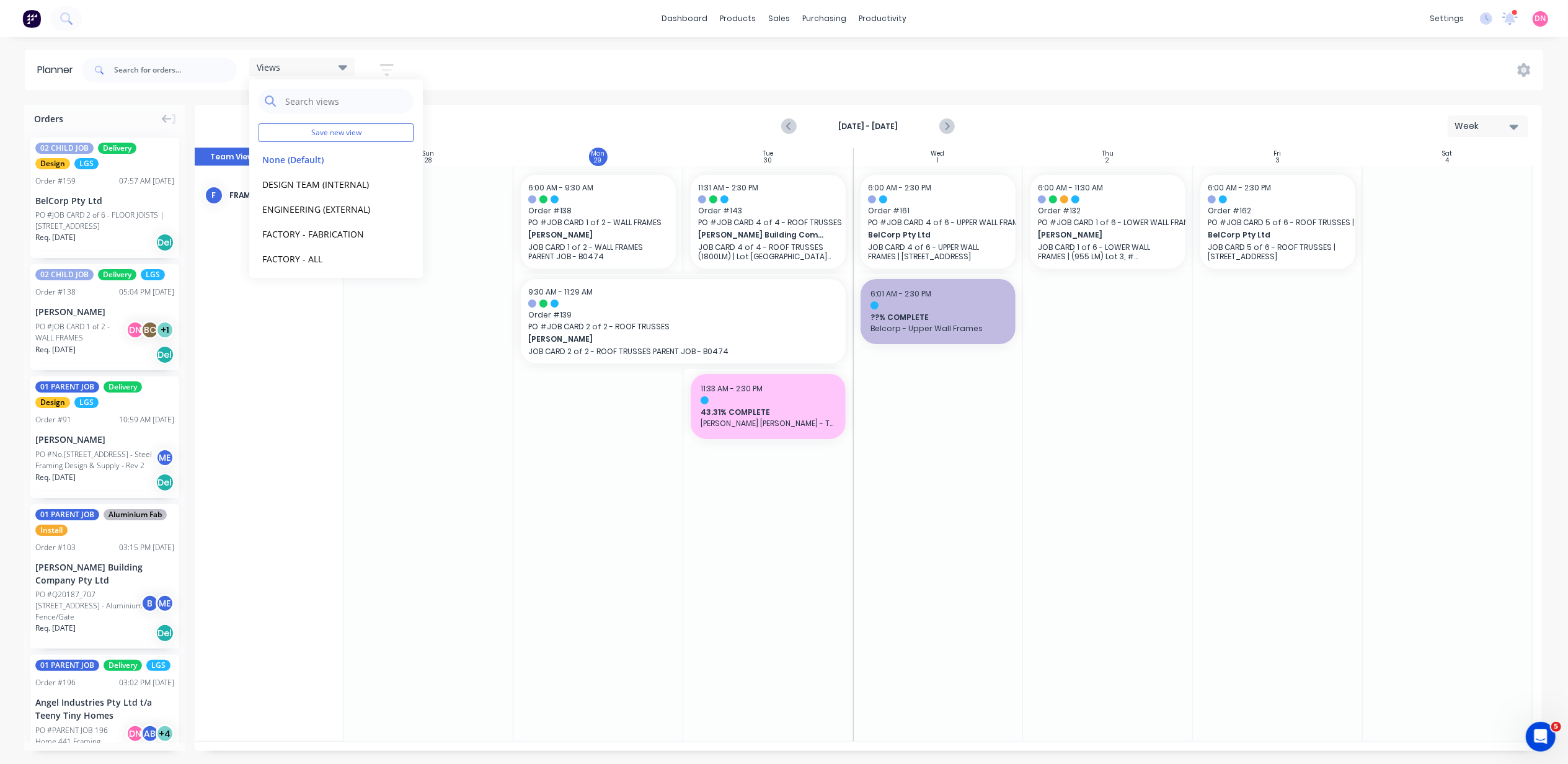
click at [475, 143] on div "Sep 28th - Oct 4th Week" at bounding box center [868, 126] width 1345 height 40
click at [344, 63] on icon at bounding box center [343, 67] width 9 height 14
click at [331, 187] on button "DESIGN TEAM (INTERNAL)" at bounding box center [324, 183] width 132 height 14
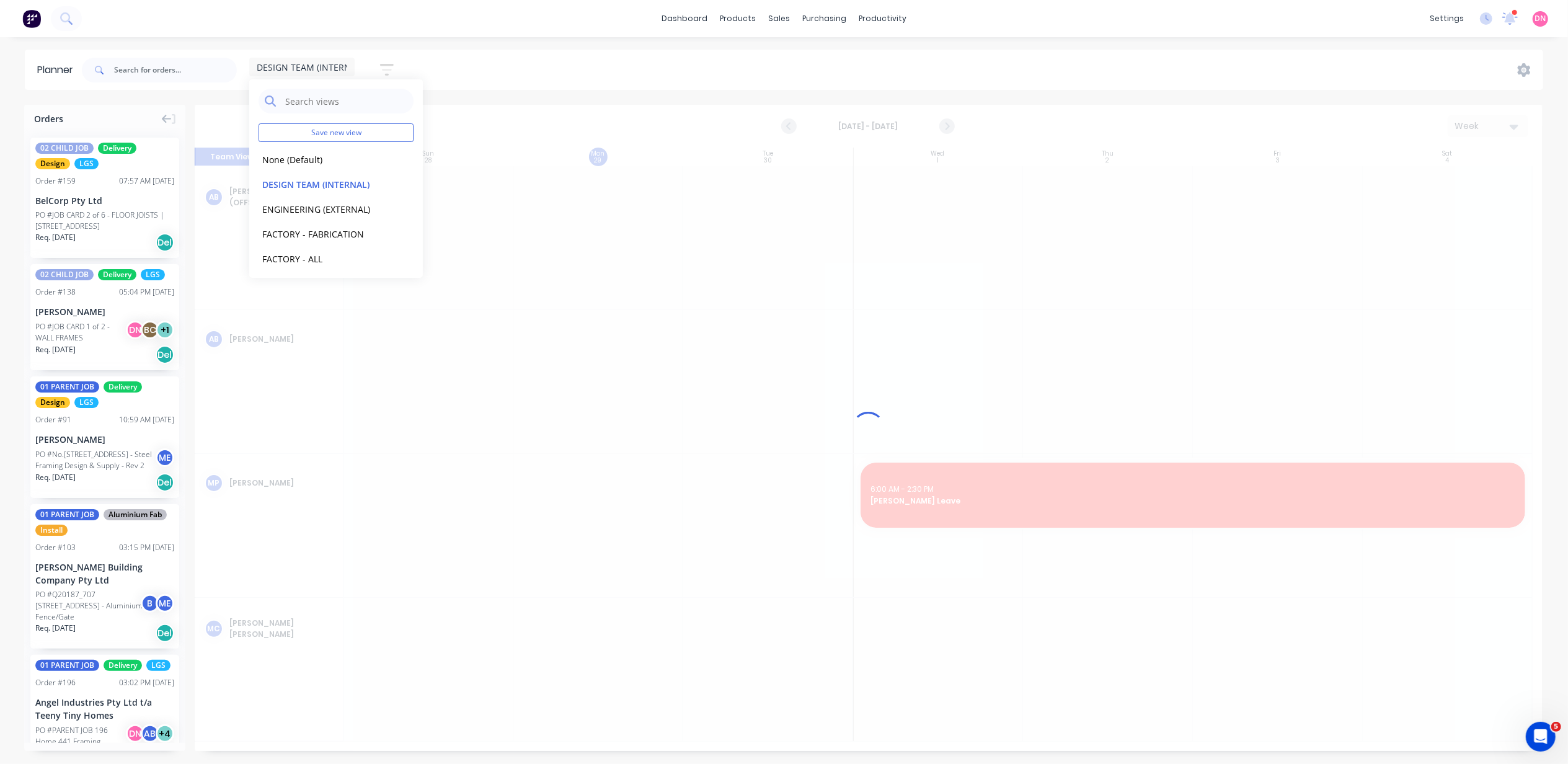
click at [330, 60] on div "DESIGN TEAM (INTERNAL)" at bounding box center [302, 66] width 105 height 18
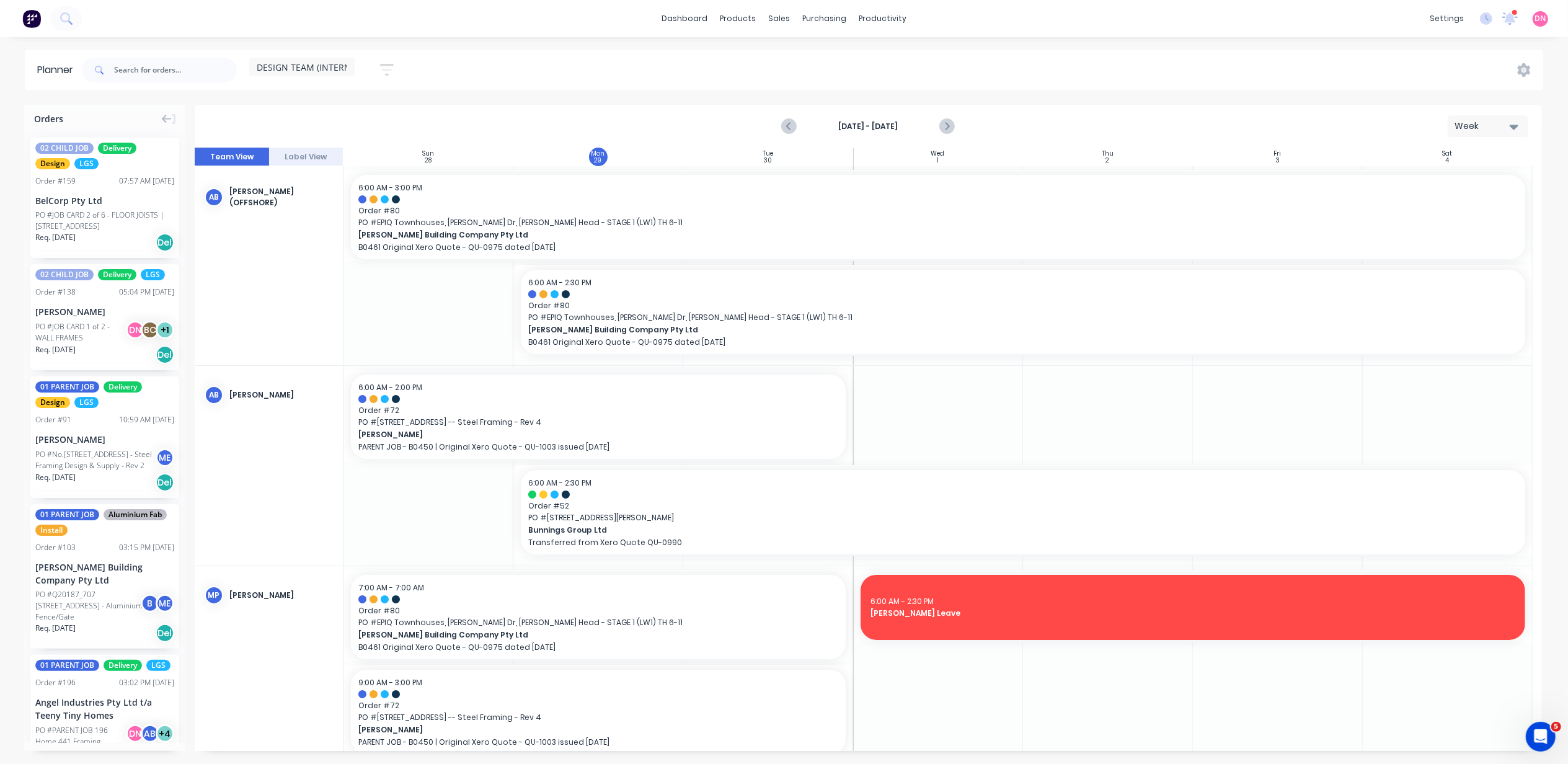
click at [341, 73] on div "DESIGN TEAM (INTERNAL)" at bounding box center [302, 66] width 105 height 18
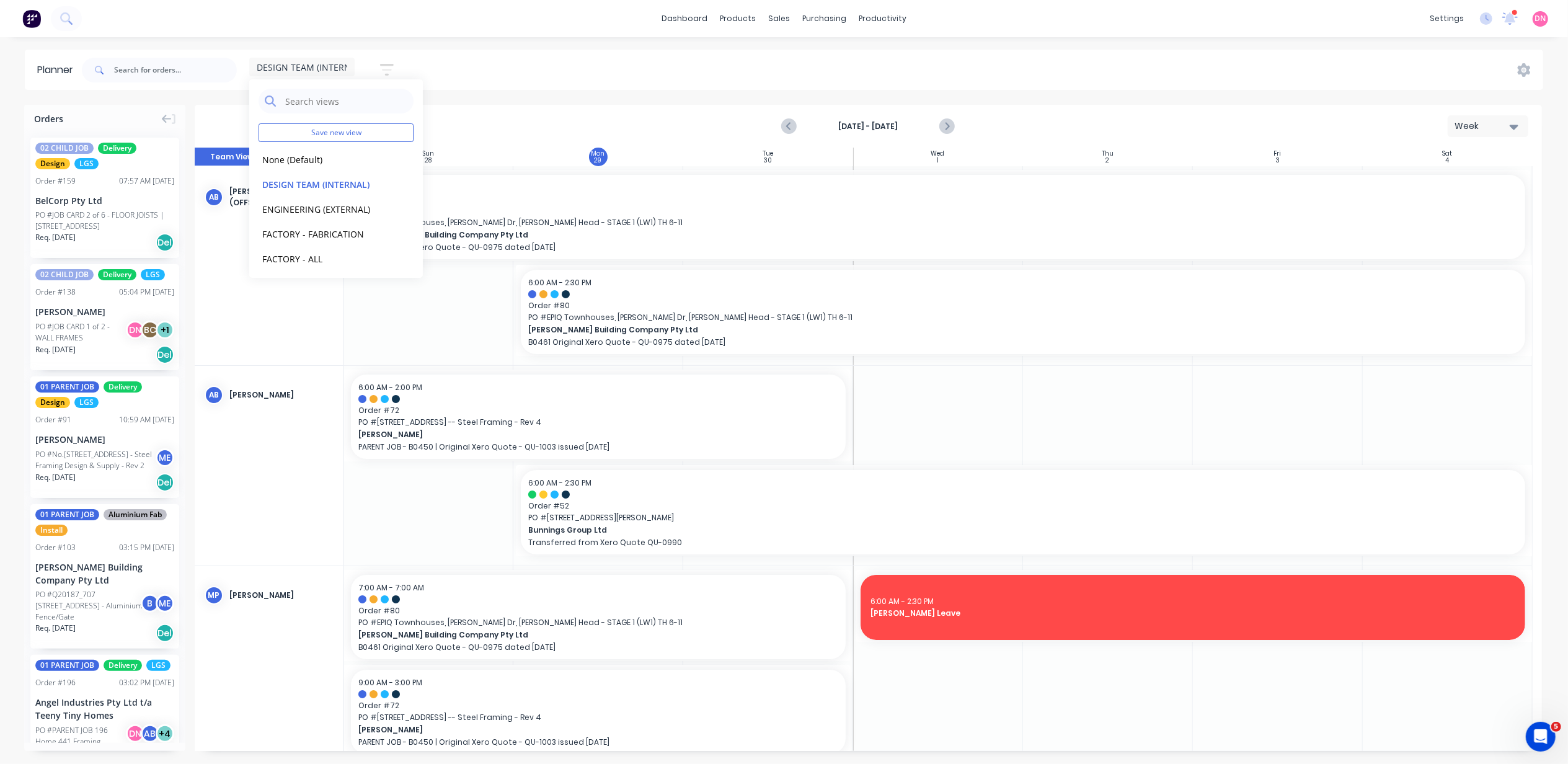
click at [330, 143] on div "Save new view None (Default) edit DESIGN TEAM (INTERNAL) edit ENGINEERING (EXTE…" at bounding box center [336, 179] width 174 height 199
click at [322, 159] on button "None (Default)" at bounding box center [324, 158] width 132 height 14
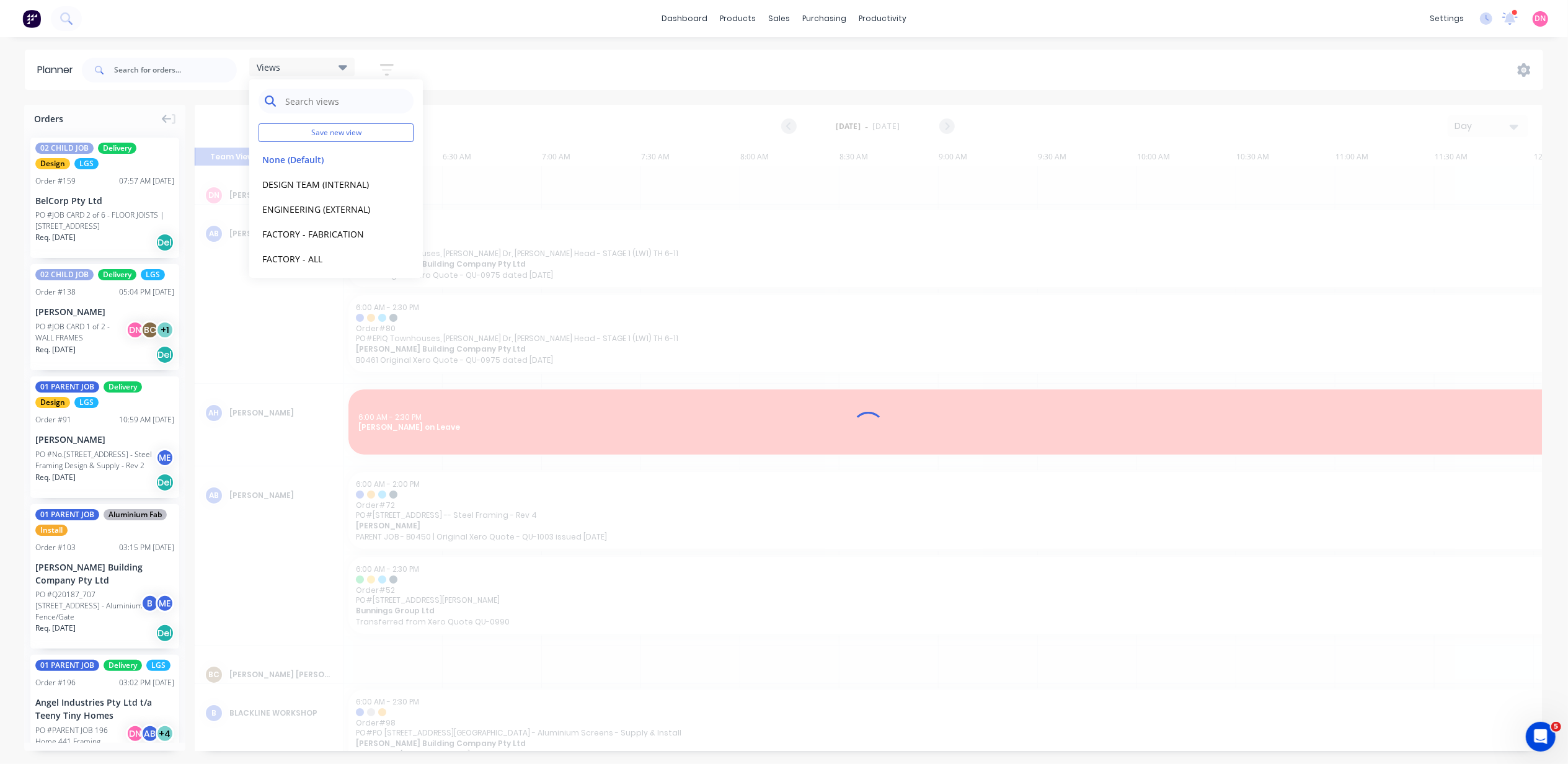
scroll to position [0, 492]
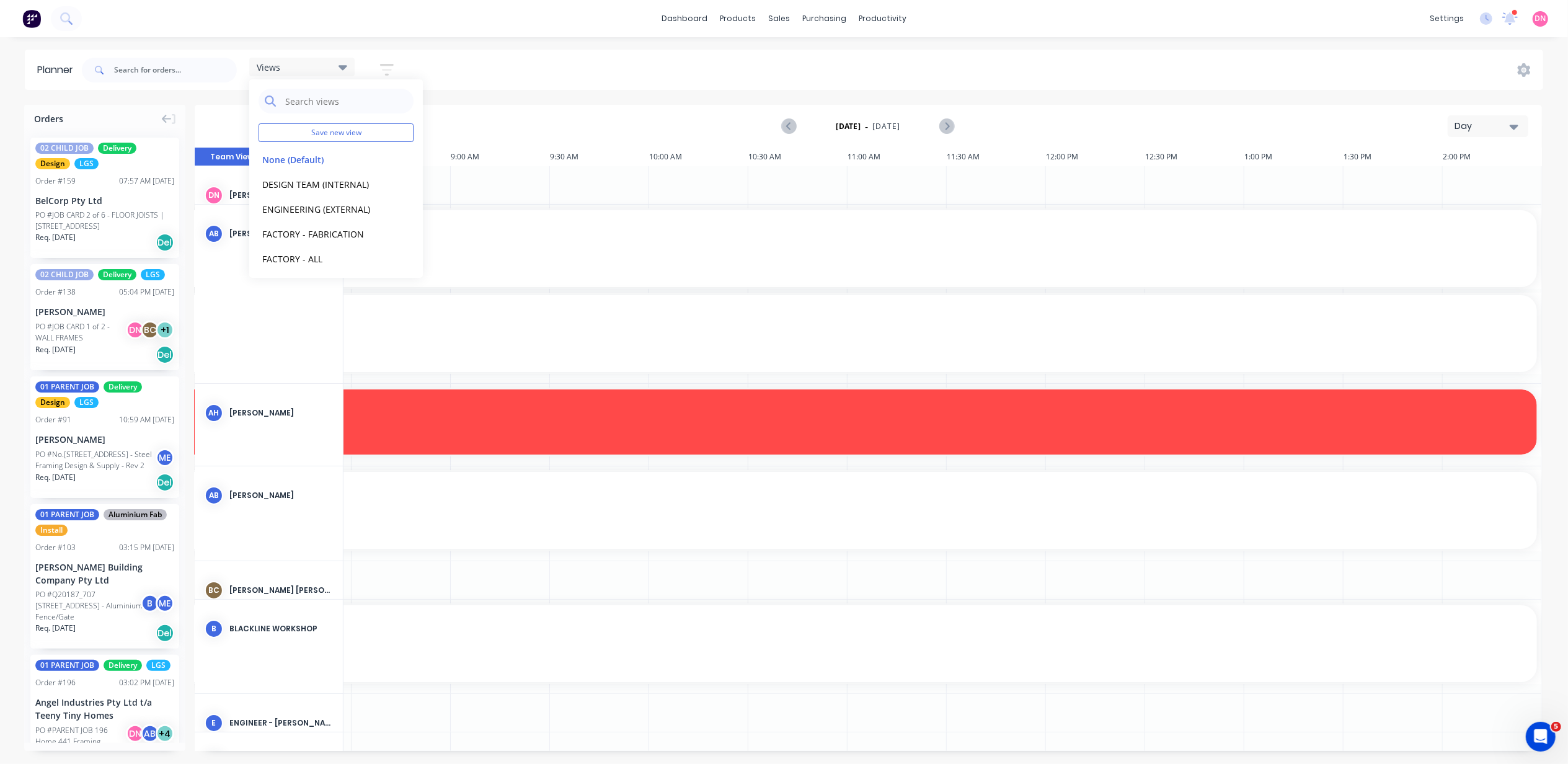
click at [387, 71] on icon "button" at bounding box center [387, 69] width 14 height 15
click at [380, 116] on button "Show/Hide users" at bounding box center [329, 116] width 116 height 18
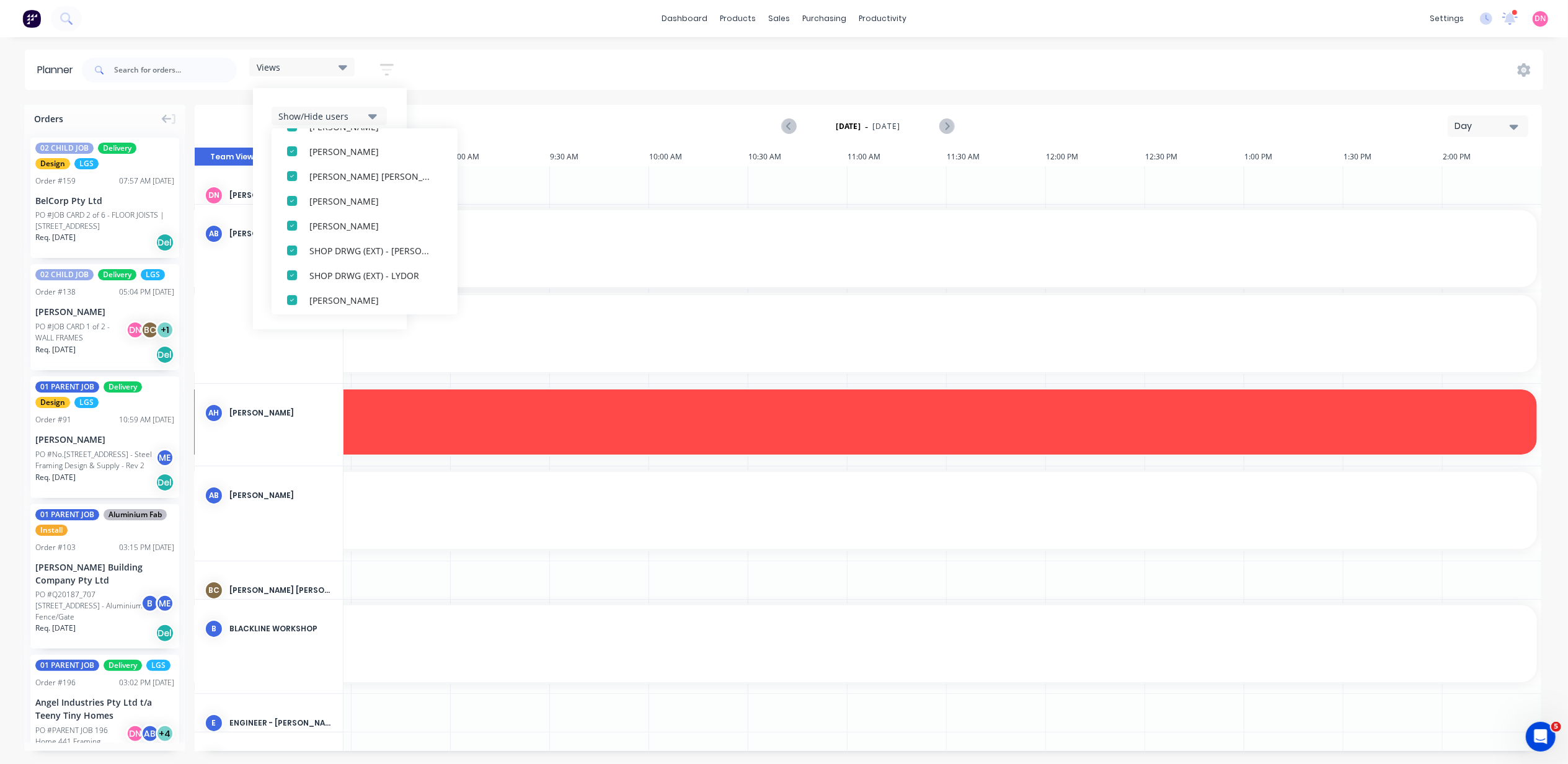
scroll to position [509, 0]
click at [392, 107] on div "Show/Hide users All Demi Nguyen (You) Abigael Bunda (OFFSHORE) Andrew Hadden Ap…" at bounding box center [330, 209] width 154 height 241
click at [376, 149] on icon "button" at bounding box center [373, 153] width 9 height 14
click at [373, 187] on icon "button" at bounding box center [373, 190] width 9 height 14
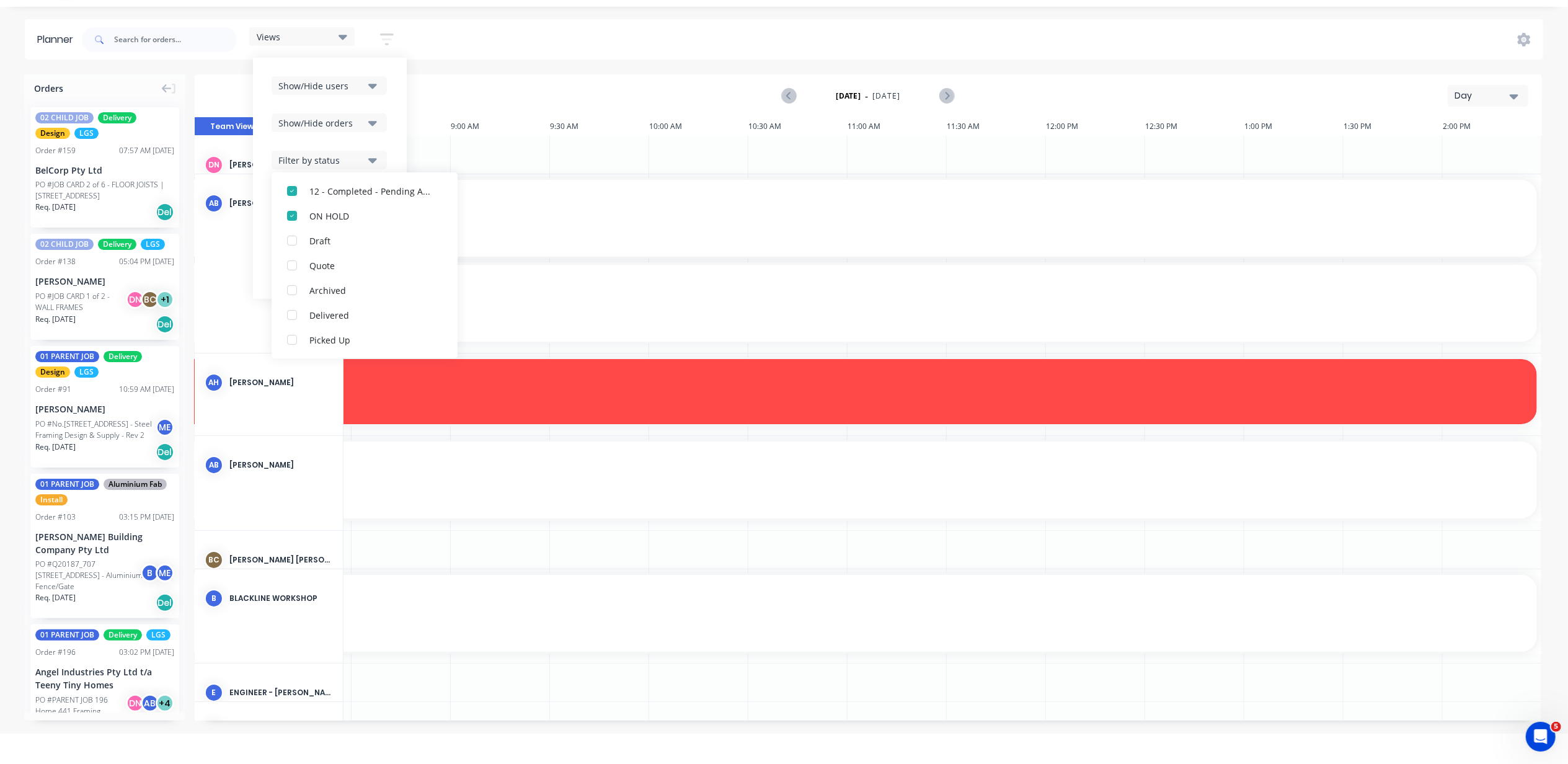
scroll to position [31, 0]
click at [383, 144] on div "Show/Hide users Show/Hide orders Filter by status All Submitted 02 - Accepted -…" at bounding box center [330, 177] width 116 height 204
click at [380, 188] on button "Filter by assignee" at bounding box center [329, 197] width 116 height 18
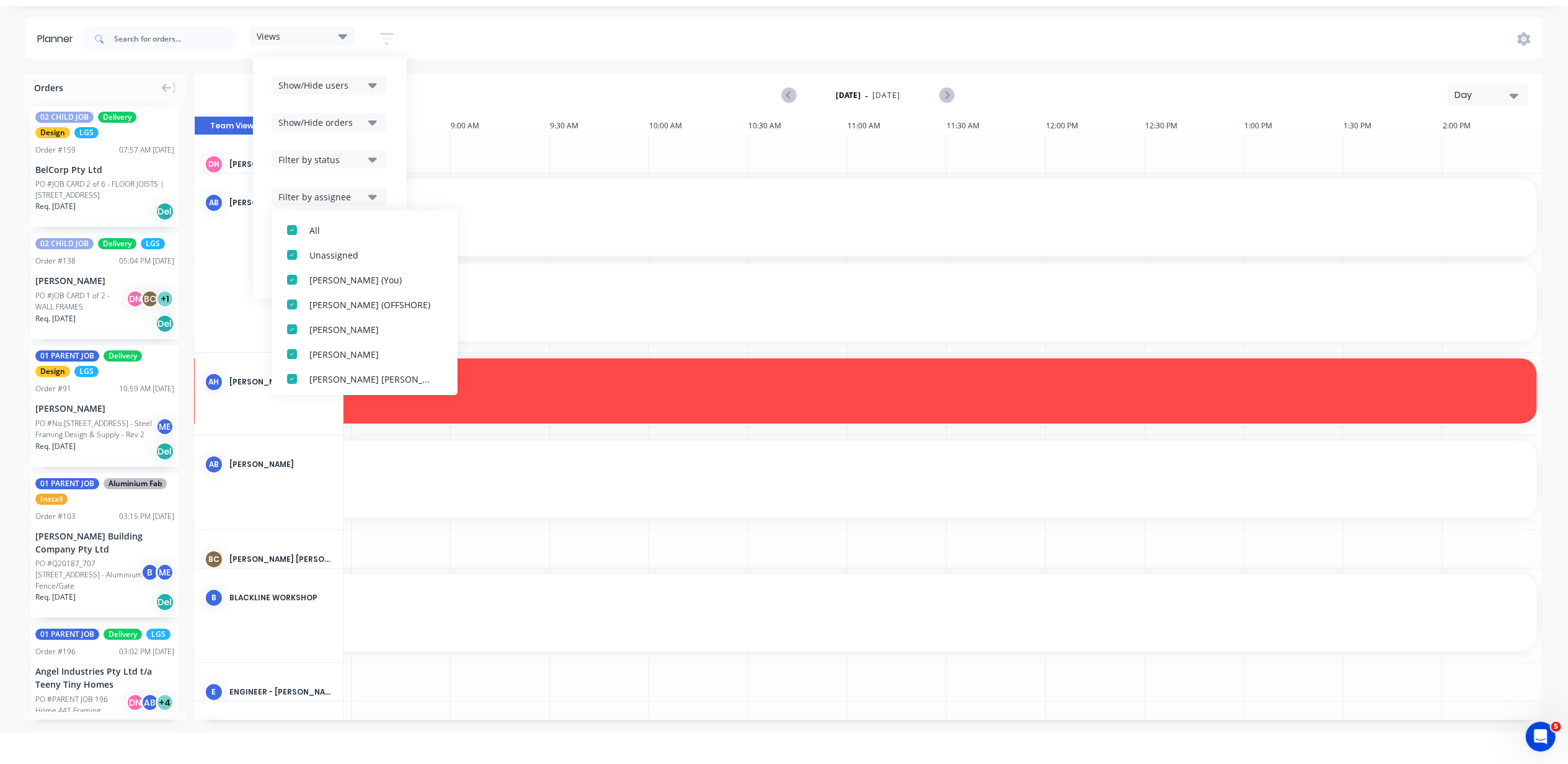
scroll to position [82, 0]
click at [380, 182] on div "Show/Hide users Show/Hide orders Filter by status Filter by assignee All Unassi…" at bounding box center [330, 177] width 116 height 204
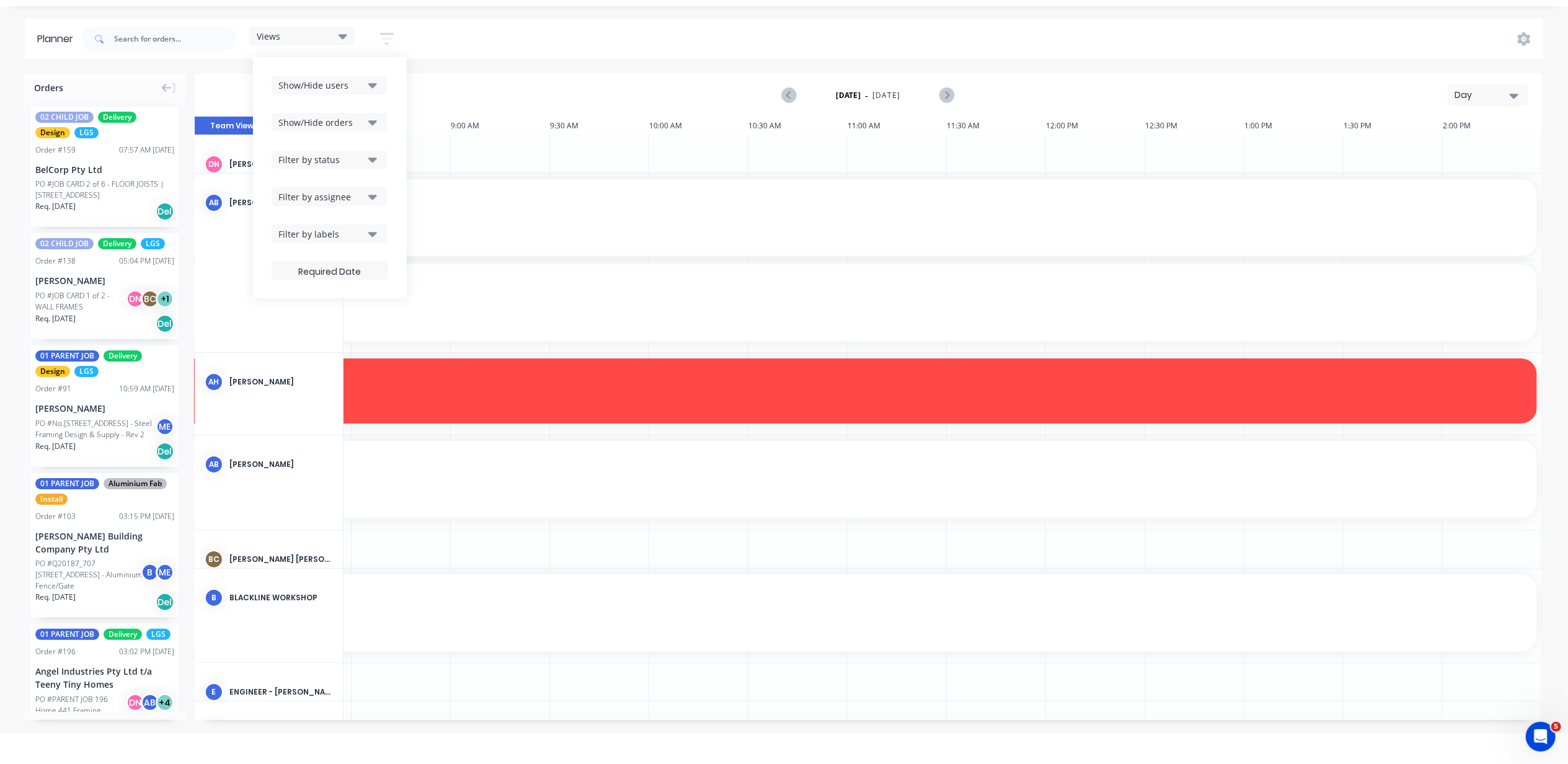
click at [380, 242] on button "Filter by labels" at bounding box center [329, 233] width 116 height 18
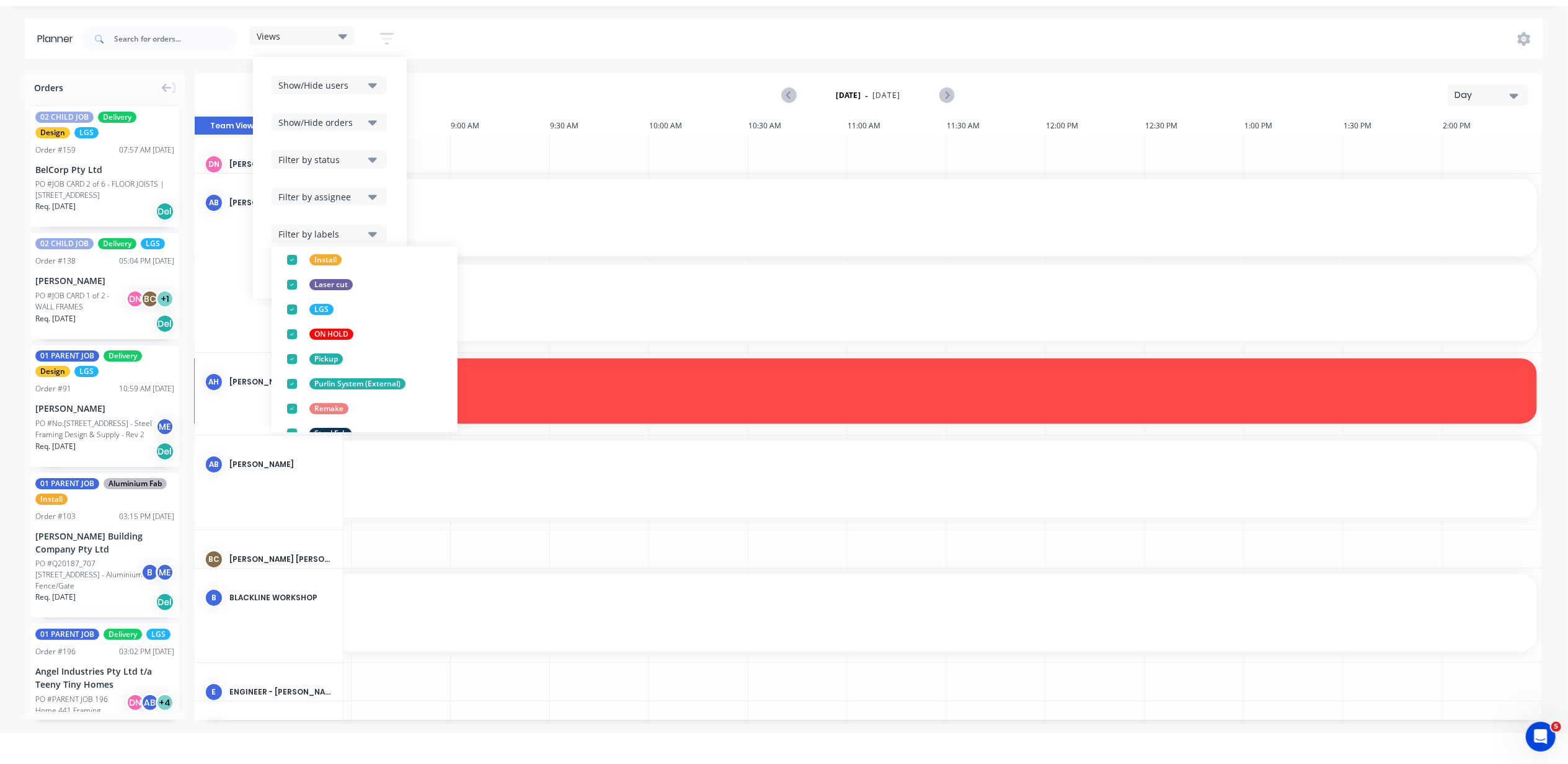
scroll to position [261, 0]
click at [380, 219] on div "Show/Hide users Show/Hide orders Filter by status Filter by assignee Filter by …" at bounding box center [330, 177] width 116 height 204
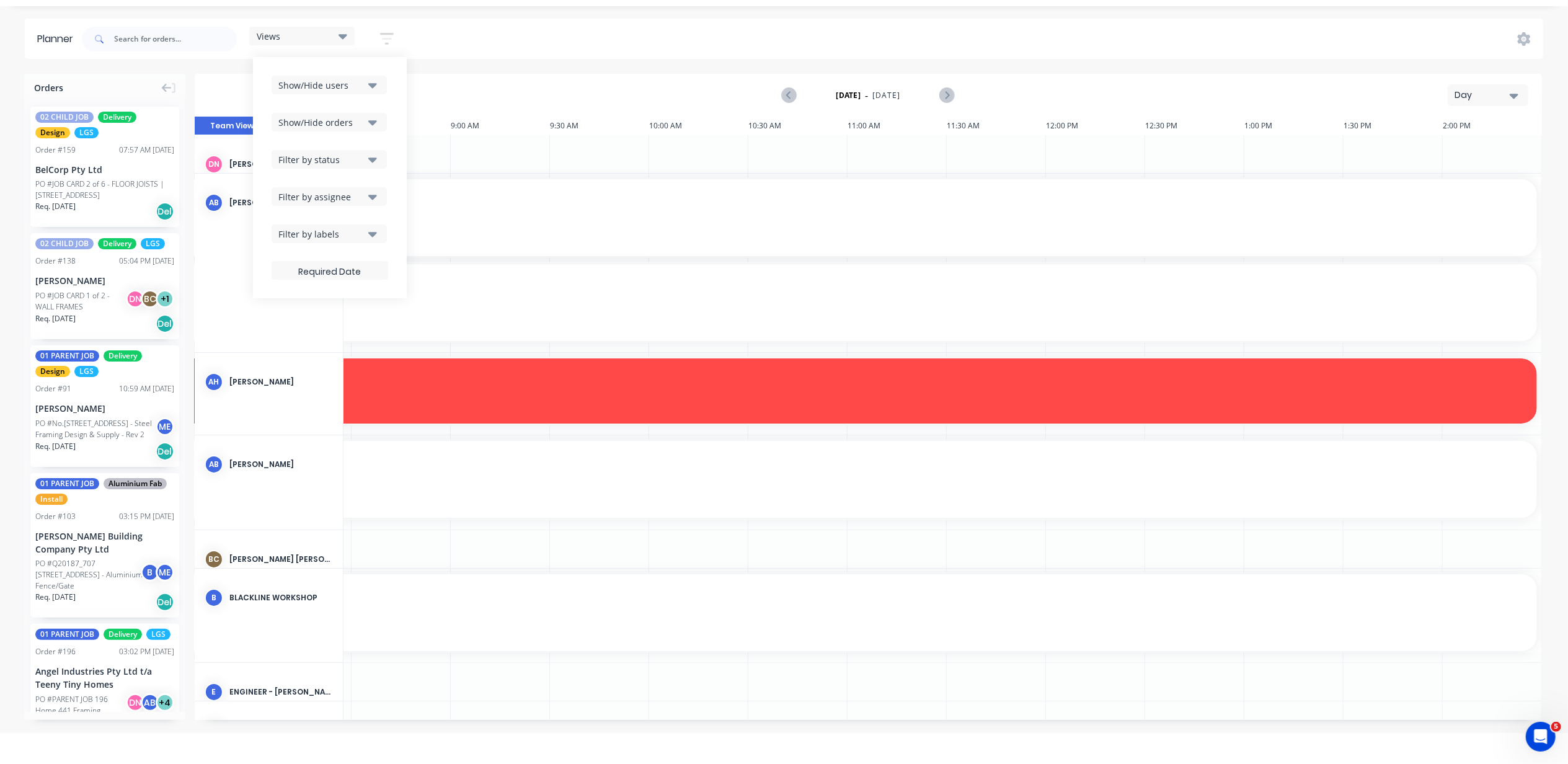
click at [331, 35] on div "Views" at bounding box center [302, 35] width 91 height 11
click at [340, 219] on button "PRODUCTION - DEMI" at bounding box center [324, 224] width 132 height 14
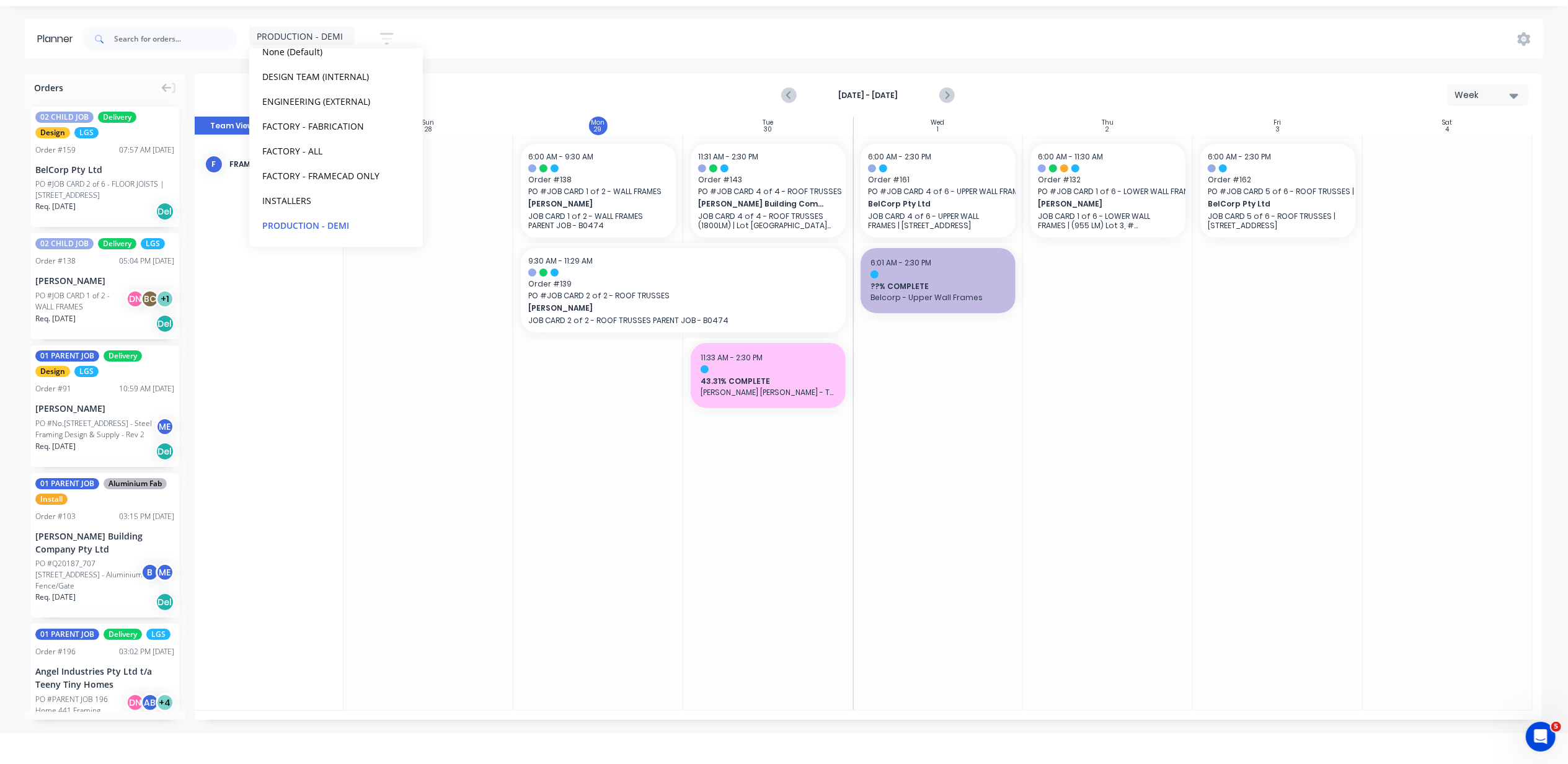
click at [393, 35] on icon "button" at bounding box center [387, 38] width 14 height 15
click at [365, 241] on button "Filter by labels" at bounding box center [329, 233] width 116 height 18
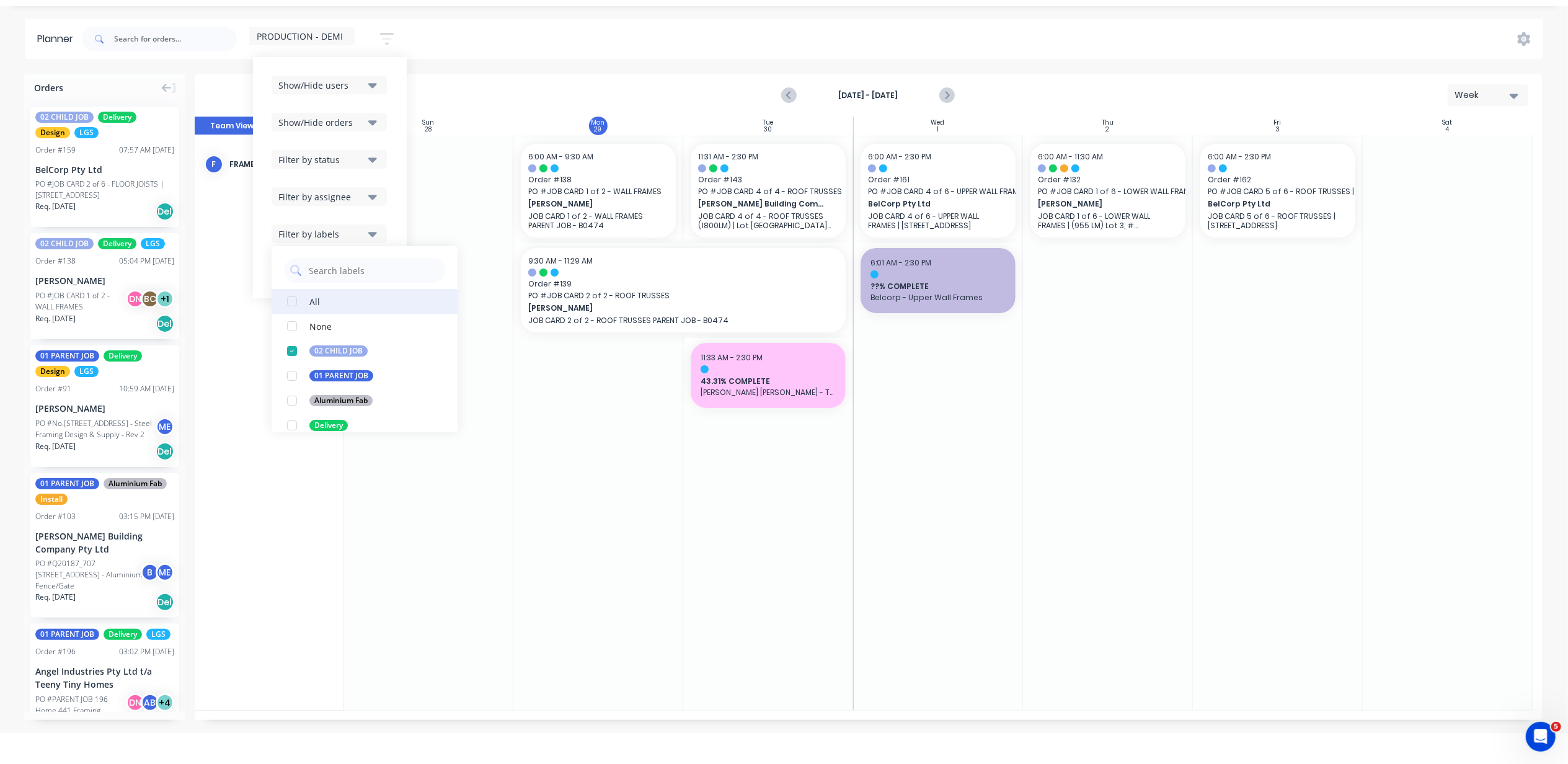
scroll to position [0, 0]
click at [296, 356] on div "button" at bounding box center [292, 352] width 25 height 25
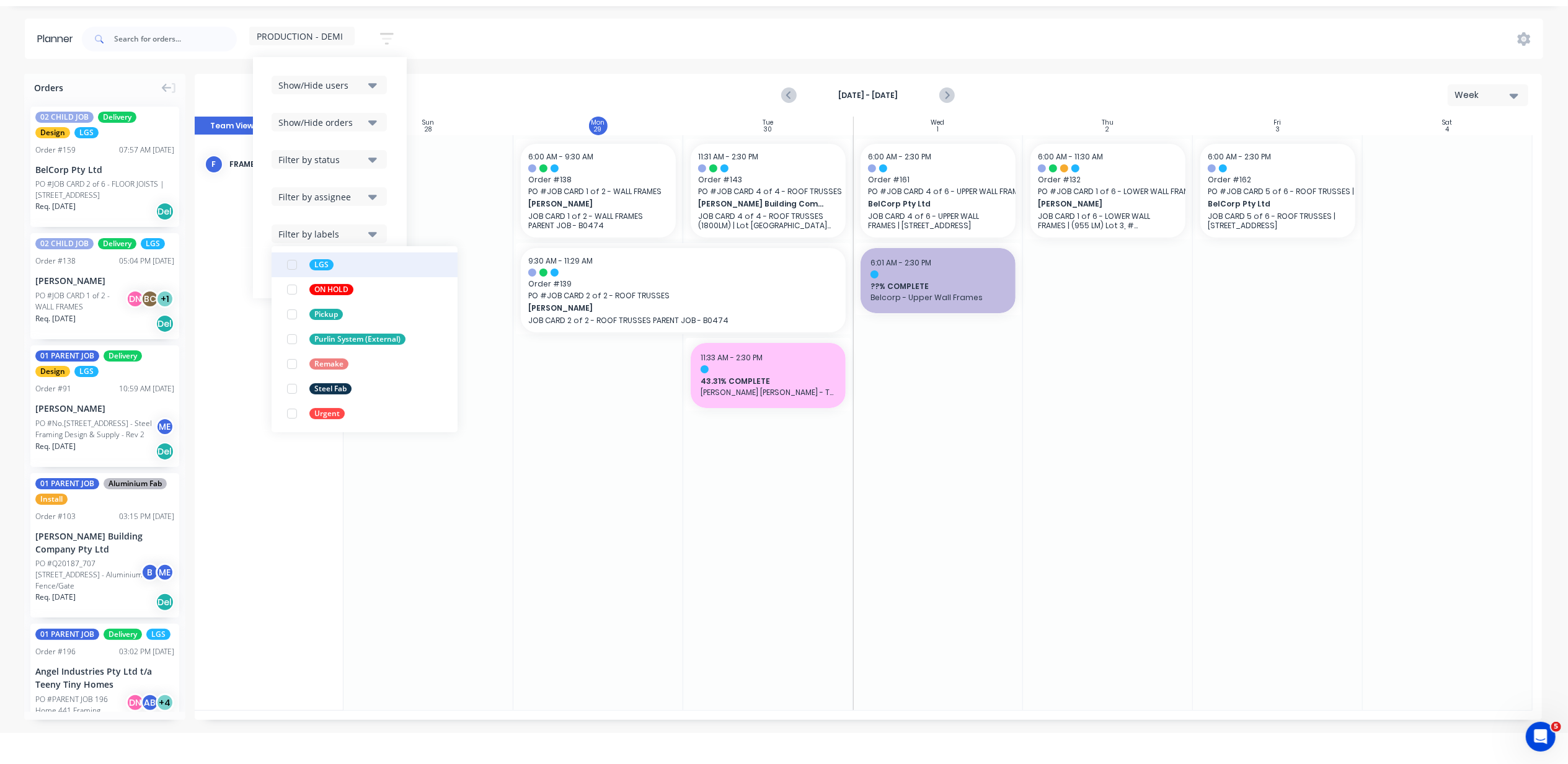
click at [296, 269] on div "button" at bounding box center [292, 265] width 25 height 25
click at [400, 224] on div "Show/Hide users Show/Hide orders Filter by status Filter by assignee Filter by …" at bounding box center [330, 178] width 154 height 241
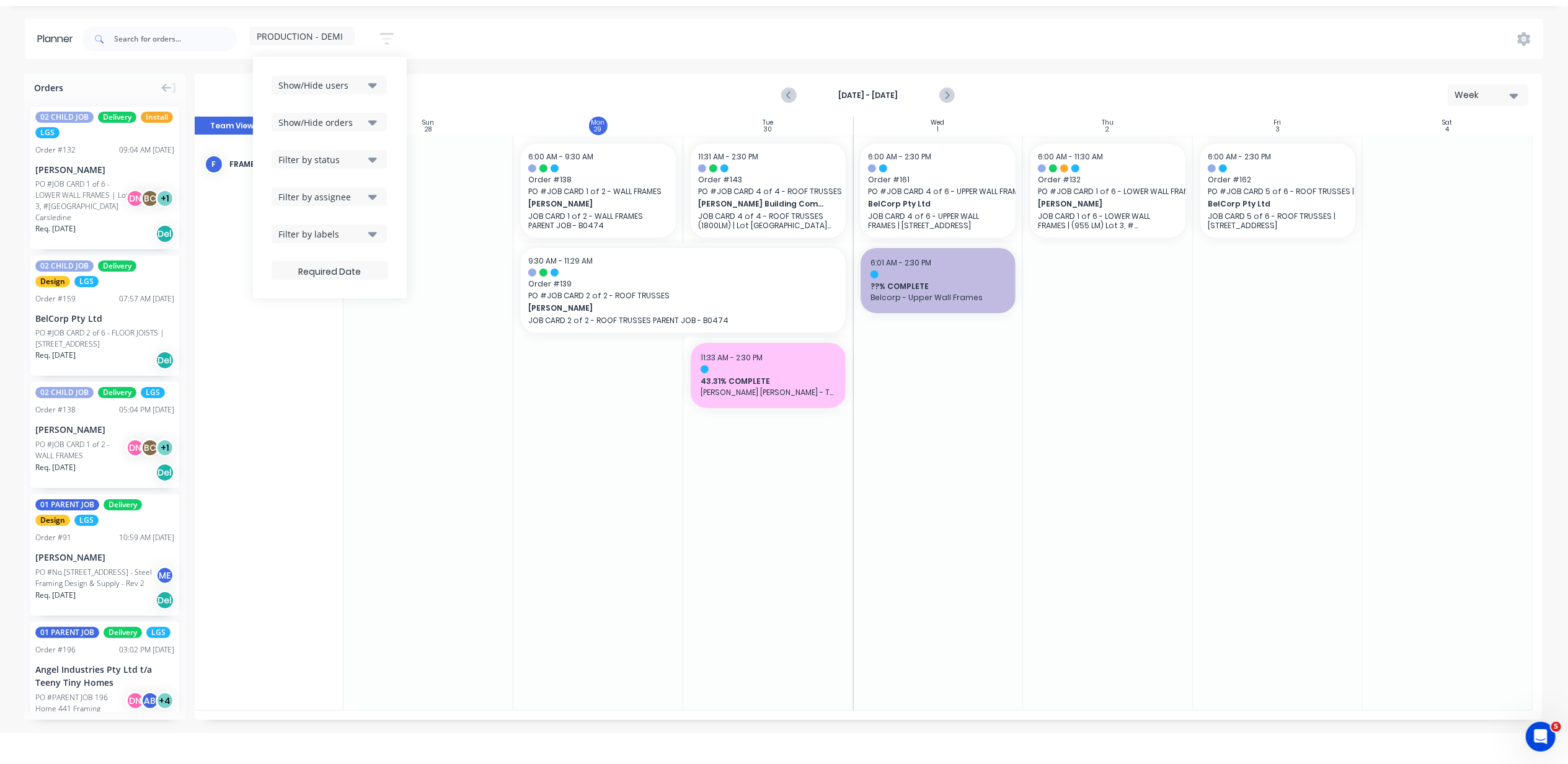
click at [387, 43] on icon "button" at bounding box center [387, 39] width 14 height 12
click at [340, 31] on span "PRODUCTION - DEMI" at bounding box center [299, 36] width 86 height 13
click at [394, 227] on button "edit" at bounding box center [402, 225] width 16 height 13
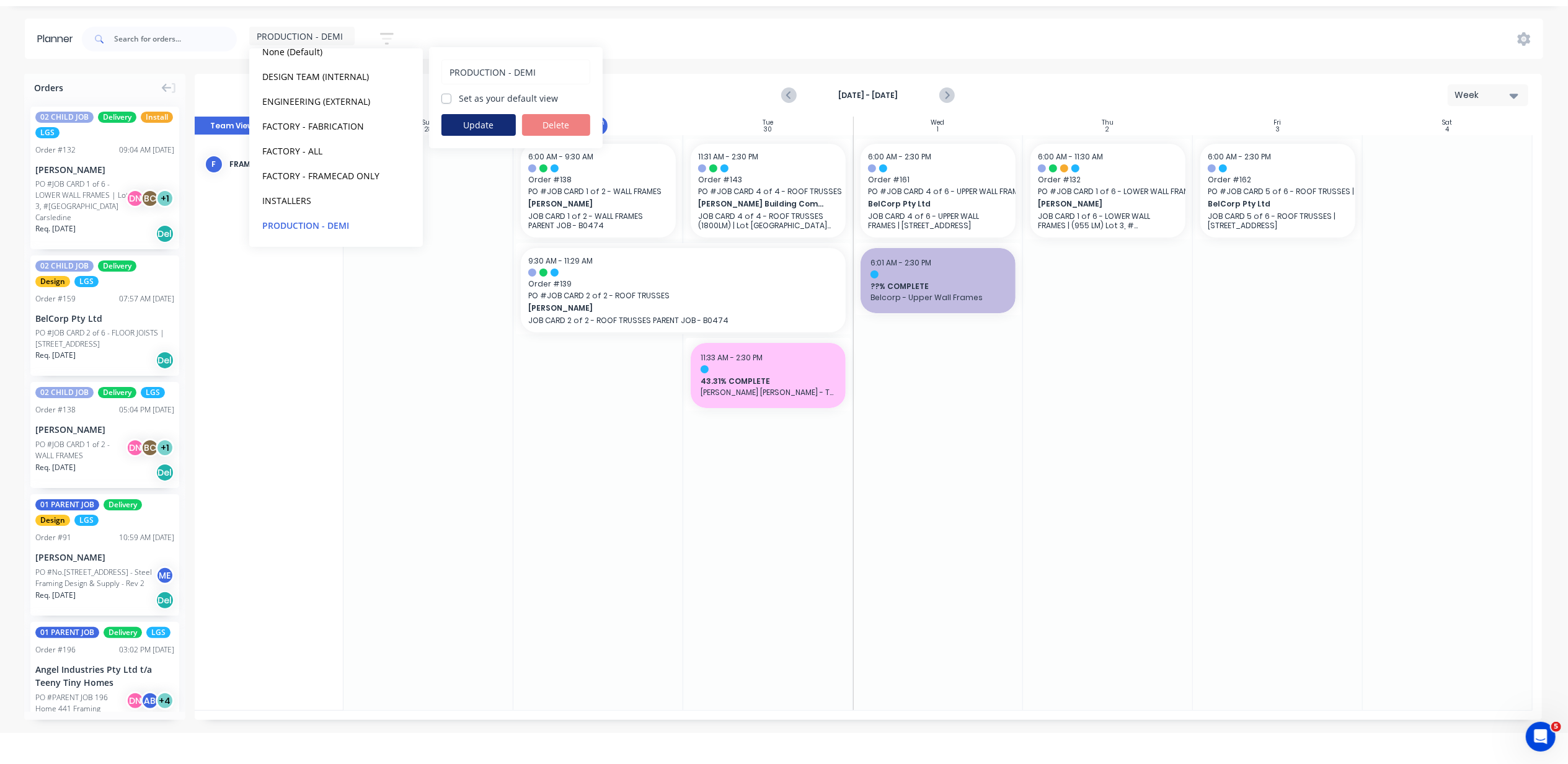
click at [492, 118] on button "Update" at bounding box center [478, 124] width 74 height 21
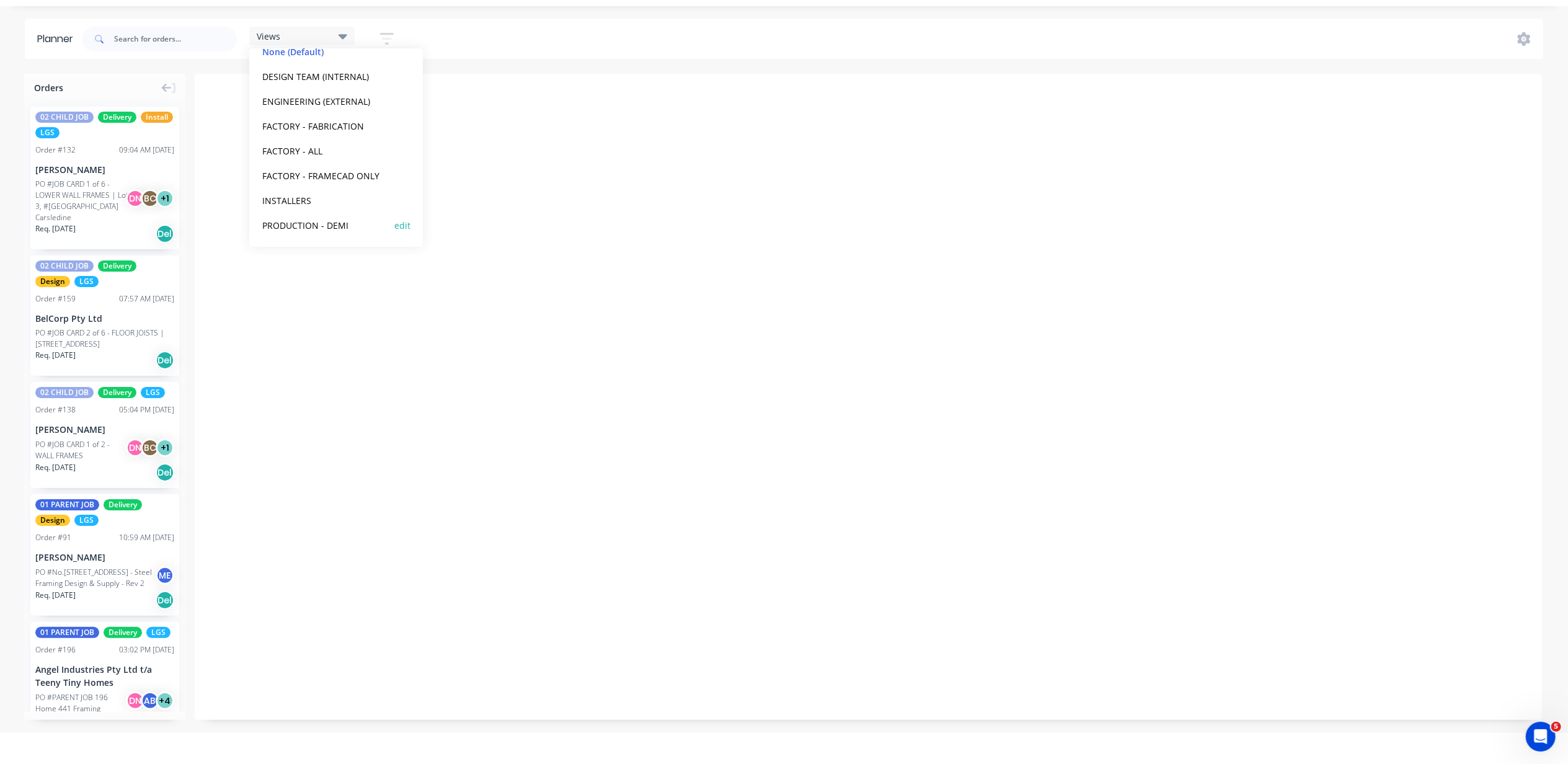
click at [342, 218] on button "PRODUCTION - DEMI" at bounding box center [324, 224] width 132 height 14
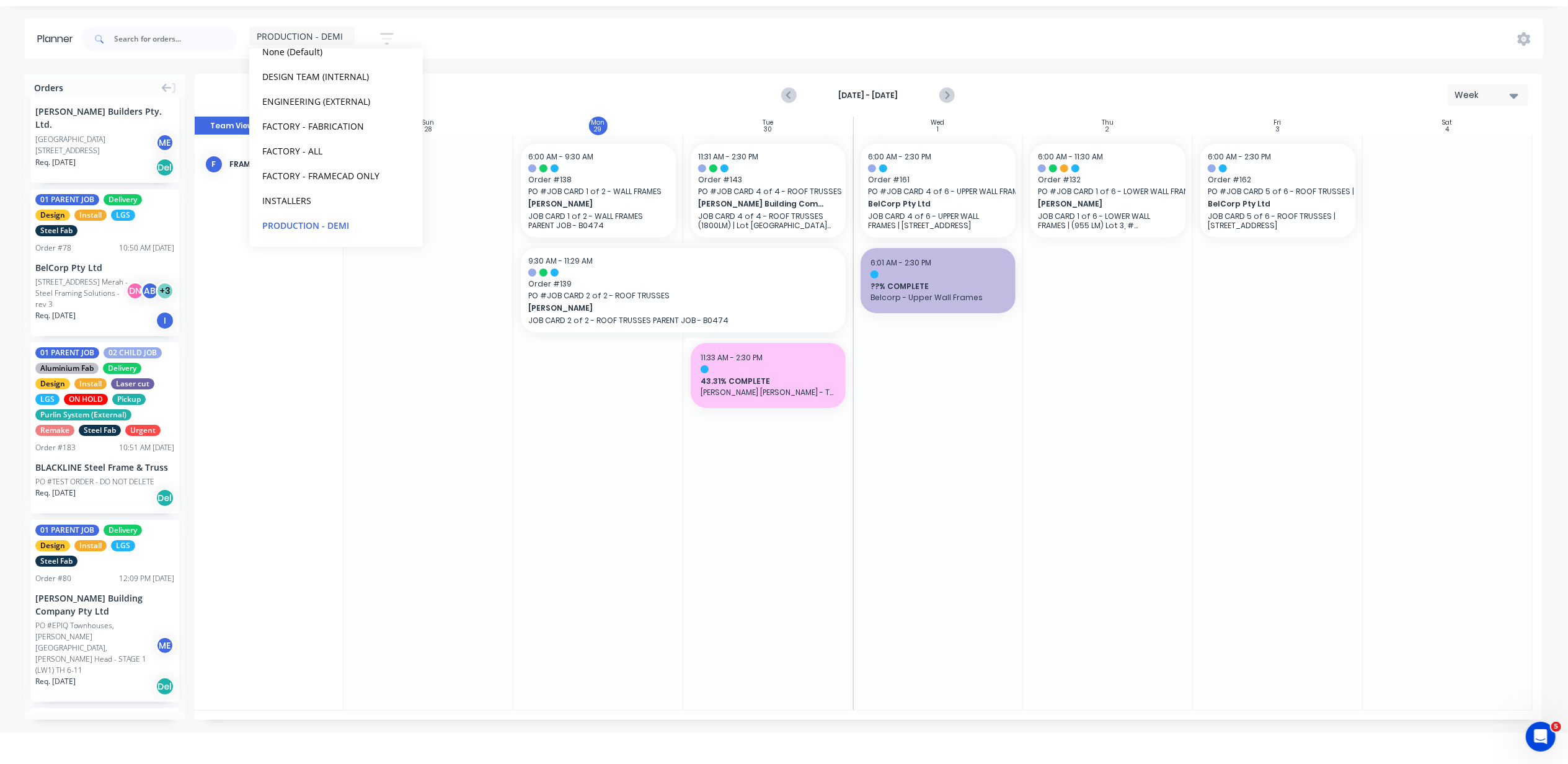
scroll to position [1323, 0]
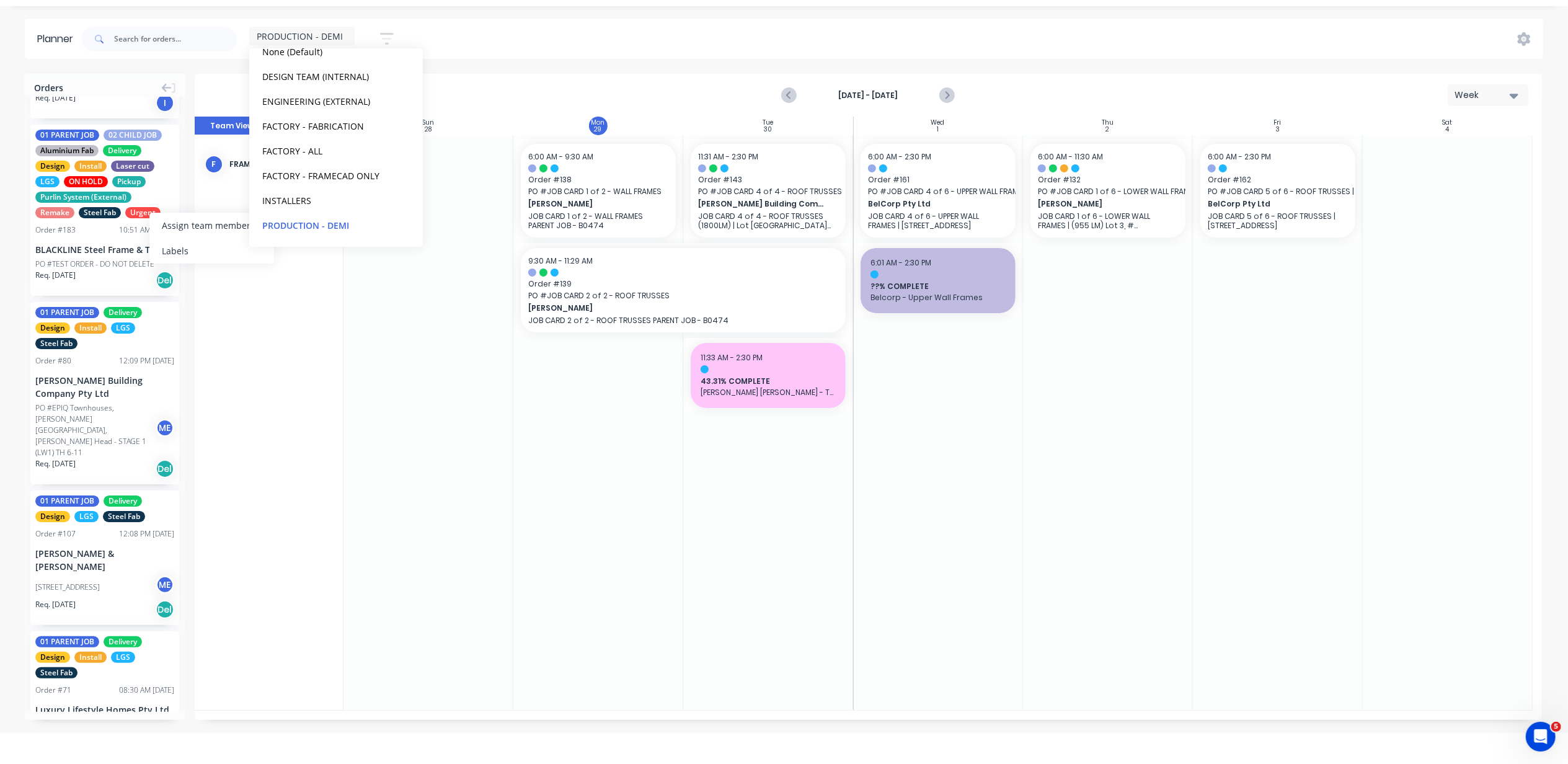
click at [206, 78] on div "Sep 28th - Oct 4th Week" at bounding box center [868, 95] width 1345 height 40
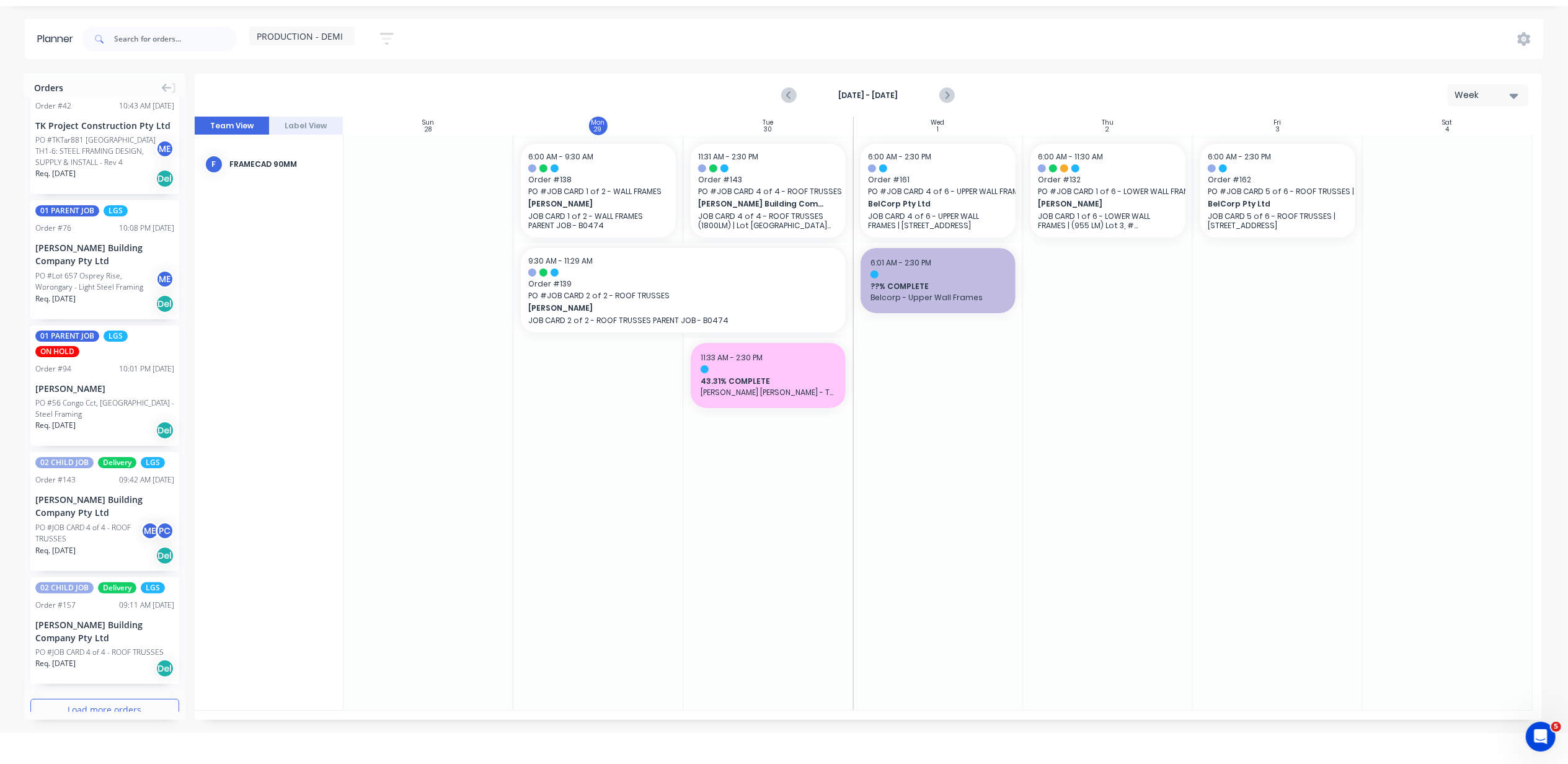
scroll to position [2068, 0]
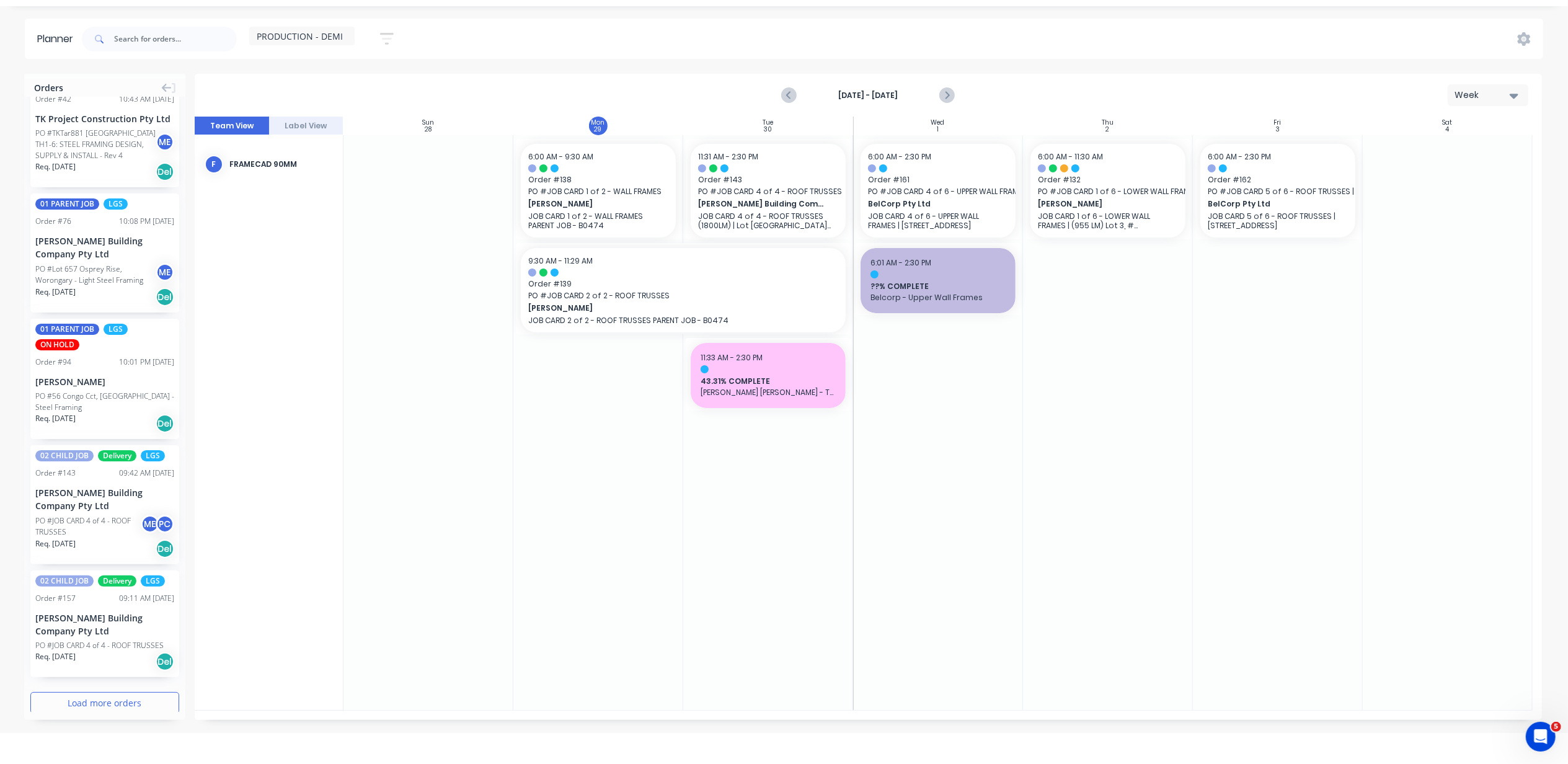
click at [82, 693] on button "Load more orders" at bounding box center [104, 703] width 149 height 21
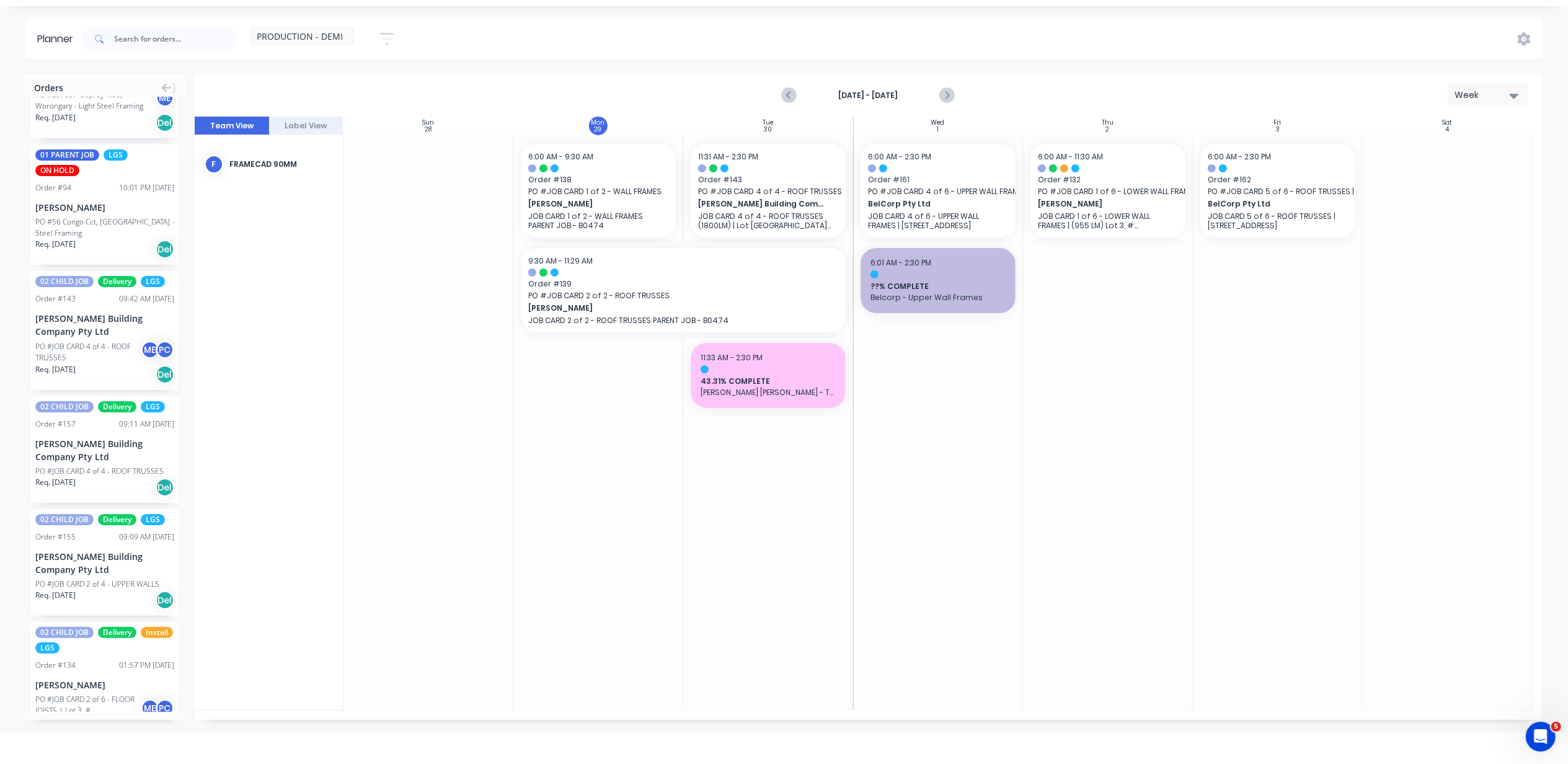
scroll to position [2316, 0]
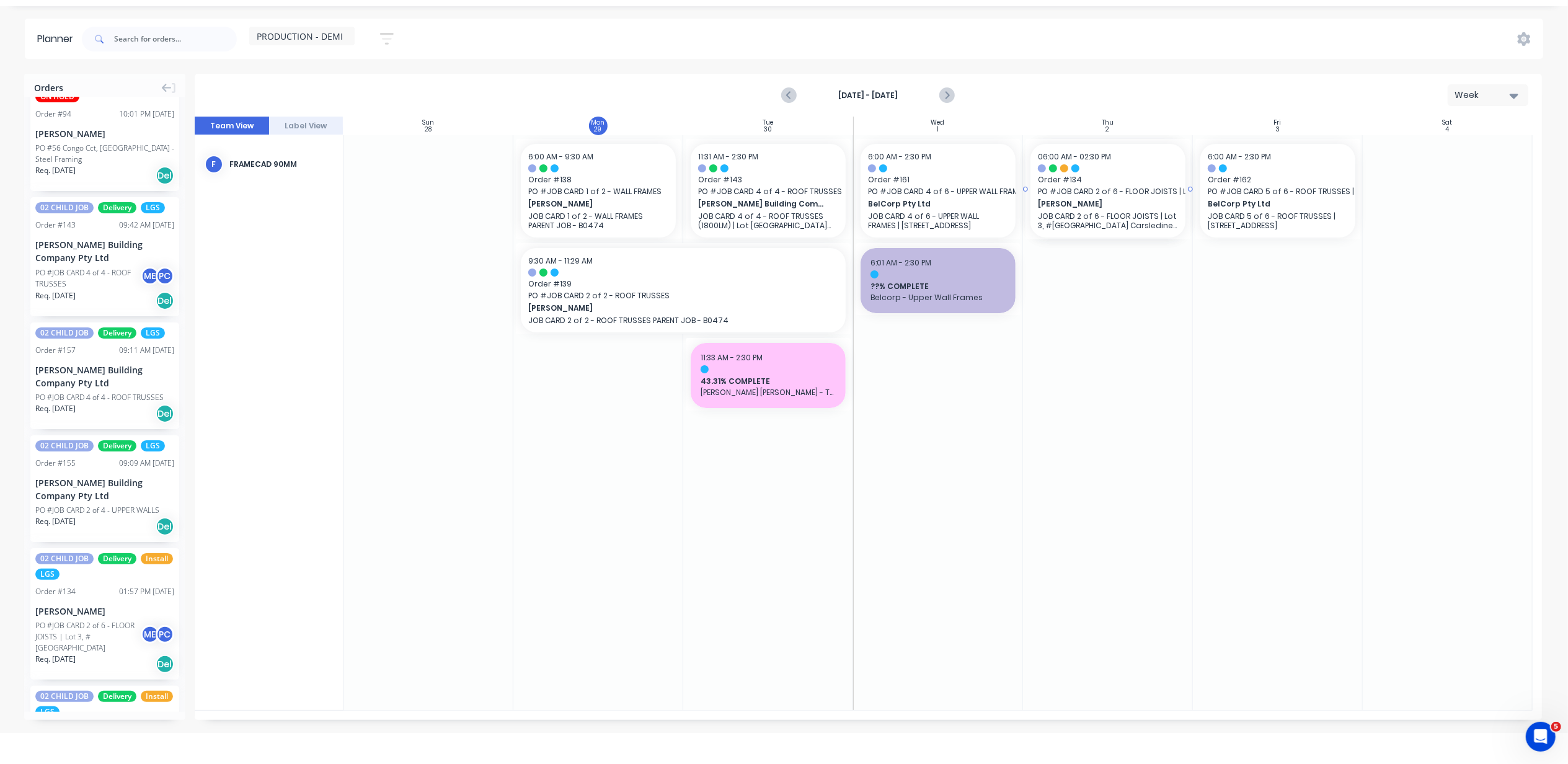
drag, startPoint x: 74, startPoint y: 595, endPoint x: 1104, endPoint y: 336, distance: 1062.1
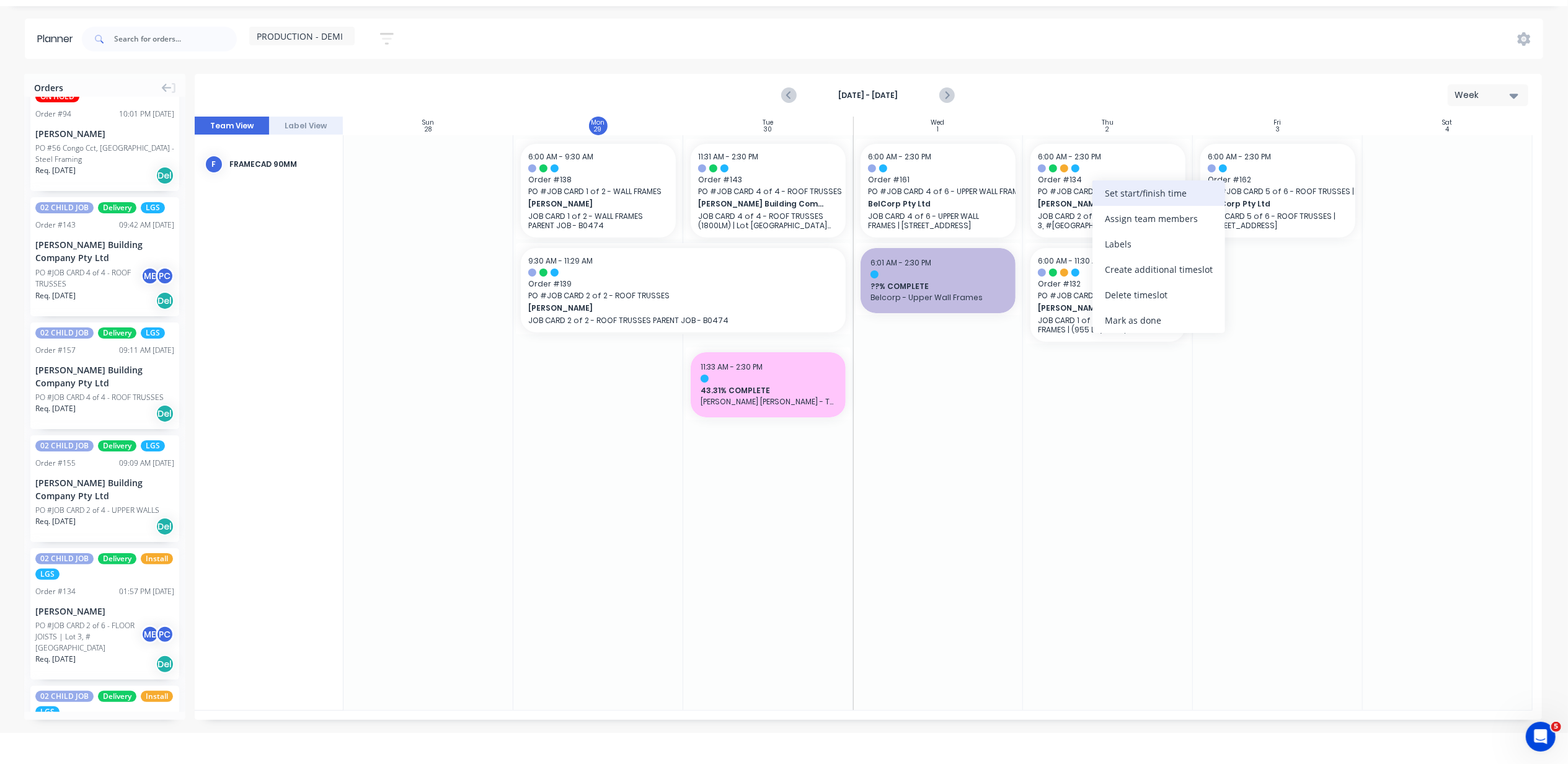
click at [1100, 201] on div "Set start/finish time" at bounding box center [1159, 193] width 132 height 26
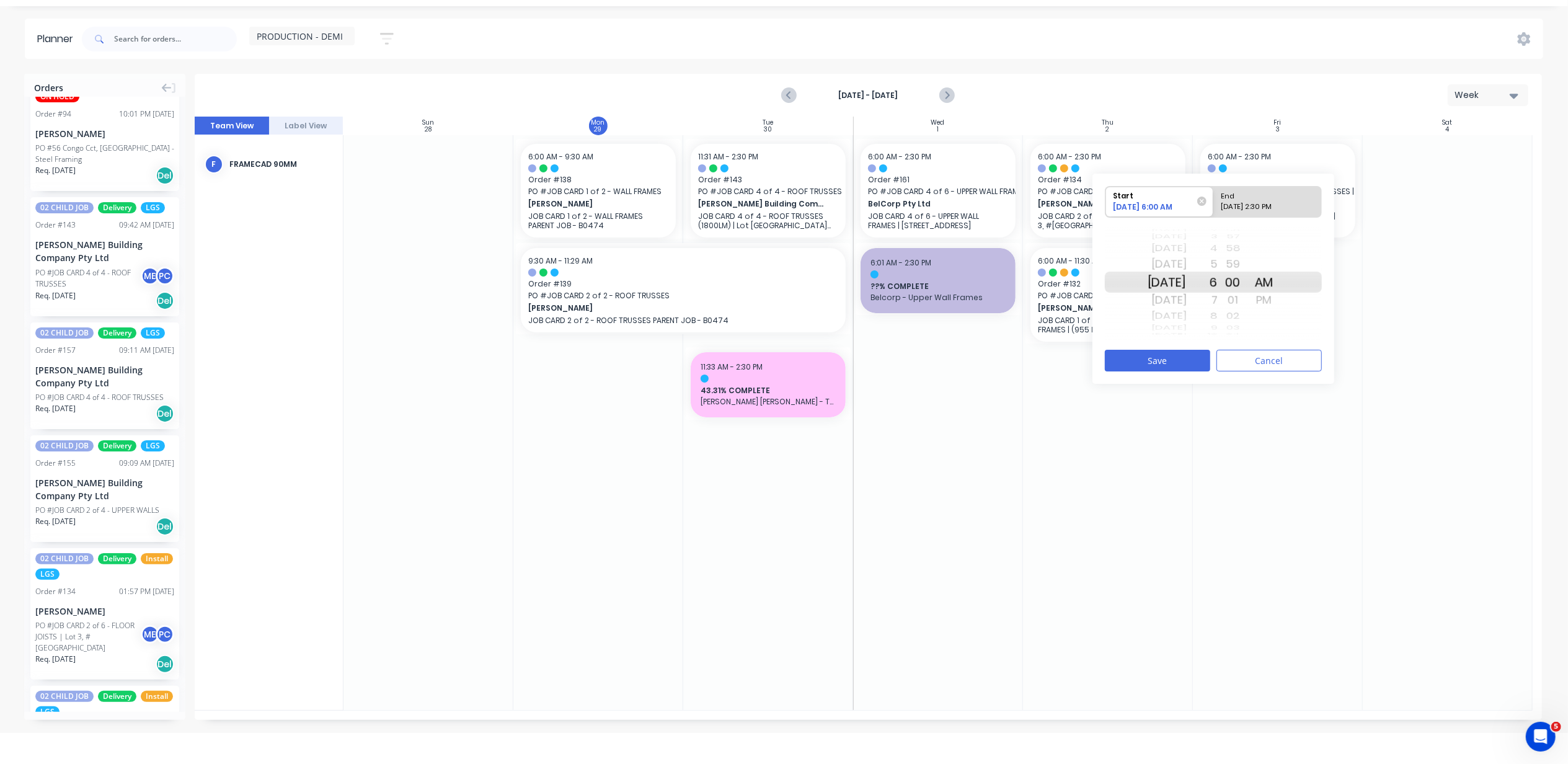
click at [1218, 318] on div "8" at bounding box center [1202, 316] width 31 height 16
click at [1218, 318] on div "10" at bounding box center [1202, 316] width 31 height 16
click at [1218, 298] on div "11" at bounding box center [1202, 300] width 31 height 20
click at [1270, 208] on div "10/02/2025 2:30 PM" at bounding box center [1262, 209] width 90 height 15
click at [1214, 208] on input "End 10/02/2025 2:30 PM" at bounding box center [1213, 202] width 1 height 30
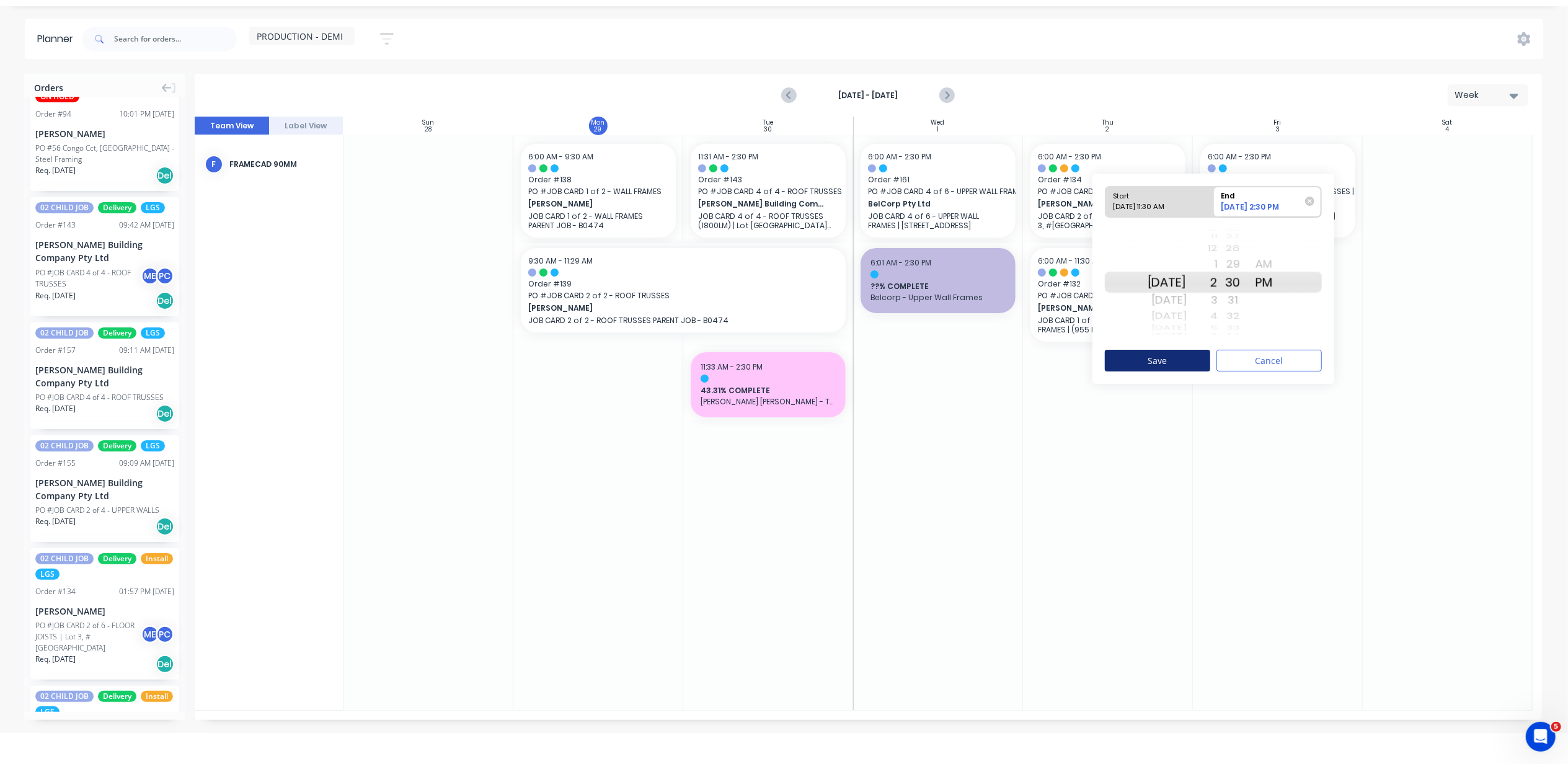
click at [1189, 365] on button "Save" at bounding box center [1157, 360] width 105 height 21
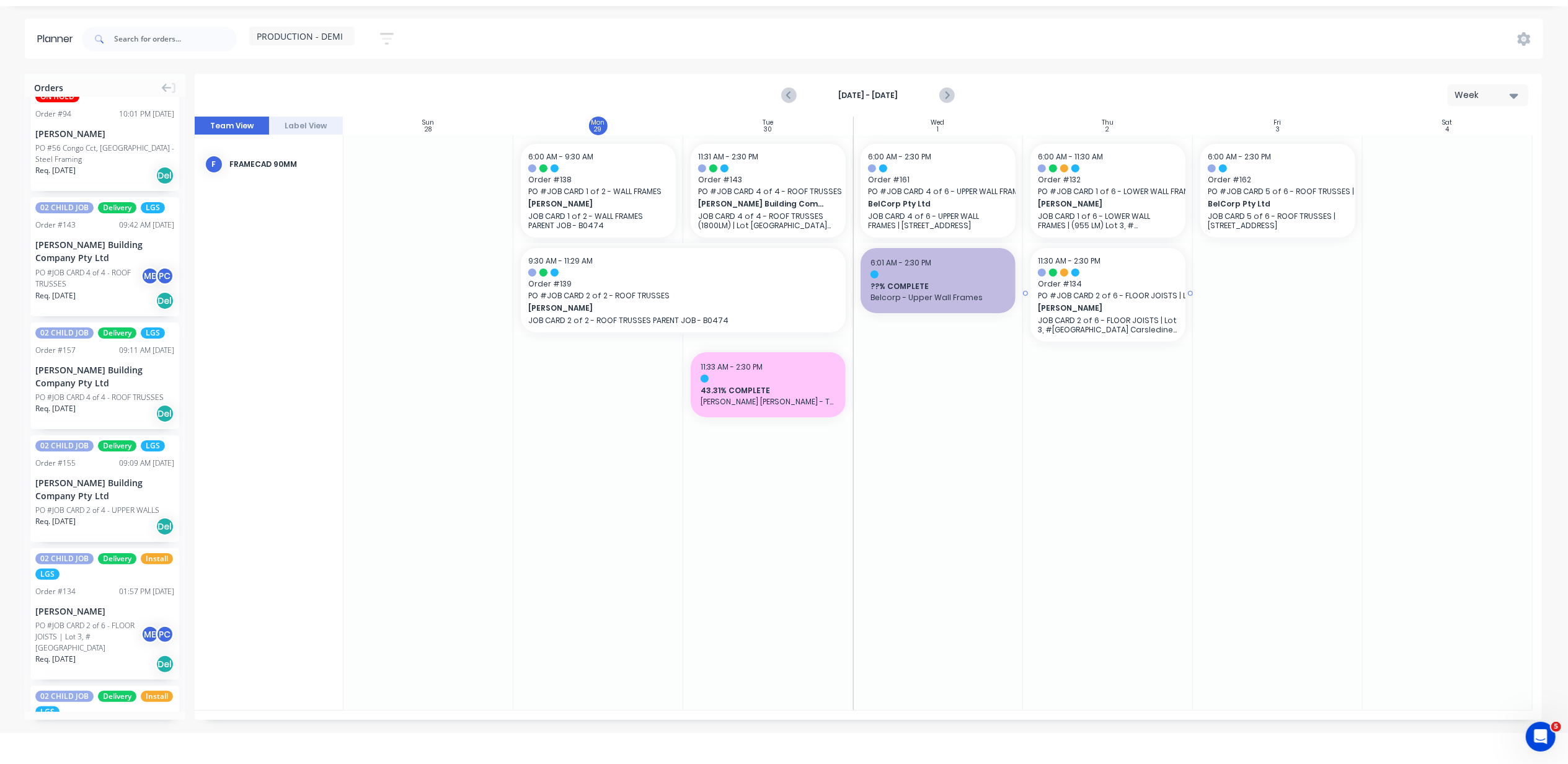
click at [1093, 294] on span "PO # JOB CARD 2 of 6 - FLOOR JOISTS | Lot 3, #6 Cowie Road Carsledine" at bounding box center [1108, 295] width 140 height 11
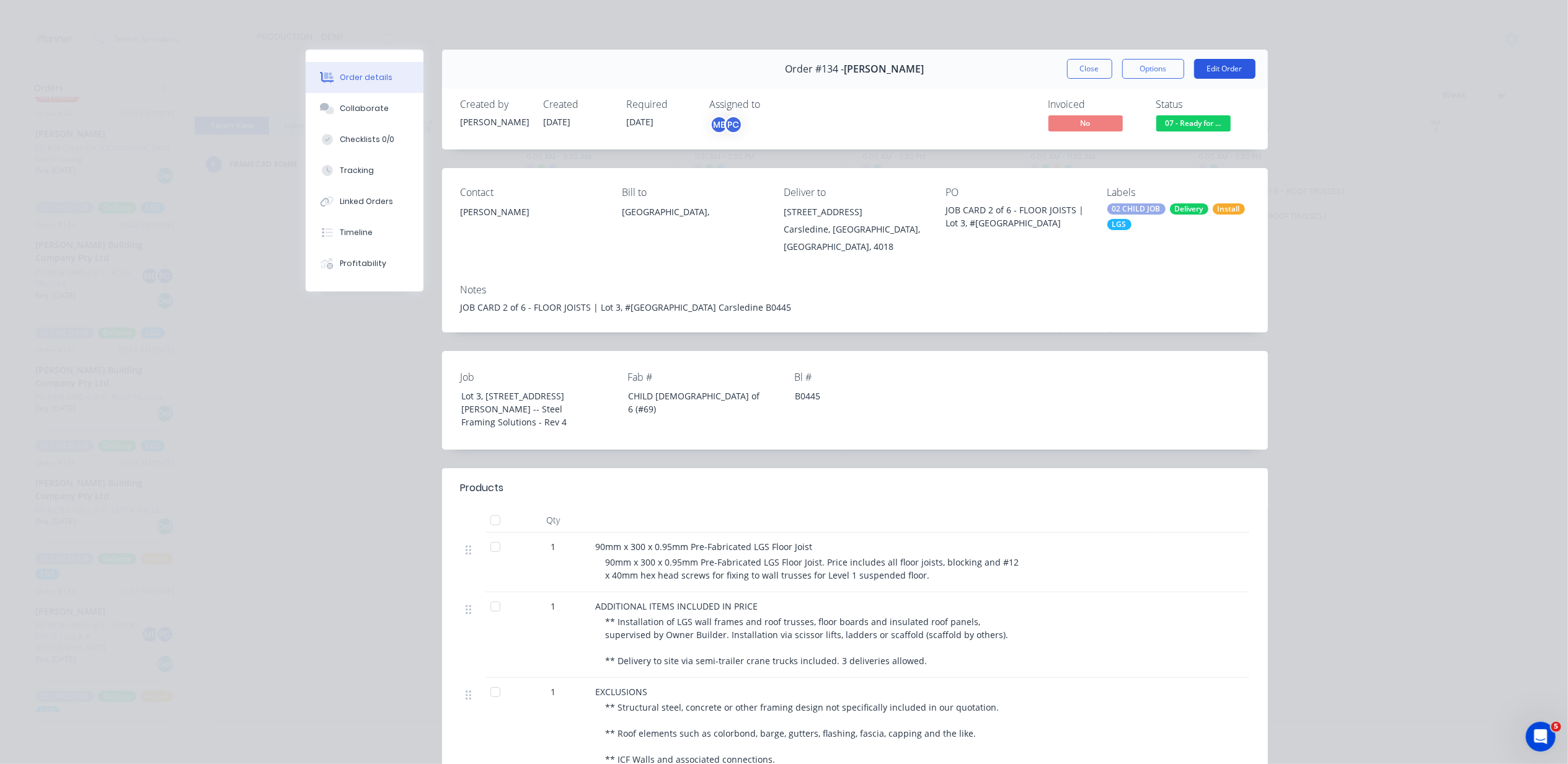
click at [1202, 65] on button "Edit Order" at bounding box center [1224, 68] width 61 height 20
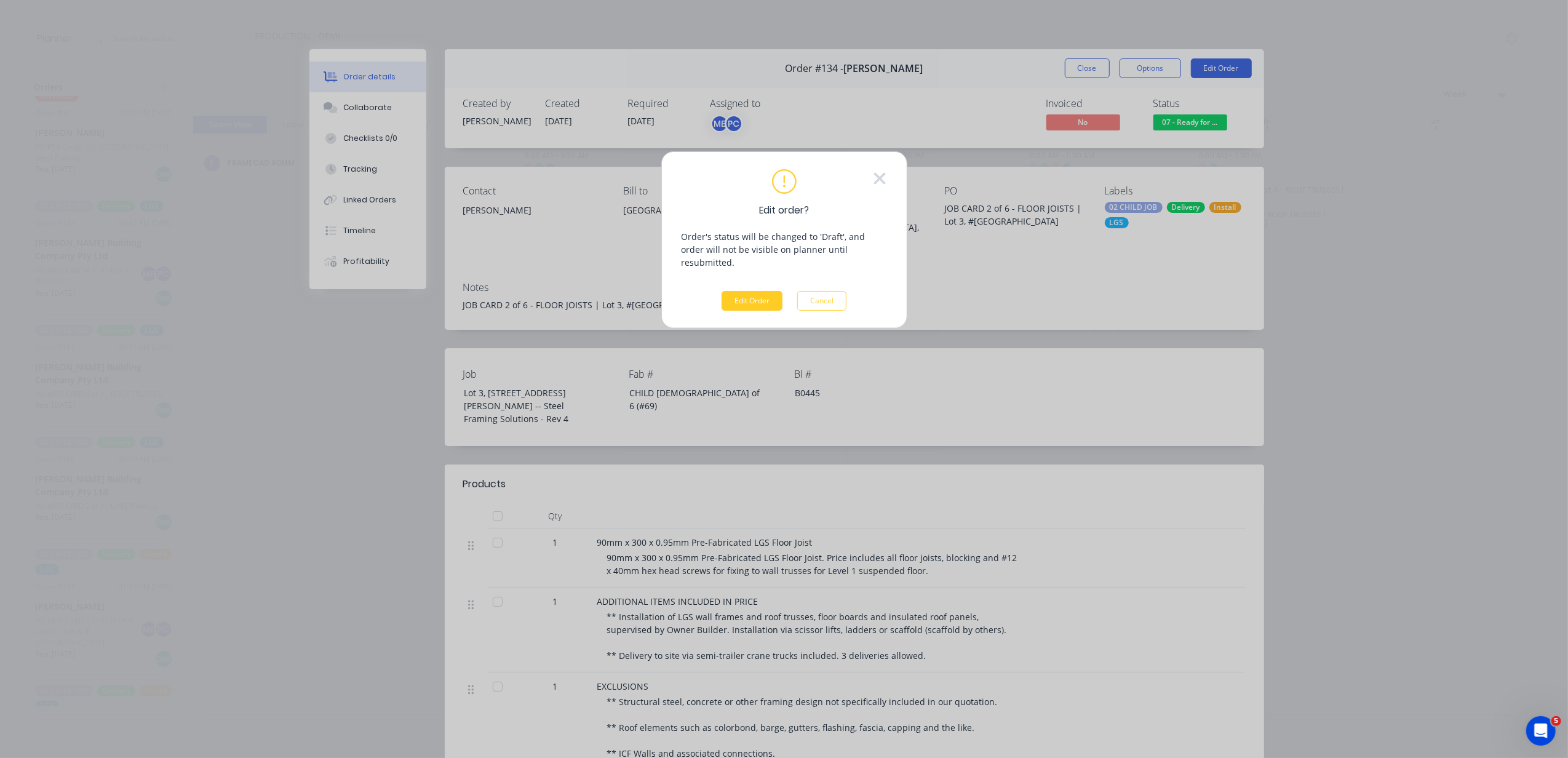
click at [768, 291] on button "Edit Order" at bounding box center [752, 301] width 61 height 20
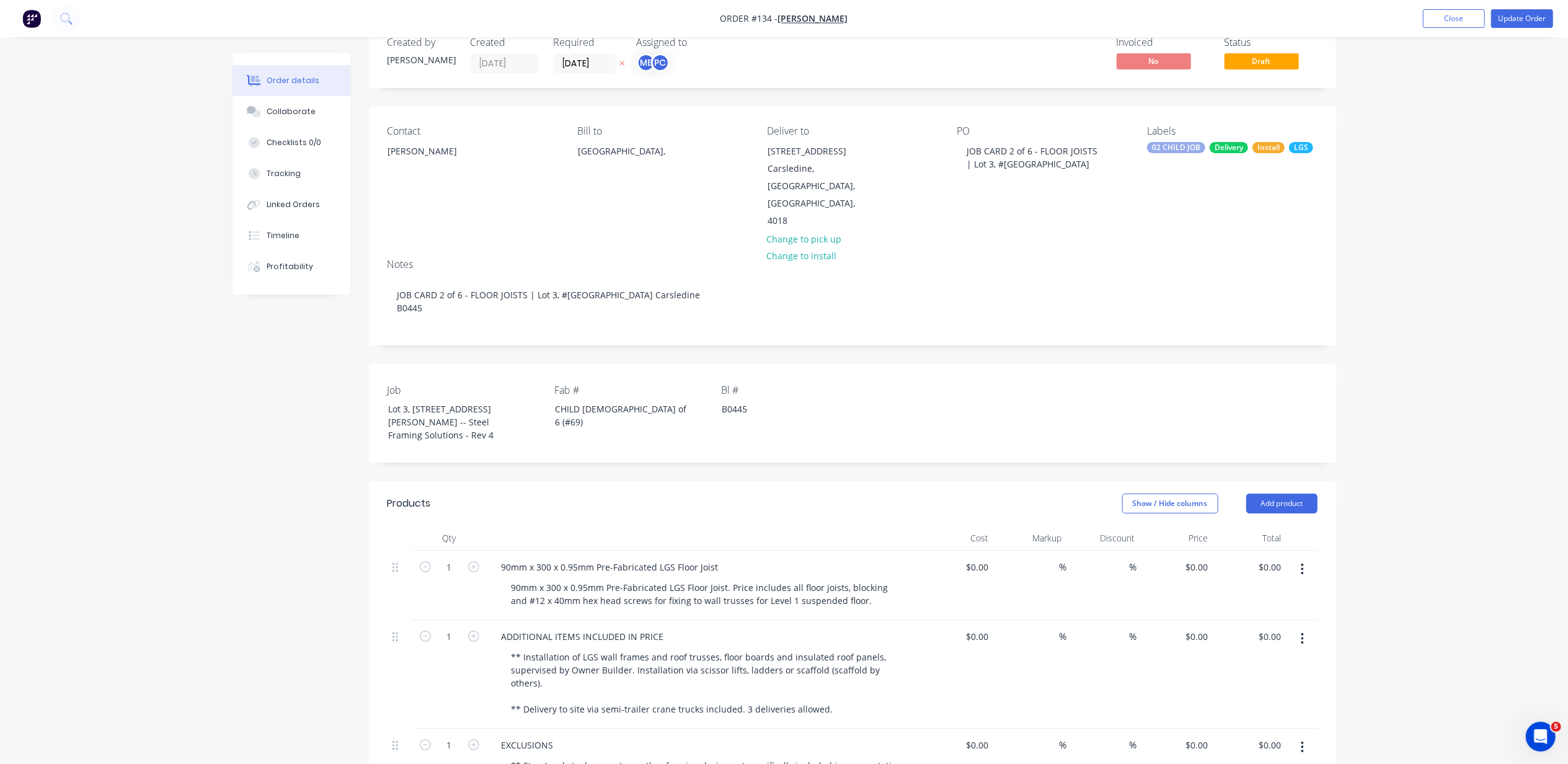
click at [662, 50] on div "Assigned to ME PC" at bounding box center [699, 55] width 124 height 37
click at [660, 57] on div "PC" at bounding box center [660, 62] width 18 height 18
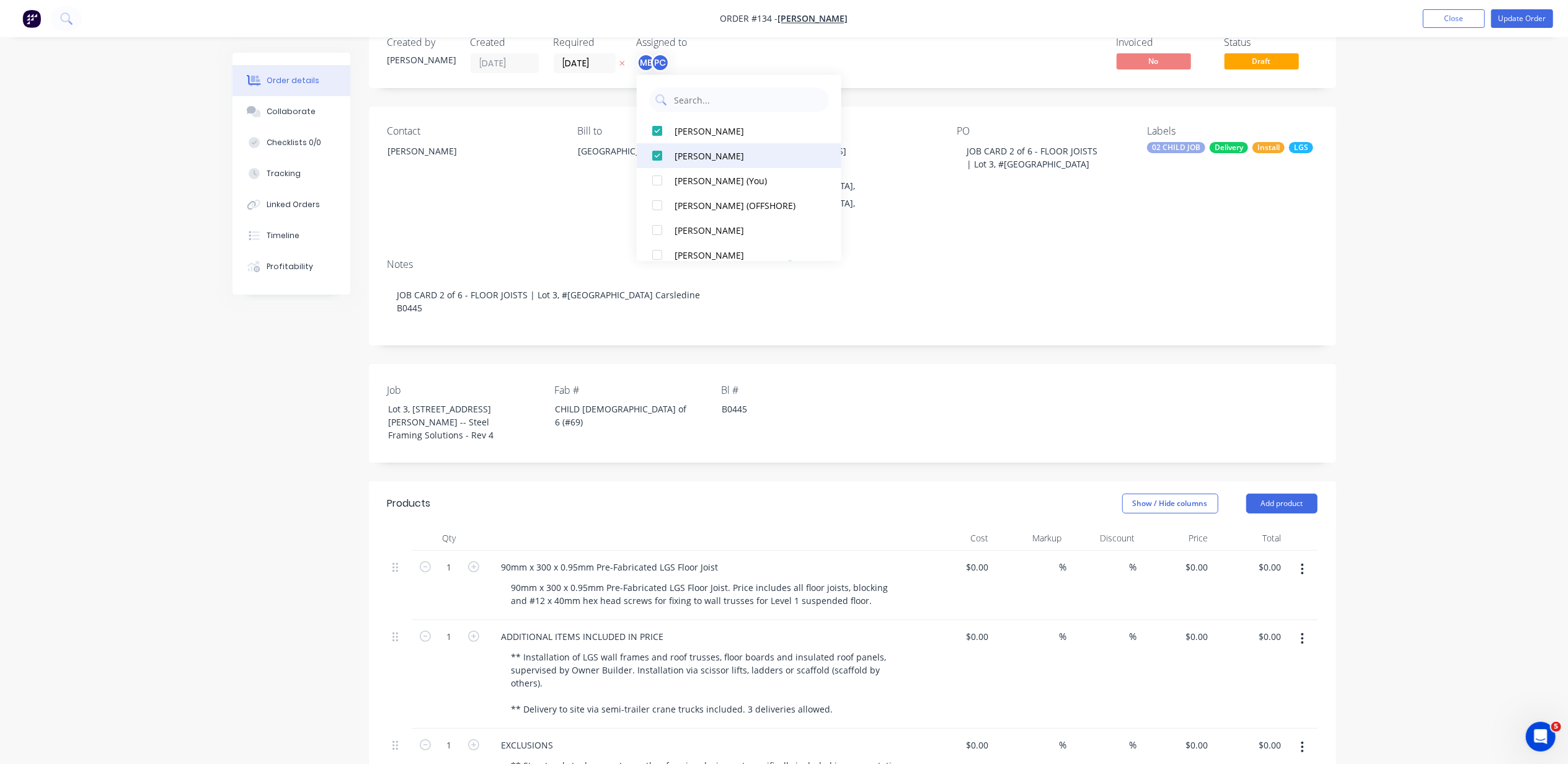
click at [661, 155] on div at bounding box center [657, 156] width 25 height 25
click at [659, 163] on div at bounding box center [657, 156] width 25 height 25
click at [656, 171] on div at bounding box center [657, 172] width 25 height 25
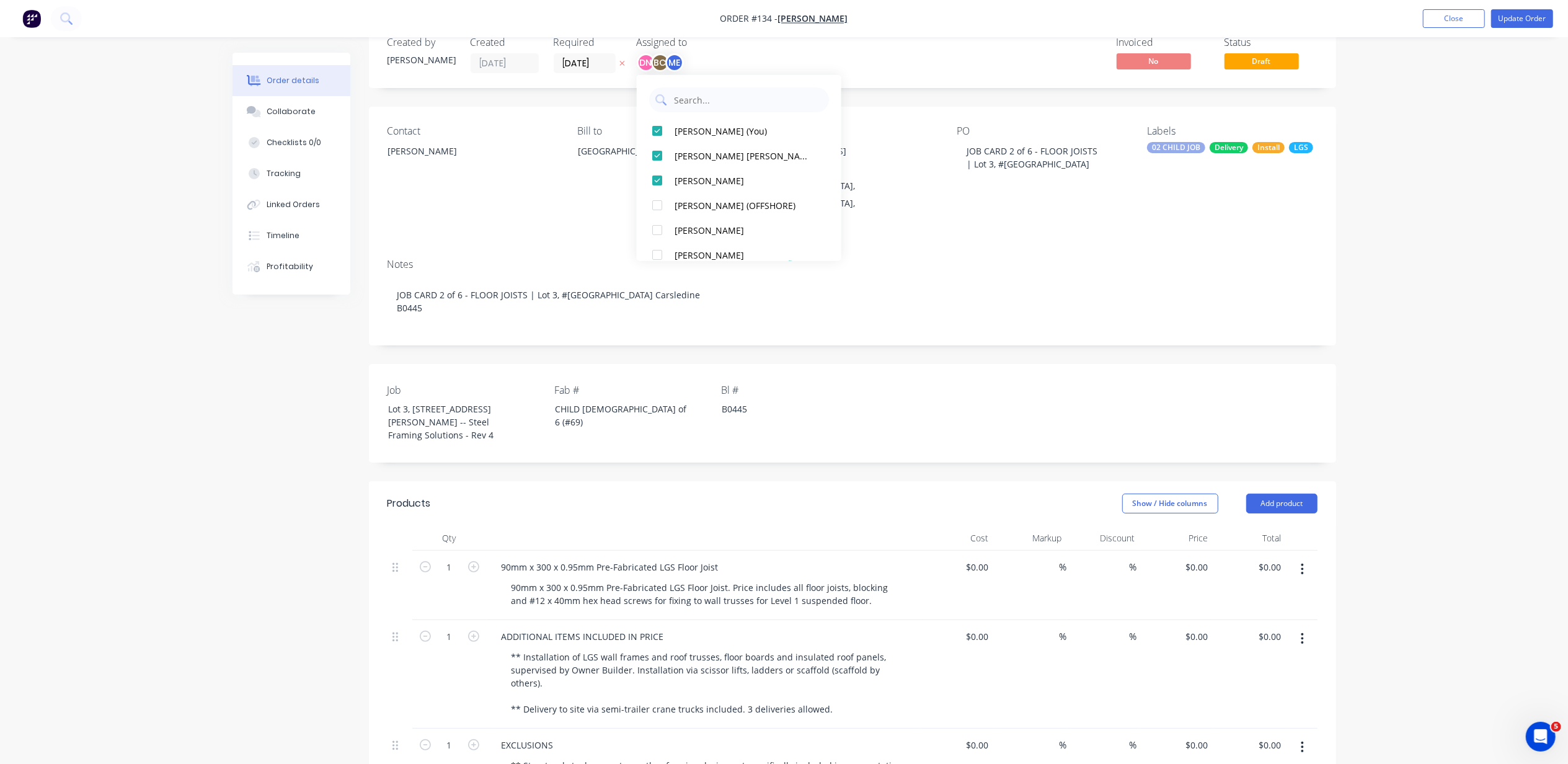
click at [968, 140] on div "PO JOB CARD 2 of 6 - FLOOR JOISTS | Lot 3, #6 Cowie Road Carsledine" at bounding box center [1042, 177] width 170 height 105
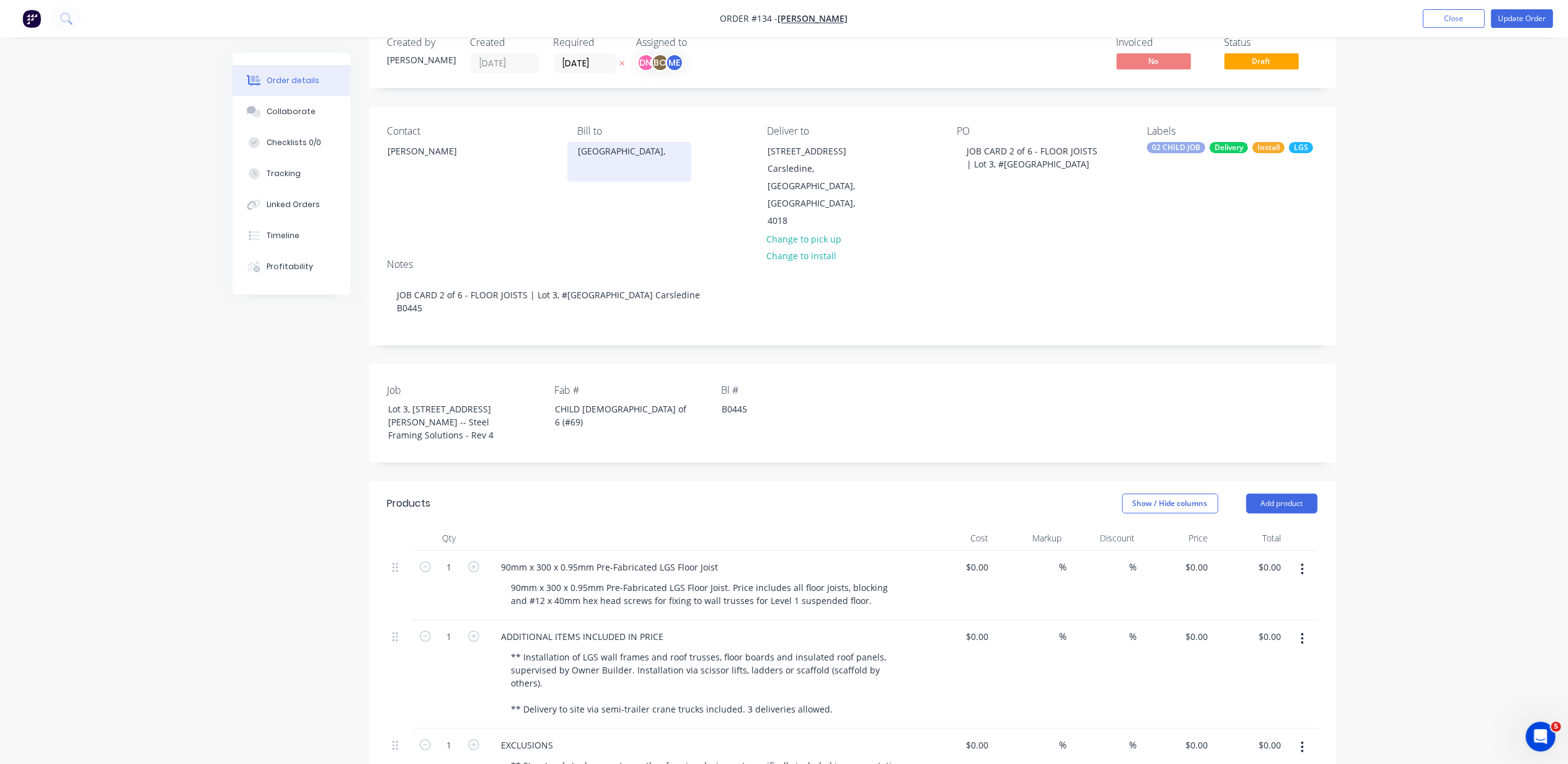
click at [648, 163] on div "Australia," at bounding box center [629, 162] width 124 height 40
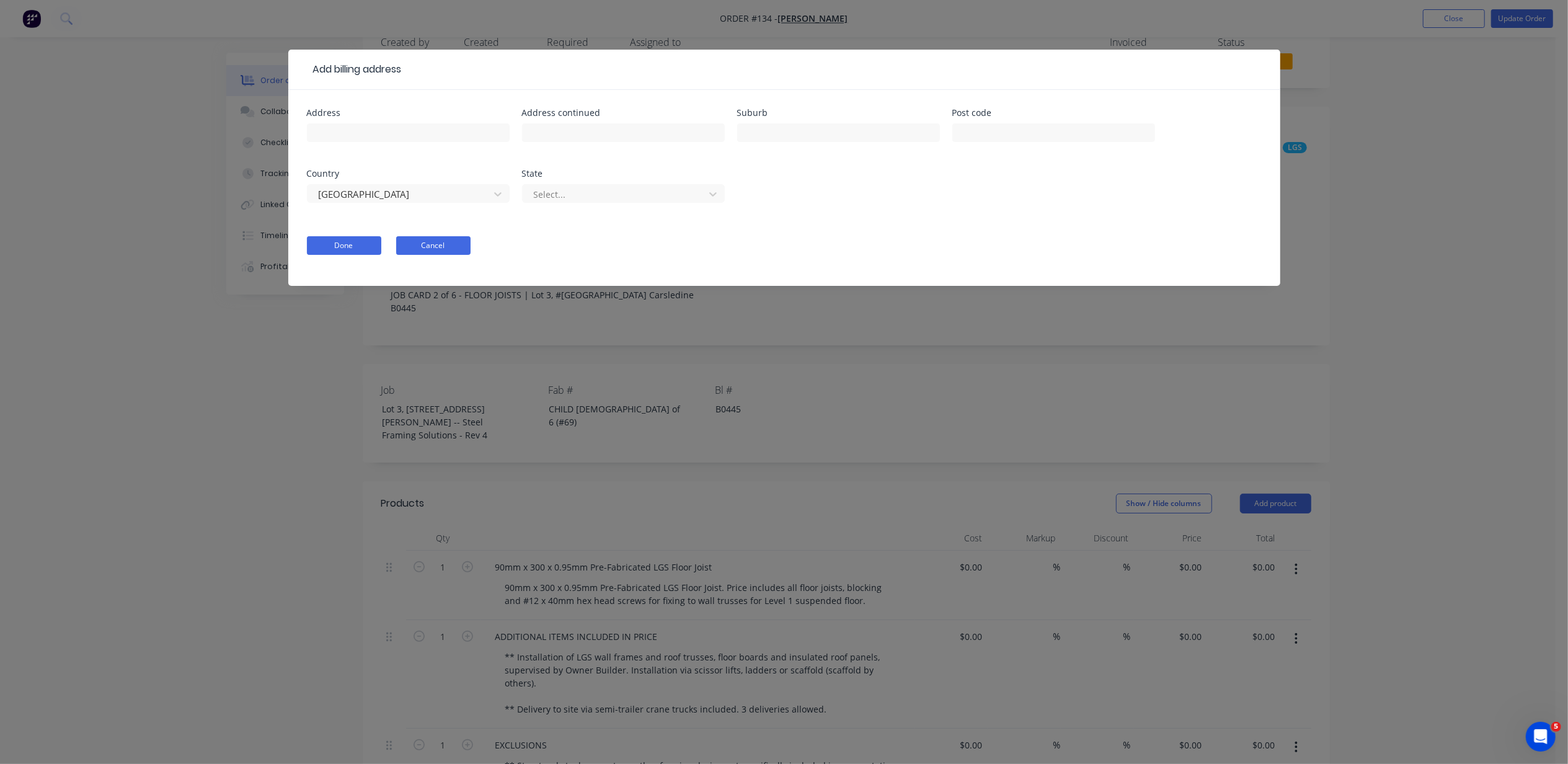
click at [424, 253] on button "Cancel" at bounding box center [433, 245] width 74 height 18
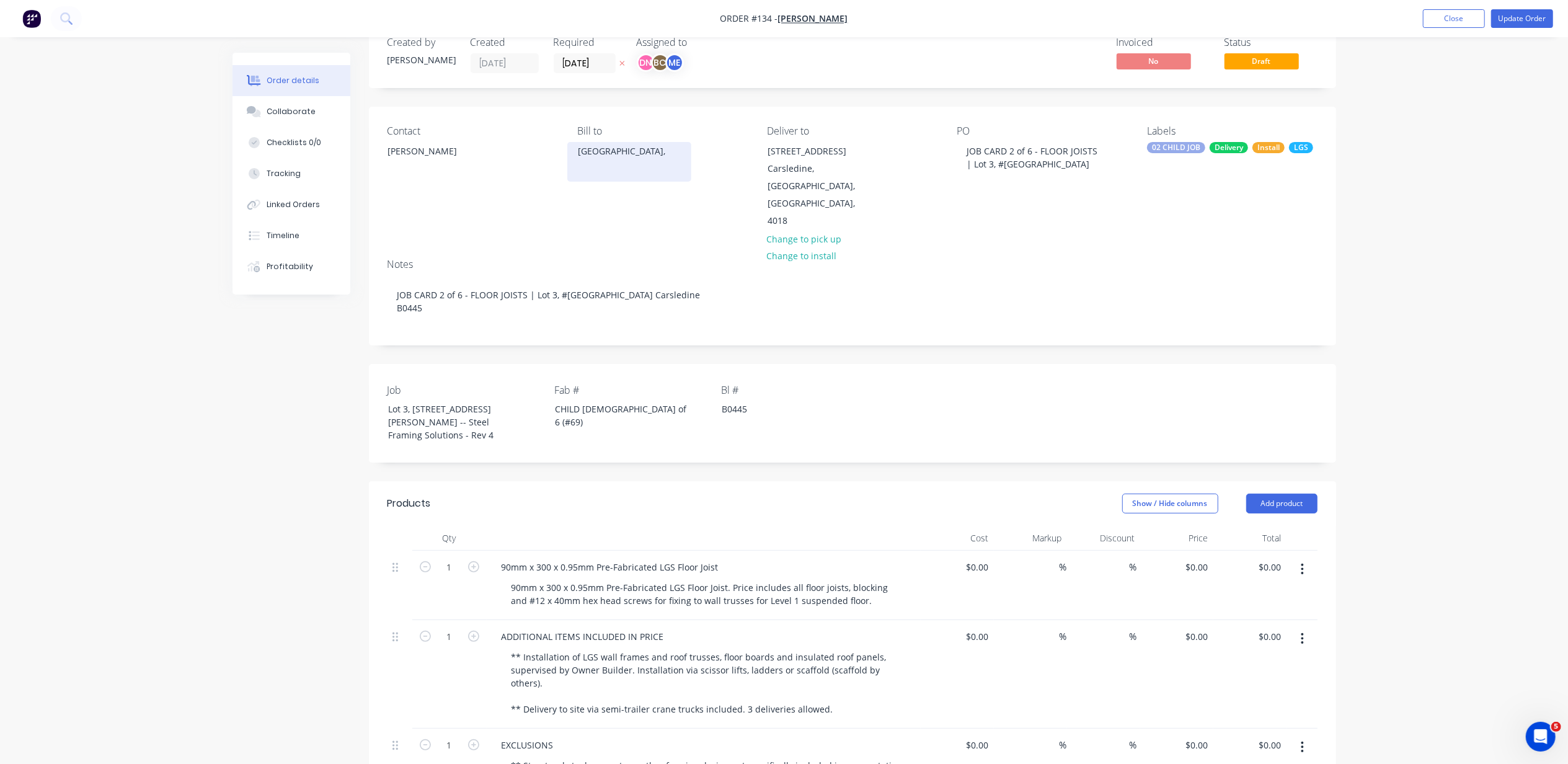
click at [646, 152] on div "Australia," at bounding box center [629, 152] width 103 height 18
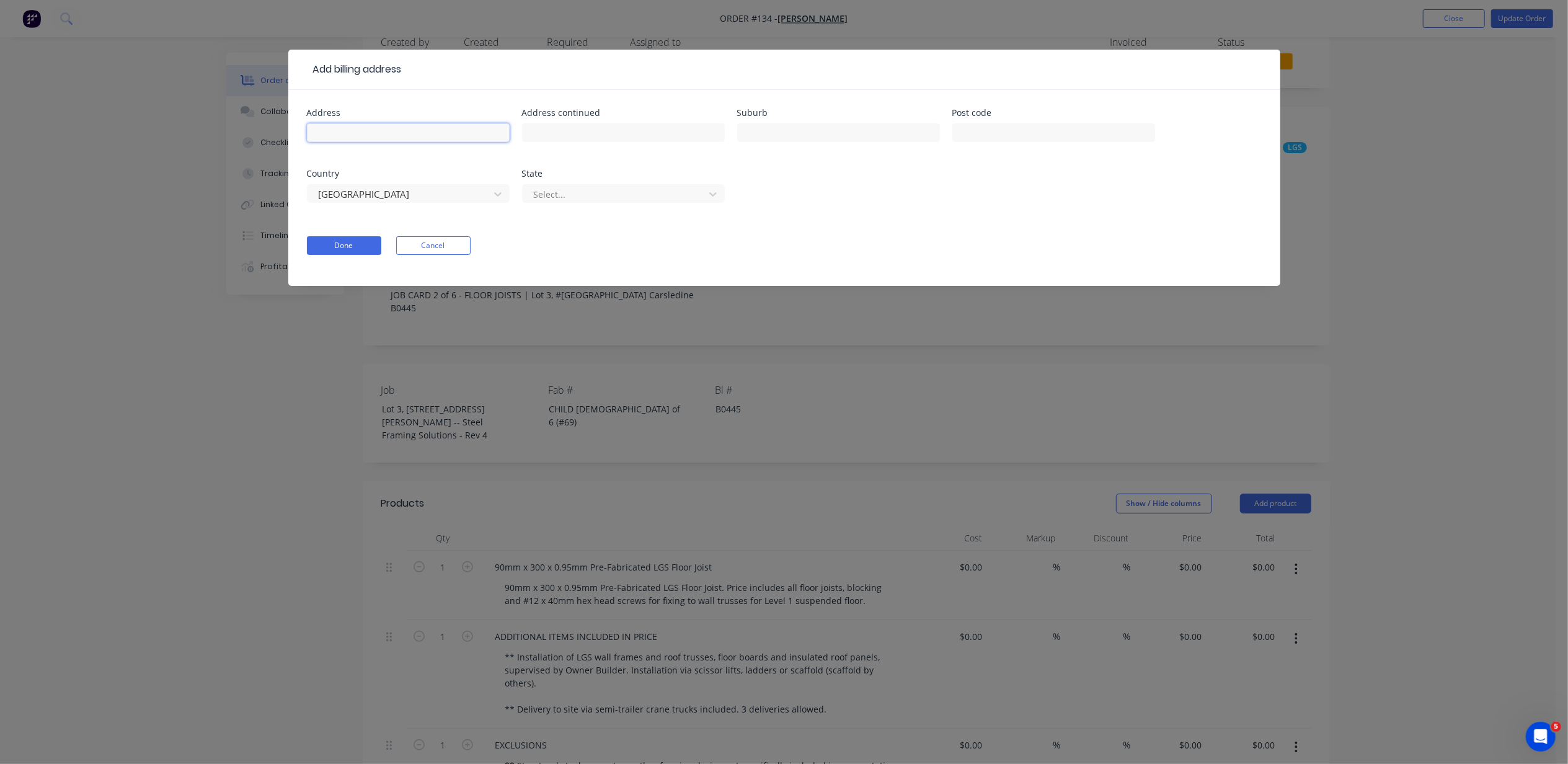
click at [490, 135] on input "text" at bounding box center [408, 132] width 203 height 18
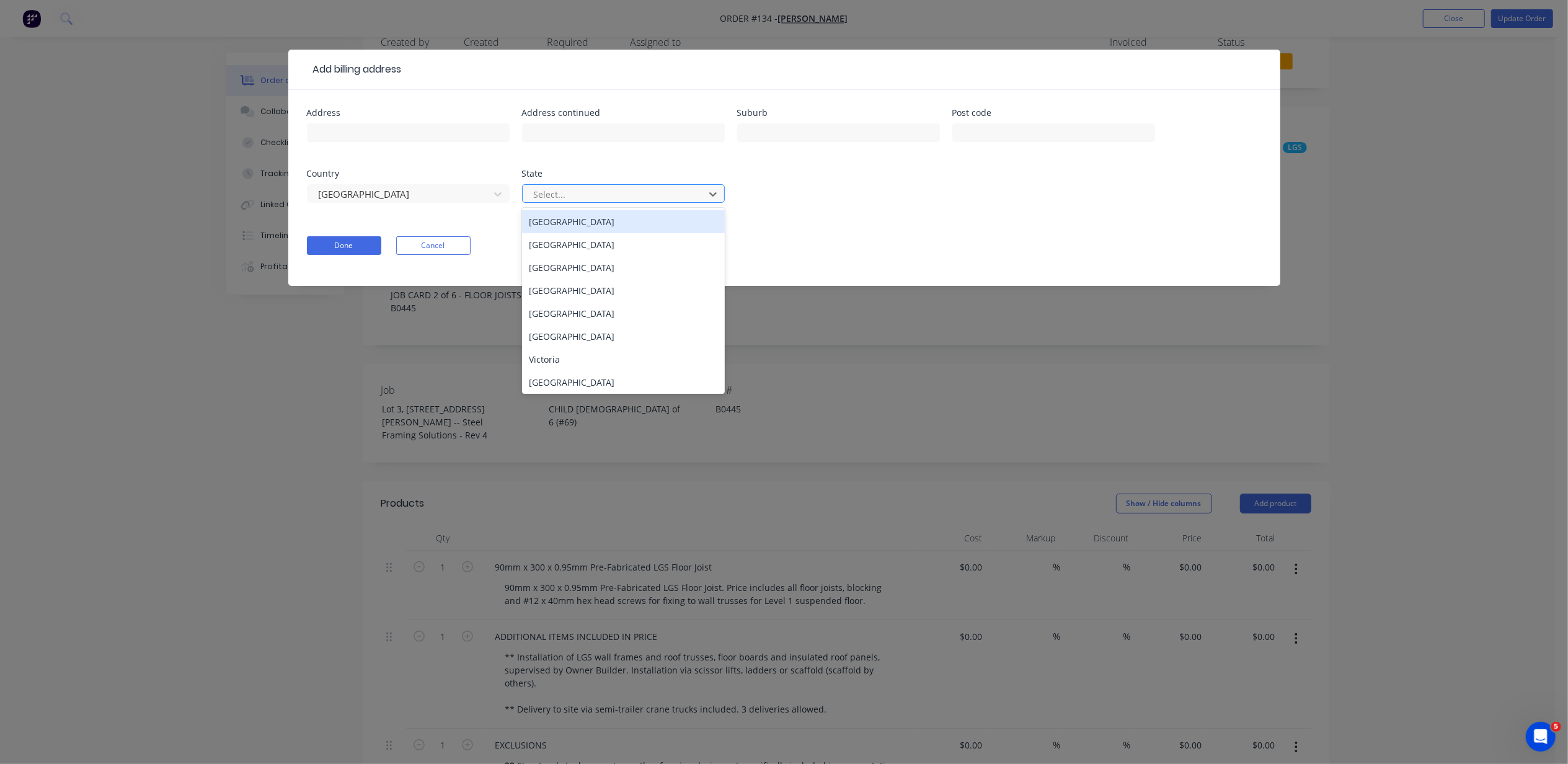
click at [698, 202] on div "Select..." at bounding box center [615, 194] width 173 height 18
click at [820, 205] on div "Address Address continued Suburb Post code Country Australia State 8 results av…" at bounding box center [784, 163] width 955 height 109
click at [558, 199] on div at bounding box center [615, 194] width 166 height 15
click at [569, 281] on div "Queensland" at bounding box center [624, 290] width 203 height 23
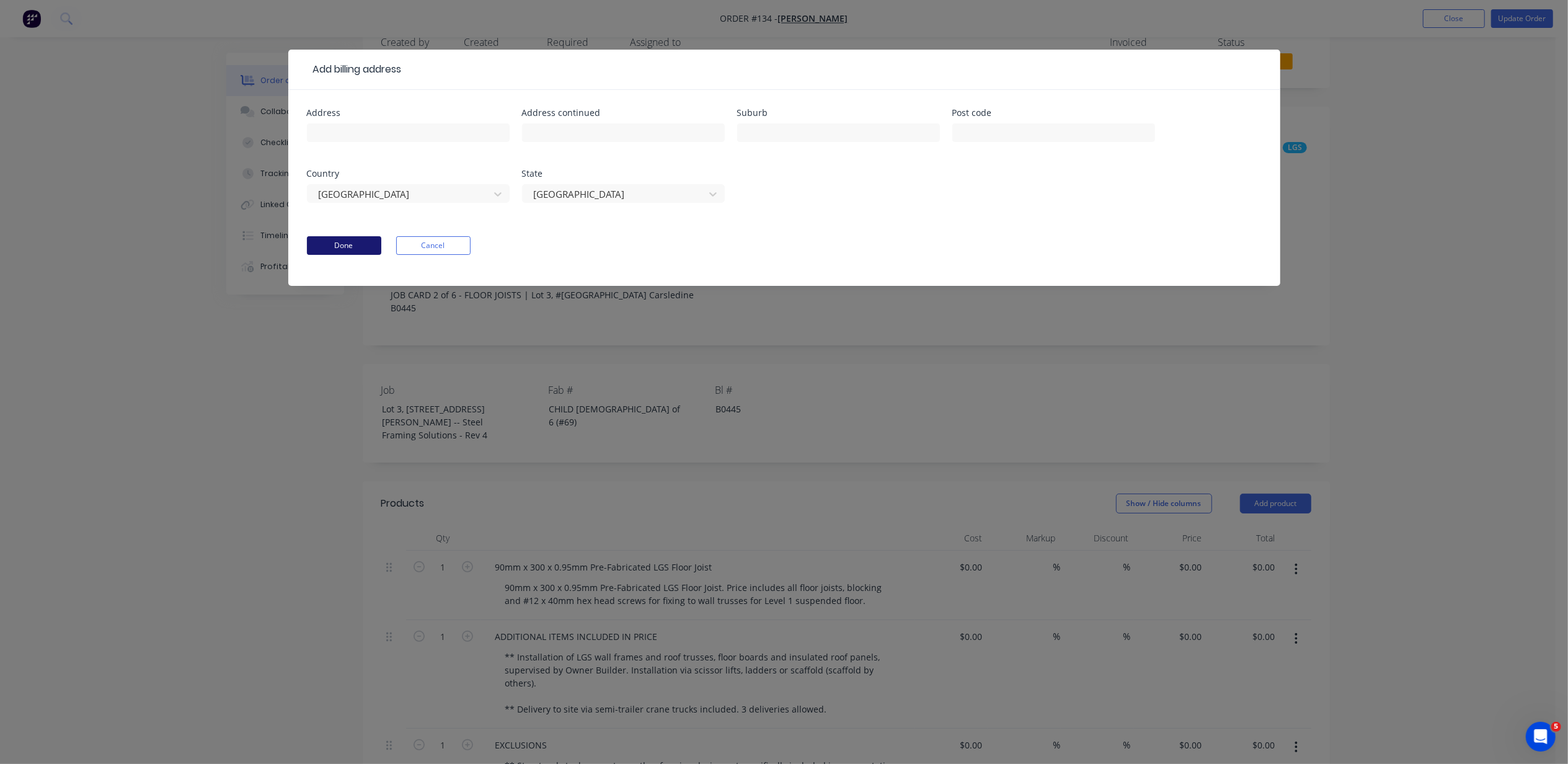
click at [316, 243] on button "Done" at bounding box center [344, 245] width 74 height 18
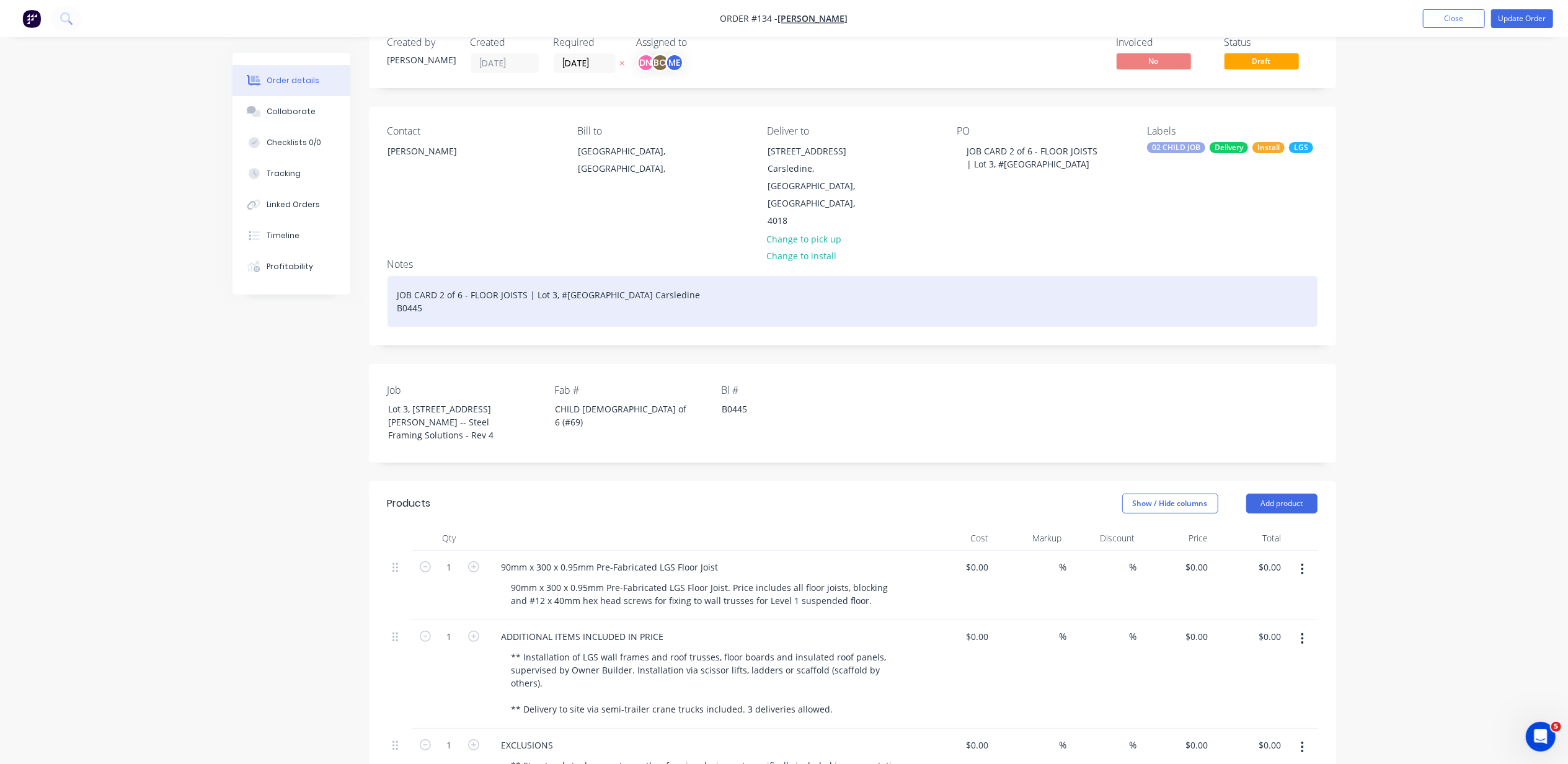
click at [528, 276] on div "JOB CARD 2 of 6 - FLOOR JOISTS | Lot 3, #6 Cowie Road Carsledine B0445" at bounding box center [853, 301] width 930 height 51
click at [532, 276] on div "JOB CARD 2 of 6 - FLOOR JOISTS | Lot 3, #6 Cowie Road Carsledine B0445" at bounding box center [853, 301] width 930 height 51
click at [532, 276] on div "JOB CARD 2 of 6 - FLOOR JOISTS |2307LM) Lot 3, #6 Cowie Road Carsledine B0445" at bounding box center [853, 301] width 930 height 51
click at [656, 276] on div "JOB CARD 2 of 6 - FLOOR JOISTS |(2307LM) Lot 3, #6 Cowie Road Carsledine B0445" at bounding box center [853, 301] width 930 height 51
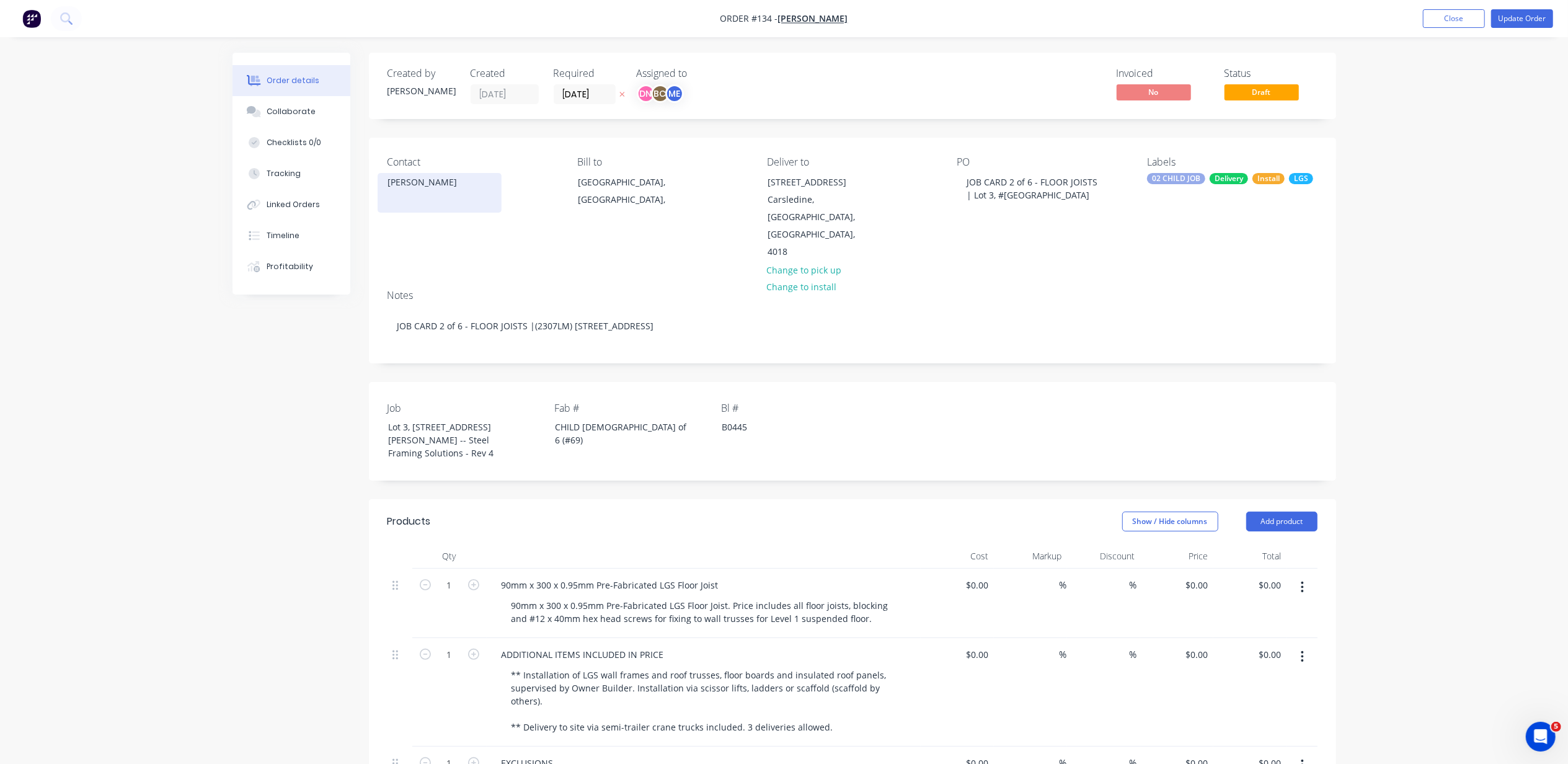
click at [424, 189] on div "Ramil Alzate" at bounding box center [440, 183] width 103 height 18
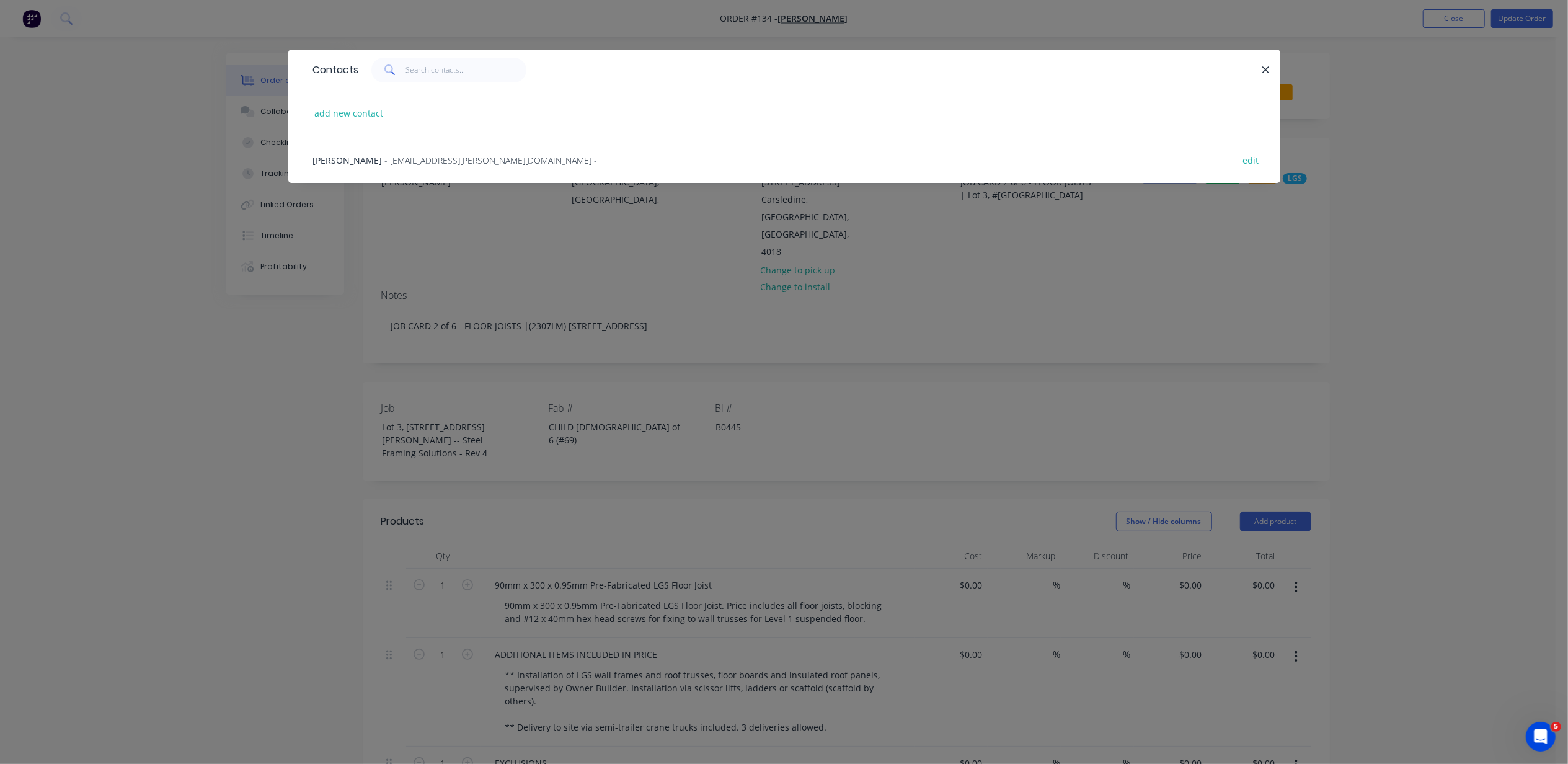
click at [450, 165] on div "Ramil Alzate - ramil.alzate@rvaengineers.com.au -" at bounding box center [455, 160] width 285 height 13
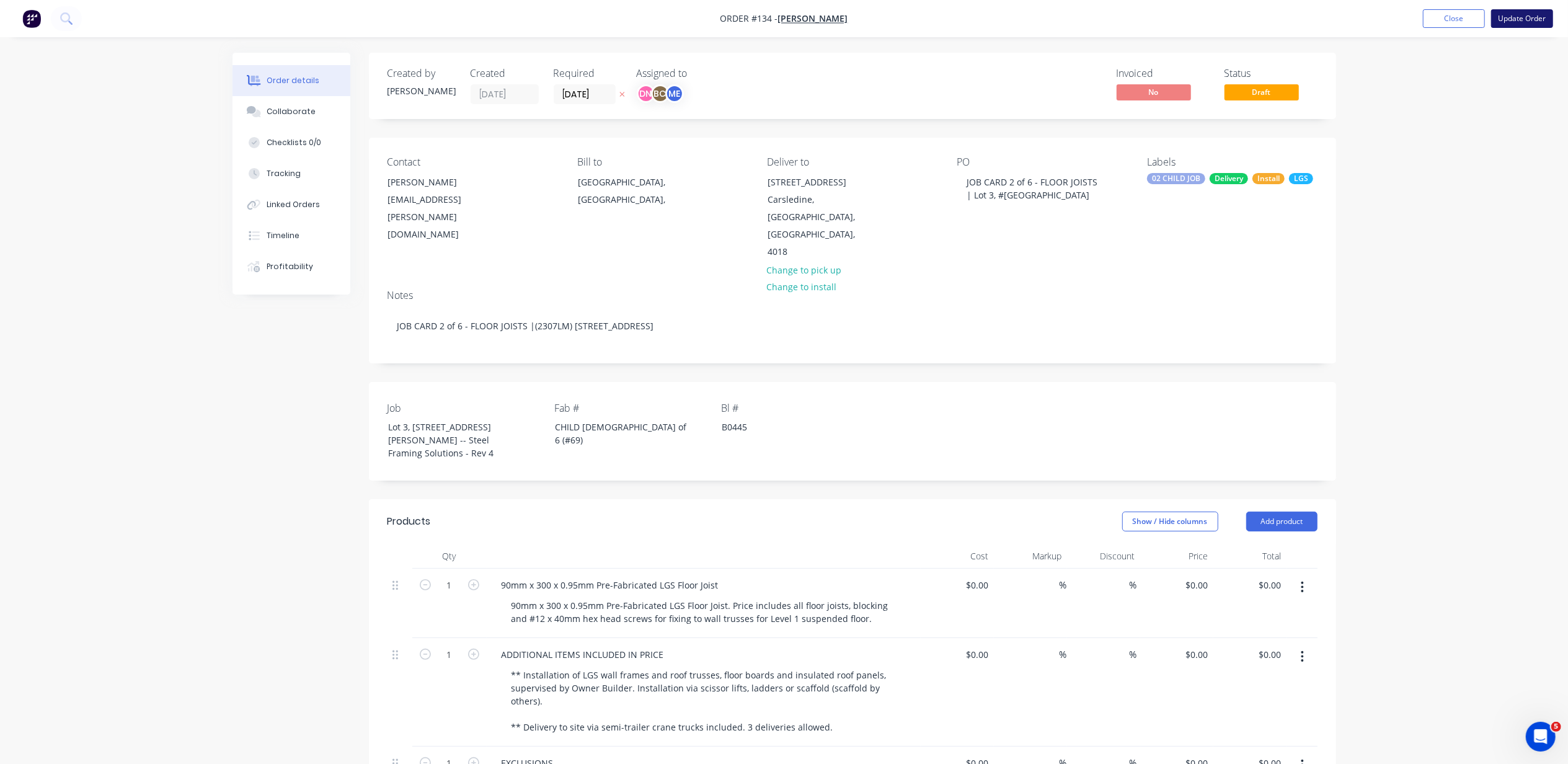
click at [1509, 18] on button "Update Order" at bounding box center [1522, 18] width 62 height 18
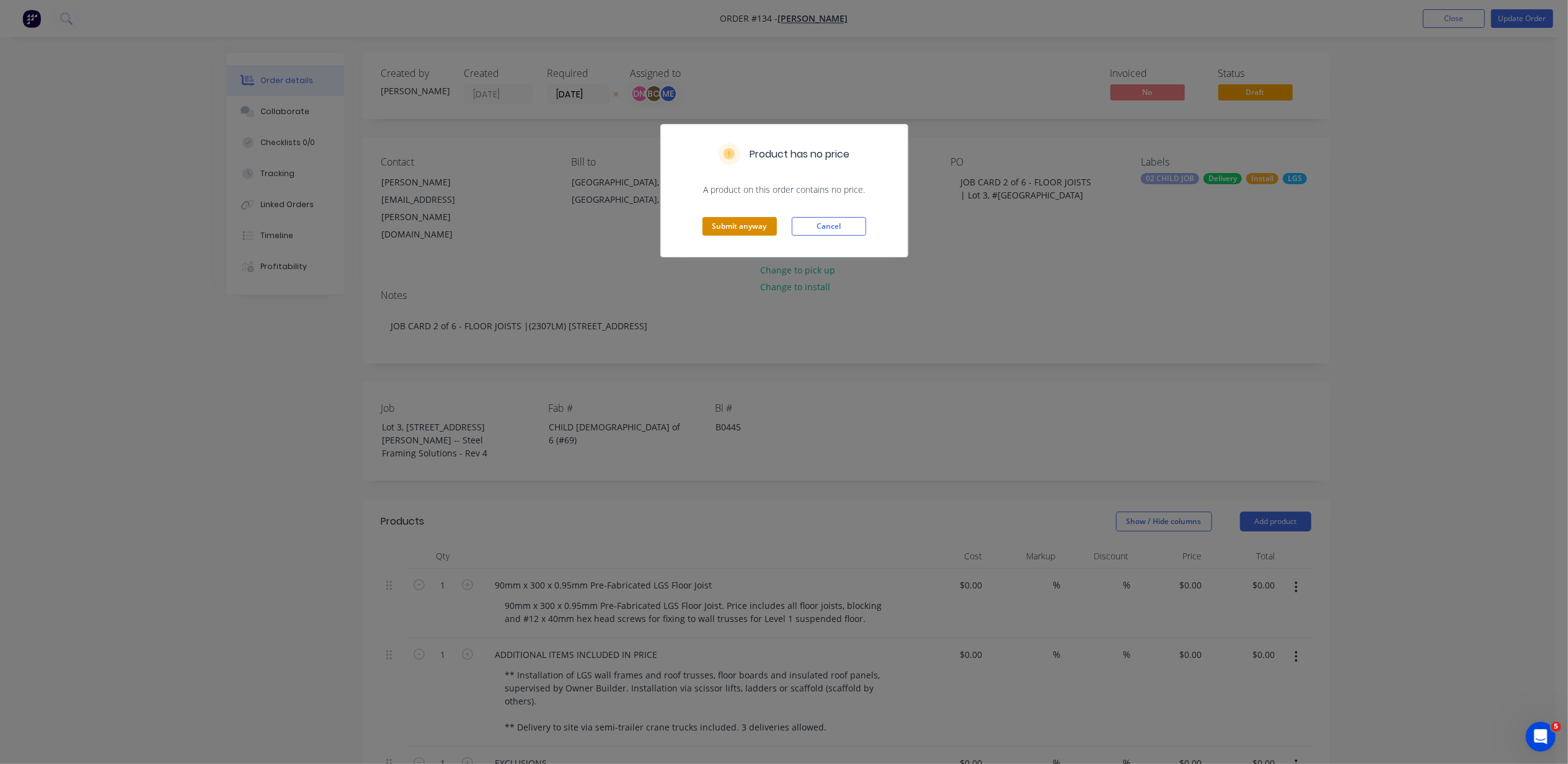
click at [770, 219] on button "Submit anyway" at bounding box center [739, 226] width 74 height 18
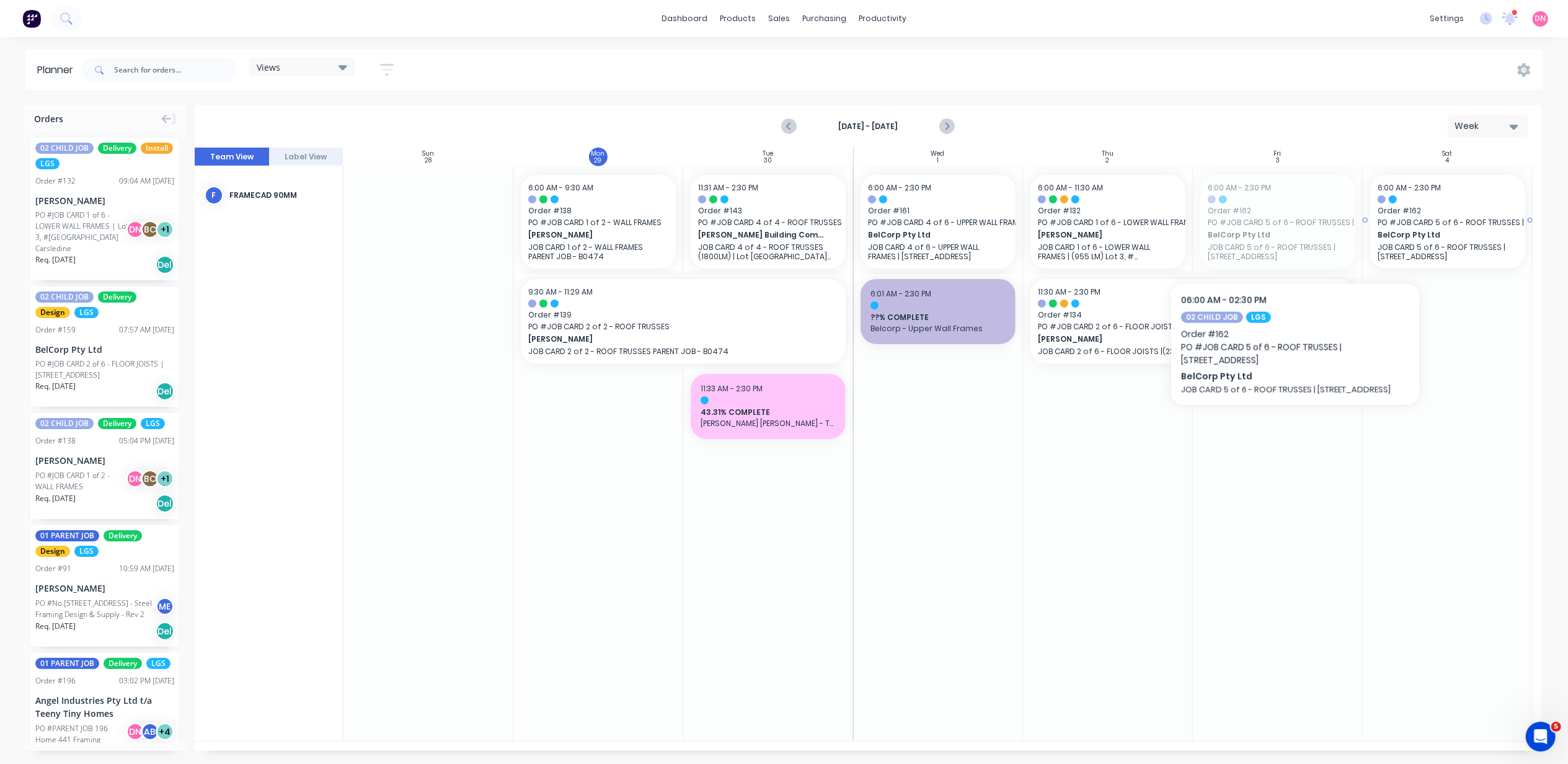
drag, startPoint x: 1283, startPoint y: 235, endPoint x: 1452, endPoint y: 235, distance: 169.0
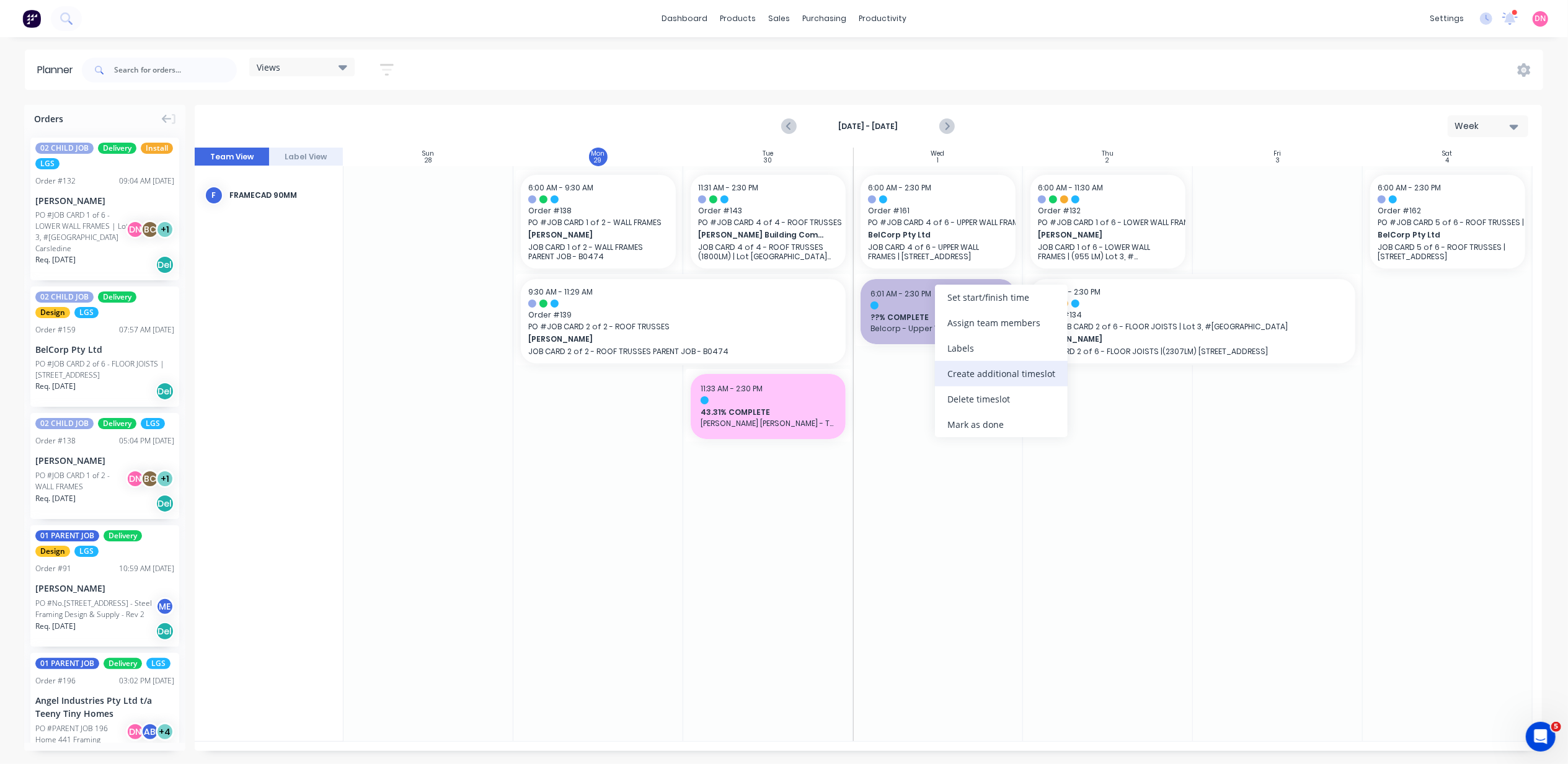
click at [1035, 375] on div "Create additional timeslot" at bounding box center [1001, 373] width 132 height 26
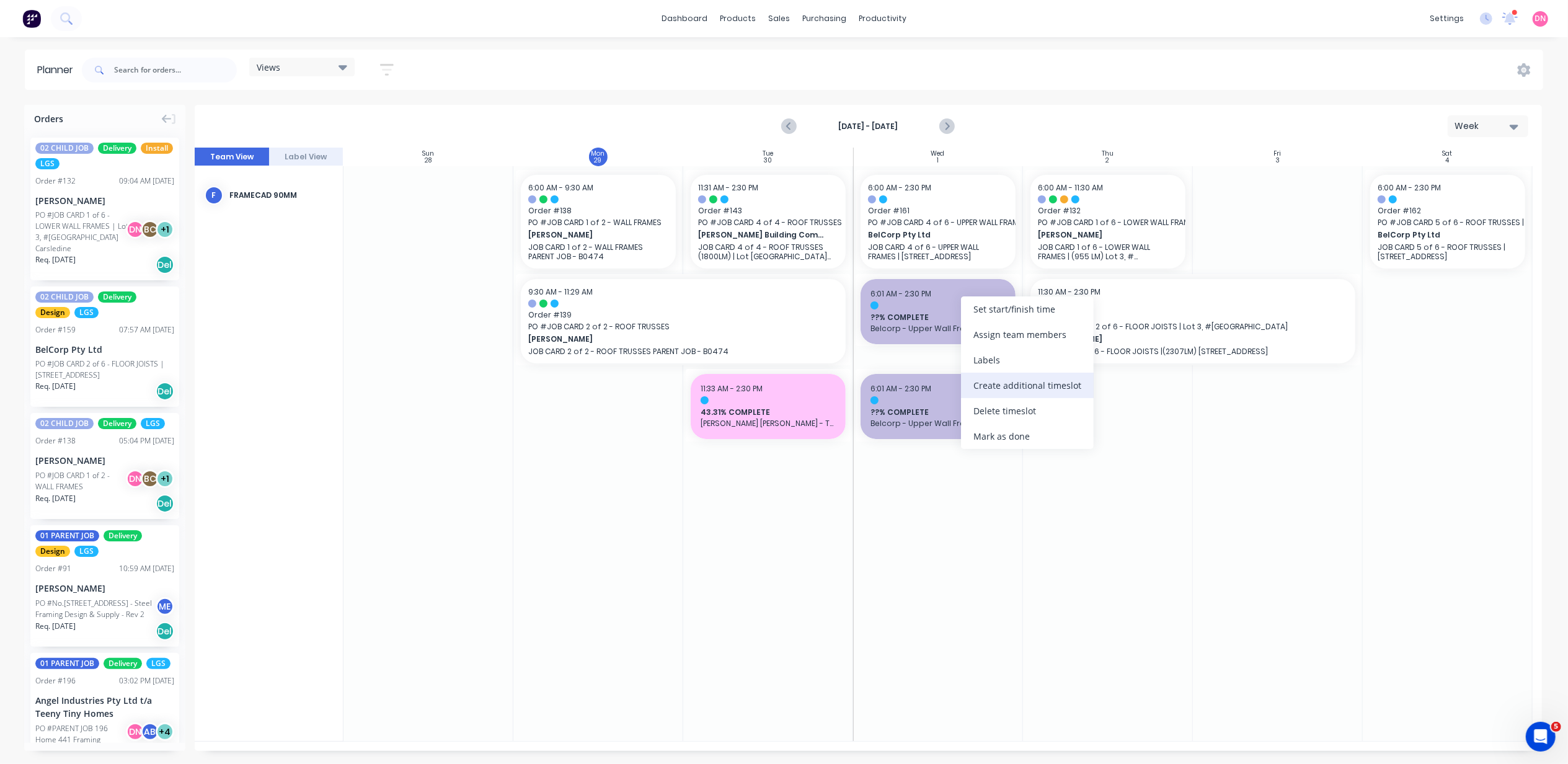
click at [1012, 393] on div "Create additional timeslot" at bounding box center [1027, 386] width 132 height 26
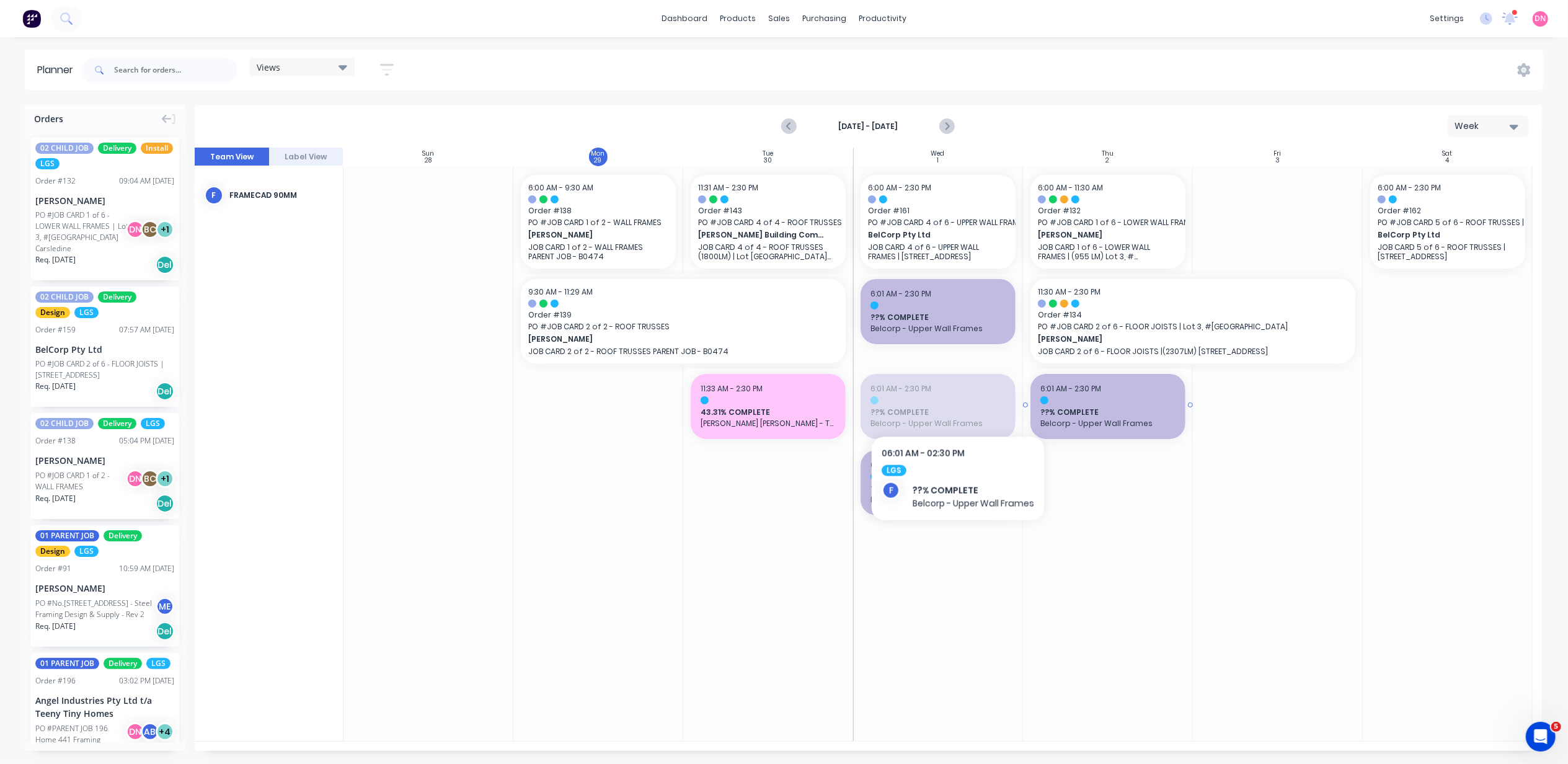
drag, startPoint x: 959, startPoint y: 403, endPoint x: 1117, endPoint y: 405, distance: 158.0
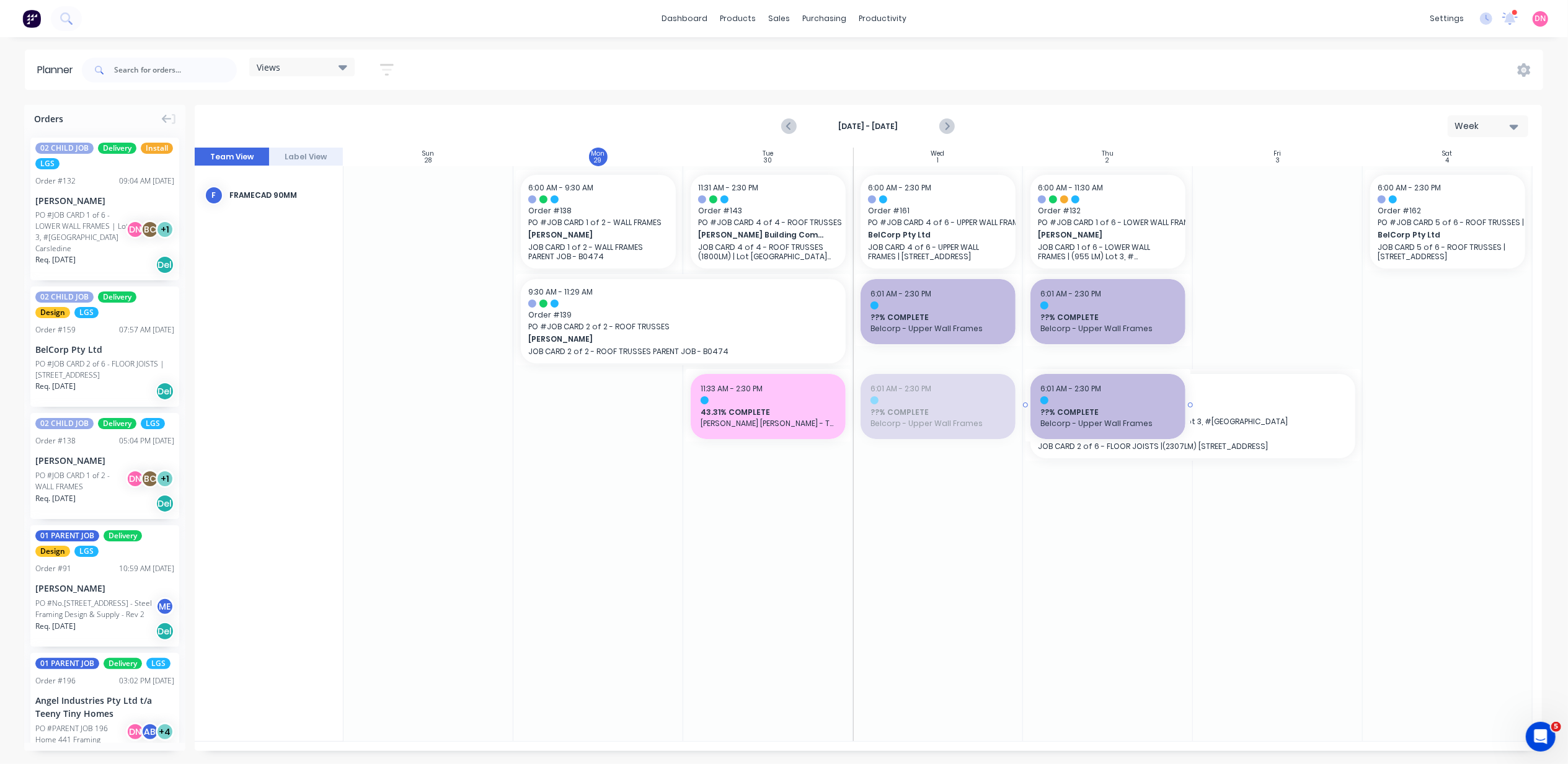
drag, startPoint x: 917, startPoint y: 422, endPoint x: 1189, endPoint y: 520, distance: 289.1
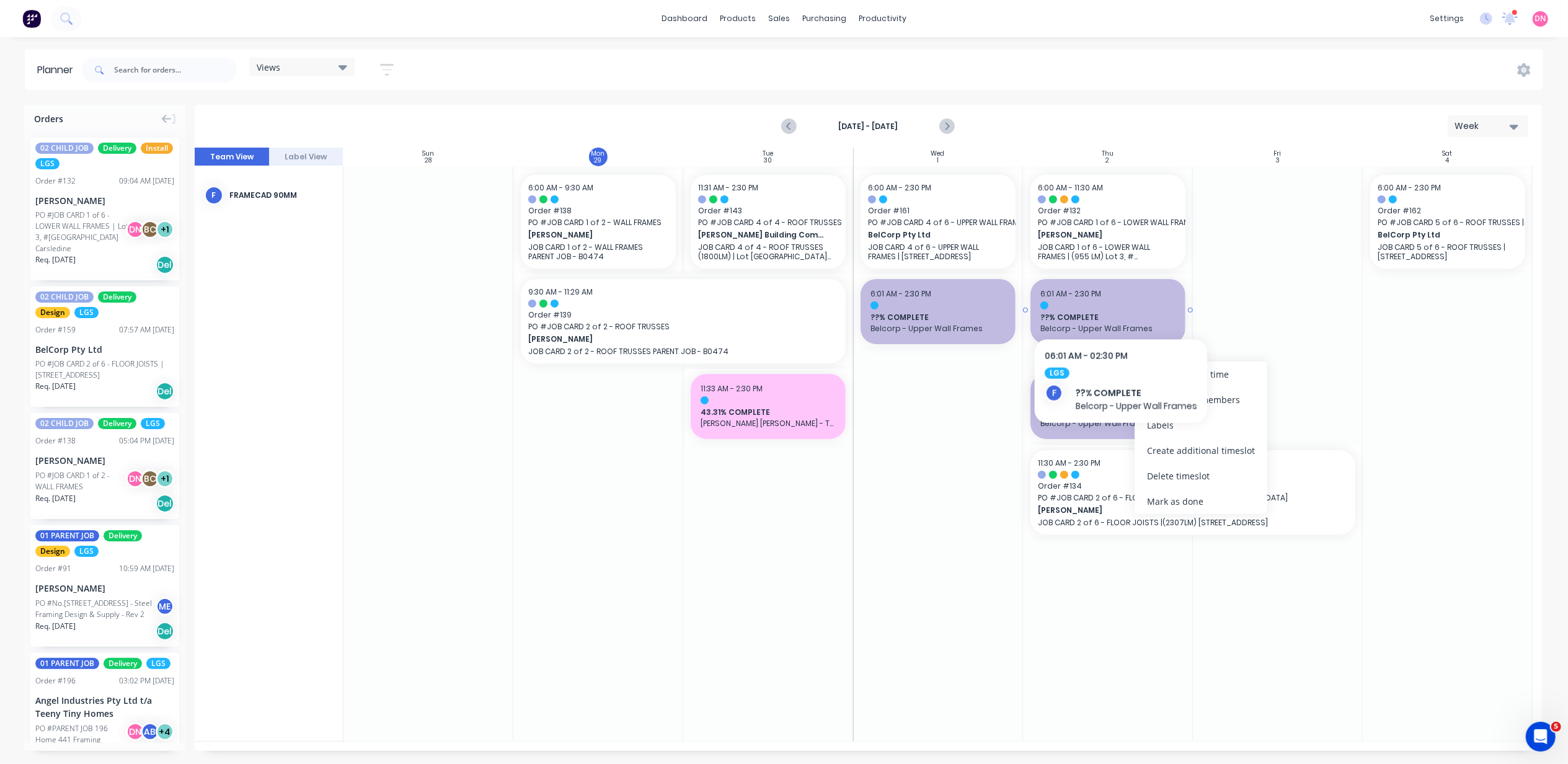
click at [1122, 305] on div at bounding box center [1108, 305] width 135 height 8
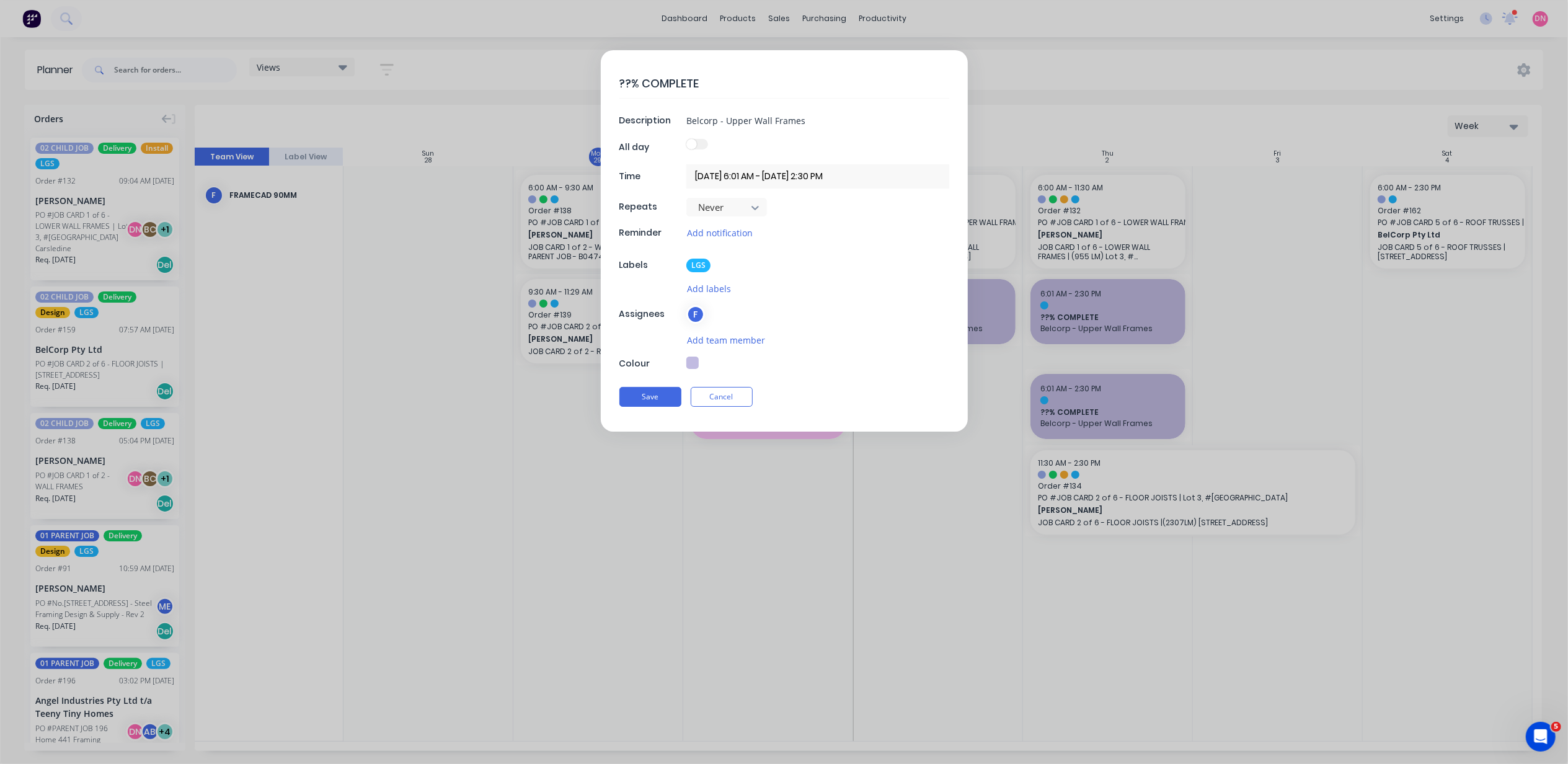
click at [692, 87] on textarea "??% COMPLETE" at bounding box center [784, 84] width 330 height 29
drag, startPoint x: 720, startPoint y: 85, endPoint x: 596, endPoint y: 85, distance: 124.0
click at [596, 85] on form "??% COMPLETE Description Belcorp - Upper Wall Frames All day Time 02/10/2025 6:…" at bounding box center [784, 241] width 1542 height 381
click at [633, 87] on textarea "??% COMPLETE" at bounding box center [784, 84] width 330 height 29
drag, startPoint x: 633, startPoint y: 85, endPoint x: 609, endPoint y: 85, distance: 24.0
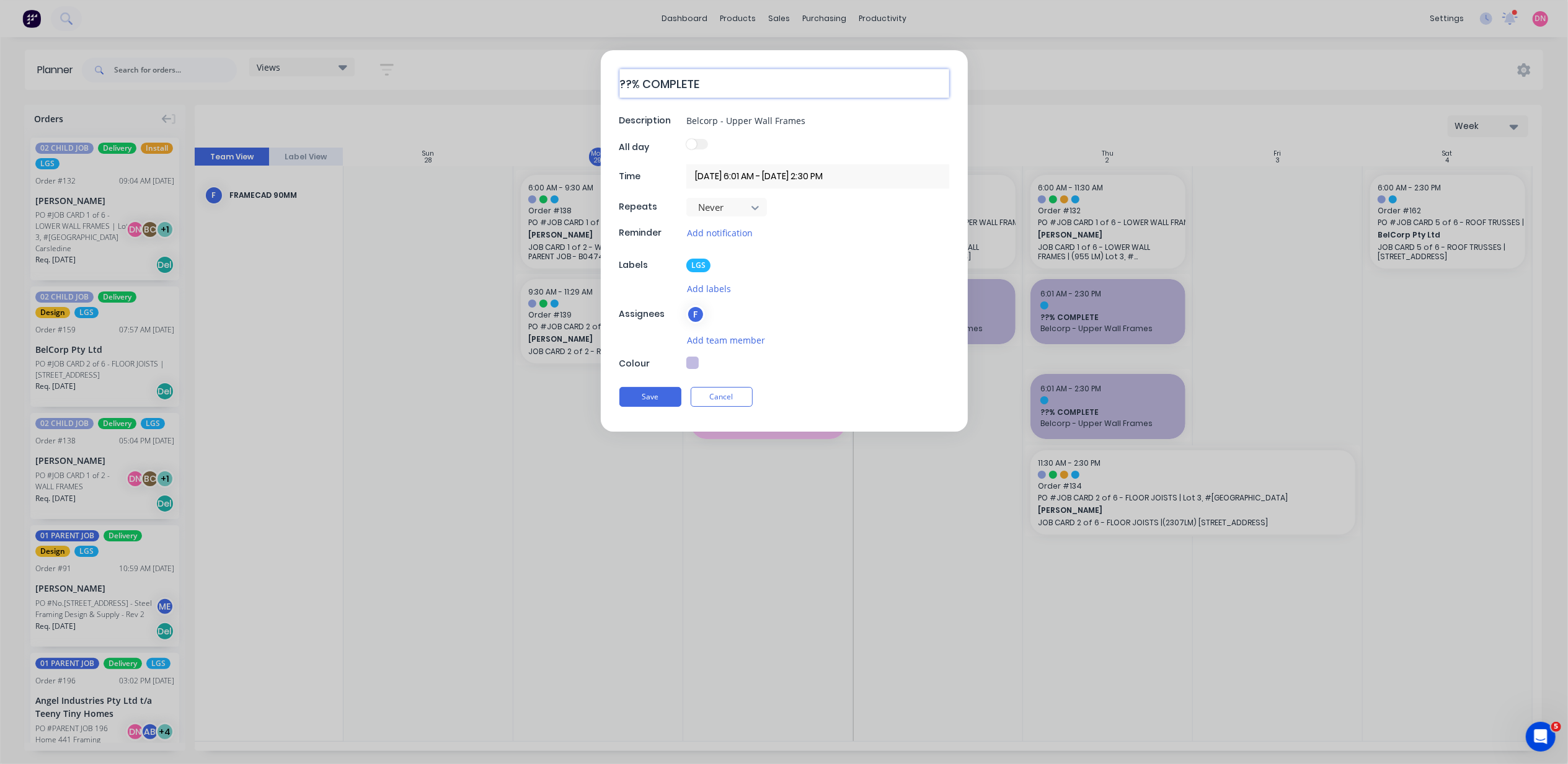
click at [609, 85] on div "??% COMPLETE Description Belcorp - Upper Wall Frames All day Time 02/10/2025 6:…" at bounding box center [784, 241] width 367 height 381
click at [747, 123] on input "Belcorp - Upper Wall Frames" at bounding box center [817, 120] width 263 height 18
click at [819, 120] on input "Belcorp - Upper Wall Frames" at bounding box center [817, 120] width 263 height 18
drag, startPoint x: 823, startPoint y: 124, endPoint x: 649, endPoint y: 120, distance: 174.0
click at [649, 120] on div "Description Belcorp - Upper Wall Frames" at bounding box center [784, 120] width 330 height 18
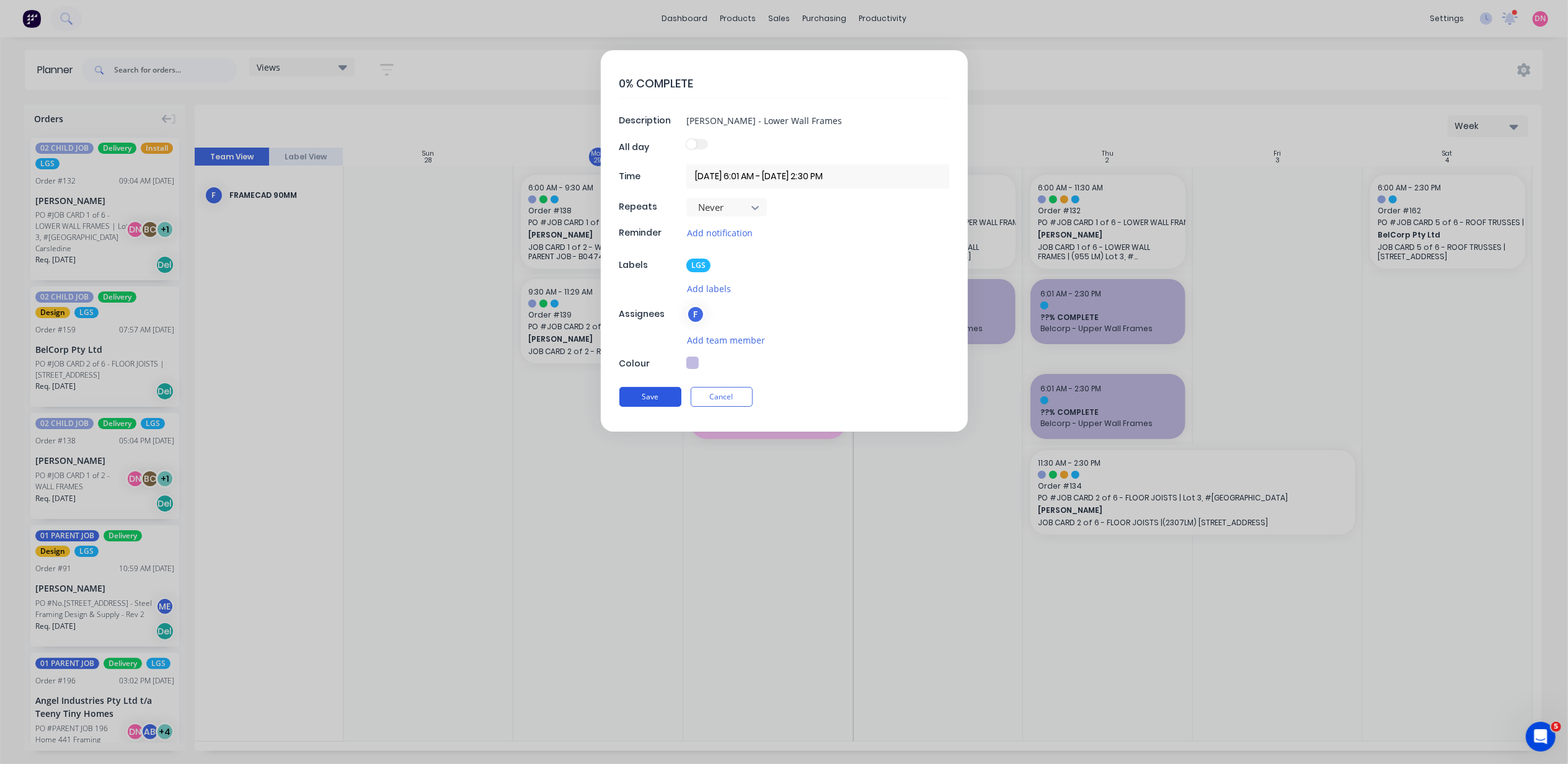
click at [645, 397] on button "Save" at bounding box center [650, 397] width 62 height 20
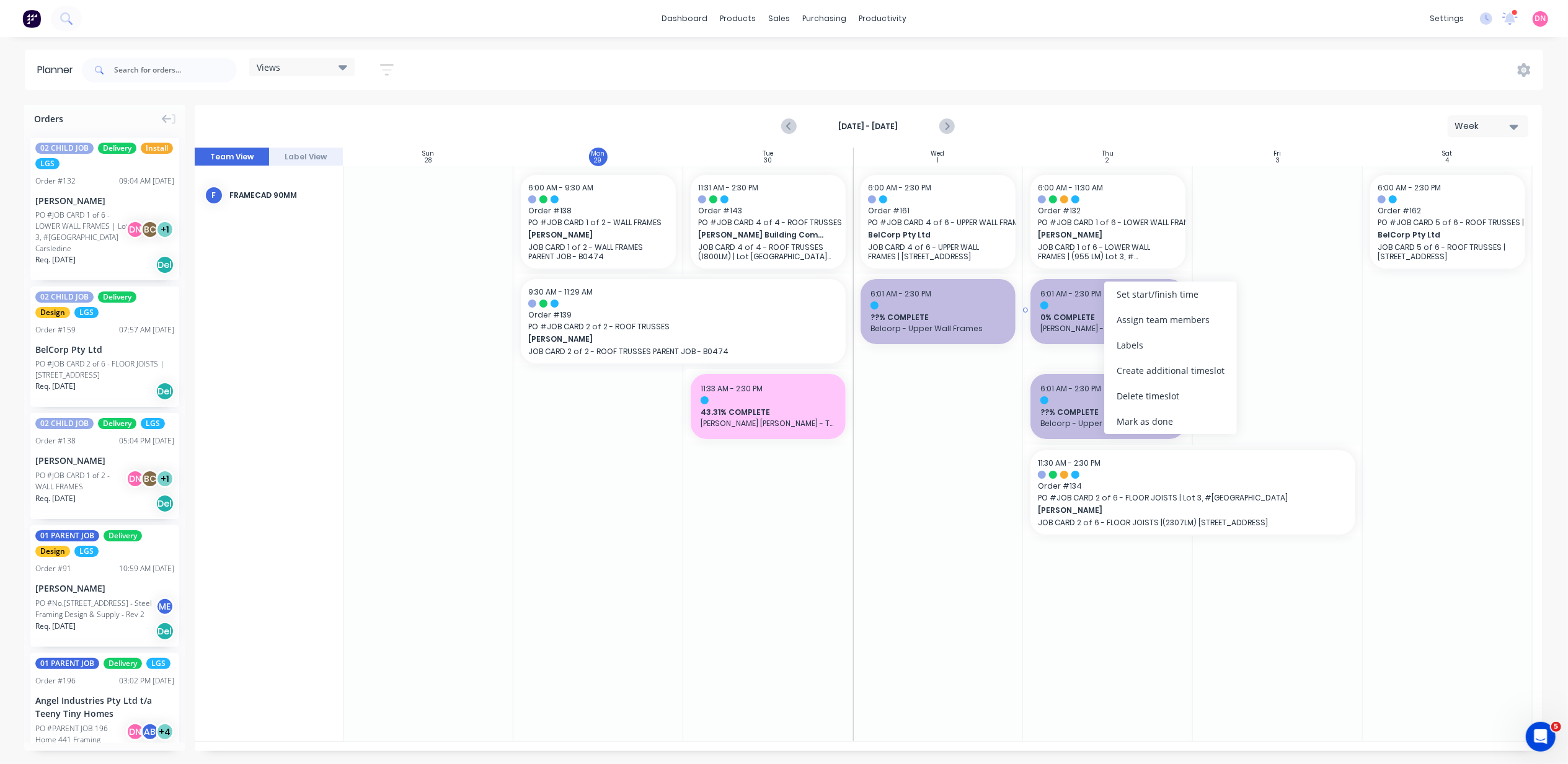
click at [1088, 325] on span "[PERSON_NAME] - Lower Wall Frames" at bounding box center [1108, 328] width 135 height 11
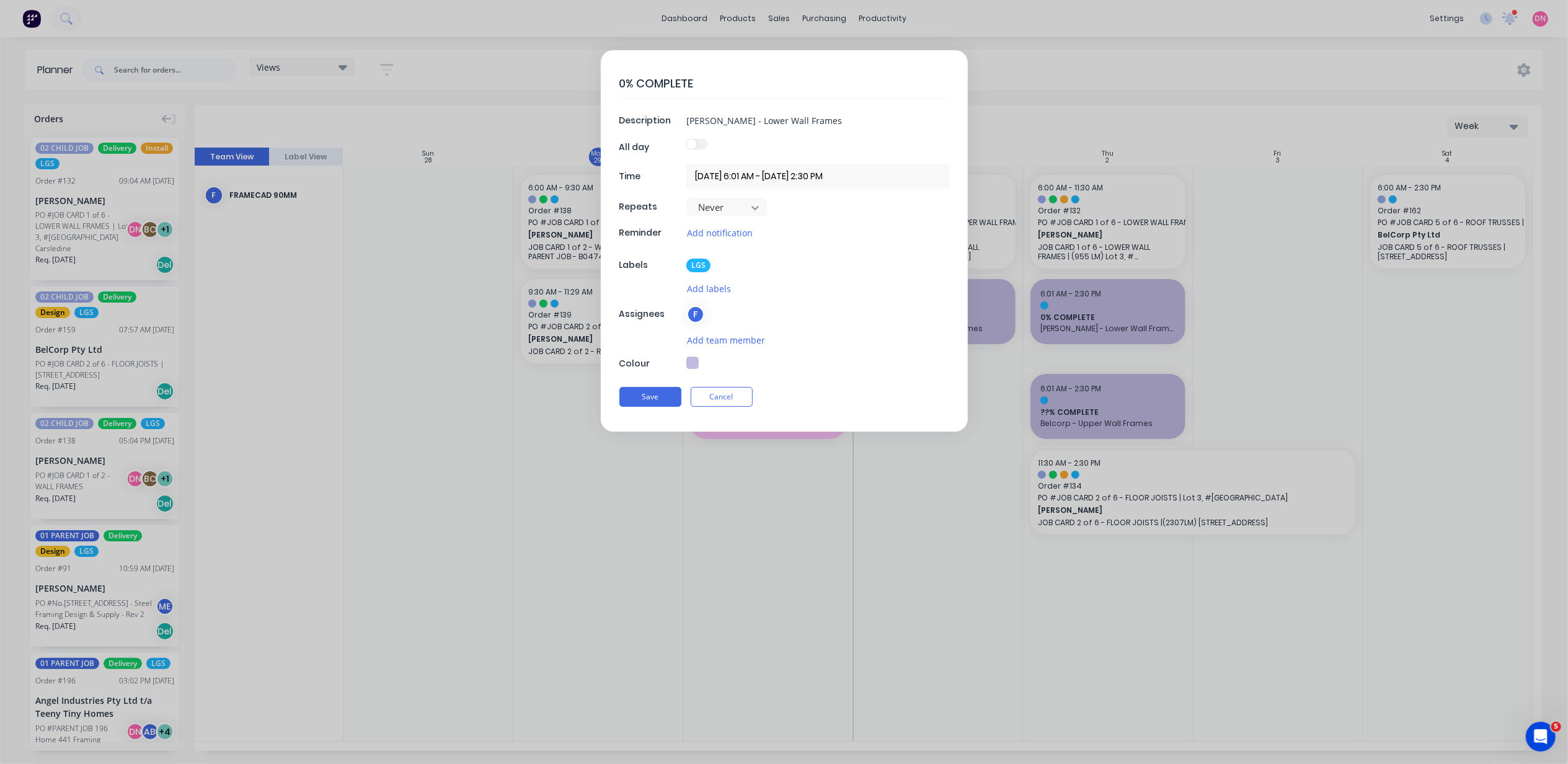
drag, startPoint x: 1088, startPoint y: 325, endPoint x: 697, endPoint y: 369, distance: 393.5
click at [697, 369] on button "button" at bounding box center [692, 363] width 13 height 13
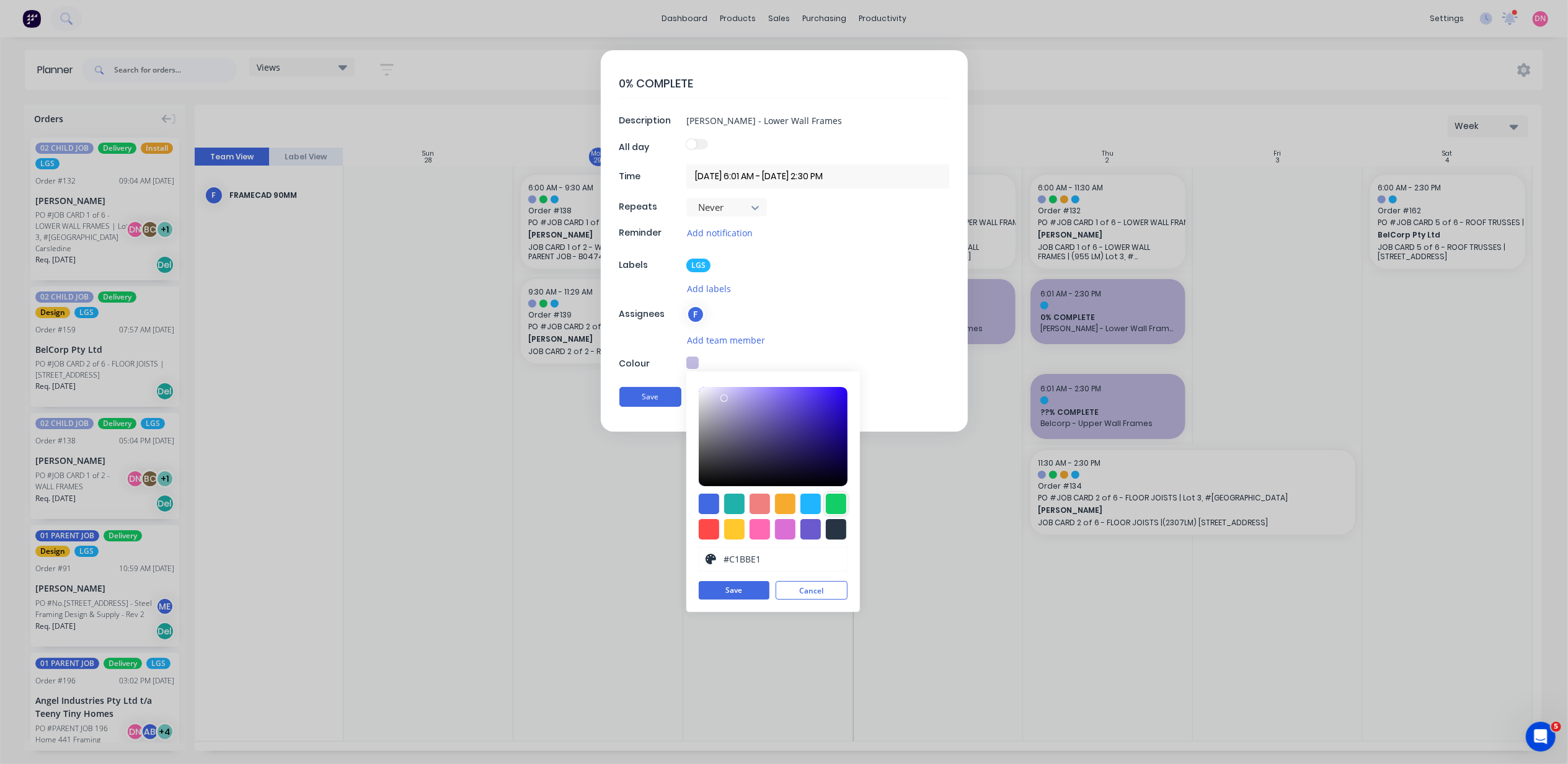
click at [834, 503] on div at bounding box center [837, 504] width 21 height 21
drag, startPoint x: 795, startPoint y: 436, endPoint x: 704, endPoint y: 537, distance: 135.9
click at [715, 408] on div at bounding box center [773, 436] width 149 height 99
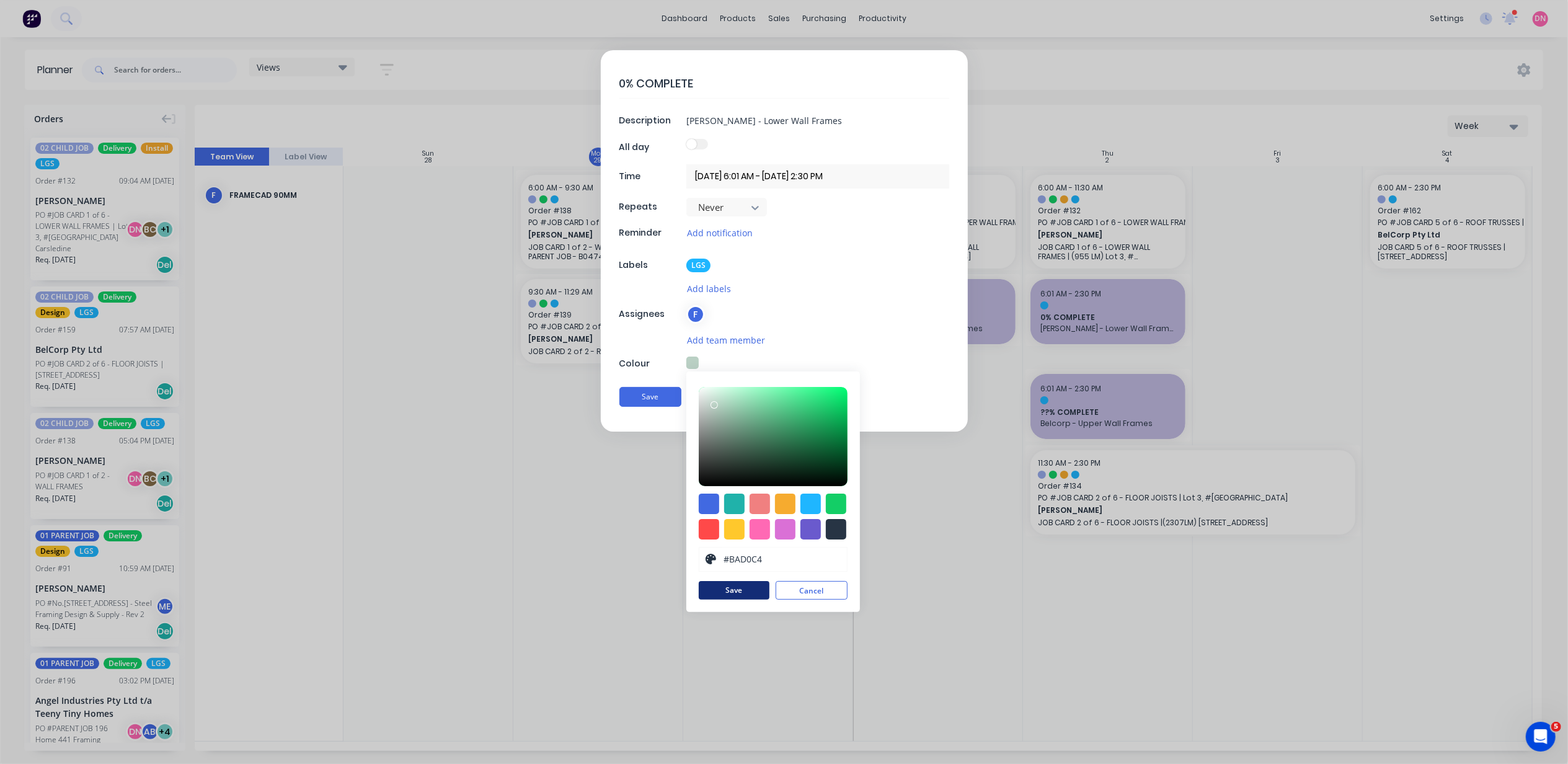
click at [751, 592] on button "Save" at bounding box center [734, 590] width 71 height 18
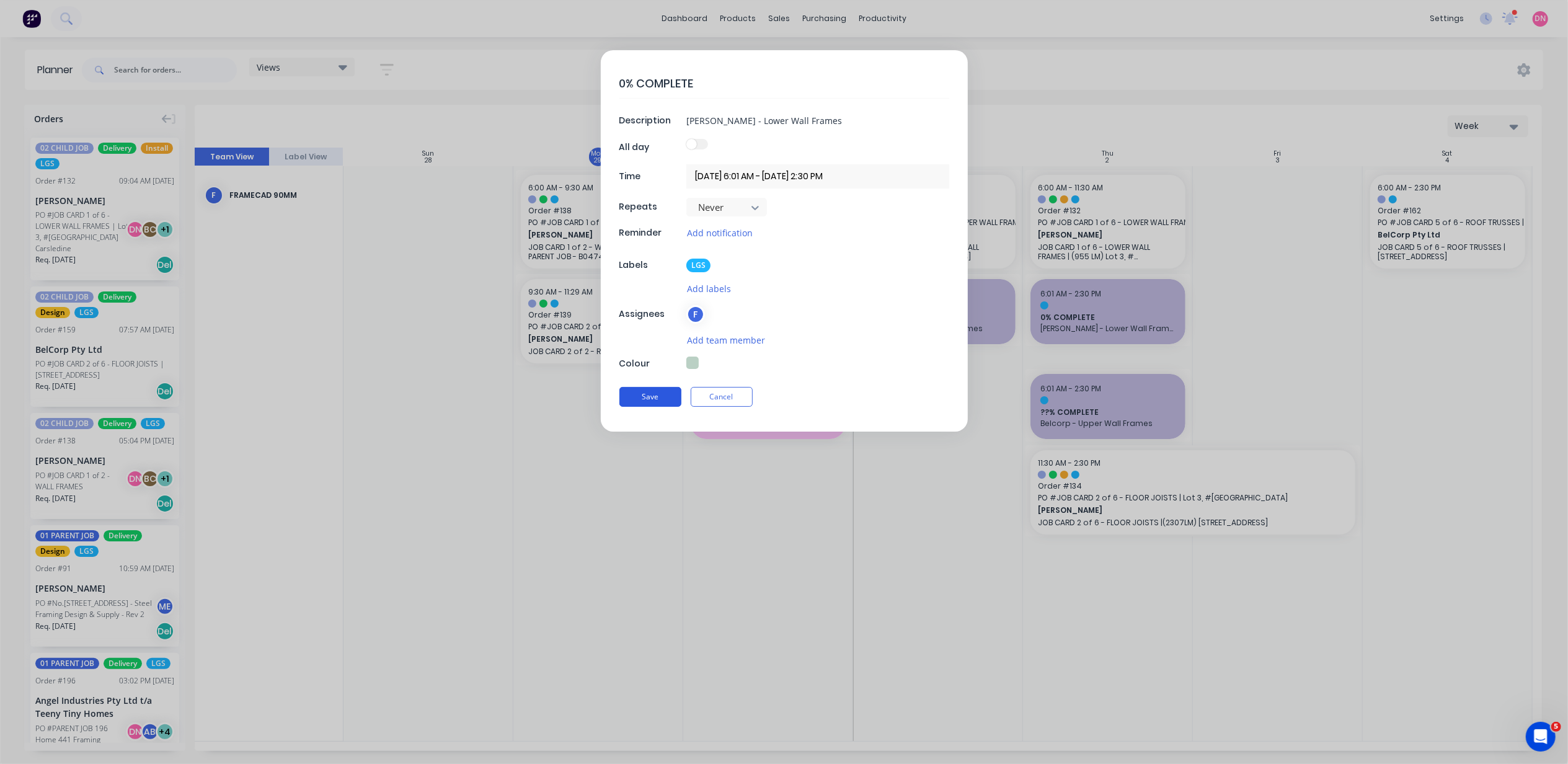
click at [645, 406] on button "Save" at bounding box center [650, 397] width 62 height 20
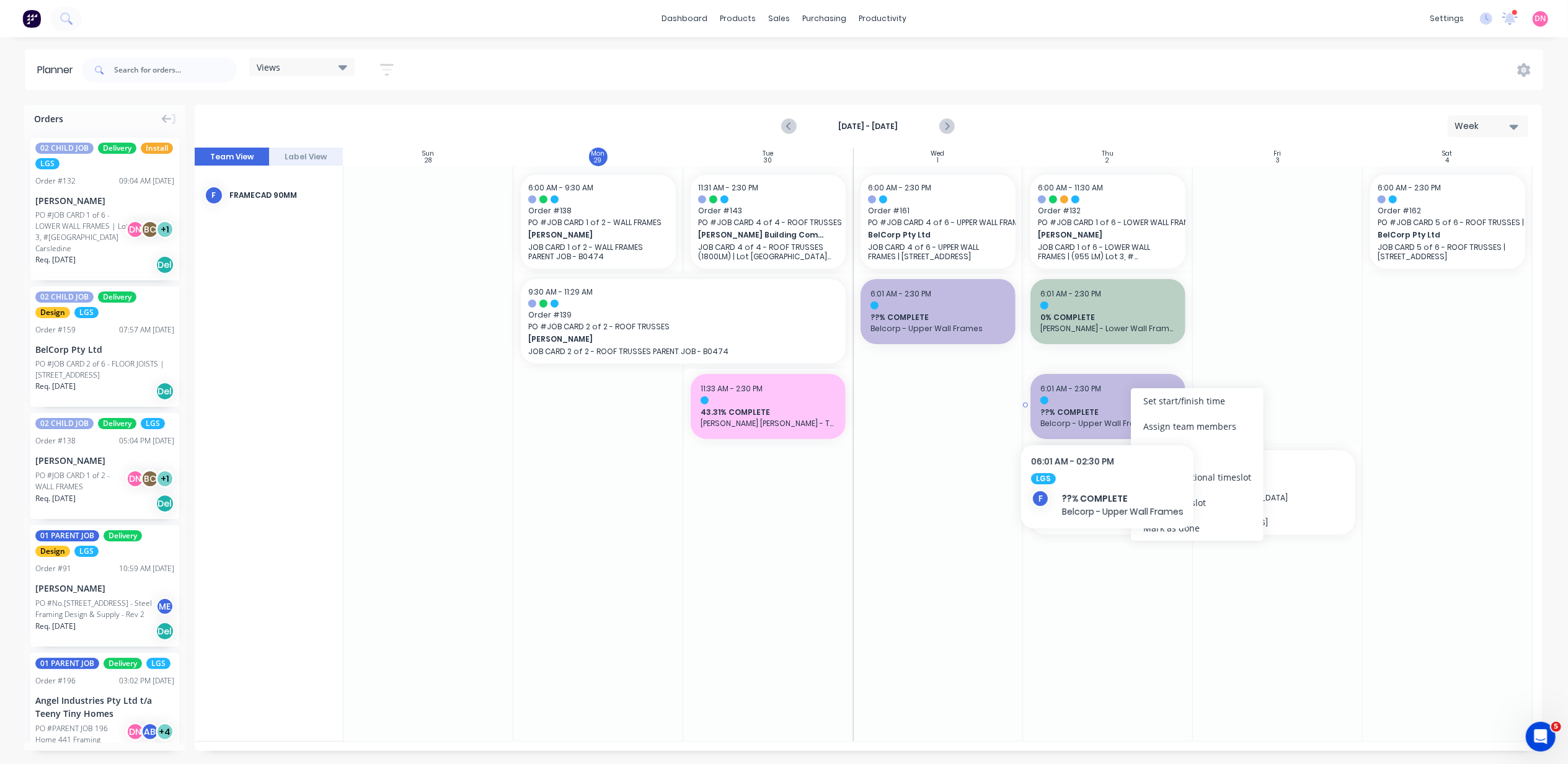
click at [1089, 409] on span "??% COMPLETE" at bounding box center [1108, 412] width 135 height 11
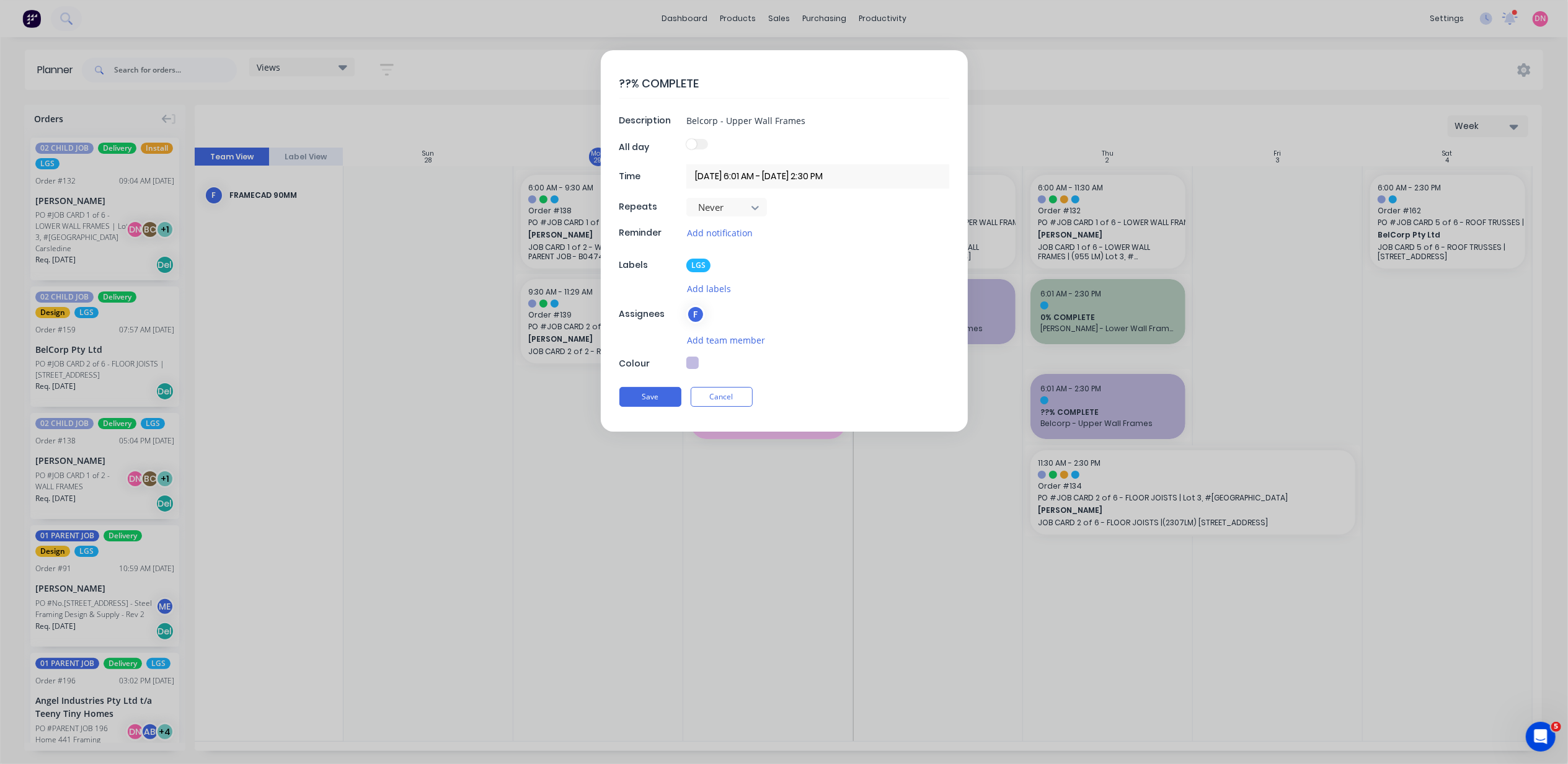
click at [751, 174] on input "02/10/2025 6:01 AM - 02/10/2025 2:30 PM" at bounding box center [817, 176] width 263 height 24
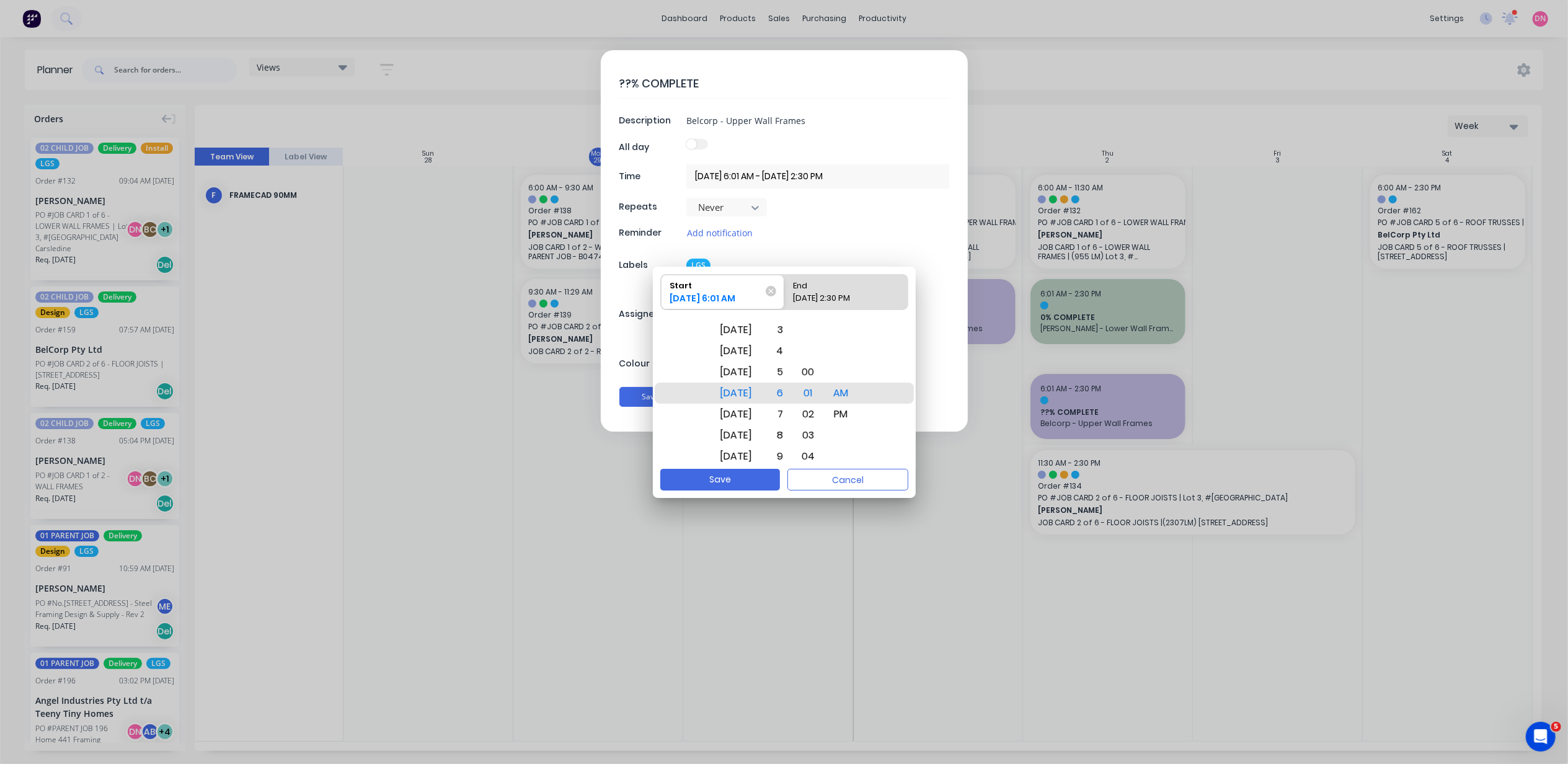
click at [844, 275] on div "End" at bounding box center [840, 283] width 103 height 18
click at [785, 275] on input "End 02/10/2025 2:30 PM" at bounding box center [784, 291] width 1 height 35
click at [817, 411] on div "31" at bounding box center [809, 414] width 29 height 21
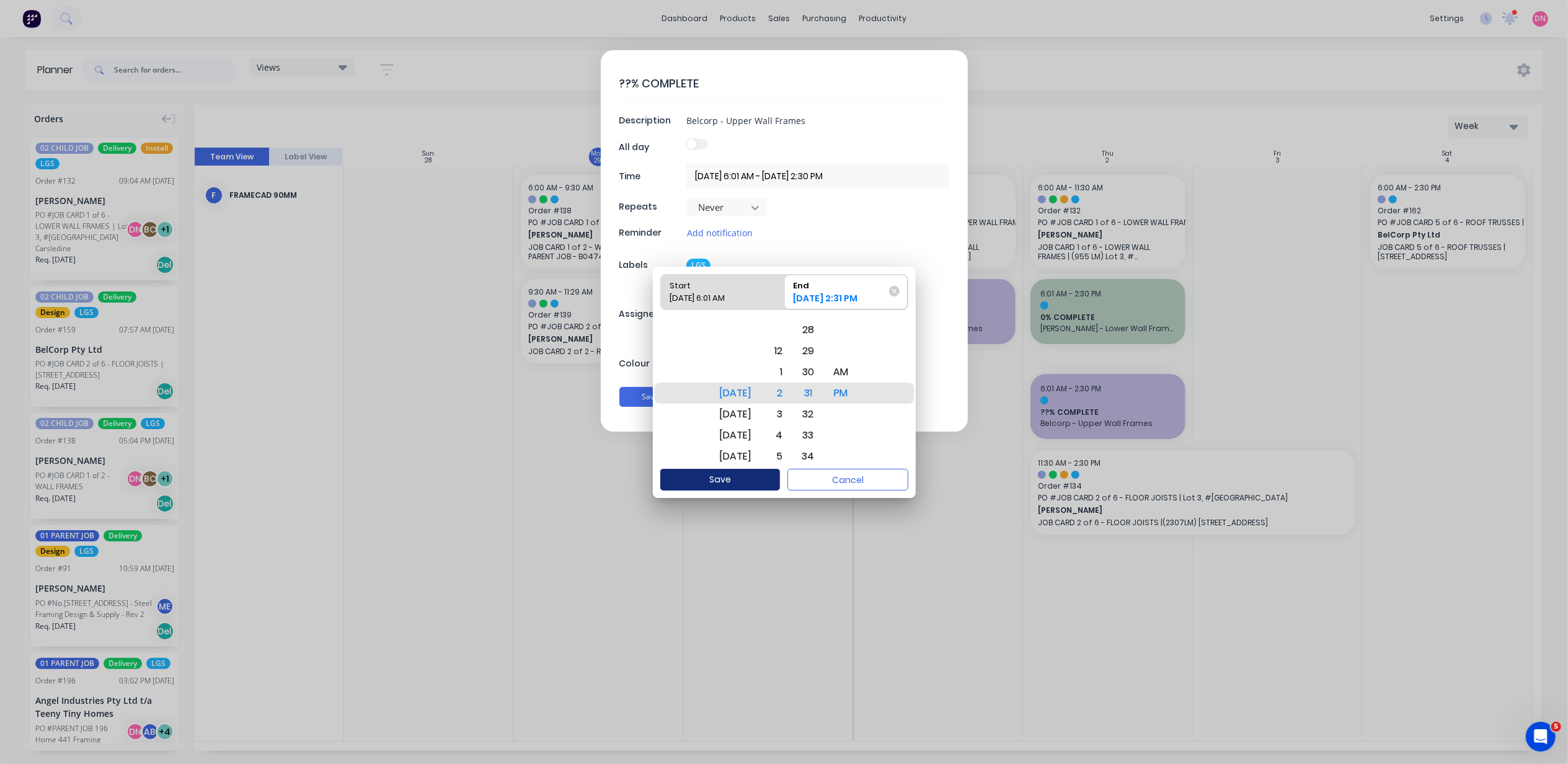
click at [762, 469] on button "Save" at bounding box center [720, 479] width 120 height 21
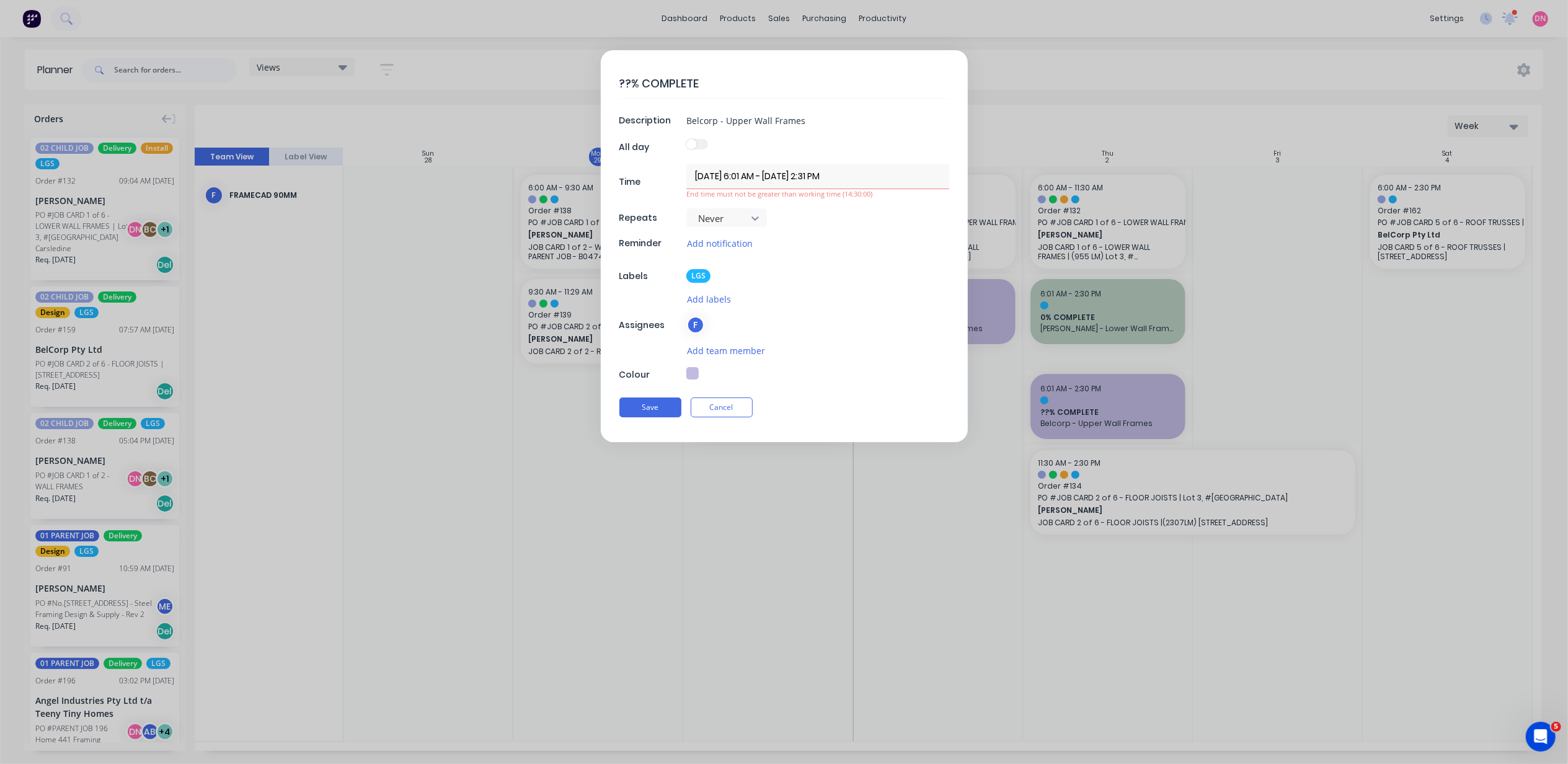
click at [748, 177] on input "02/10/2025 6:01 AM - 02/10/2025 2:31 PM" at bounding box center [817, 176] width 263 height 24
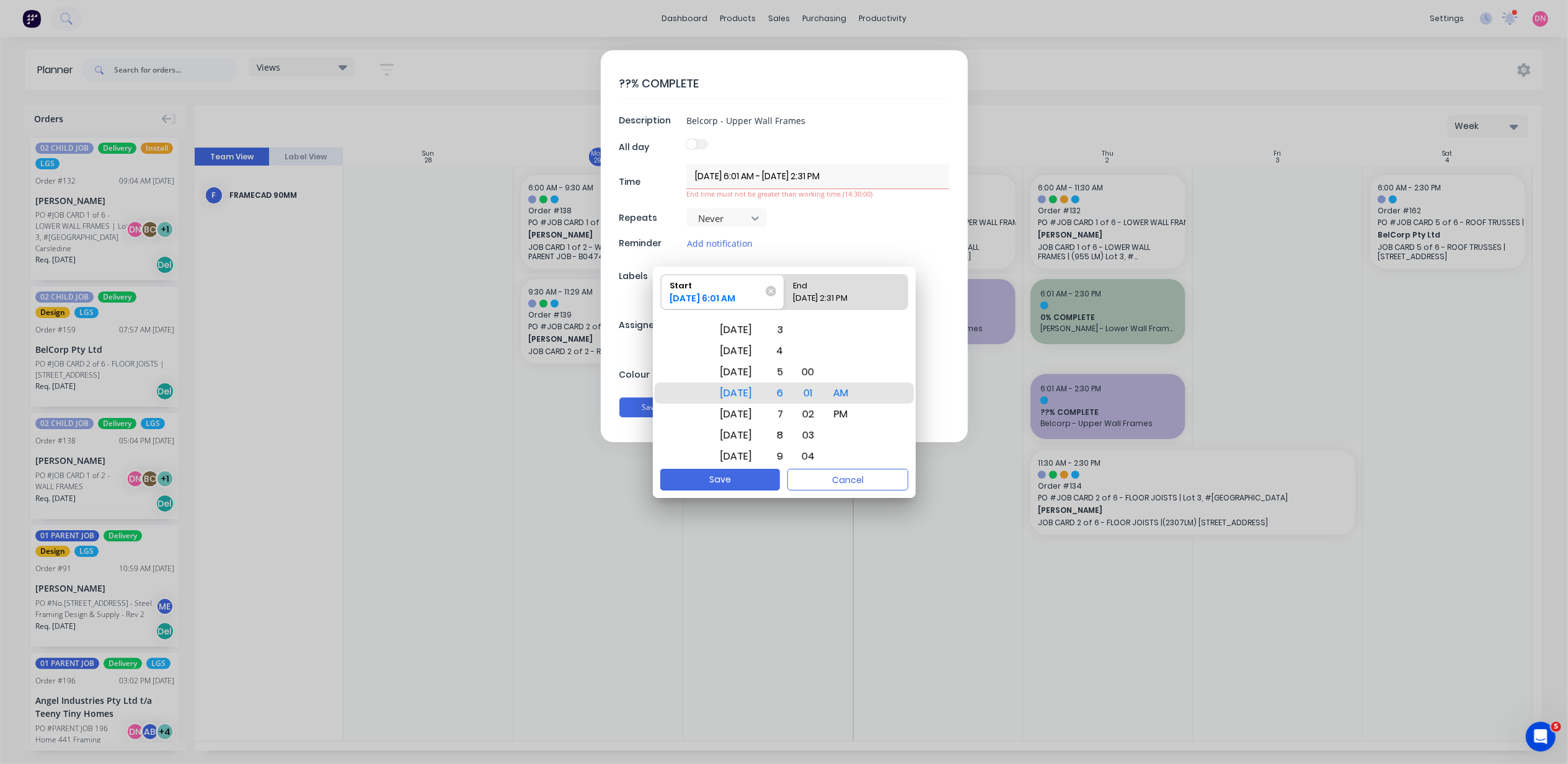
click at [829, 299] on div "02/10/2025 2:31 PM" at bounding box center [840, 301] width 103 height 18
click at [785, 299] on input "End 02/10/2025 2:31 PM" at bounding box center [784, 291] width 1 height 35
click at [823, 372] on div "30" at bounding box center [809, 372] width 29 height 21
click at [723, 289] on div "Start" at bounding box center [716, 283] width 103 height 18
click at [661, 289] on input "Start 02/10/2025 6:01 AM" at bounding box center [661, 291] width 1 height 35
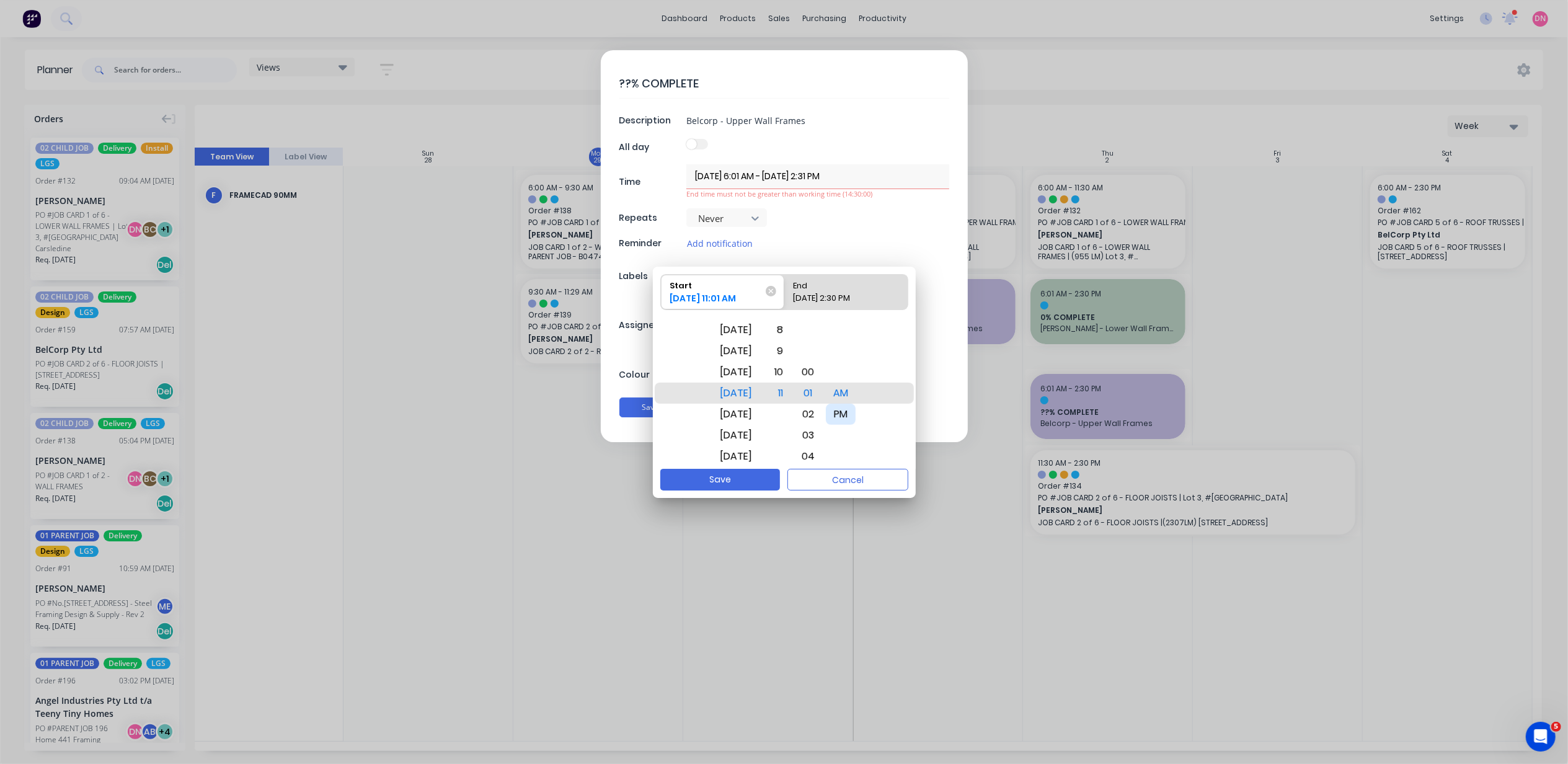
click at [842, 420] on div "PM" at bounding box center [841, 414] width 29 height 21
click at [854, 381] on div "AM" at bounding box center [841, 372] width 29 height 21
click at [823, 418] on div "30" at bounding box center [809, 414] width 29 height 21
click at [821, 414] on div "31" at bounding box center [809, 414] width 29 height 21
click at [846, 298] on div "Please select" at bounding box center [845, 301] width 116 height 18
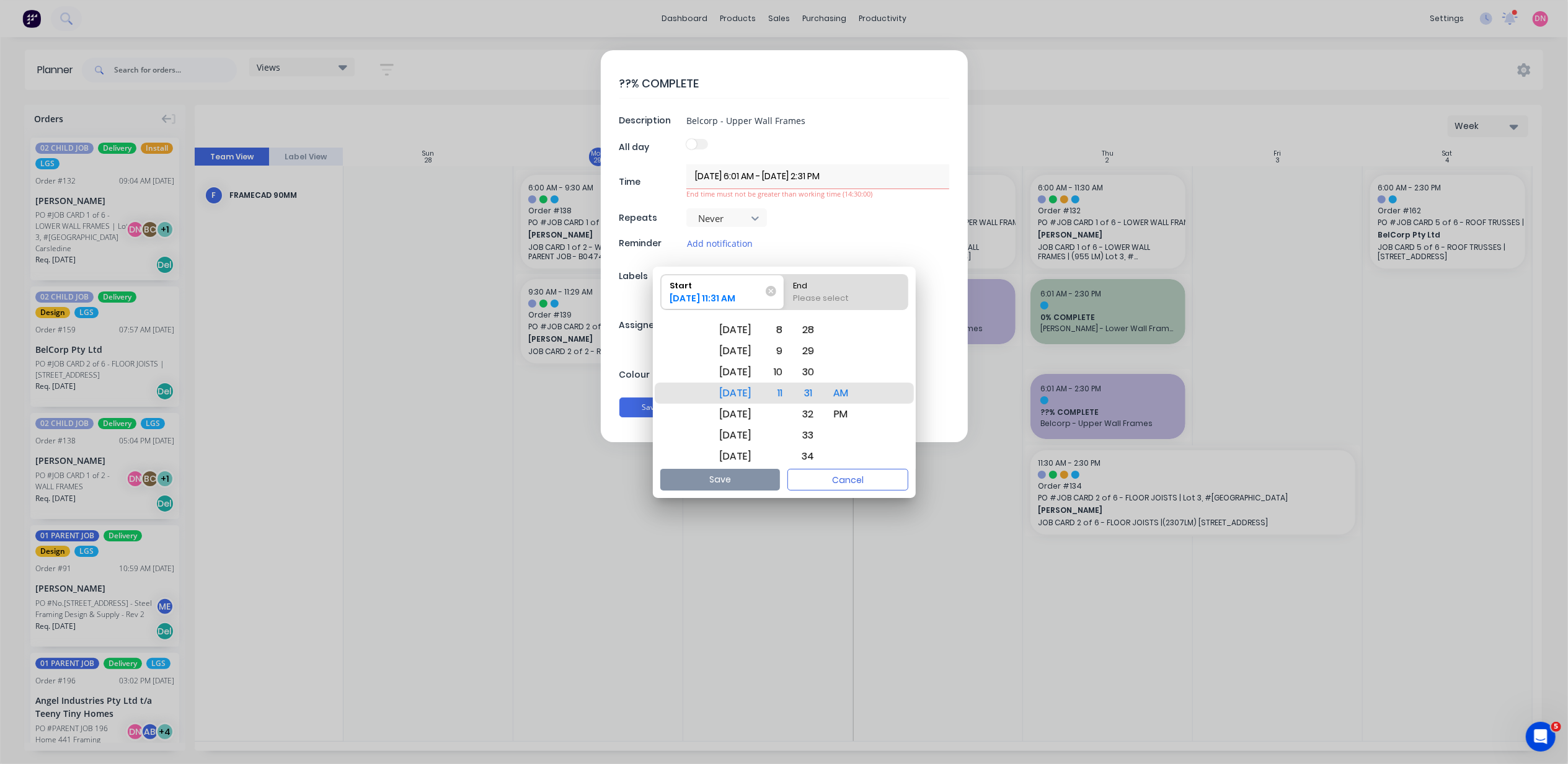
click at [785, 298] on input "End Please select" at bounding box center [784, 291] width 1 height 35
click at [759, 410] on div "Fri Oct 3" at bounding box center [736, 414] width 47 height 21
click at [856, 411] on div "PM" at bounding box center [841, 414] width 29 height 21
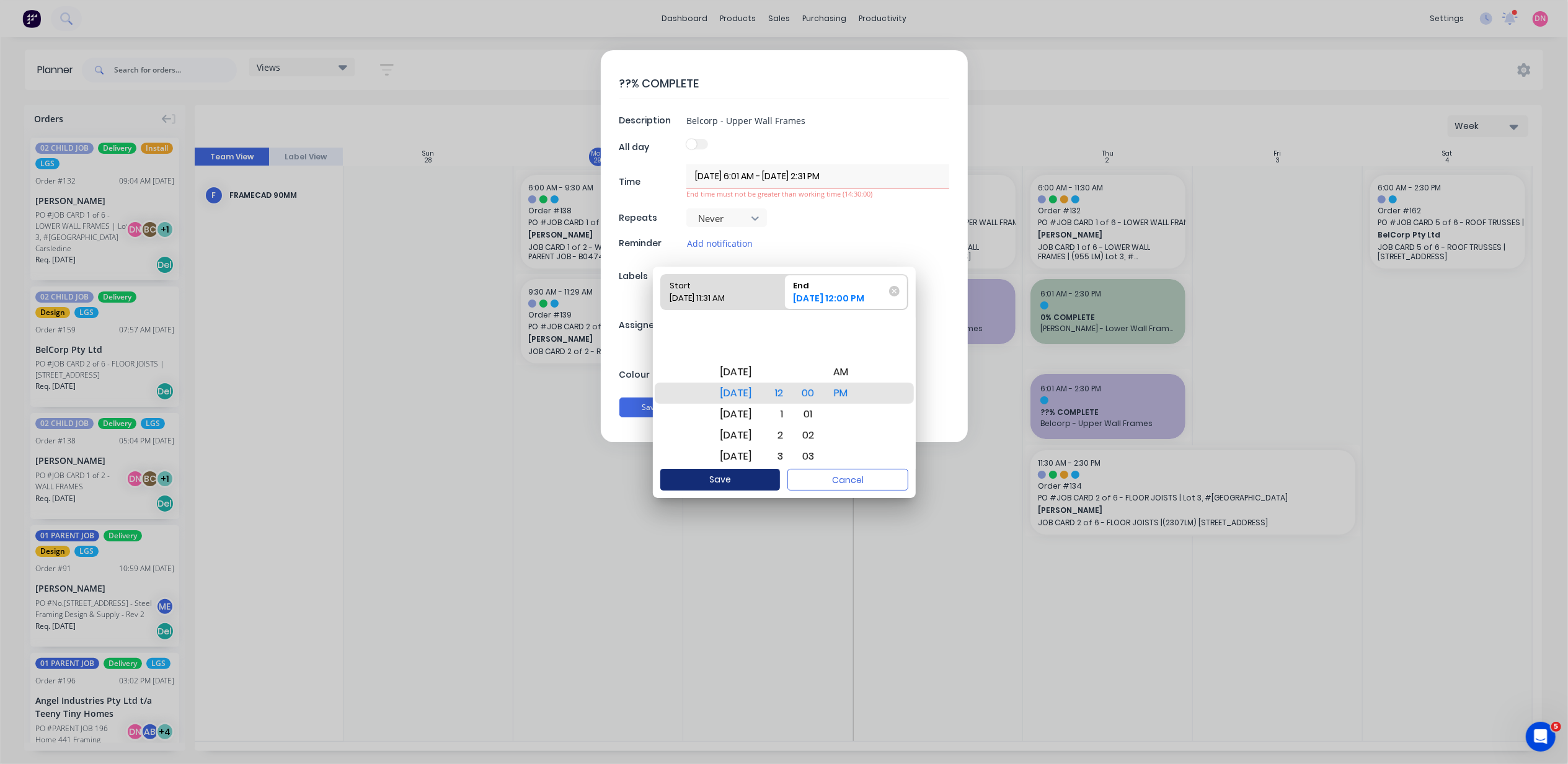
click at [767, 472] on button "Save" at bounding box center [720, 479] width 120 height 21
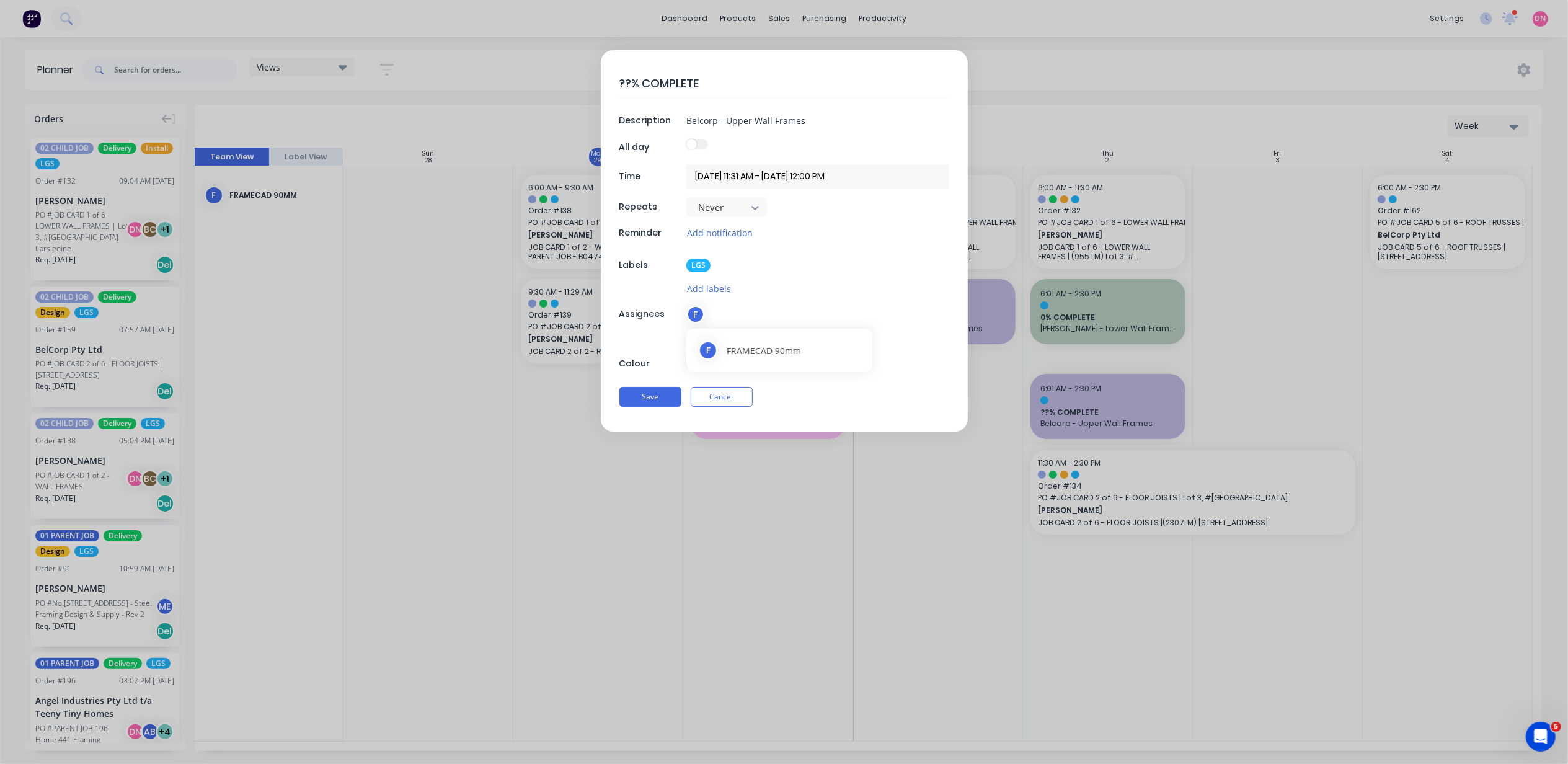
click at [688, 316] on div "F" at bounding box center [695, 314] width 18 height 18
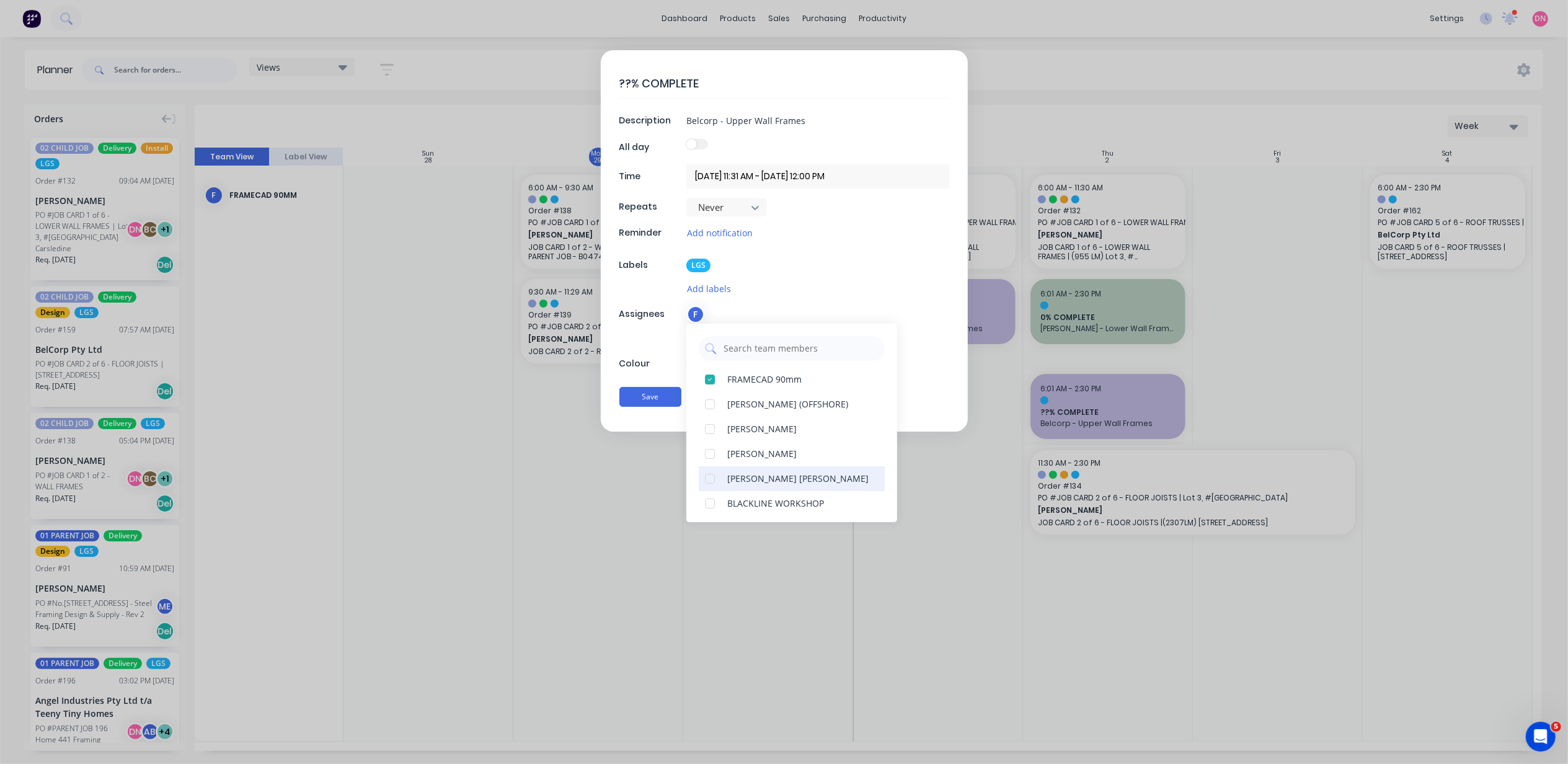
click at [708, 478] on div at bounding box center [710, 479] width 25 height 25
click at [799, 117] on input "Belcorp - Upper Wall Frames" at bounding box center [817, 120] width 263 height 18
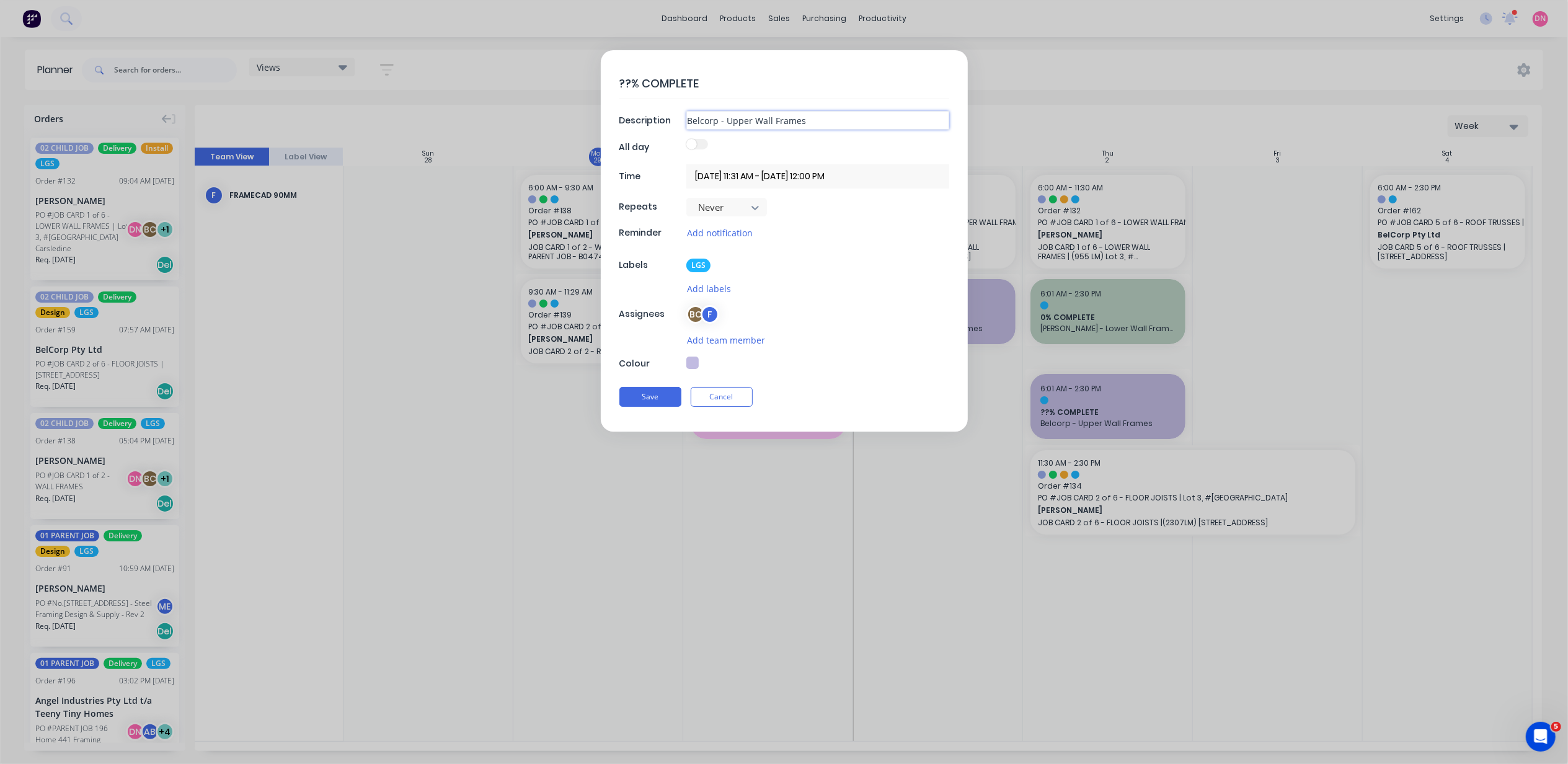
drag, startPoint x: 823, startPoint y: 120, endPoint x: 656, endPoint y: 132, distance: 167.4
click at [656, 132] on div "??% COMPLETE Description Belcorp - Upper Wall Frames All day Time 02/10/2025 11…" at bounding box center [784, 241] width 367 height 381
drag, startPoint x: 879, startPoint y: 119, endPoint x: 740, endPoint y: 114, distance: 139.1
click at [740, 114] on input "[PERSON_NAME] - Lower Wall Frames" at bounding box center [817, 120] width 263 height 18
drag, startPoint x: 628, startPoint y: 72, endPoint x: 606, endPoint y: 73, distance: 22.0
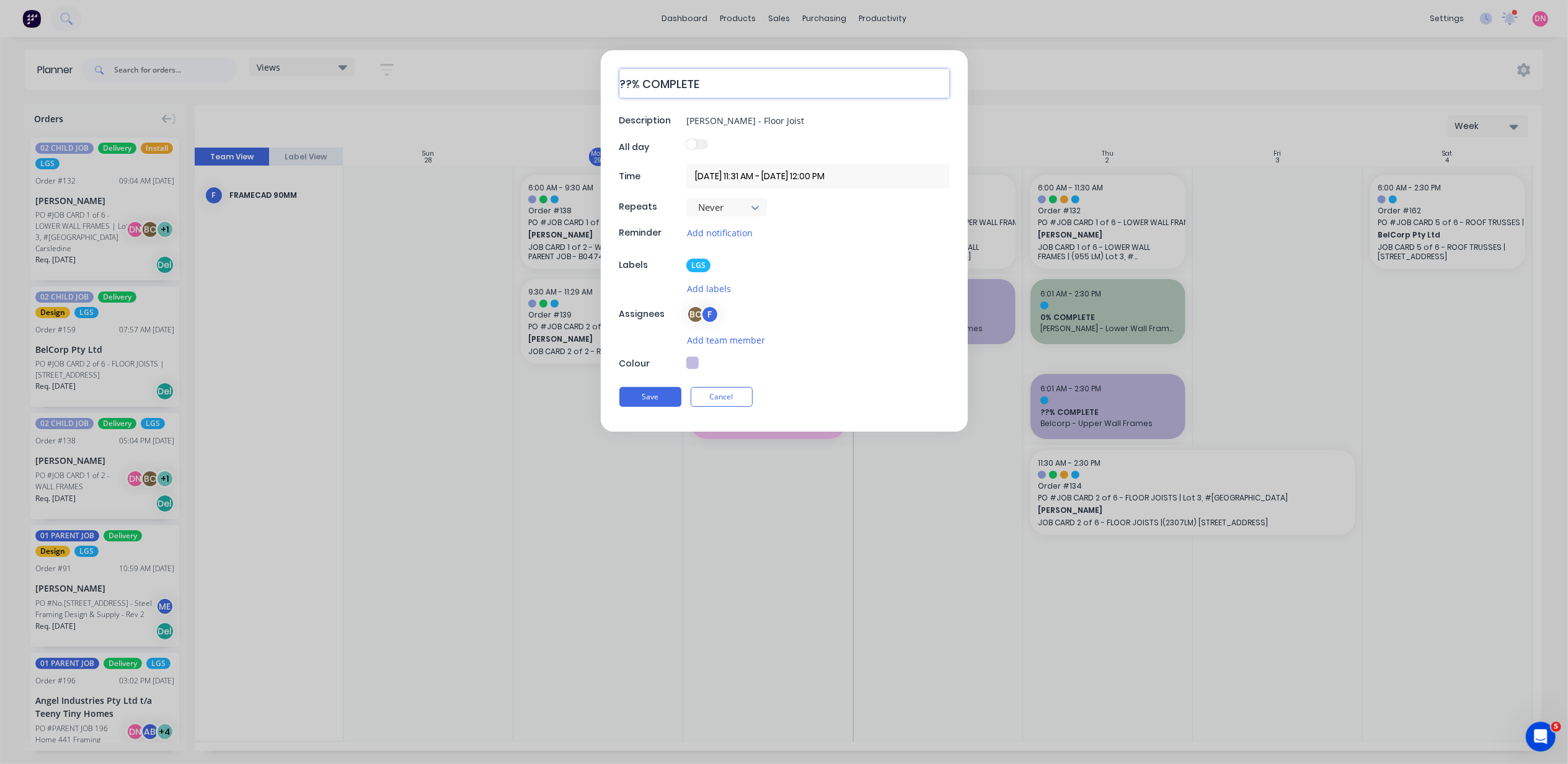
click at [606, 73] on div "??% COMPLETE Description Ramil Azate - Floor Joist All day Time 02/10/2025 11:3…" at bounding box center [784, 241] width 367 height 381
click at [690, 366] on button "button" at bounding box center [692, 363] width 13 height 13
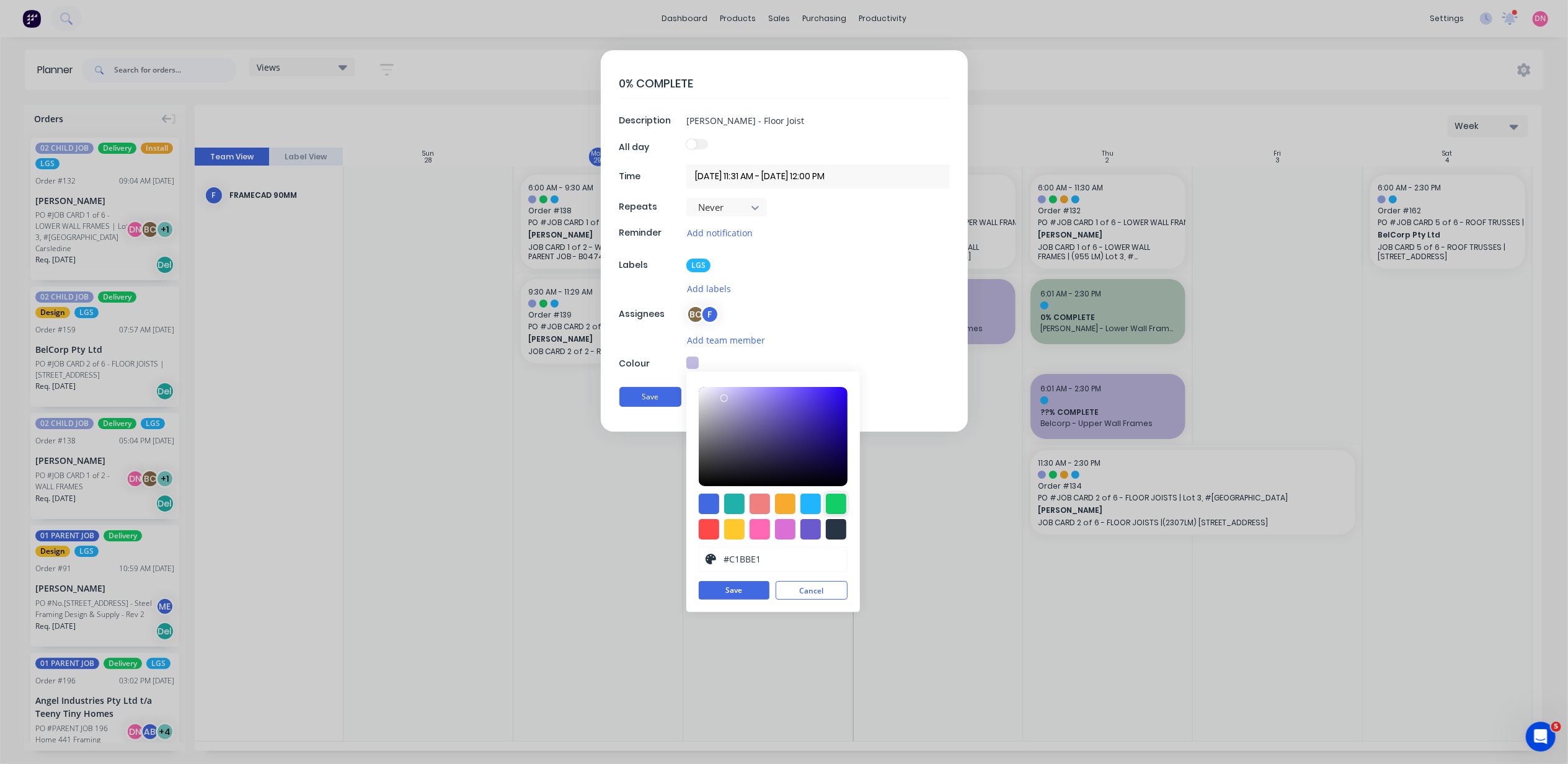
click at [830, 507] on div at bounding box center [837, 504] width 21 height 21
drag, startPoint x: 748, startPoint y: 414, endPoint x: 717, endPoint y: 410, distance: 31.3
click at [717, 410] on div at bounding box center [773, 436] width 149 height 99
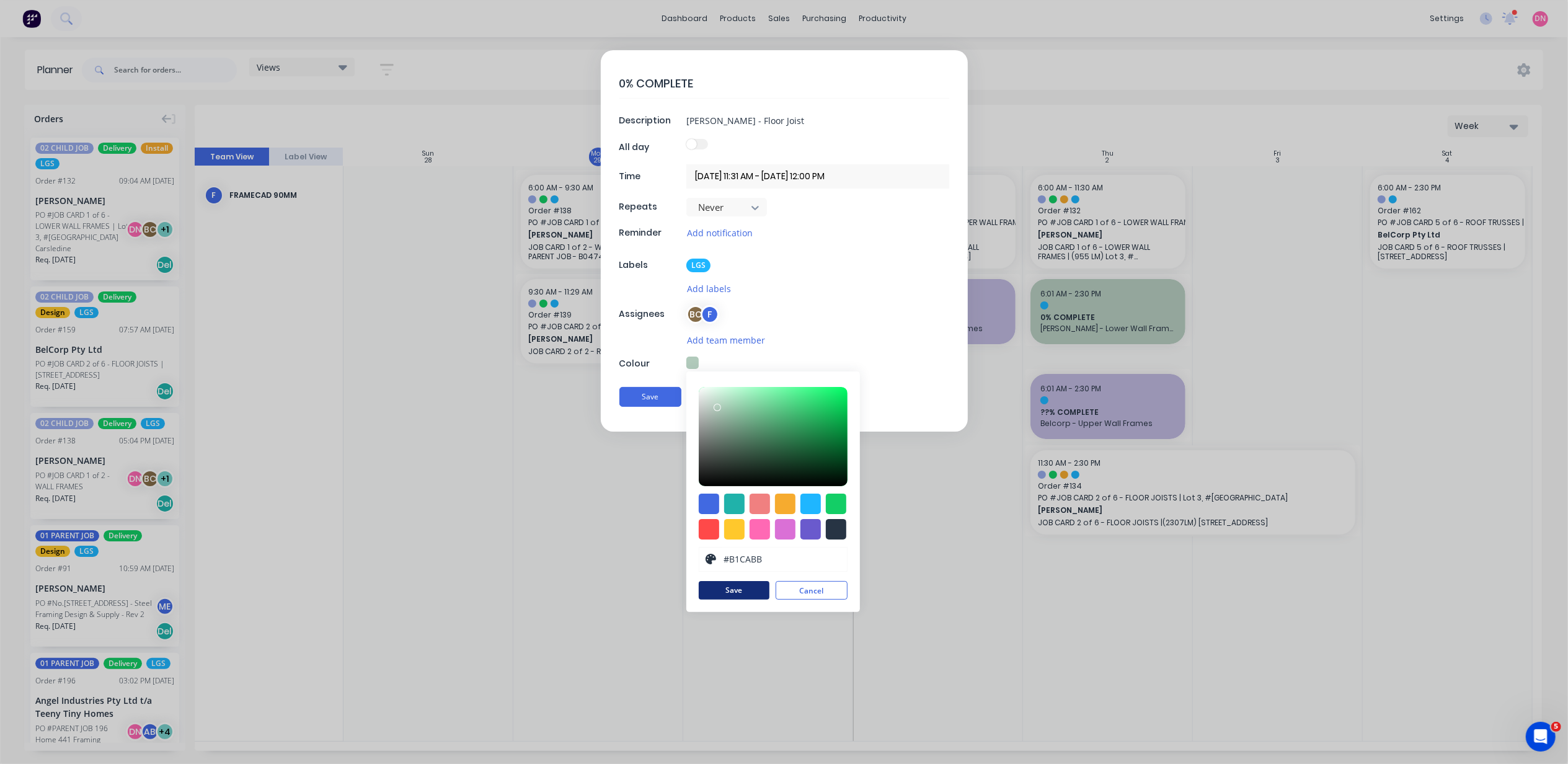
click at [749, 588] on button "Save" at bounding box center [734, 590] width 71 height 18
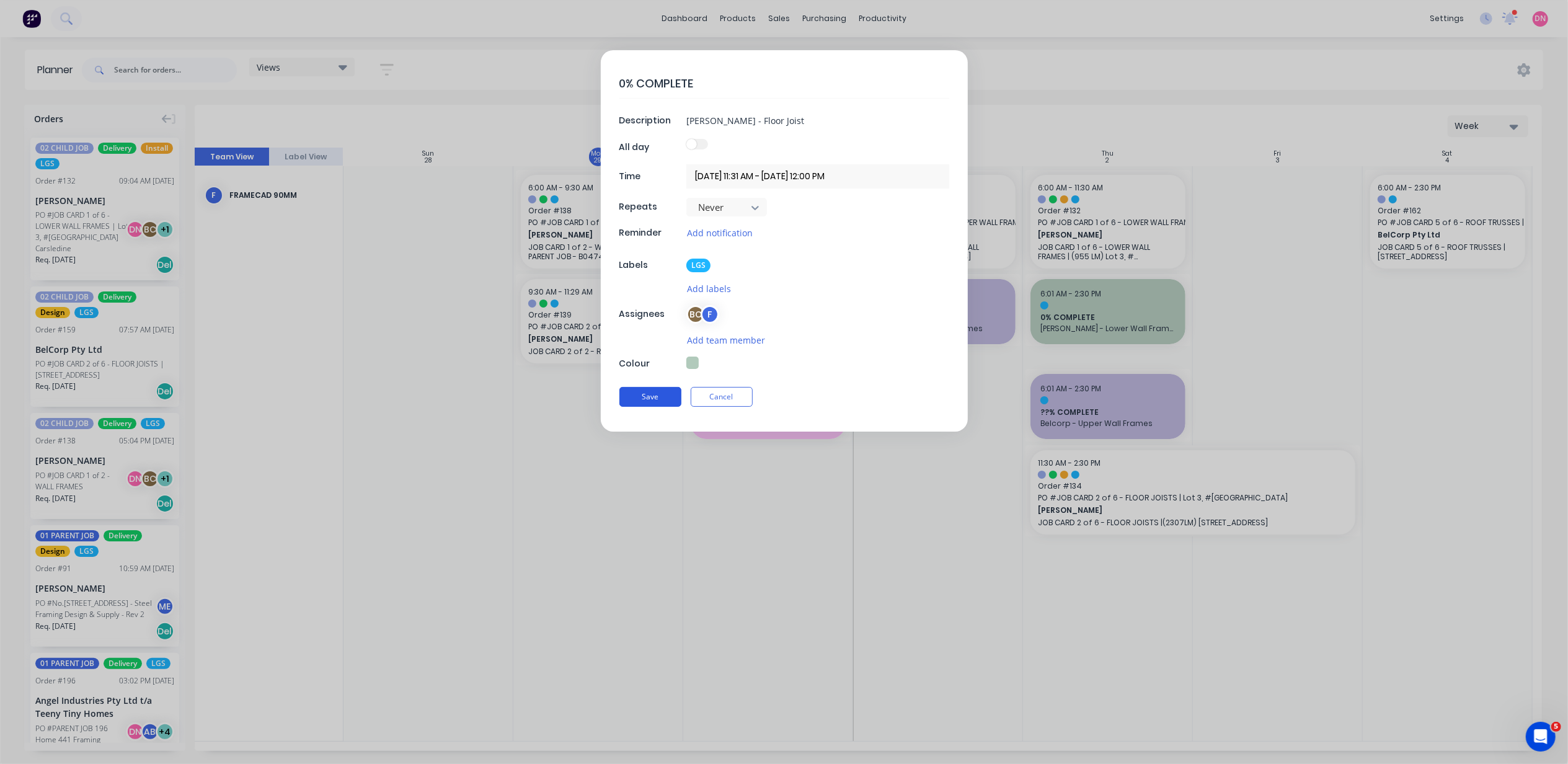
click at [658, 404] on button "Save" at bounding box center [650, 397] width 62 height 20
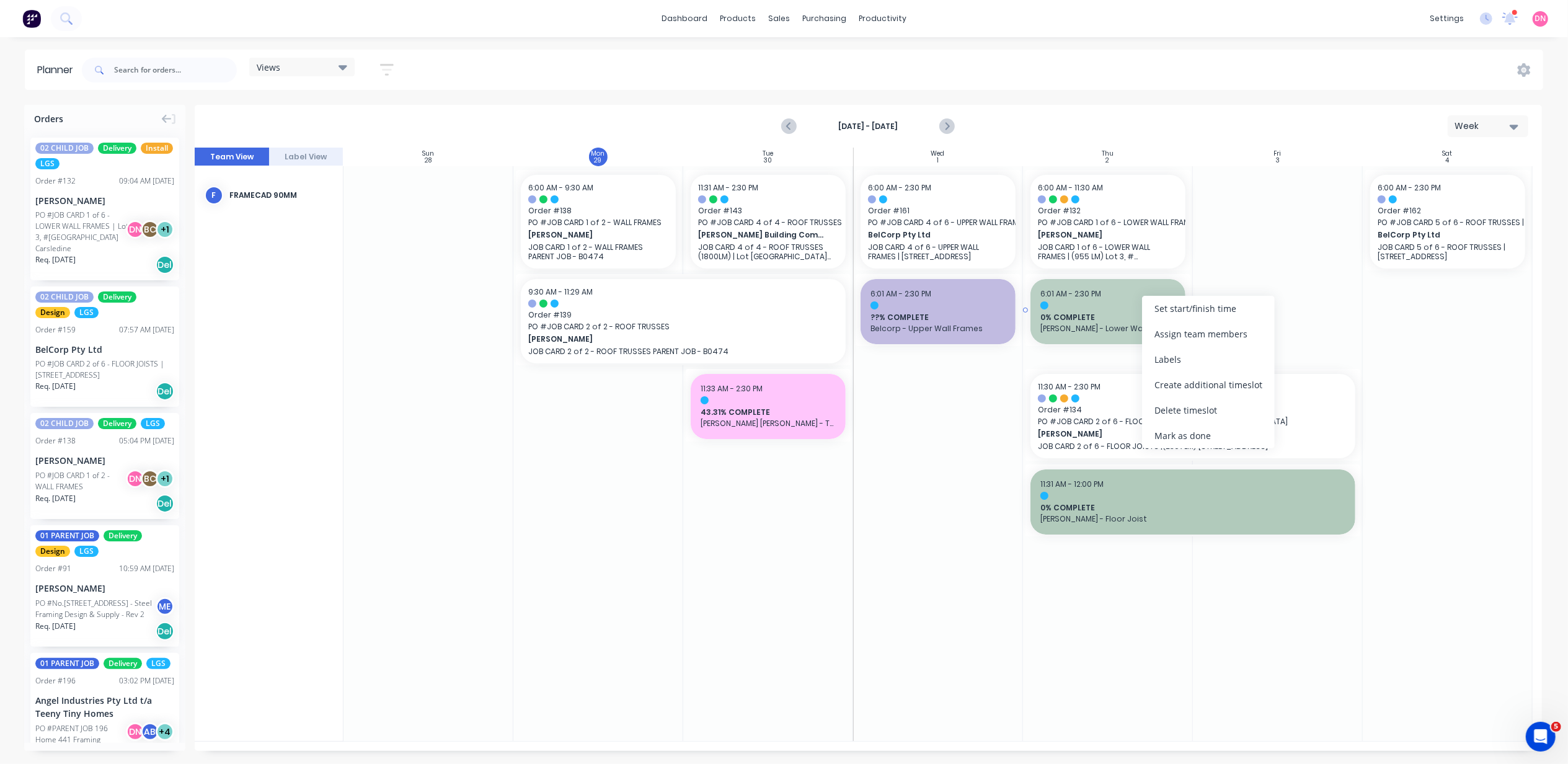
click at [1129, 320] on span "0% COMPLETE" at bounding box center [1108, 317] width 135 height 11
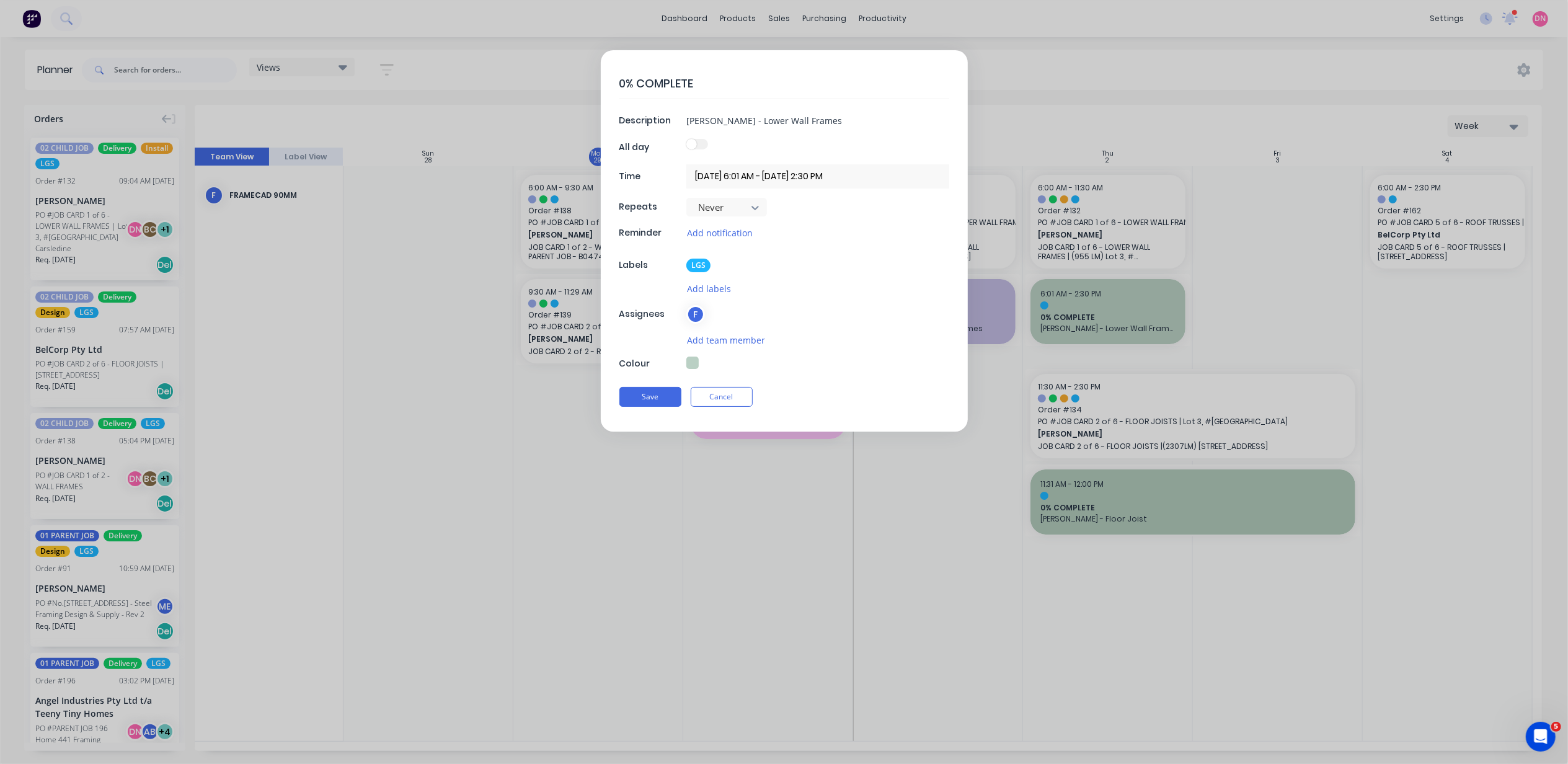
click at [695, 361] on button "button" at bounding box center [692, 363] width 13 height 13
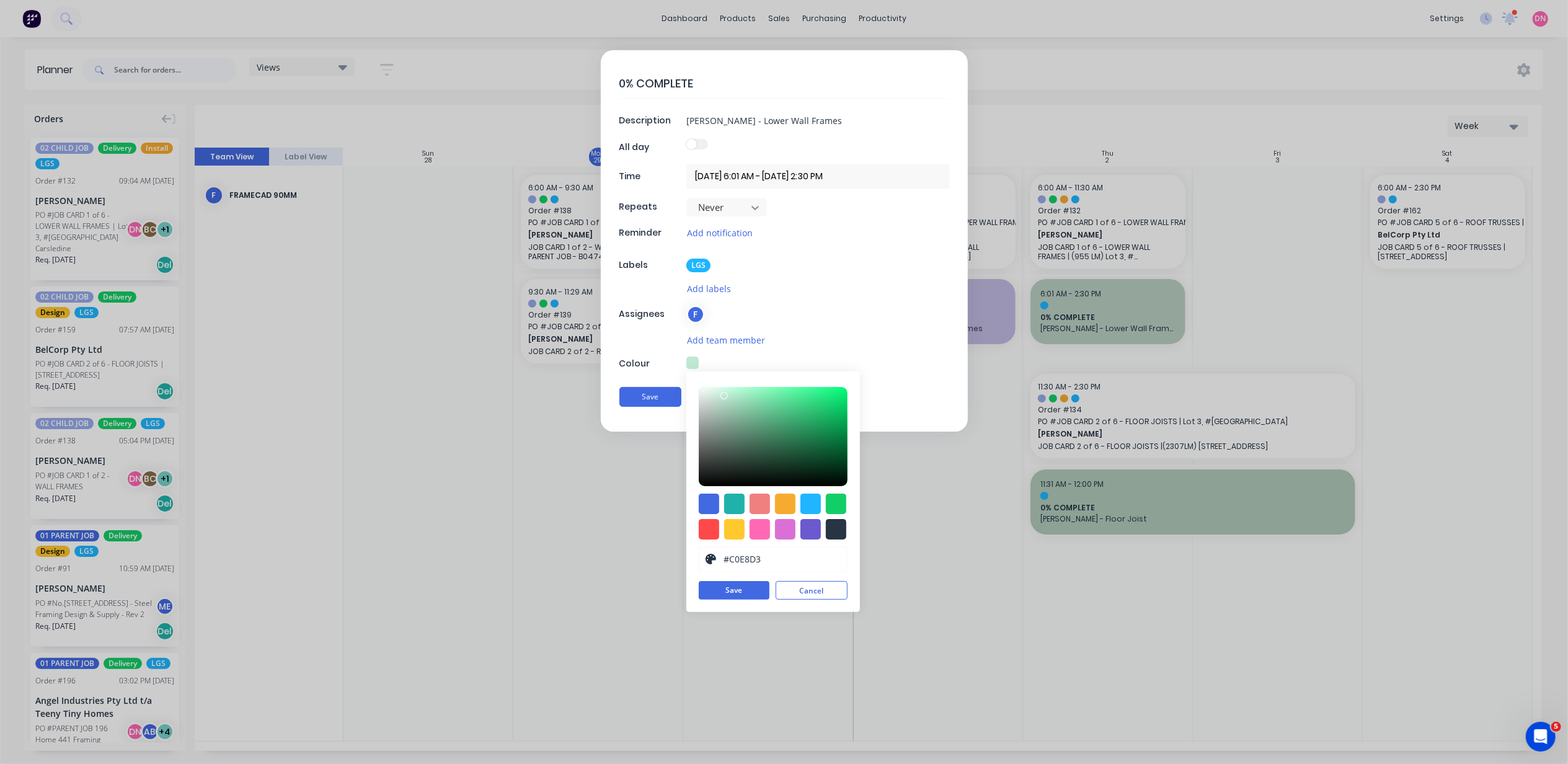
click at [724, 398] on div at bounding box center [773, 436] width 149 height 99
click at [767, 591] on button "Save" at bounding box center [734, 590] width 71 height 18
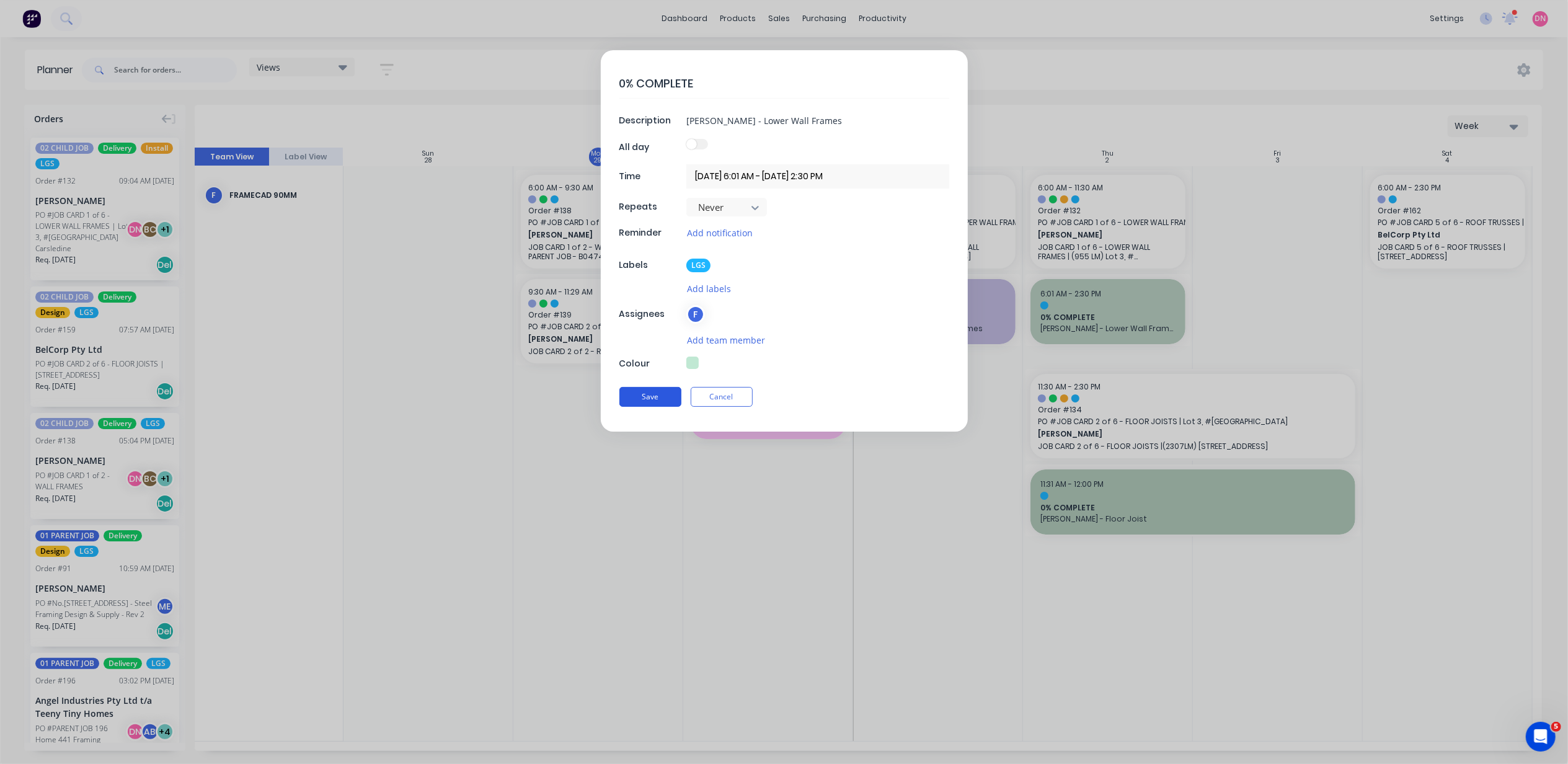
click at [656, 402] on button "Save" at bounding box center [650, 397] width 62 height 20
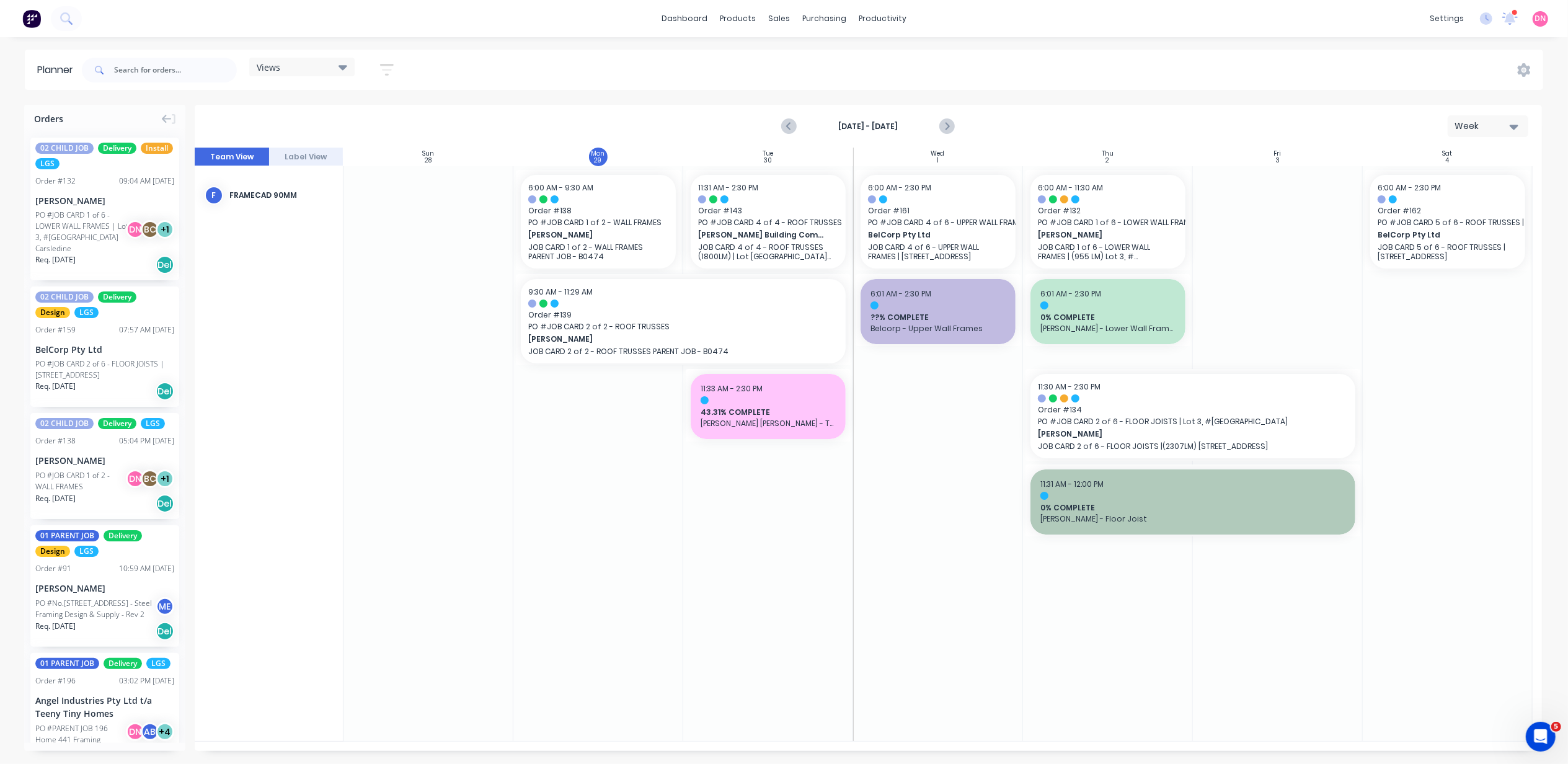
click at [863, 479] on div at bounding box center [938, 453] width 170 height 575
click at [1124, 309] on div at bounding box center [1108, 305] width 135 height 8
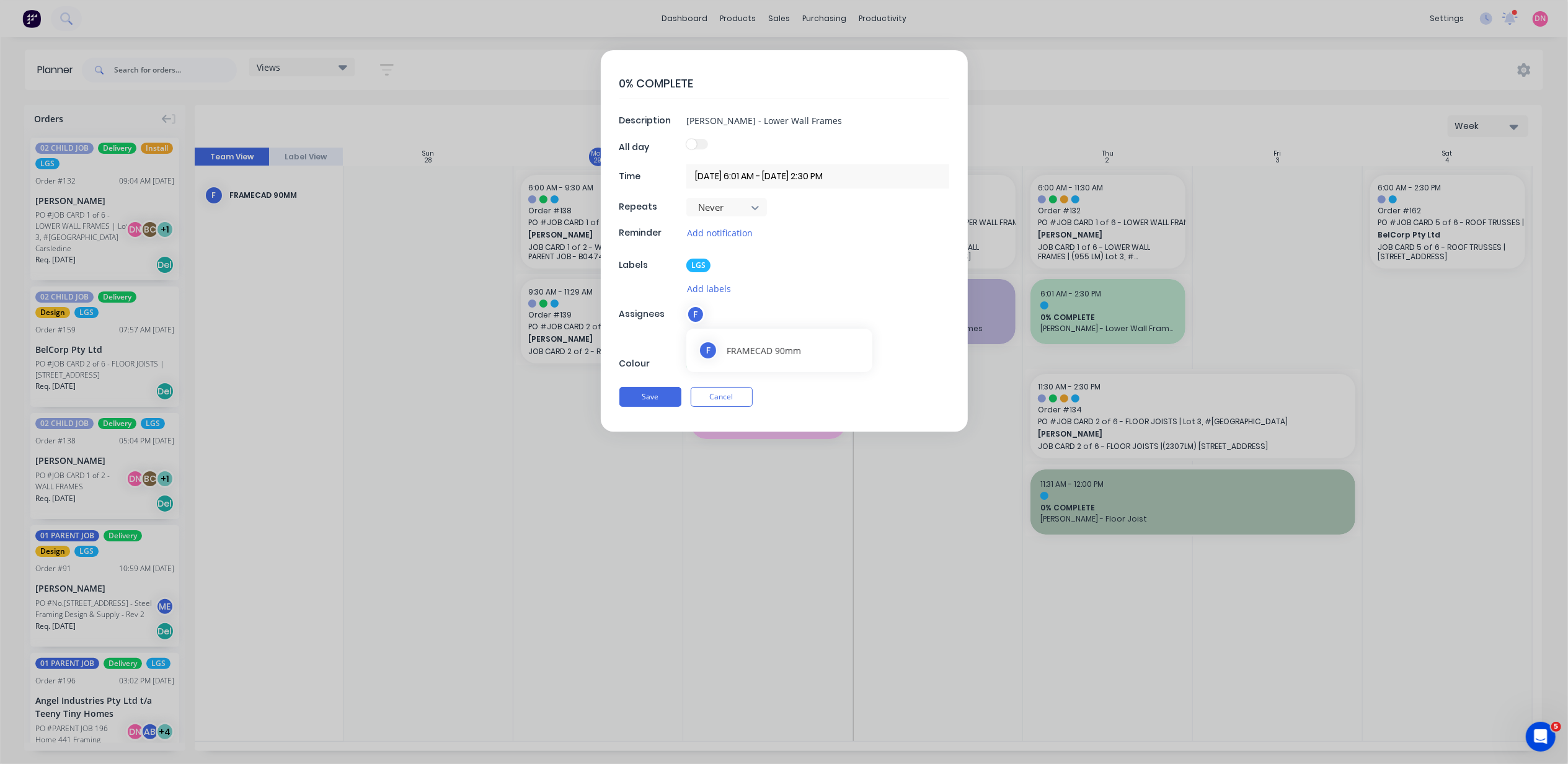
click at [705, 314] on div "F" at bounding box center [817, 314] width 263 height 18
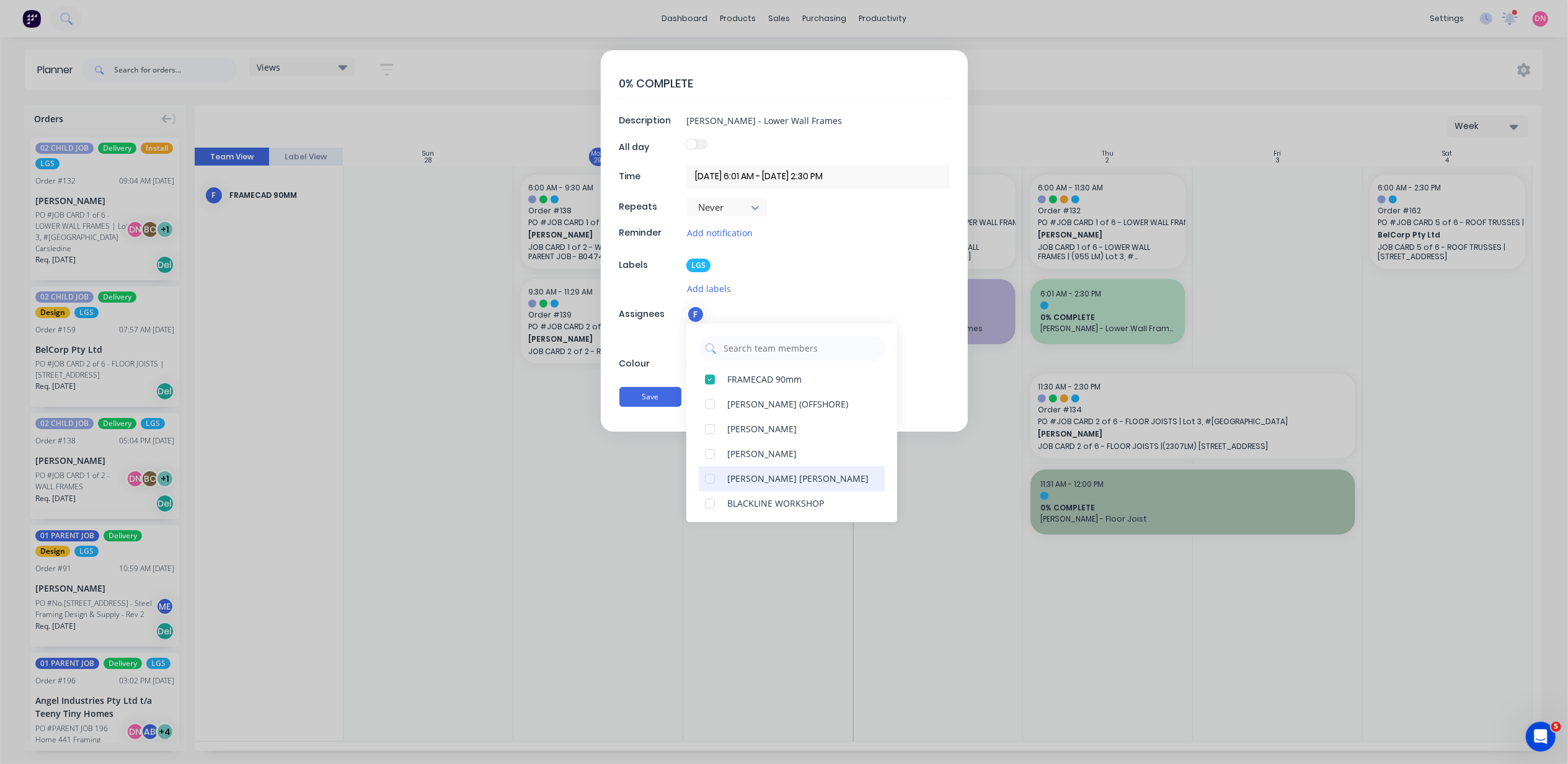
click at [714, 478] on div at bounding box center [710, 479] width 25 height 25
click at [661, 407] on button "Save" at bounding box center [650, 397] width 62 height 20
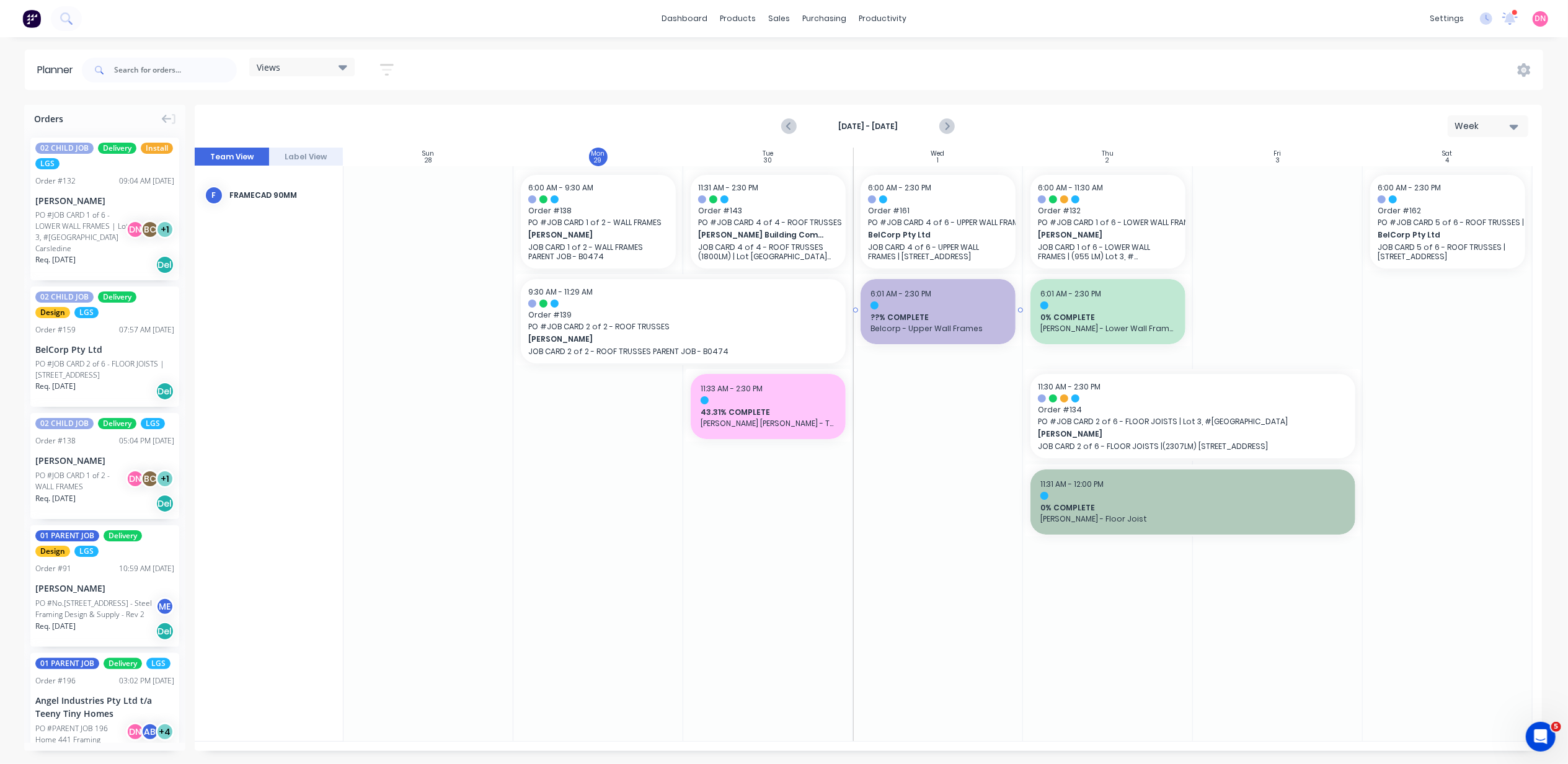
click at [926, 312] on span "??% COMPLETE" at bounding box center [938, 317] width 135 height 11
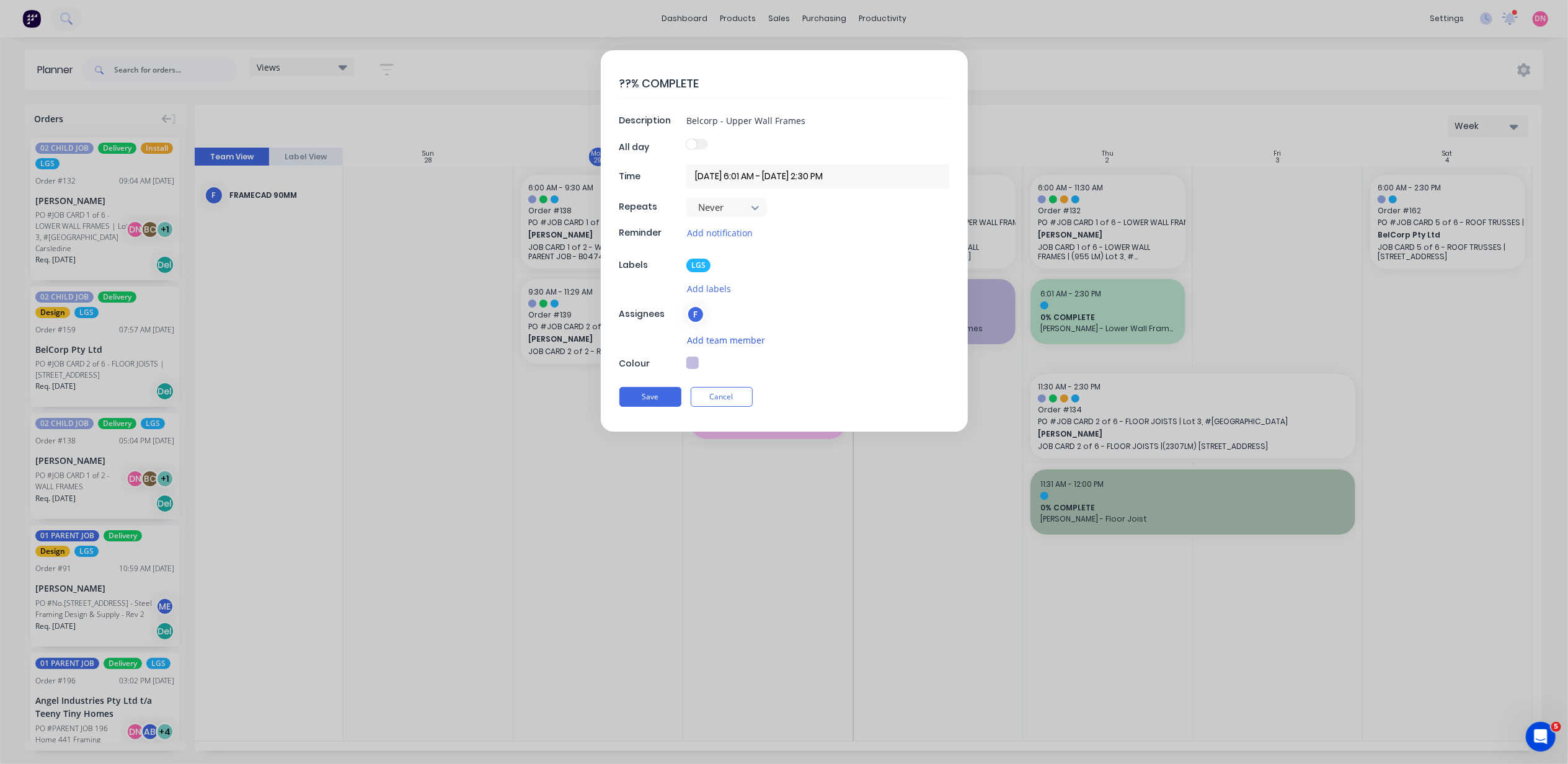
click at [708, 336] on button "Add team member" at bounding box center [726, 340] width 79 height 14
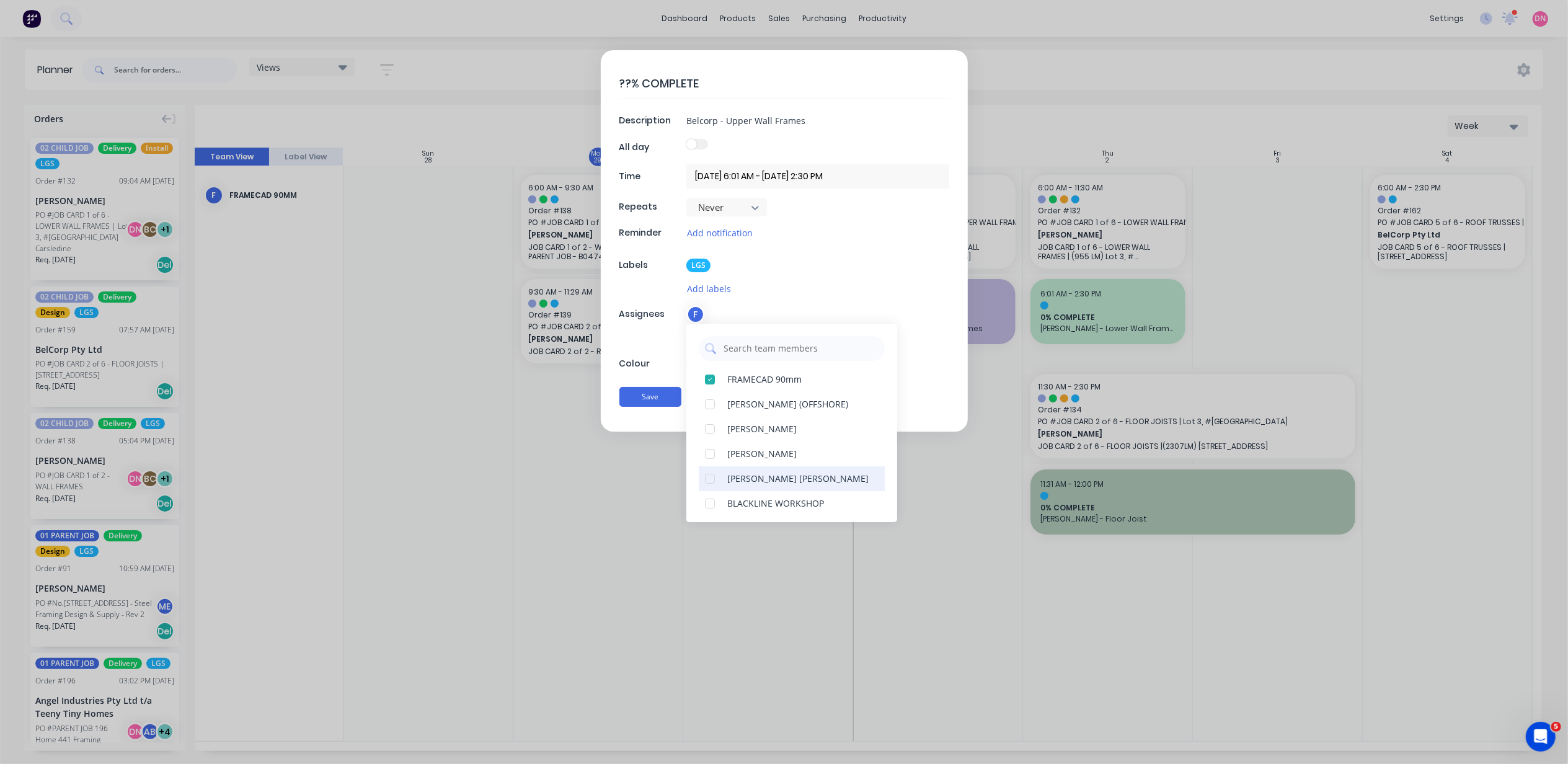
click at [708, 478] on div at bounding box center [710, 479] width 25 height 25
click at [675, 400] on button "Save" at bounding box center [650, 397] width 62 height 20
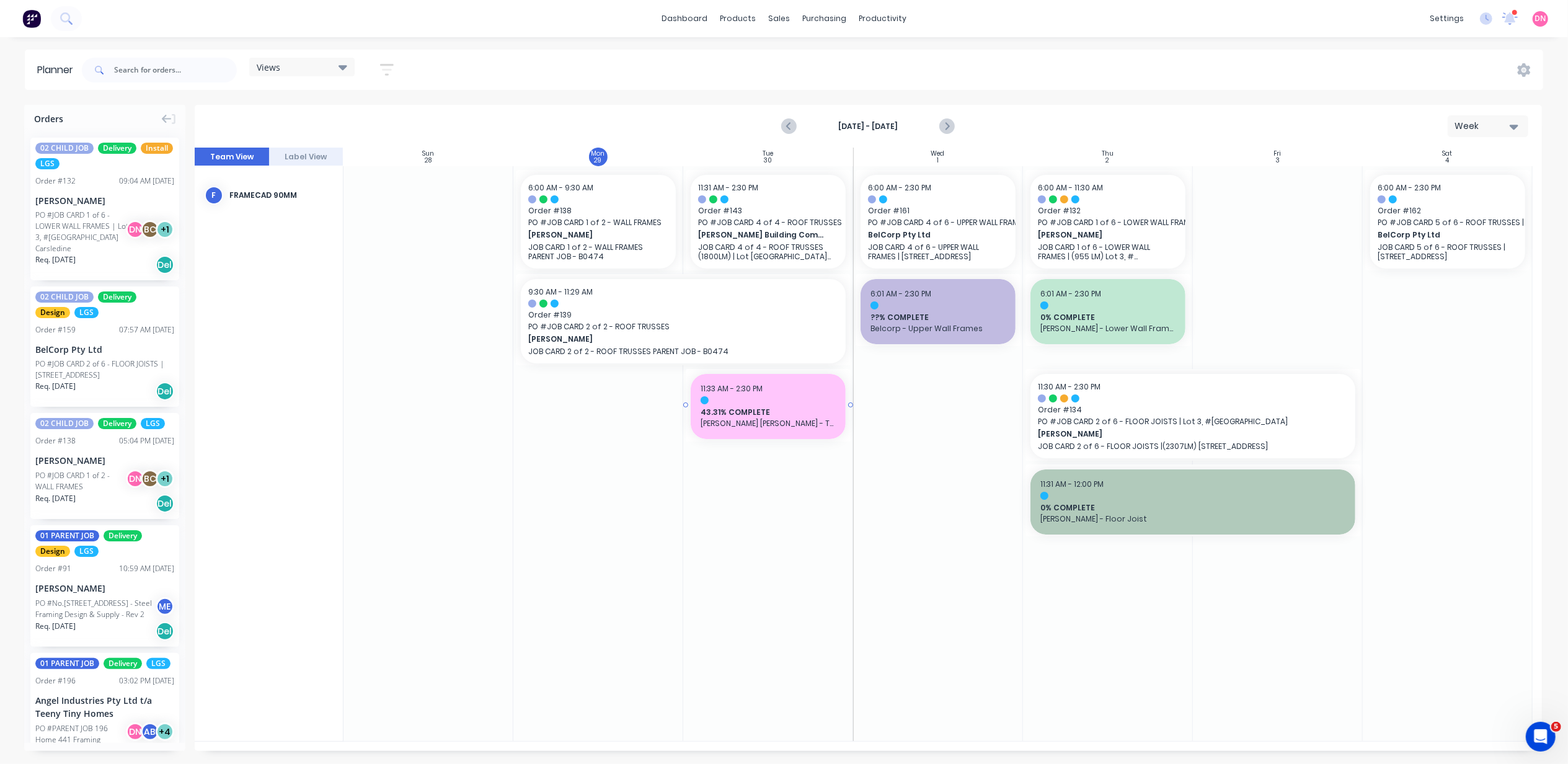
click at [755, 412] on span "43.31% COMPLETE" at bounding box center [768, 412] width 135 height 11
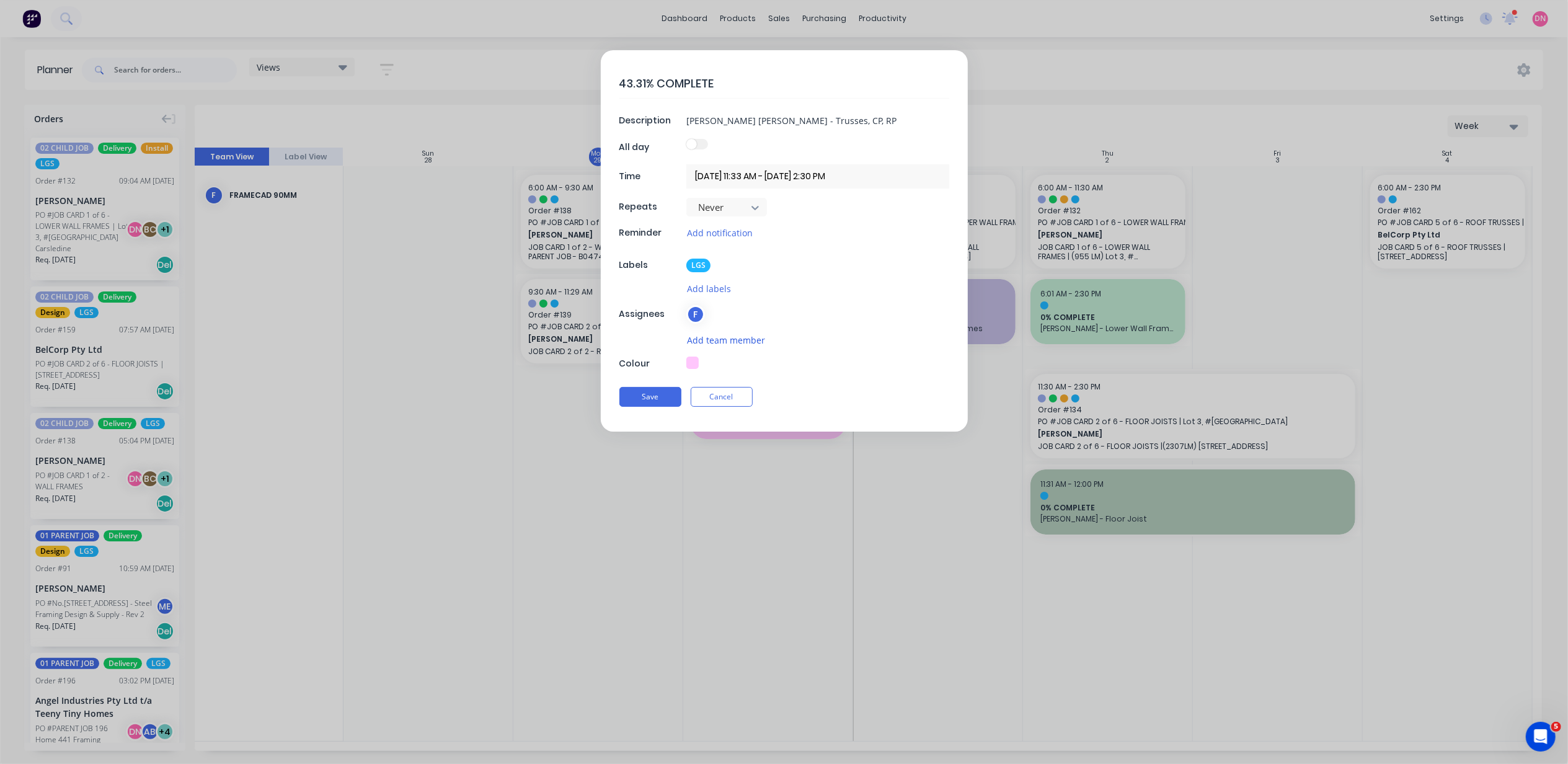
click at [707, 343] on button "Add team member" at bounding box center [726, 340] width 79 height 14
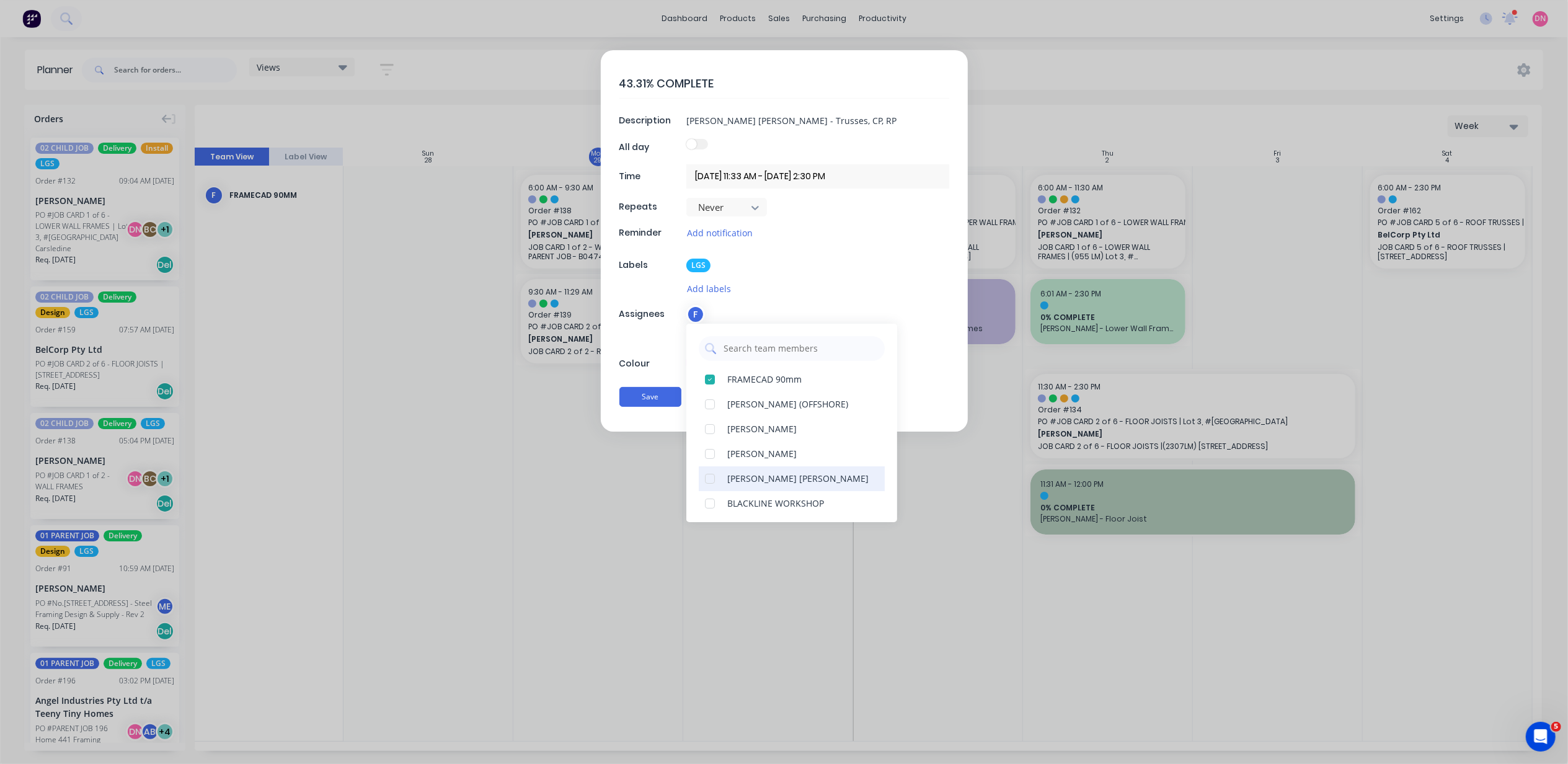
click at [711, 479] on div at bounding box center [710, 479] width 25 height 25
click at [661, 404] on button "Save" at bounding box center [650, 397] width 62 height 20
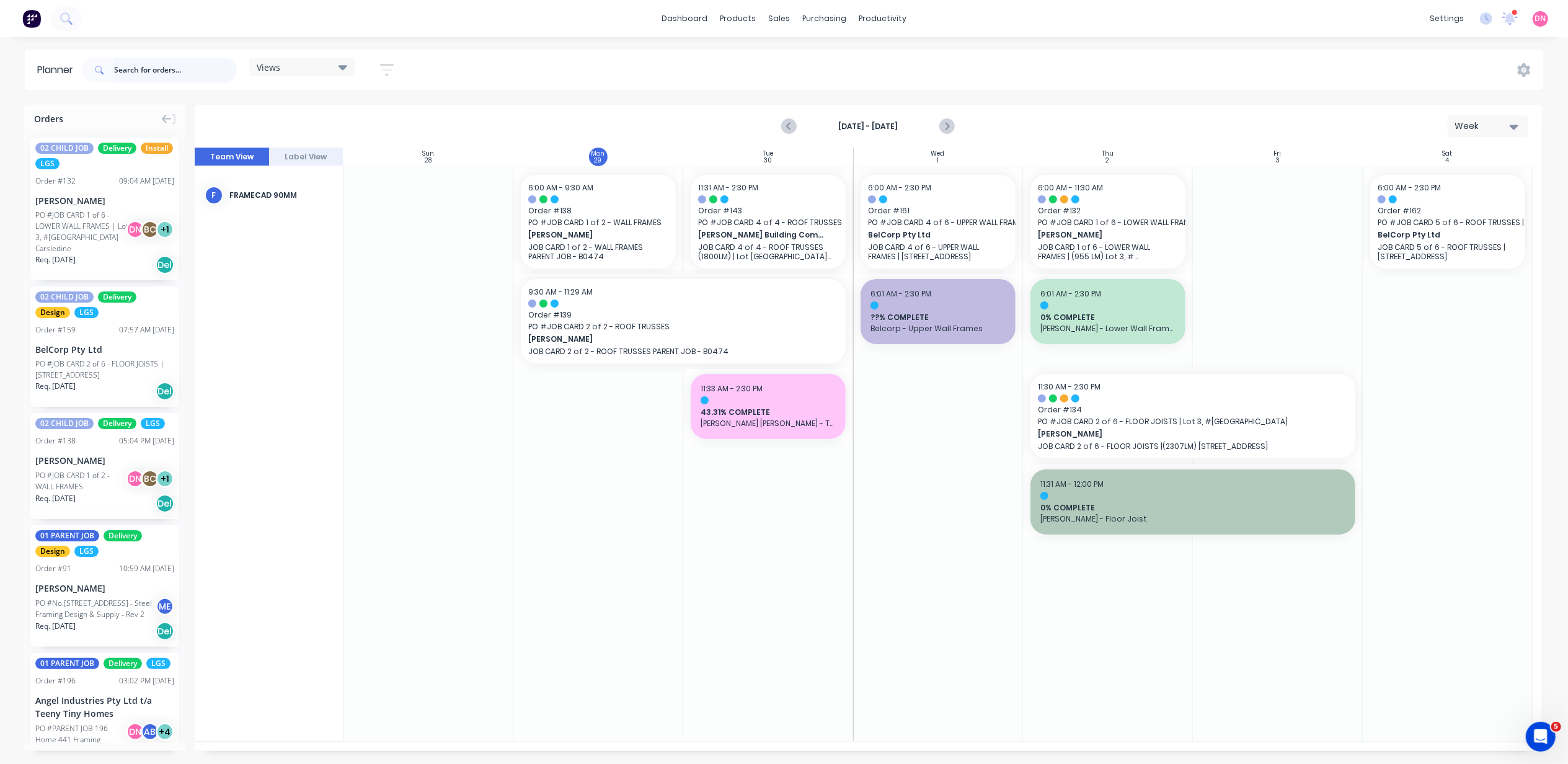
click at [142, 68] on input "text" at bounding box center [175, 70] width 123 height 25
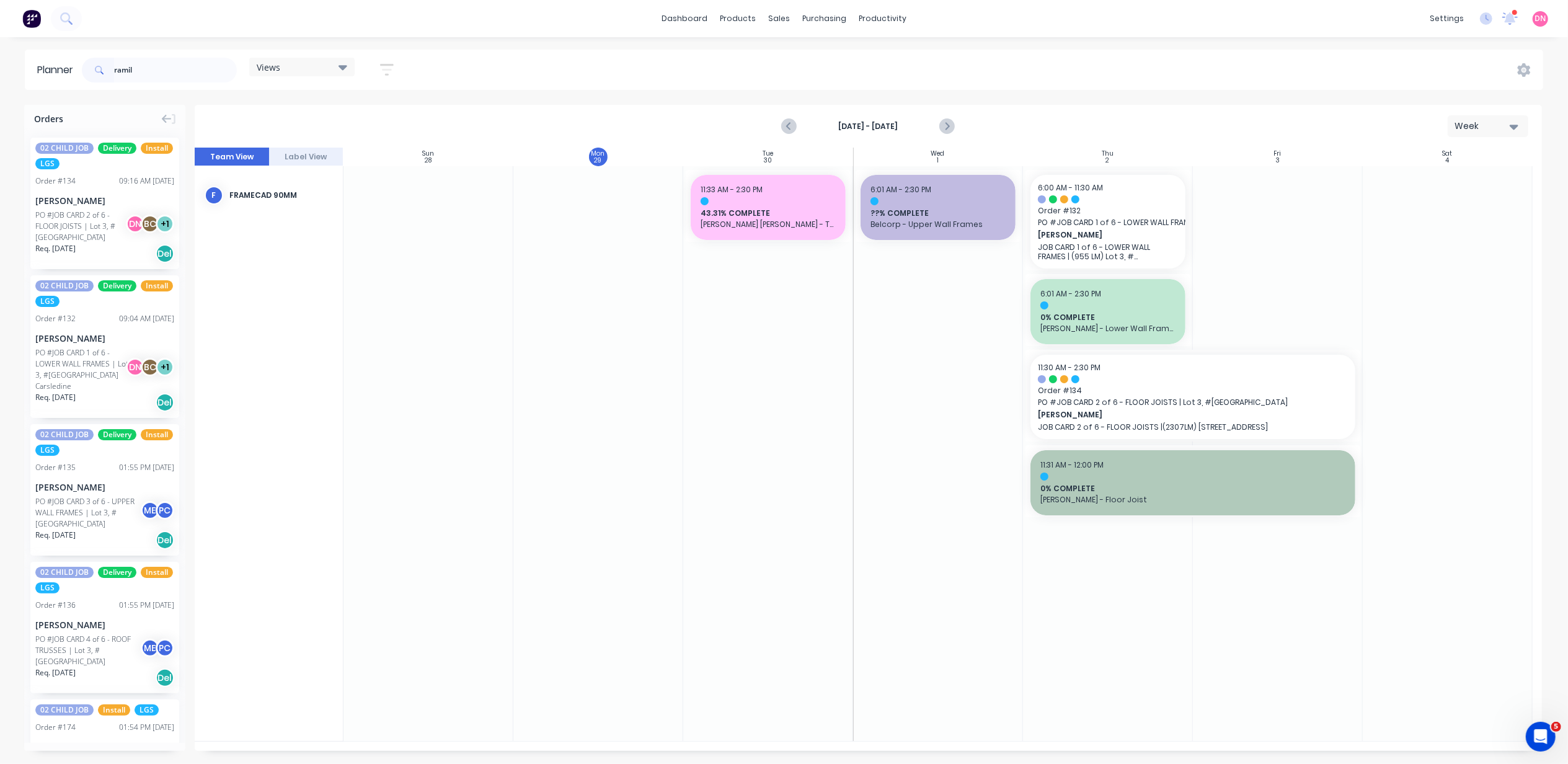
click at [132, 472] on div "01:55 PM [DATE]" at bounding box center [146, 467] width 55 height 11
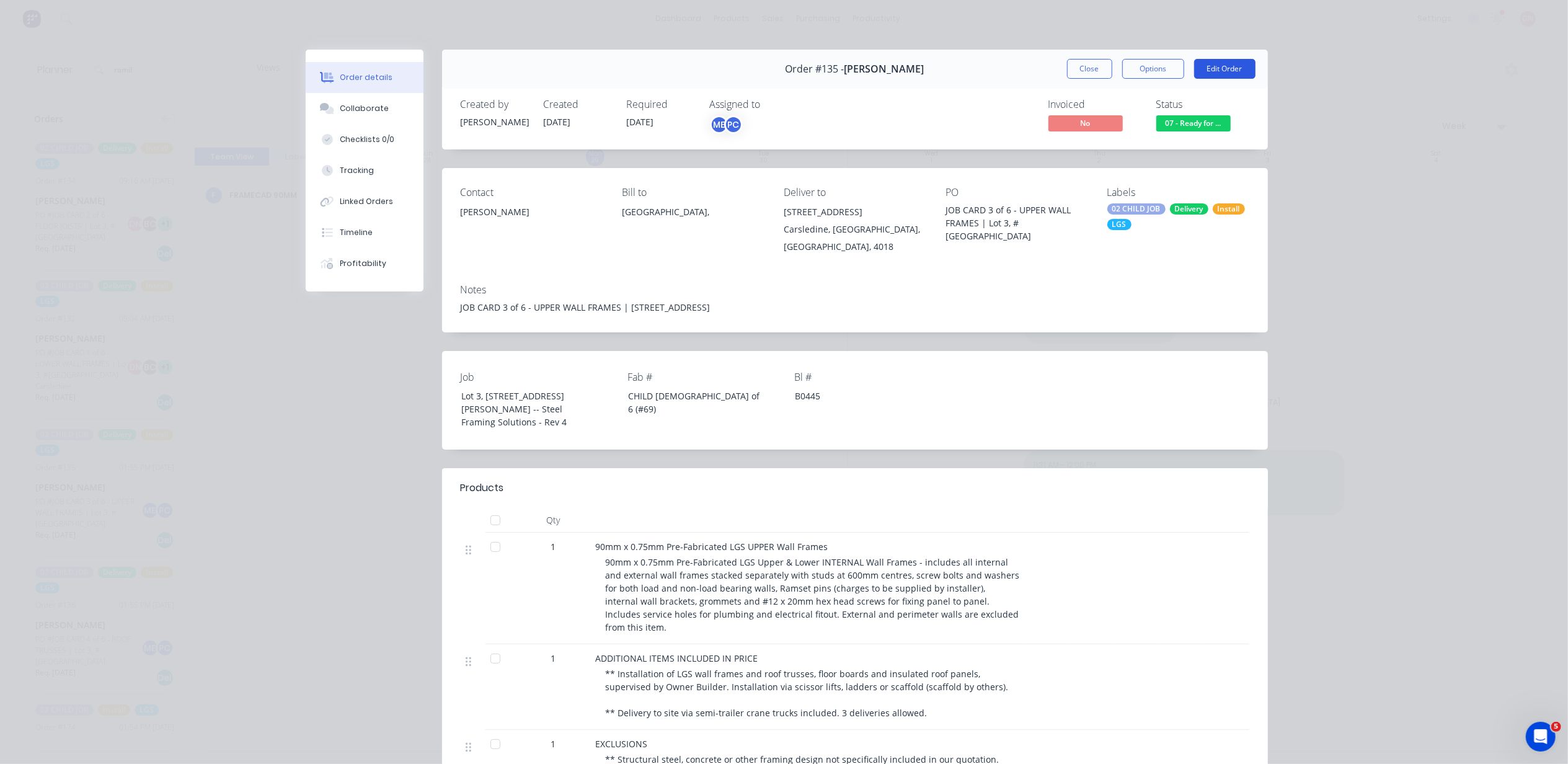
click at [1231, 65] on button "Edit Order" at bounding box center [1224, 68] width 61 height 20
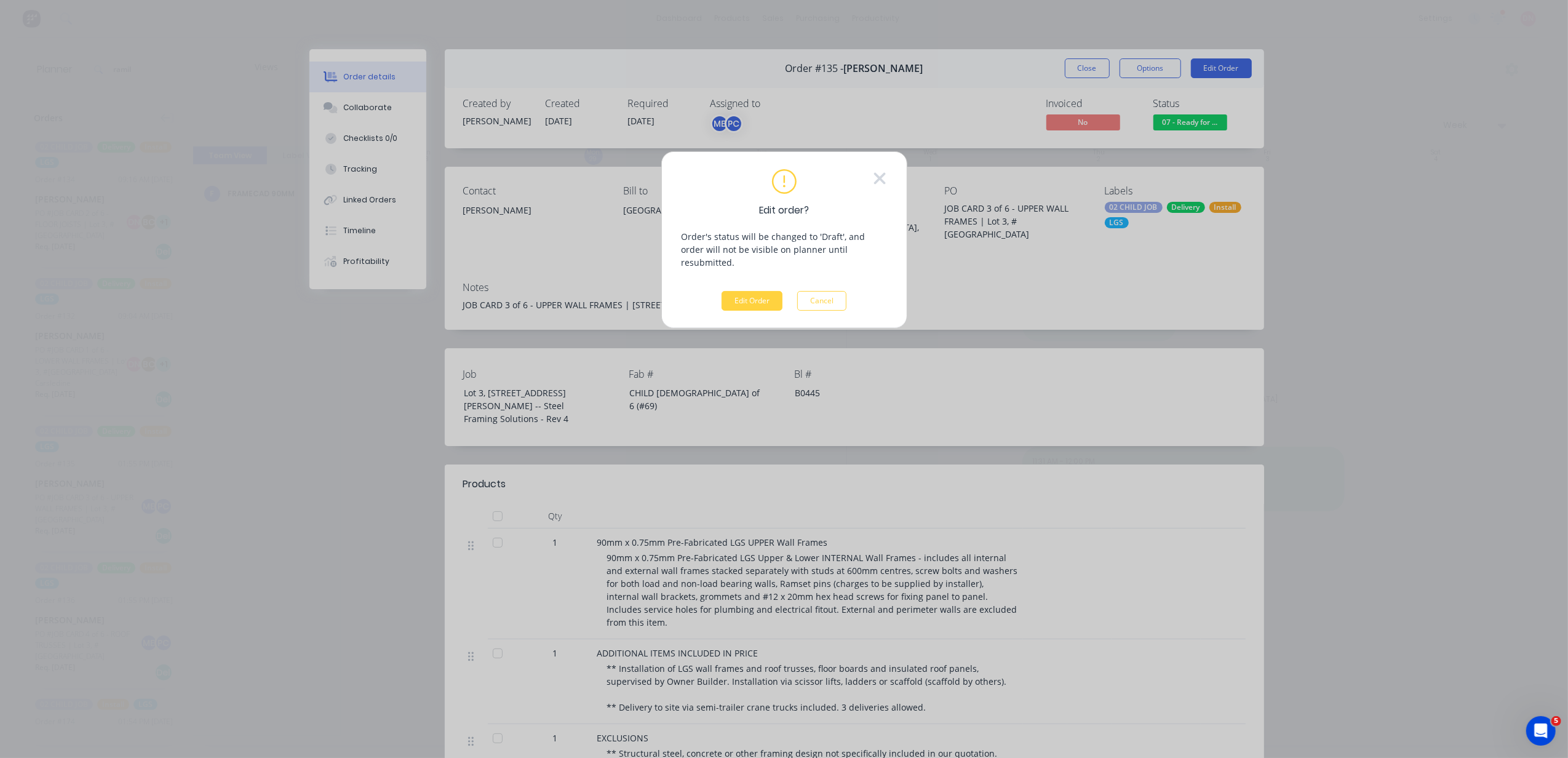
click at [707, 284] on div "Edit order? Order's status will be changed to 'Draft', and order will not be vi…" at bounding box center [784, 240] width 205 height 142
click at [746, 291] on button "Edit Order" at bounding box center [752, 301] width 61 height 20
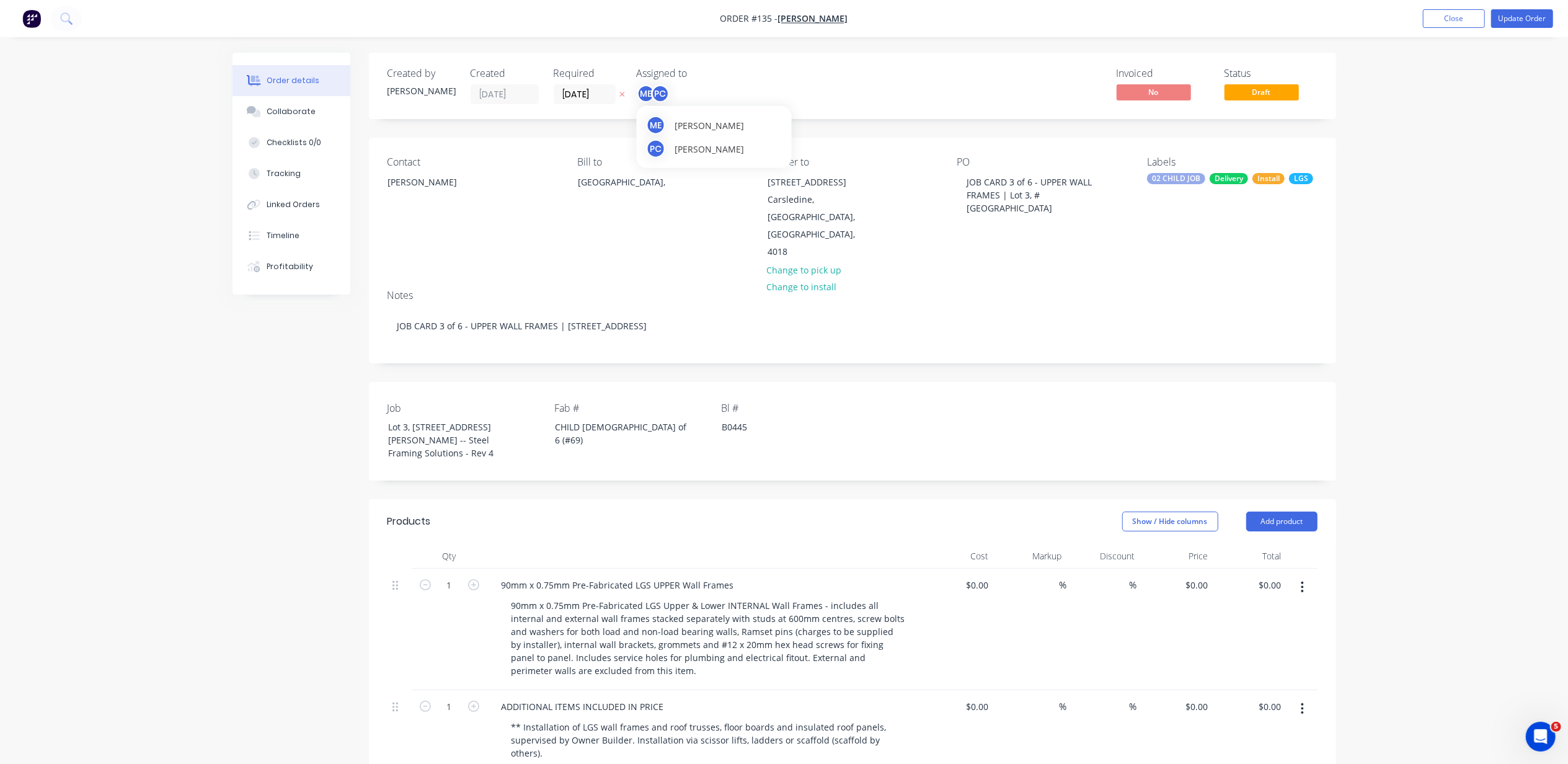
click at [635, 99] on div "Created by Andrew Created 27/08/25 Required 27/08/25 Assigned to ME PC" at bounding box center [574, 86] width 373 height 37
click at [656, 82] on div "Assigned to ME PC" at bounding box center [699, 86] width 124 height 37
click at [656, 85] on div "PC" at bounding box center [660, 93] width 18 height 18
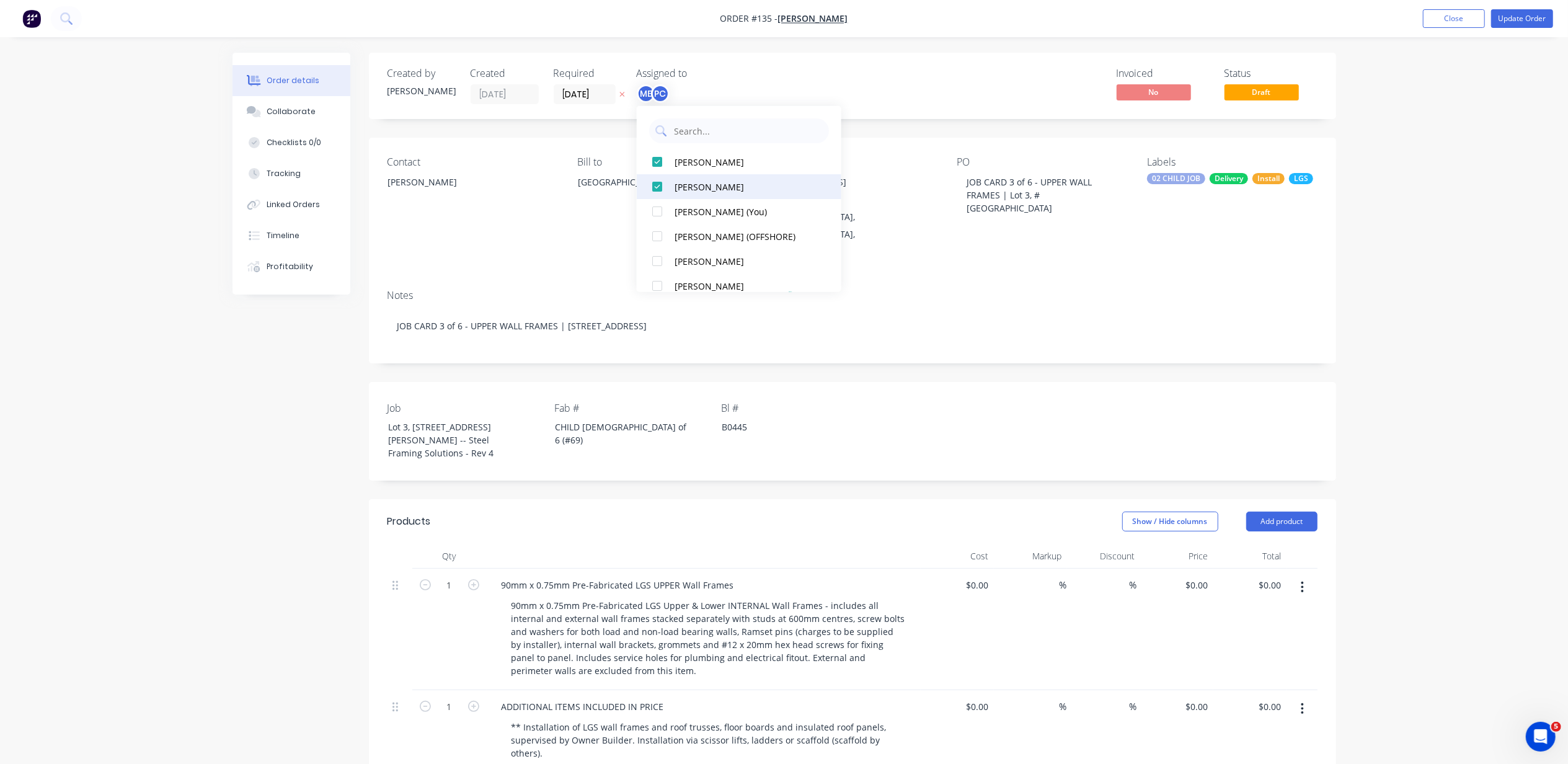
click at [656, 183] on div at bounding box center [657, 187] width 25 height 25
click at [658, 192] on div at bounding box center [657, 187] width 25 height 25
click at [655, 207] on div at bounding box center [657, 204] width 25 height 25
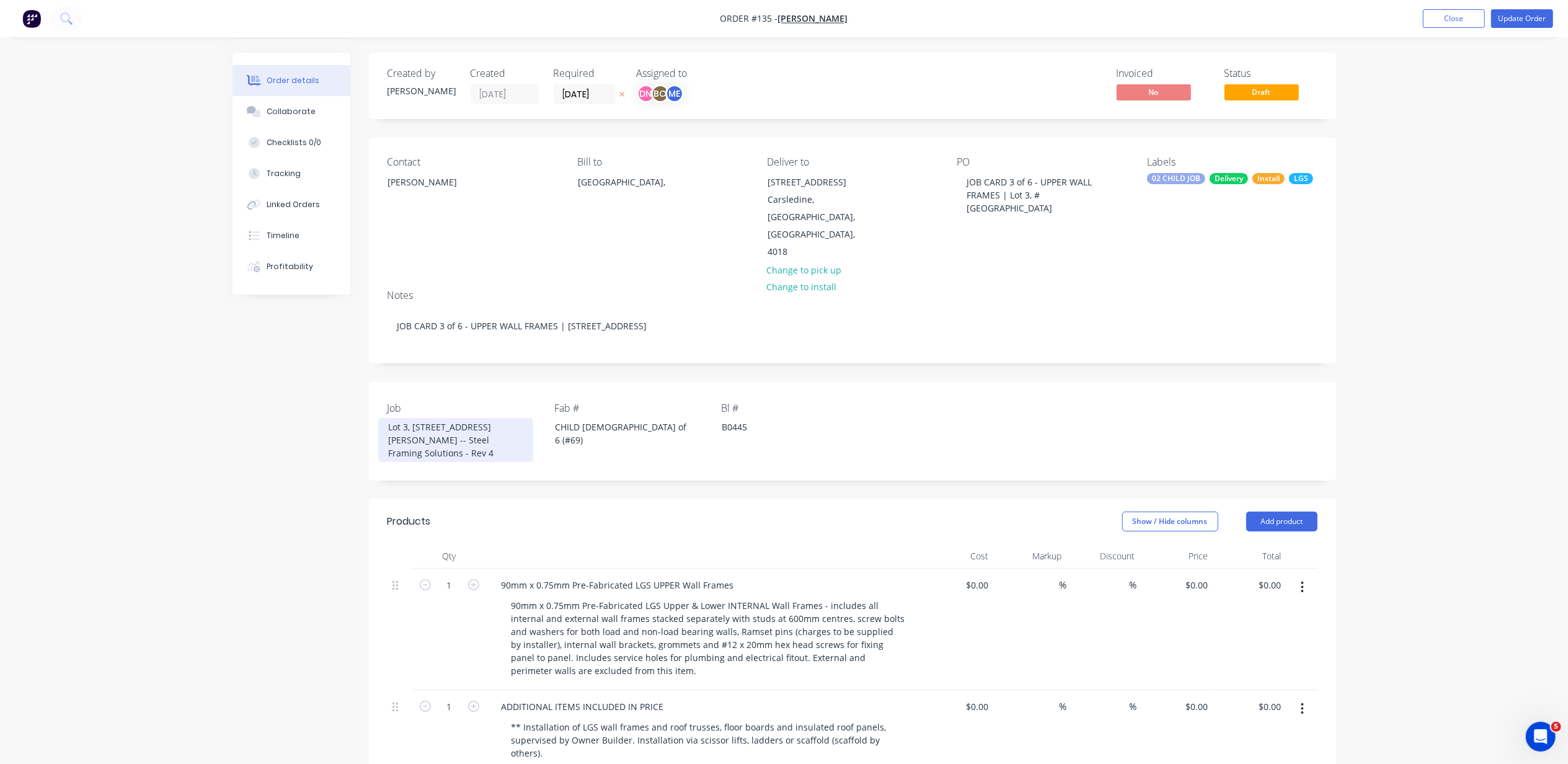
click at [460, 420] on div "Lot 3, [STREET_ADDRESS][PERSON_NAME] -- Steel Framing Solutions - Rev 4" at bounding box center [455, 440] width 155 height 44
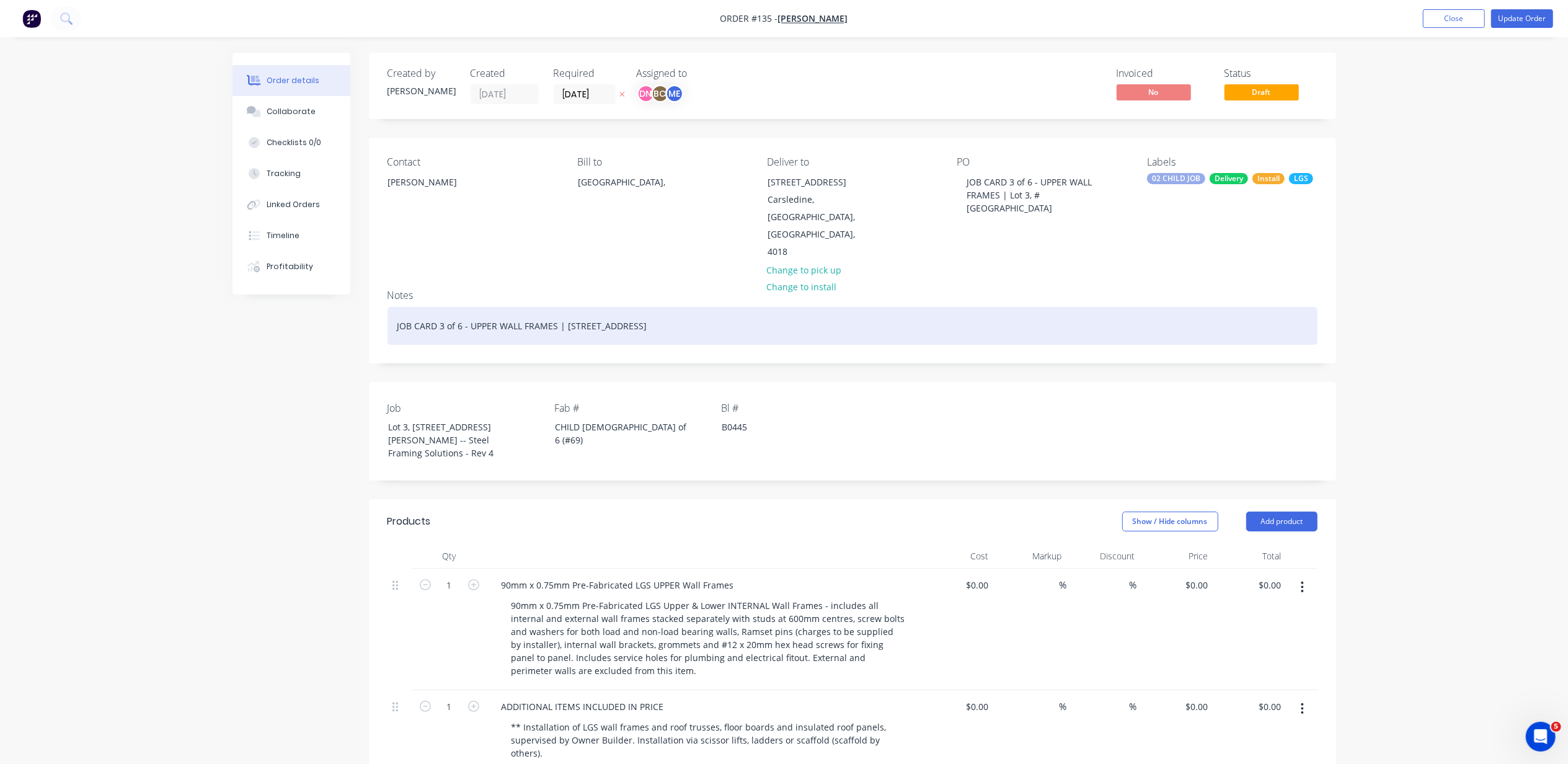
click at [564, 307] on div "JOB CARD 3 of 6 - UPPER WALL FRAMES | Lot 3, #6 Cowie RoadCarsledine B0445" at bounding box center [853, 325] width 930 height 38
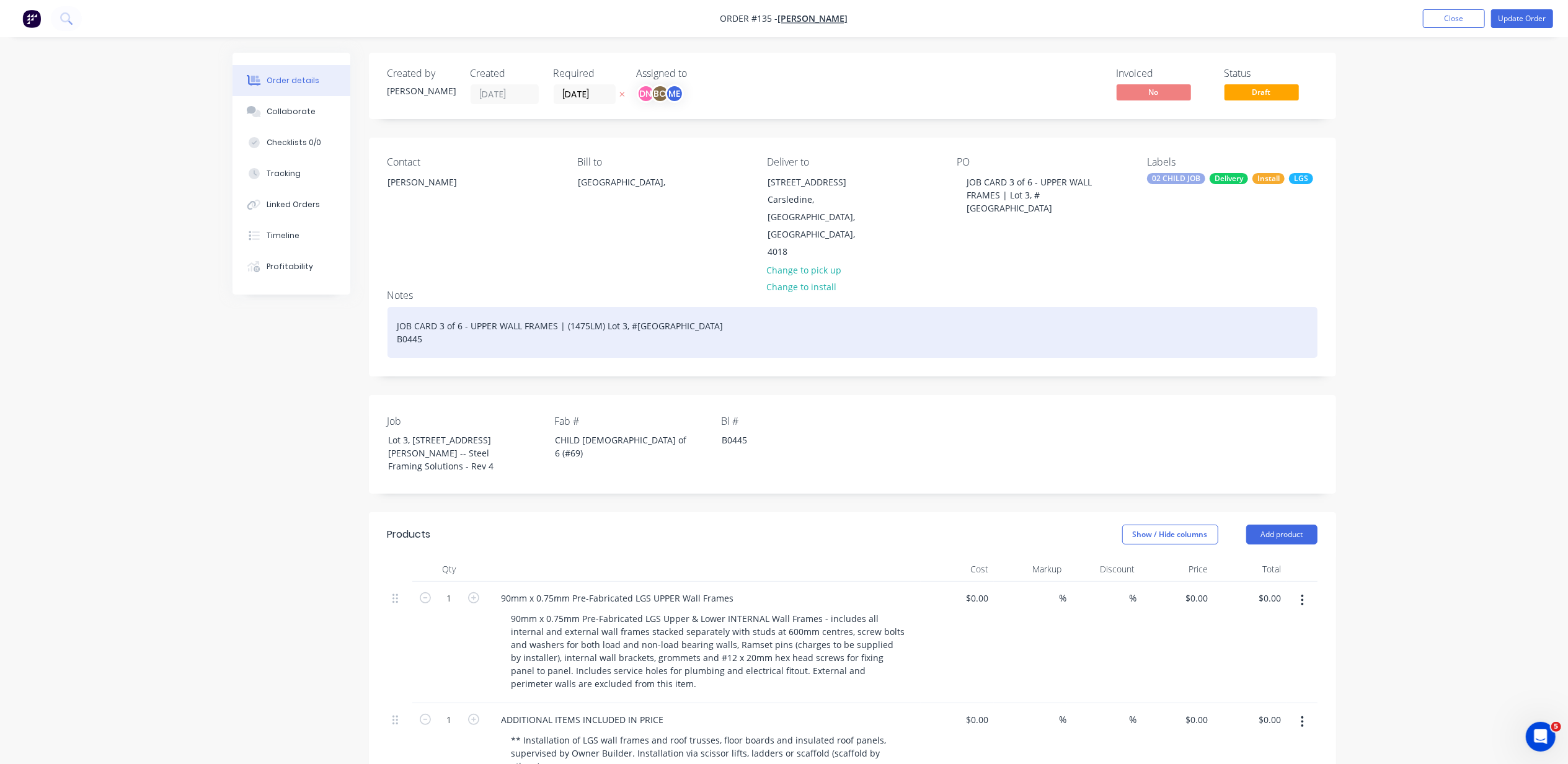
click at [398, 308] on div "JOB CARD 3 of 6 - UPPER WALL FRAMES | (1475LM) Lot 3, #6 Cowie RoadCarsledine B…" at bounding box center [853, 332] width 930 height 51
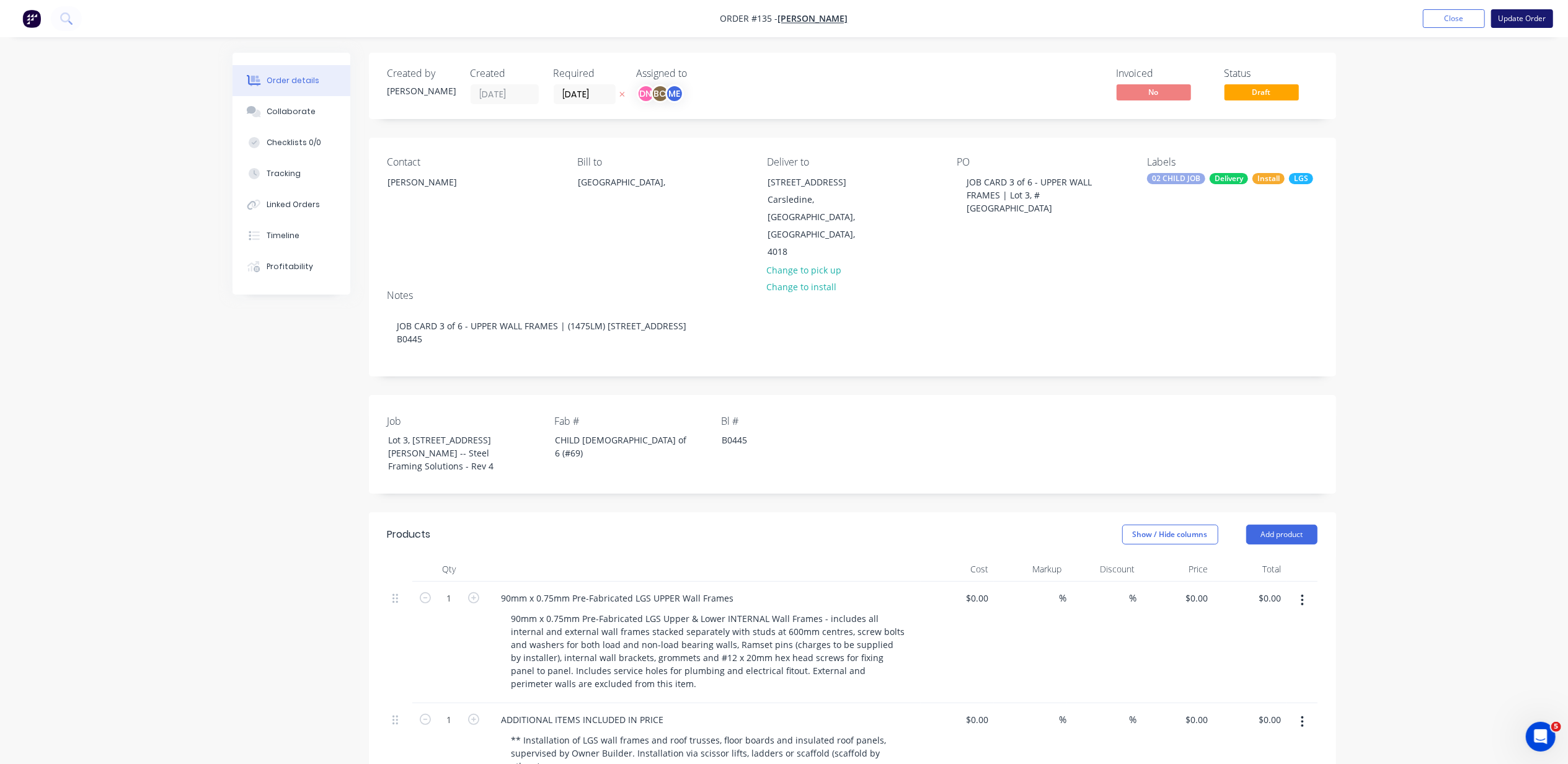
click at [1522, 15] on button "Update Order" at bounding box center [1522, 18] width 62 height 18
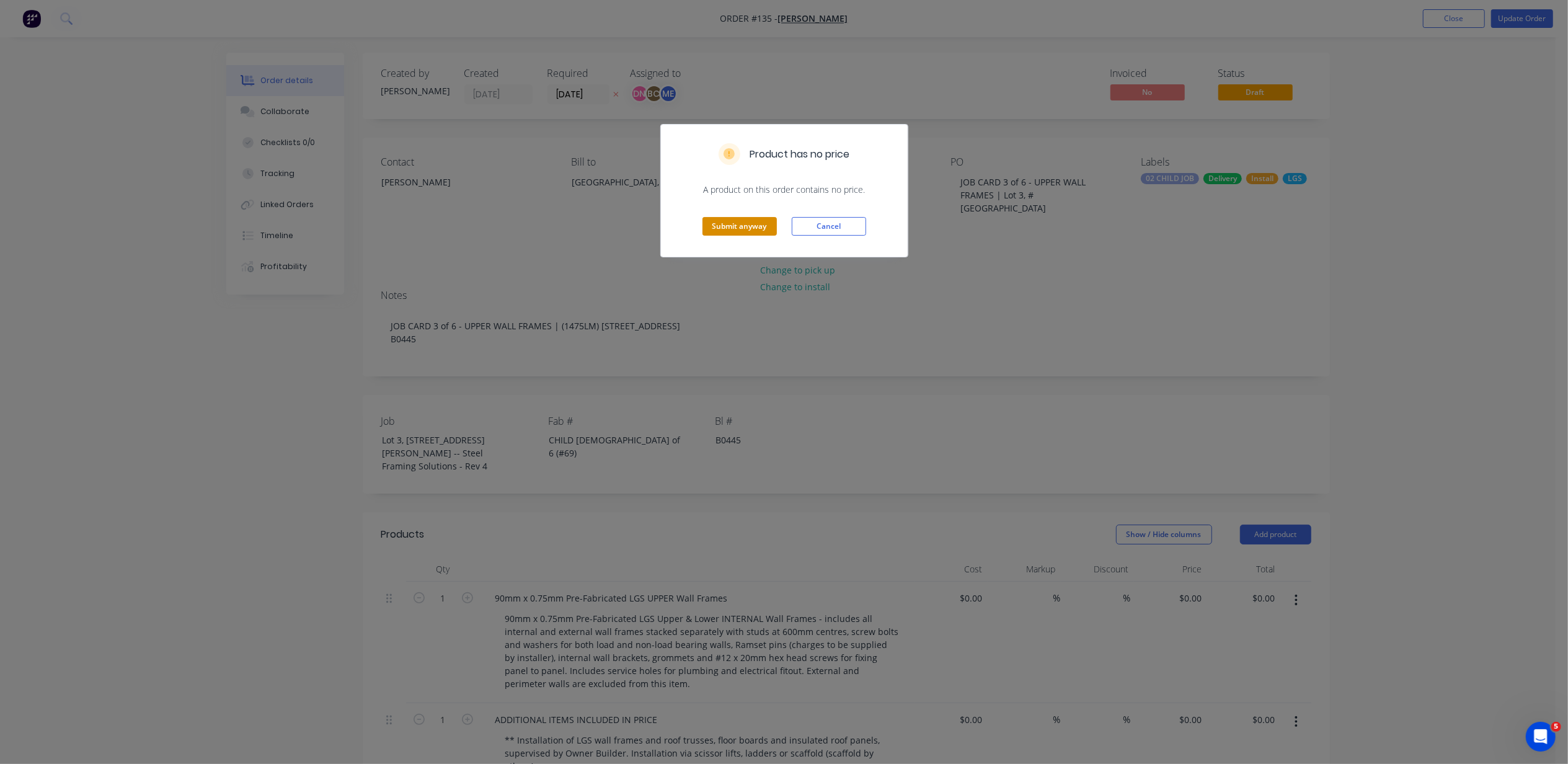
click at [751, 224] on button "Submit anyway" at bounding box center [739, 226] width 74 height 18
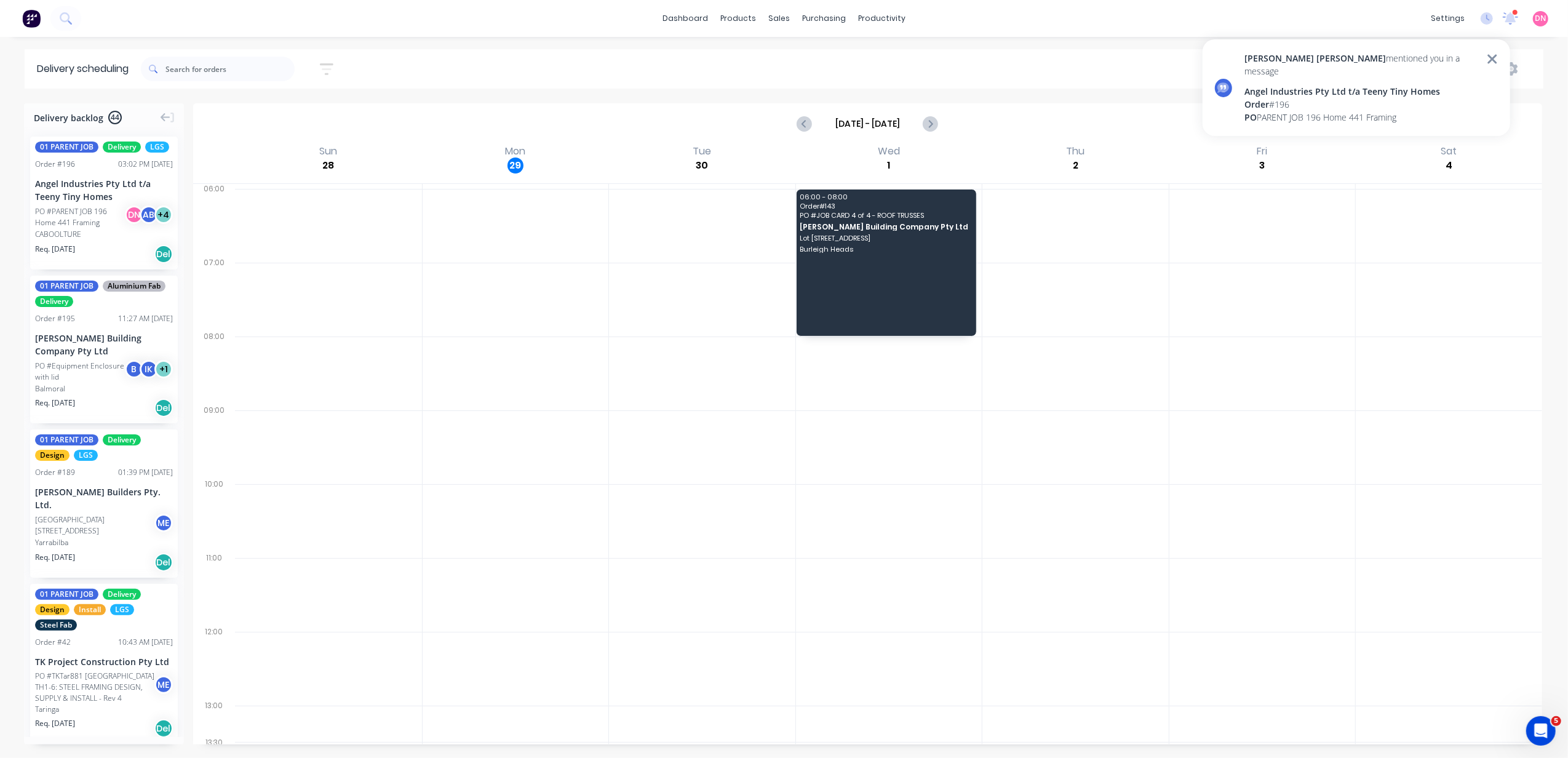
click at [1487, 54] on icon at bounding box center [1492, 59] width 11 height 15
click at [1396, 62] on icon "button" at bounding box center [1398, 69] width 9 height 14
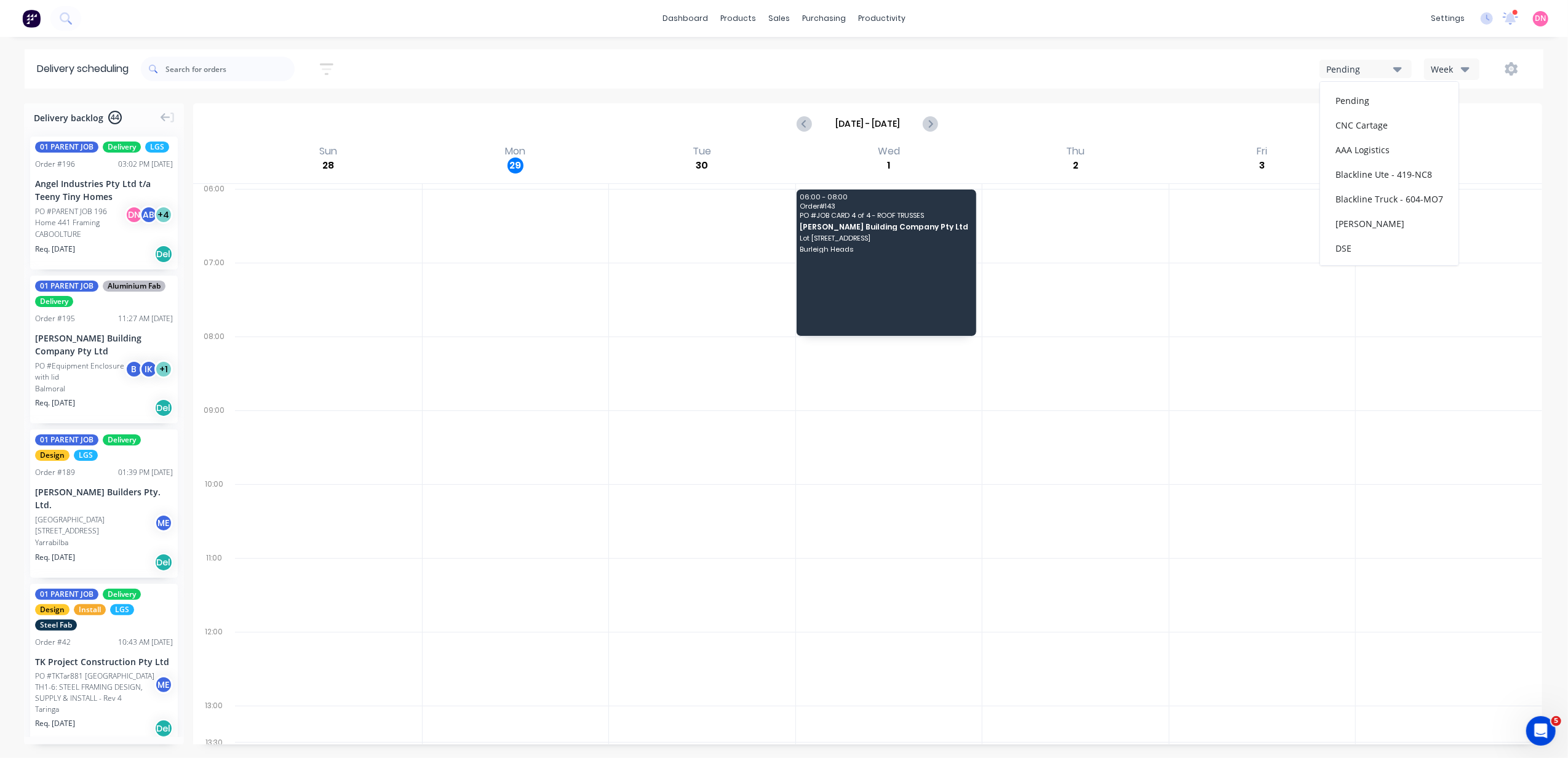
click at [1394, 64] on icon "button" at bounding box center [1398, 69] width 9 height 14
click at [1458, 65] on div "Week" at bounding box center [1448, 69] width 36 height 13
click at [1454, 128] on div "Vehicle" at bounding box center [1486, 126] width 122 height 25
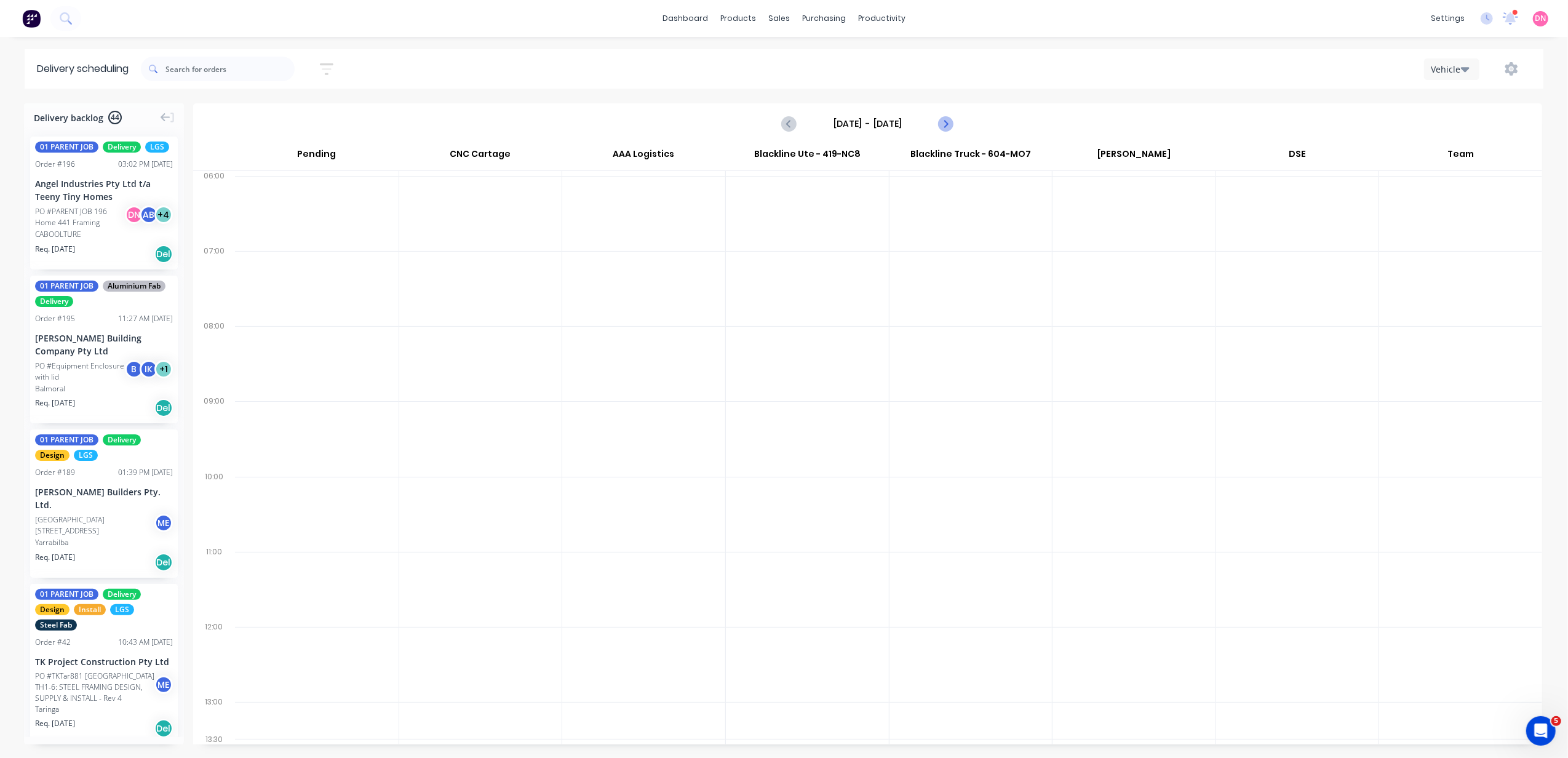
click at [944, 120] on icon "Next page" at bounding box center [945, 123] width 6 height 9
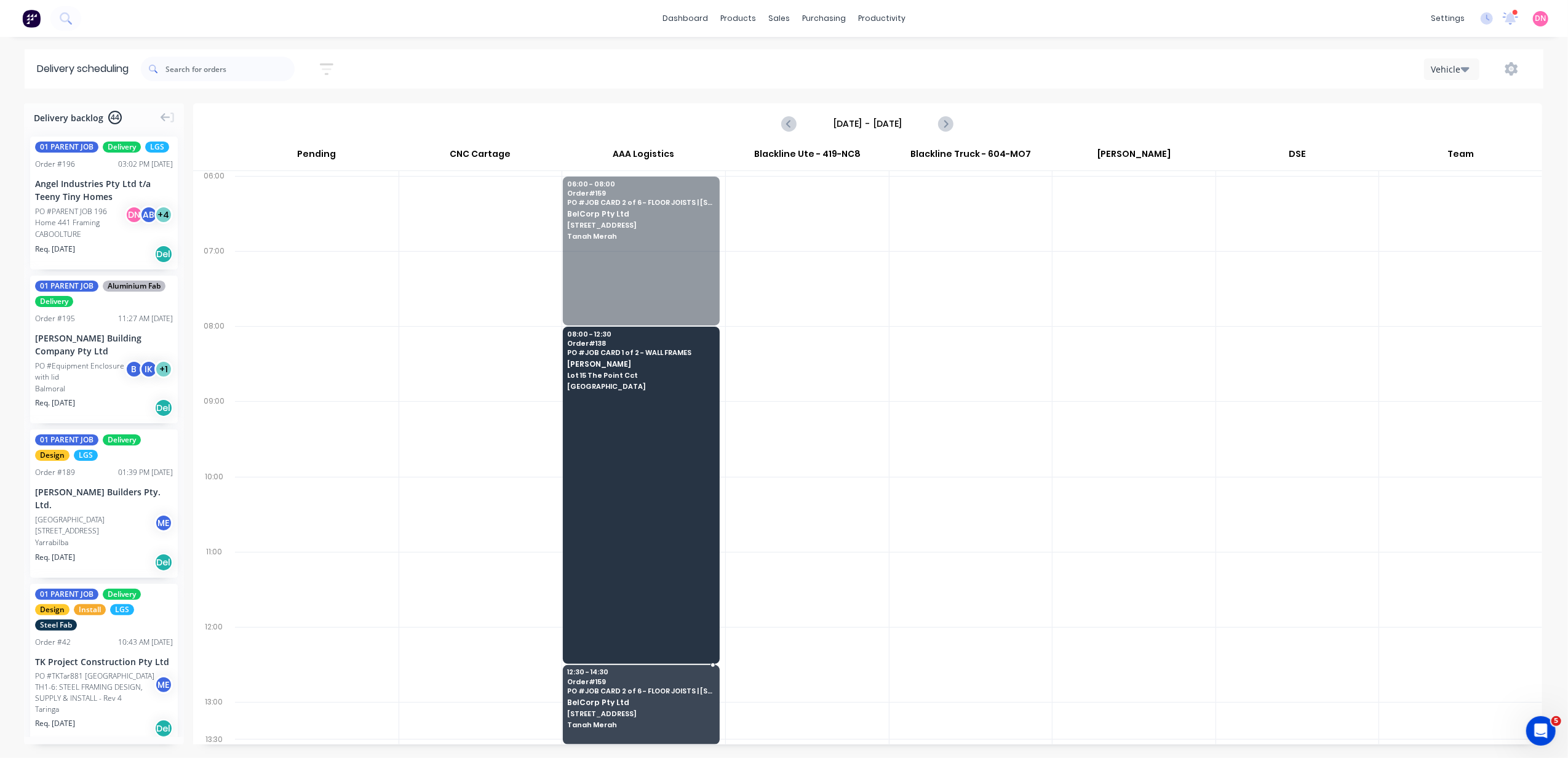
drag, startPoint x: 673, startPoint y: 210, endPoint x: 698, endPoint y: 691, distance: 481.6
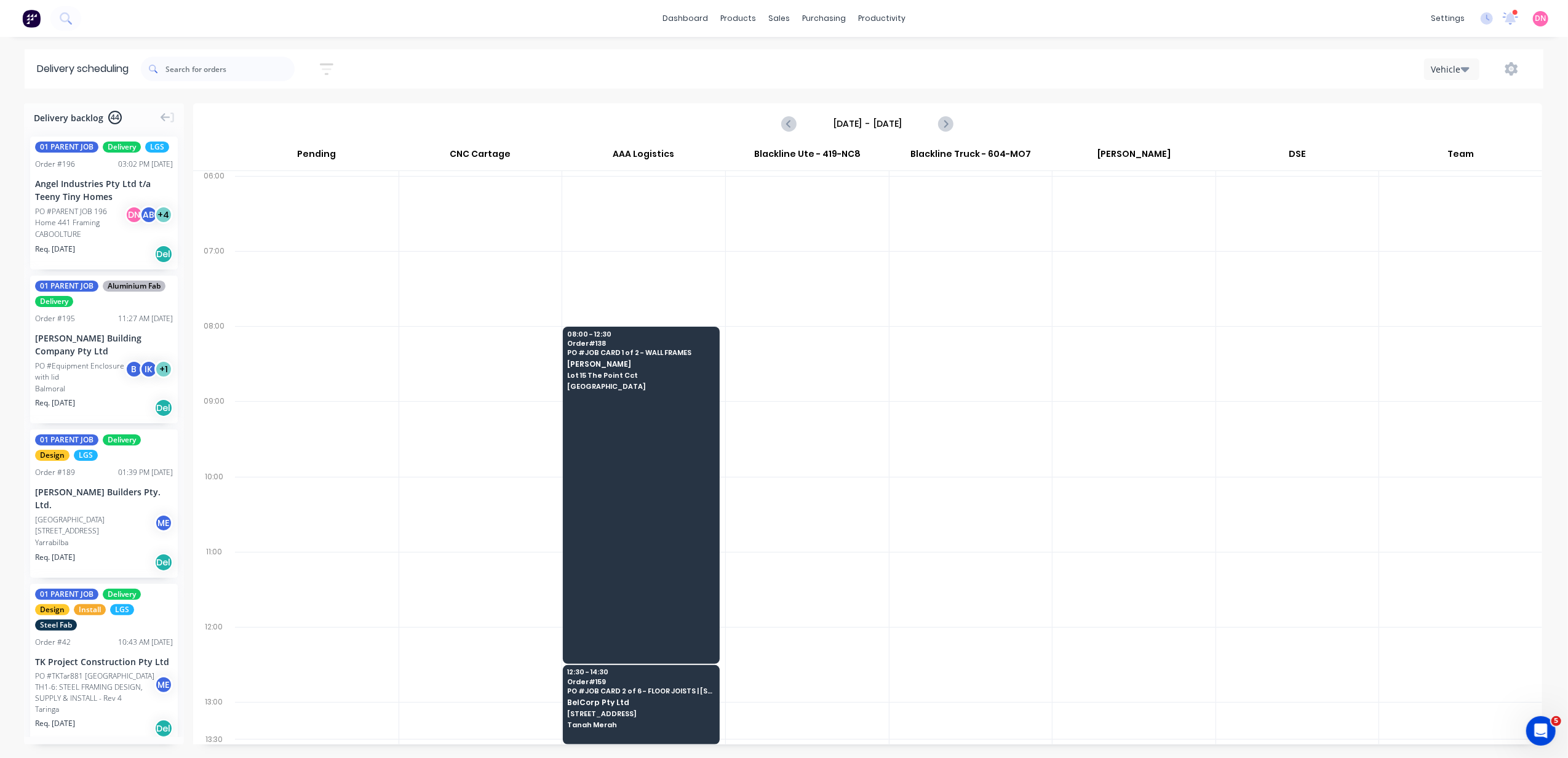
click at [688, 326] on div at bounding box center [643, 288] width 163 height 75
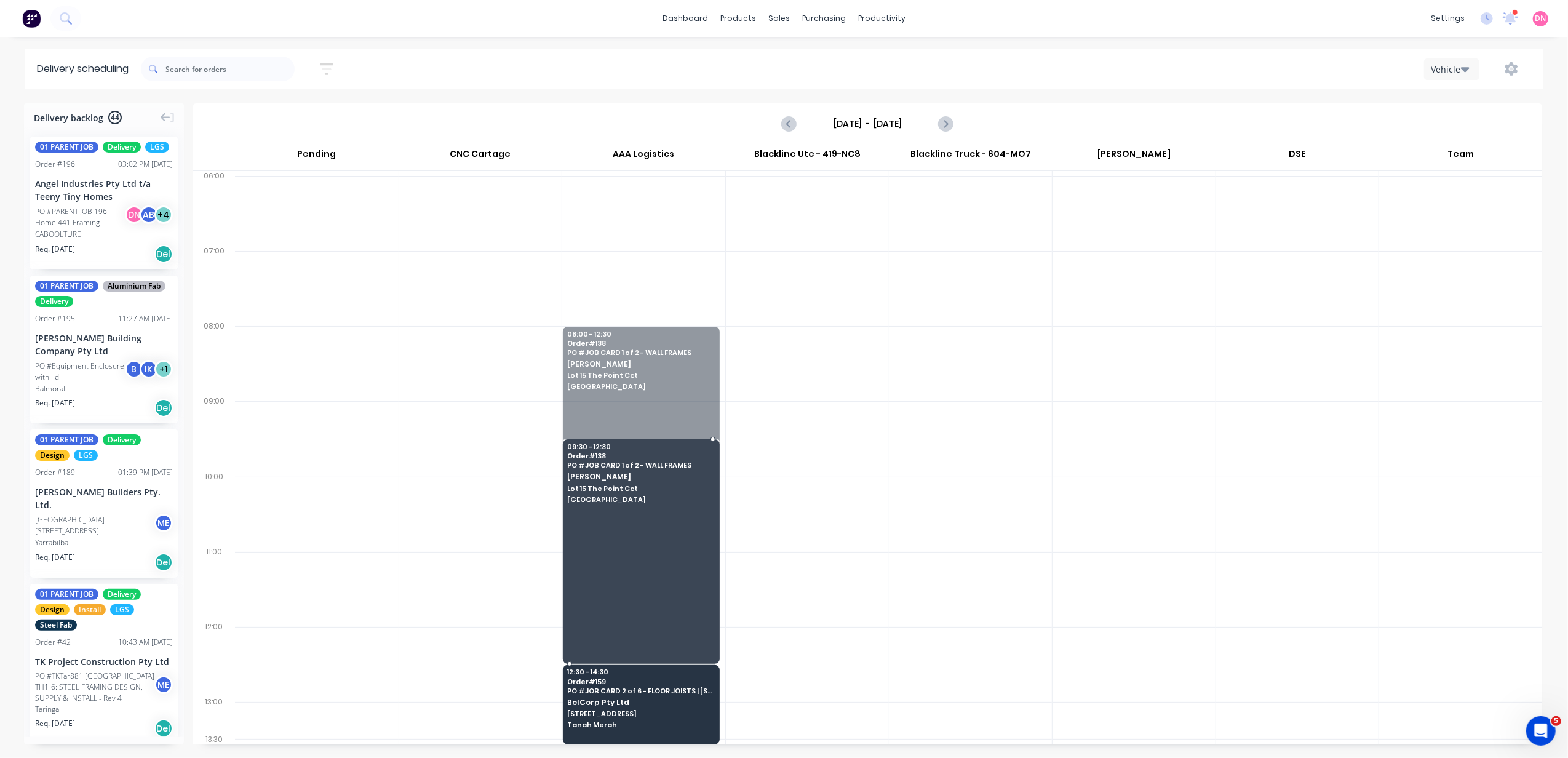
drag, startPoint x: 688, startPoint y: 328, endPoint x: 672, endPoint y: 441, distance: 114.1
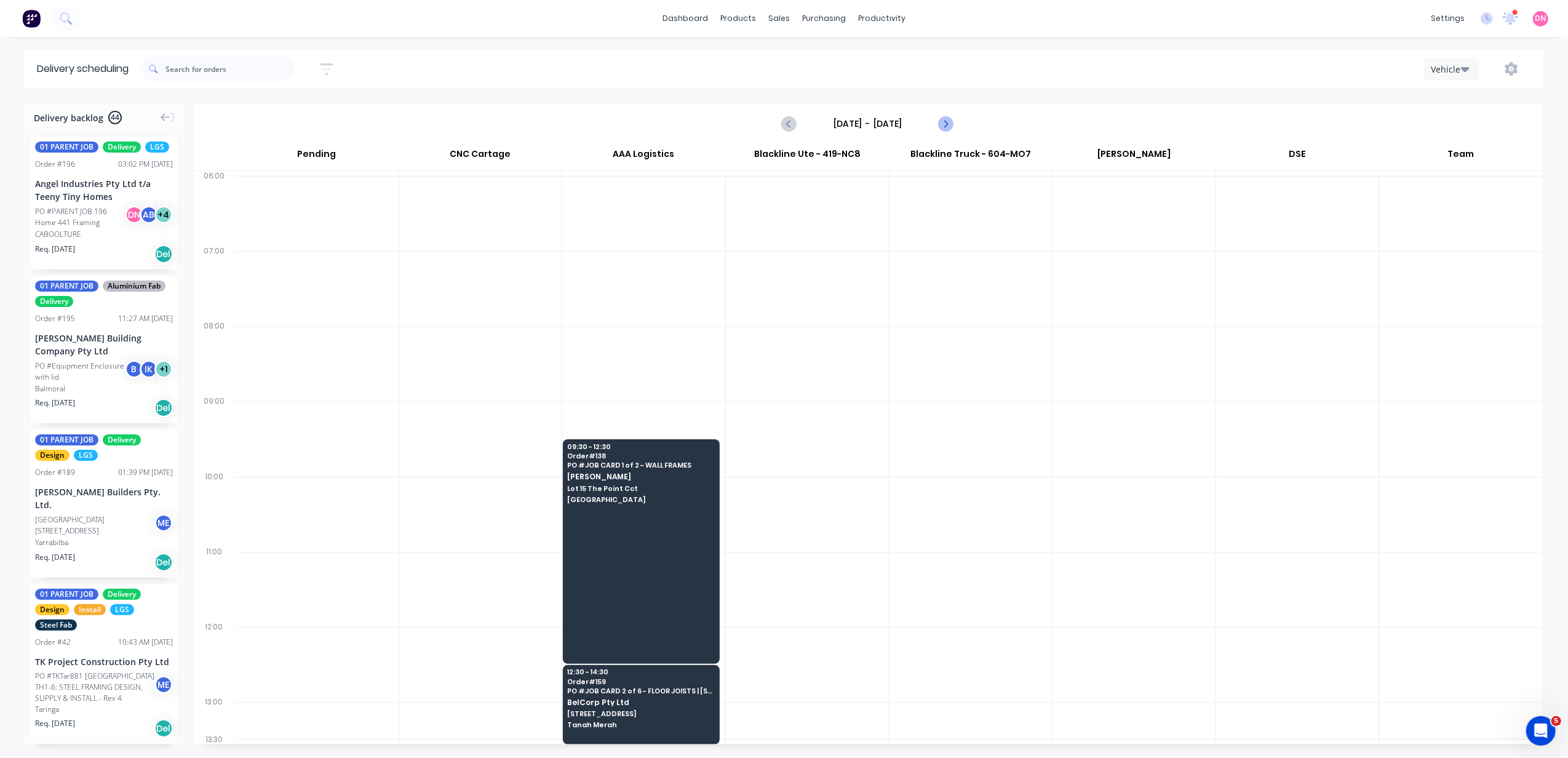
click at [950, 120] on icon "Next page" at bounding box center [945, 123] width 15 height 15
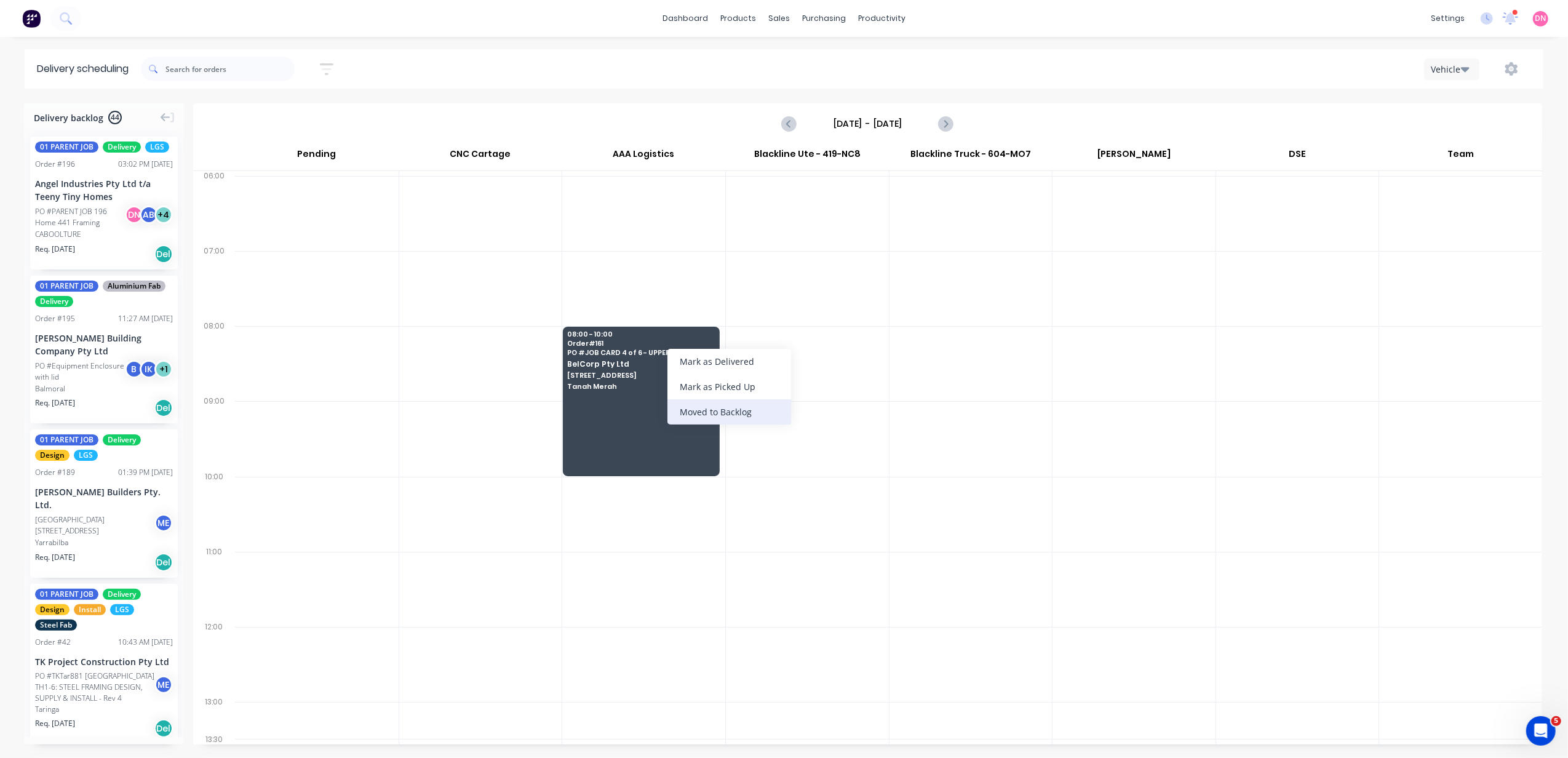
click at [710, 410] on div "Moved to Backlog" at bounding box center [729, 412] width 123 height 26
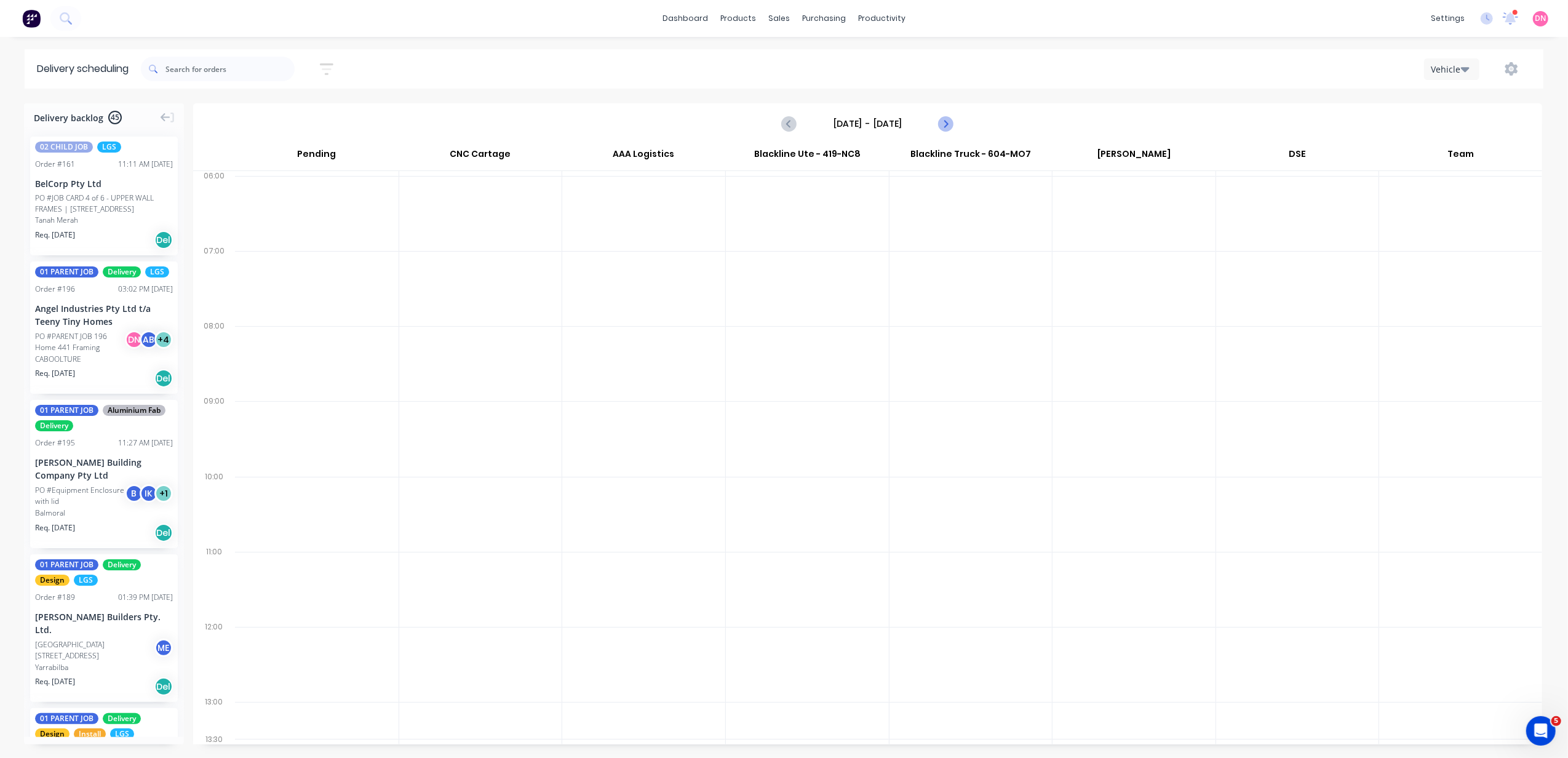
click at [942, 119] on icon "Next page" at bounding box center [945, 123] width 15 height 15
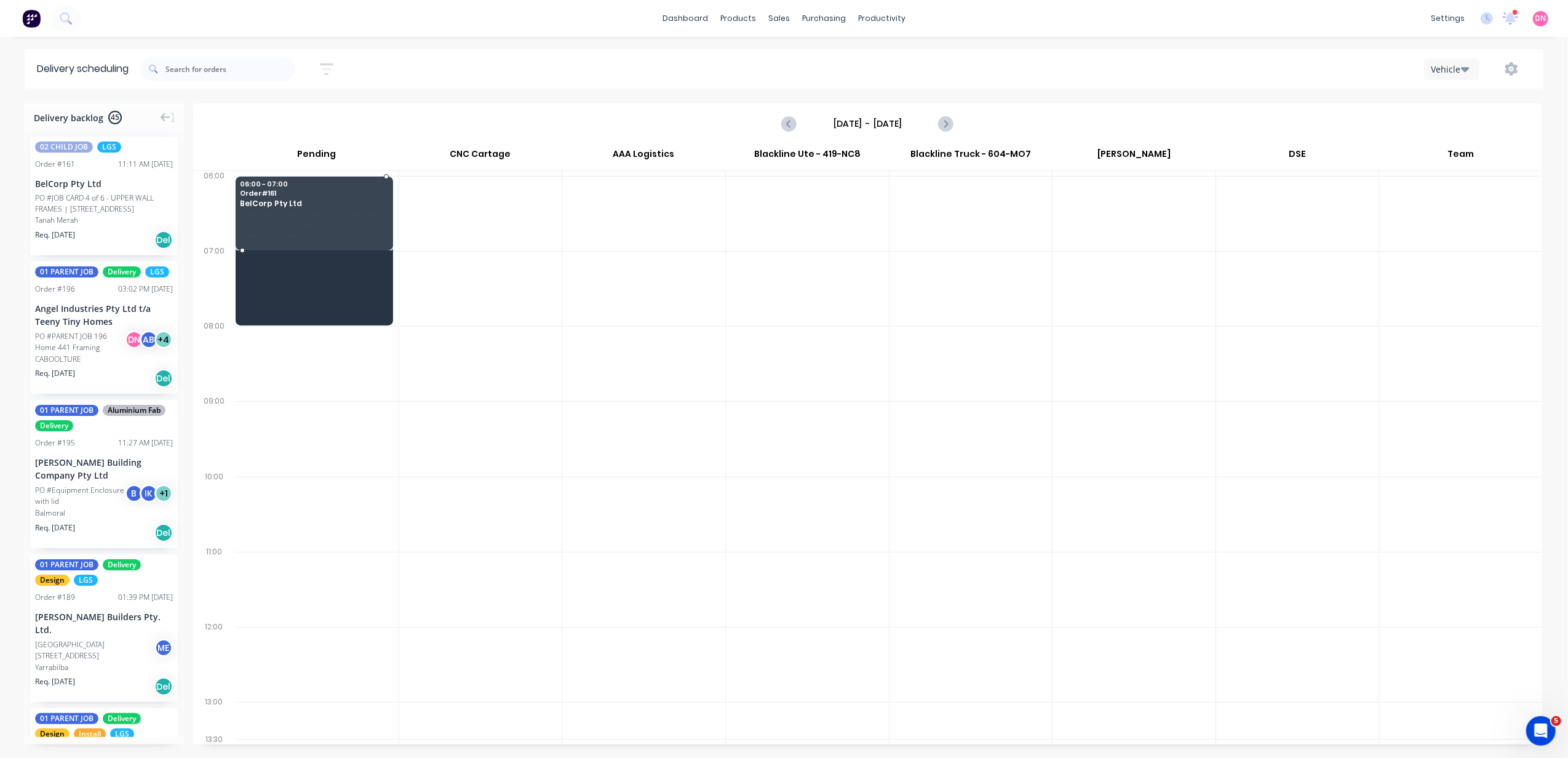
drag, startPoint x: 95, startPoint y: 210, endPoint x: 332, endPoint y: 194, distance: 237.5
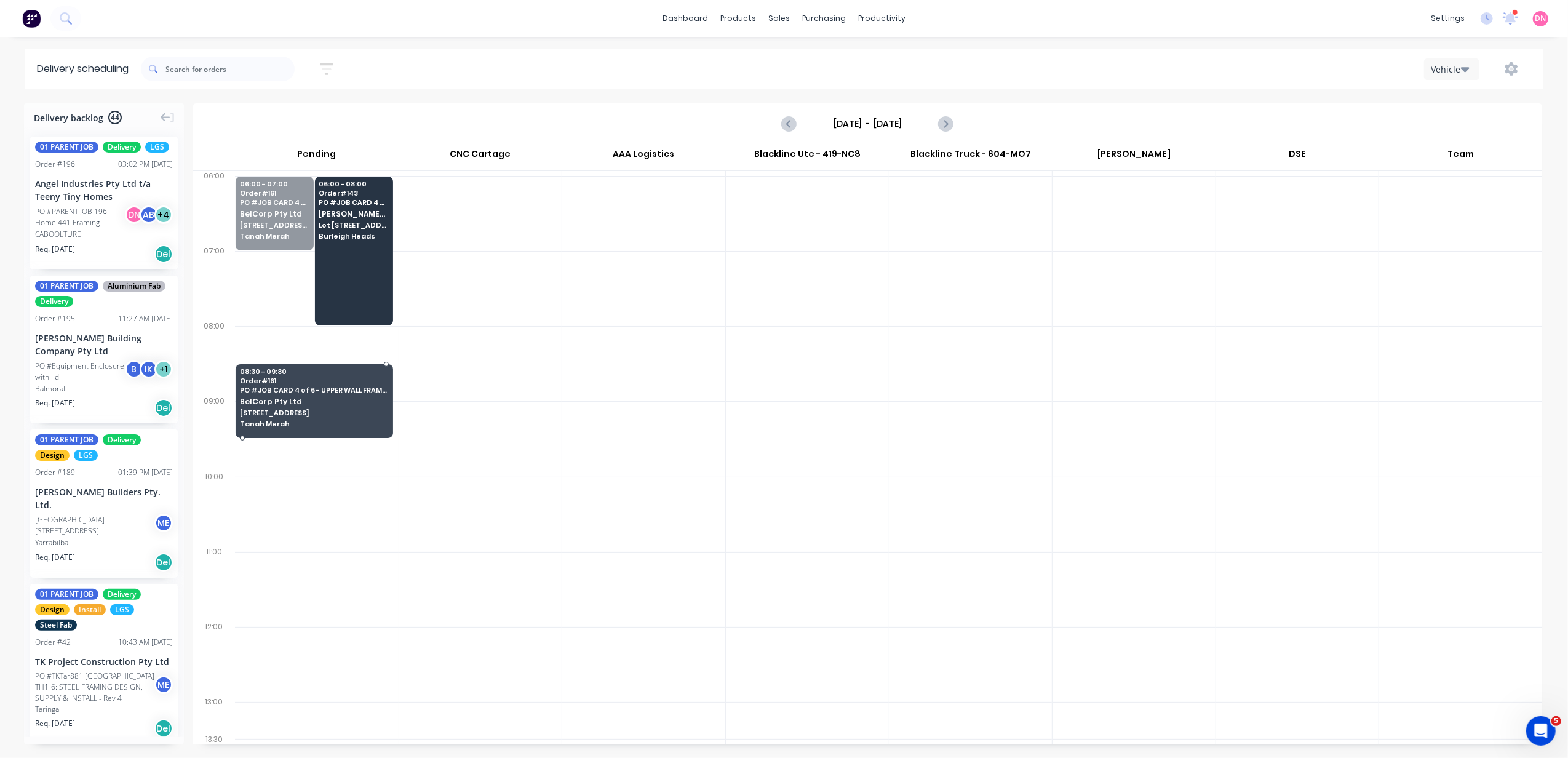
drag, startPoint x: 284, startPoint y: 213, endPoint x: 294, endPoint y: 394, distance: 181.3
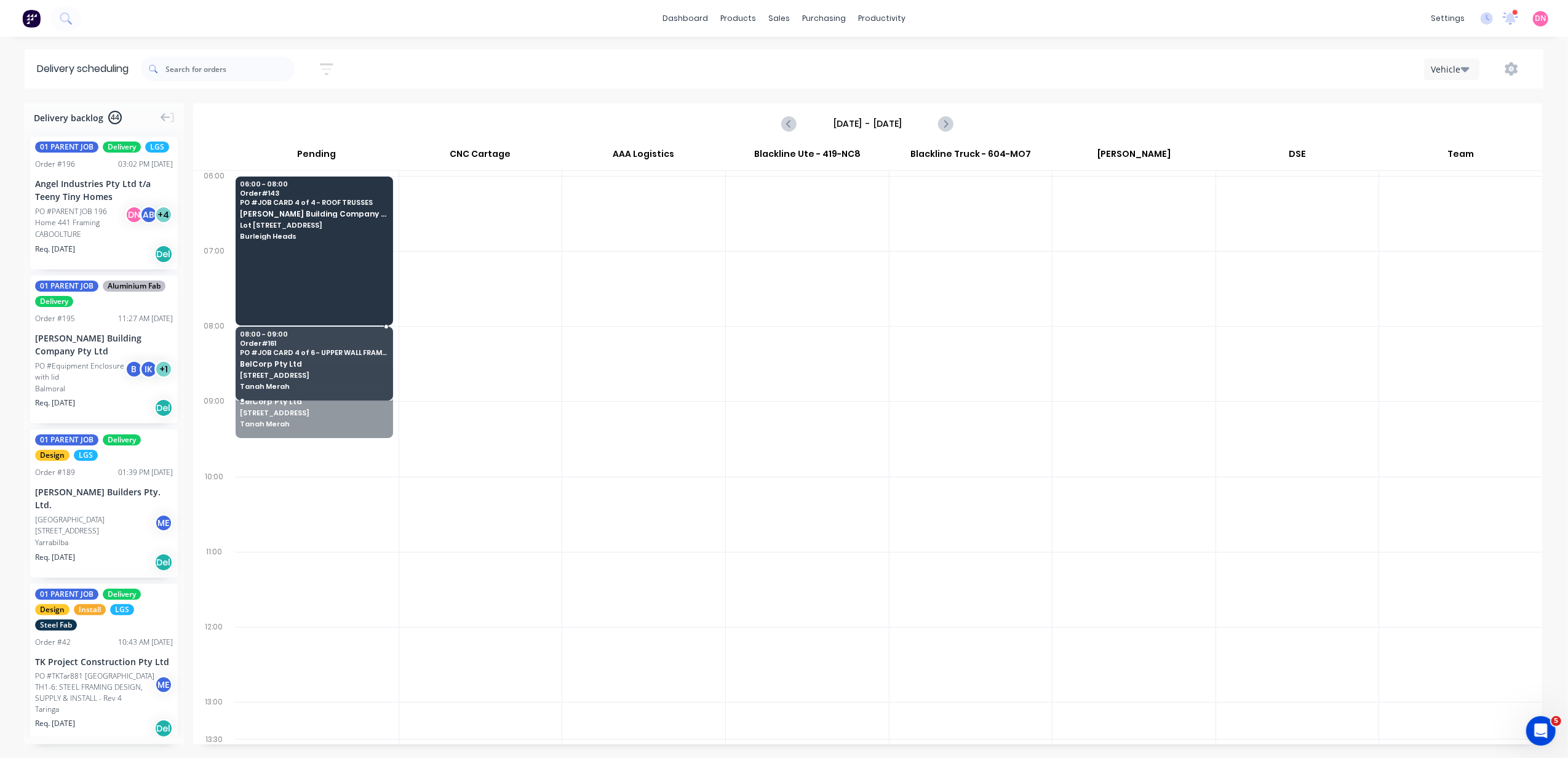
drag, startPoint x: 310, startPoint y: 382, endPoint x: 320, endPoint y: 333, distance: 50.0
drag, startPoint x: 326, startPoint y: 400, endPoint x: 405, endPoint y: 468, distance: 104.2
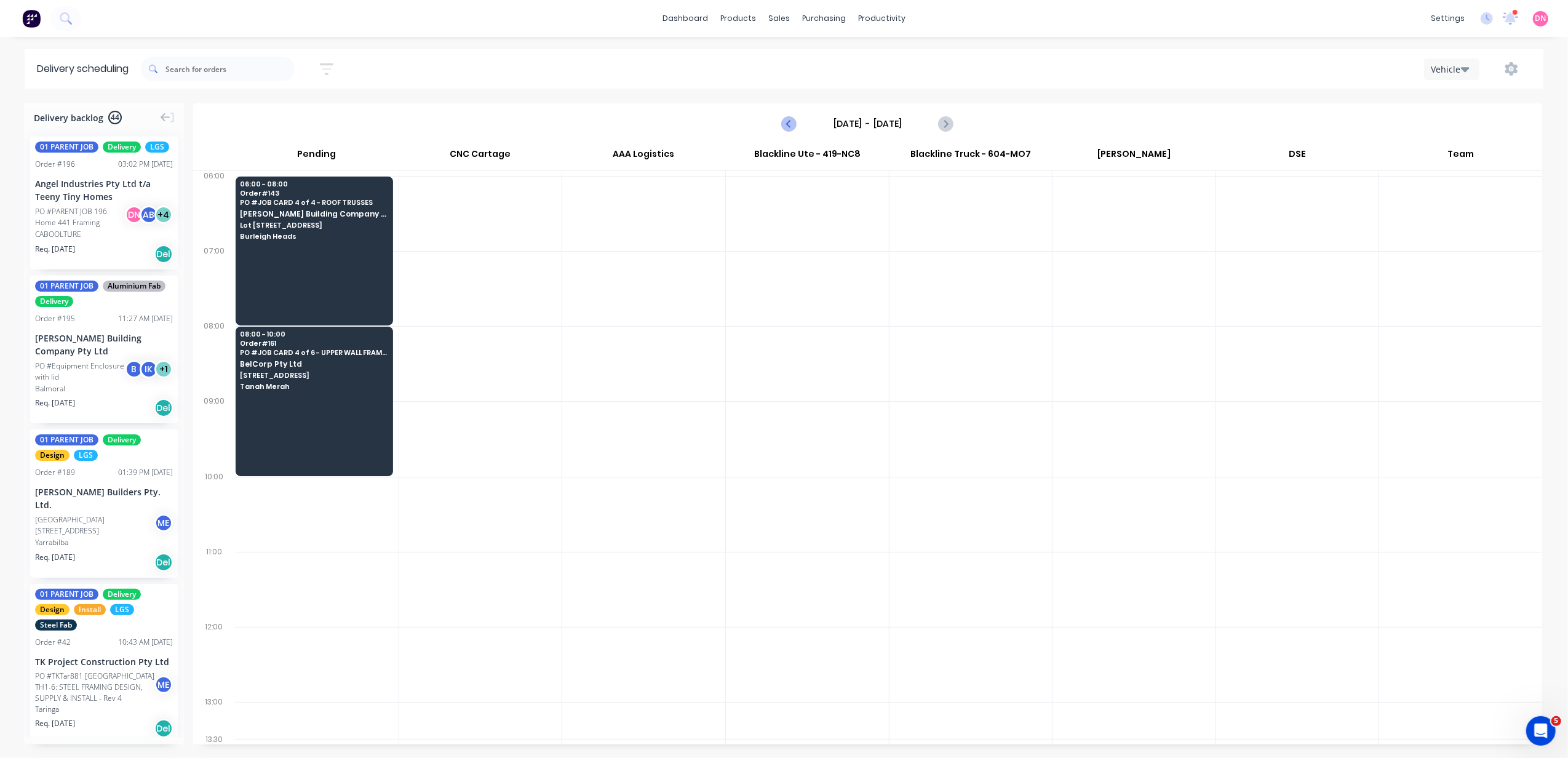
click at [793, 126] on icon "Previous page" at bounding box center [790, 123] width 15 height 15
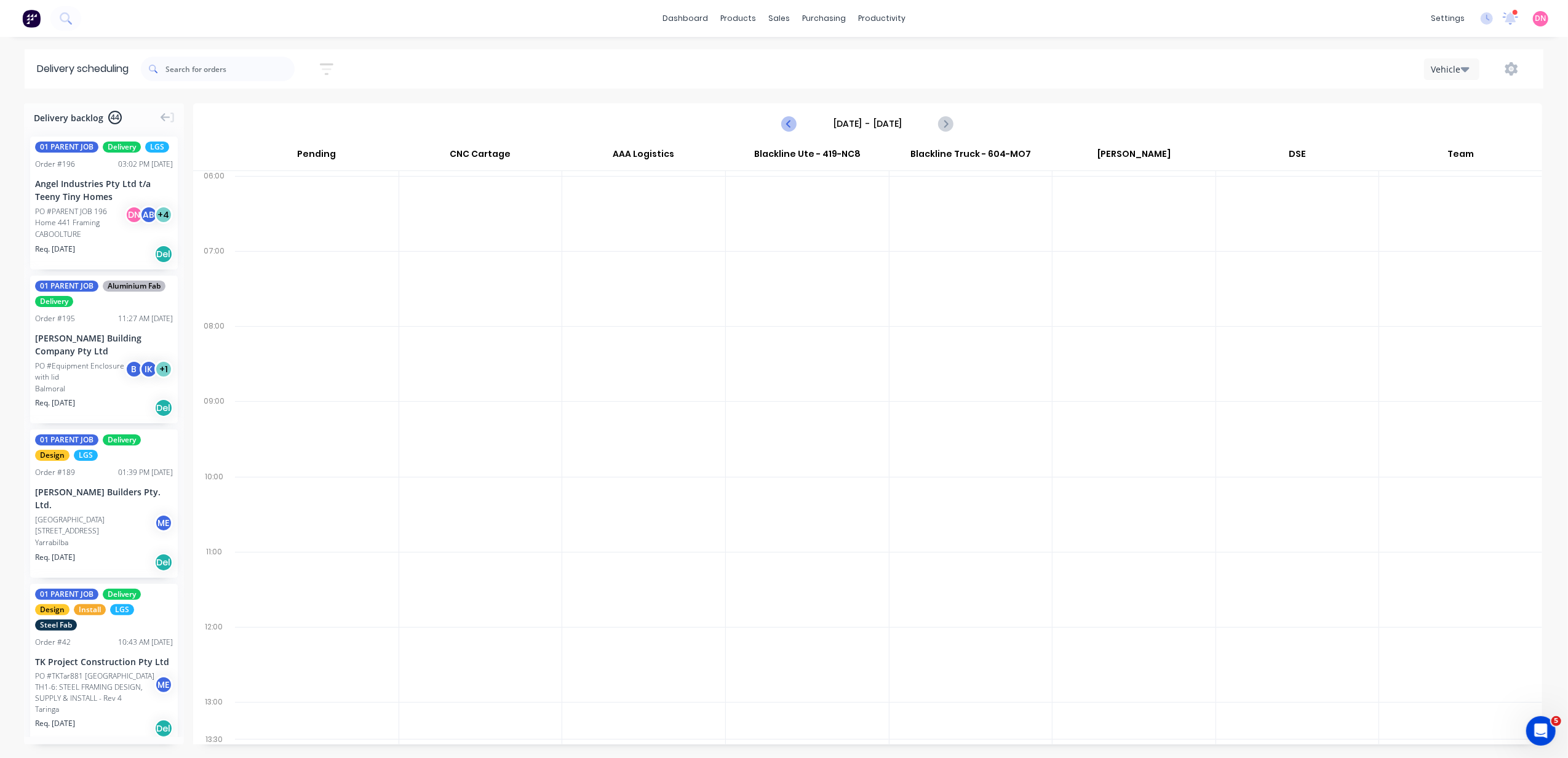
click at [793, 126] on icon "Previous page" at bounding box center [790, 123] width 15 height 15
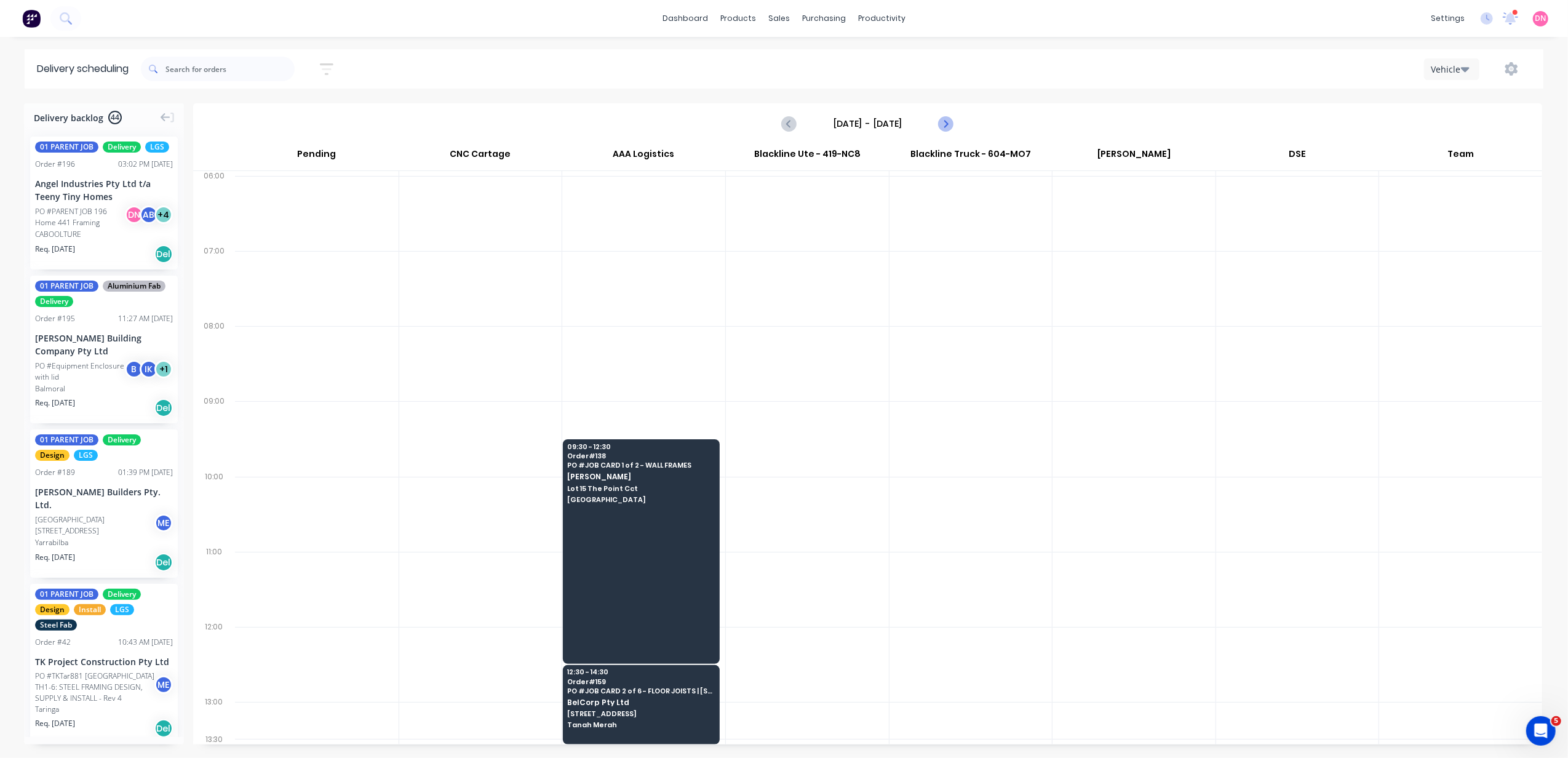
click at [943, 122] on icon "Next page" at bounding box center [945, 123] width 15 height 15
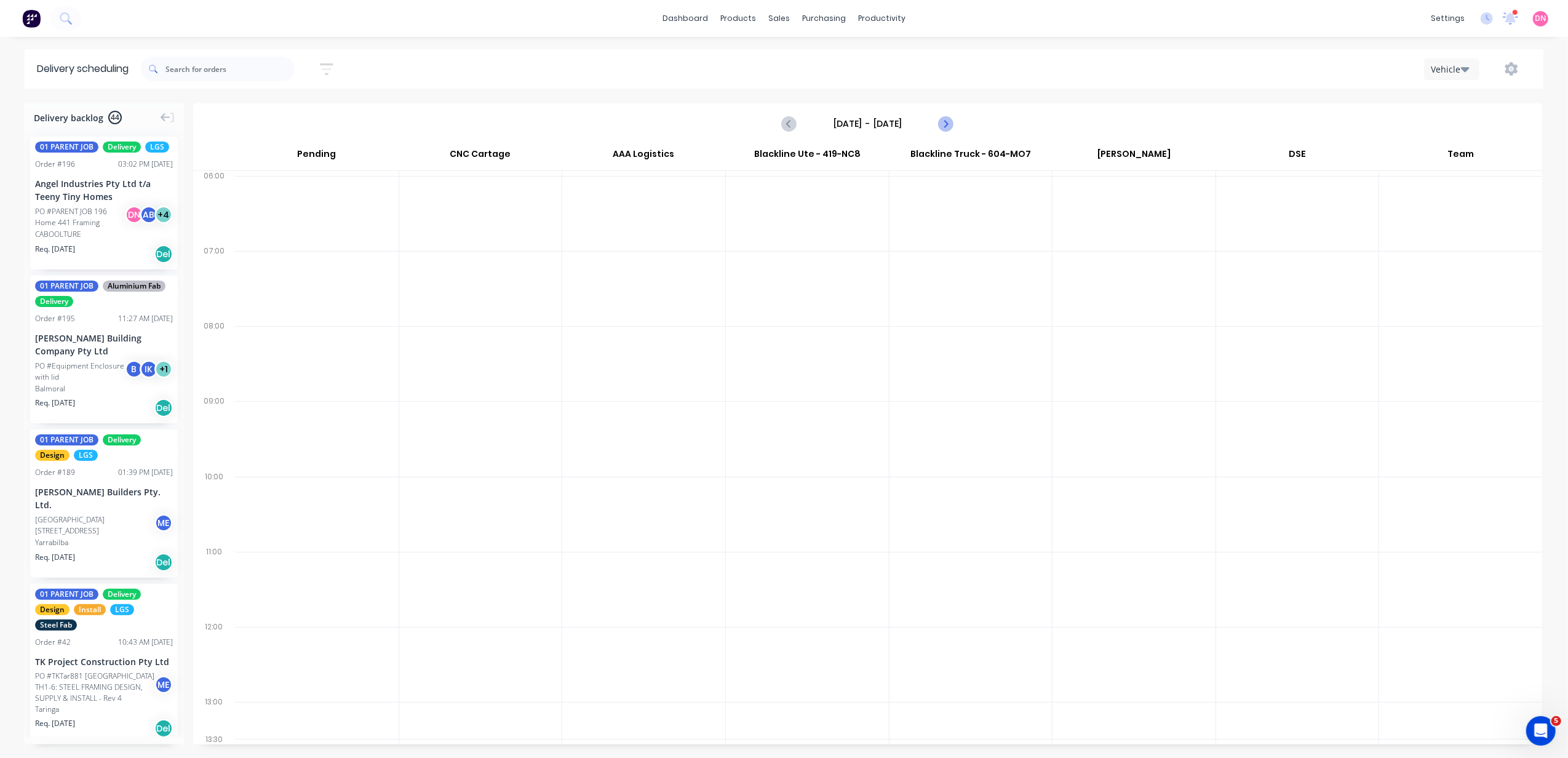
click at [943, 122] on icon "Next page" at bounding box center [945, 123] width 15 height 15
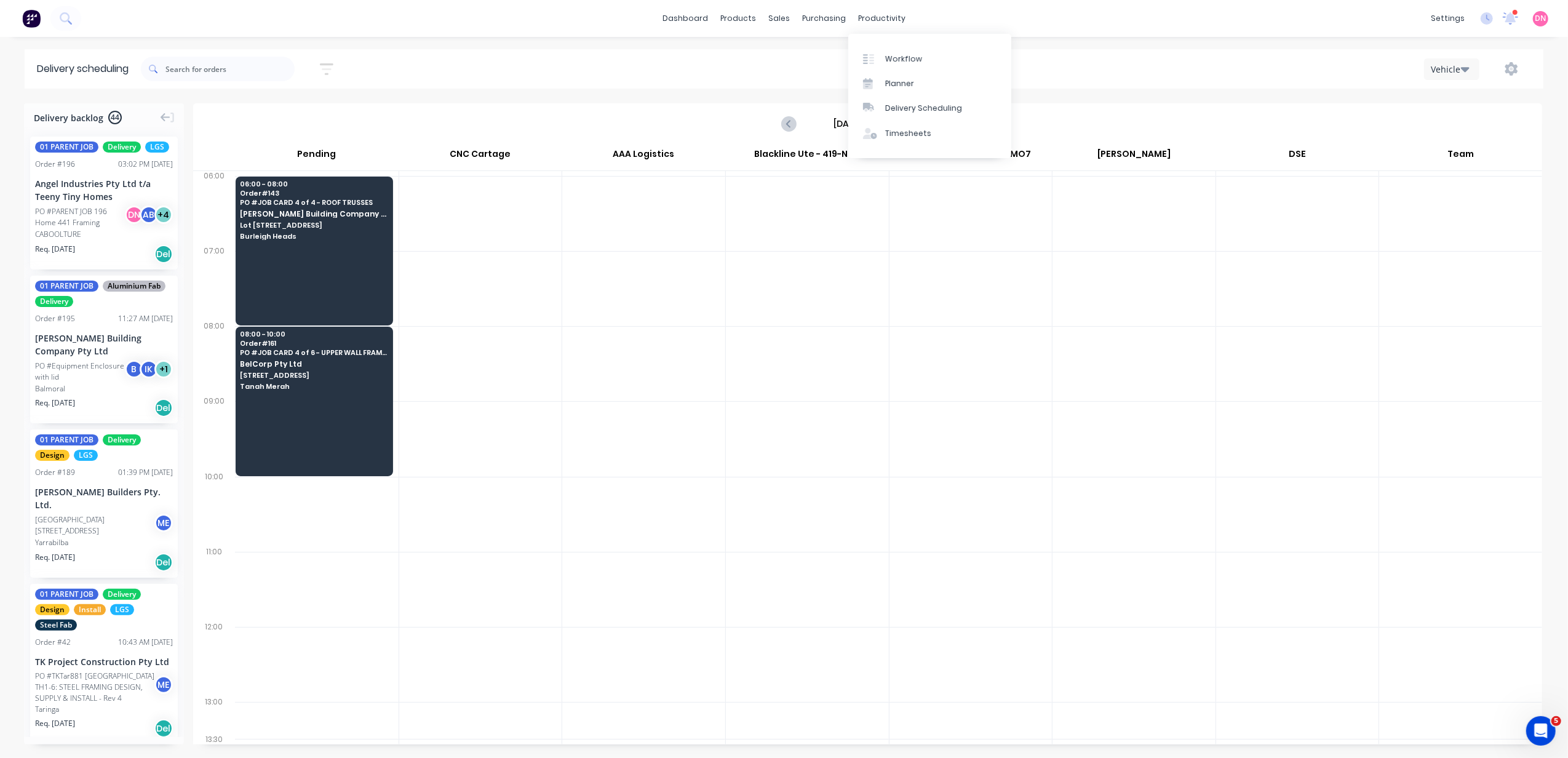
drag, startPoint x: 792, startPoint y: 155, endPoint x: 864, endPoint y: 142, distance: 73.2
click at [792, 155] on div "Blackline Ute - 419-NC8" at bounding box center [807, 156] width 163 height 27
click at [945, 124] on icon "Next page" at bounding box center [945, 123] width 15 height 15
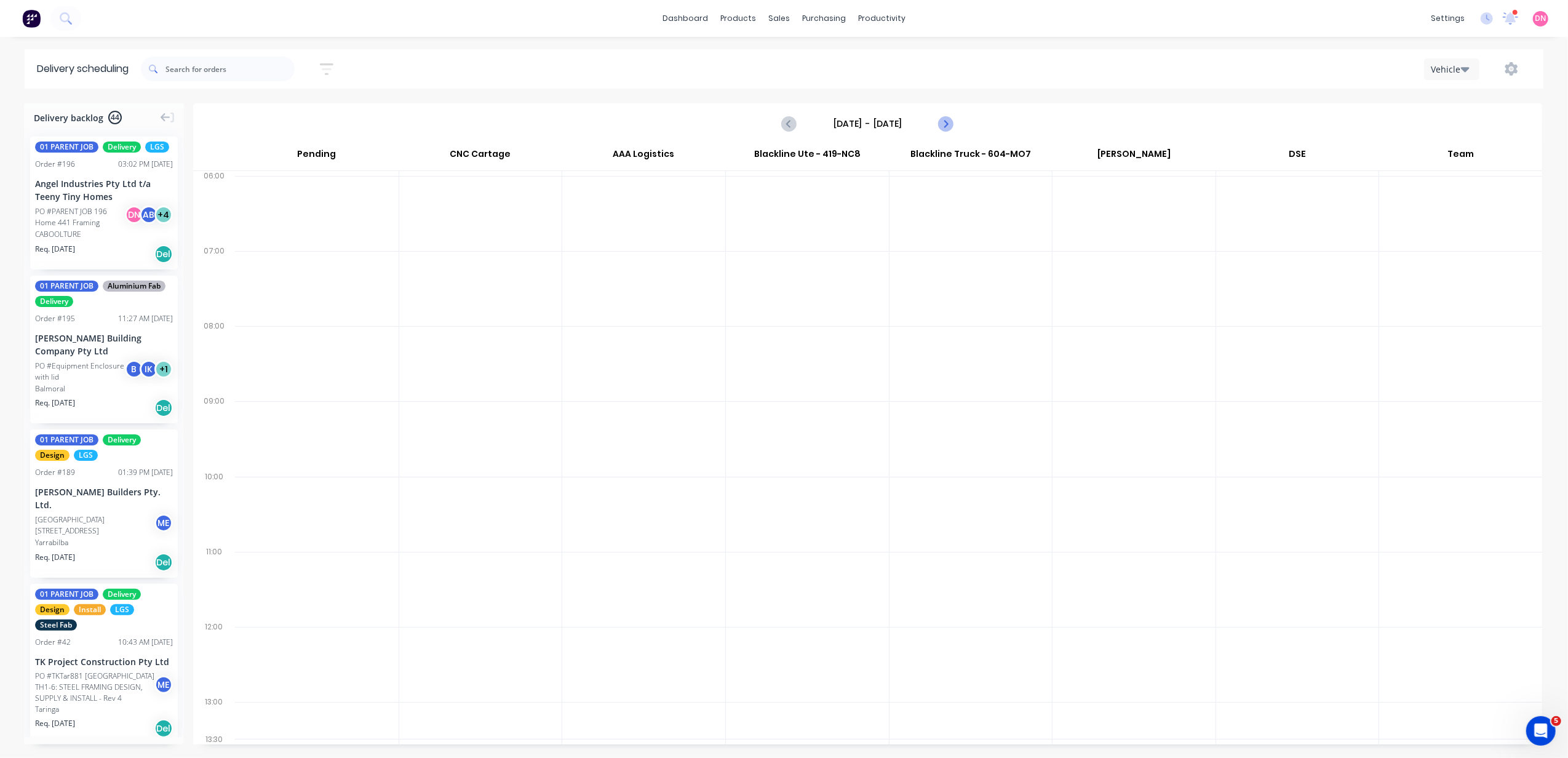
click at [945, 124] on icon "Next page" at bounding box center [945, 123] width 15 height 15
click at [790, 122] on icon "Previous page" at bounding box center [790, 123] width 6 height 9
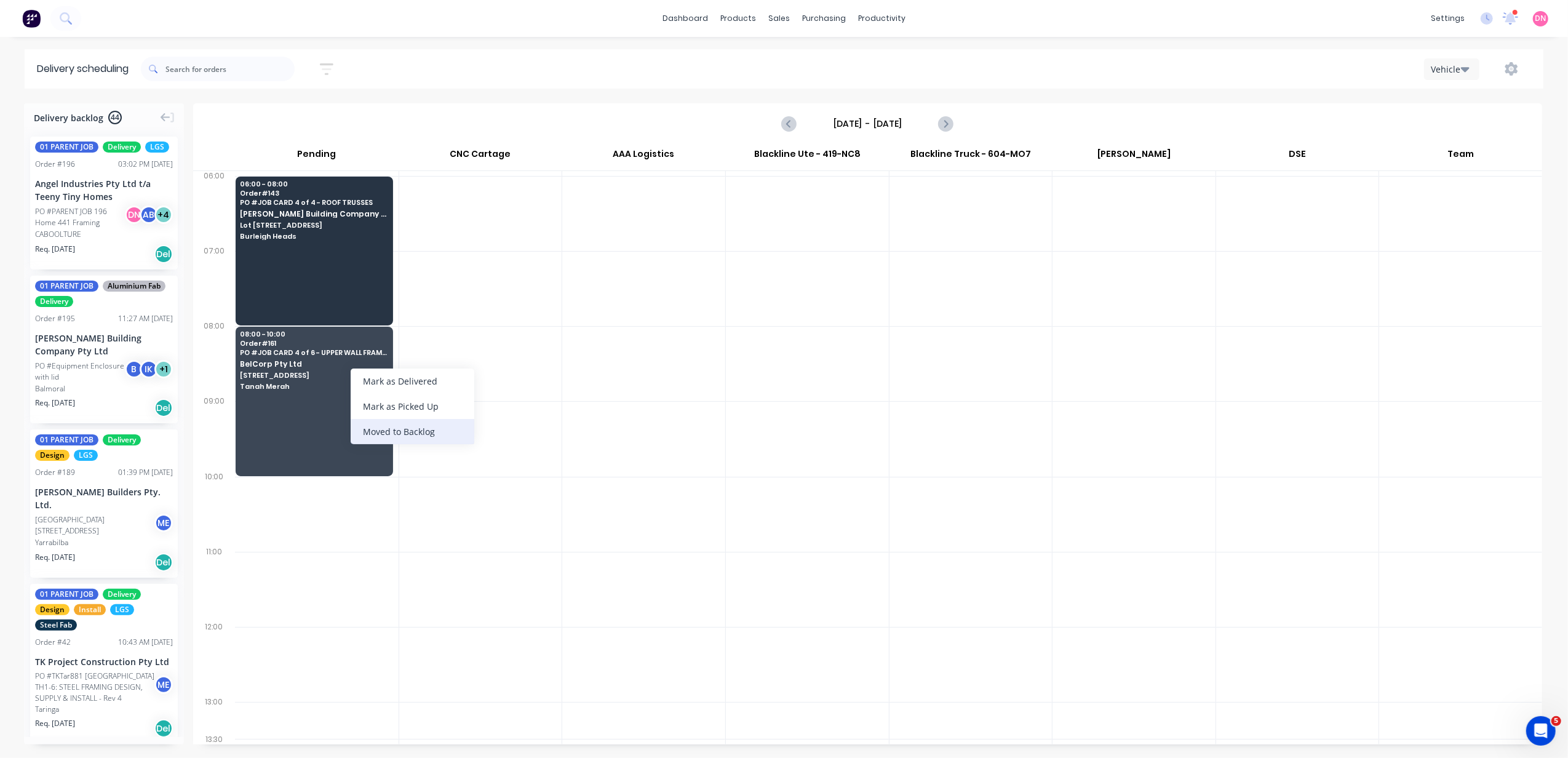
click at [411, 437] on div "Moved to Backlog" at bounding box center [412, 432] width 123 height 26
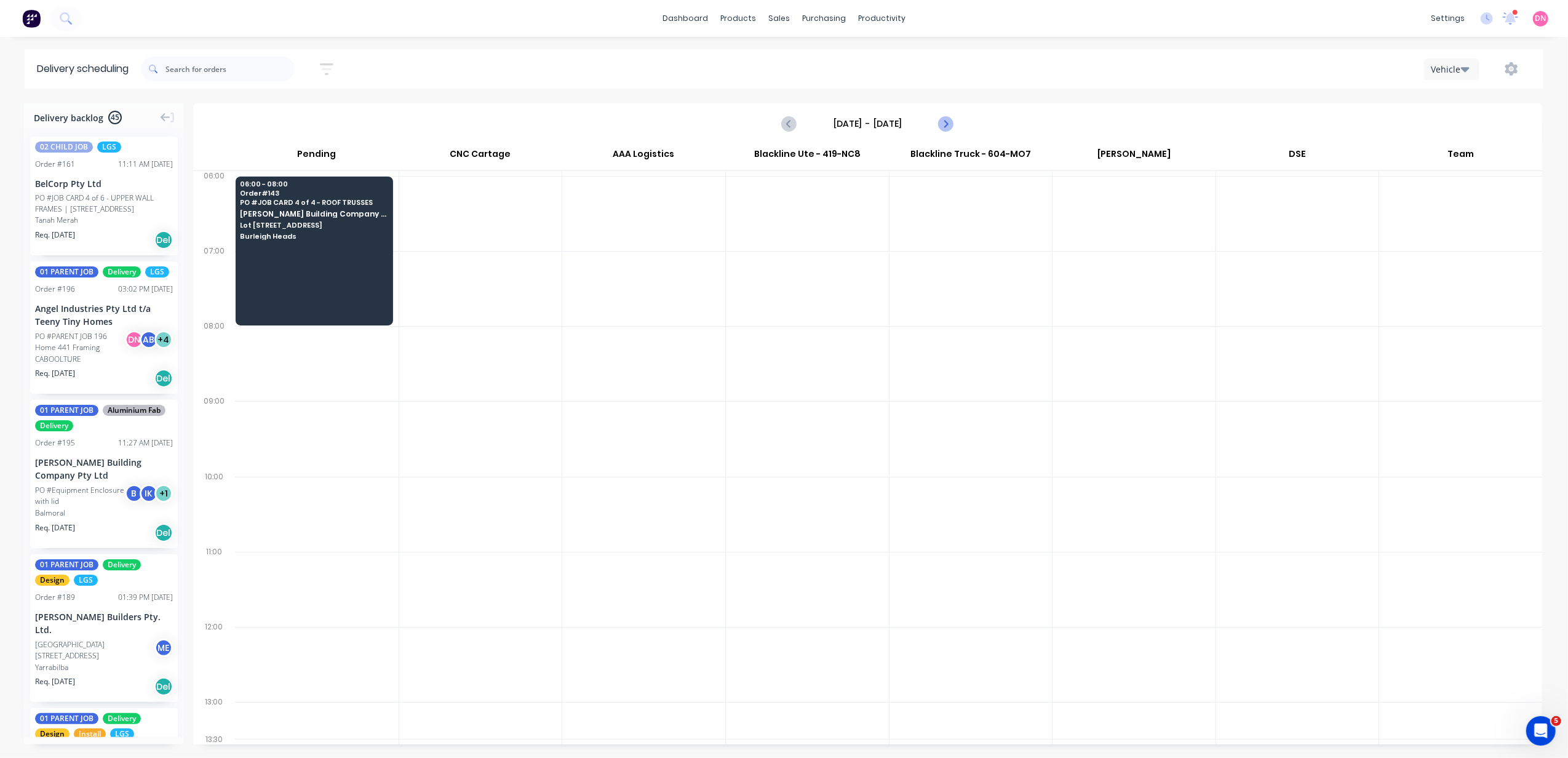
click at [948, 122] on icon "Next page" at bounding box center [945, 123] width 15 height 15
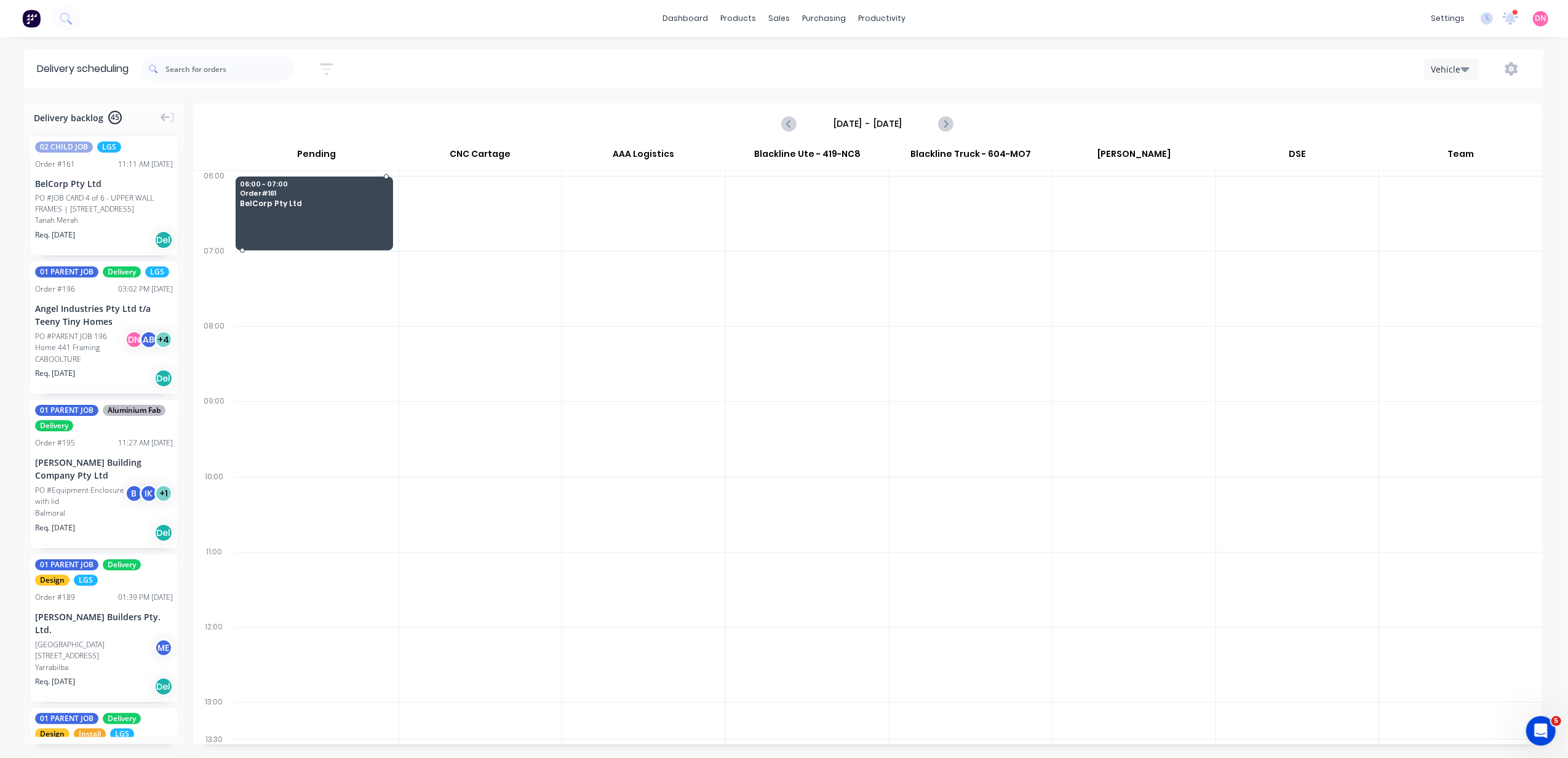
drag, startPoint x: 115, startPoint y: 221, endPoint x: 321, endPoint y: 210, distance: 206.3
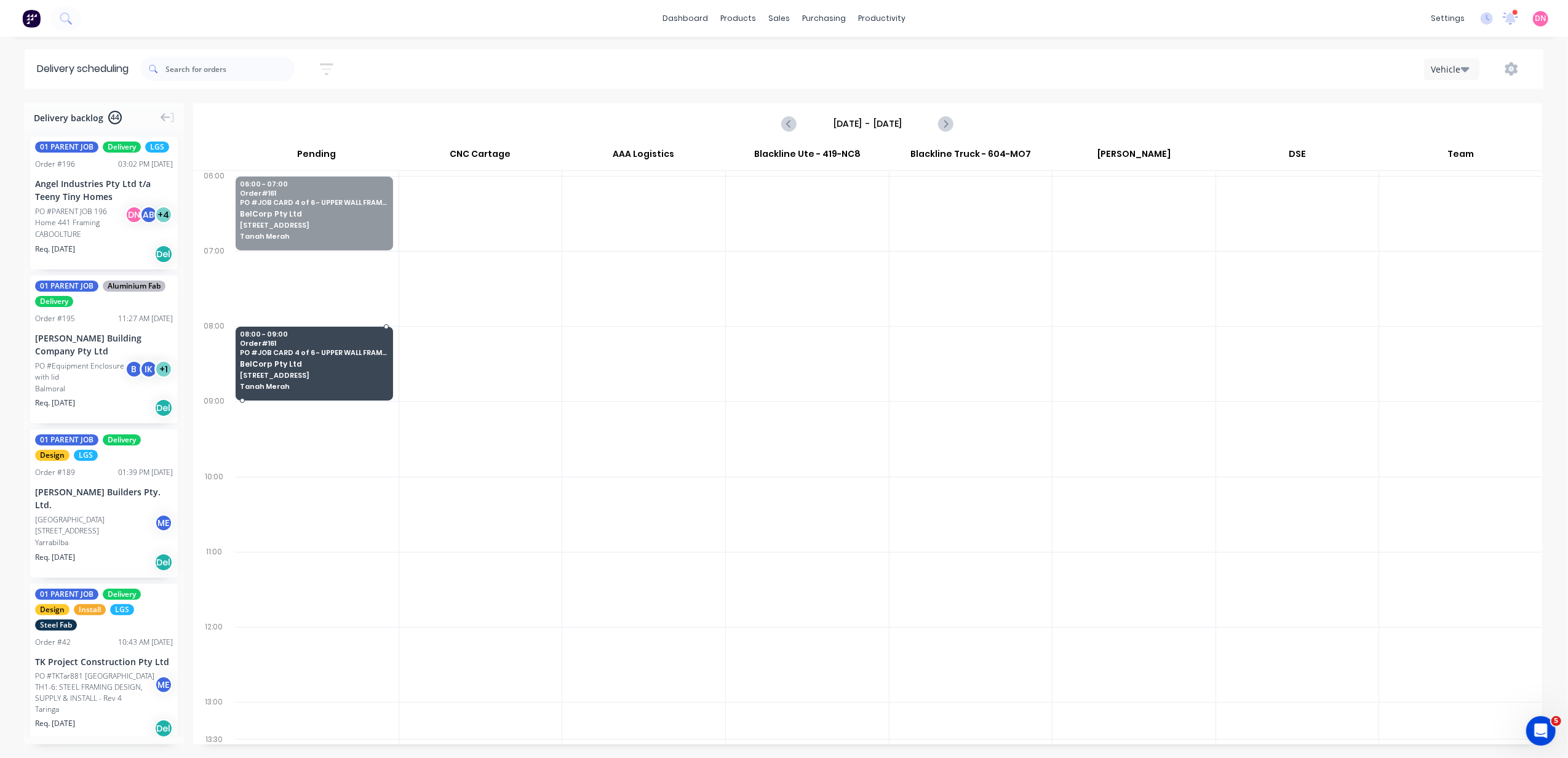
drag, startPoint x: 298, startPoint y: 205, endPoint x: 697, endPoint y: 249, distance: 401.4
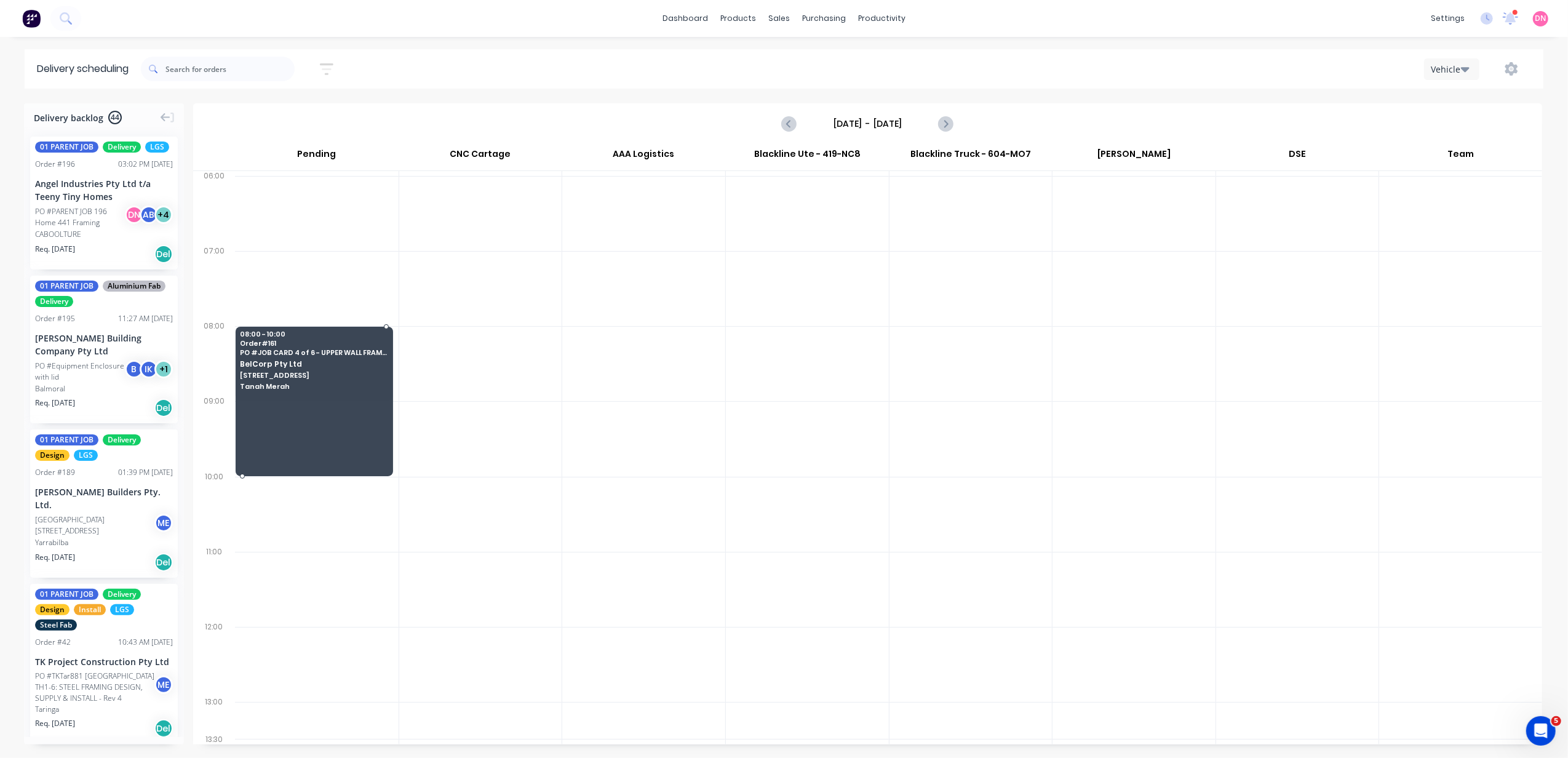
drag, startPoint x: 337, startPoint y: 400, endPoint x: 350, endPoint y: 529, distance: 129.7
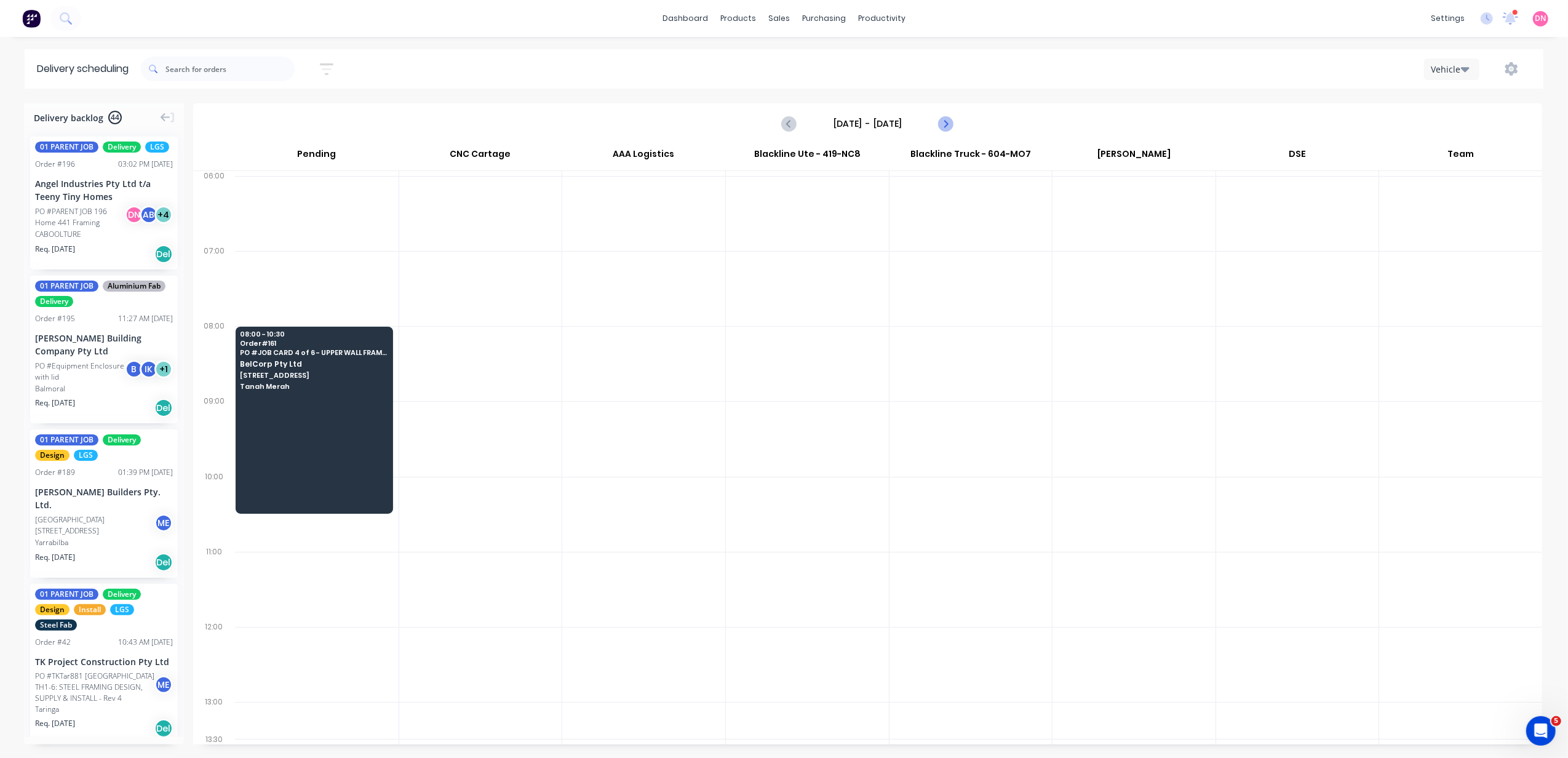
click at [950, 121] on icon "Next page" at bounding box center [945, 123] width 15 height 15
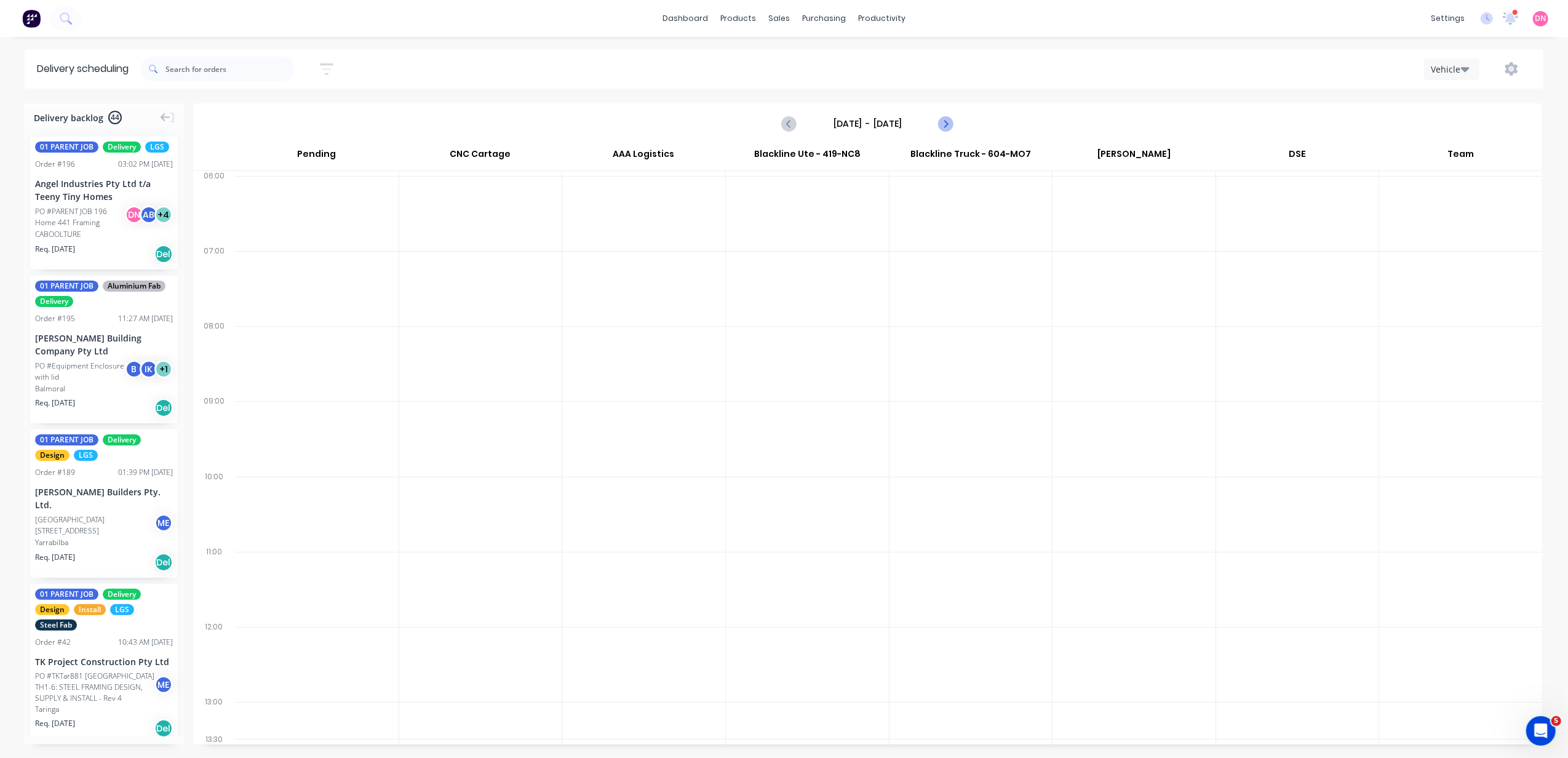
click at [950, 121] on icon "Next page" at bounding box center [945, 123] width 15 height 15
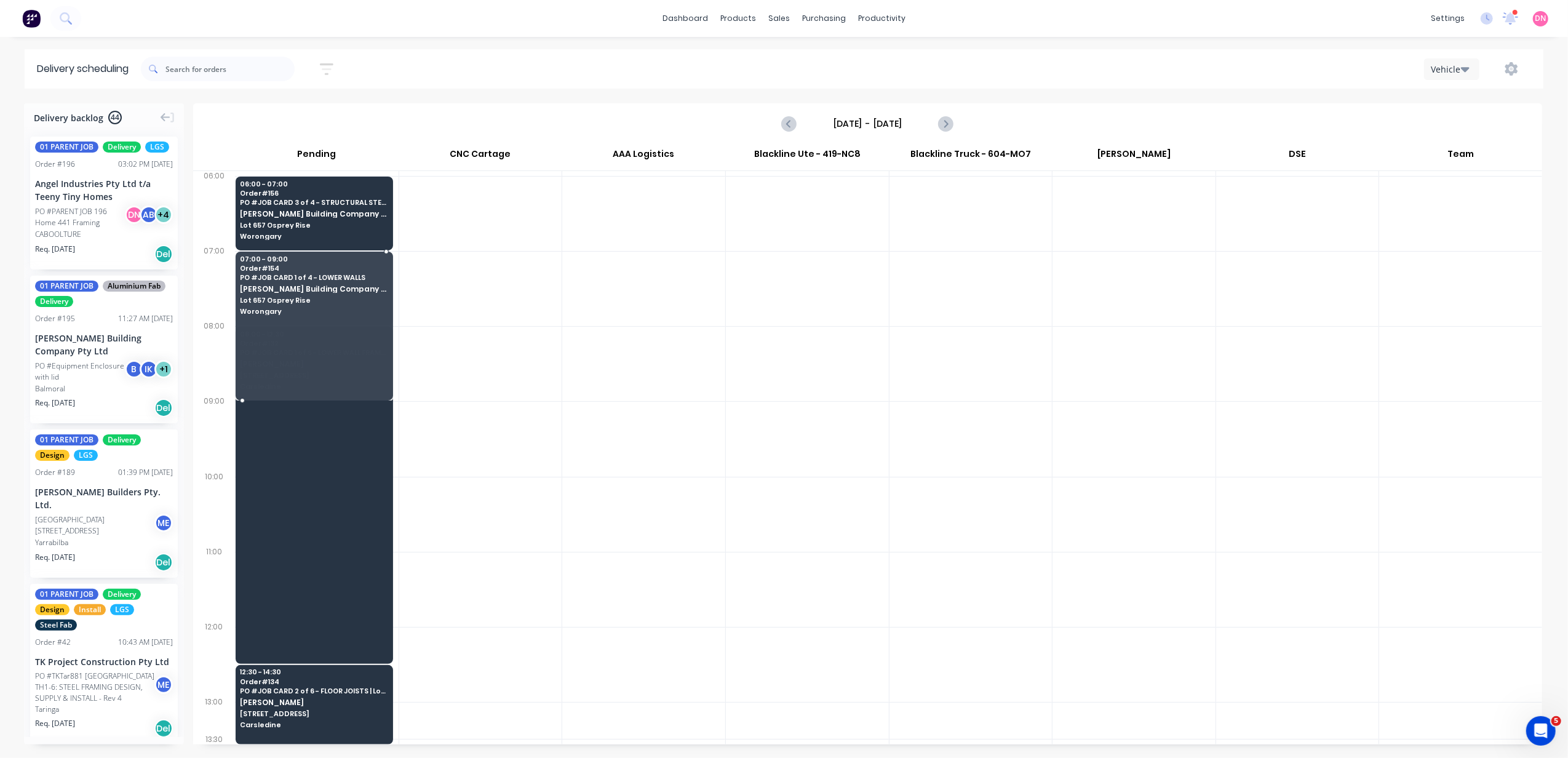
drag, startPoint x: 367, startPoint y: 324, endPoint x: 358, endPoint y: 388, distance: 64.6
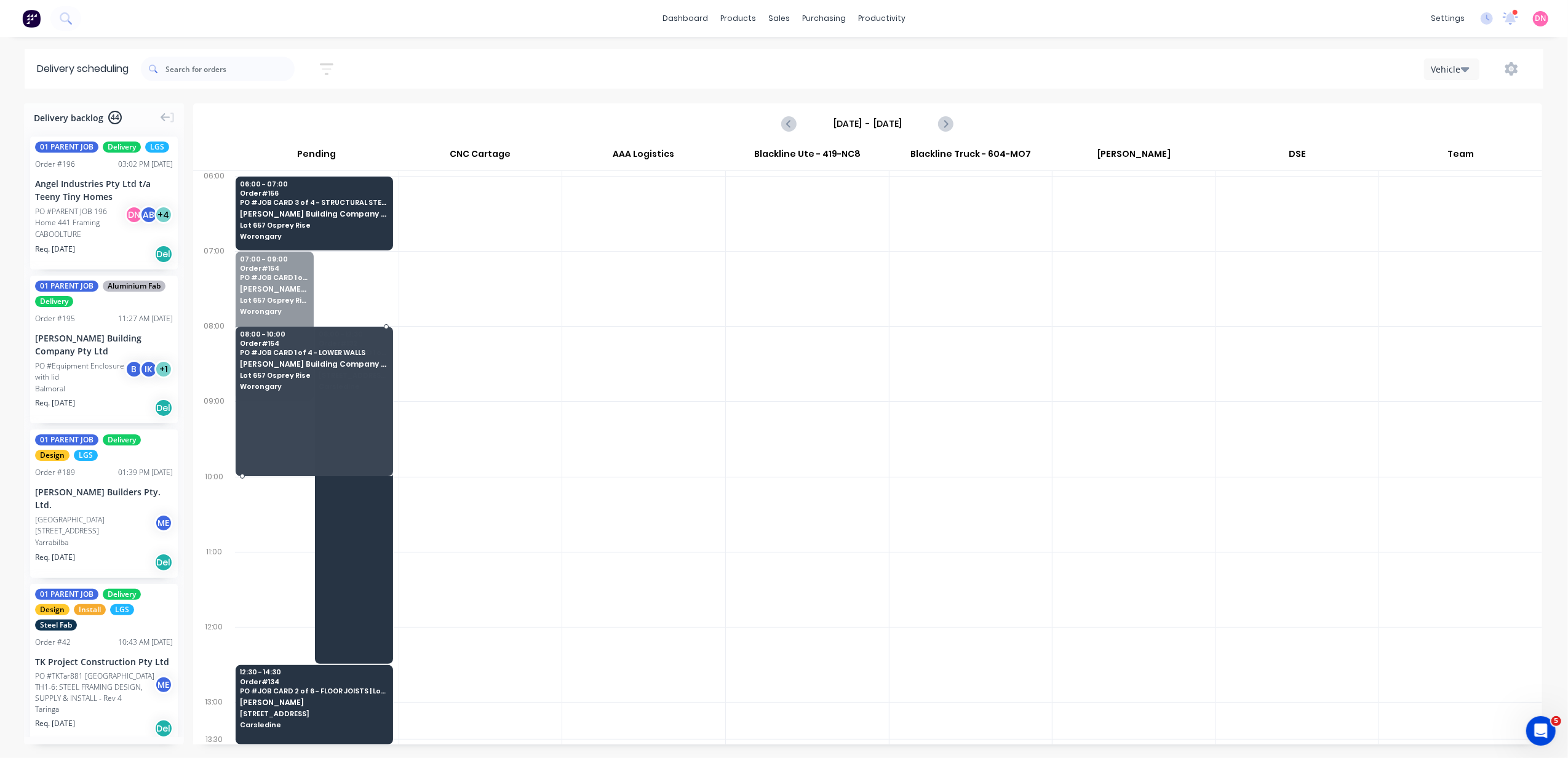
drag, startPoint x: 277, startPoint y: 323, endPoint x: 274, endPoint y: 336, distance: 13.3
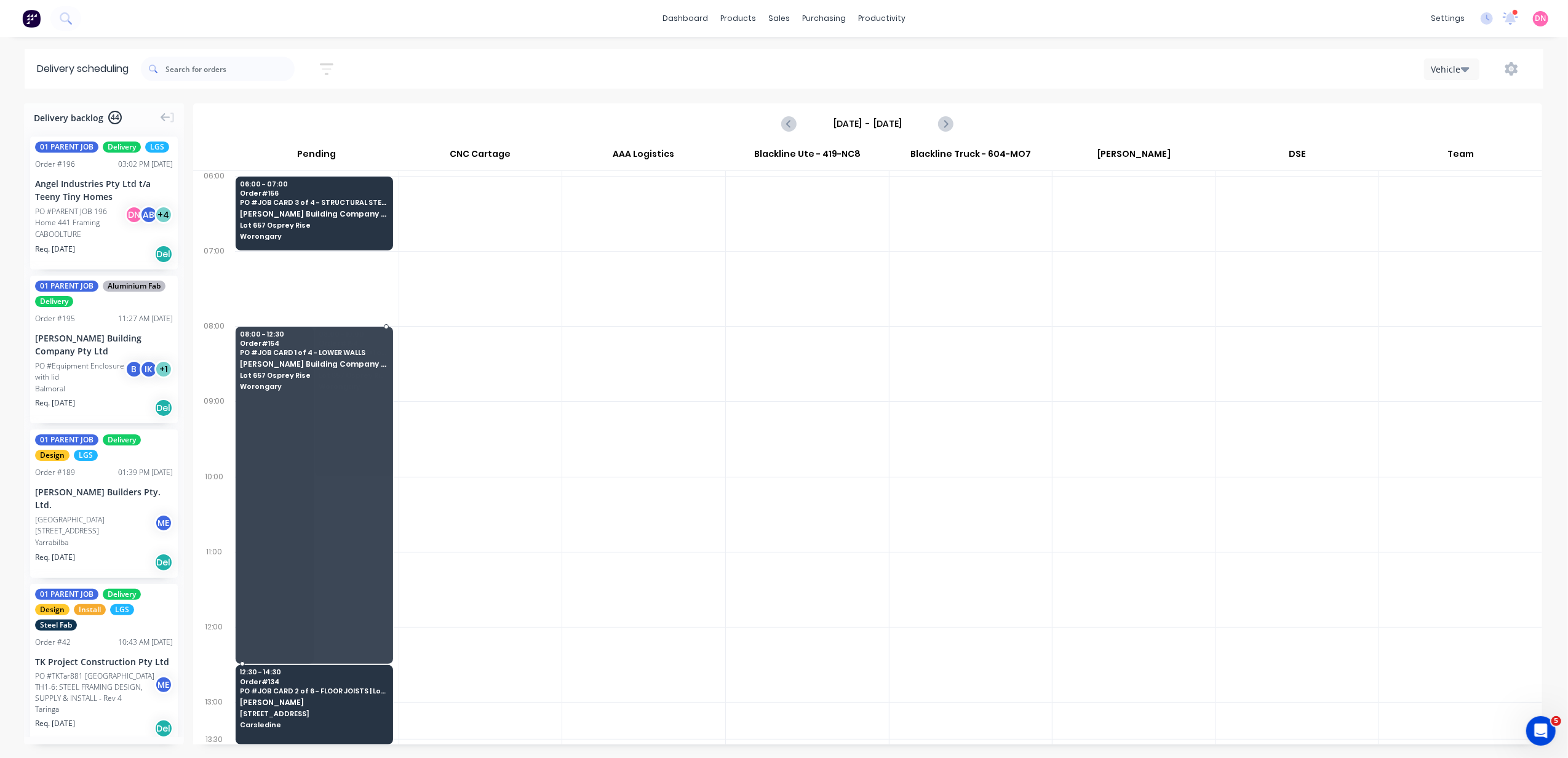
drag, startPoint x: 364, startPoint y: 475, endPoint x: 353, endPoint y: 651, distance: 176.3
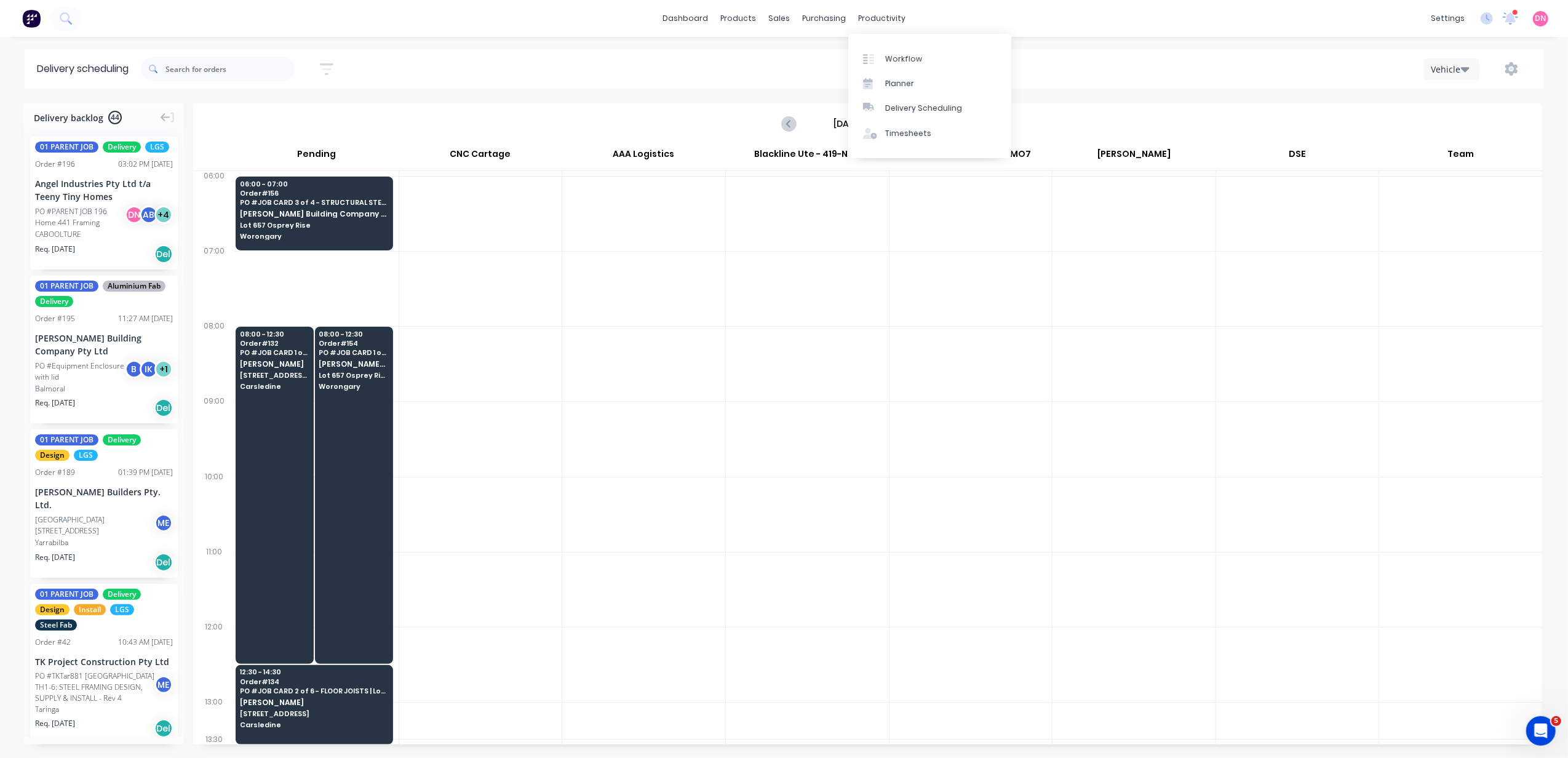
drag, startPoint x: 1109, startPoint y: 143, endPoint x: 1096, endPoint y: 139, distance: 13.6
click at [1109, 143] on div "[DATE] - [DATE]" at bounding box center [867, 123] width 1347 height 38
click at [953, 126] on div "[DATE] - [DATE]" at bounding box center [867, 123] width 1347 height 38
click at [953, 126] on icon "Next page" at bounding box center [945, 123] width 15 height 15
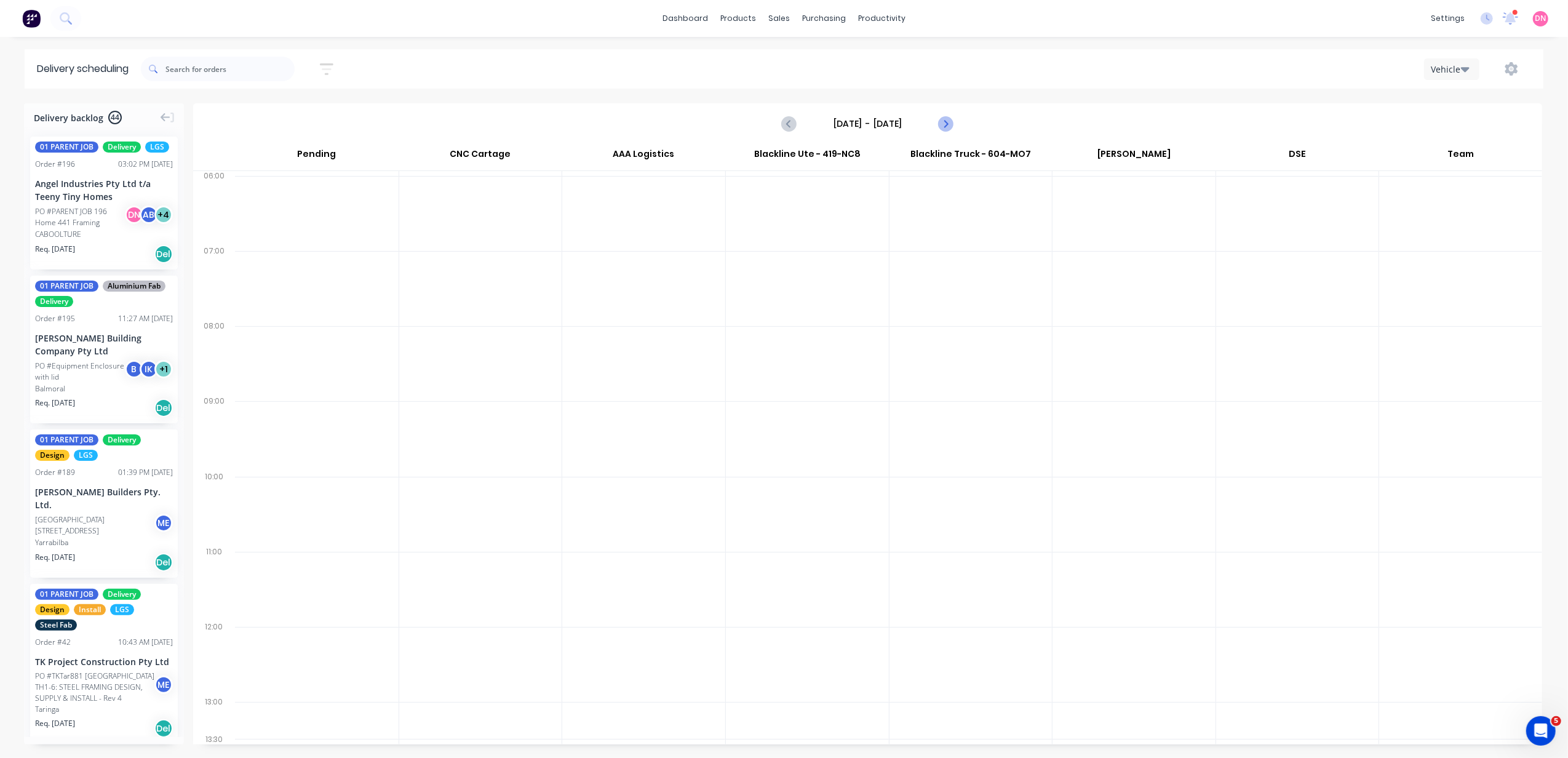
click at [953, 126] on icon "Next page" at bounding box center [945, 123] width 15 height 15
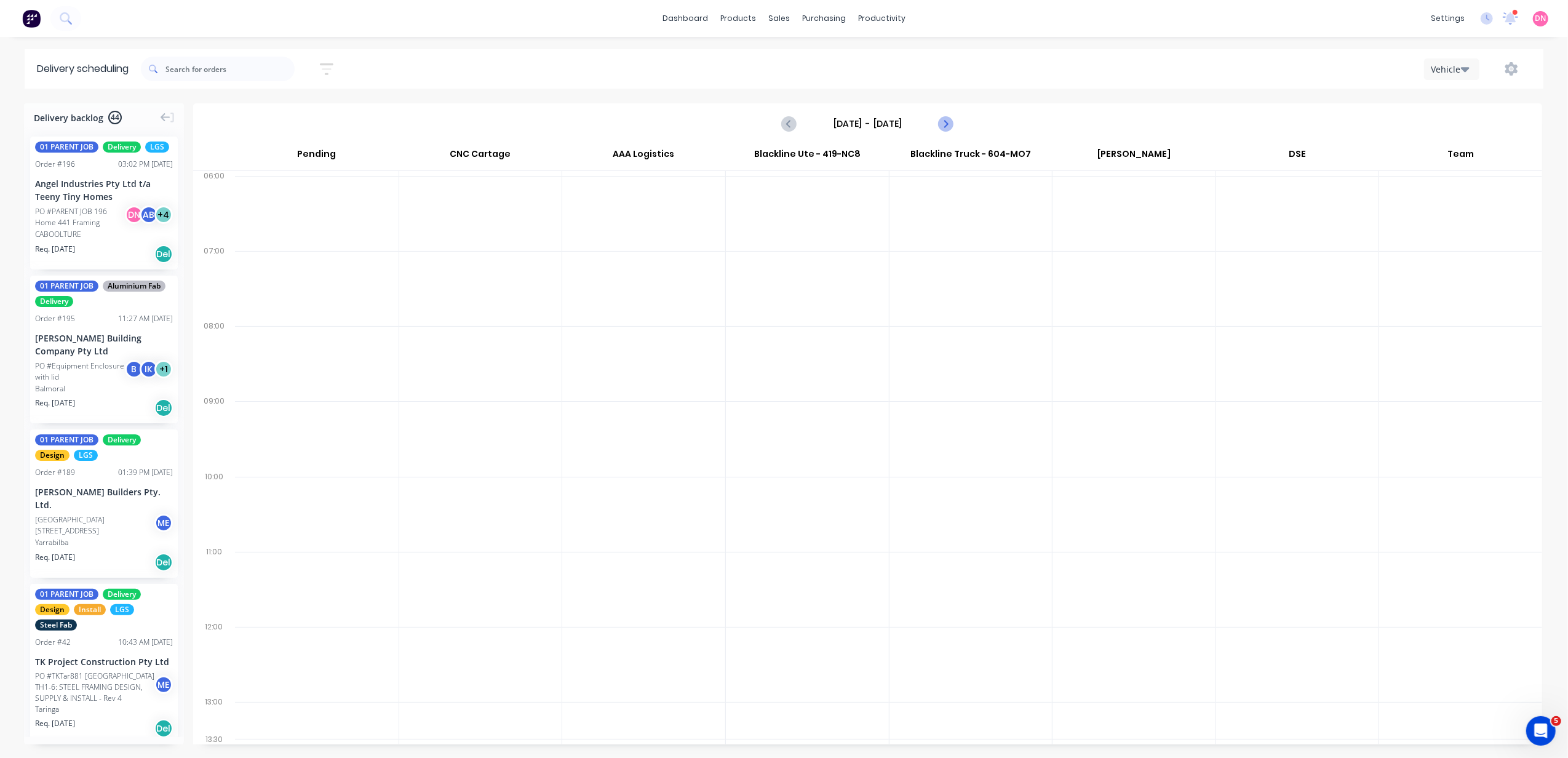
click at [953, 126] on icon "Next page" at bounding box center [945, 123] width 15 height 15
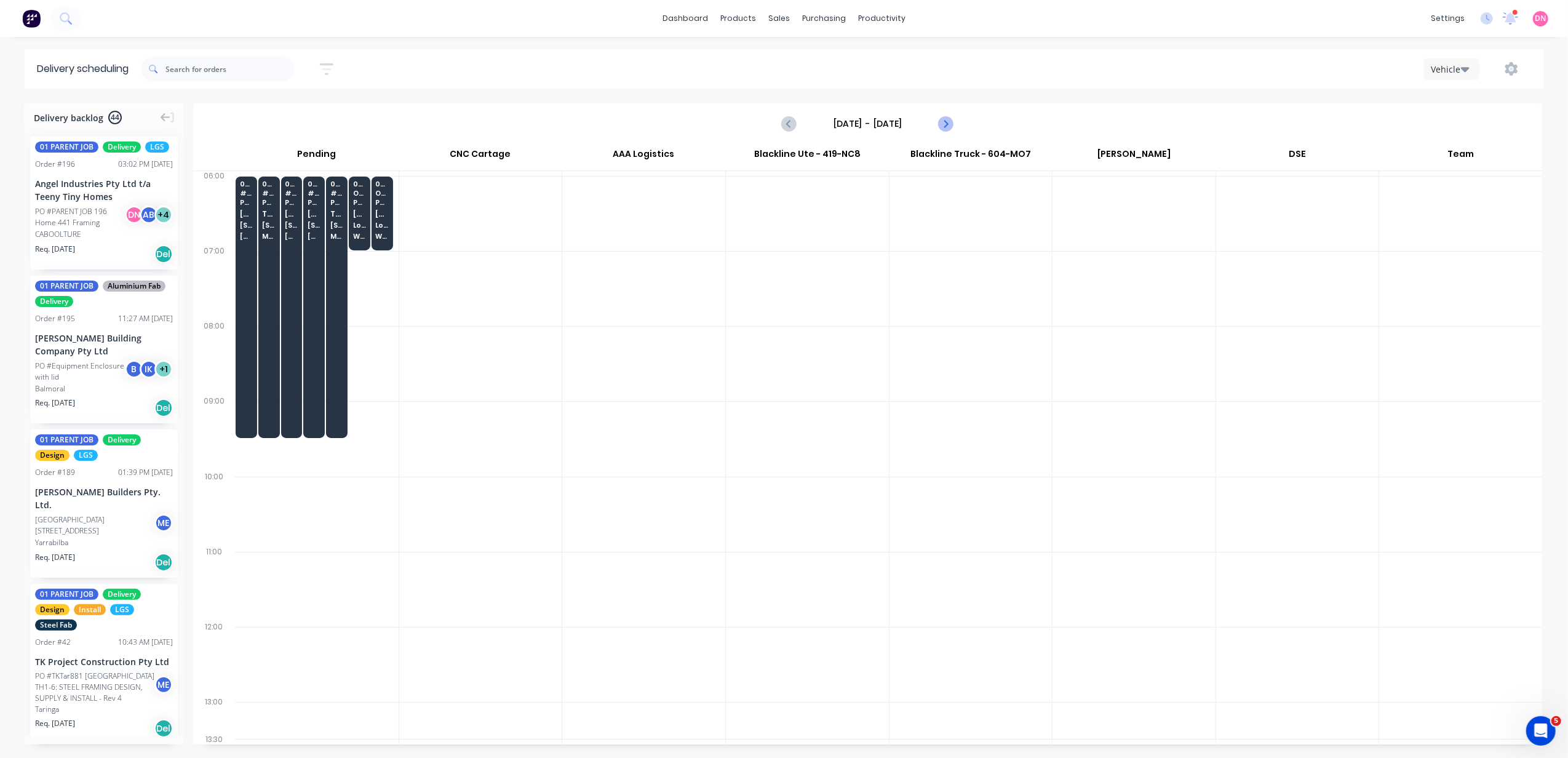
click at [940, 129] on icon "Next page" at bounding box center [945, 123] width 15 height 15
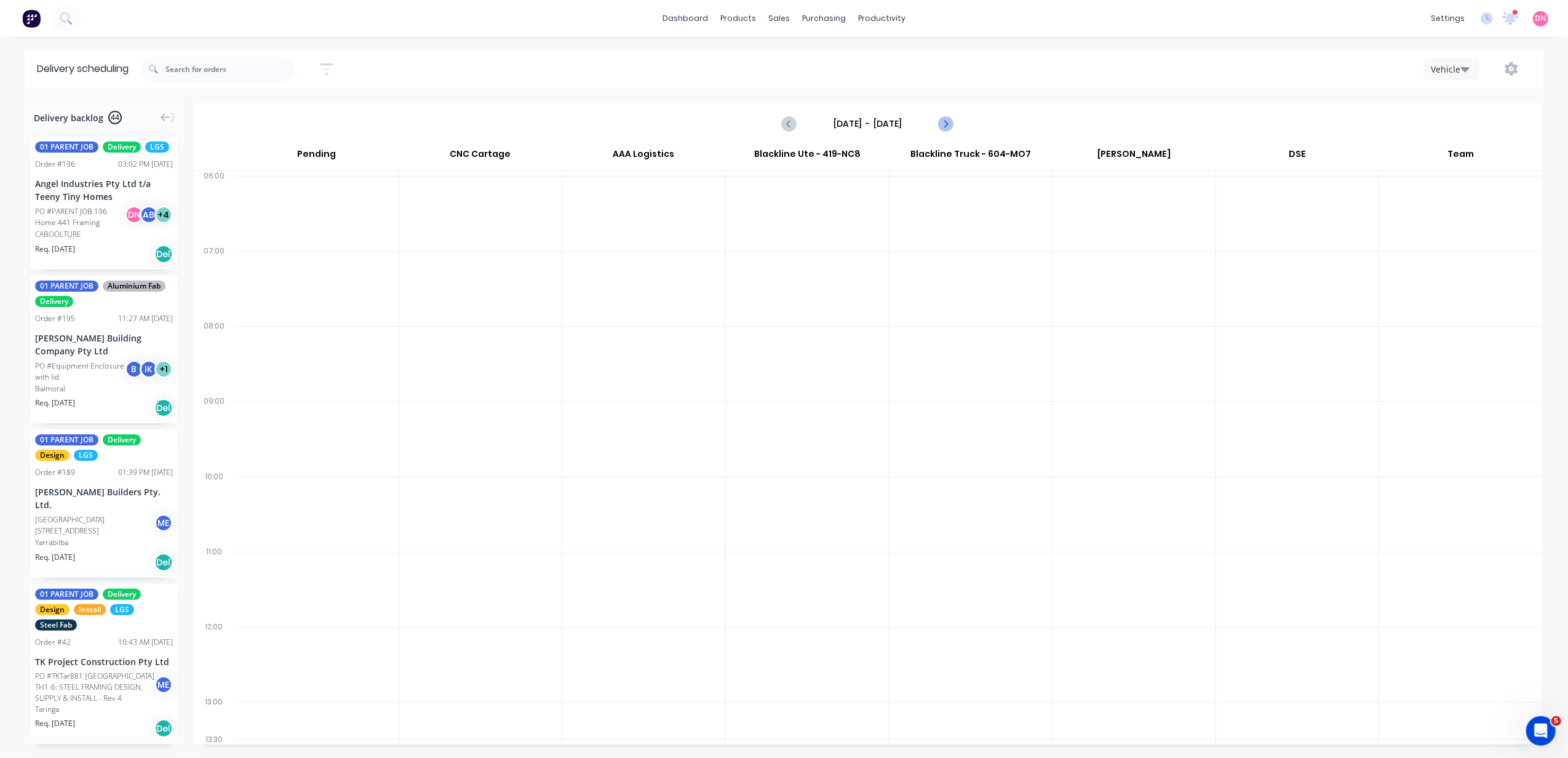
click at [940, 129] on icon "Next page" at bounding box center [945, 123] width 15 height 15
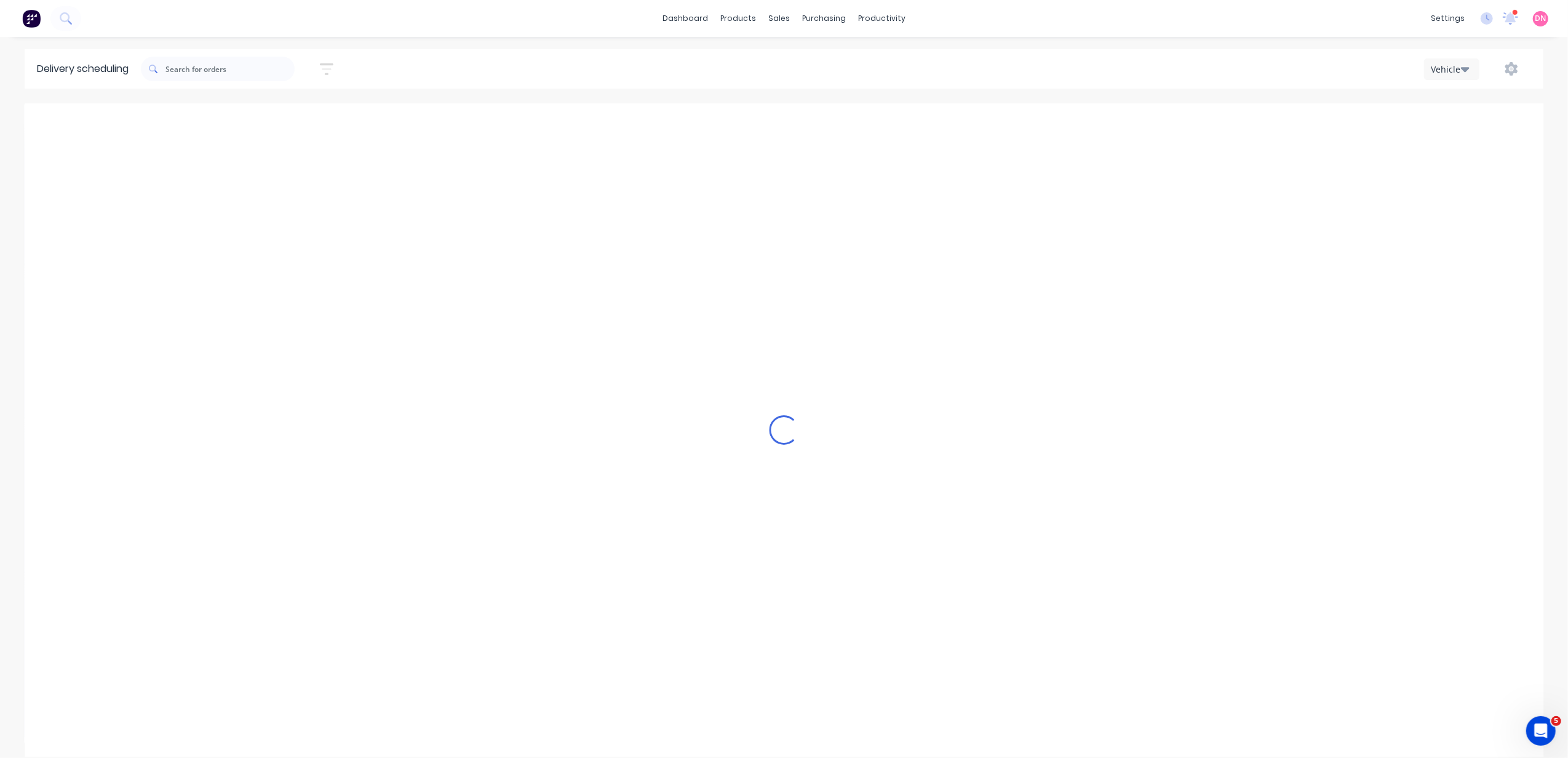
type input "[DATE] - [DATE]"
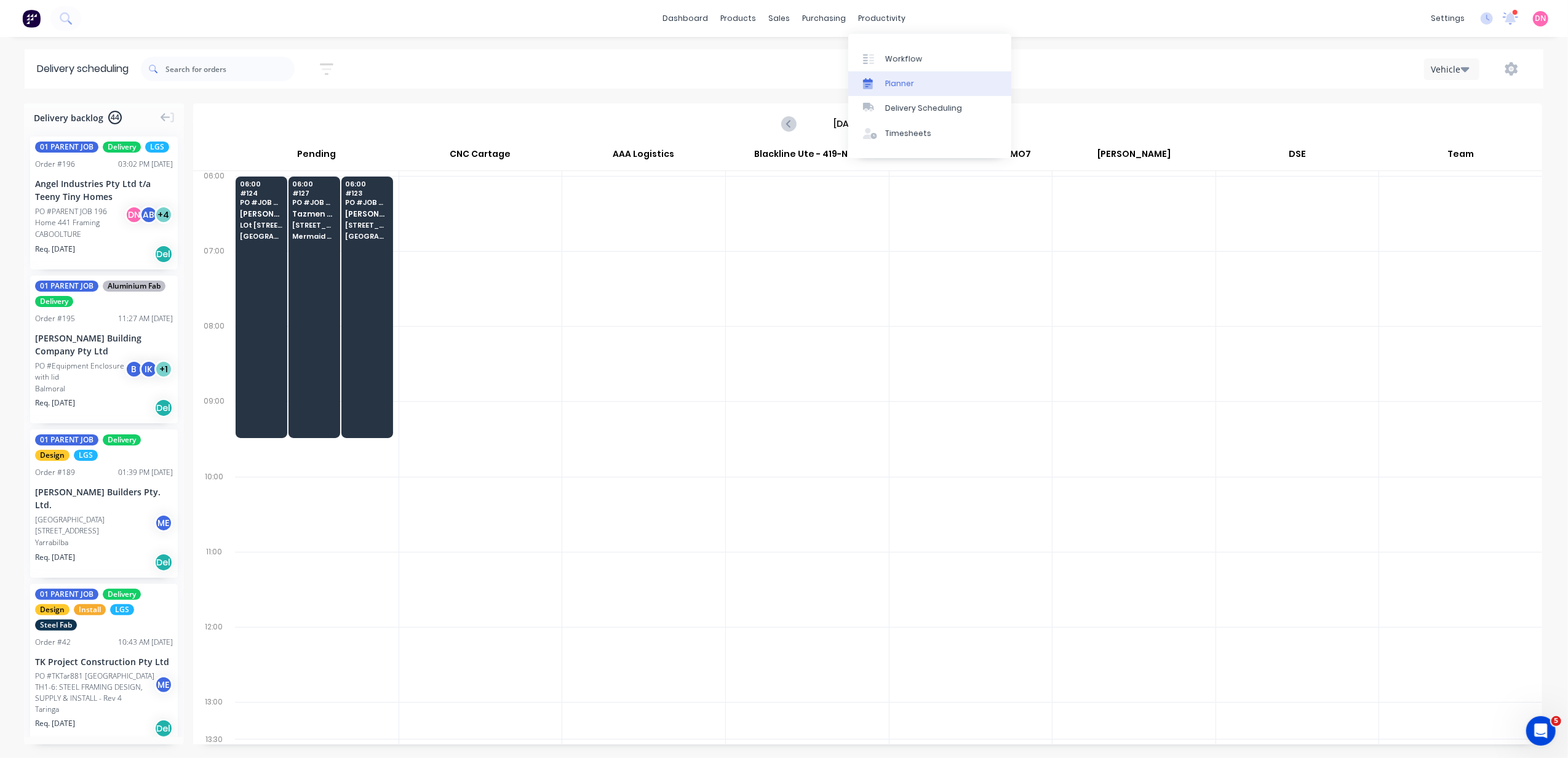
click at [883, 74] on link "Planner" at bounding box center [929, 84] width 163 height 25
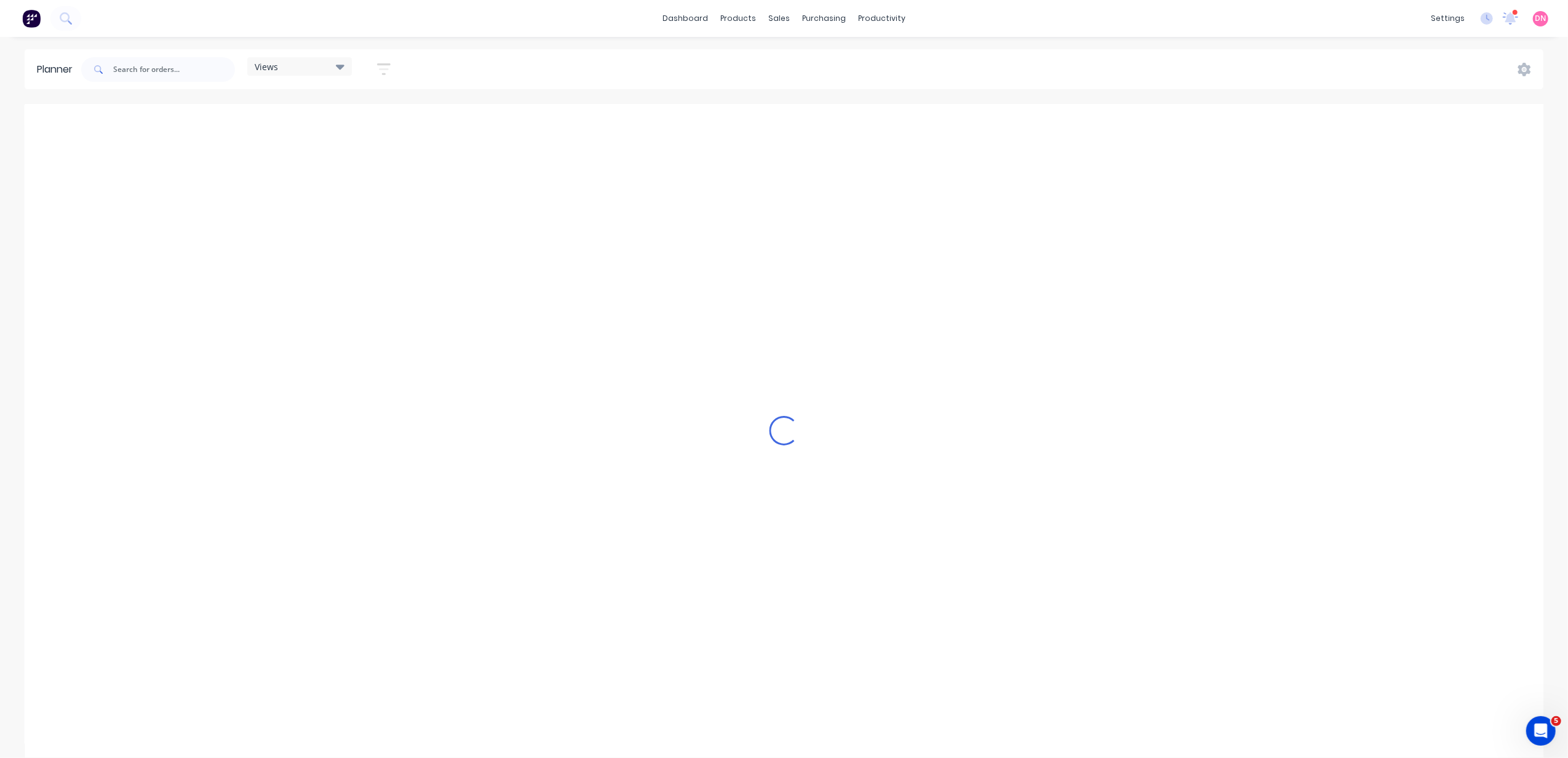
scroll to position [0, 476]
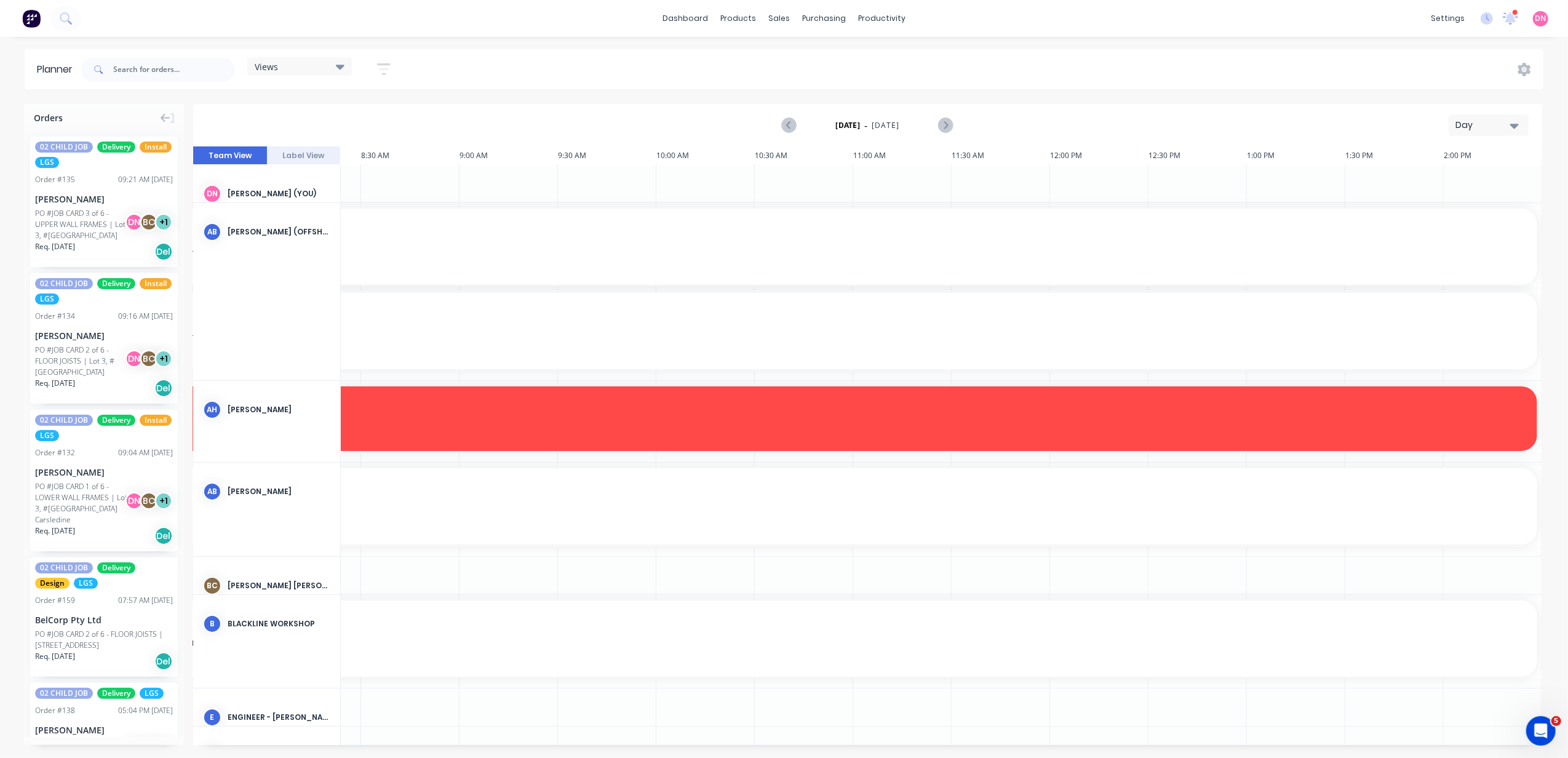
click at [327, 64] on div "Views" at bounding box center [299, 66] width 90 height 11
click at [328, 247] on button "PRODUCTION - DEMI" at bounding box center [322, 253] width 131 height 14
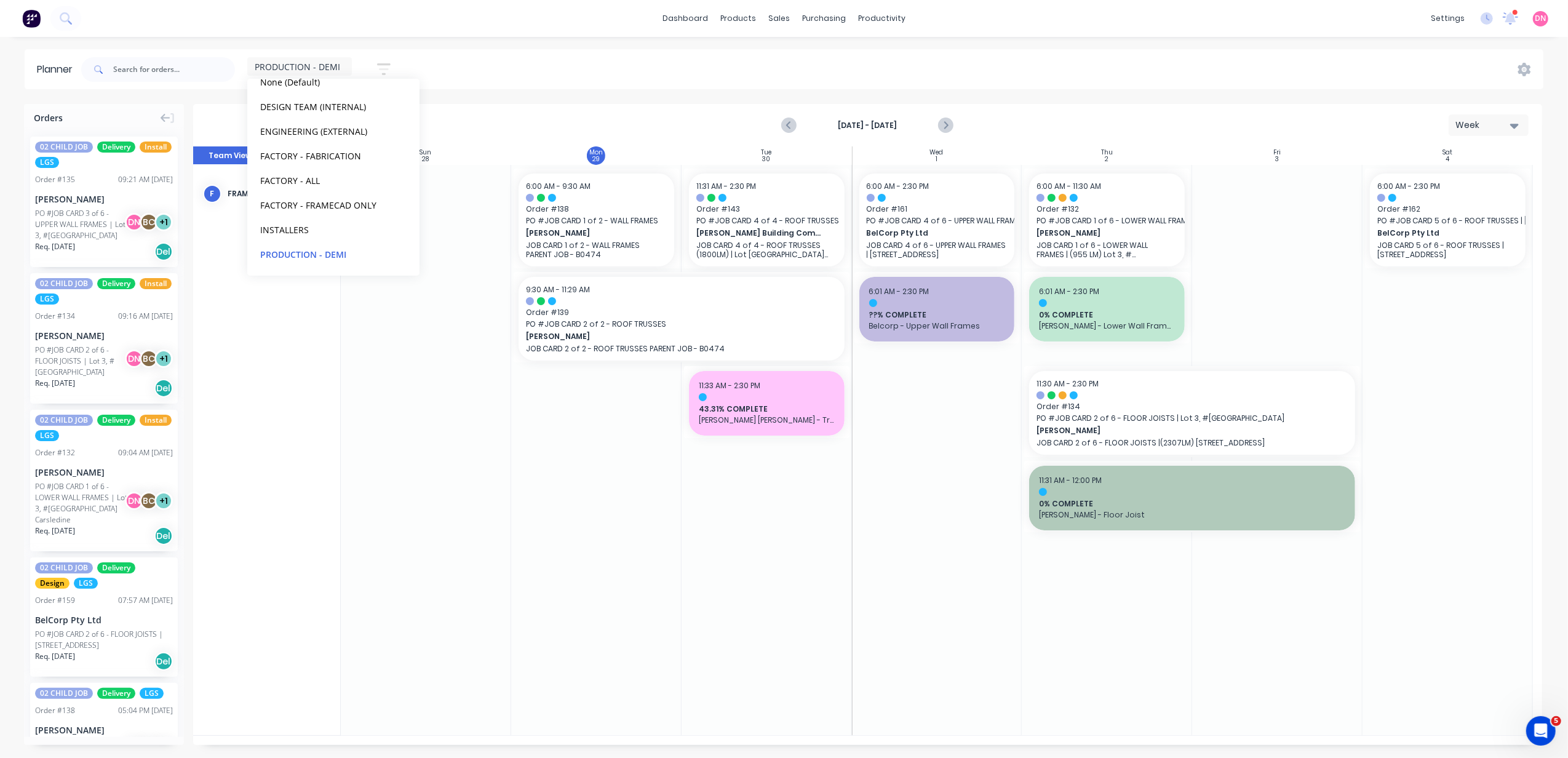
click at [651, 69] on div "PRODUCTION - DEMI Save new view None (Default) edit DESIGN TEAM (INTERNAL) edit…" at bounding box center [811, 69] width 1465 height 37
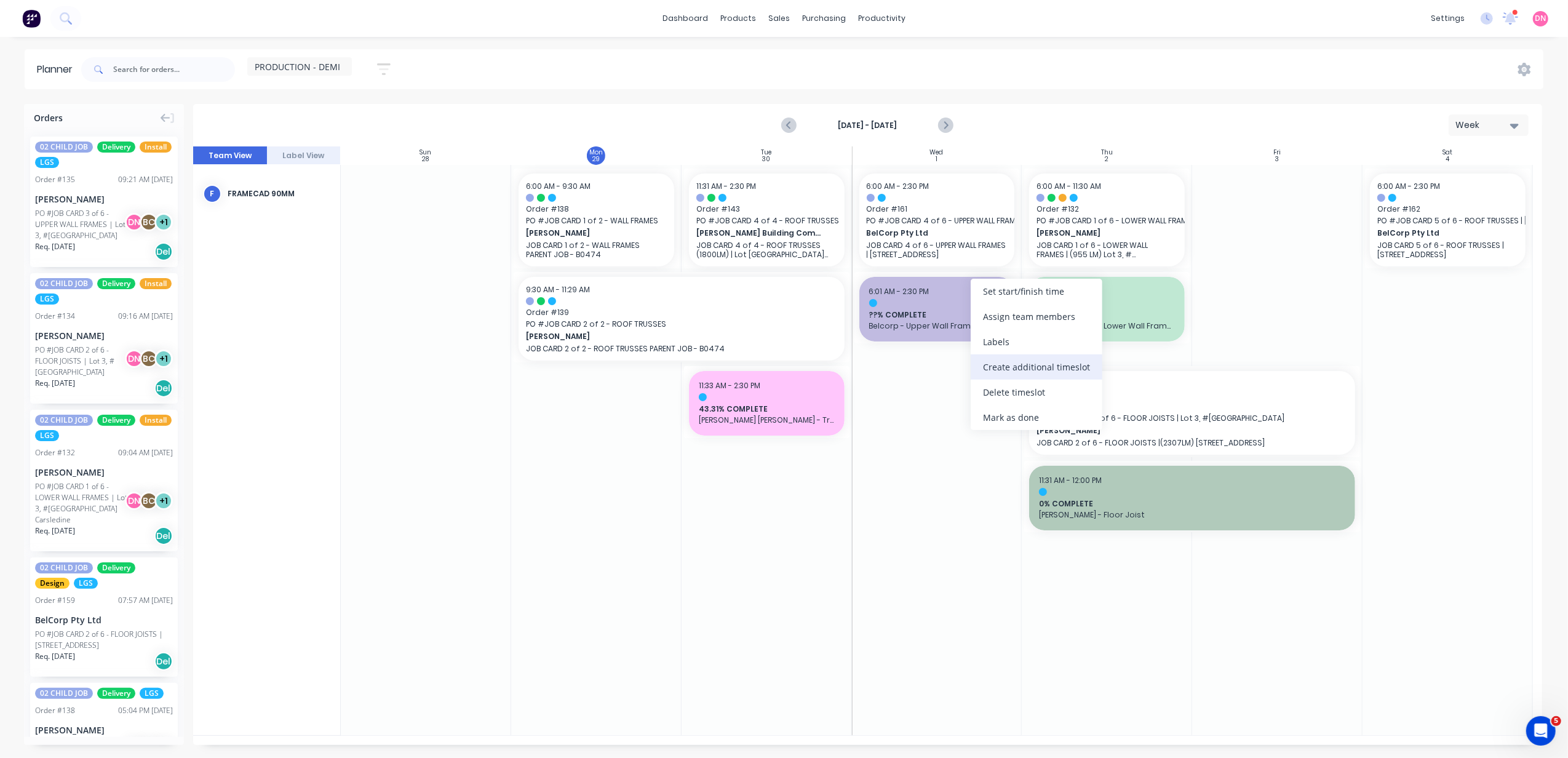
click at [1034, 362] on div "Create additional timeslot" at bounding box center [1037, 367] width 131 height 26
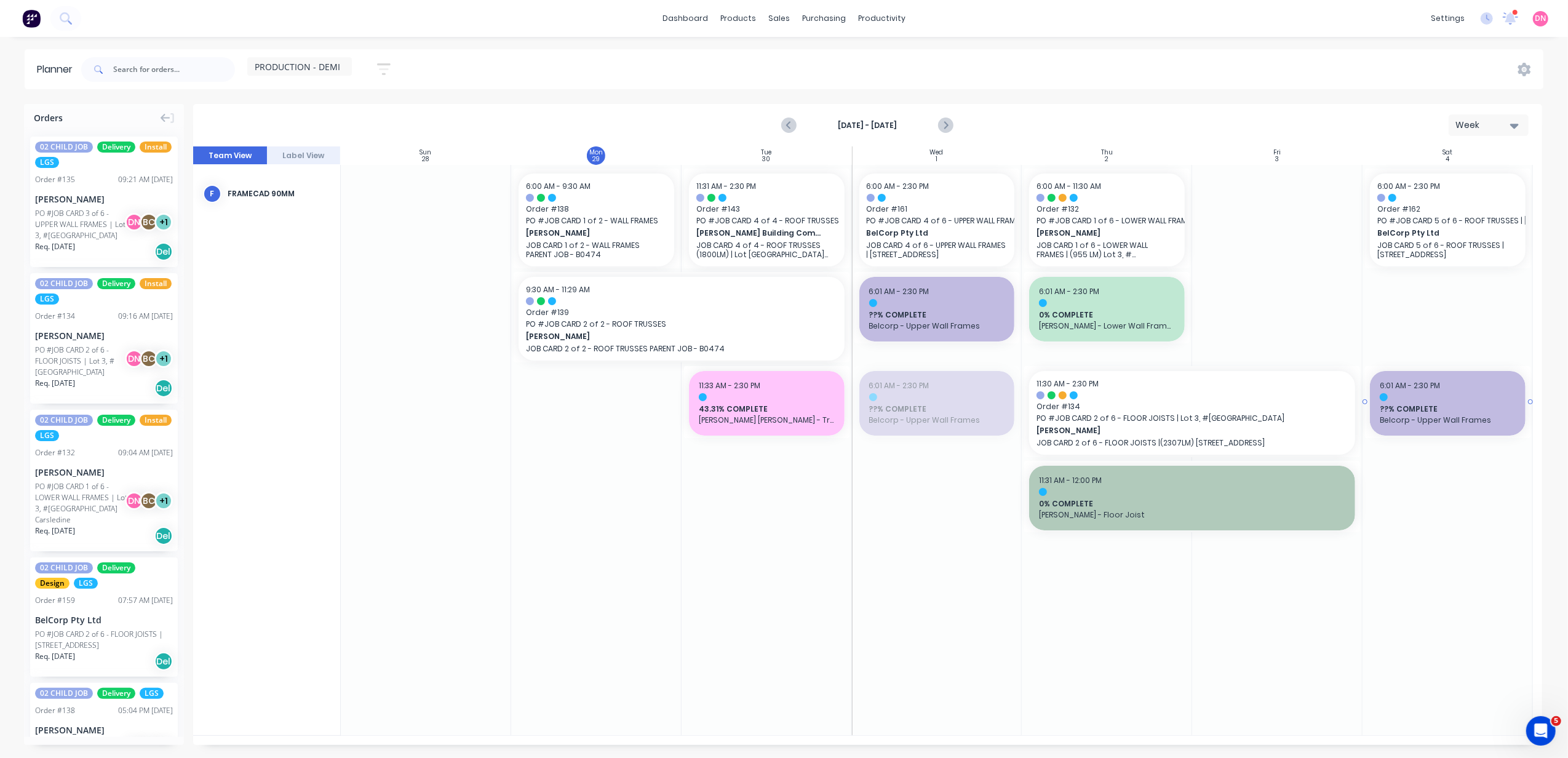
drag, startPoint x: 939, startPoint y: 401, endPoint x: 968, endPoint y: 394, distance: 29.8
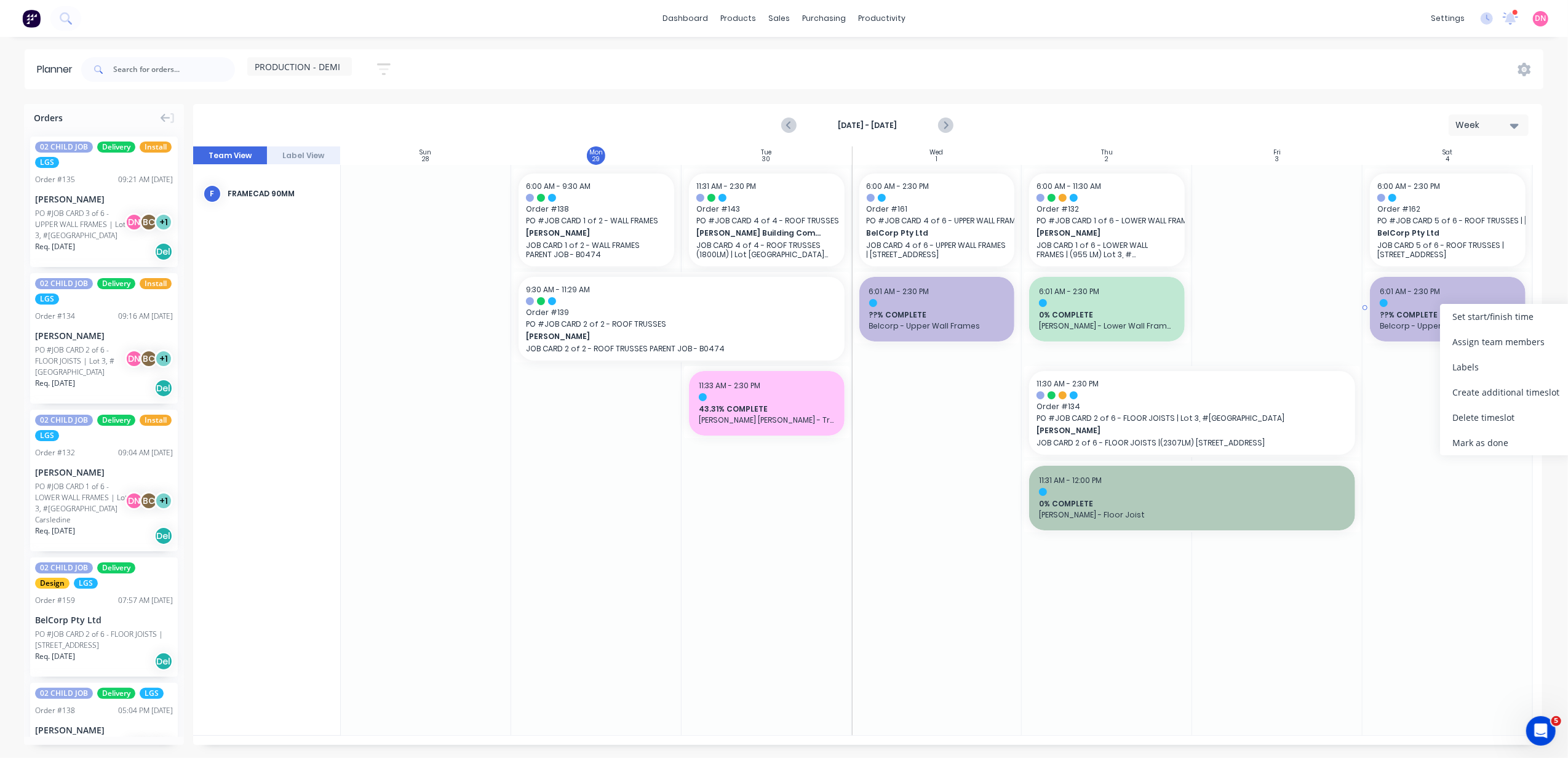
click at [1401, 311] on span "??% COMPLETE" at bounding box center [1448, 315] width 136 height 11
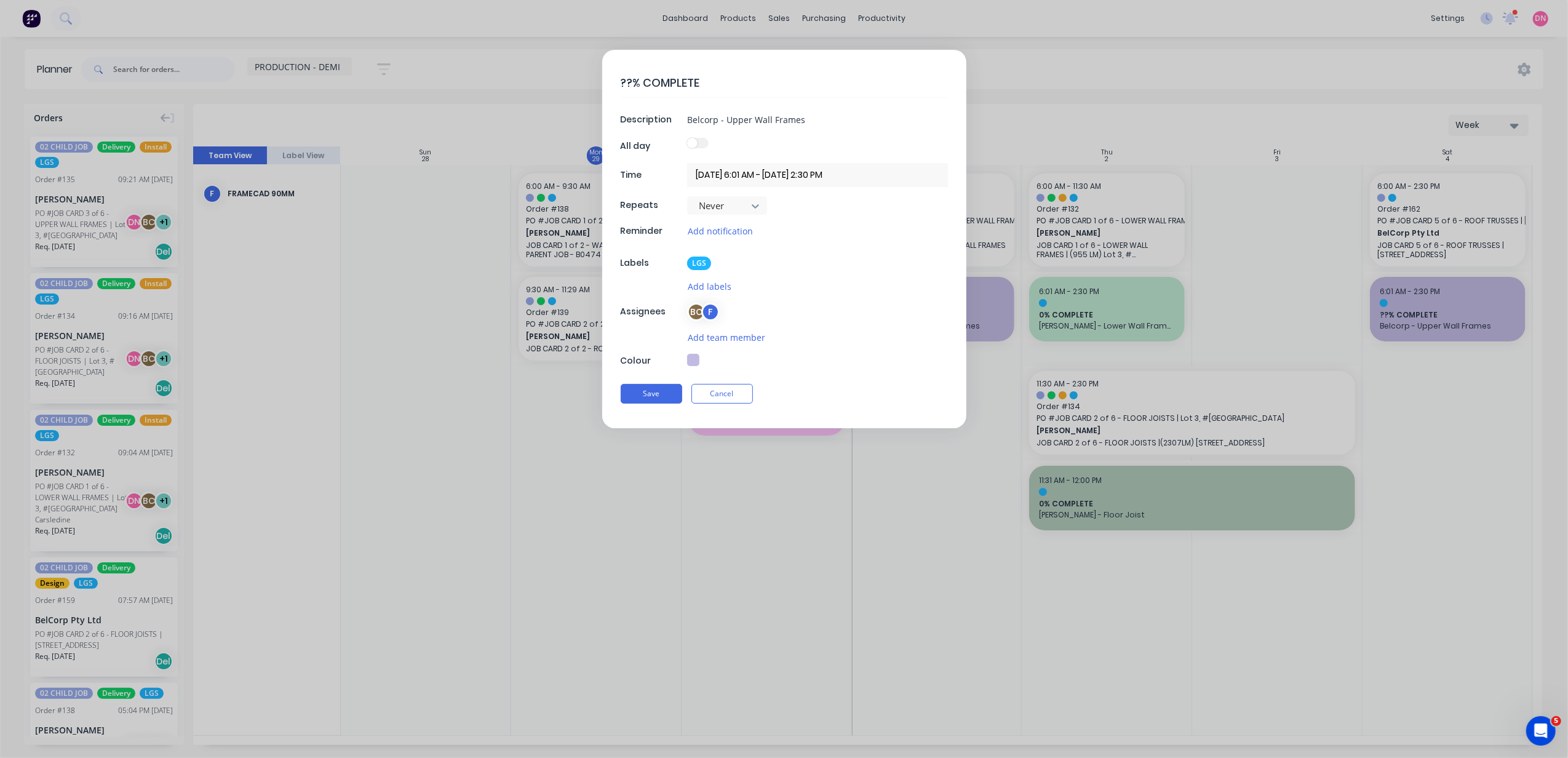
type textarea "x"
drag, startPoint x: 635, startPoint y: 84, endPoint x: 594, endPoint y: 88, distance: 41.2
click at [594, 88] on form "??% COMPLETE Description Belcorp - Upper Wall Frames All day Time [DATE] 6:01 A…" at bounding box center [784, 239] width 1542 height 378
type textarea "0% COMPLETE"
type textarea "x"
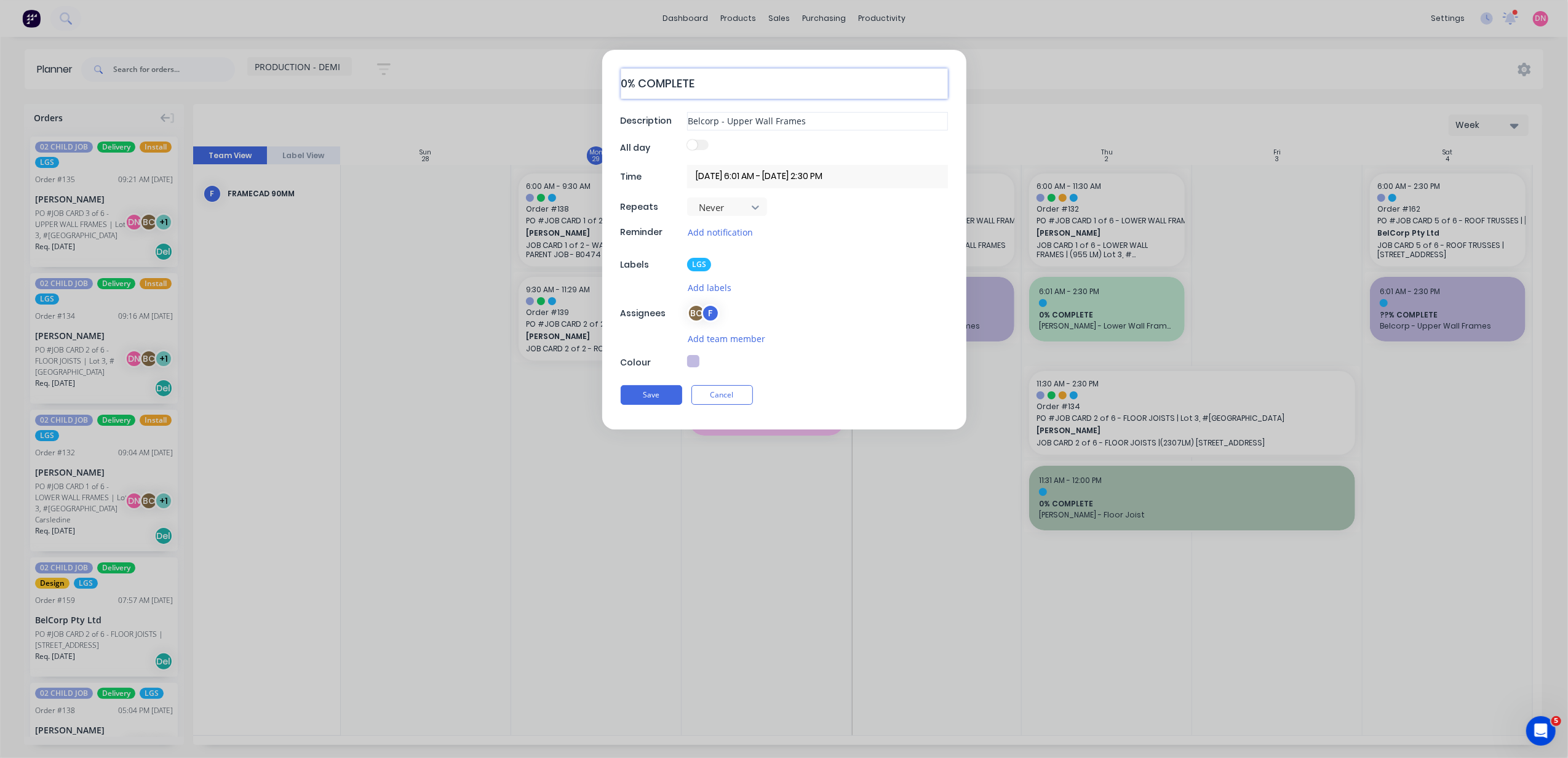
type textarea "0% COMPLETE"
type textarea "x"
click at [815, 126] on input "Belcorp - Upper Wall Frames" at bounding box center [817, 119] width 261 height 18
drag, startPoint x: 818, startPoint y: 121, endPoint x: 725, endPoint y: 129, distance: 93.3
click at [725, 129] on div "0% COMPLETE Description Belcorp - Upper Wall Frames All day Time [DATE] 6:01 AM…" at bounding box center [784, 239] width 364 height 378
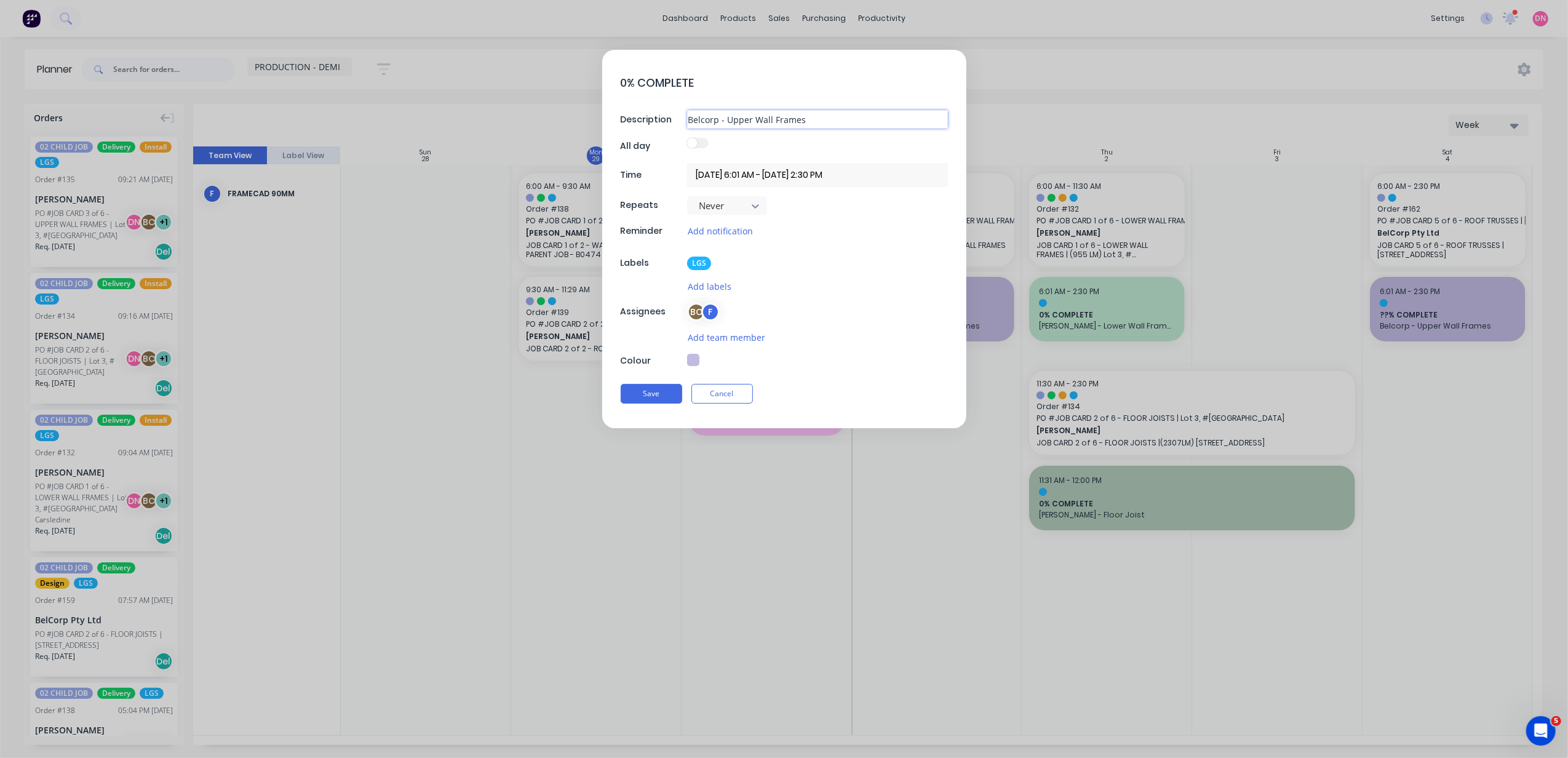
type input "Belcorp - R"
type textarea "x"
type input "Belcorp - Ro"
type textarea "x"
type input "Belcorp - Roo"
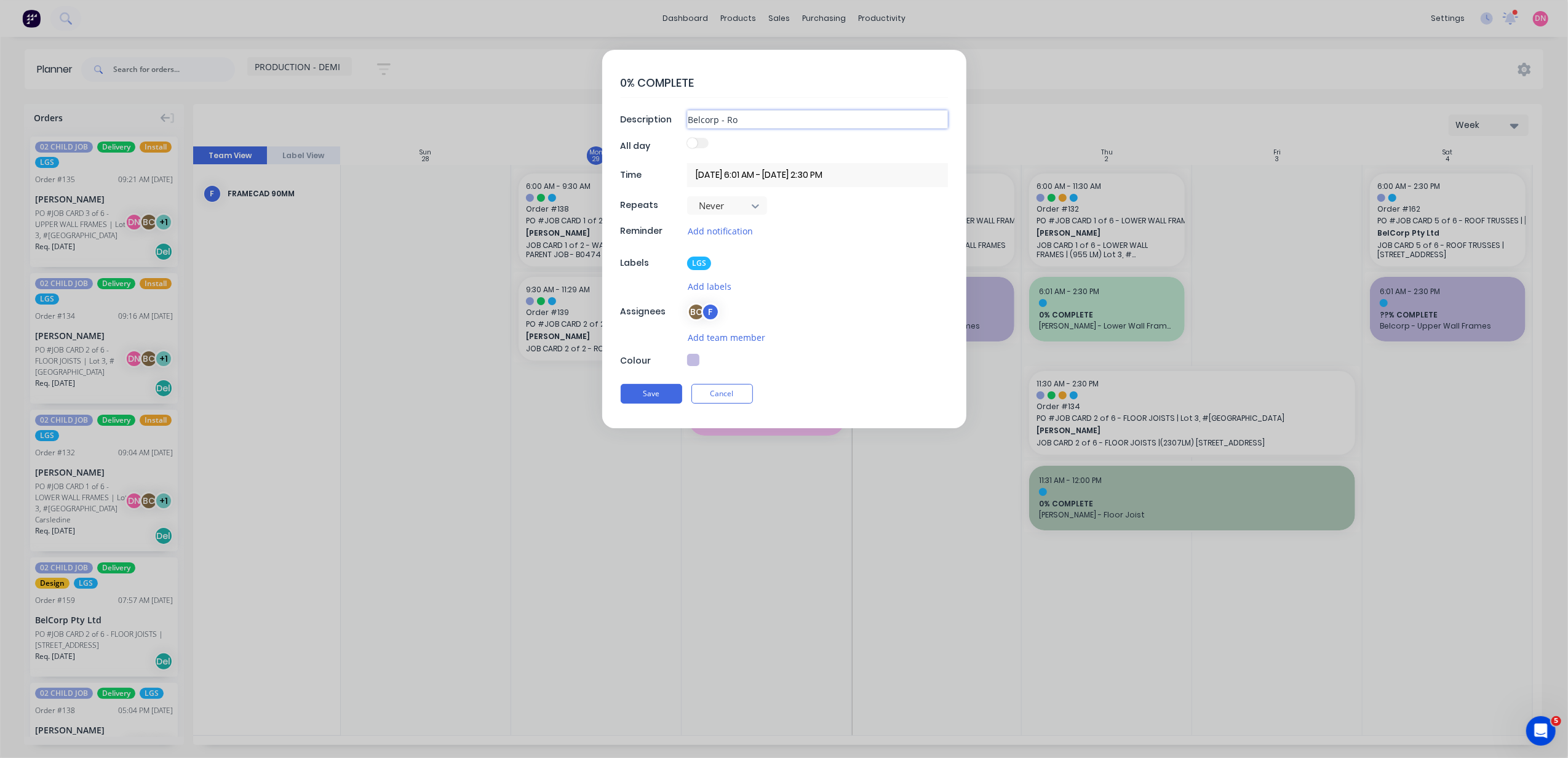
type textarea "x"
type input "Belcorp - Roof"
type textarea "x"
type input "Belcorp - Roof"
type textarea "x"
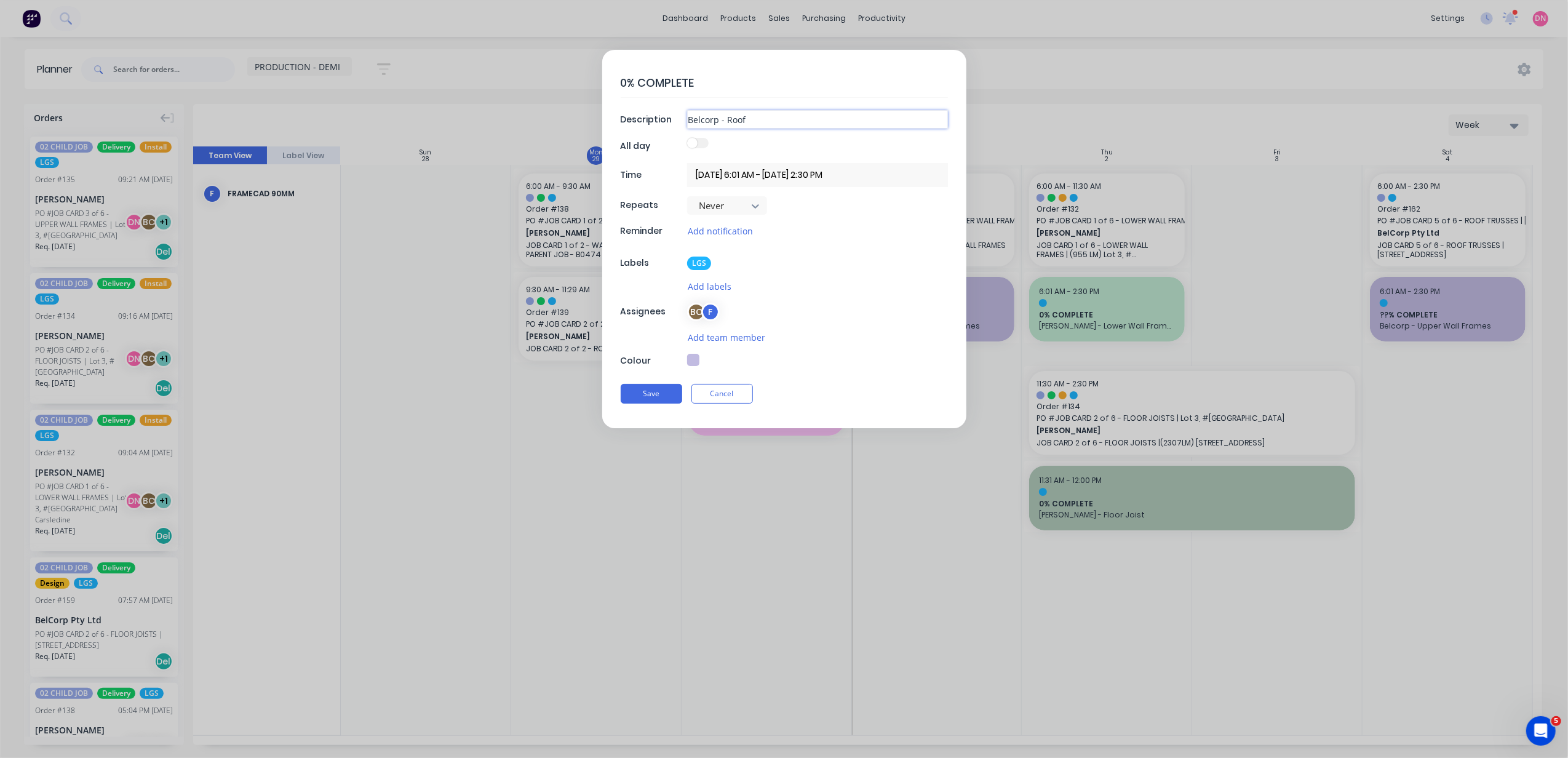
type input "Belcorp - Roof T"
type textarea "x"
type input "Belcorp - Roof Tr"
type textarea "x"
type input "Belcorp - Roof Tru"
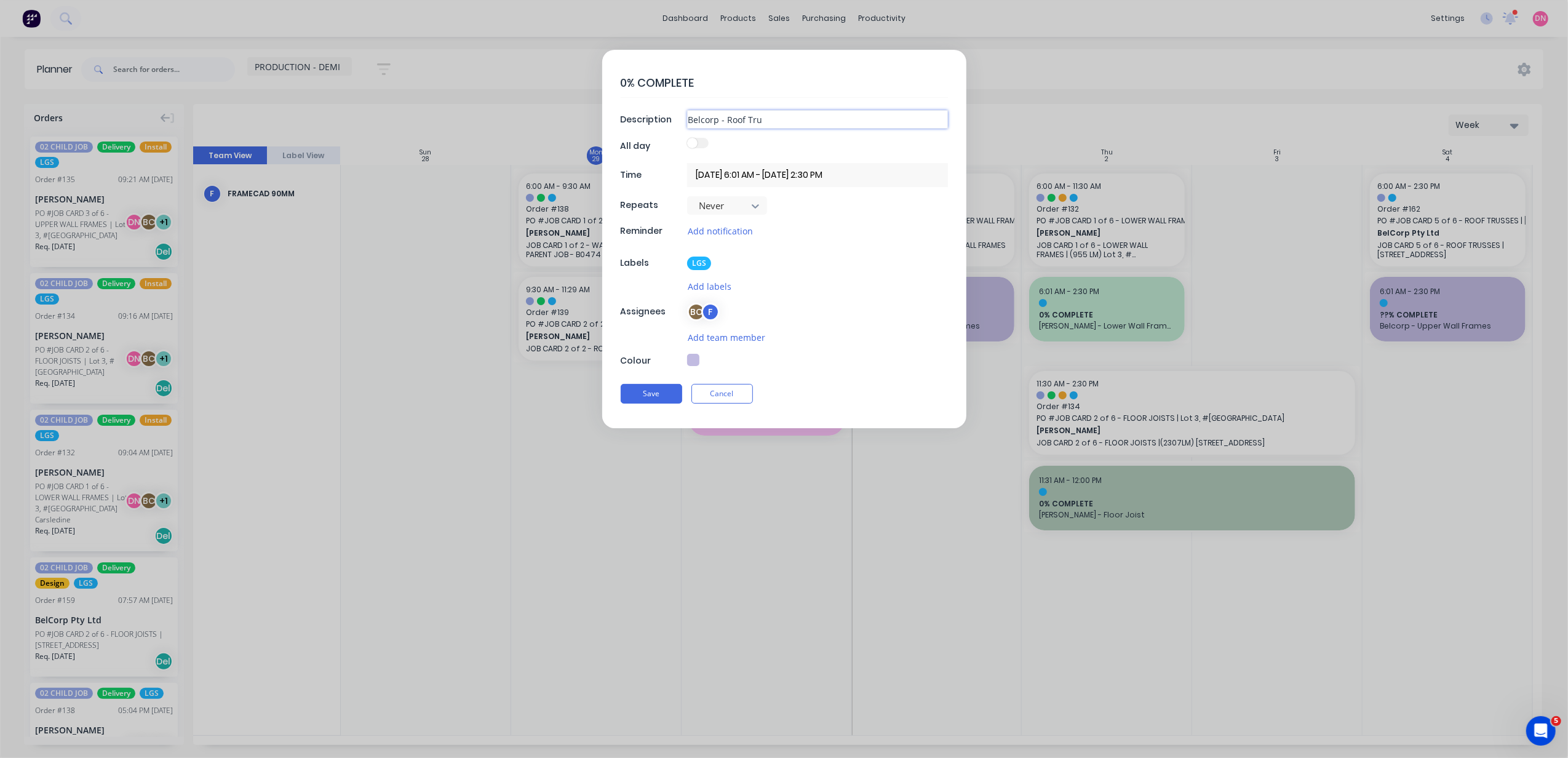
type textarea "x"
type input "Belcorp - Roof Trus"
type textarea "x"
type input "Belcorp - Roof Truss"
type textarea "x"
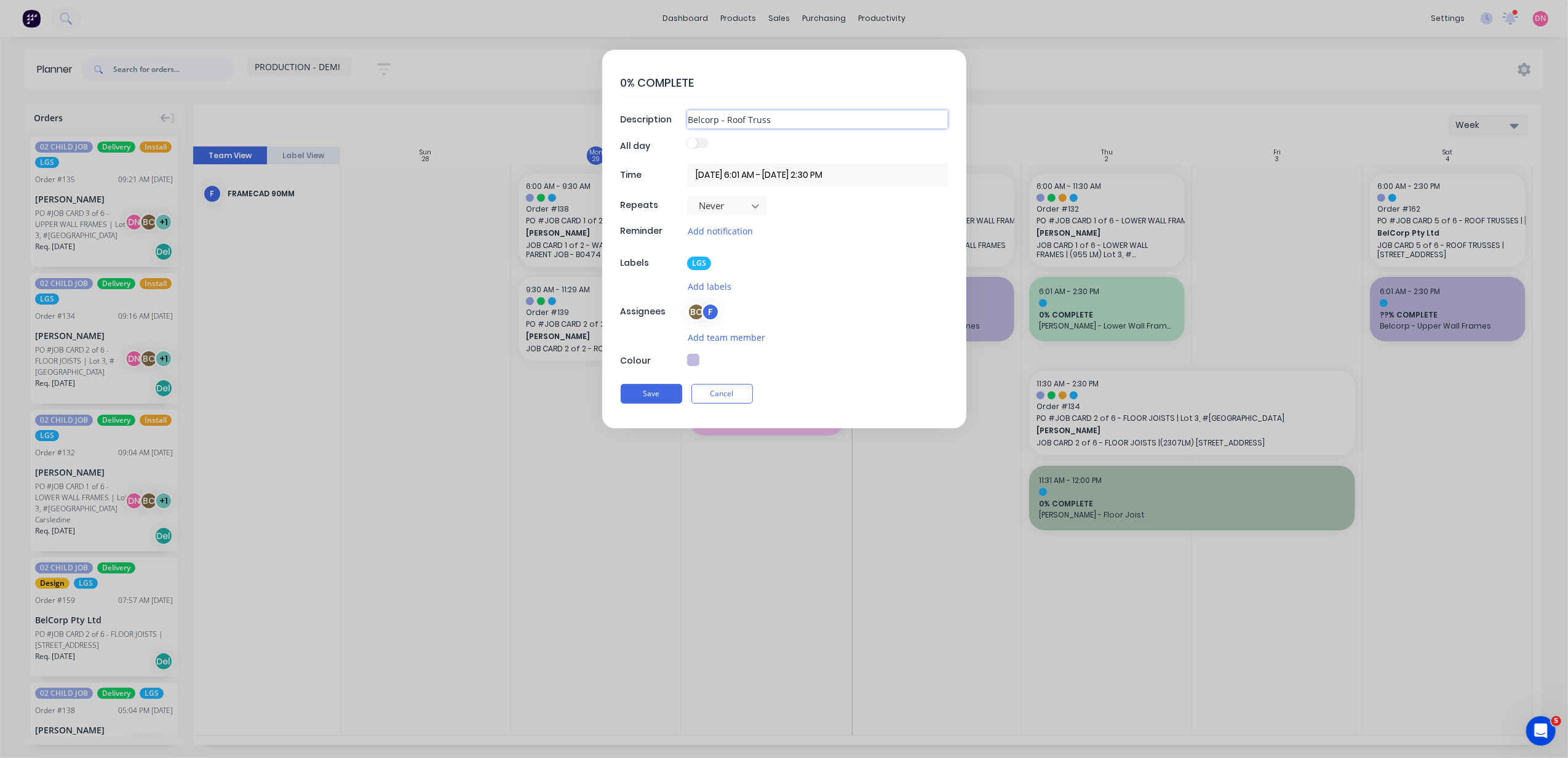
type input "Belcorp - Roof Trusse"
type textarea "x"
type input "Belcorp - Roof Trusses"
type textarea "x"
type input "Belcorp - Roof Trusses"
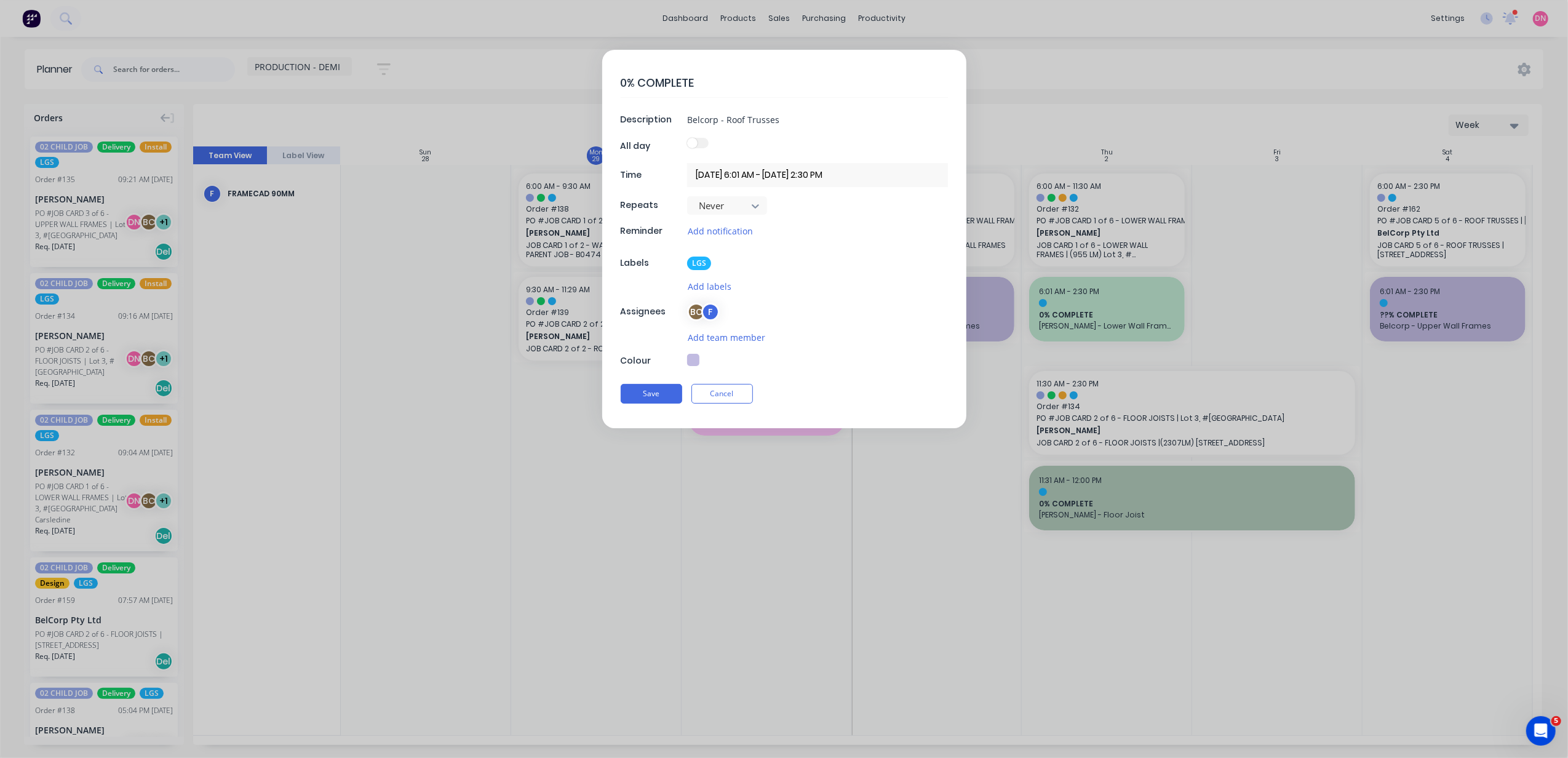
click at [693, 358] on button "button" at bounding box center [693, 360] width 12 height 12
type textarea "x"
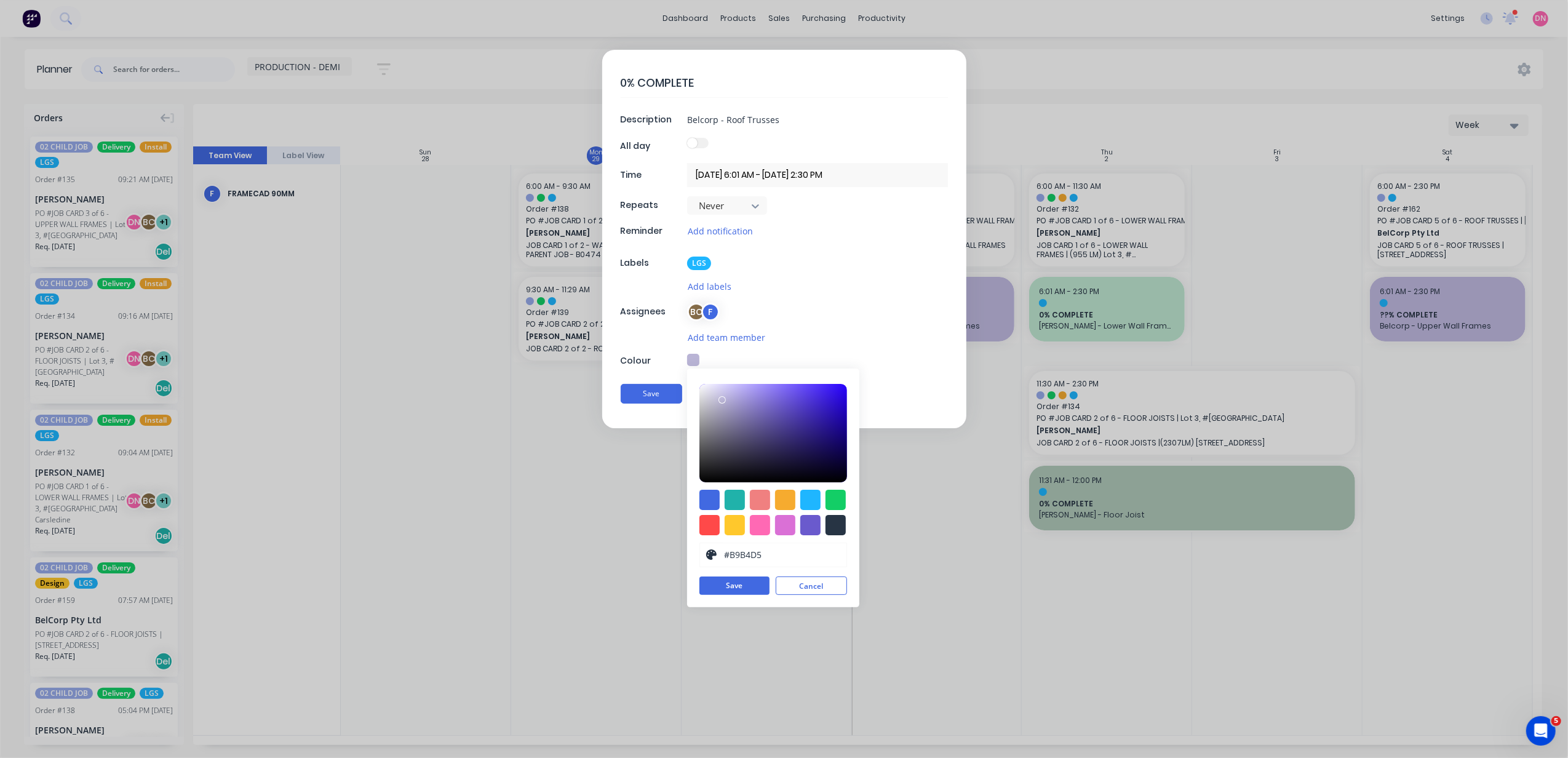
click at [722, 402] on div at bounding box center [722, 400] width 7 height 7
drag, startPoint x: 722, startPoint y: 402, endPoint x: 734, endPoint y: 621, distance: 219.3
click at [729, 413] on div at bounding box center [729, 409] width 7 height 7
type input "#9C97BB"
click at [737, 582] on button "Save" at bounding box center [734, 586] width 70 height 18
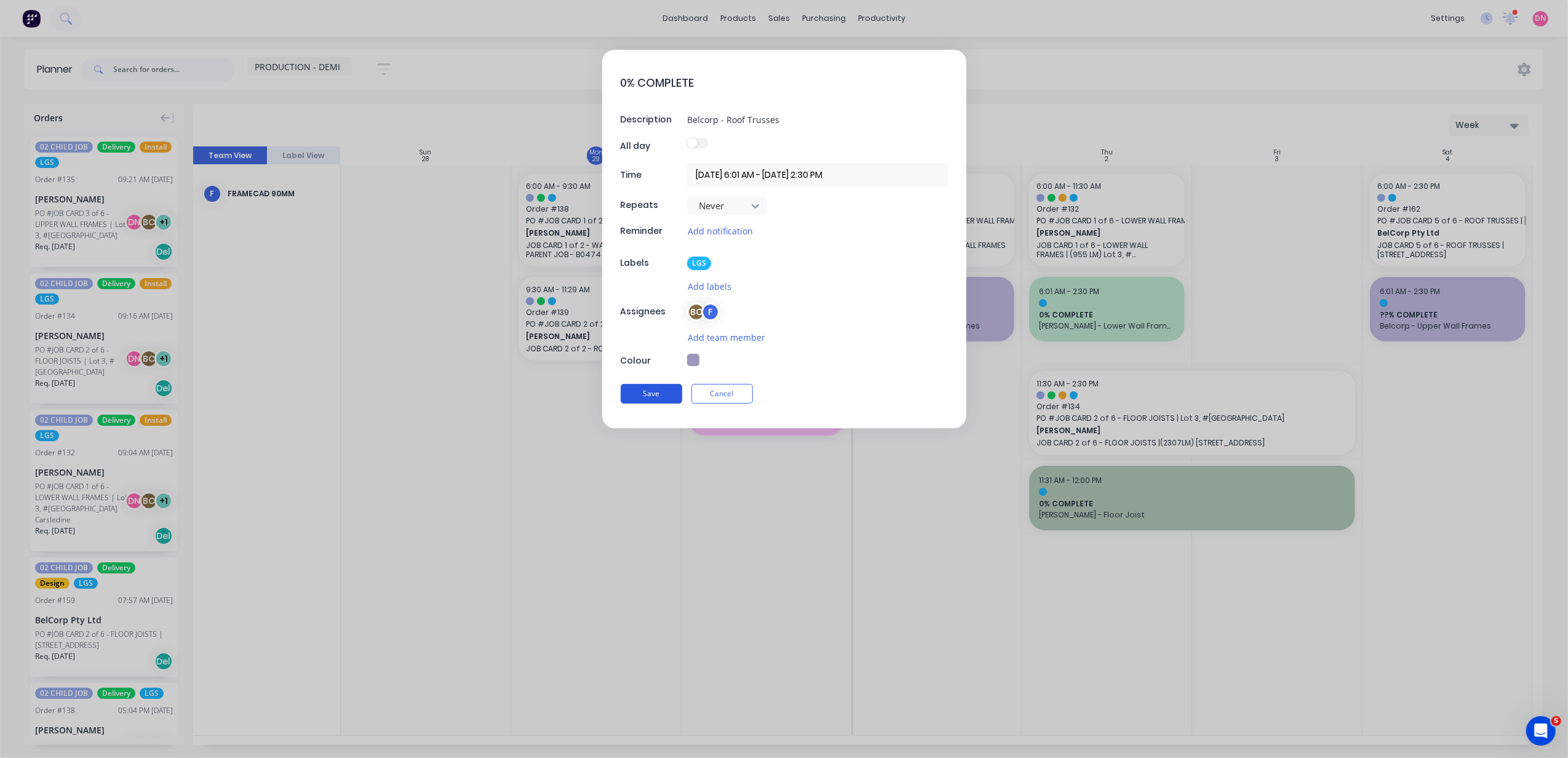
click at [662, 397] on button "Save" at bounding box center [651, 394] width 61 height 20
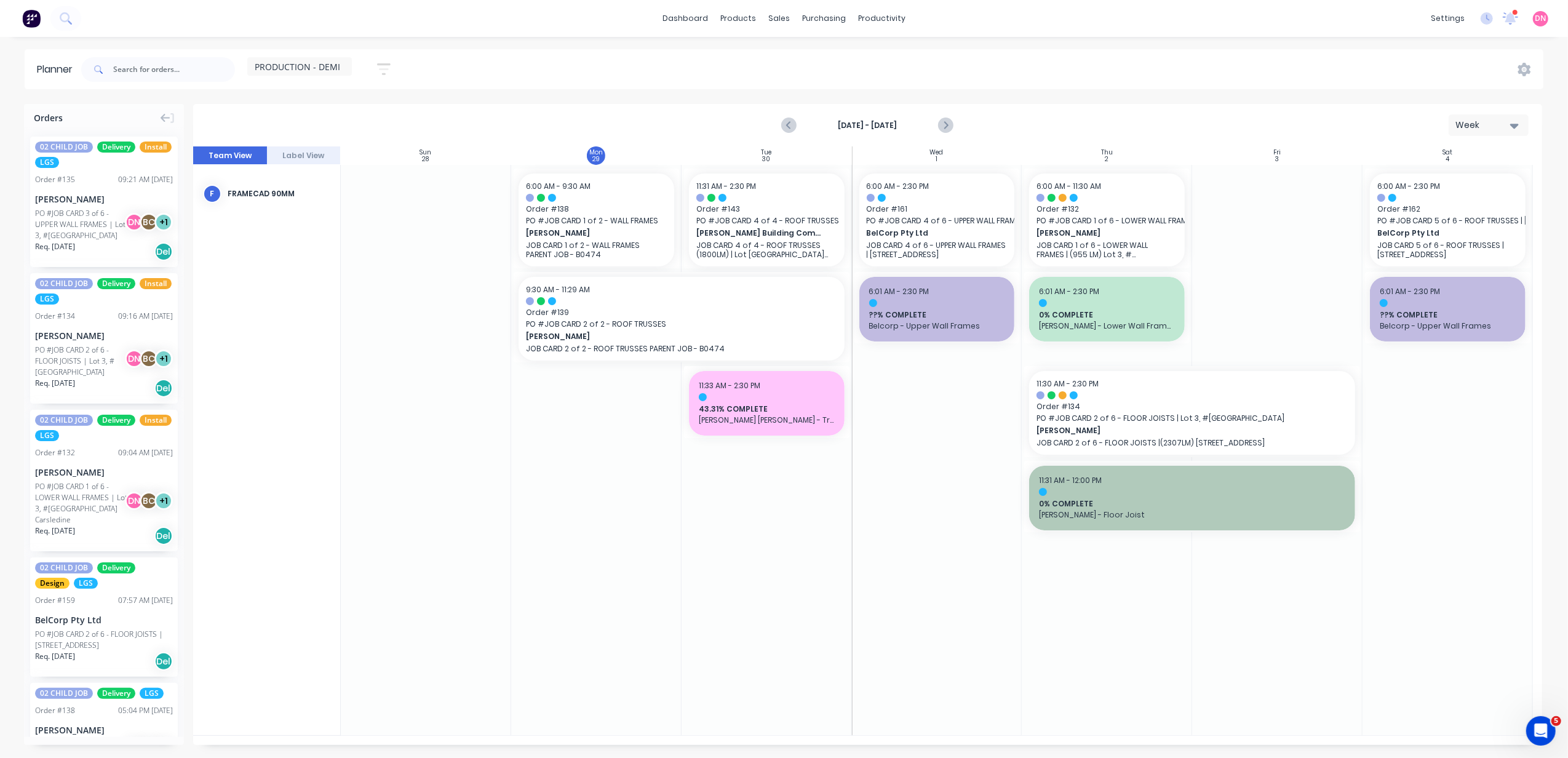
type textarea "x"
click at [1464, 451] on div at bounding box center [1448, 450] width 170 height 570
